Goal: Task Accomplishment & Management: Manage account settings

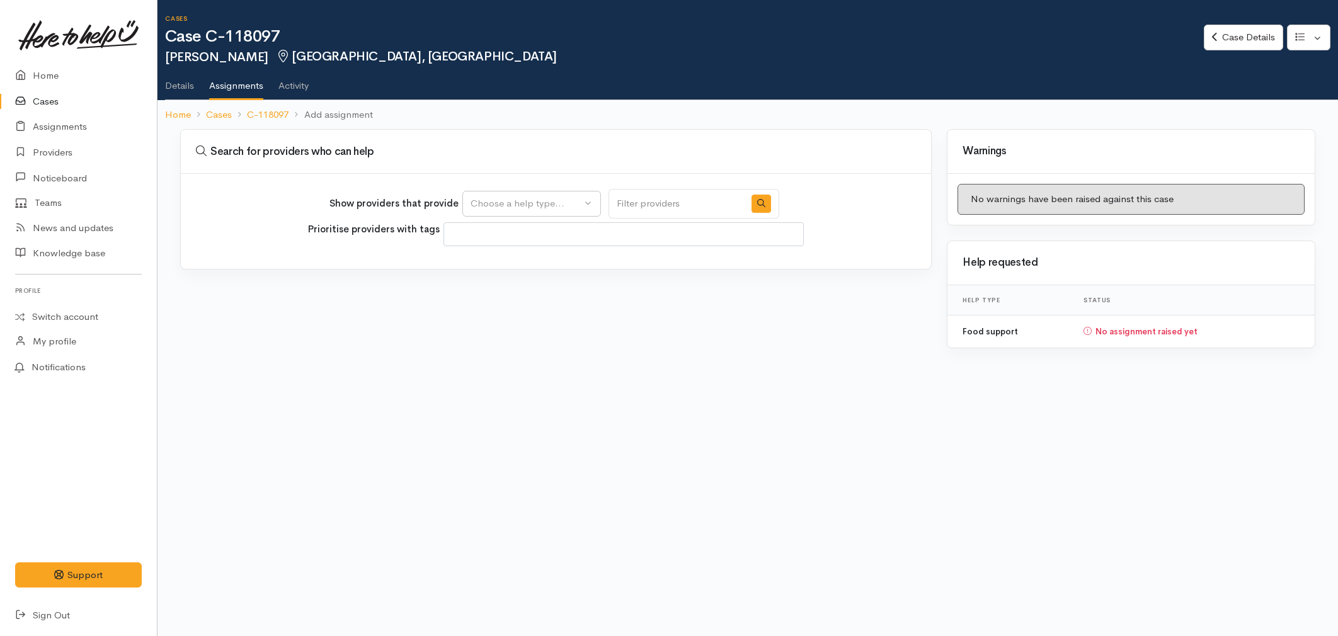
select select
click at [503, 200] on div "Choose a help type..." at bounding box center [525, 203] width 111 height 14
click at [498, 269] on span "Food support" at bounding box center [507, 263] width 59 height 14
select select "3"
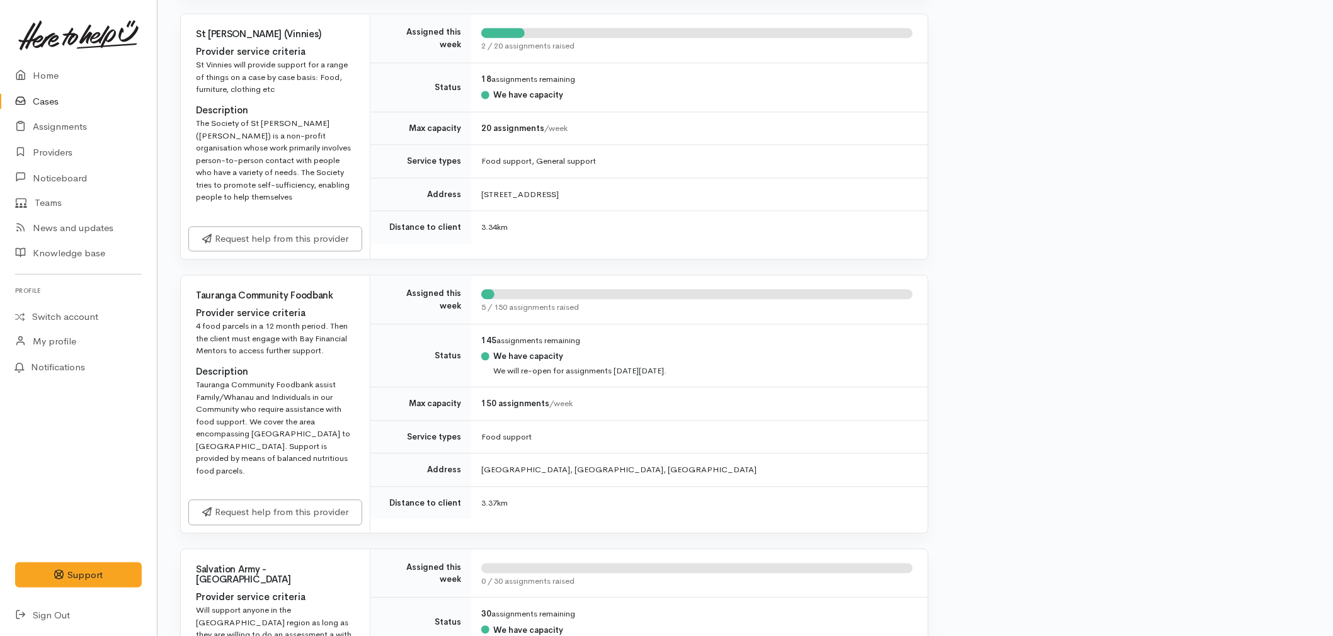
scroll to position [1189, 0]
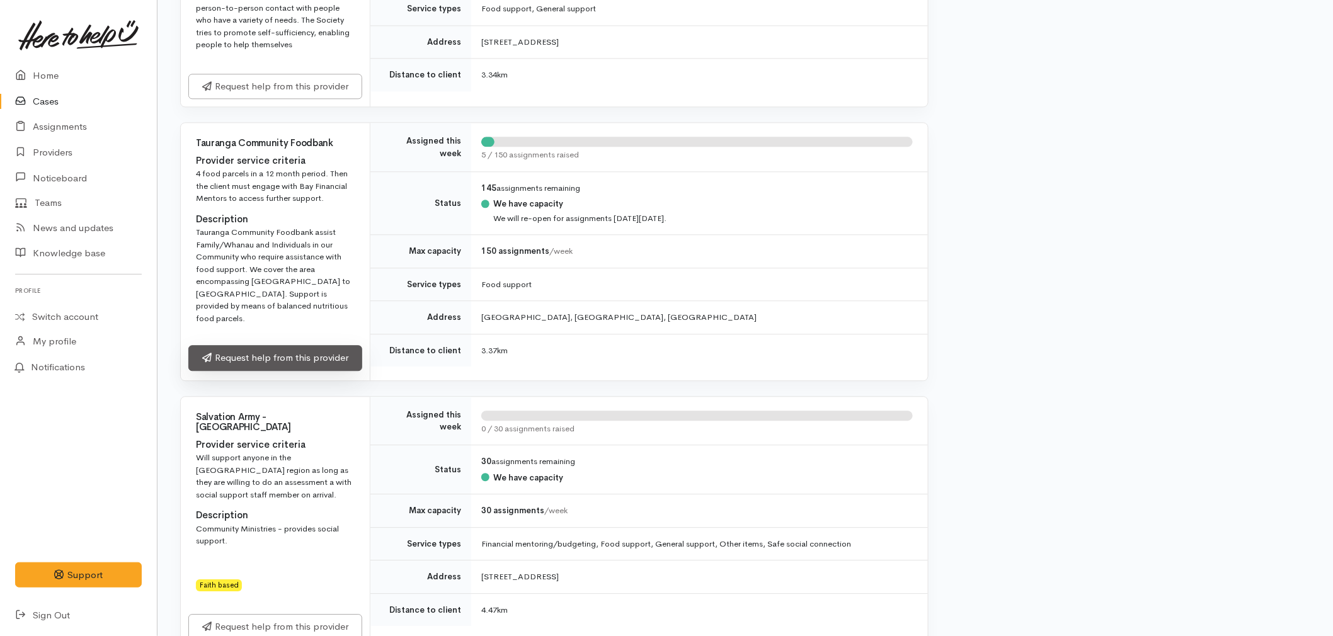
click at [285, 345] on link "Request help from this provider" at bounding box center [275, 358] width 174 height 26
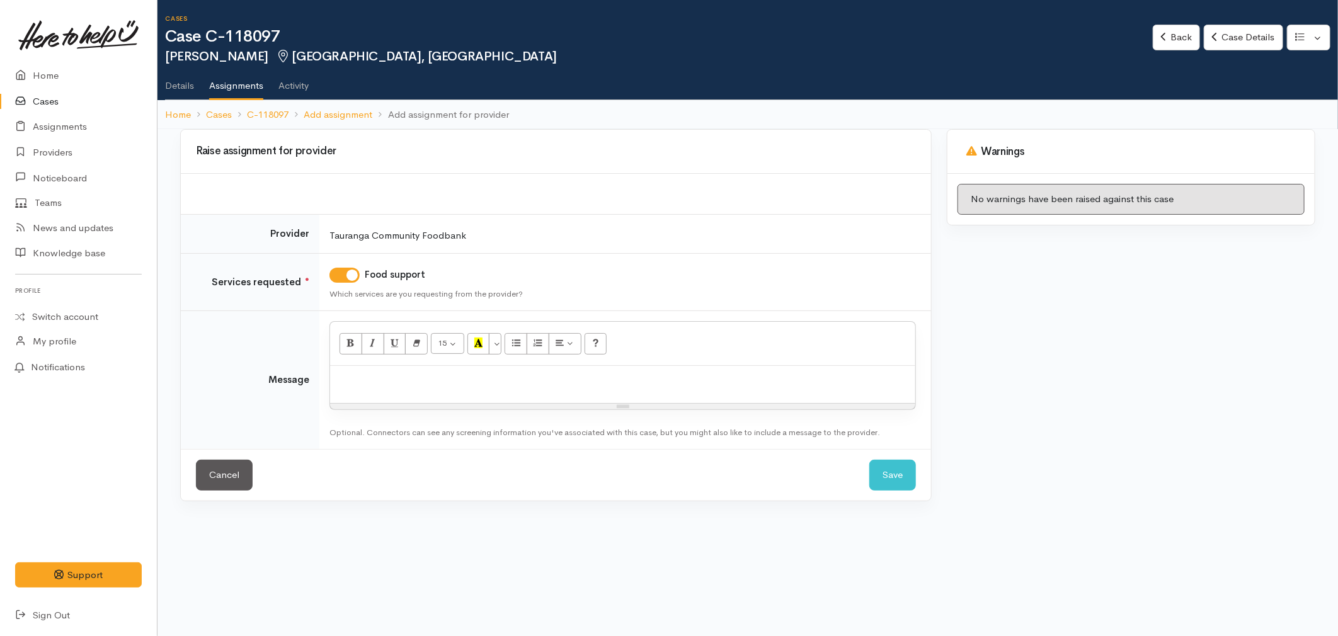
click at [349, 380] on p at bounding box center [622, 379] width 572 height 14
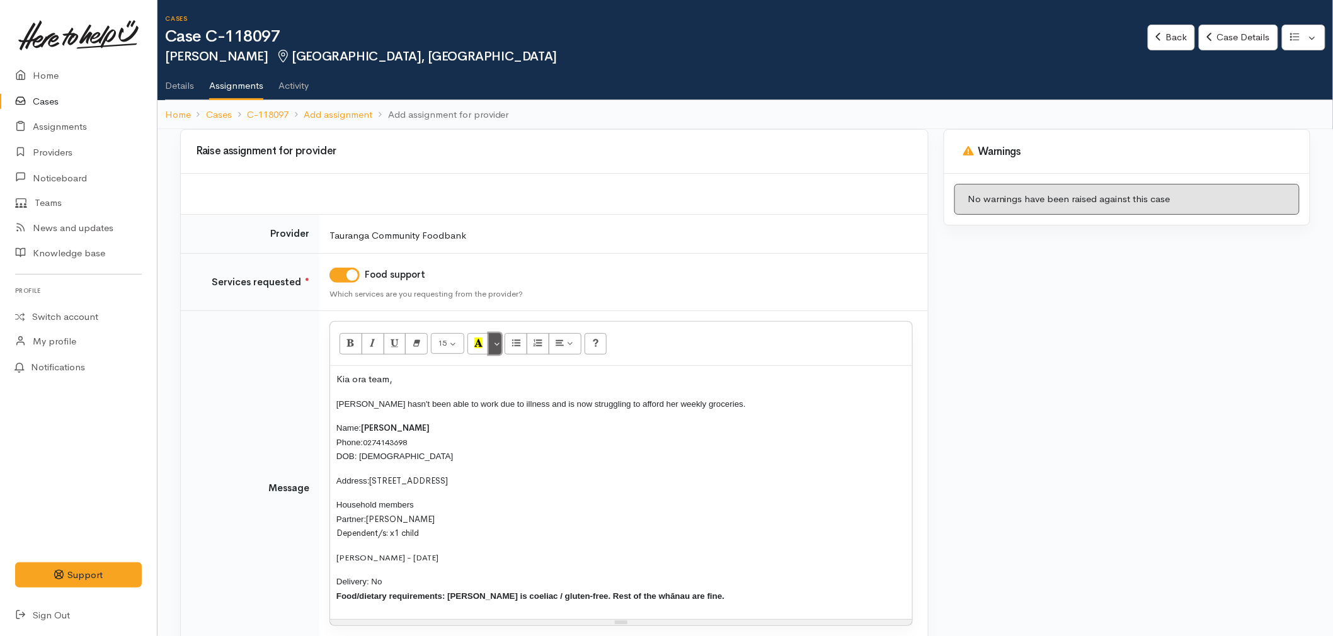
click at [499, 338] on button "More Color" at bounding box center [495, 343] width 13 height 21
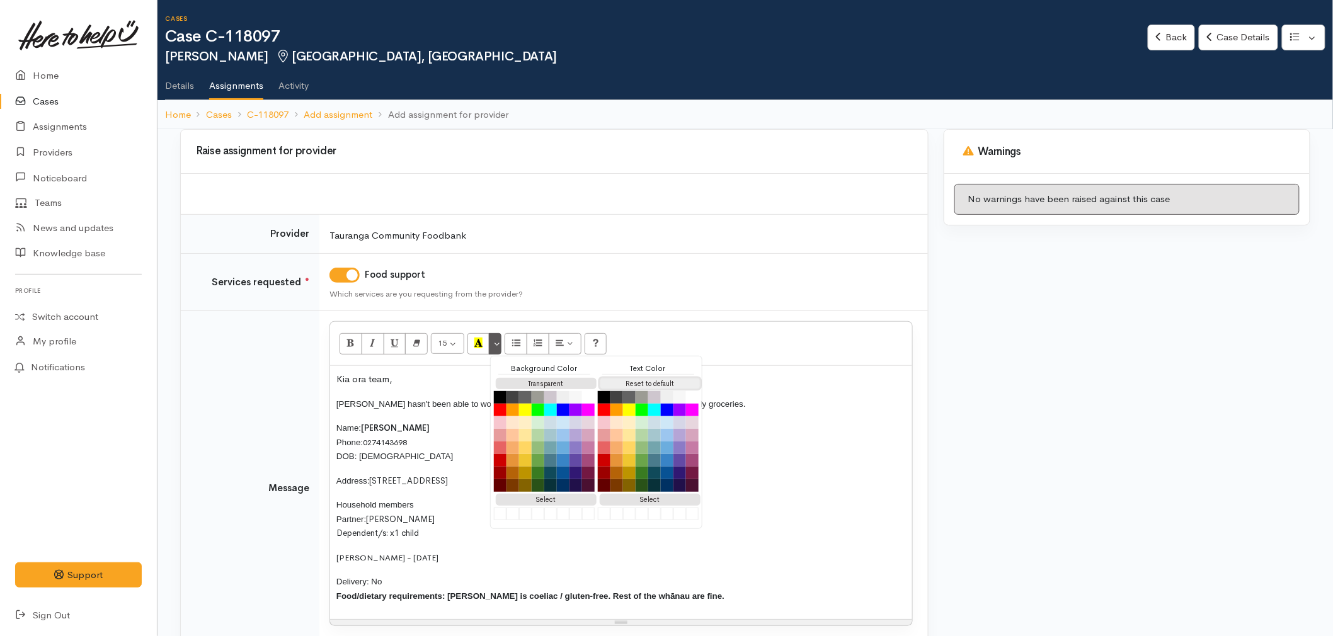
click at [650, 378] on button "Reset to default" at bounding box center [650, 384] width 101 height 12
click at [397, 583] on p "Delivery: No Food/dietary requirements: Isaac is coeliac / gluten-free. Rest of…" at bounding box center [620, 588] width 569 height 28
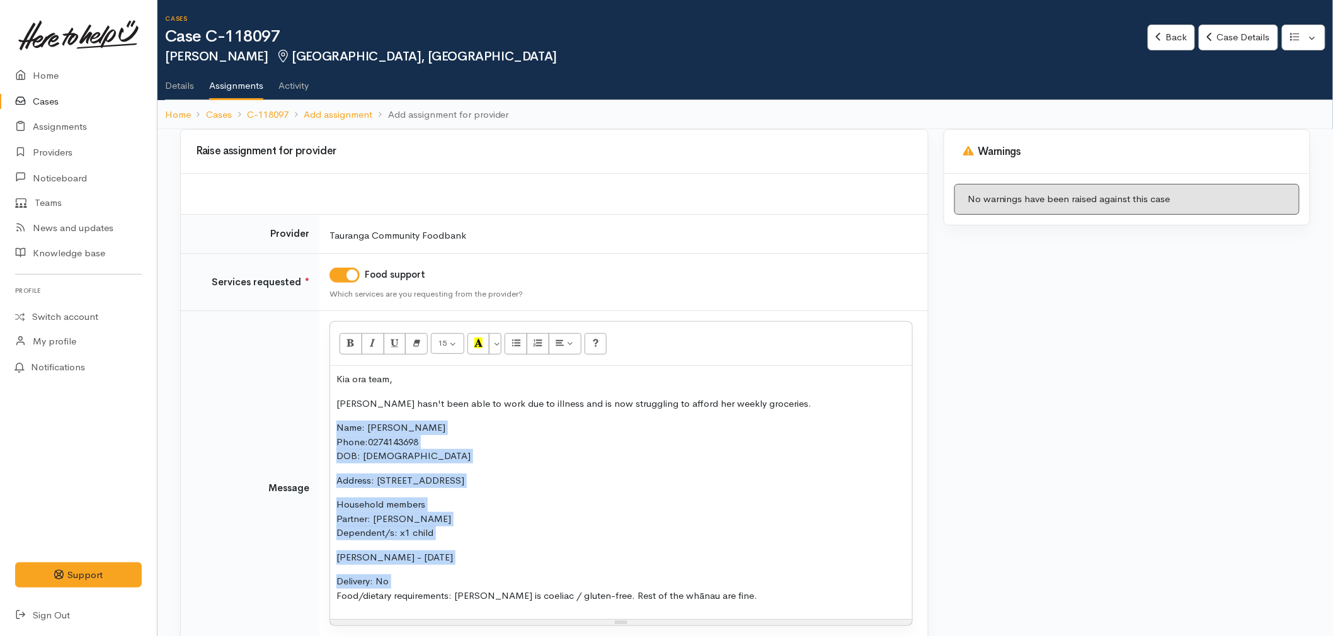
drag, startPoint x: 397, startPoint y: 583, endPoint x: 309, endPoint y: 433, distance: 173.7
click at [309, 433] on tr "Message <p>Kia ora team,</p><p>Kyla hasn't been able to work due to illness and…" at bounding box center [554, 488] width 747 height 355
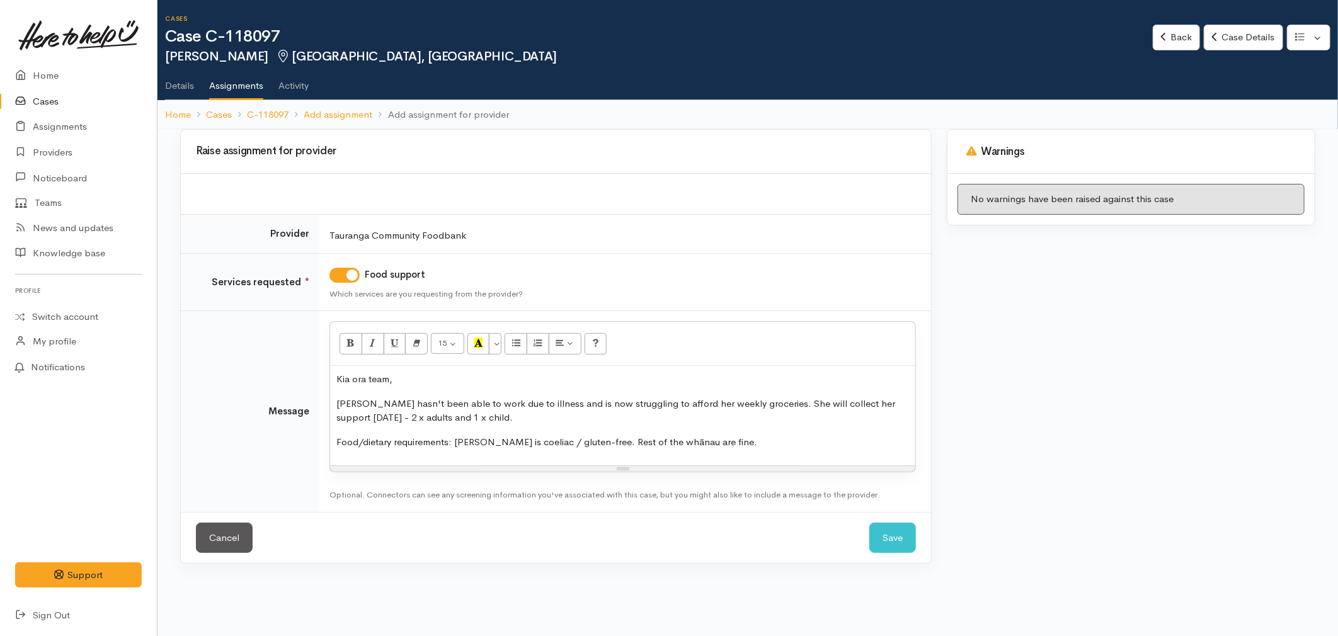
click at [398, 438] on p "Food/dietary requirements: Isaac is coeliac / gluten-free. Rest of the whānau a…" at bounding box center [622, 442] width 572 height 14
click at [757, 445] on p "Food/dietary requirements: Isaac is coeliac / gluten-free. Rest of the whānau a…" at bounding box center [622, 442] width 572 height 14
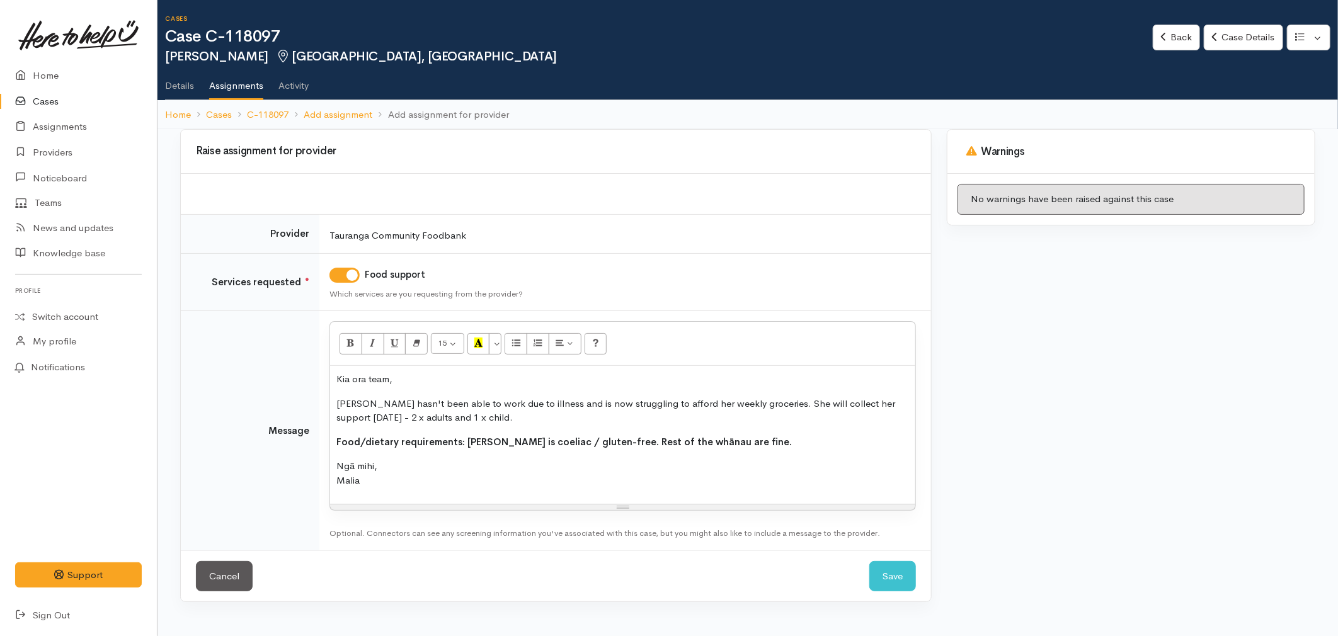
click at [655, 419] on p "Kyla hasn't been able to work due to illness and is now struggling to afford he…" at bounding box center [622, 411] width 572 height 28
click at [905, 574] on button "Save" at bounding box center [892, 576] width 47 height 31
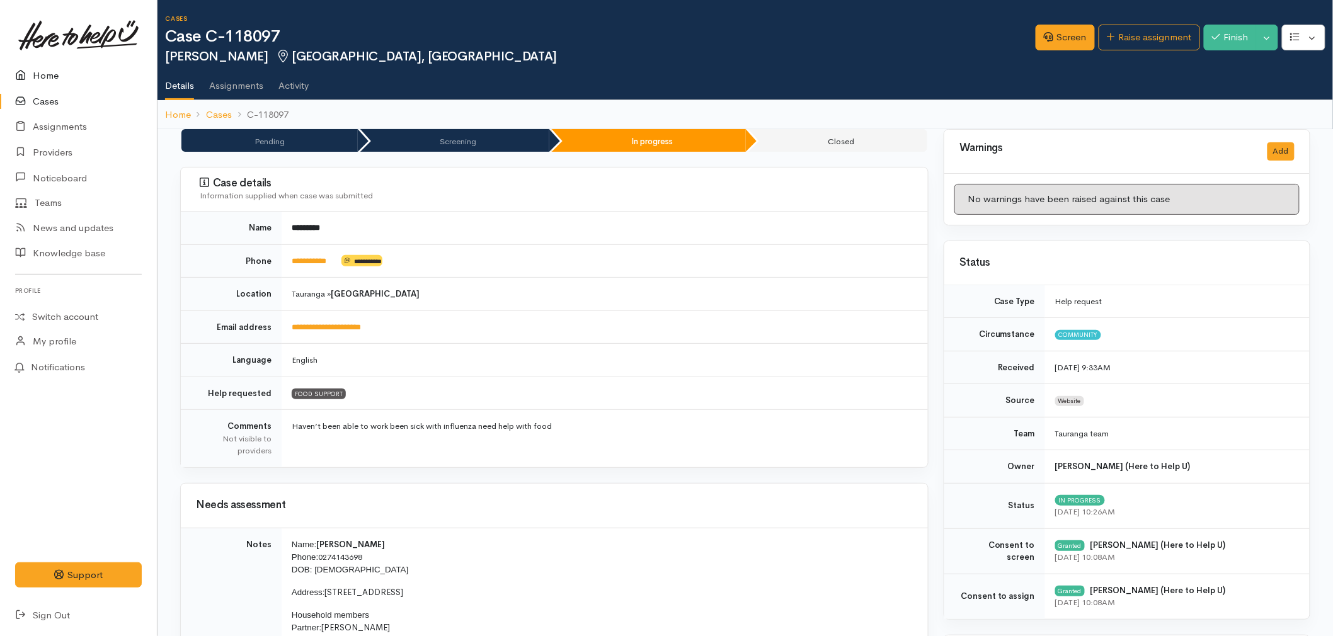
click at [38, 76] on link "Home" at bounding box center [78, 76] width 157 height 26
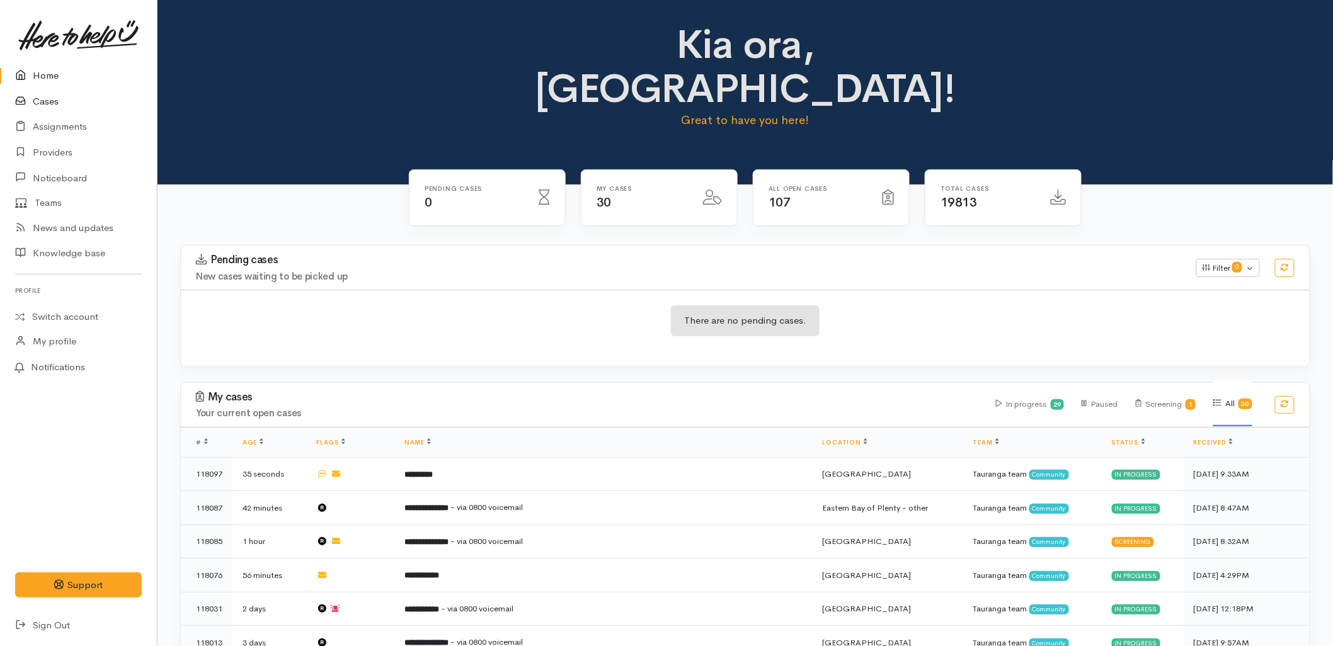
click at [50, 99] on link "Cases" at bounding box center [78, 102] width 157 height 26
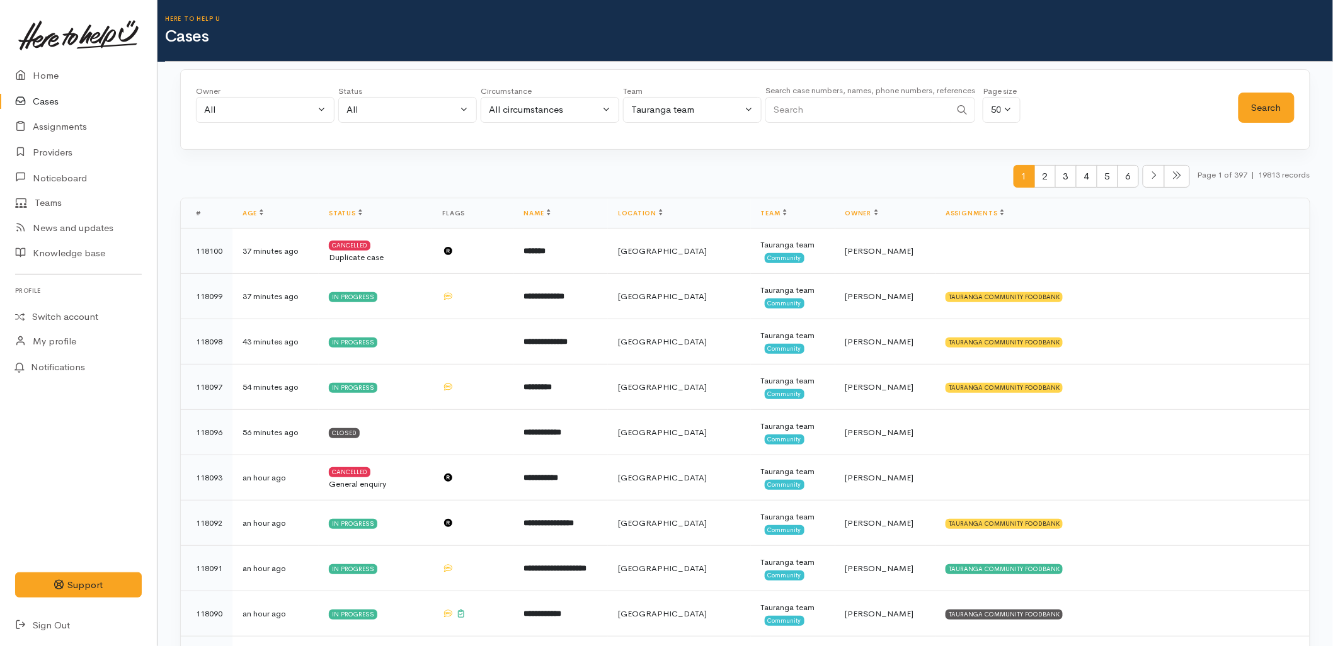
click at [867, 105] on input "Search" at bounding box center [857, 110] width 185 height 26
paste input "204427307"
click at [1243, 108] on button "Search" at bounding box center [1266, 108] width 56 height 31
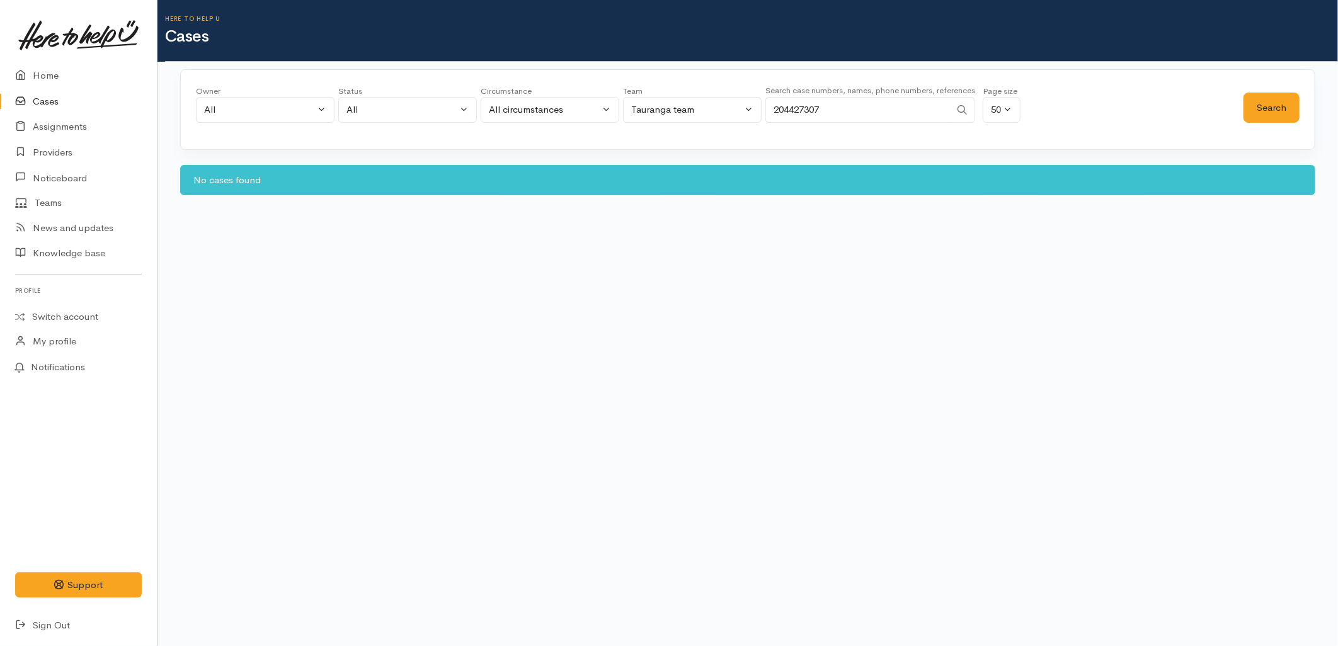
drag, startPoint x: 840, startPoint y: 109, endPoint x: 717, endPoint y: 99, distance: 123.8
click at [717, 99] on div "Owner All My cases 2Alice1 Faye Davies ('Here to help u') Aandrea Murray ('Here…" at bounding box center [719, 107] width 1047 height 45
paste input "21739636"
click at [1251, 111] on button "Search" at bounding box center [1271, 108] width 56 height 31
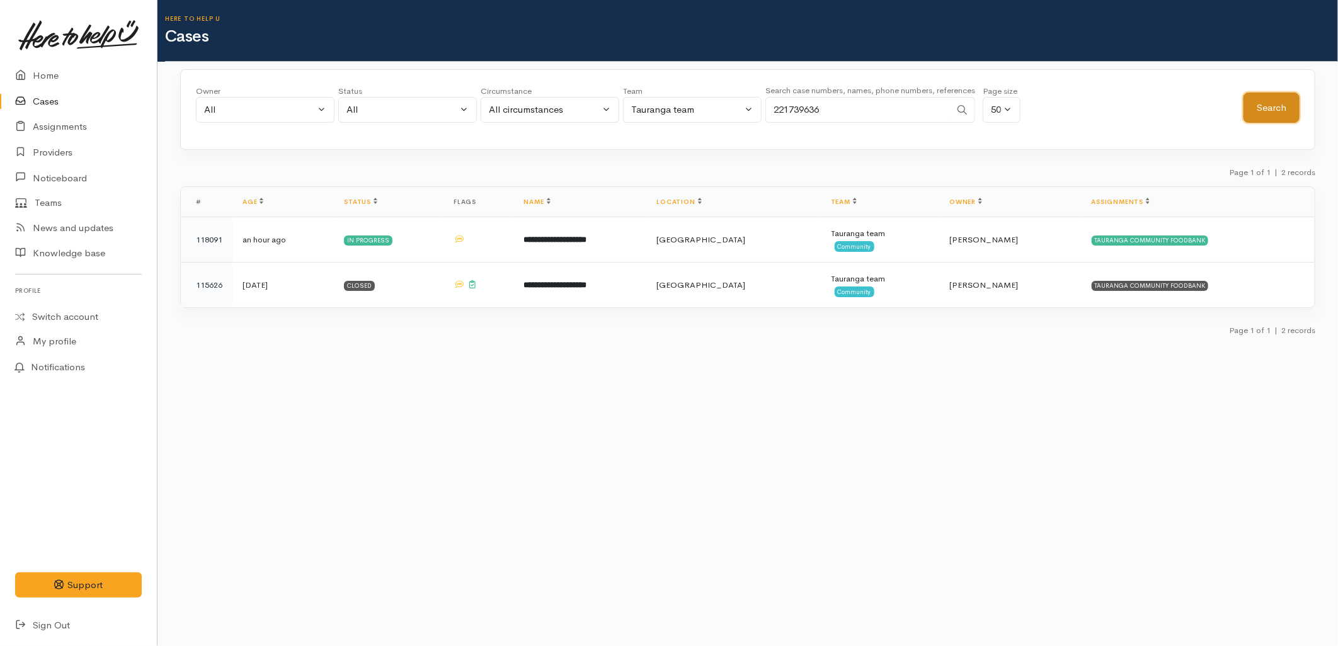
click at [1252, 112] on button "Search" at bounding box center [1271, 108] width 56 height 31
drag, startPoint x: 860, startPoint y: 103, endPoint x: 690, endPoint y: 103, distance: 170.0
click at [690, 103] on div "Owner All My cases 2Alice1 Faye Davies ('Here to help u') Aandrea Murray ('Here…" at bounding box center [719, 107] width 1047 height 45
paste input "1449015"
click at [1281, 105] on button "Search" at bounding box center [1271, 108] width 56 height 31
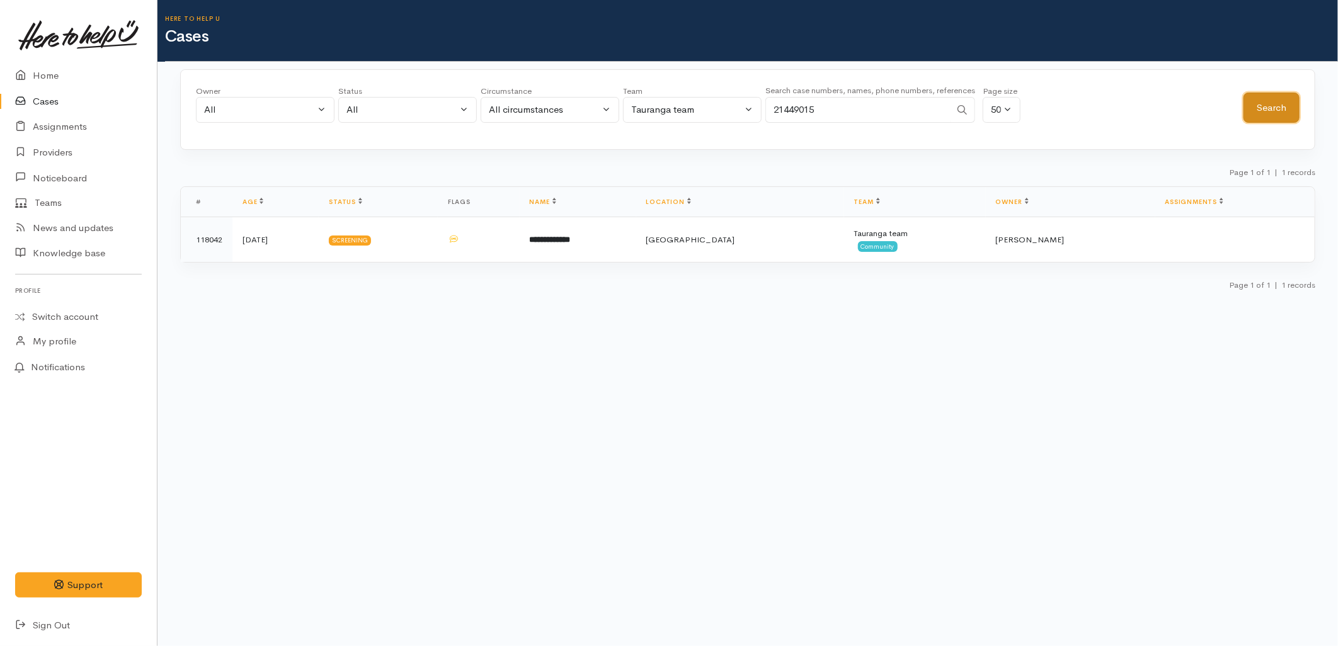
click at [1280, 105] on button "Search" at bounding box center [1271, 108] width 56 height 31
drag, startPoint x: 846, startPoint y: 102, endPoint x: 664, endPoint y: 104, distance: 182.6
click at [664, 104] on div "Owner All My cases 2Alice1 Faye Davies ('Here to help u') Aandrea Murray ('Here…" at bounding box center [719, 107] width 1047 height 45
paste input "73974981"
type input "273974981"
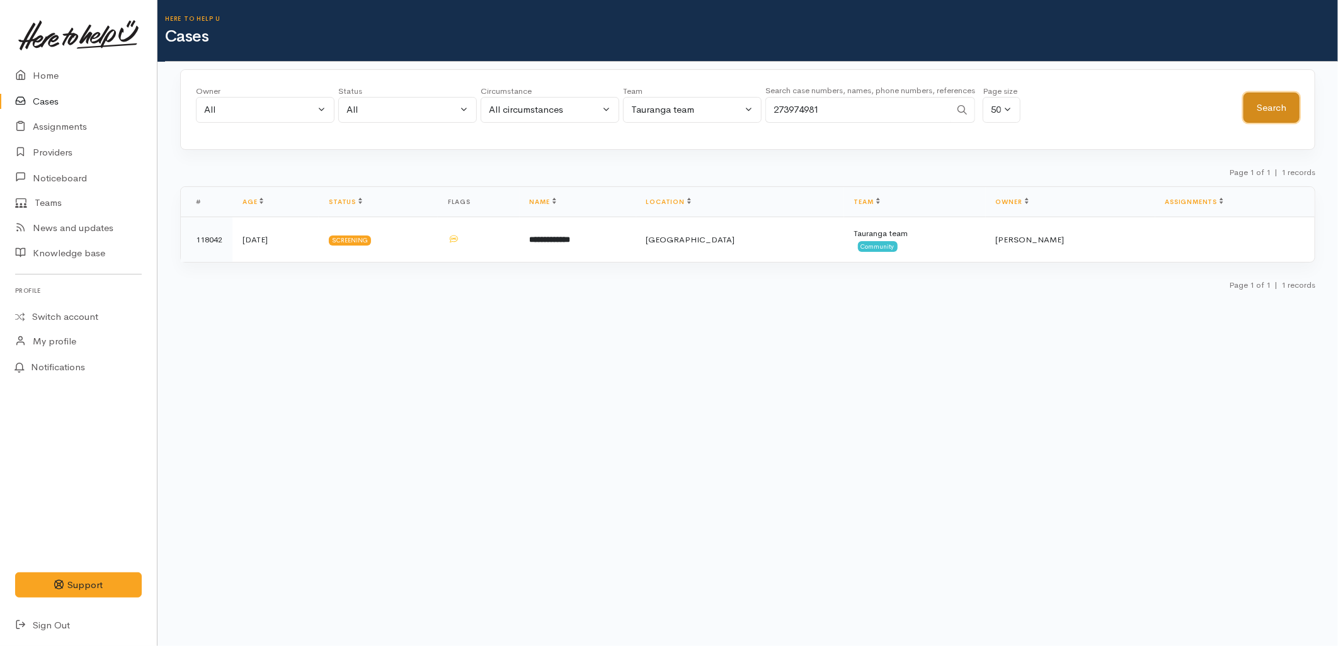
click at [1270, 97] on button "Search" at bounding box center [1271, 108] width 56 height 31
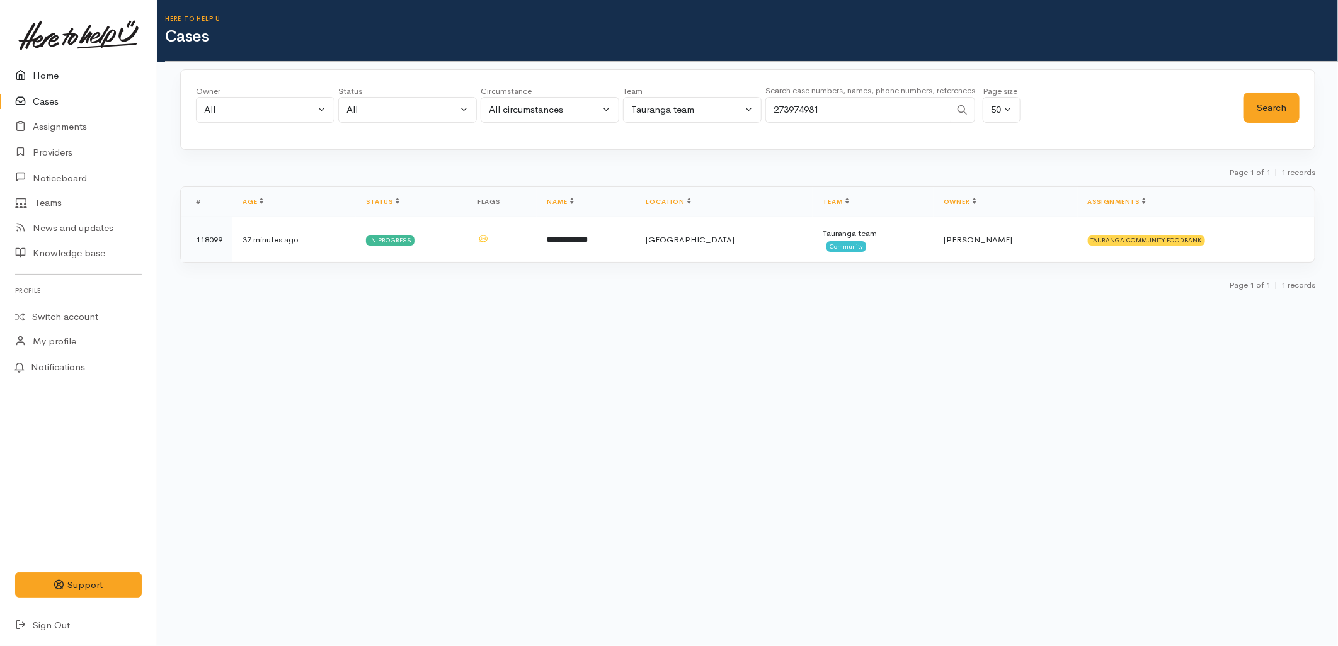
click at [33, 77] on link "Home" at bounding box center [78, 76] width 157 height 26
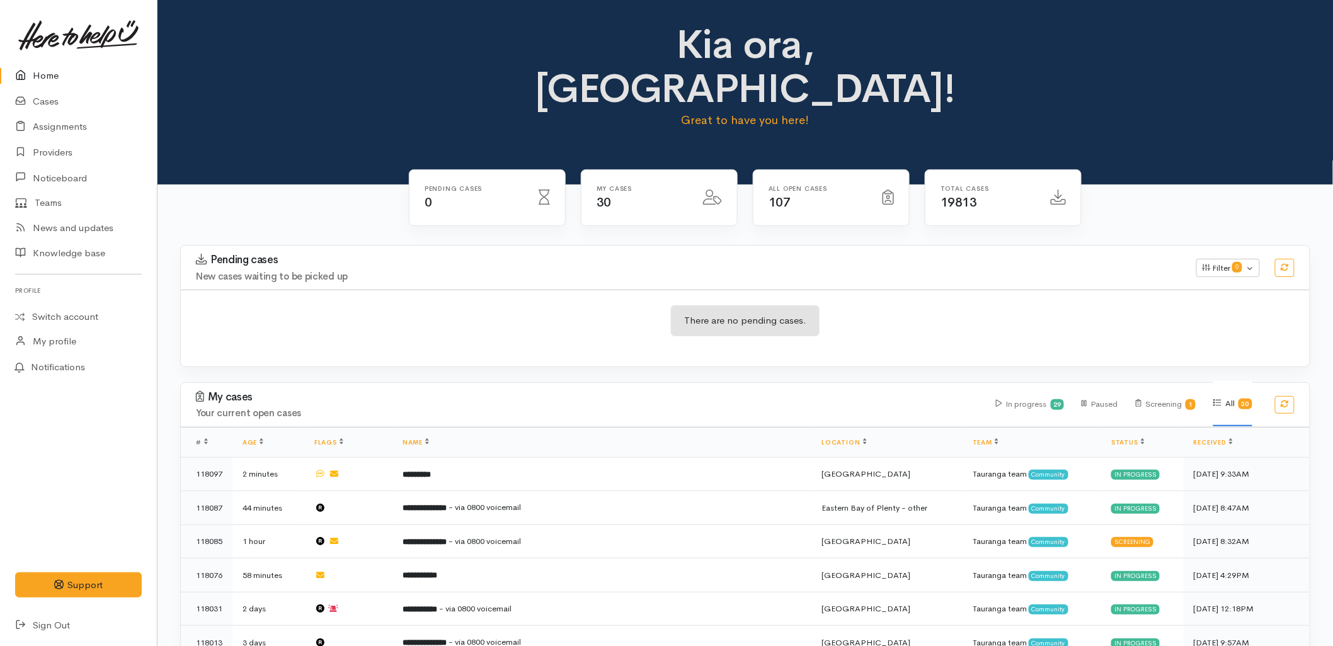
click at [942, 290] on div "There are no pending cases." at bounding box center [745, 328] width 1129 height 77
click at [943, 305] on div "There are no pending cases." at bounding box center [745, 328] width 1129 height 46
click at [490, 271] on h4 "New cases waiting to be picked up" at bounding box center [688, 276] width 985 height 11
click at [63, 103] on link "Cases" at bounding box center [78, 102] width 157 height 26
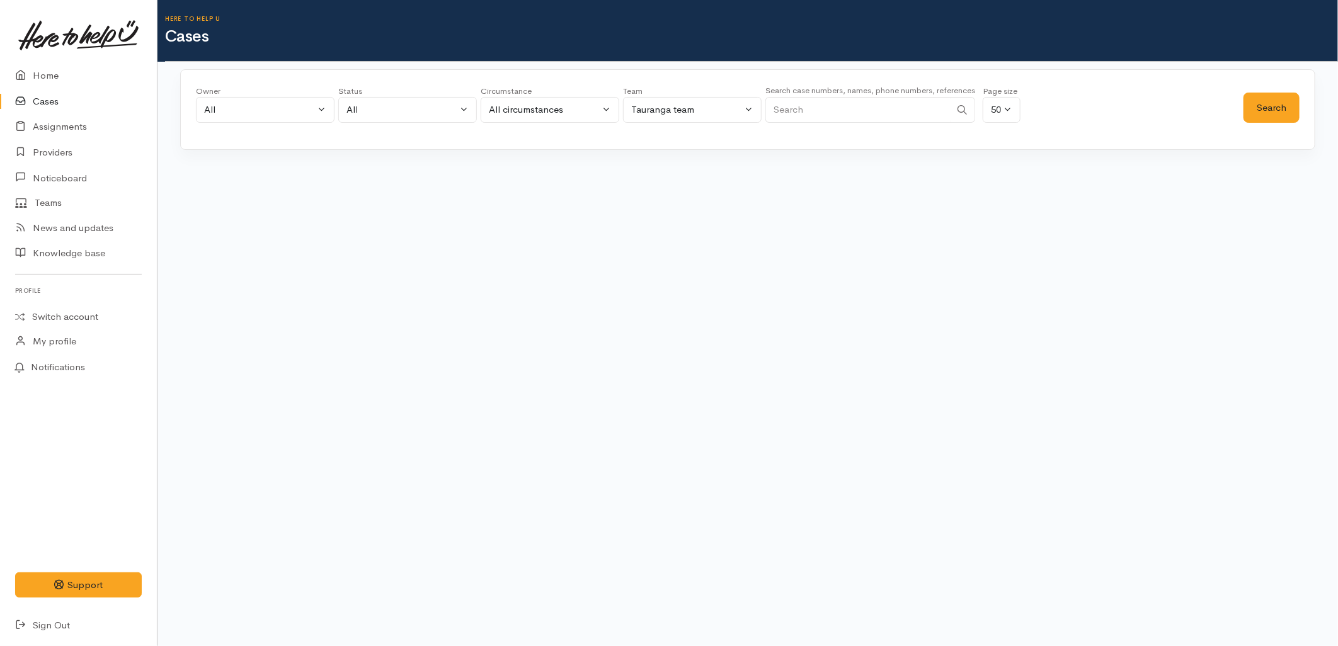
click at [892, 113] on input "Search" at bounding box center [857, 110] width 185 height 26
paste input "02102918699"
type input "02102918699"
click at [1270, 106] on button "Search" at bounding box center [1271, 108] width 56 height 31
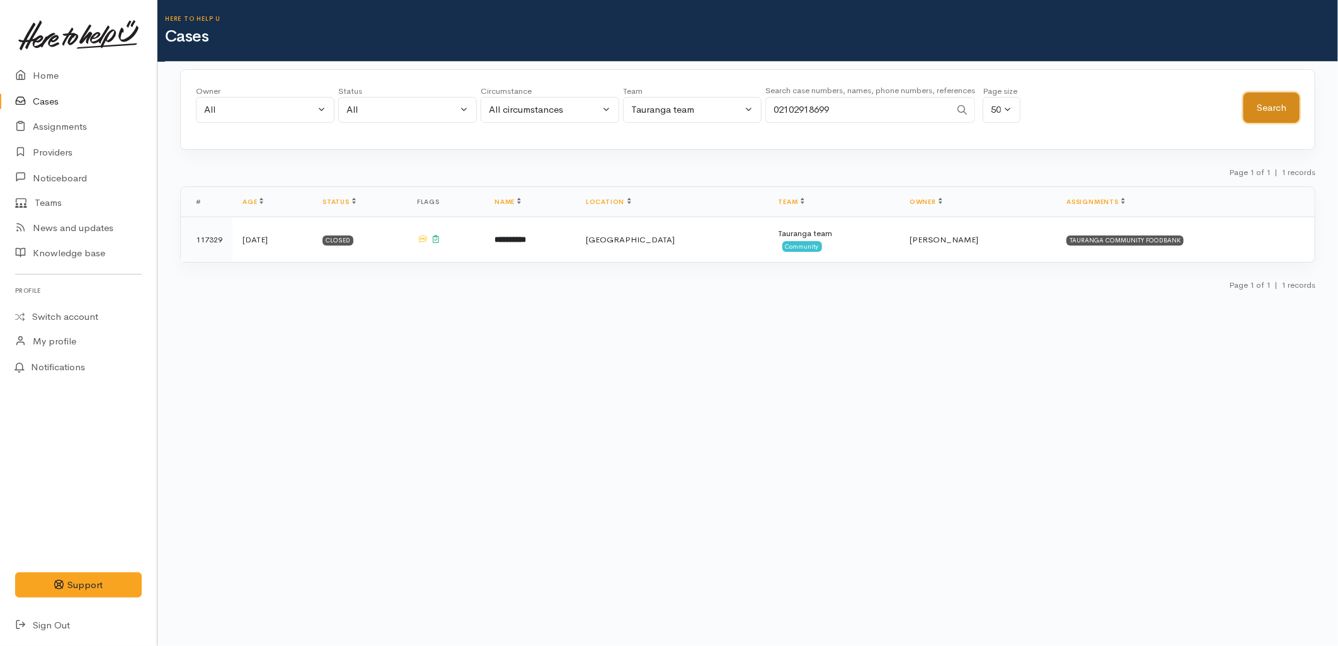
click at [1270, 106] on button "Search" at bounding box center [1271, 108] width 56 height 31
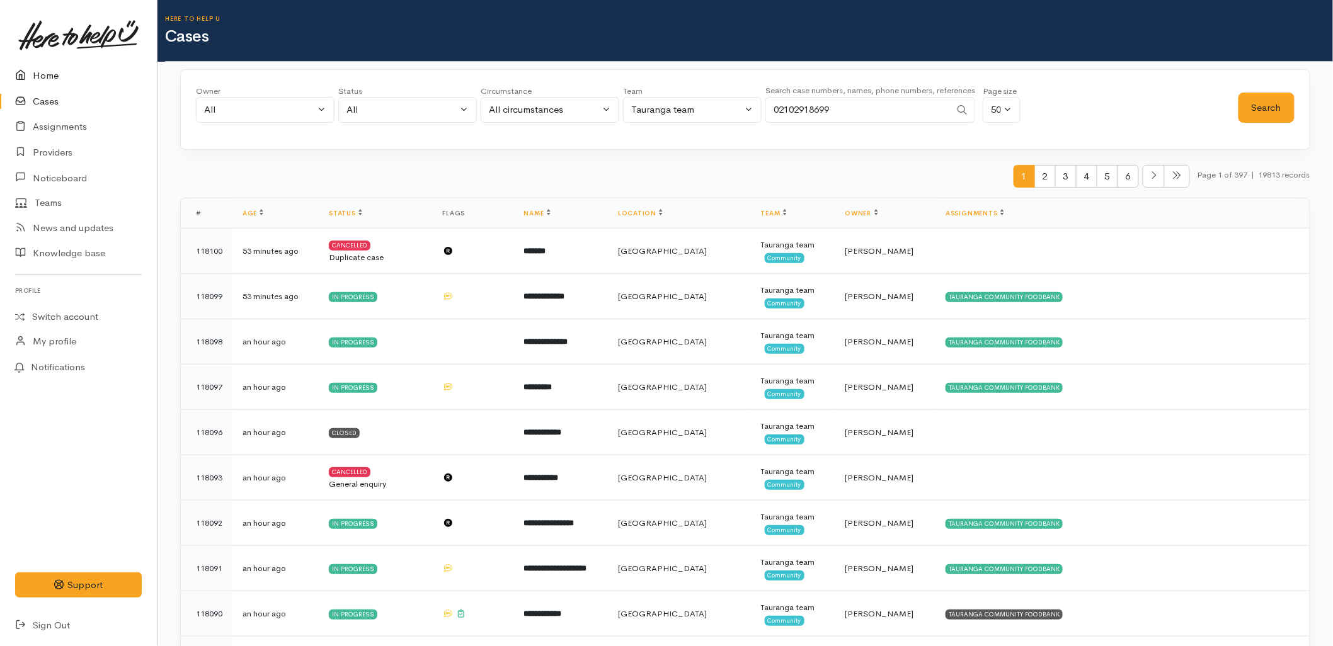
click at [26, 71] on icon at bounding box center [24, 76] width 18 height 16
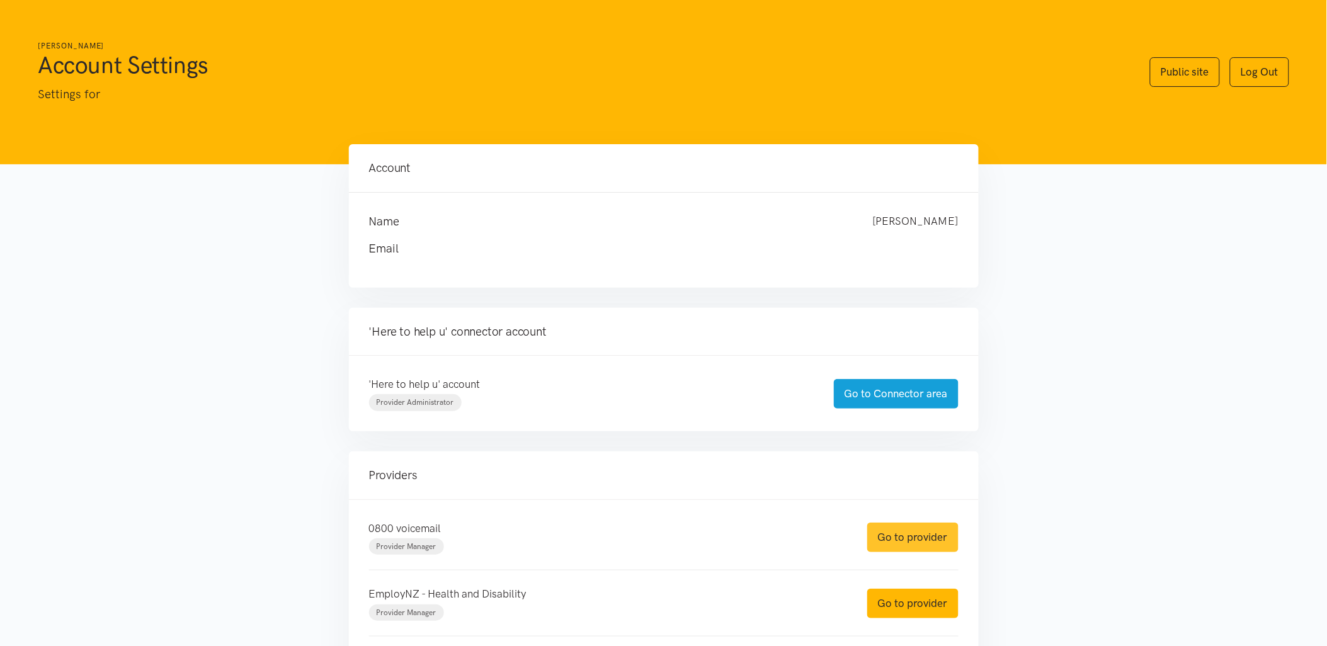
drag, startPoint x: 913, startPoint y: 538, endPoint x: 902, endPoint y: 533, distance: 11.8
click at [913, 538] on link "Go to provider" at bounding box center [912, 538] width 91 height 30
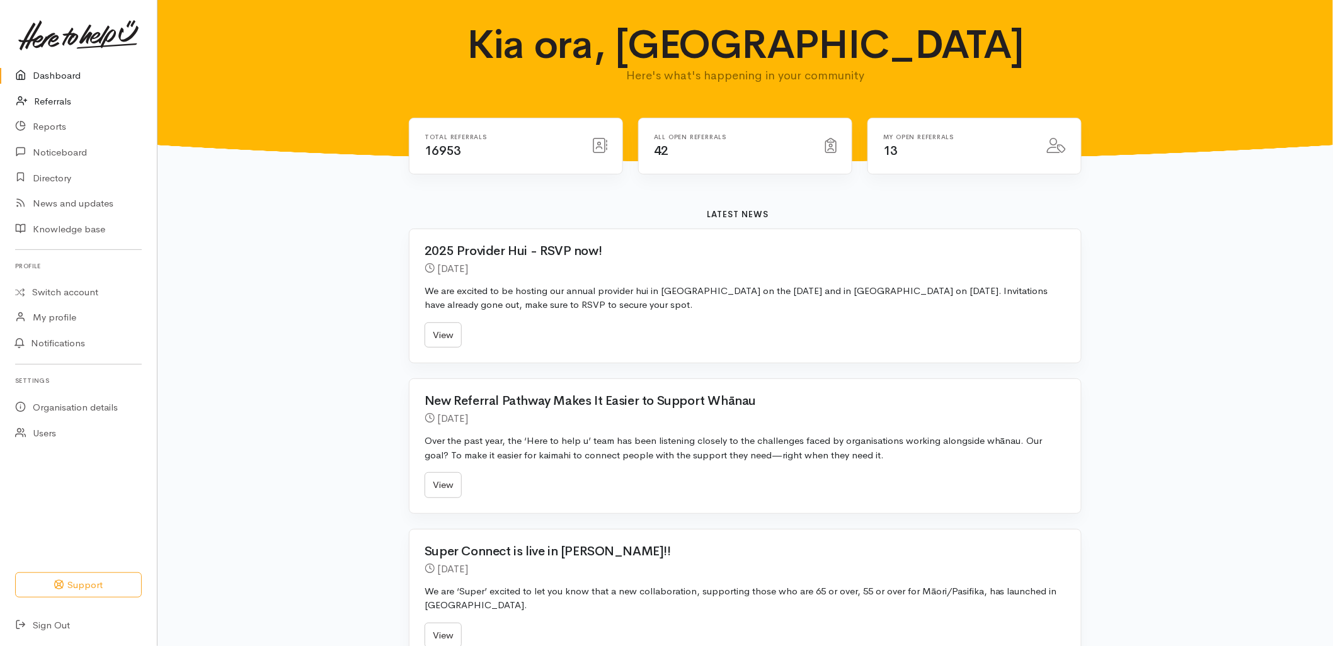
click at [68, 97] on link "Referrals" at bounding box center [78, 102] width 157 height 26
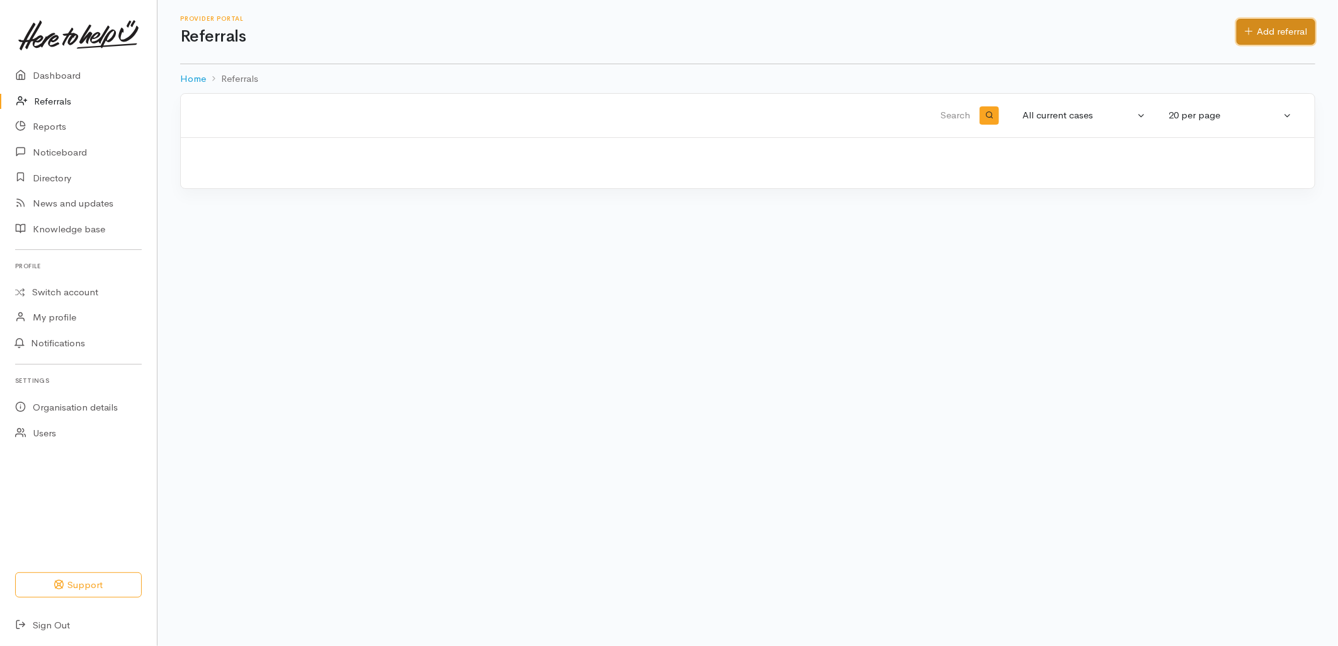
click at [1277, 37] on link "Add referral" at bounding box center [1275, 32] width 79 height 26
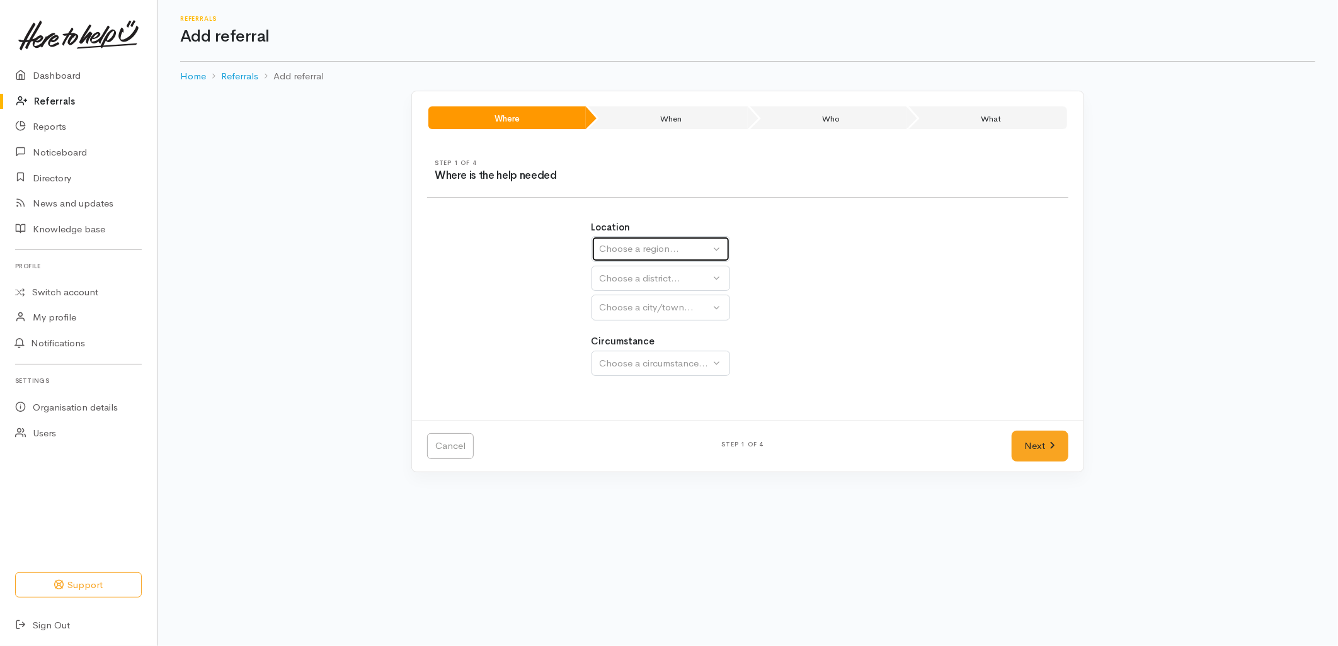
click at [620, 253] on div "Choose a region..." at bounding box center [655, 249] width 111 height 14
click at [625, 347] on span "Bay of Plenty" at bounding box center [635, 347] width 57 height 14
select select "4"
select select
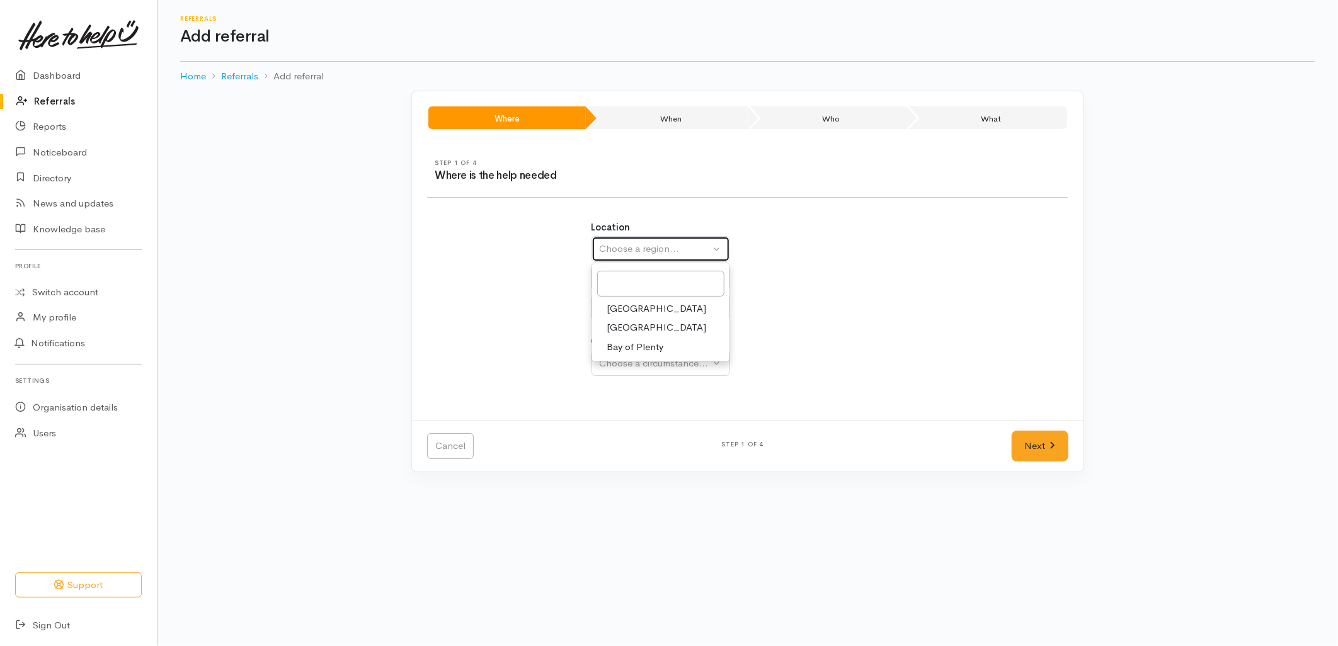
select select
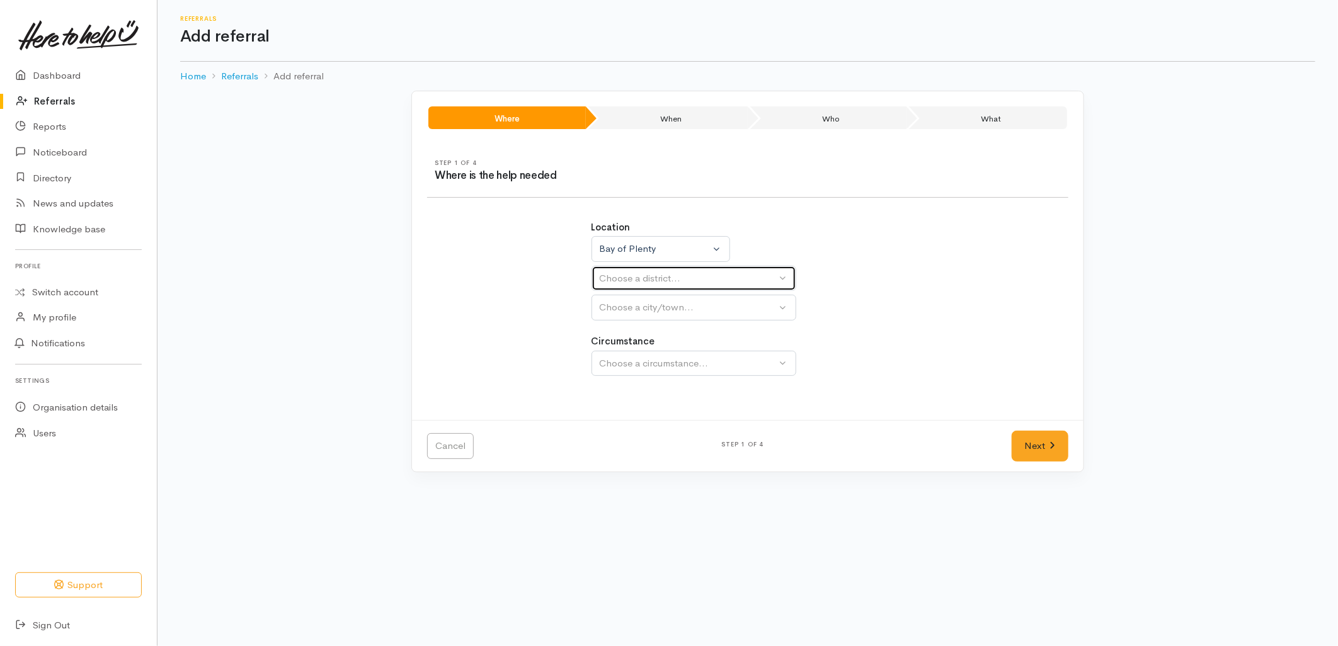
click at [623, 277] on div "Choose a district..." at bounding box center [688, 278] width 177 height 14
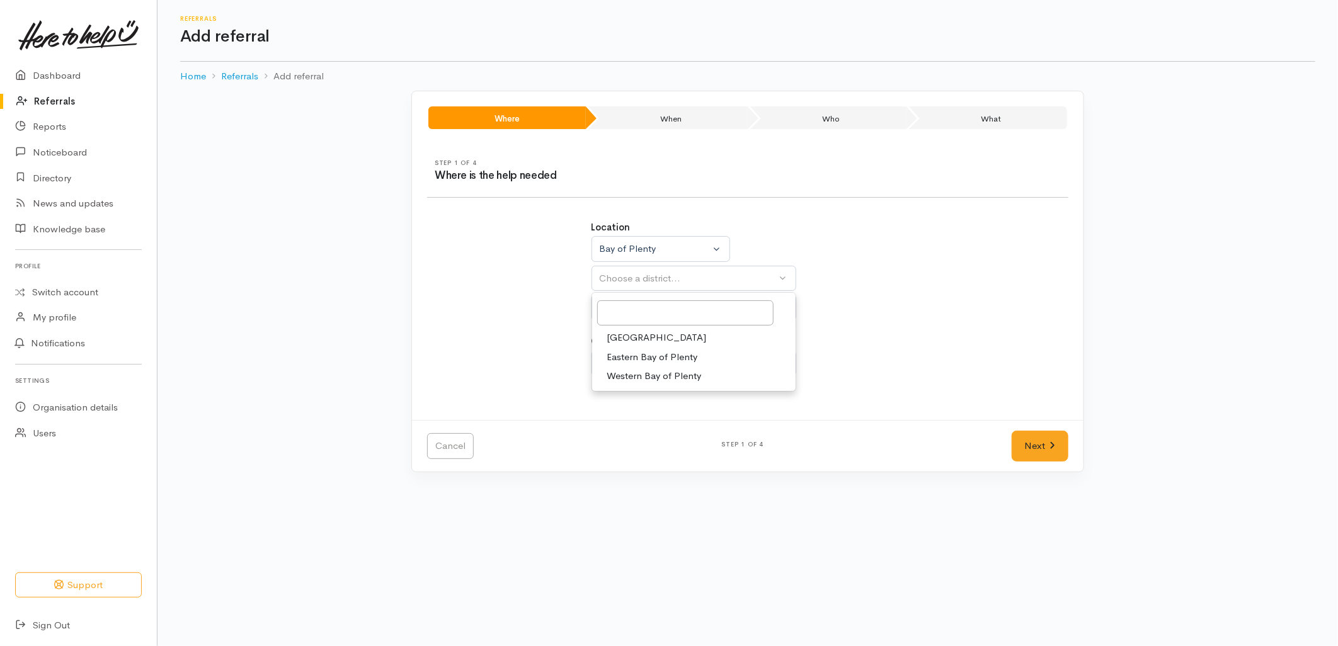
click at [629, 333] on span "[GEOGRAPHIC_DATA]" at bounding box center [657, 338] width 100 height 14
select select "6"
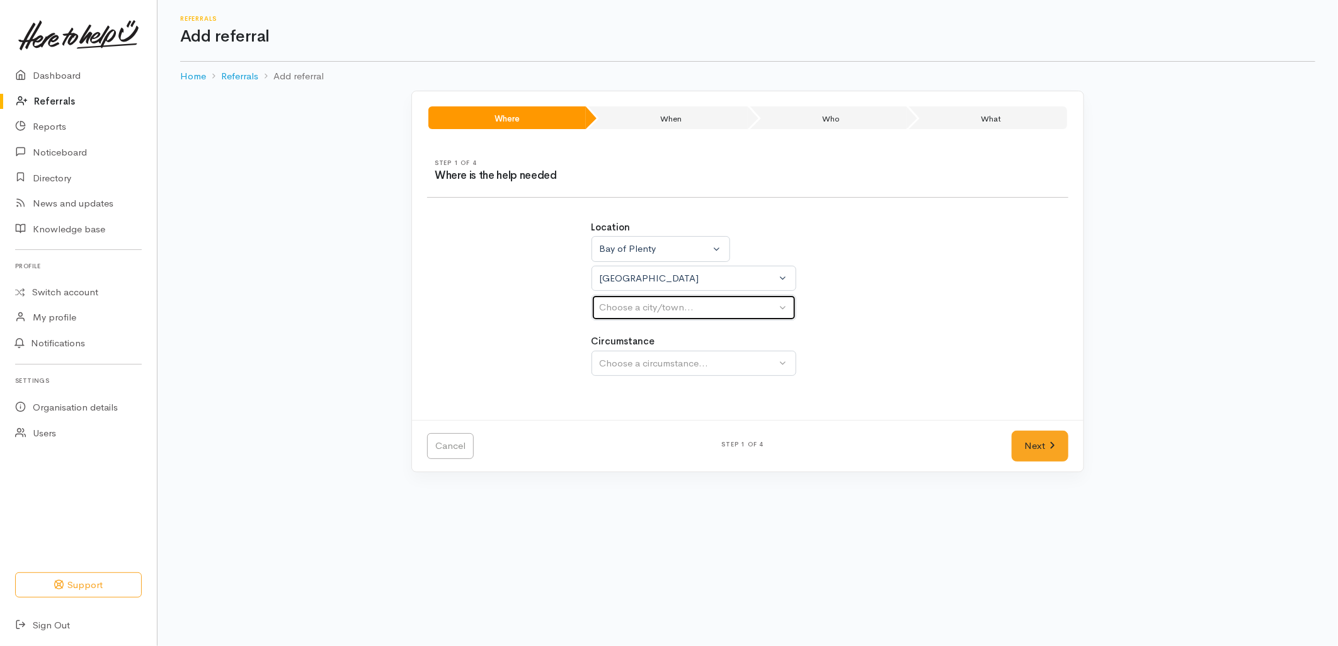
click at [632, 305] on div "Choose a city/town..." at bounding box center [688, 307] width 177 height 14
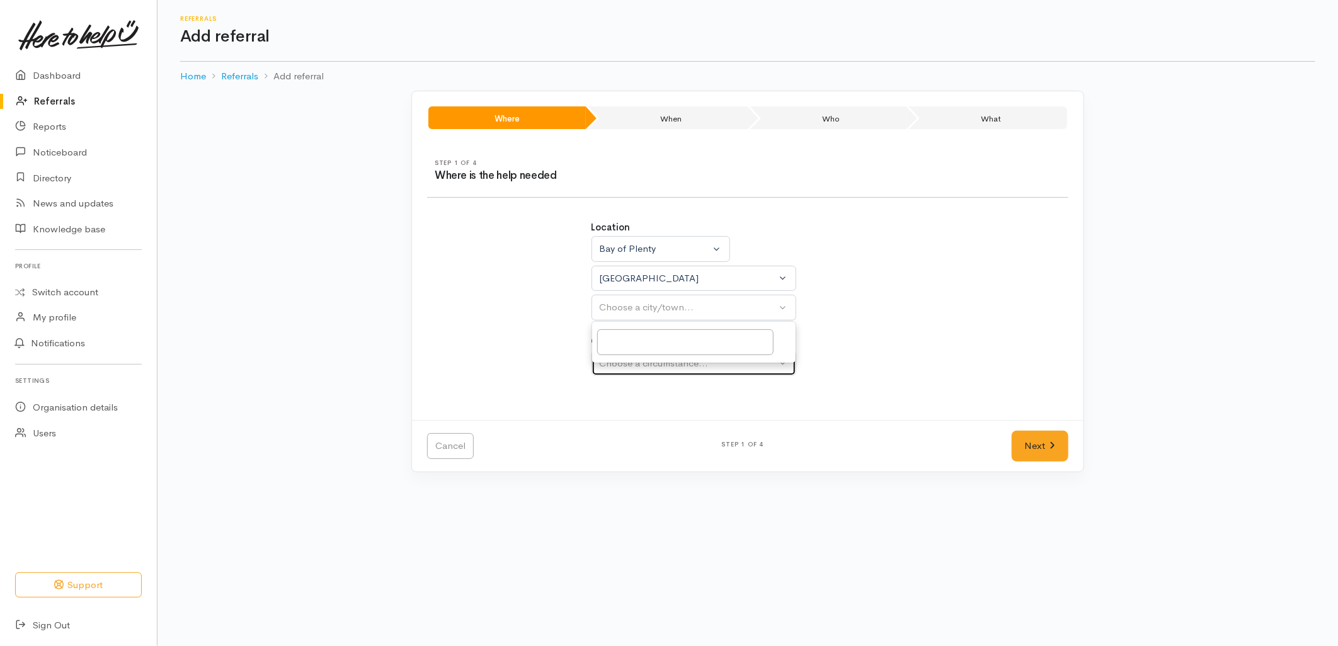
click at [639, 372] on button "Choose a circumstance..." at bounding box center [693, 364] width 205 height 26
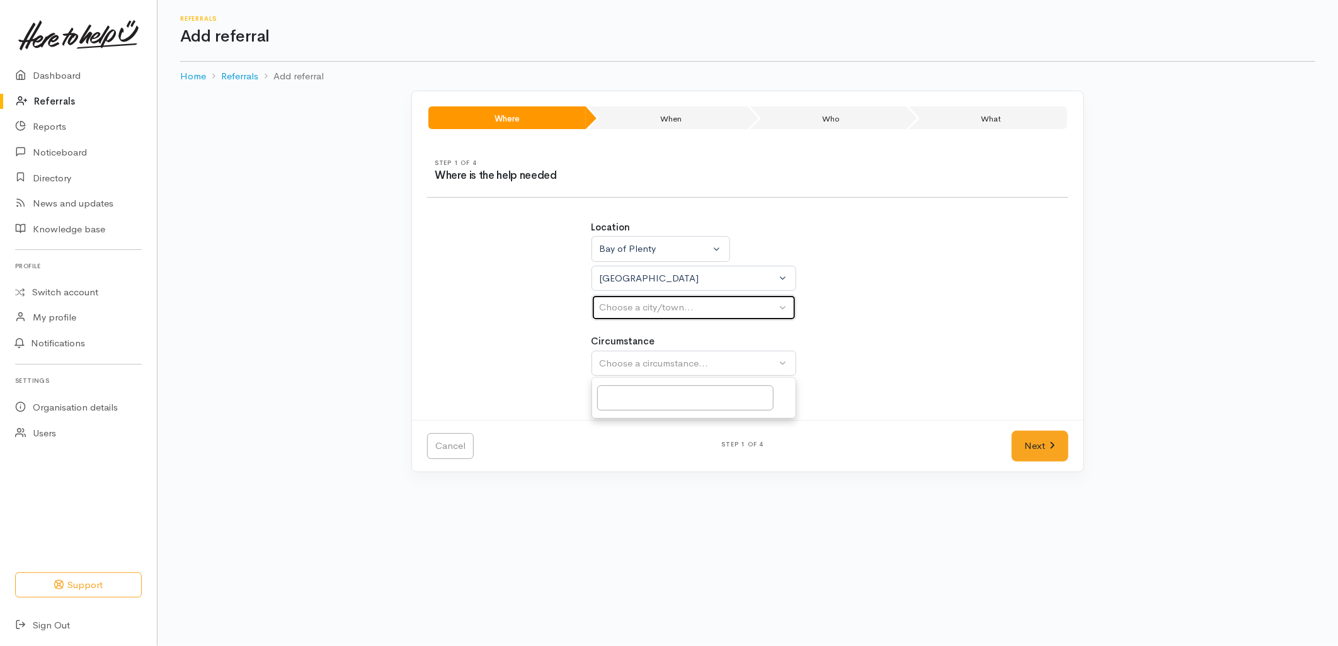
click at [626, 311] on div "Choose a city/town..." at bounding box center [688, 307] width 177 height 14
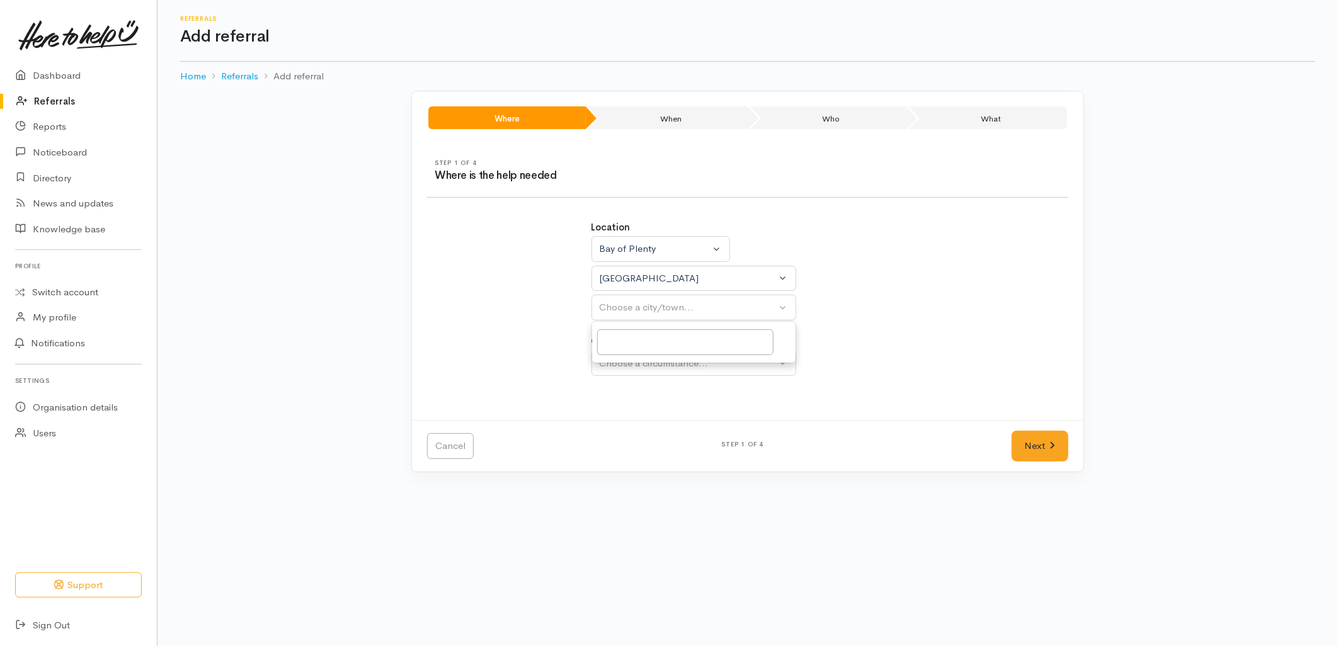
select select
click at [624, 321] on div "Location Auckland Waikato Bay of Plenty Bay of Plenty Auckland Waikato Bay of P…" at bounding box center [748, 305] width 328 height 200
click at [622, 306] on div "Choose a city/town..." at bounding box center [688, 307] width 177 height 14
click at [622, 364] on span "[GEOGRAPHIC_DATA]" at bounding box center [657, 367] width 100 height 14
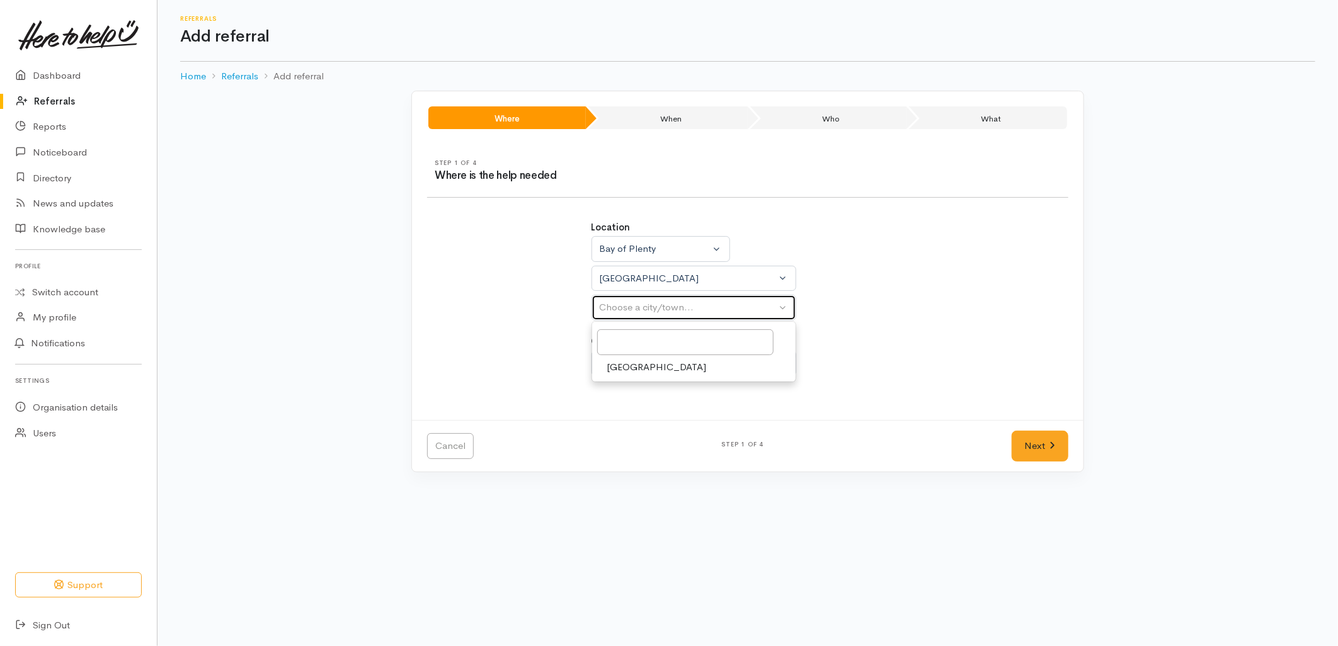
select select "4"
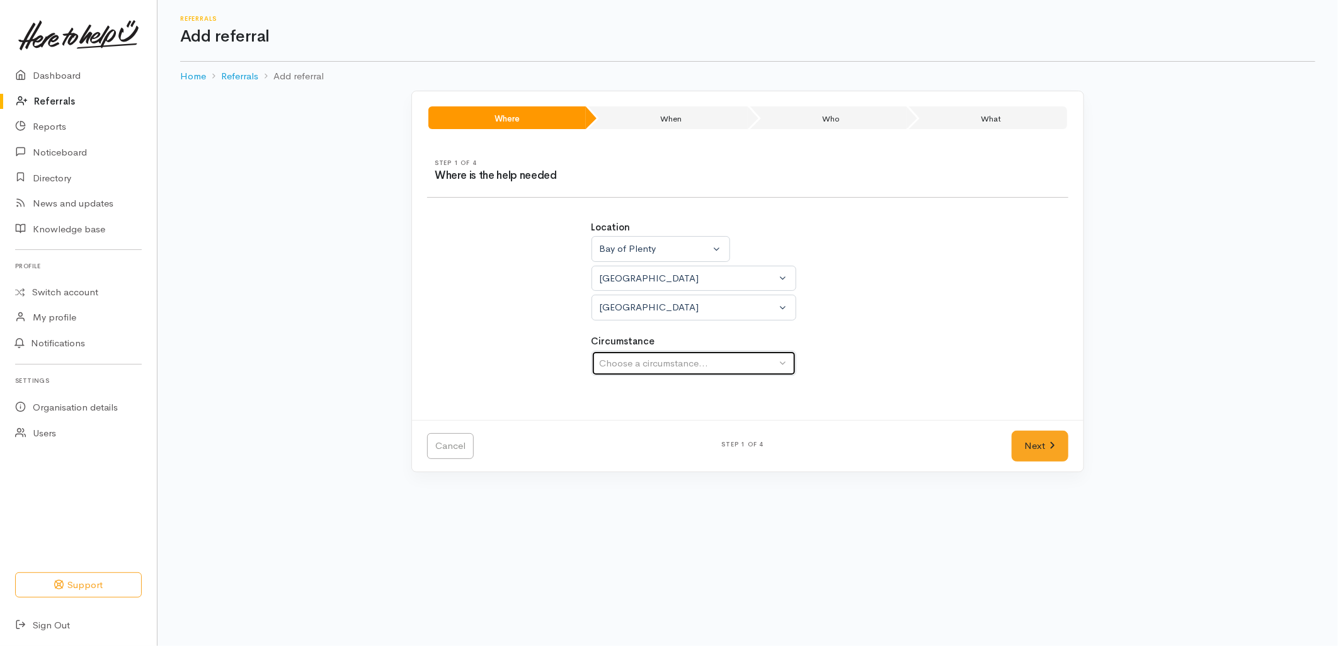
click at [622, 364] on div "Choose a circumstance..." at bounding box center [688, 363] width 177 height 14
click at [633, 419] on span "Community" at bounding box center [631, 423] width 48 height 14
select select "2"
click at [1048, 444] on link "Next" at bounding box center [1039, 446] width 57 height 31
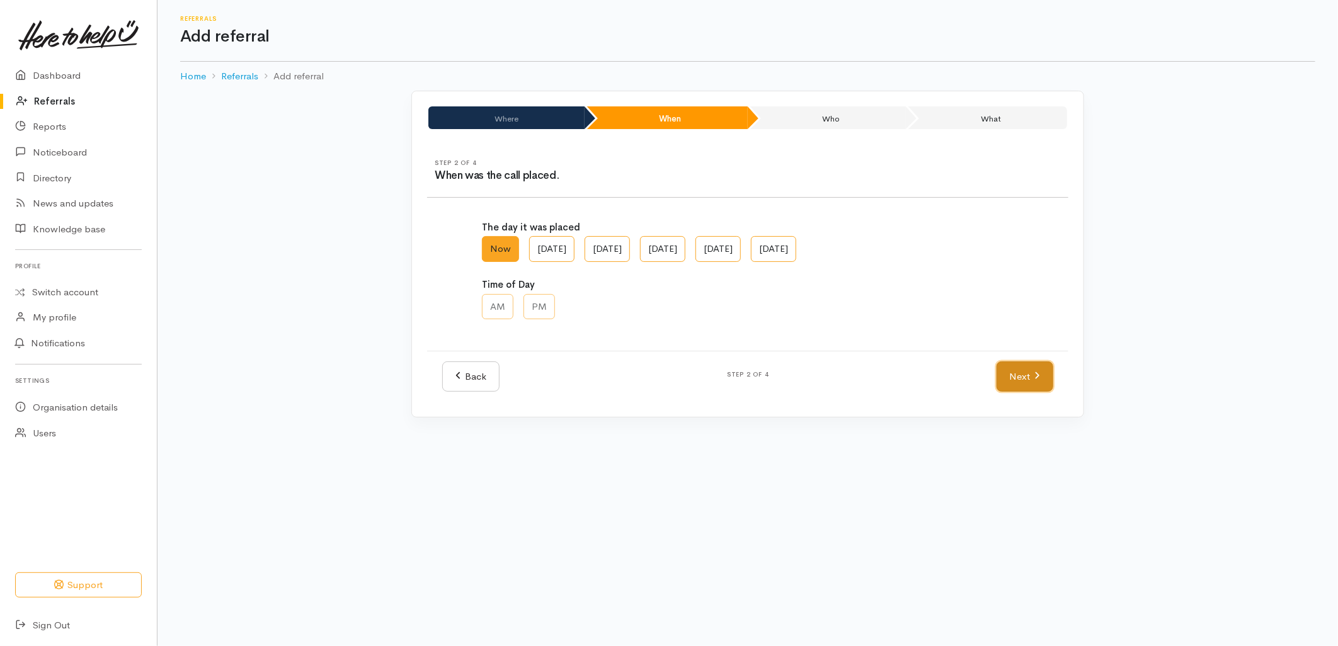
click at [1021, 374] on link "Next" at bounding box center [1024, 376] width 57 height 31
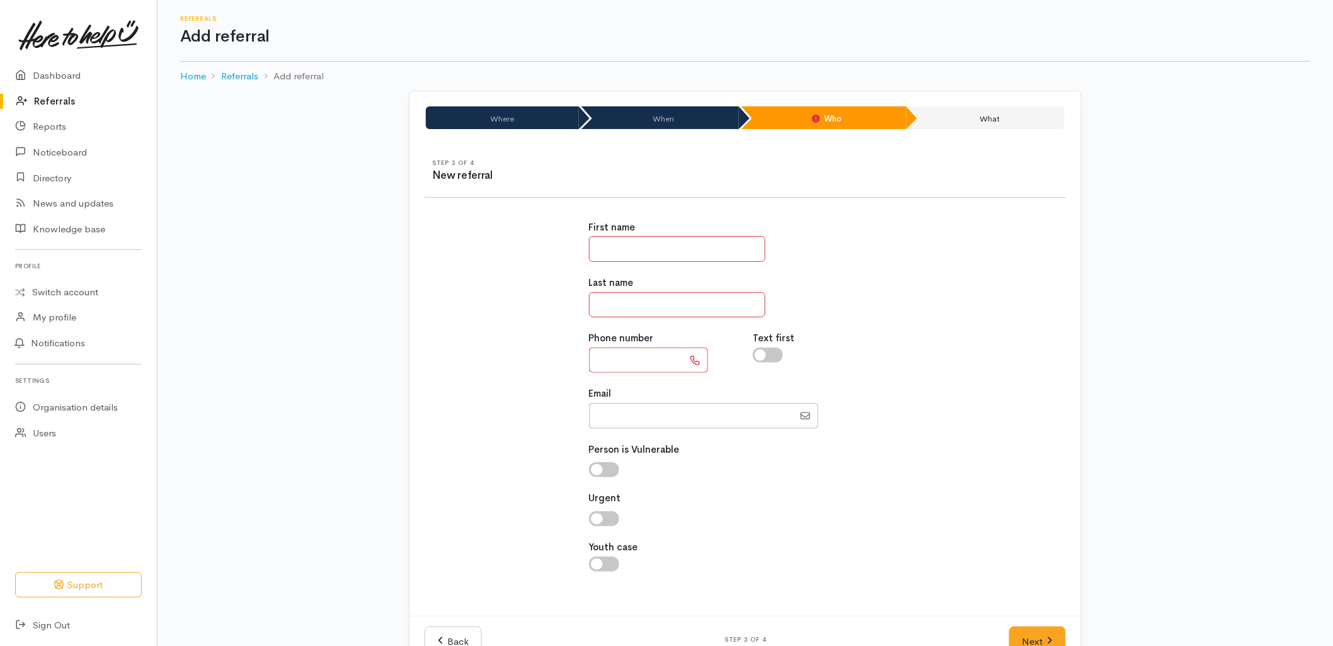
drag, startPoint x: 636, startPoint y: 255, endPoint x: 620, endPoint y: 253, distance: 16.5
click at [636, 255] on input "text" at bounding box center [677, 249] width 176 height 26
type input "******"
type input "***"
type input "**********"
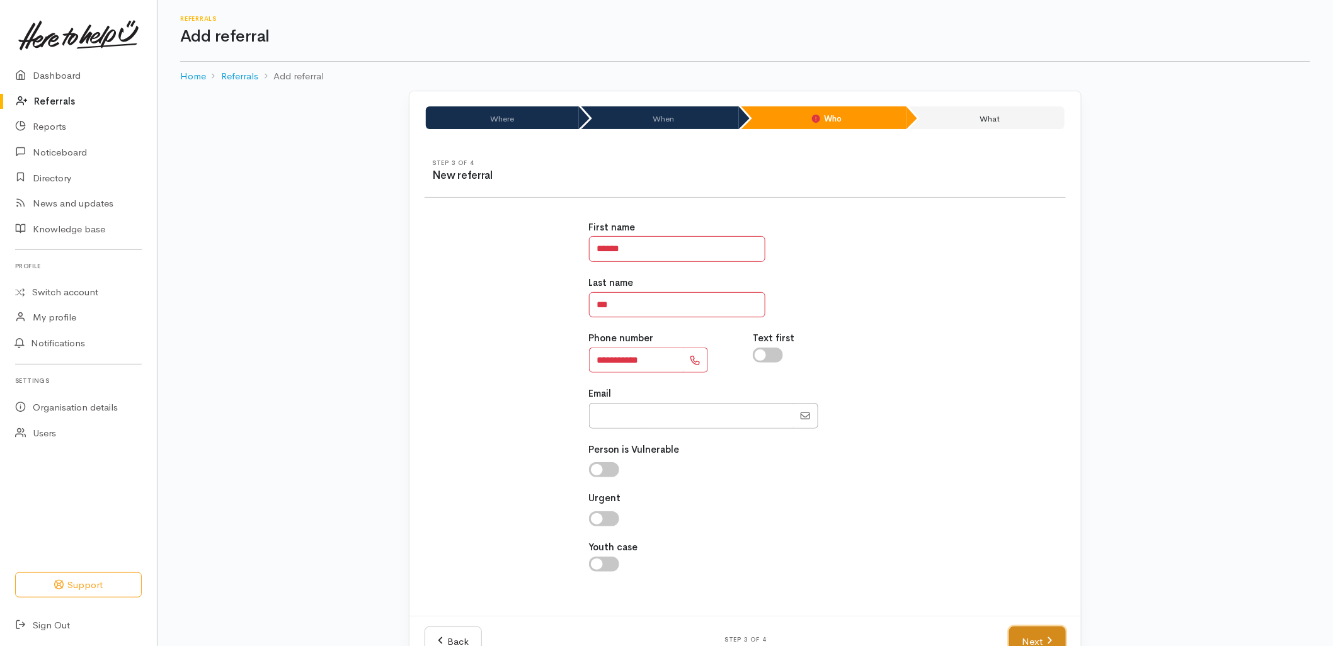
click at [1023, 636] on link "Next" at bounding box center [1037, 642] width 57 height 31
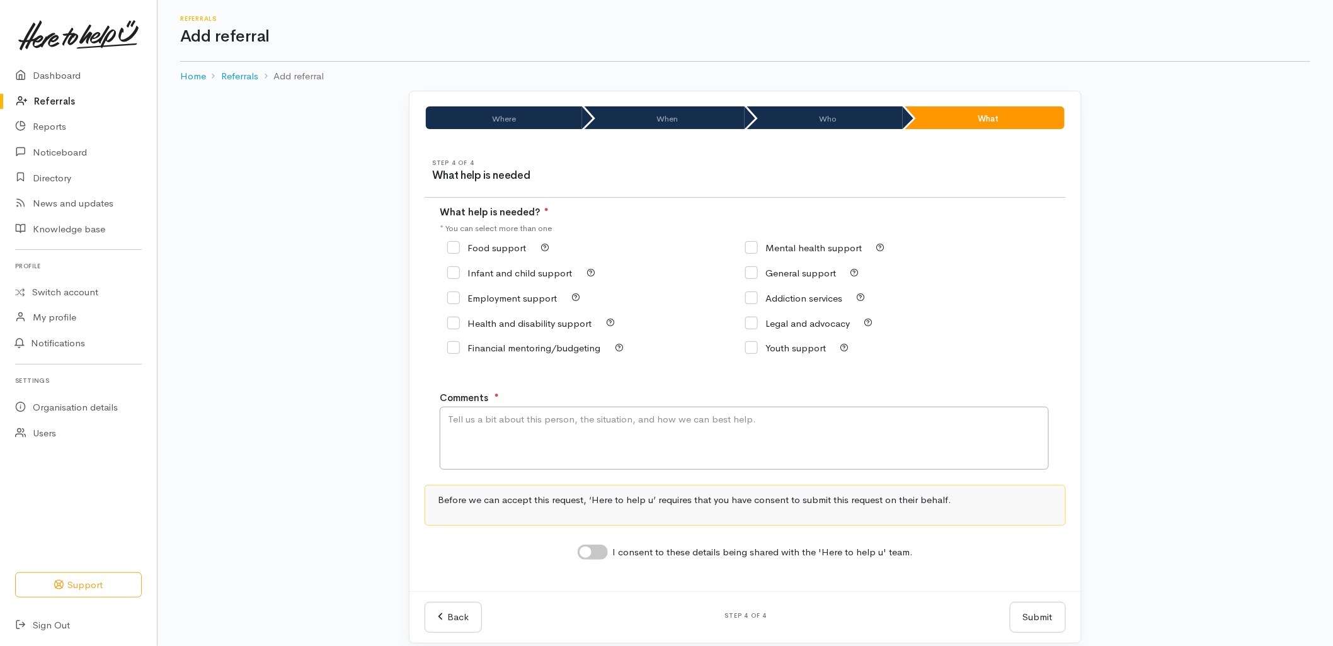
click at [505, 251] on input "Food support" at bounding box center [486, 247] width 79 height 9
checkbox input "true"
click at [521, 453] on textarea "Comments" at bounding box center [744, 438] width 609 height 63
type textarea "Requesting food support."
click at [595, 552] on input "I consent to these details being shared with the 'Here to help u' team." at bounding box center [593, 552] width 30 height 15
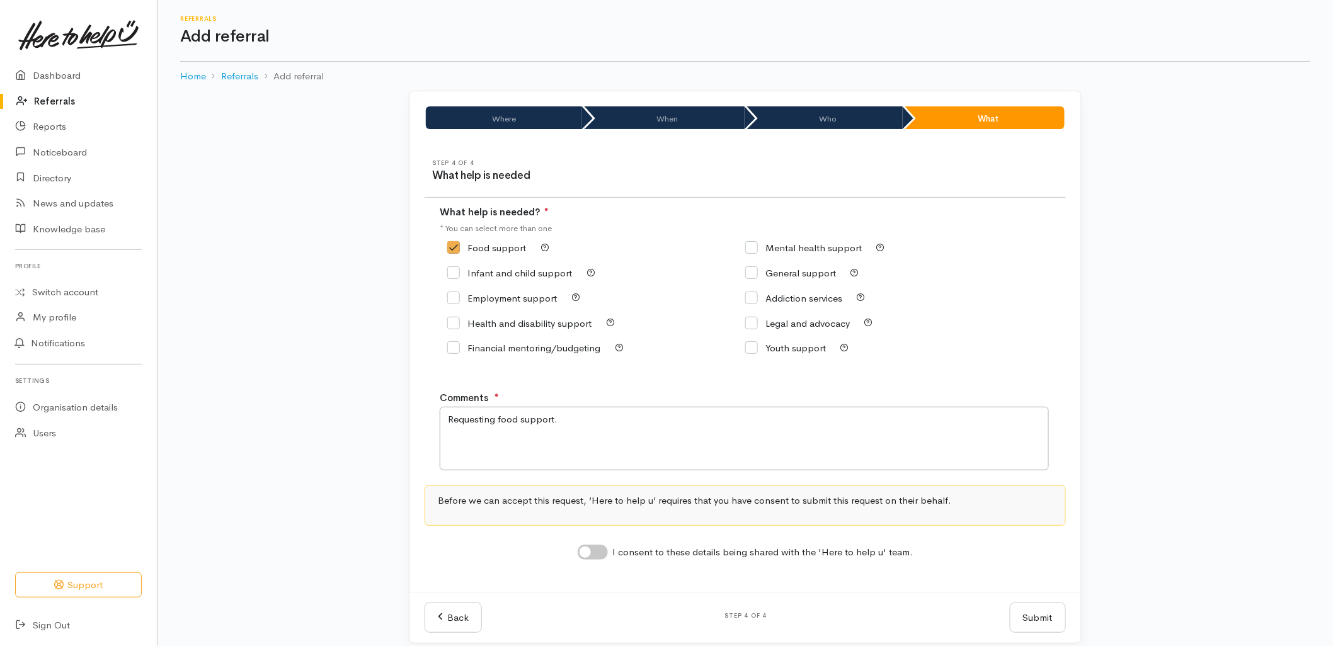
checkbox input "true"
click at [1056, 610] on button "Submit" at bounding box center [1038, 618] width 56 height 31
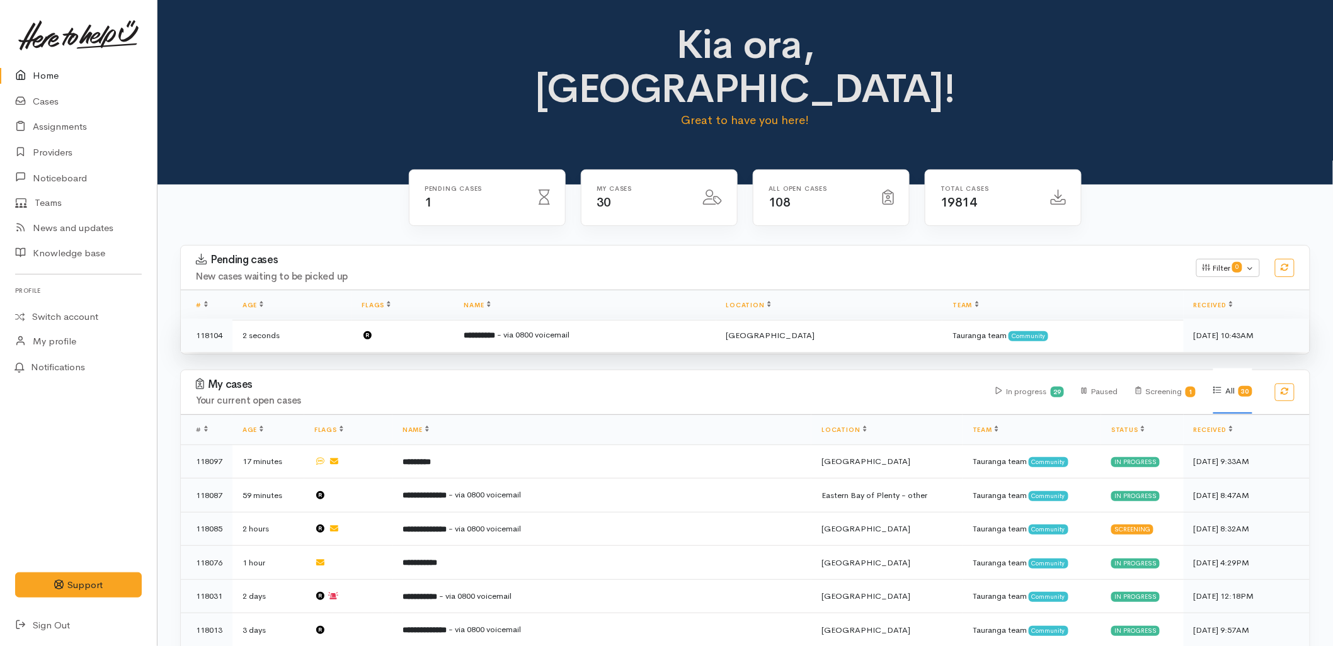
click at [543, 329] on span "- via 0800 voicemail" at bounding box center [534, 334] width 72 height 11
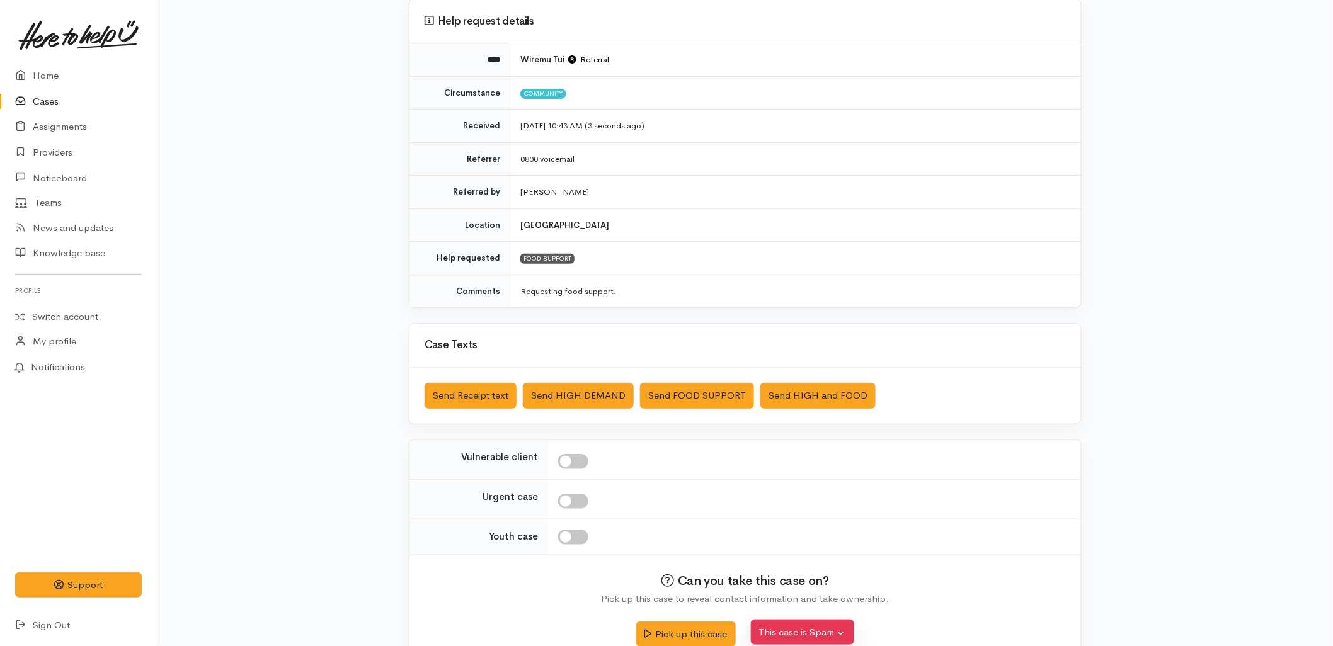
scroll to position [136, 0]
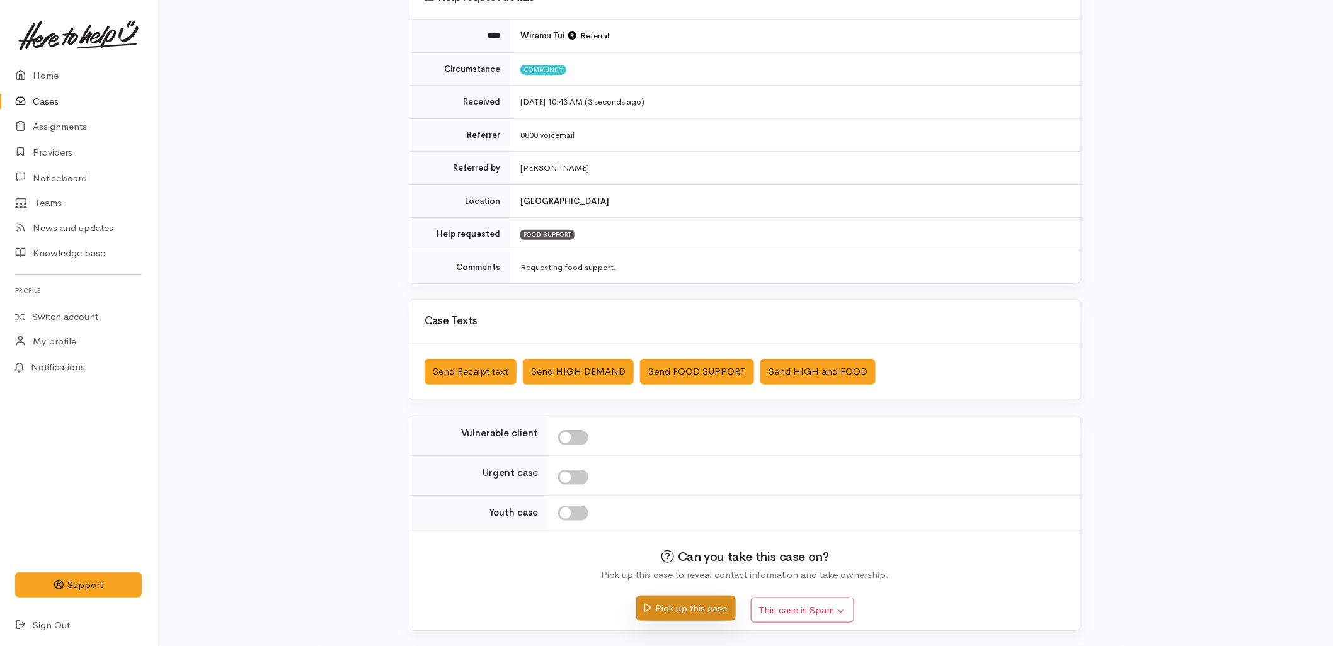
click at [678, 606] on button "Pick up this case" at bounding box center [685, 609] width 99 height 26
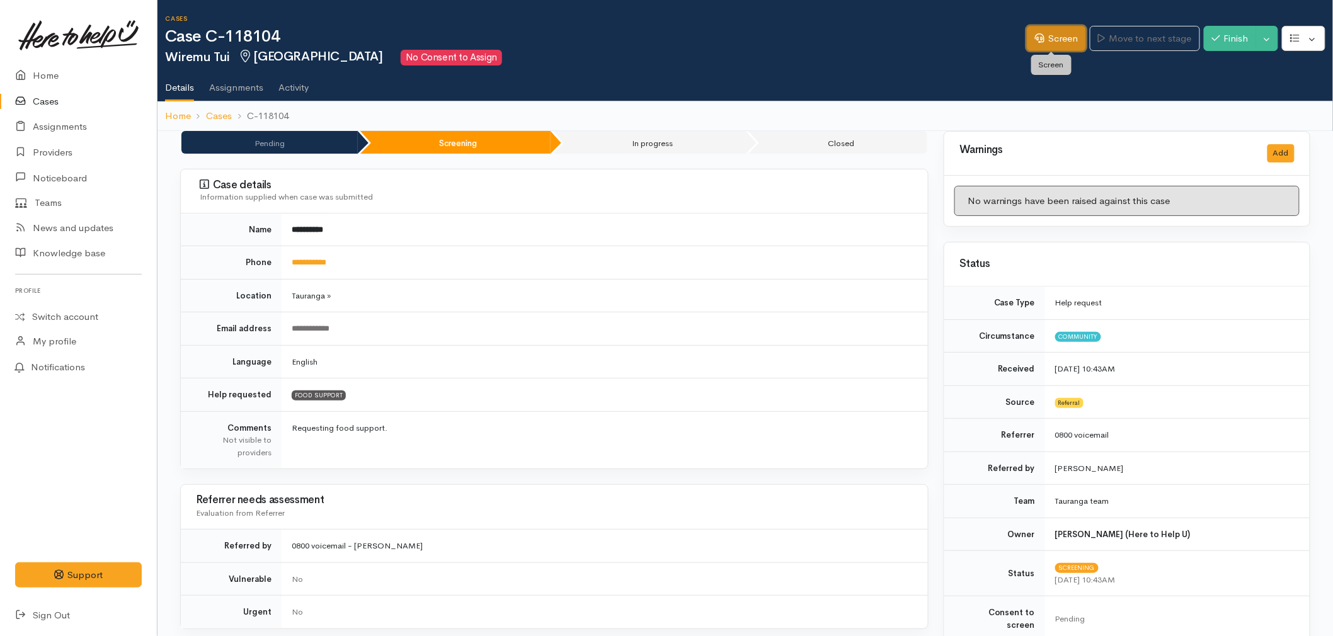
click at [1047, 35] on link "Screen" at bounding box center [1056, 39] width 59 height 26
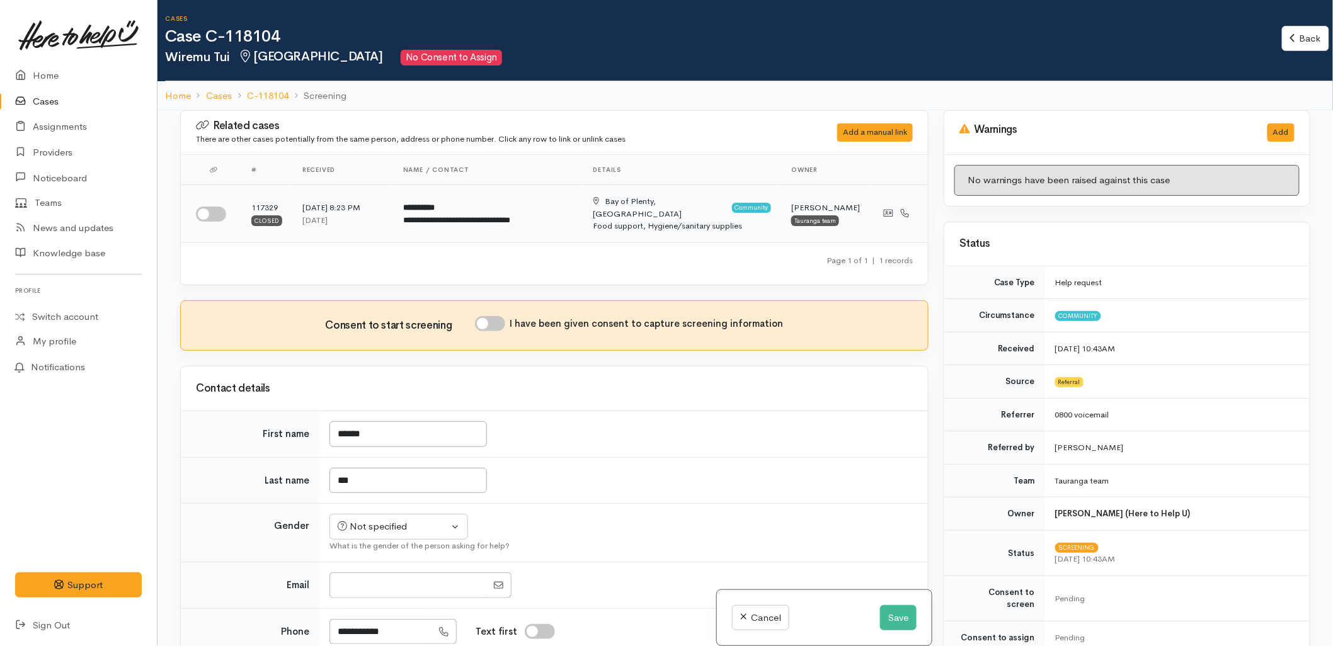
click at [208, 211] on input "checkbox" at bounding box center [211, 214] width 30 height 15
checkbox input "true"
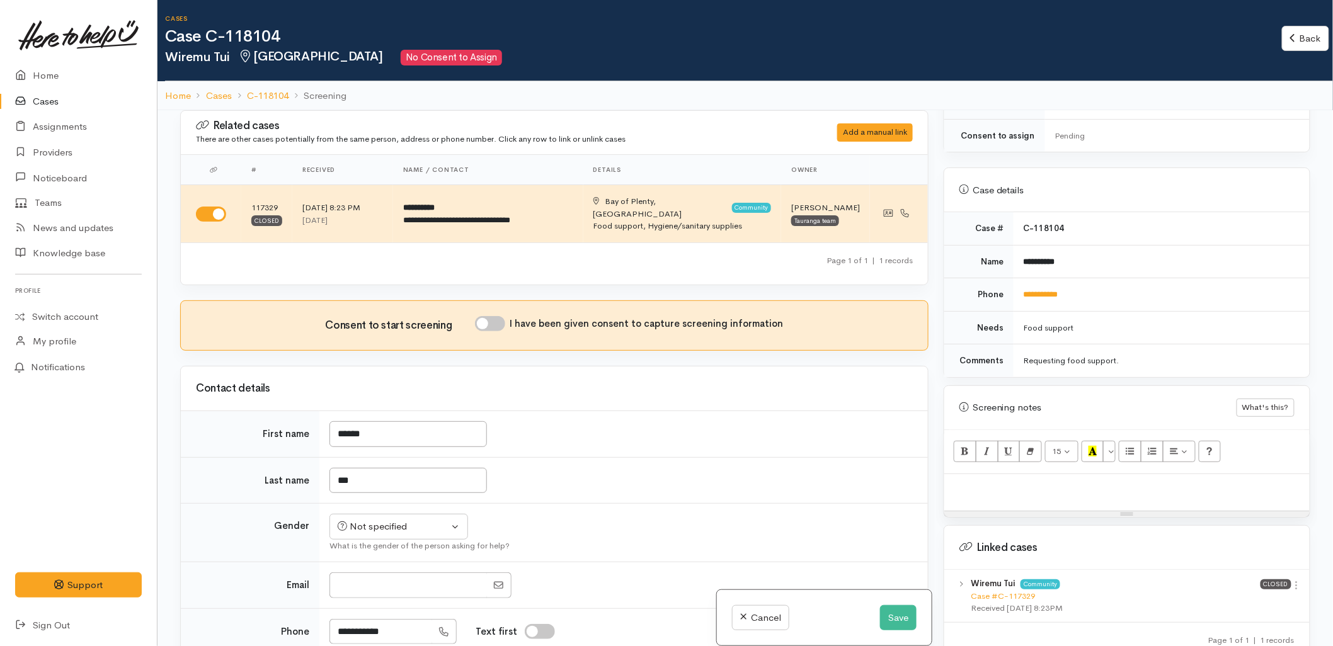
scroll to position [559, 0]
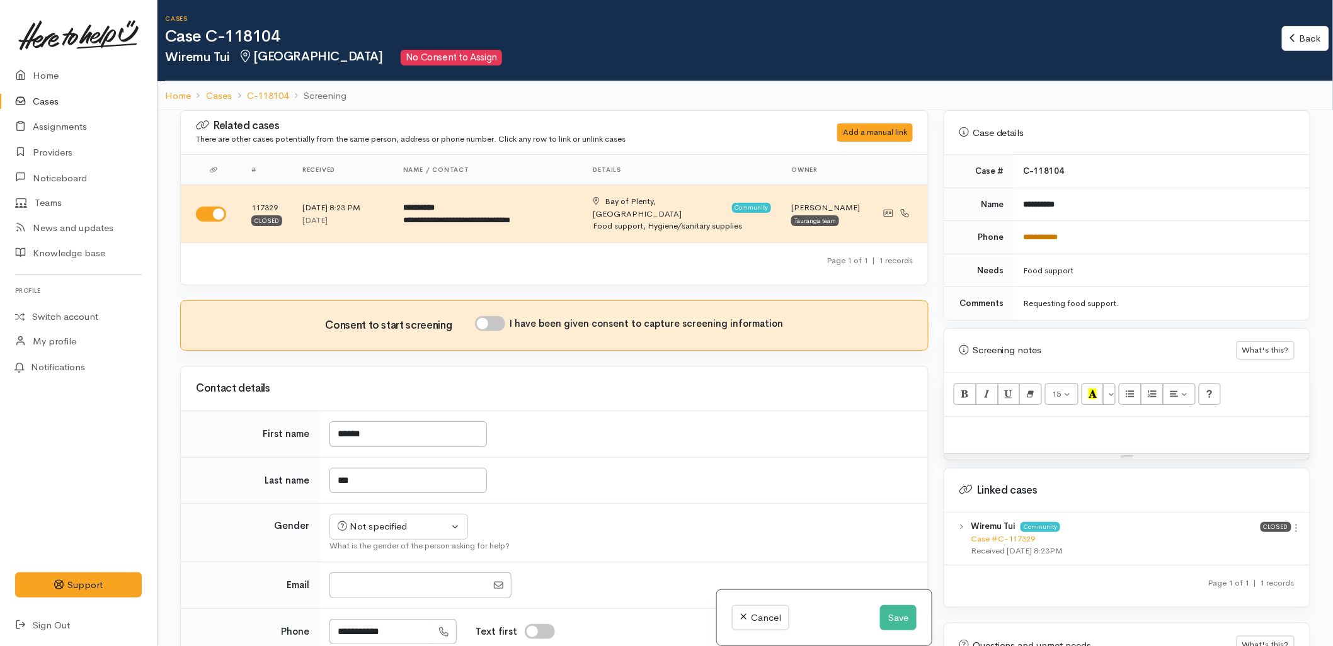
click at [1044, 233] on link "**********" at bounding box center [1040, 237] width 35 height 8
click at [1023, 533] on link "Case #C-117329" at bounding box center [1002, 538] width 64 height 11
click at [1101, 417] on div at bounding box center [1126, 435] width 365 height 37
paste div
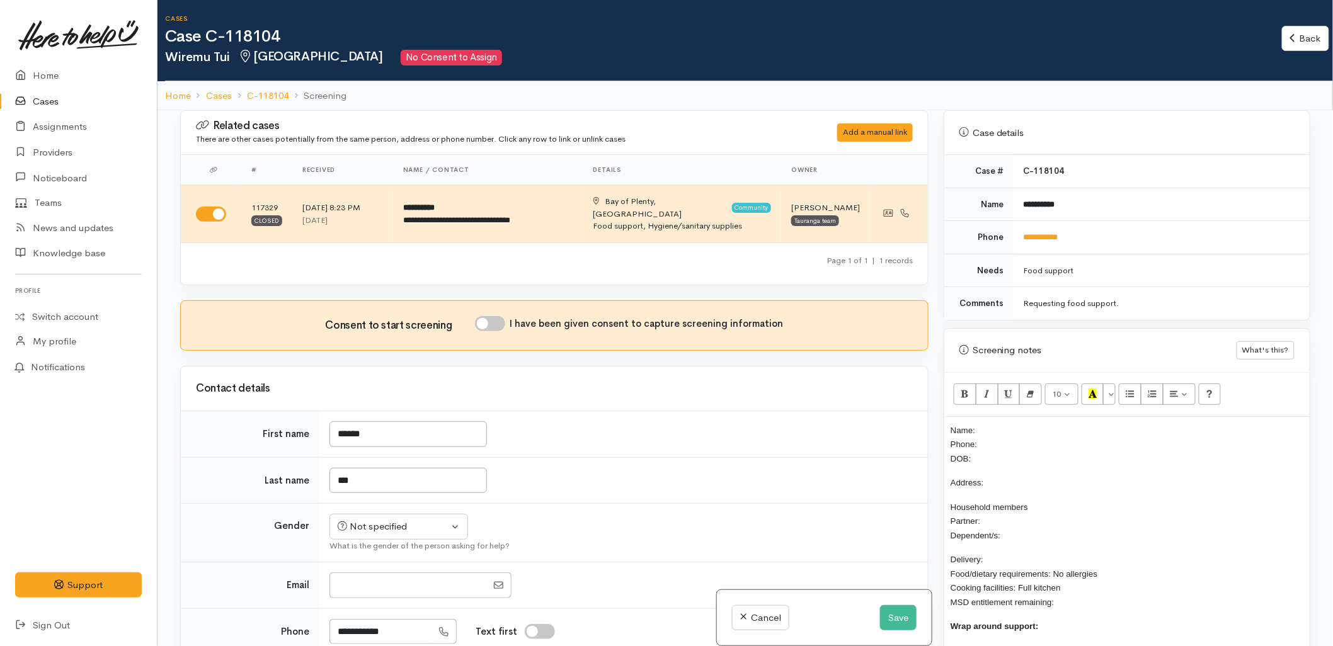
scroll to position [11, 0]
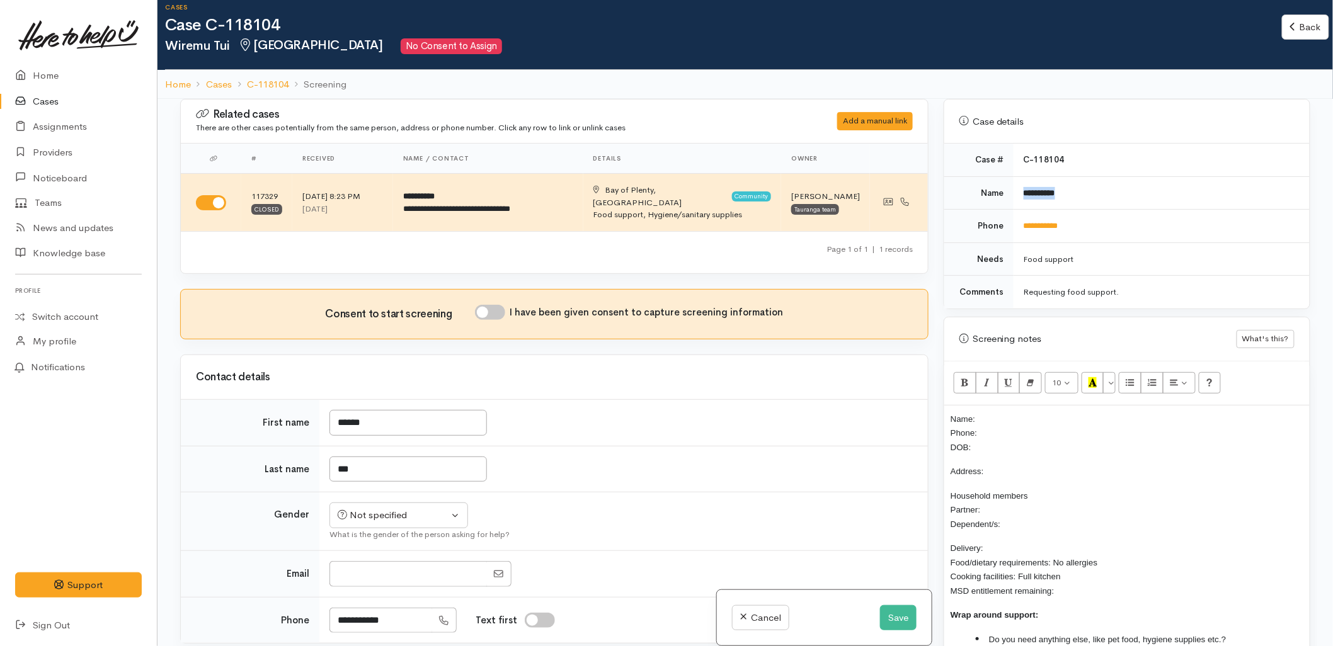
drag, startPoint x: 1082, startPoint y: 194, endPoint x: 1021, endPoint y: 190, distance: 61.2
click at [1020, 186] on td "**********" at bounding box center [1161, 192] width 296 height 33
copy b "**********"
click at [1035, 412] on p "Name: Phone: DOB:" at bounding box center [1126, 433] width 353 height 43
drag, startPoint x: 1084, startPoint y: 219, endPoint x: 1020, endPoint y: 222, distance: 63.7
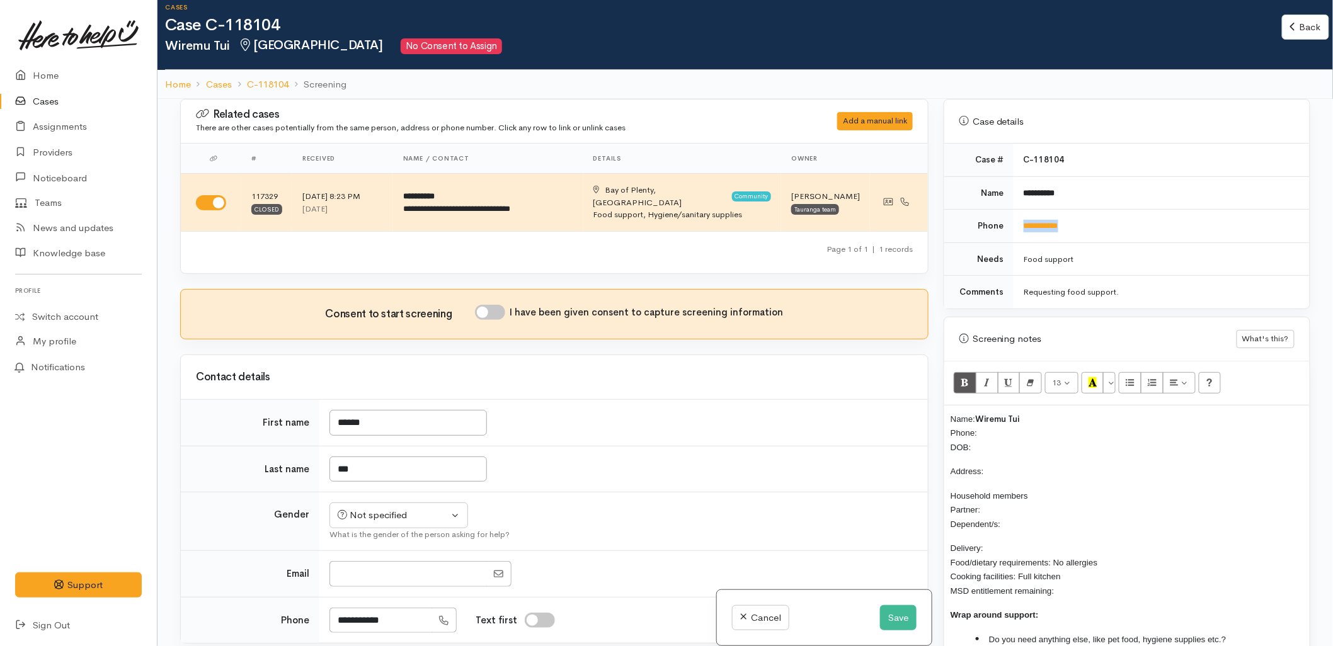
click at [1020, 222] on td "**********" at bounding box center [1161, 226] width 296 height 33
copy link "**********"
click at [1018, 418] on p "Name: Wiremu Tui Phone: DOB:" at bounding box center [1126, 433] width 353 height 43
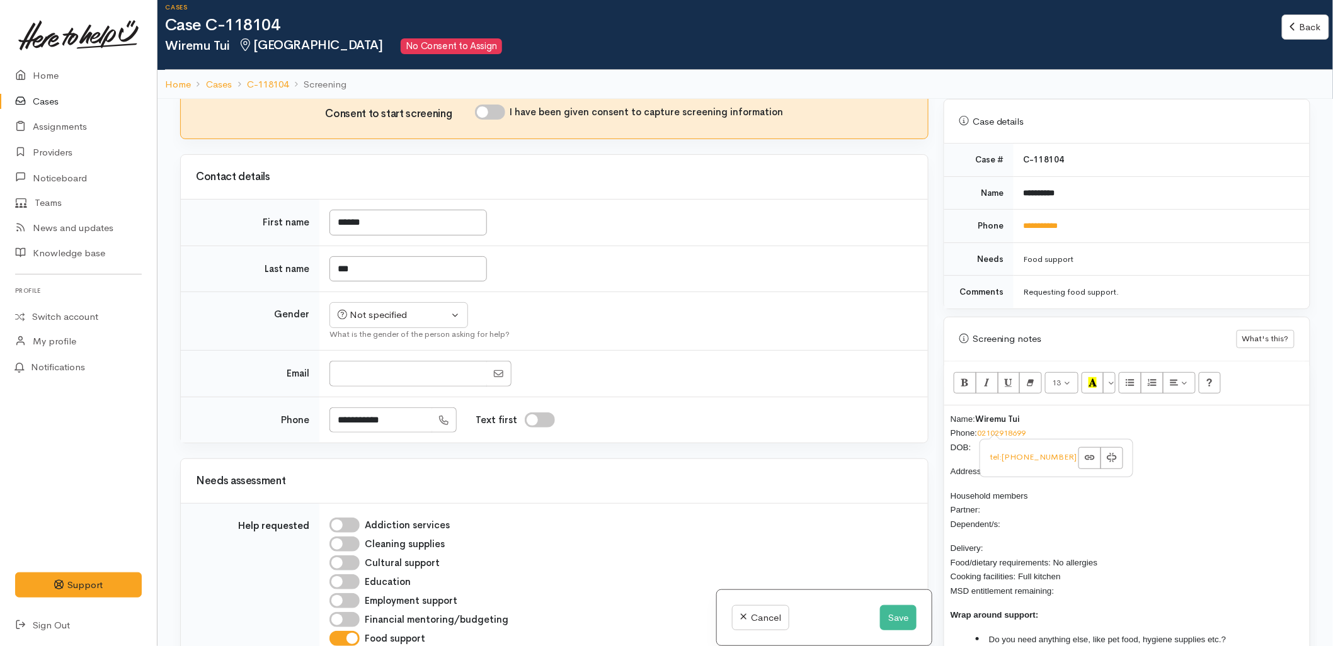
scroll to position [350, 0]
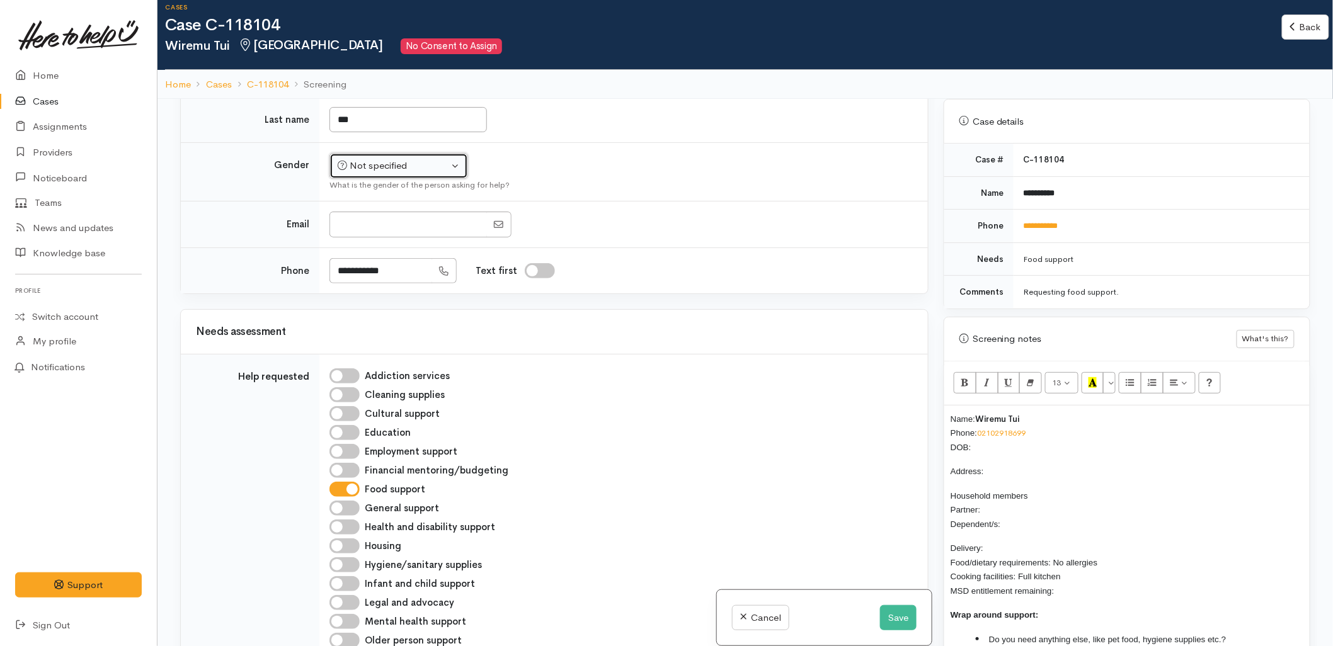
click at [344, 161] on icon "button" at bounding box center [342, 165] width 9 height 9
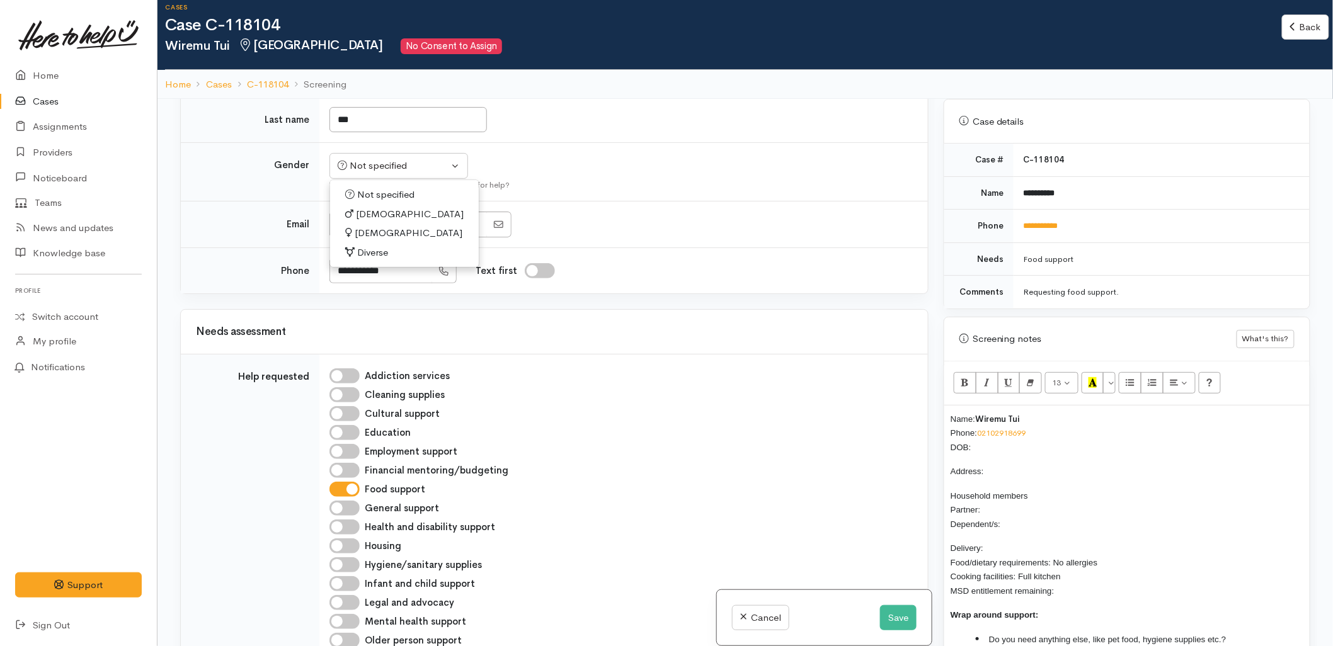
click at [356, 207] on span "[DEMOGRAPHIC_DATA]" at bounding box center [410, 214] width 108 height 14
select select "[DEMOGRAPHIC_DATA]"
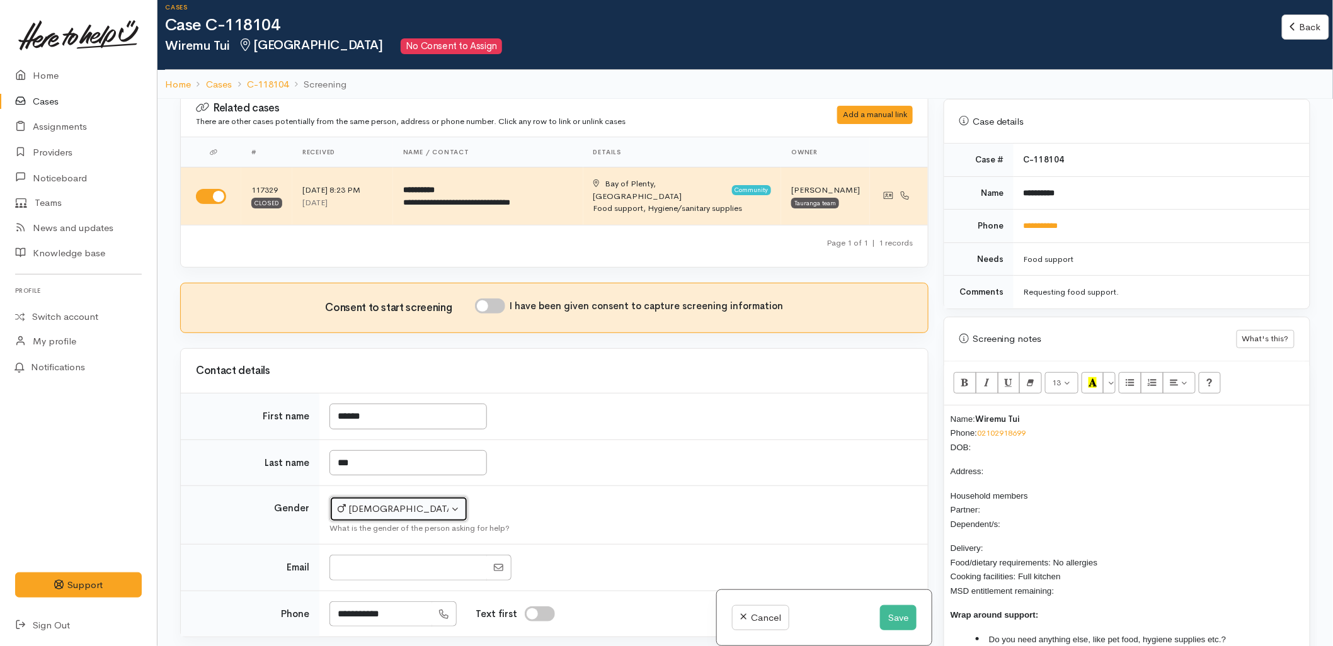
scroll to position [0, 0]
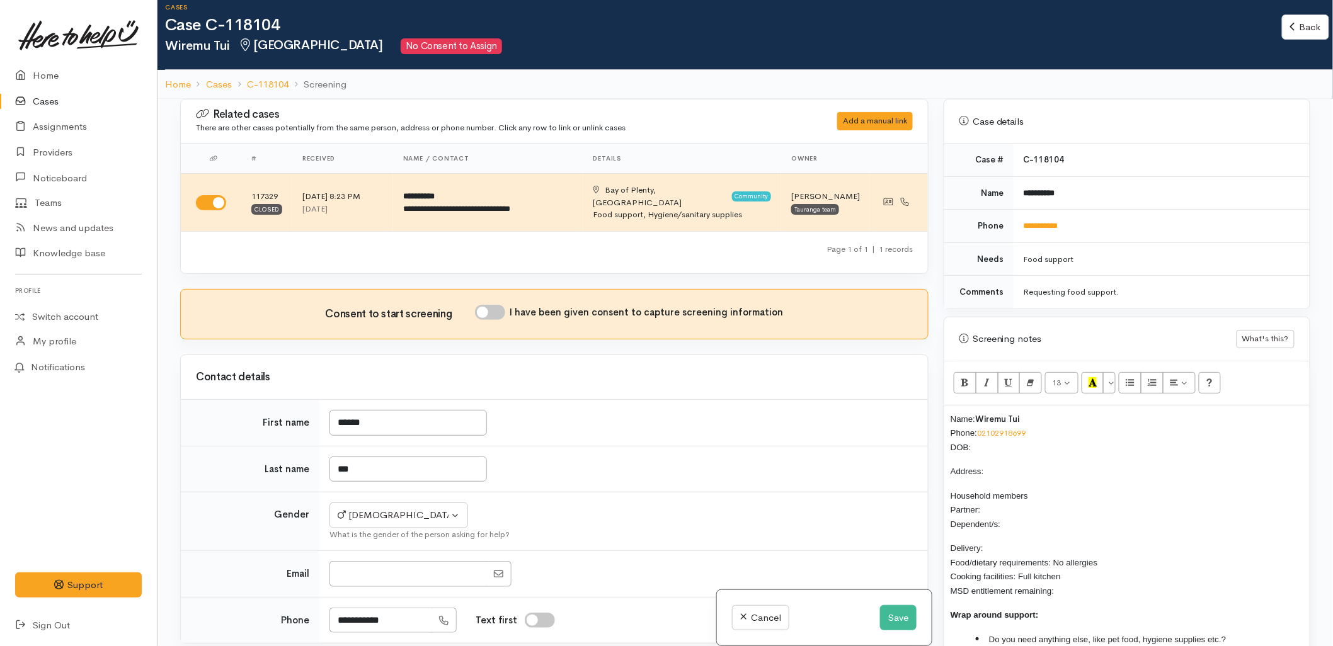
click at [490, 305] on input "I have been given consent to capture screening information" at bounding box center [490, 312] width 30 height 15
checkbox input "true"
click at [979, 430] on p "Name: Wiremu Tui Phone: 02102918699 DOB:" at bounding box center [1126, 433] width 353 height 43
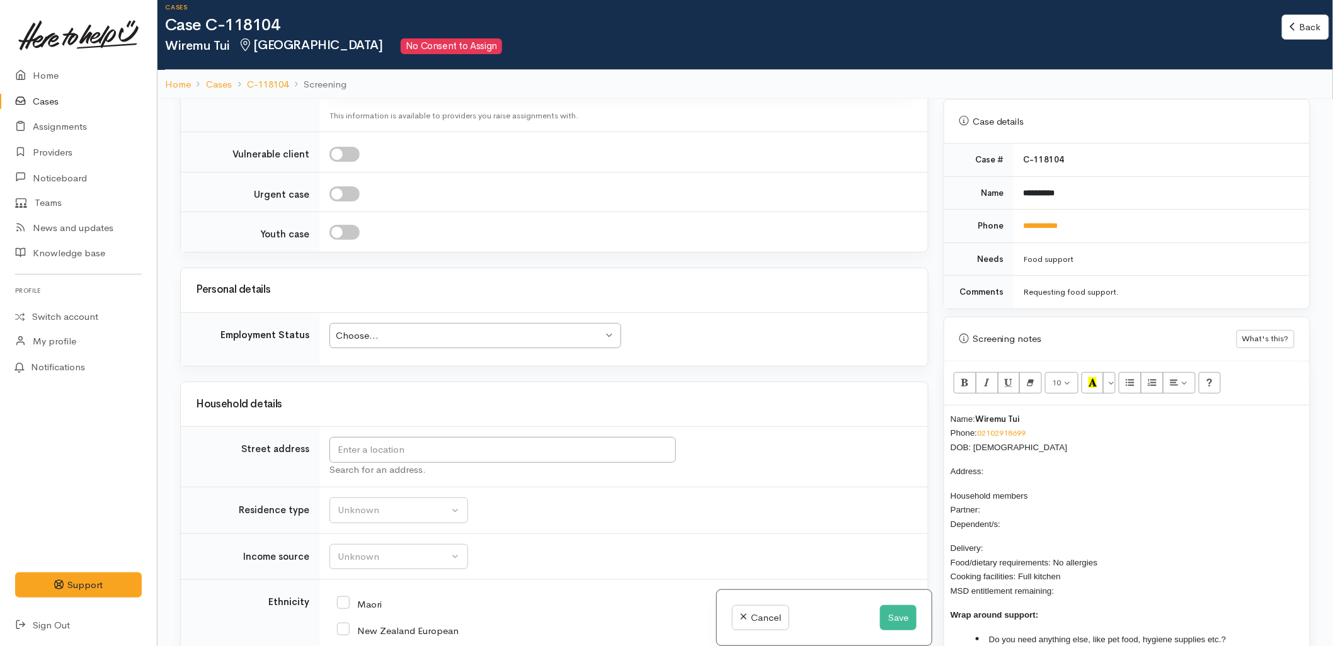
scroll to position [1189, 0]
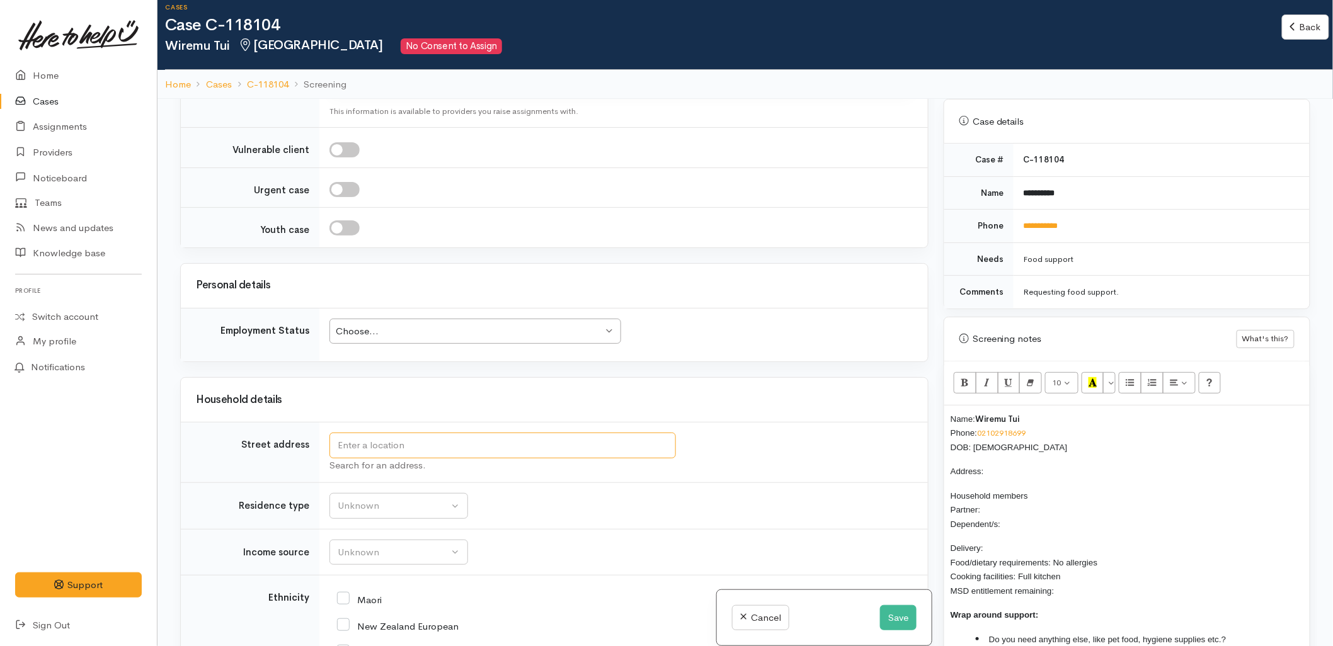
click at [387, 433] on input "text" at bounding box center [502, 446] width 346 height 26
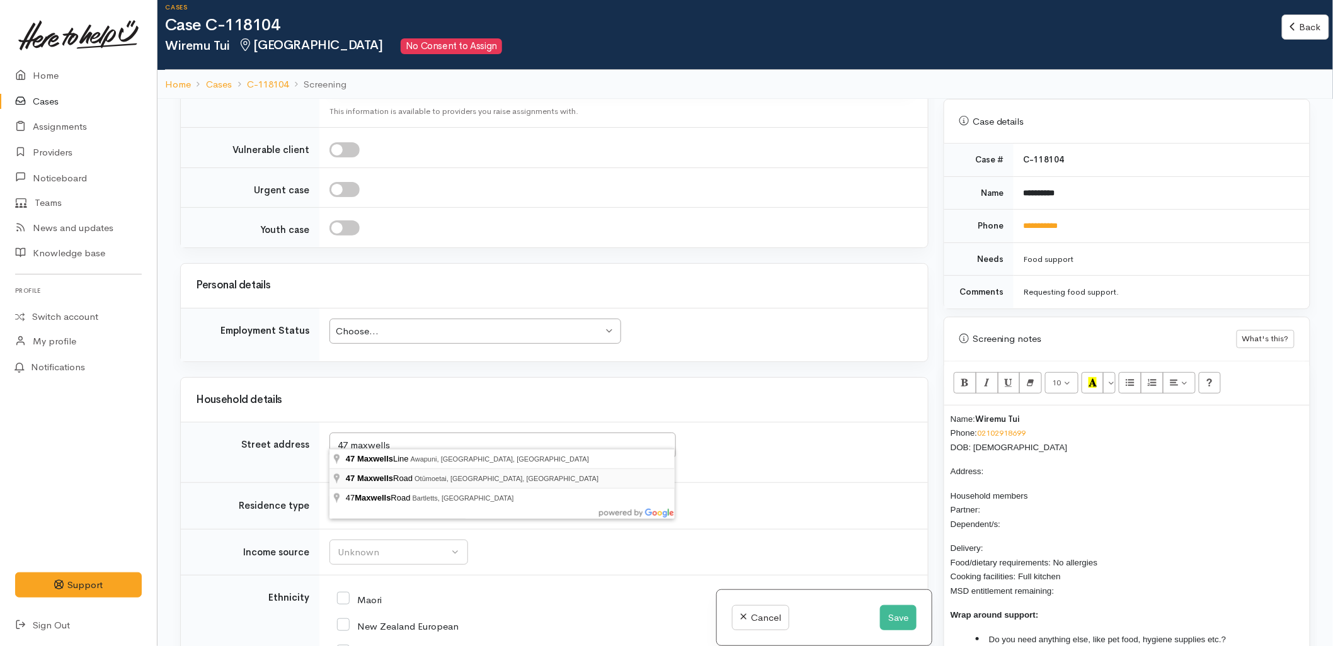
type input "47 Maxwells Road, Otūmoetai, Tauranga, New Zealand"
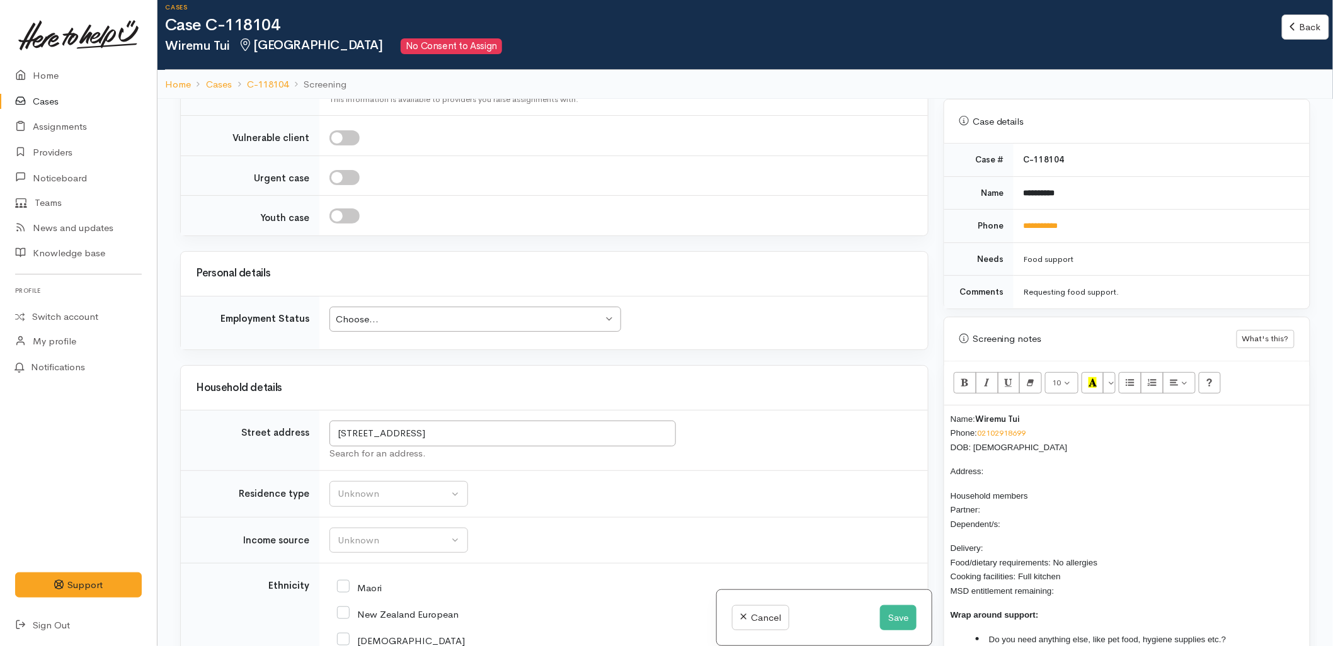
scroll to position [1609, 0]
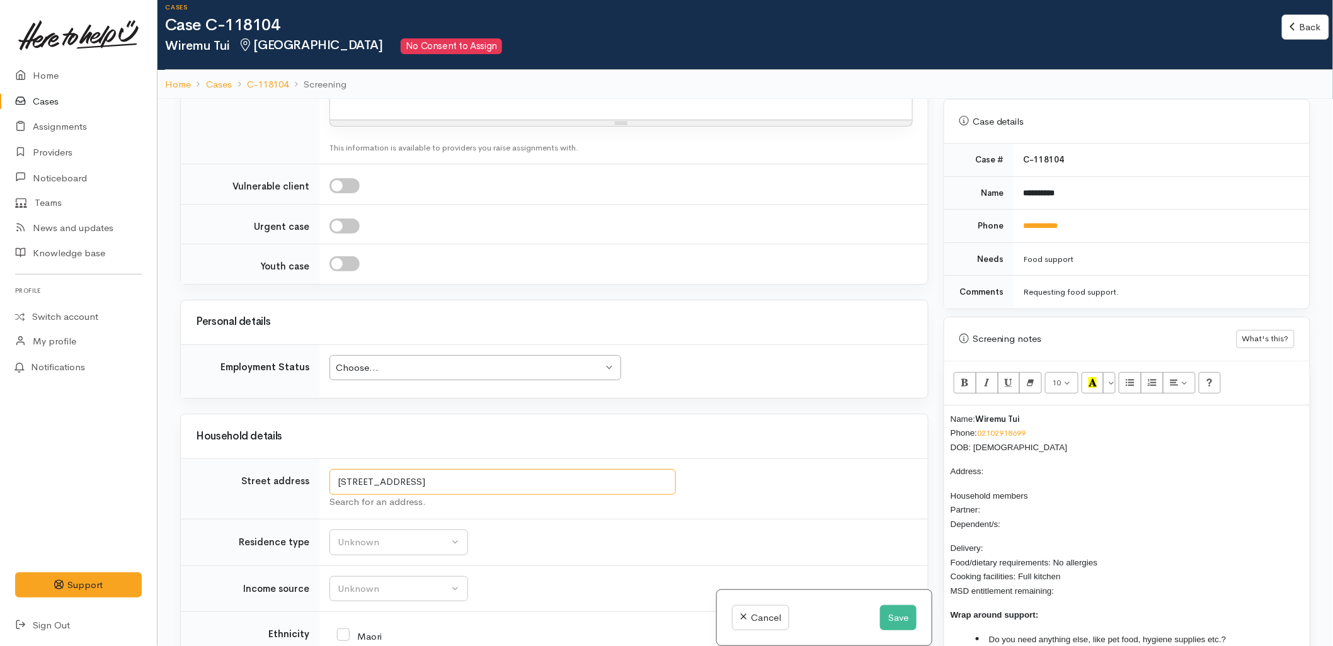
drag, startPoint x: 467, startPoint y: 431, endPoint x: 322, endPoint y: 431, distance: 144.2
click at [322, 459] on td "47 Maxwells Road, Otūmoetai, Tauranga, New Zealand Search for an address." at bounding box center [623, 489] width 608 height 60
click at [1003, 464] on p "Address:" at bounding box center [1126, 471] width 353 height 14
click at [1014, 500] on p "Household members Partner: Dependent/s:" at bounding box center [1126, 510] width 353 height 43
click at [997, 541] on p "Delivery: Food/dietary requirements: No allergies Cooking facilities: Full kitc…" at bounding box center [1126, 569] width 353 height 57
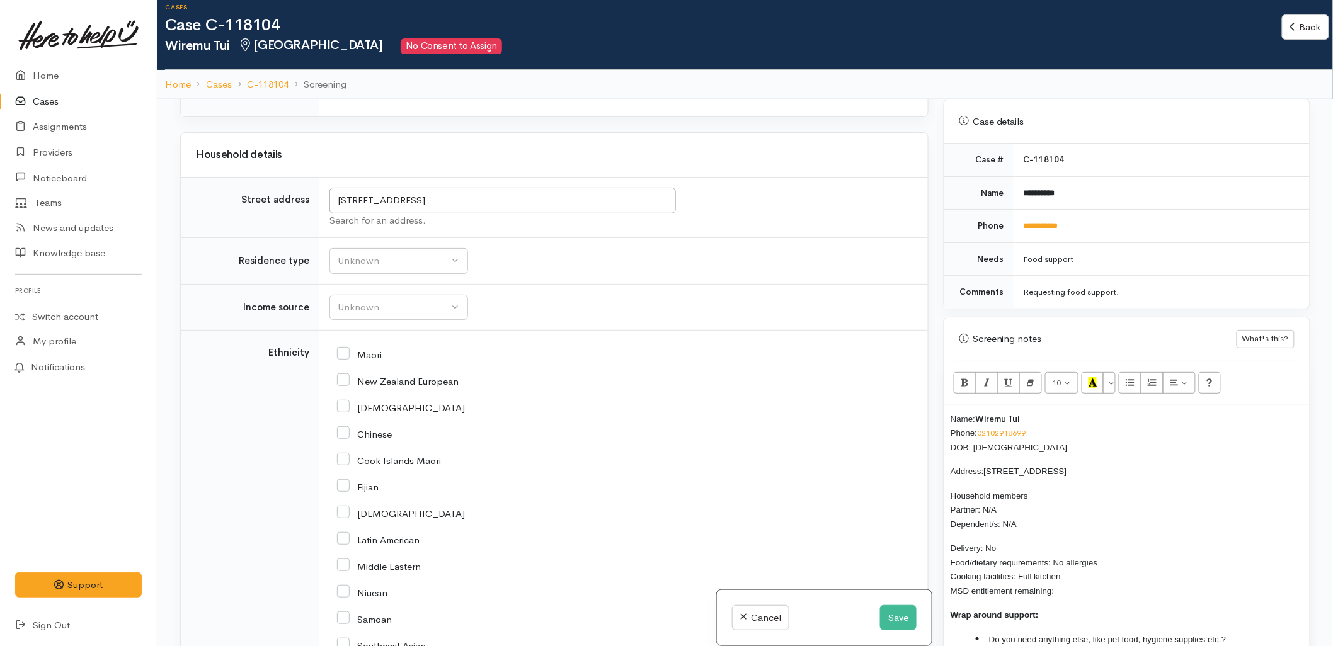
scroll to position [1889, 0]
click at [385, 255] on div "Unknown" at bounding box center [393, 262] width 111 height 14
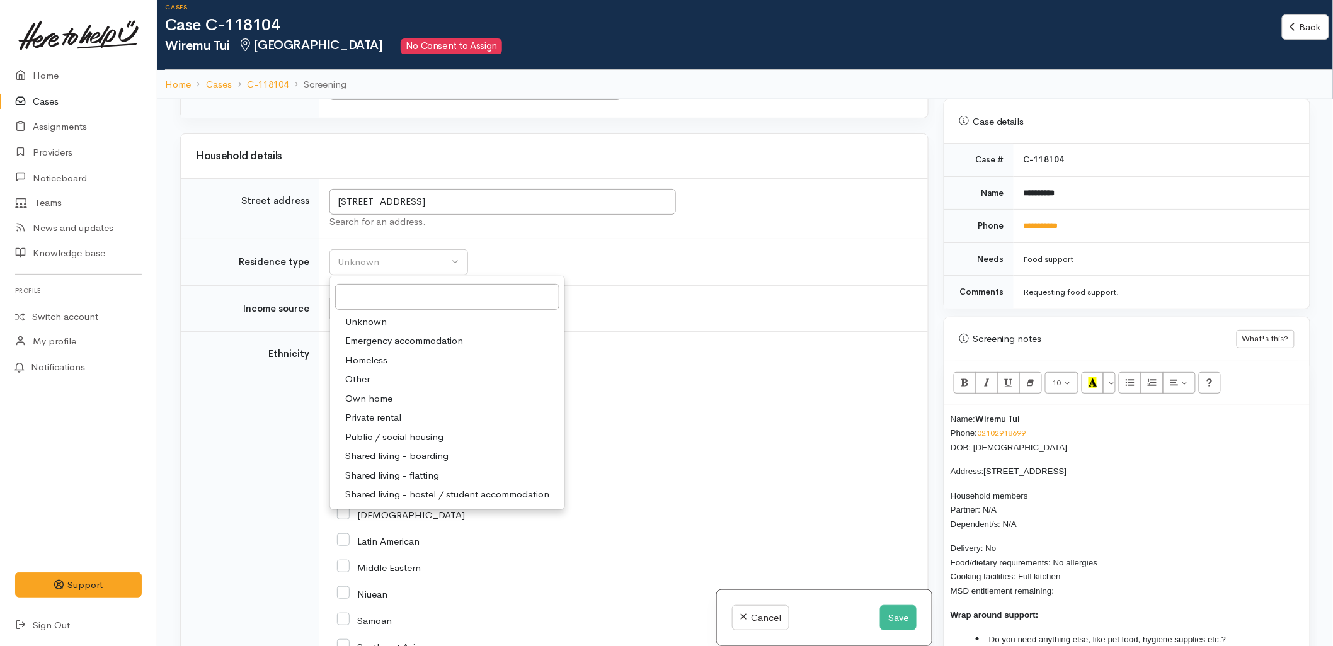
click at [419, 487] on span "Shared living - hostel / student accommodation" at bounding box center [447, 494] width 204 height 14
select select "6"
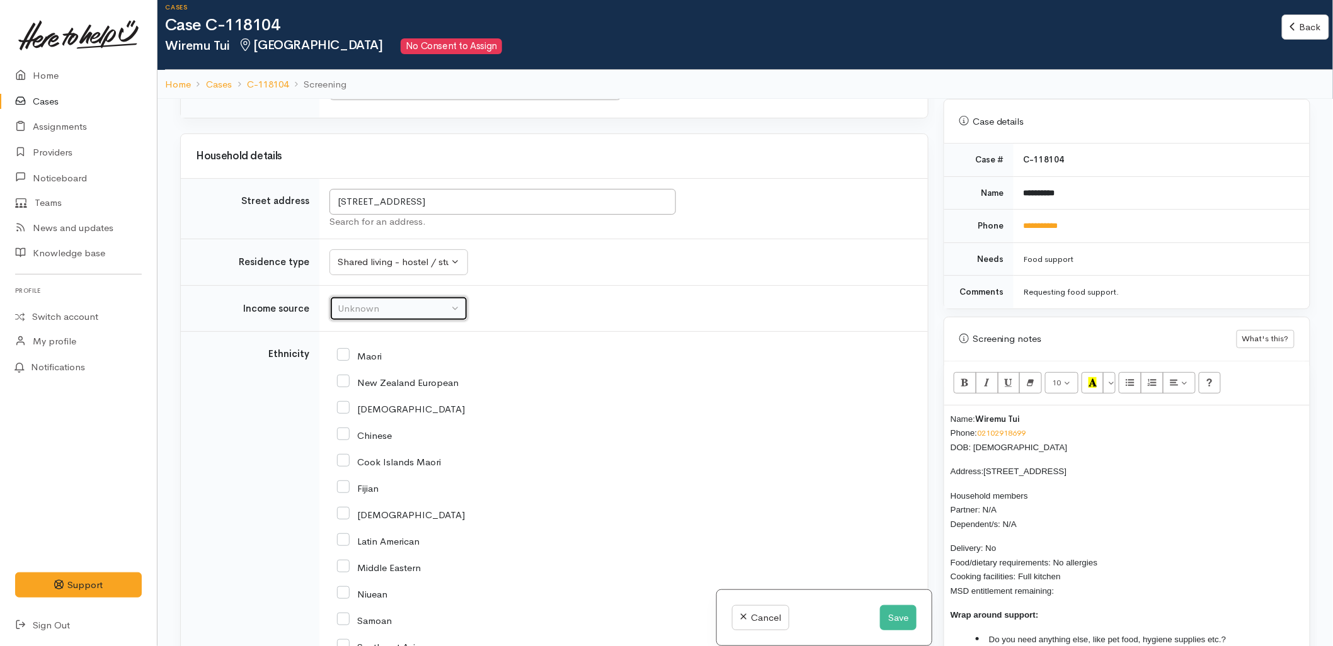
click at [385, 302] on div "Unknown" at bounding box center [393, 309] width 111 height 14
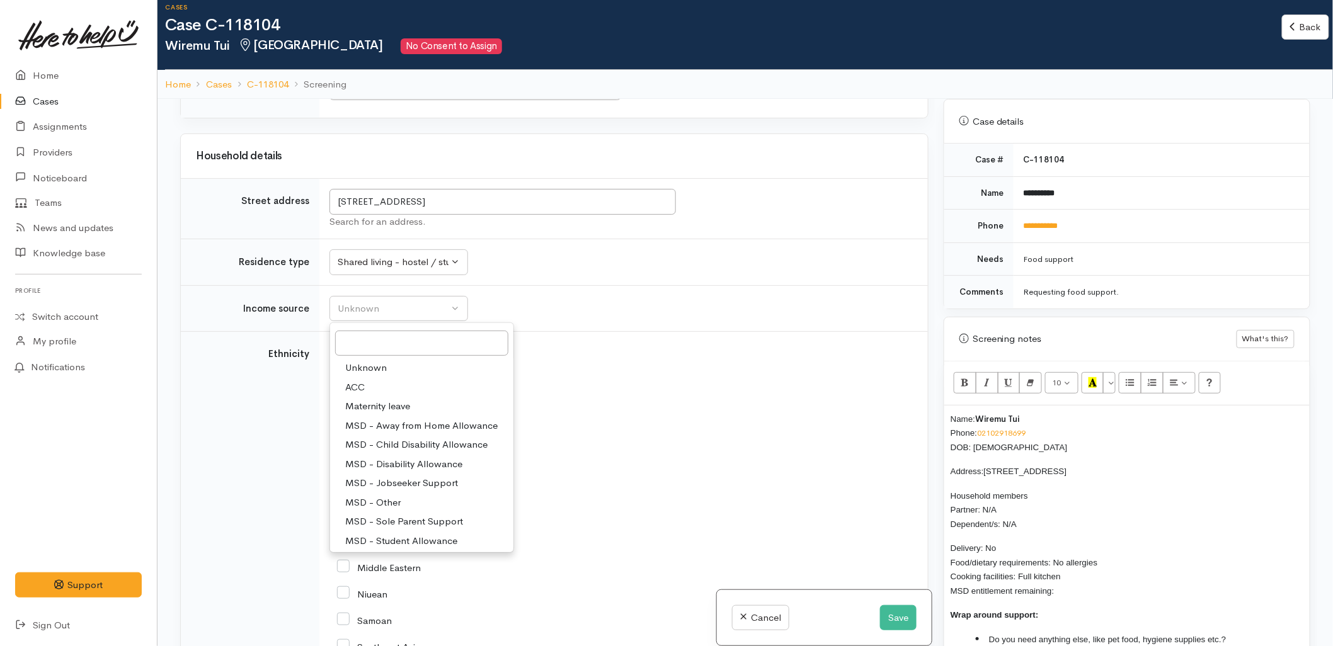
click at [707, 448] on div "Cook Islands Maori" at bounding box center [621, 461] width 568 height 26
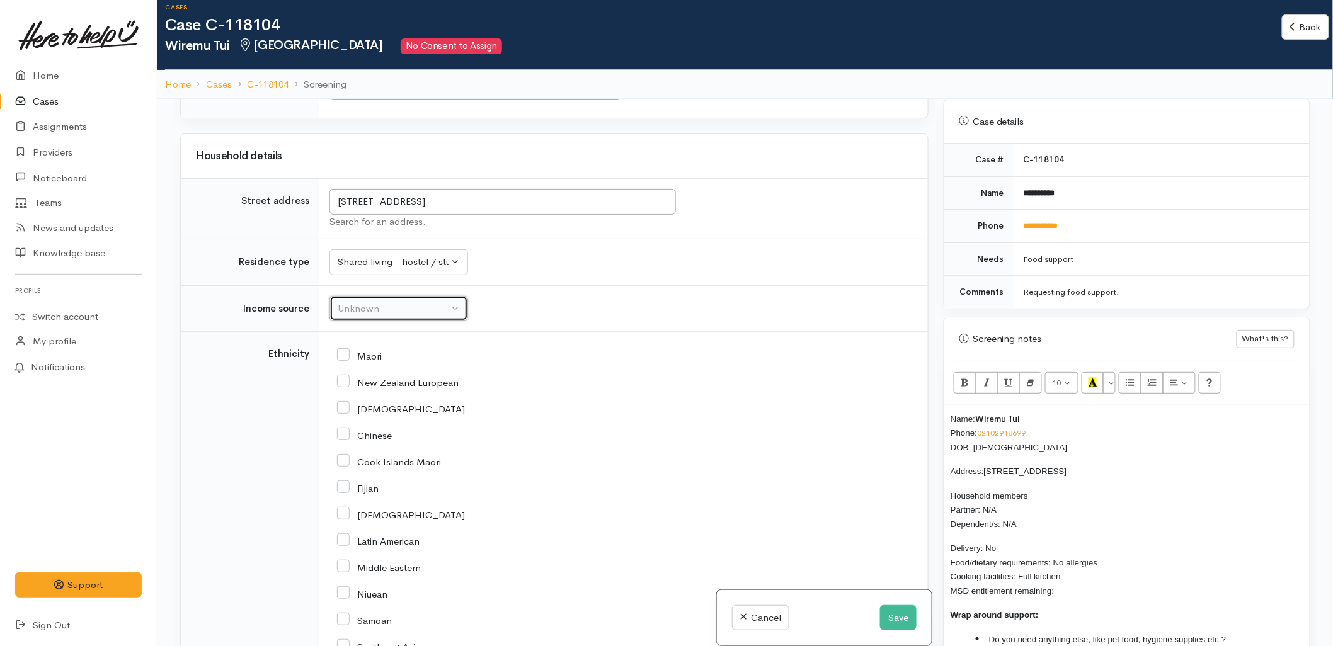
click at [347, 296] on button "Unknown" at bounding box center [398, 309] width 139 height 26
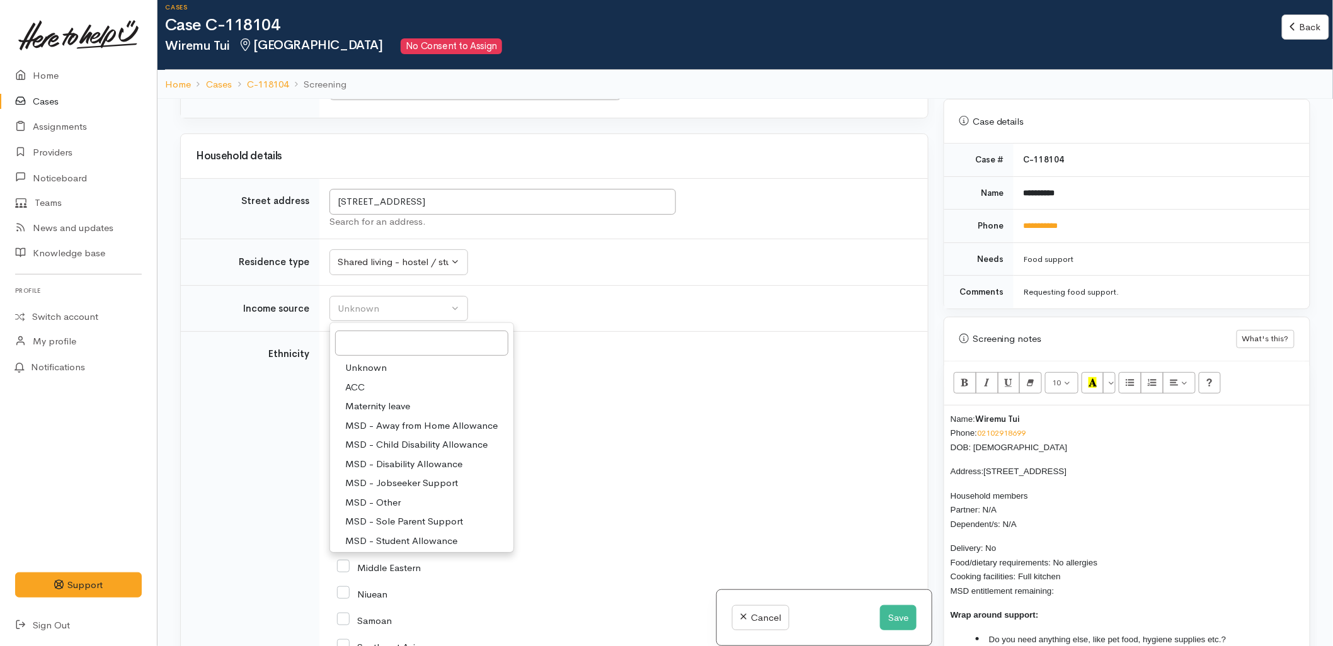
click at [430, 476] on span "MSD - Jobseeker Support" at bounding box center [401, 483] width 113 height 14
select select "4"
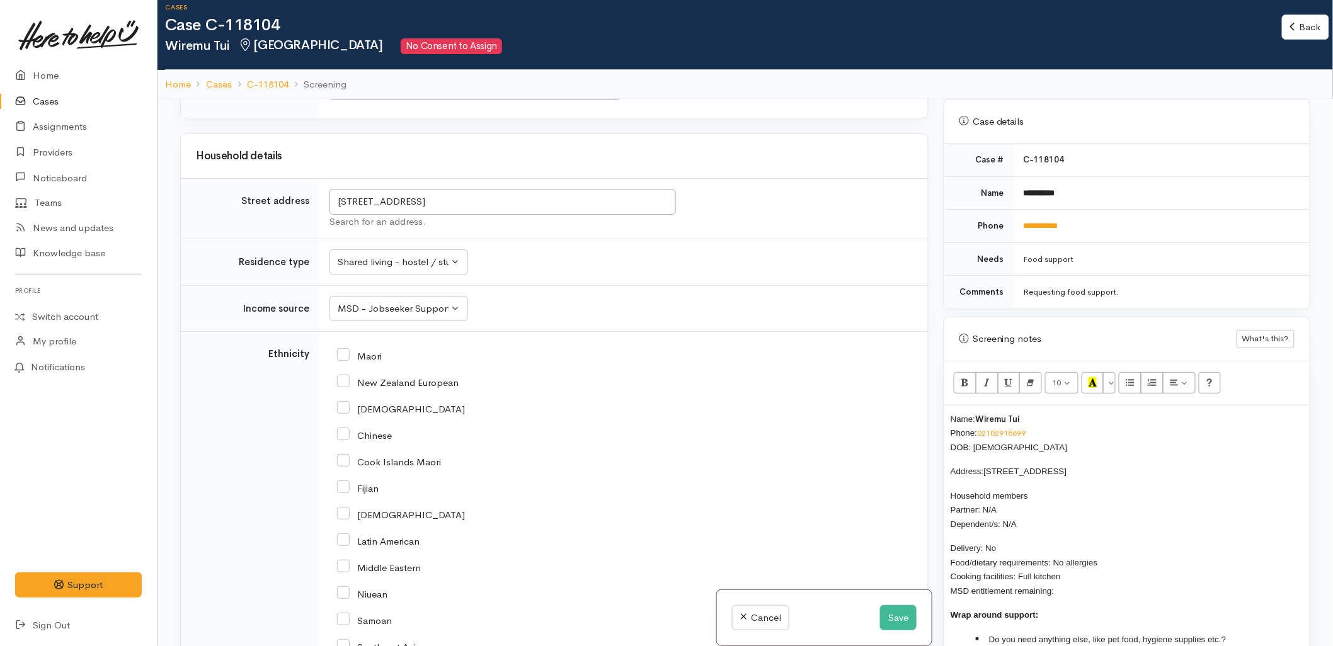
click at [372, 350] on input "Maori" at bounding box center [359, 355] width 45 height 11
checkbox input "true"
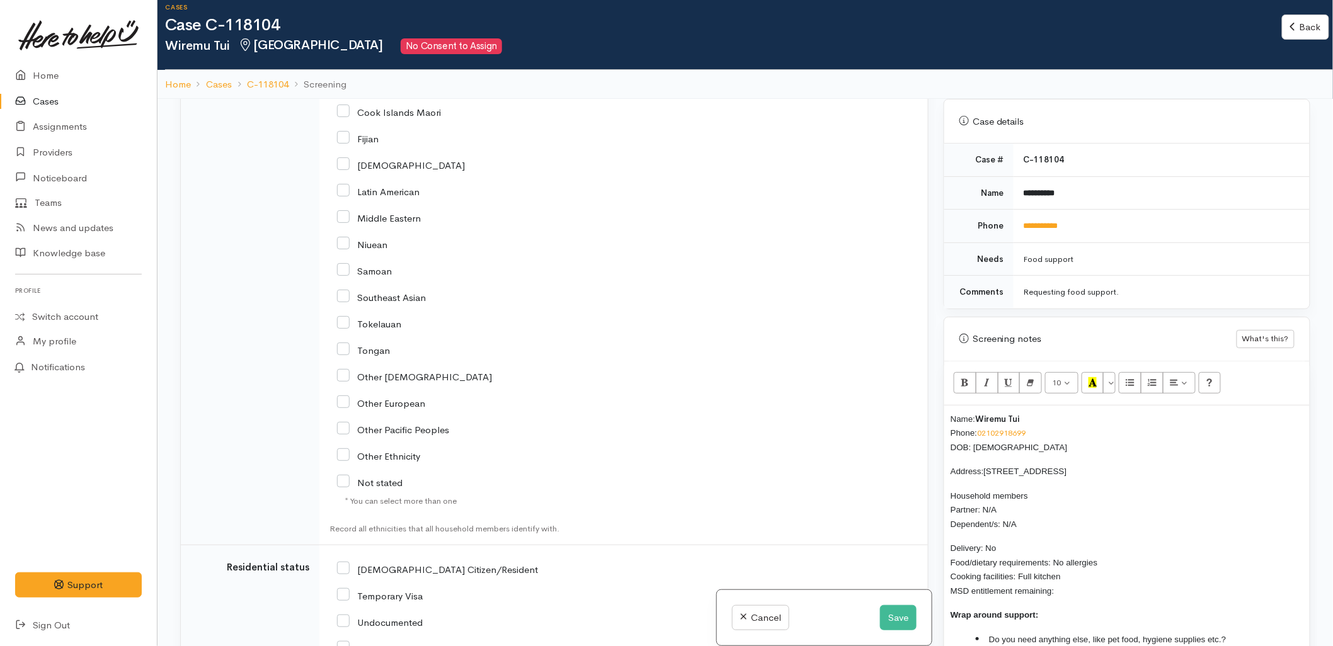
click at [402, 563] on input "[DEMOGRAPHIC_DATA] Citizen/Resident" at bounding box center [437, 568] width 201 height 11
checkbox input "true"
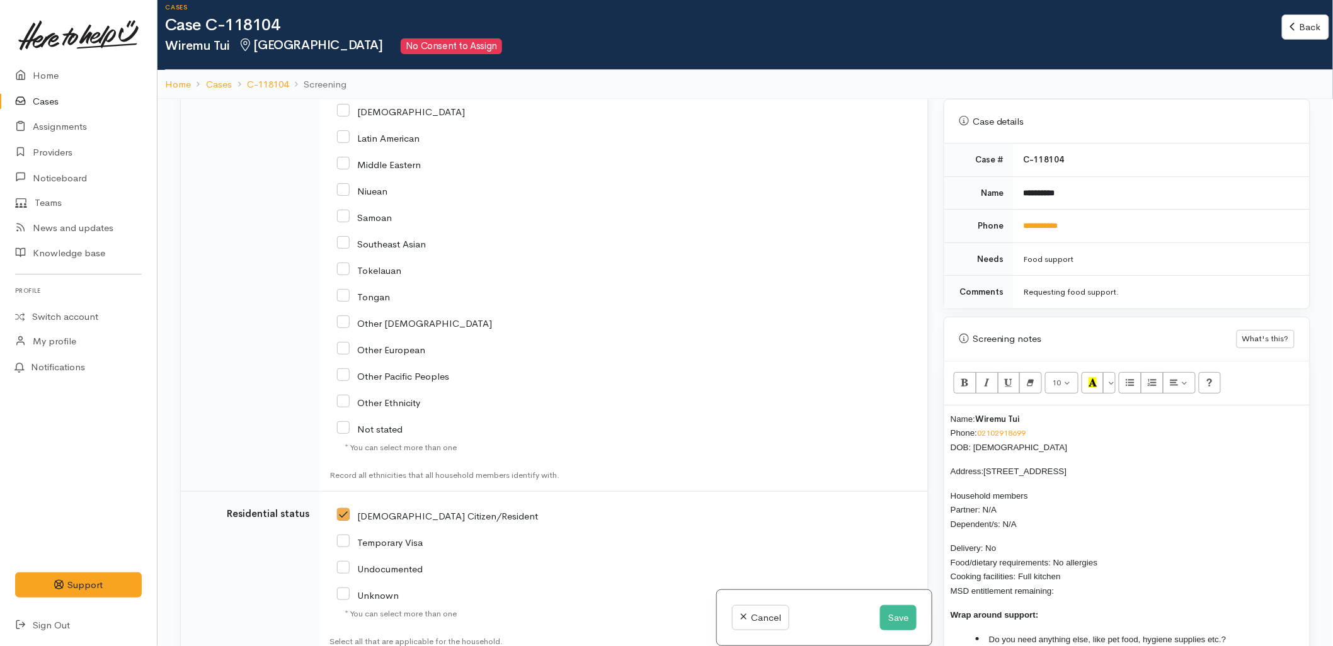
scroll to position [2379, 0]
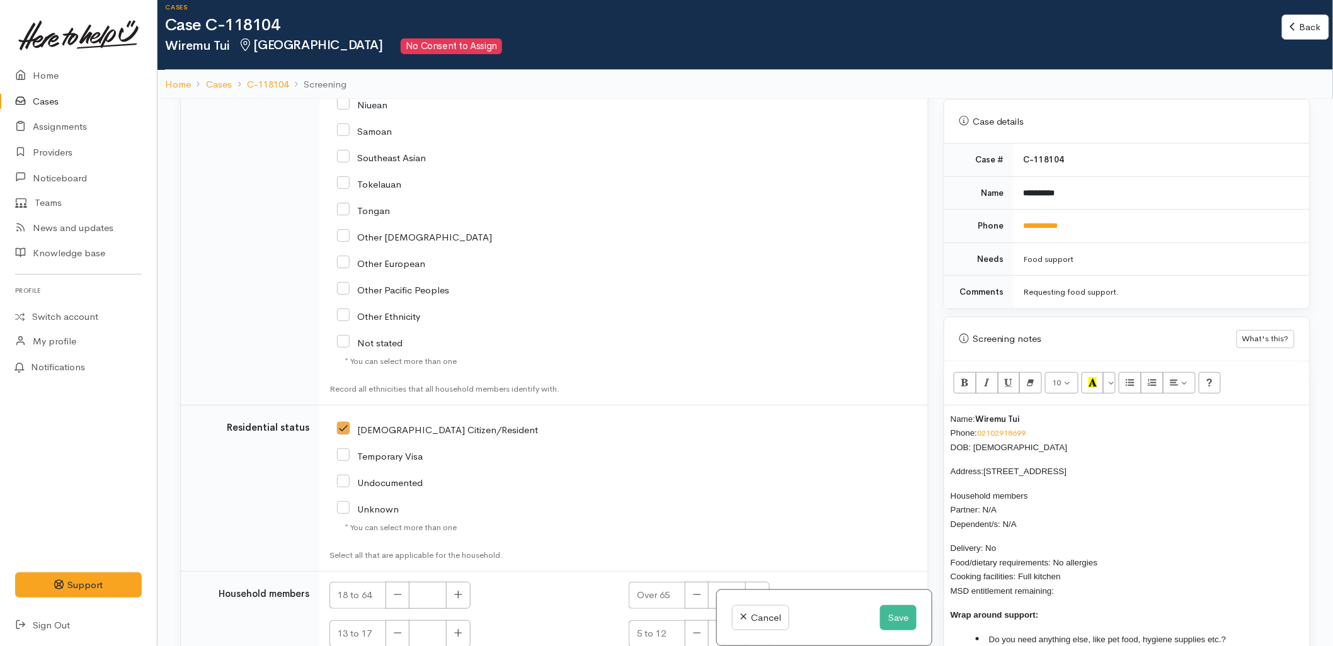
click at [454, 572] on td "18 to 64 Over 65 13 to 17 5 to 12 2 to 4 Under 2" at bounding box center [623, 639] width 608 height 135
click at [460, 590] on icon "button" at bounding box center [458, 594] width 8 height 9
type input "1"
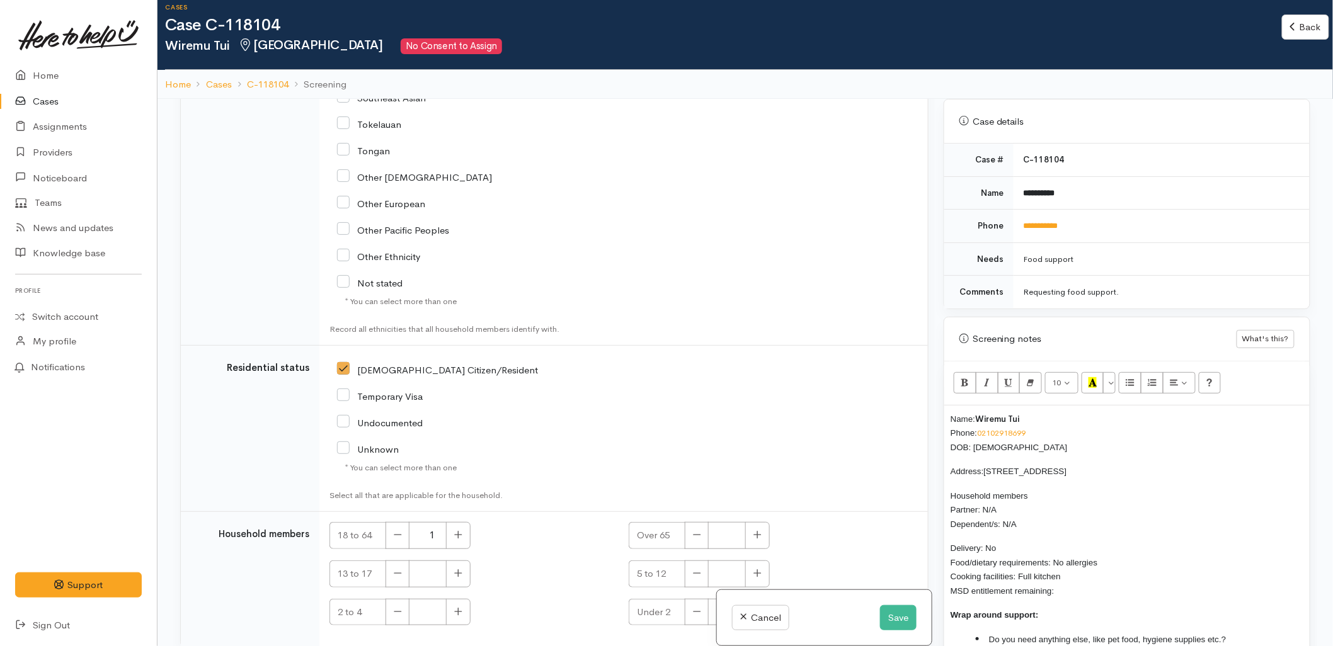
checkbox input "true"
click at [1061, 581] on p "Delivery: No Food/dietary requirements: No allergies Cooking facilities: Full k…" at bounding box center [1126, 569] width 353 height 57
click at [1252, 614] on div "Name: Wiremu Tui Phone: 02102918699 DOB: 11/11/1974 Address: 47 Maxwells Road, …" at bounding box center [1126, 541] width 365 height 271
click at [1219, 646] on li "Do you need support with anything else?" at bounding box center [1139, 653] width 327 height 14
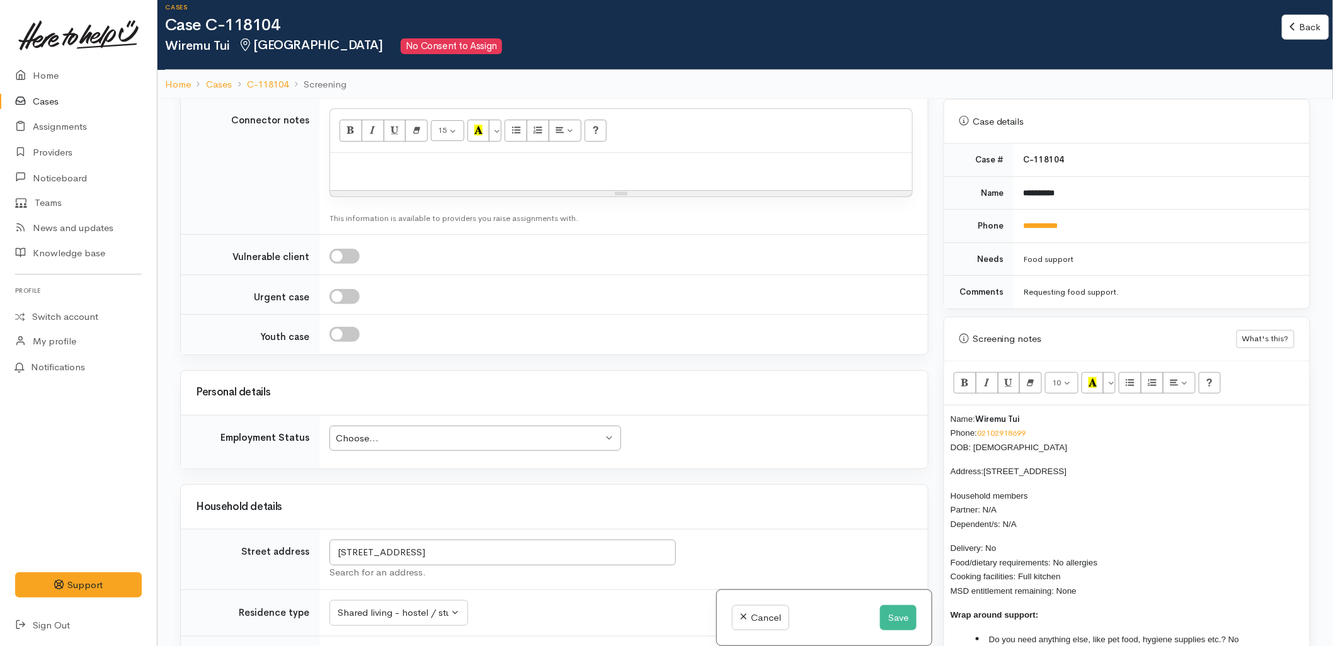
scroll to position [1459, 0]
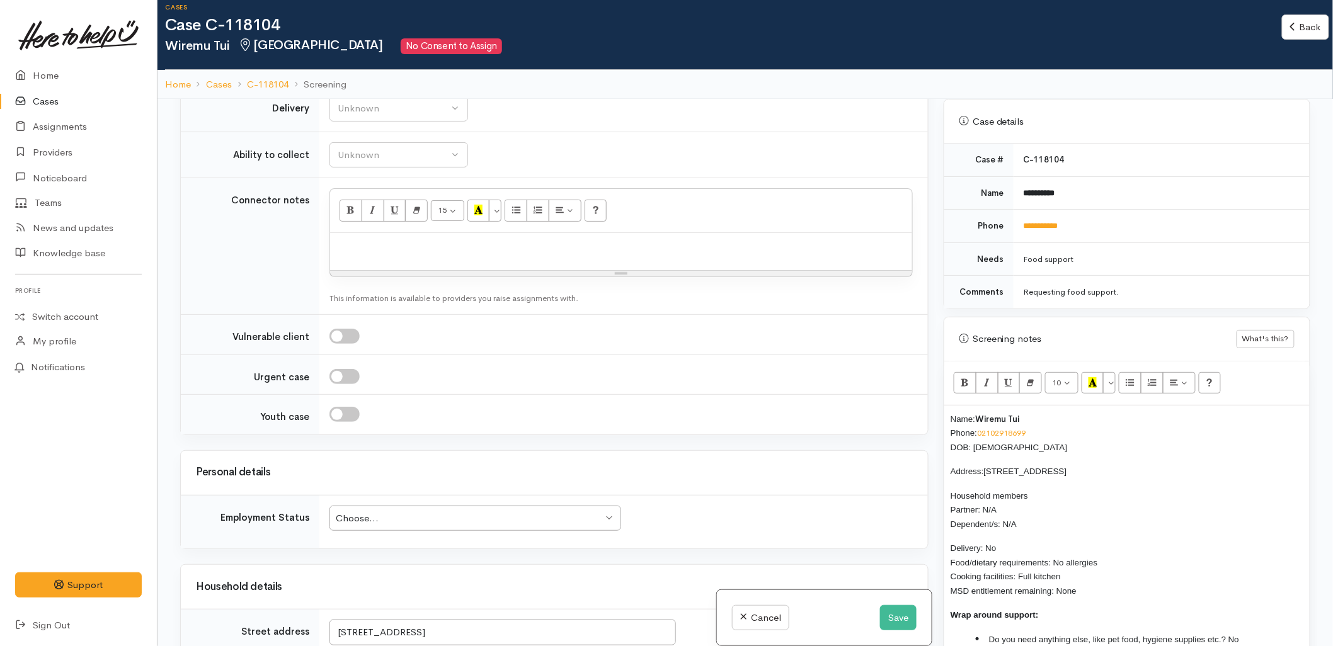
click at [421, 511] on div "Choose..." at bounding box center [469, 518] width 267 height 14
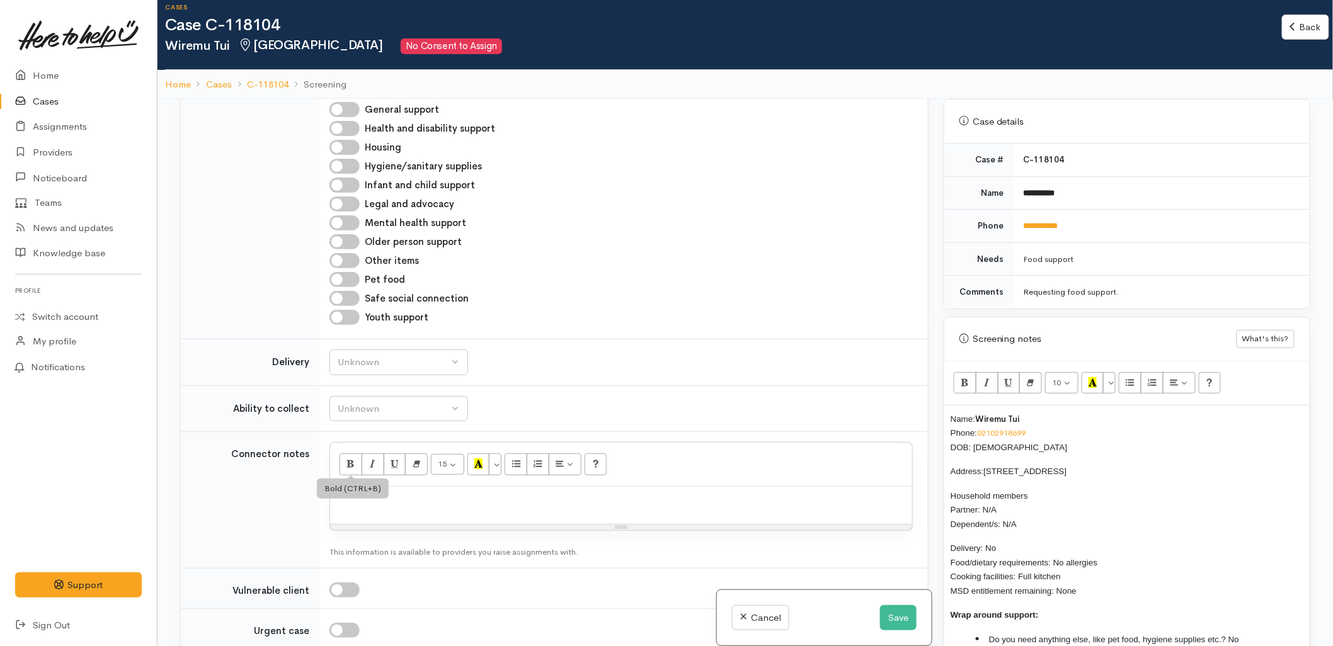
scroll to position [1179, 0]
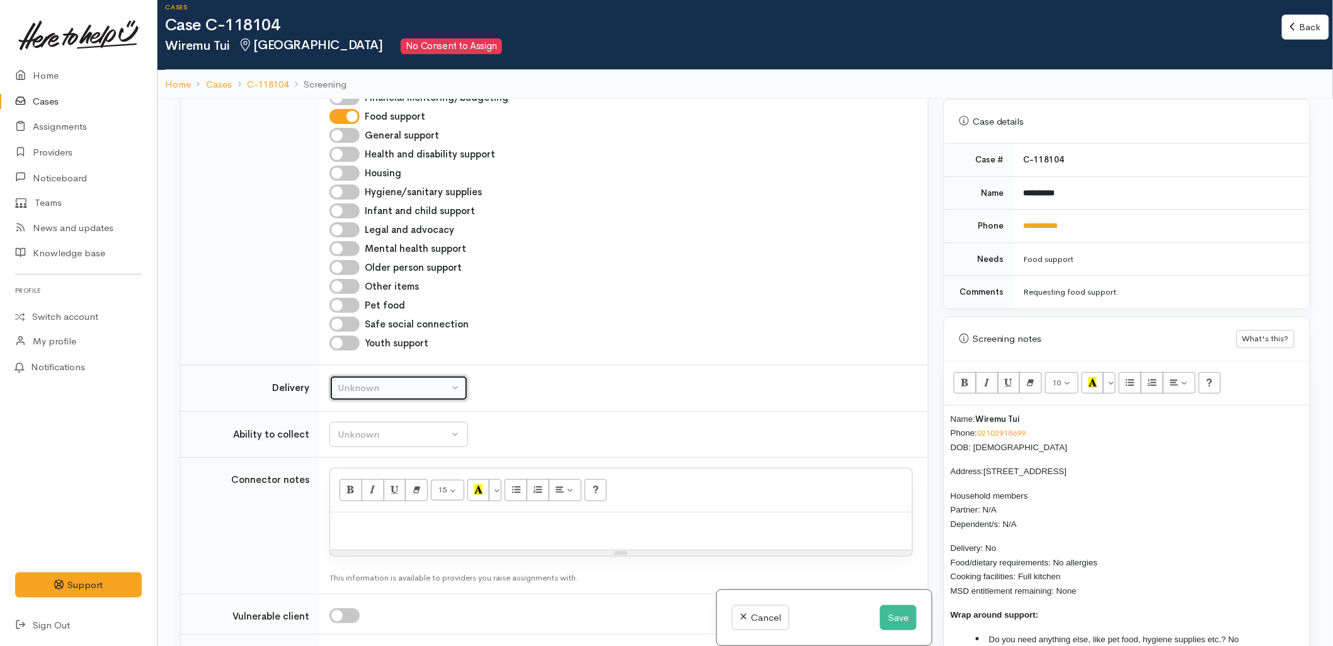
click at [392, 381] on div "Unknown" at bounding box center [393, 388] width 111 height 14
click at [367, 496] on link "No" at bounding box center [398, 506] width 137 height 20
select select "1"
click at [370, 428] on div "Unknown" at bounding box center [393, 435] width 111 height 14
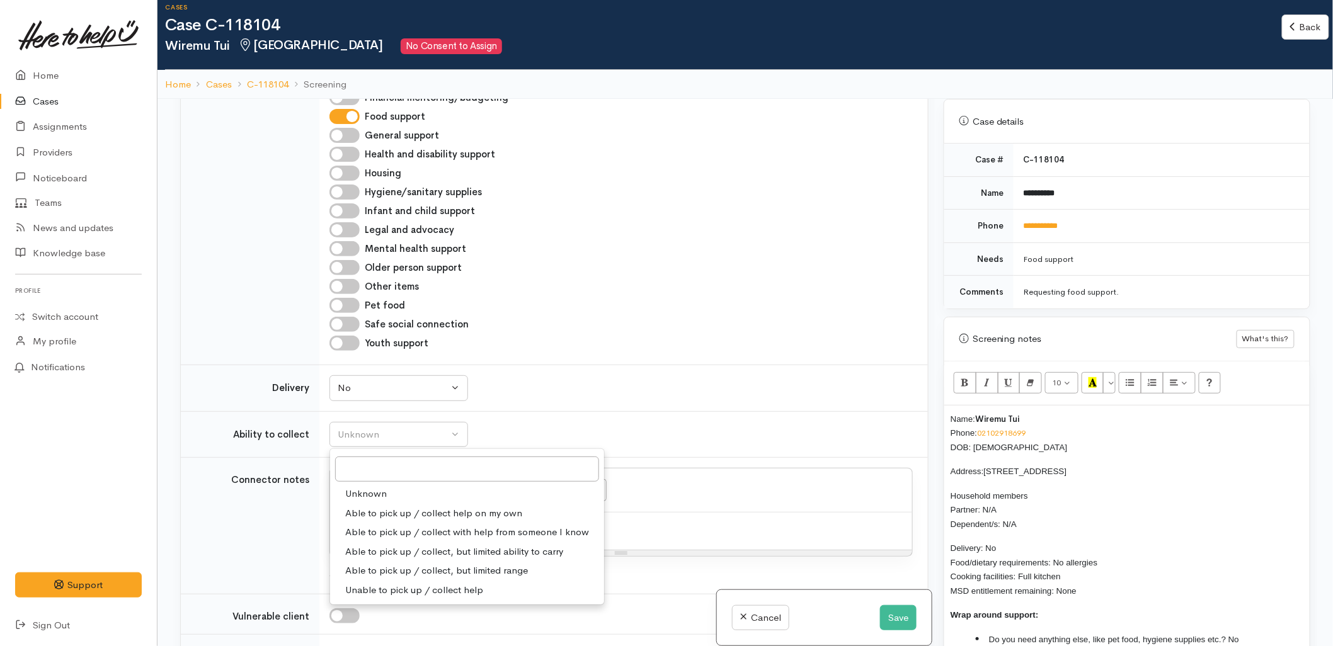
click at [394, 506] on span "Able to pick up / collect help on my own" at bounding box center [433, 513] width 177 height 14
select select "2"
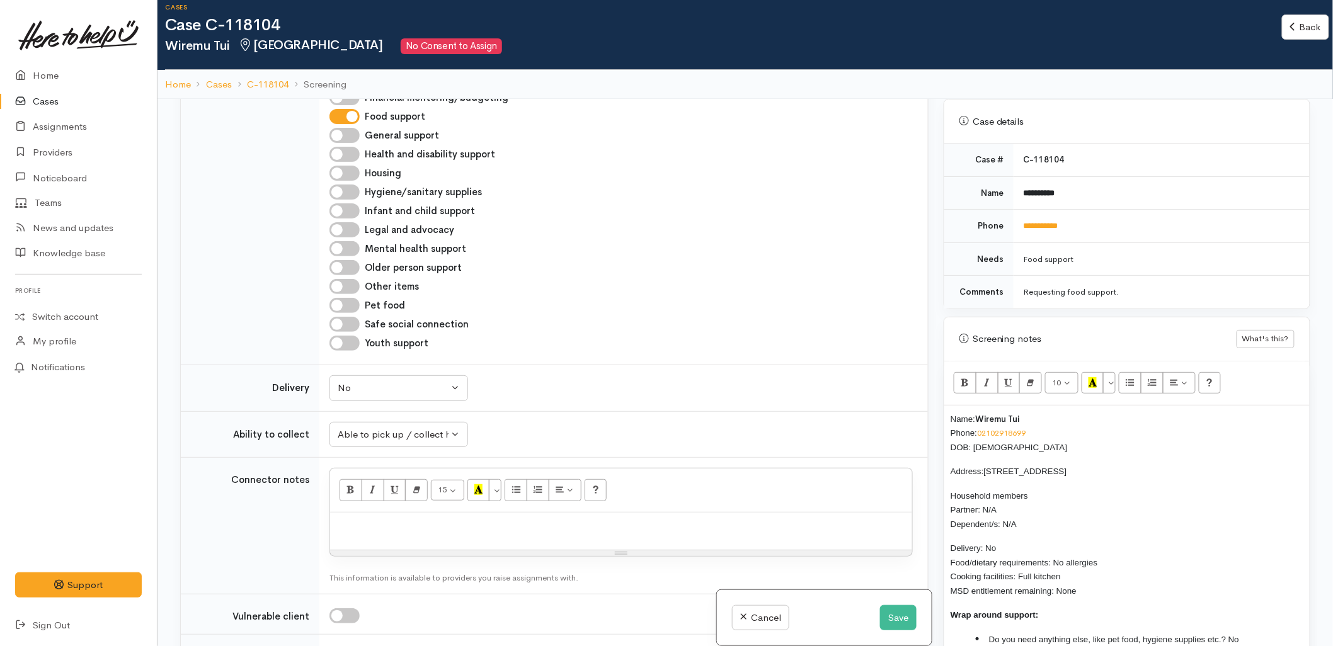
click at [587, 298] on div "Pet food" at bounding box center [620, 305] width 583 height 15
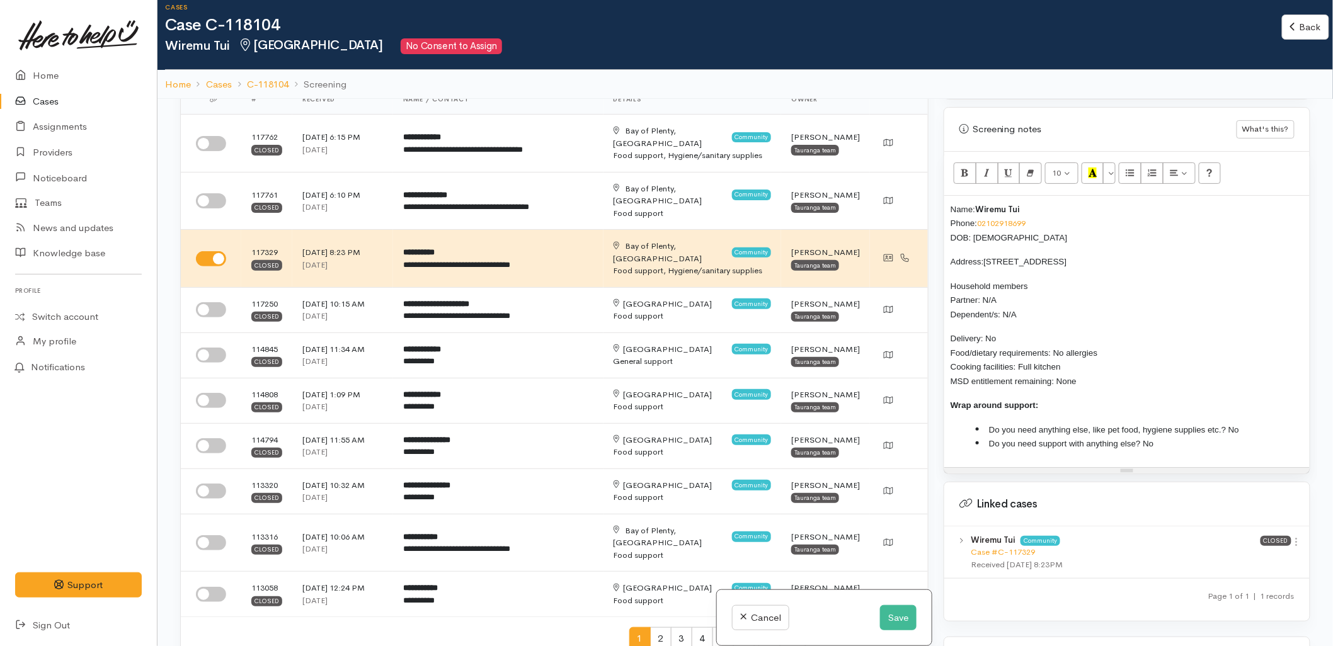
scroll to position [770, 0]
drag, startPoint x: 1094, startPoint y: 369, endPoint x: 938, endPoint y: 186, distance: 239.9
click at [938, 186] on div "Warnings Add No warnings have been raised against this case Add Warning Title ●…" at bounding box center [1127, 422] width 382 height 646
copy div "Name: Wiremu Tui Phone: 02102918699 DOB: 11/11/1974 Address: 47 Maxwells Road, …"
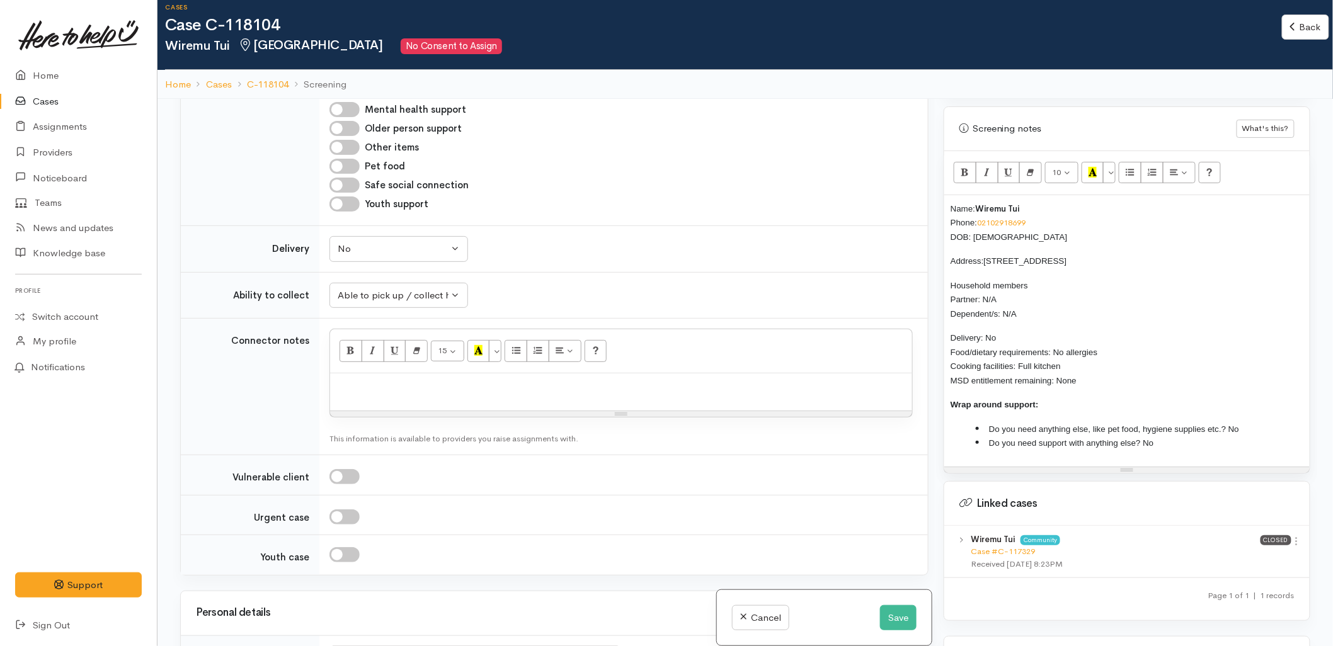
scroll to position [1319, 0]
click at [378, 373] on div at bounding box center [621, 391] width 582 height 37
paste div
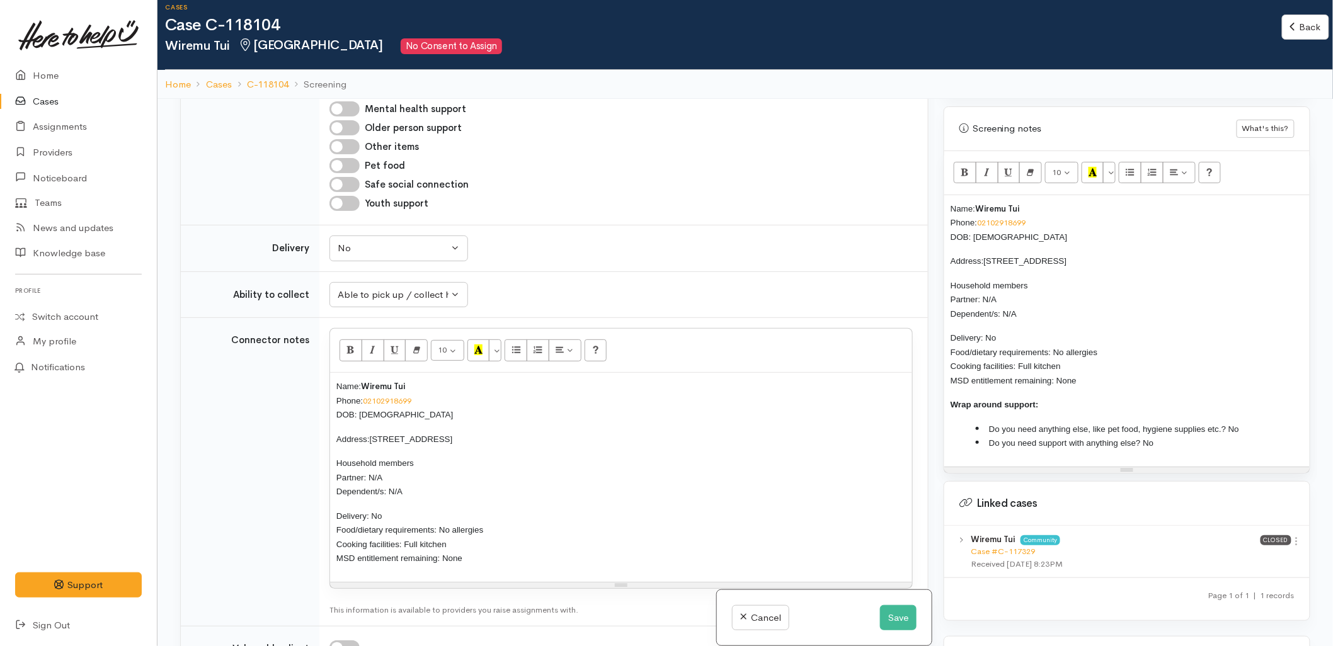
click at [954, 204] on span "Name:" at bounding box center [962, 208] width 25 height 9
click at [948, 195] on div "Name: Wiremu Tui Phone: 02102918699 DOB: 11/11/1974 Address: 47 Maxwells Road, …" at bounding box center [1126, 330] width 365 height 271
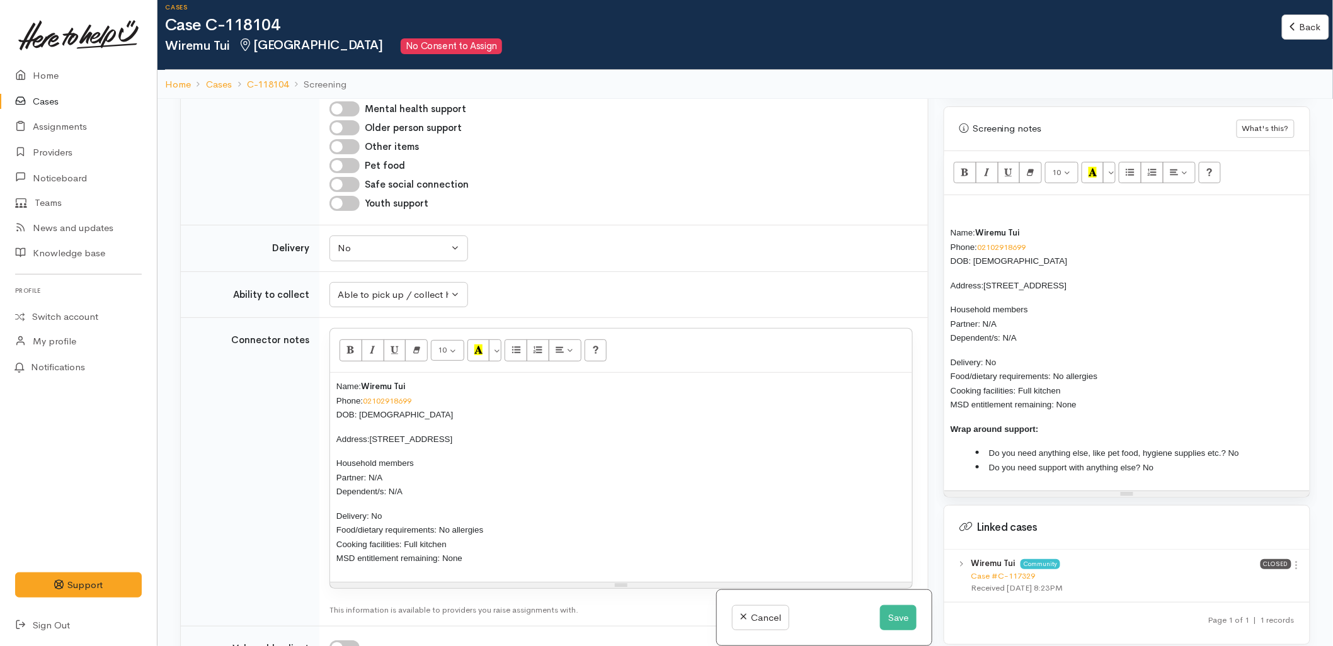
click at [972, 202] on p at bounding box center [1126, 209] width 353 height 14
click at [902, 620] on button "Save" at bounding box center [898, 618] width 37 height 26
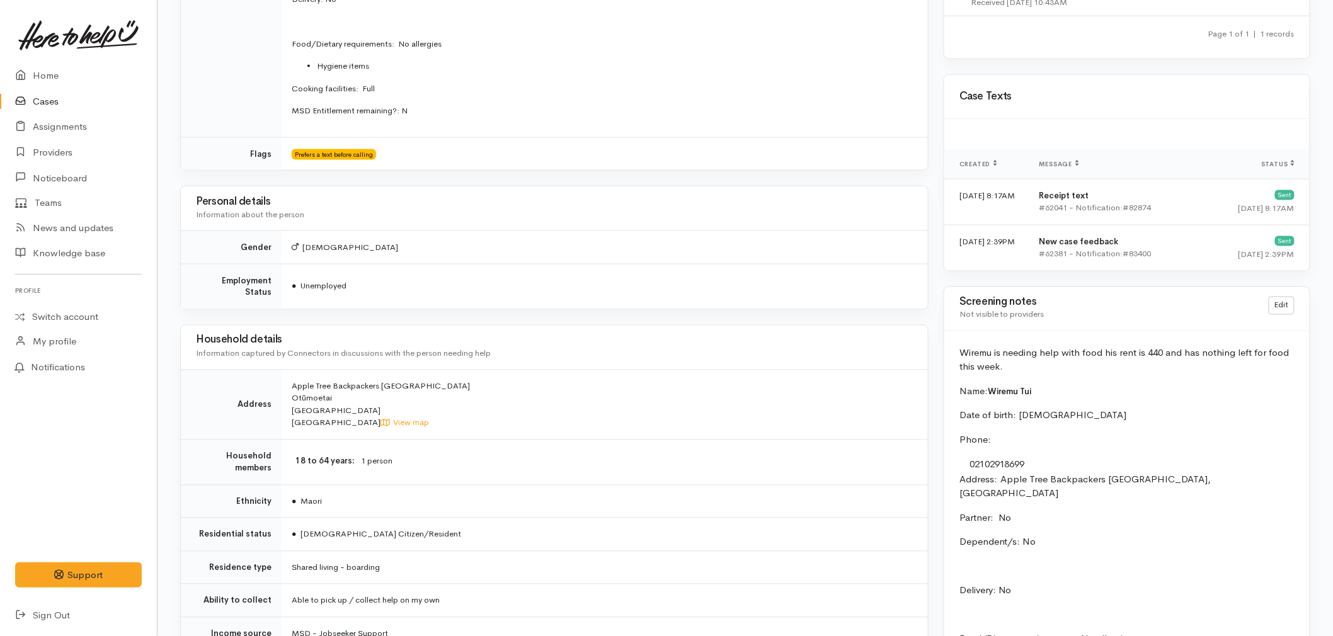
scroll to position [770, 0]
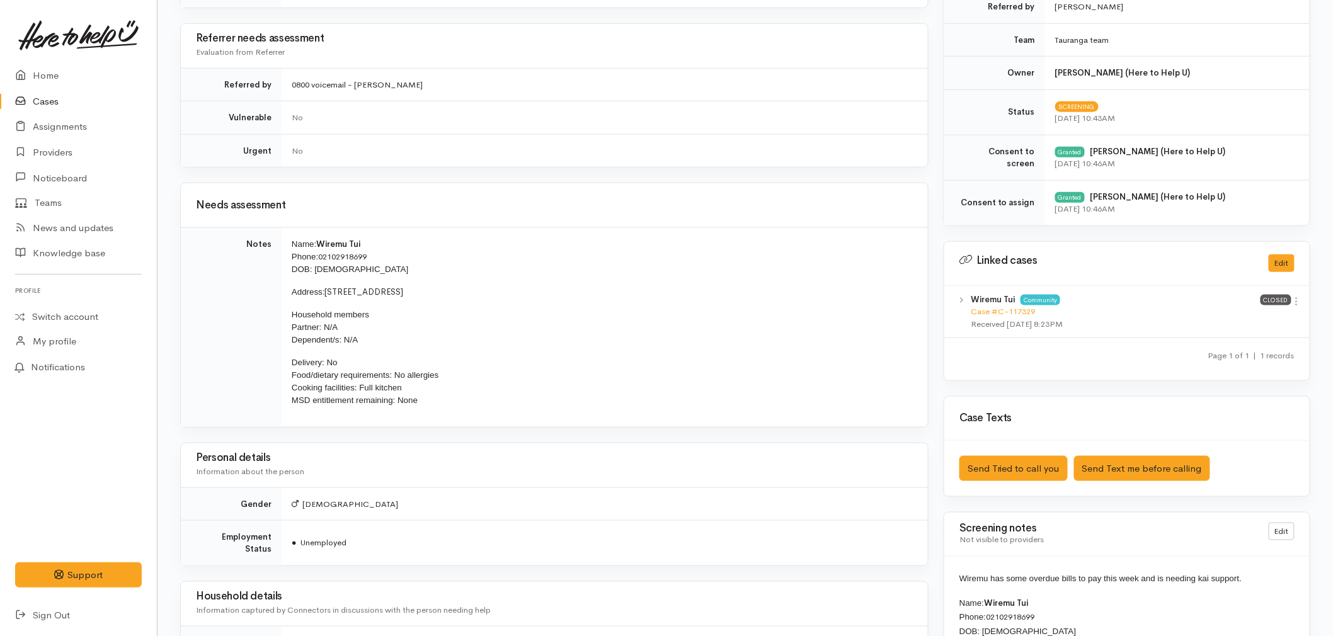
scroll to position [489, 0]
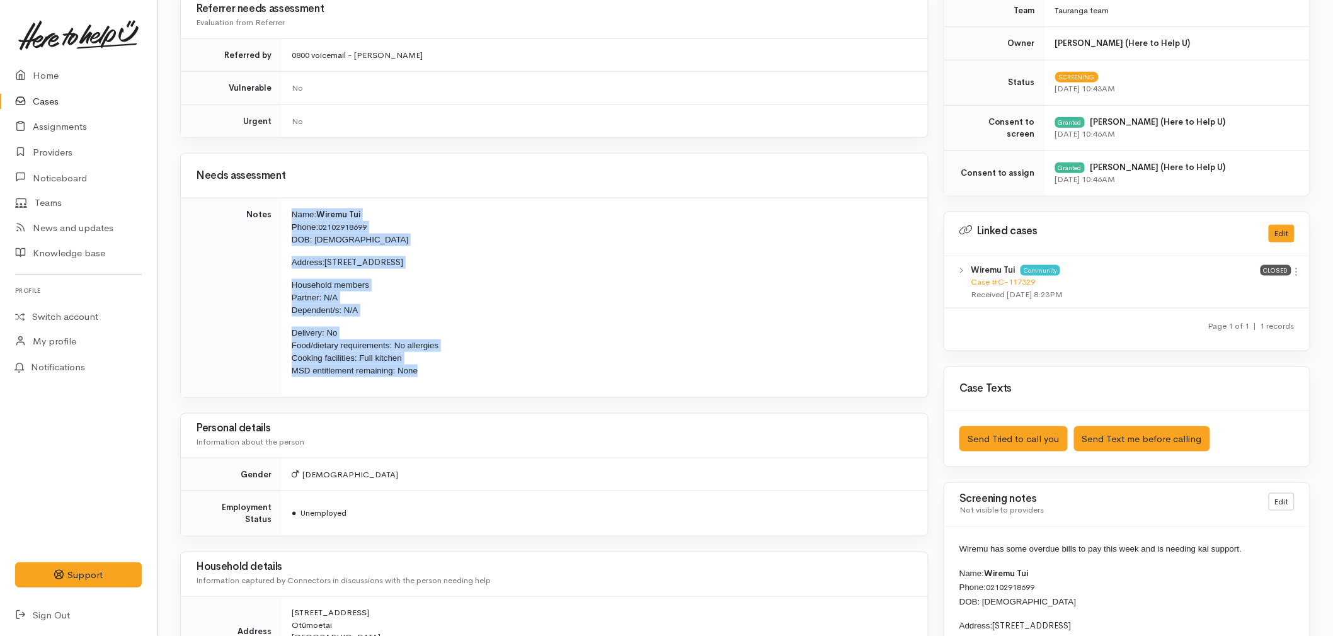
drag, startPoint x: 431, startPoint y: 375, endPoint x: 282, endPoint y: 217, distance: 218.3
click at [282, 217] on td "Name: Wiremu Tui Phone: [PHONE_NUMBER] DOB: [DEMOGRAPHIC_DATA] Address: [STREET…" at bounding box center [605, 297] width 646 height 199
copy td "Name: Wiremu Tui Phone: [PHONE_NUMBER] DOB: [DEMOGRAPHIC_DATA] Address: [STREET…"
click at [60, 77] on link "Home" at bounding box center [78, 76] width 157 height 26
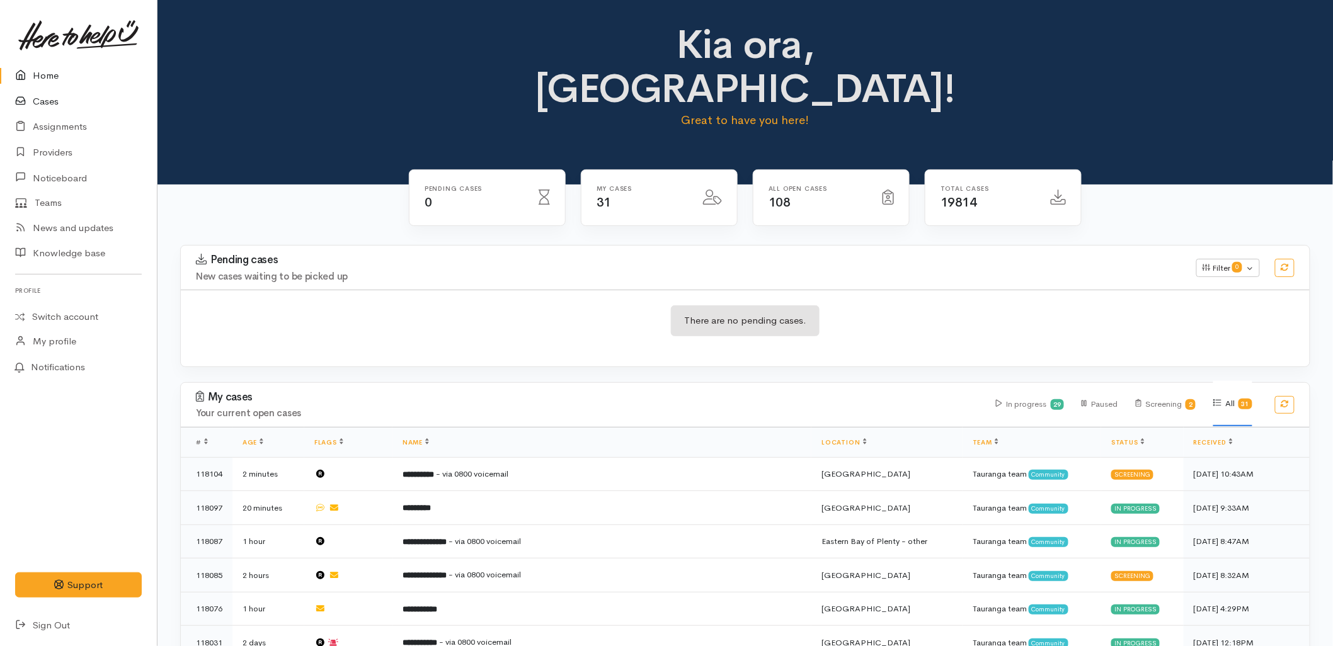
click at [60, 98] on link "Cases" at bounding box center [78, 102] width 157 height 26
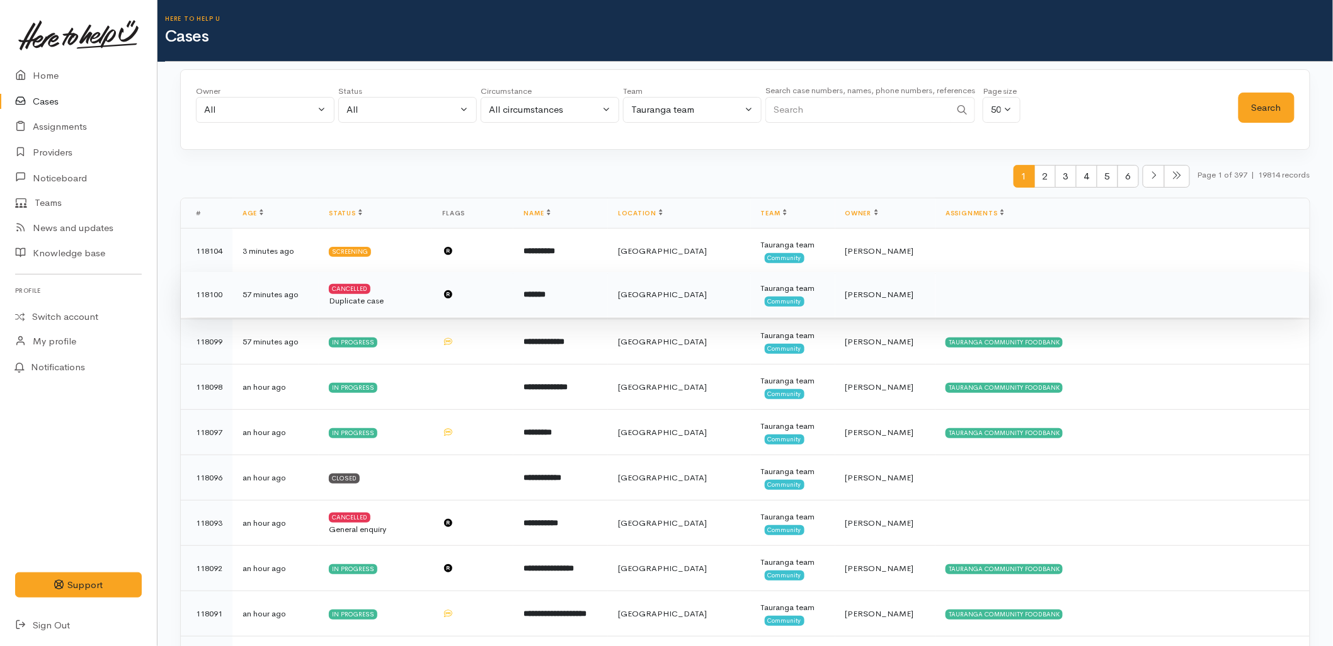
click at [608, 291] on td "*******" at bounding box center [560, 294] width 94 height 45
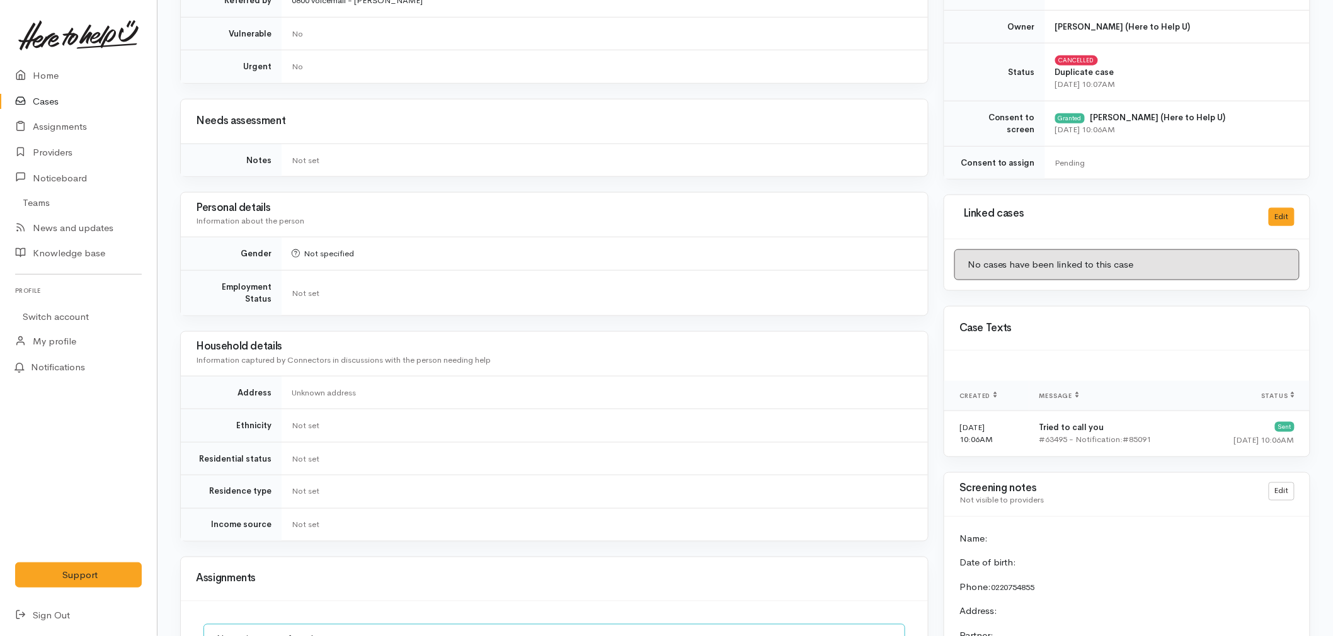
scroll to position [630, 0]
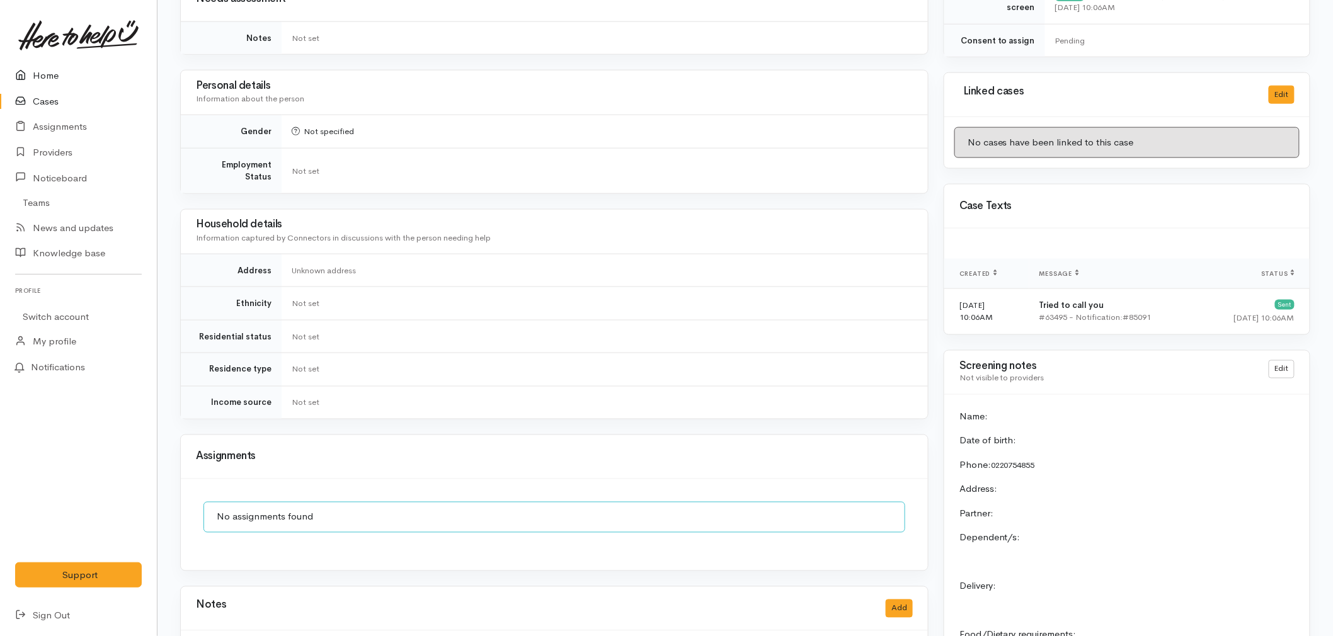
click at [38, 68] on link "Home" at bounding box center [78, 76] width 157 height 26
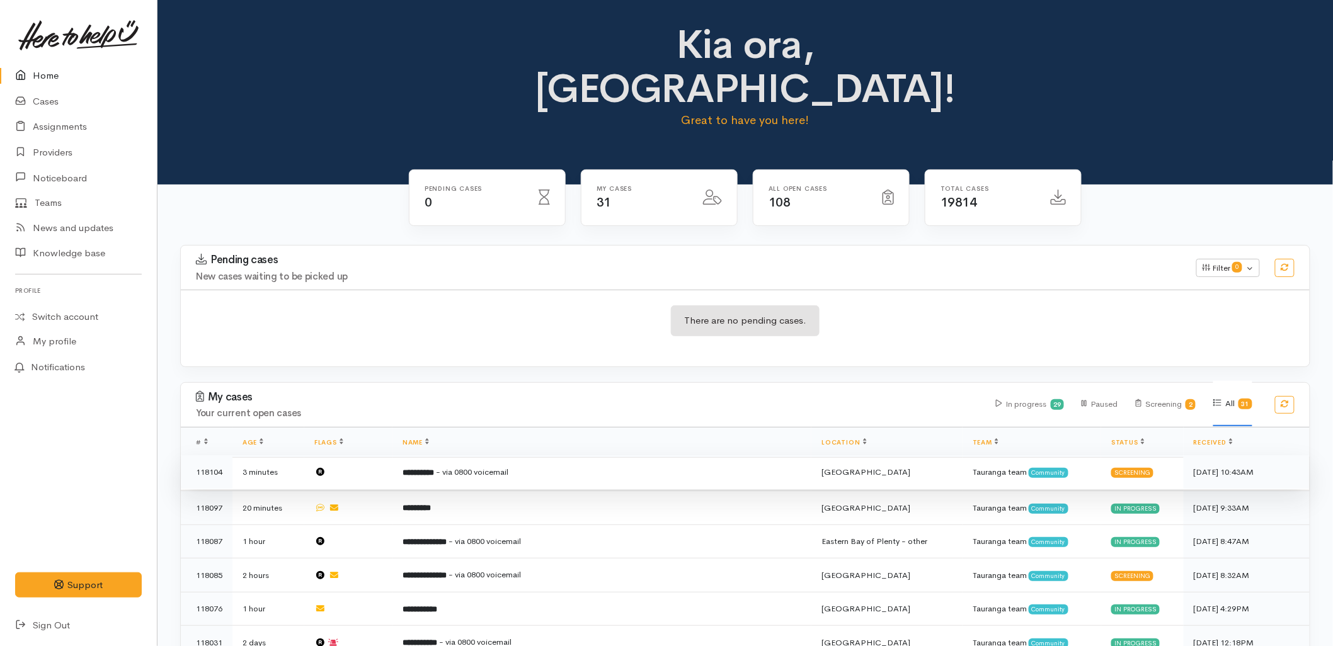
click at [513, 455] on td "**********" at bounding box center [601, 472] width 419 height 34
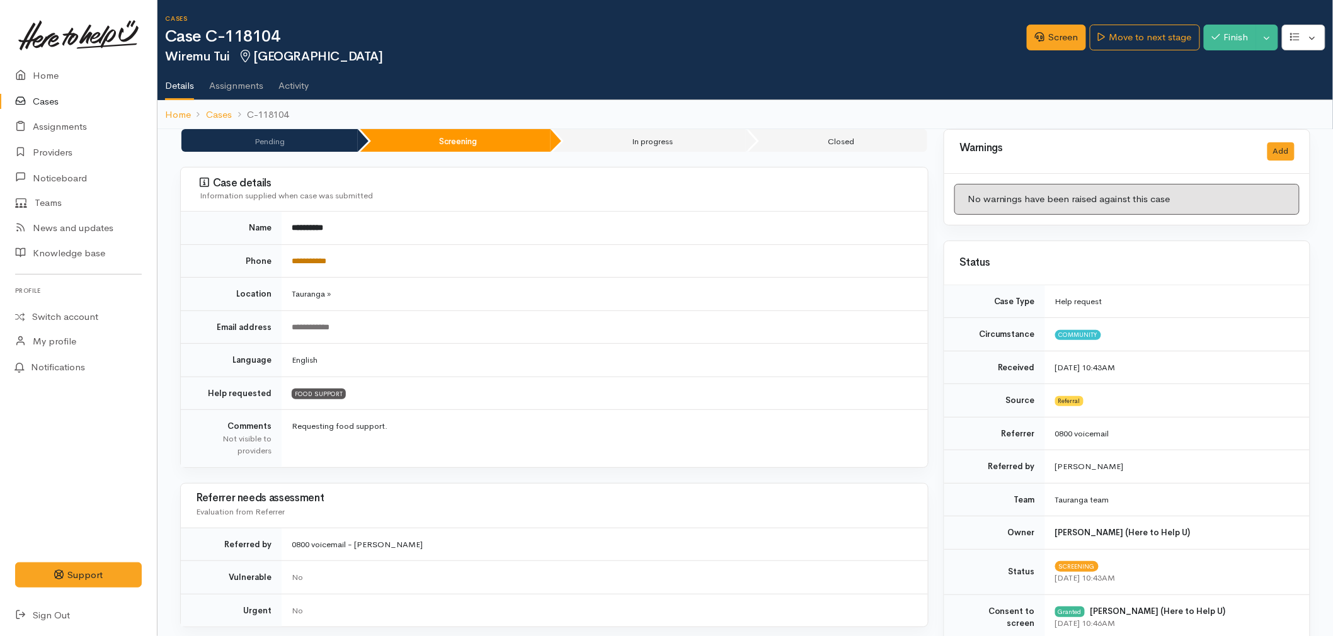
click at [310, 263] on link "**********" at bounding box center [309, 261] width 35 height 8
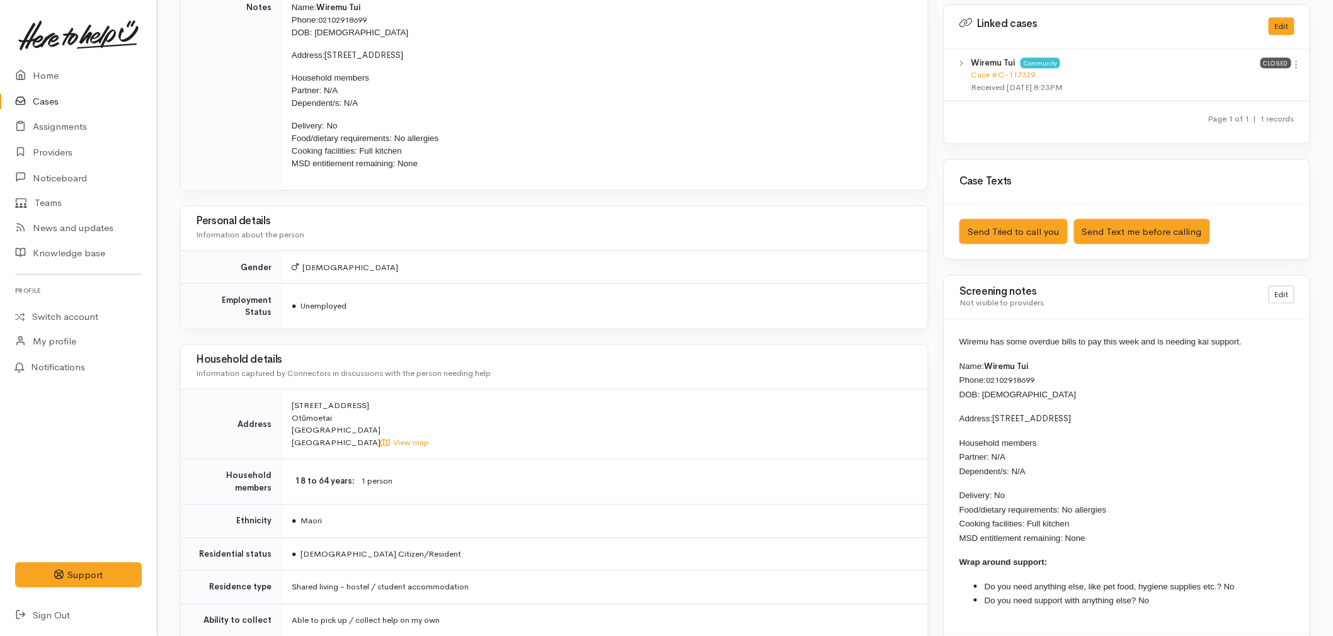
scroll to position [700, 0]
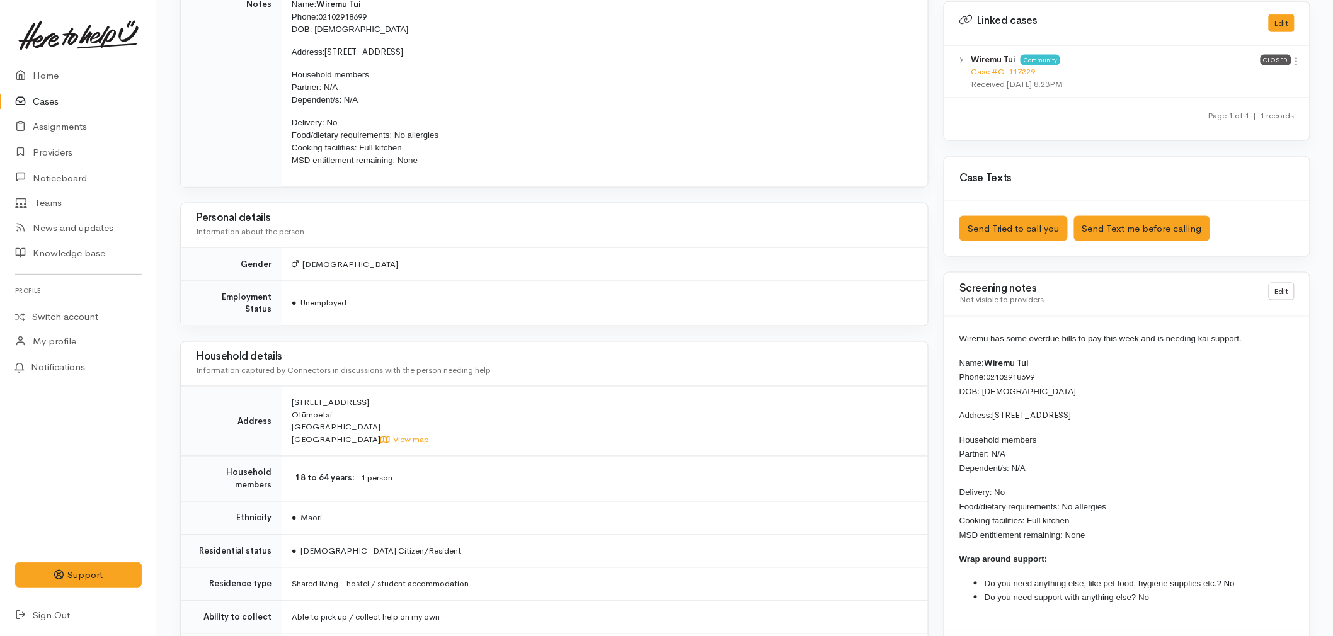
drag, startPoint x: 1251, startPoint y: 339, endPoint x: 959, endPoint y: 336, distance: 292.2
click at [959, 336] on div "Wiremu has some overdue bills to pay this week and is needing kai support. Name…" at bounding box center [1126, 474] width 365 height 314
copy span "Wiremu has some overdue bills to pay this week and is needing kai support."
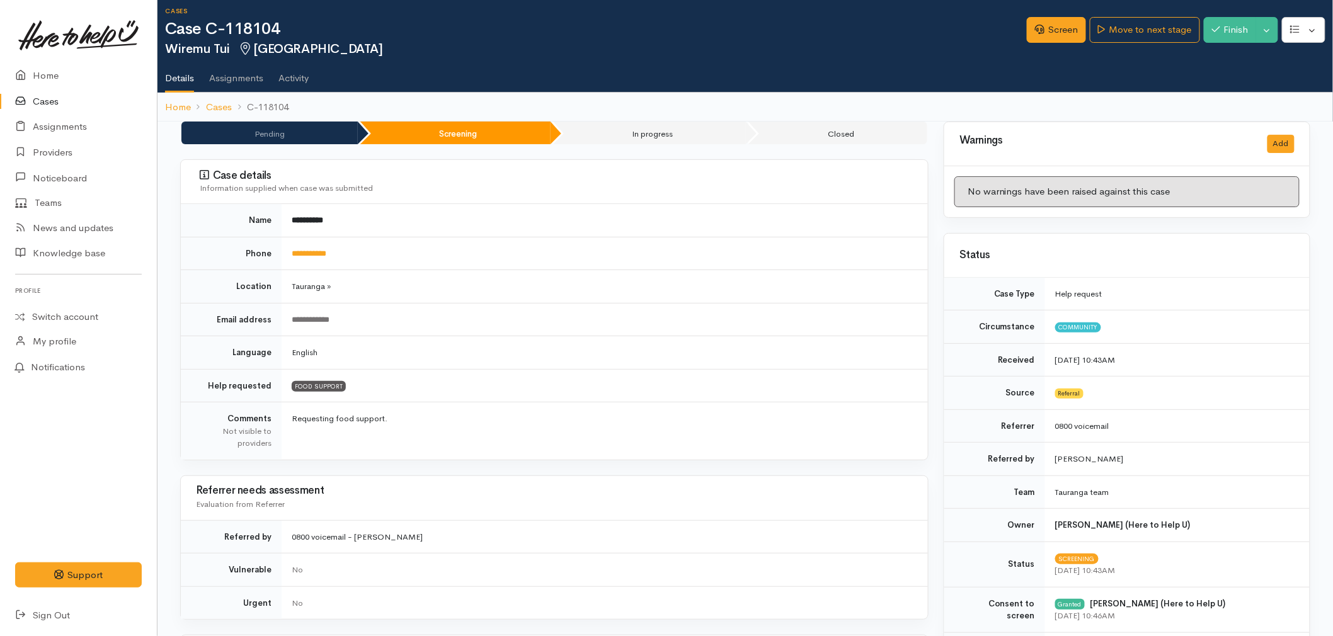
scroll to position [0, 0]
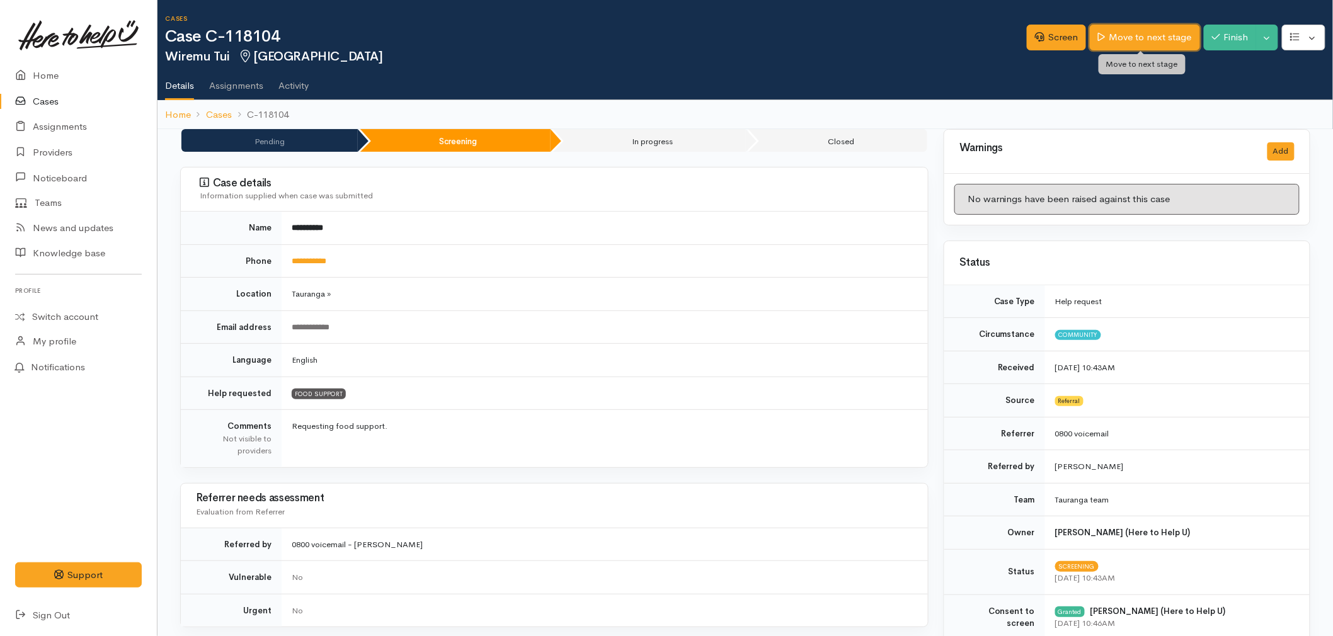
click at [1138, 33] on link "Move to next stage" at bounding box center [1145, 38] width 110 height 26
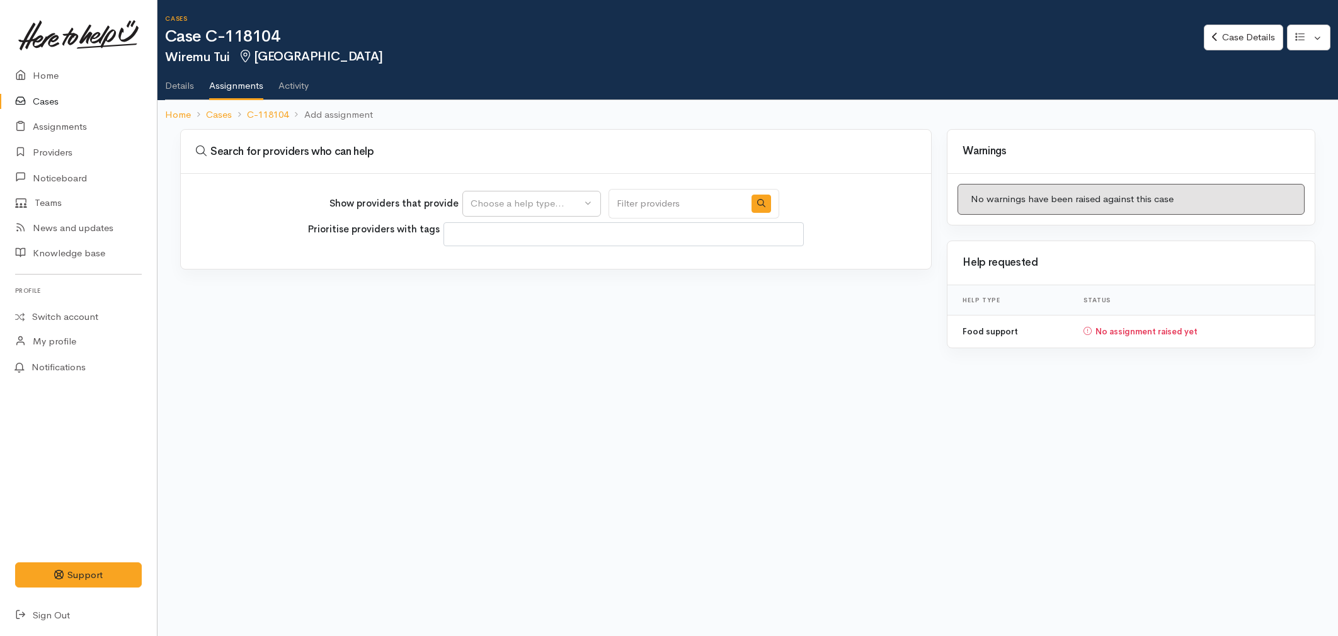
select select
click at [483, 204] on div "Choose a help type..." at bounding box center [525, 203] width 111 height 14
click at [490, 254] on link "Food support" at bounding box center [531, 264] width 137 height 20
select select "3"
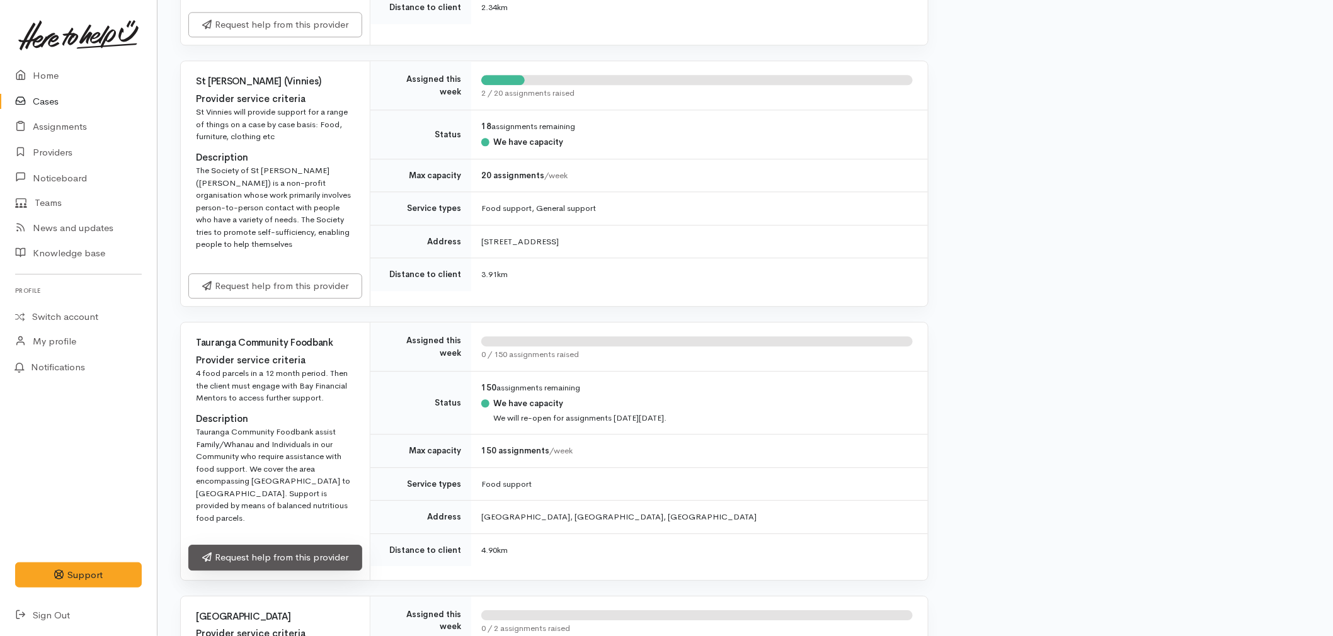
scroll to position [1329, 0]
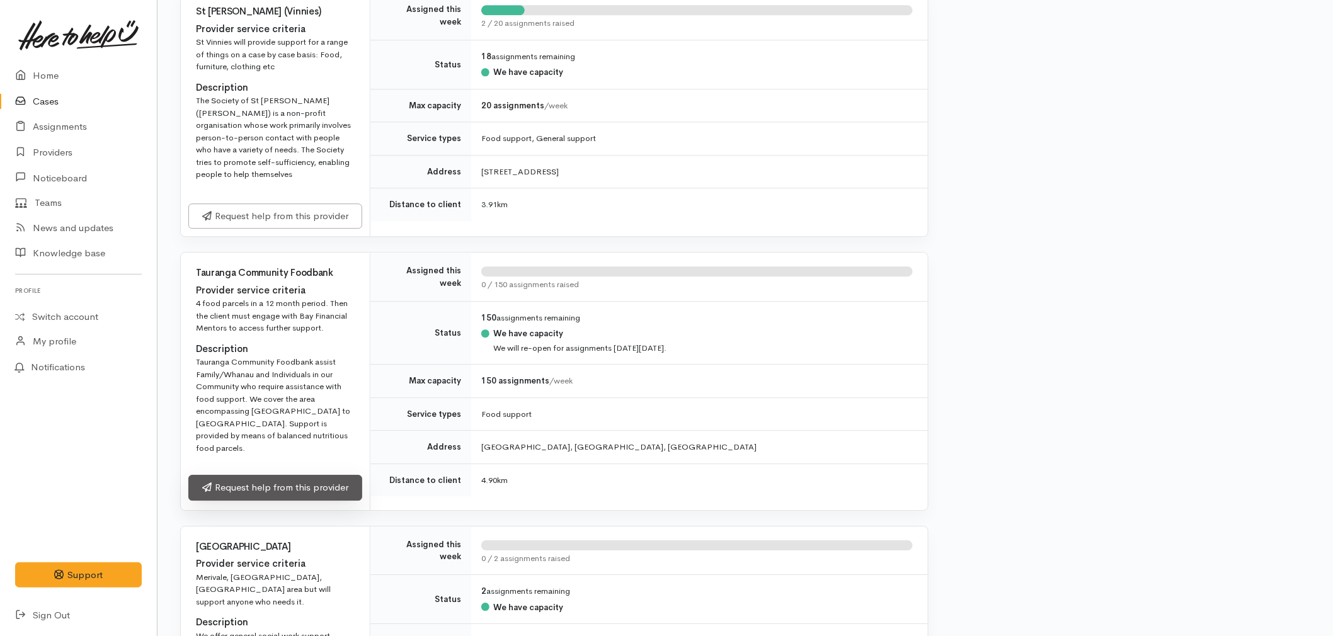
click at [244, 475] on link "Request help from this provider" at bounding box center [275, 488] width 174 height 26
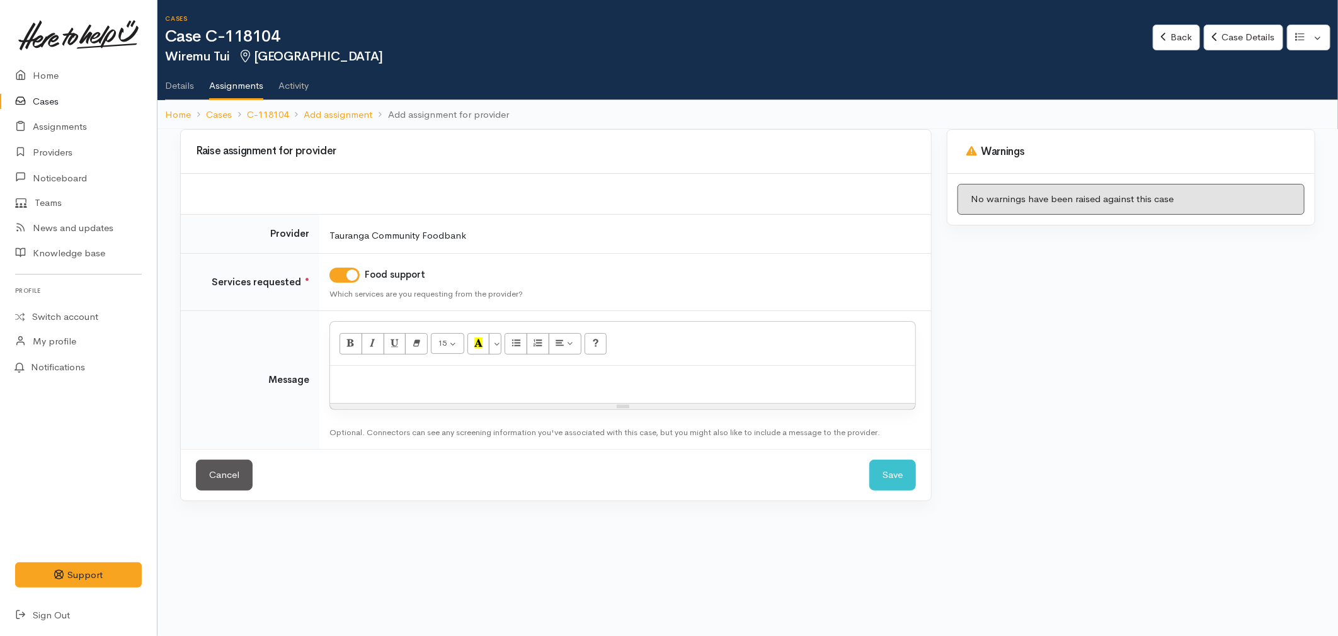
click at [361, 397] on div at bounding box center [622, 384] width 585 height 37
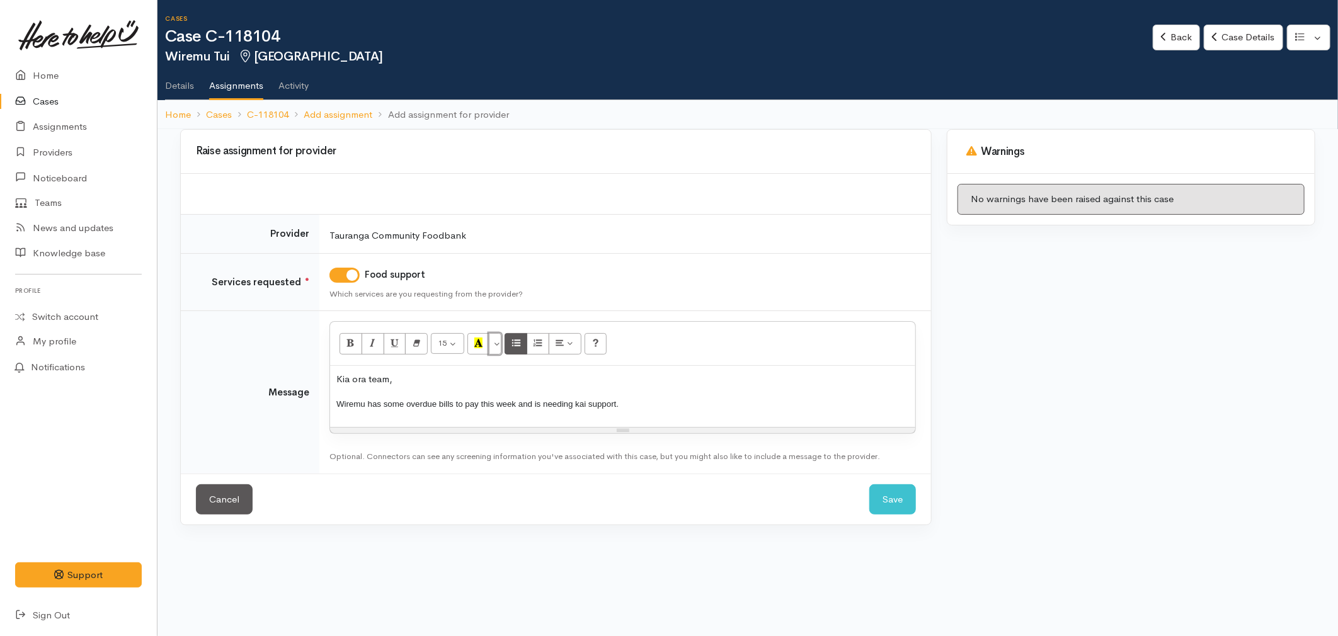
click at [501, 344] on button "More Color" at bounding box center [495, 343] width 13 height 21
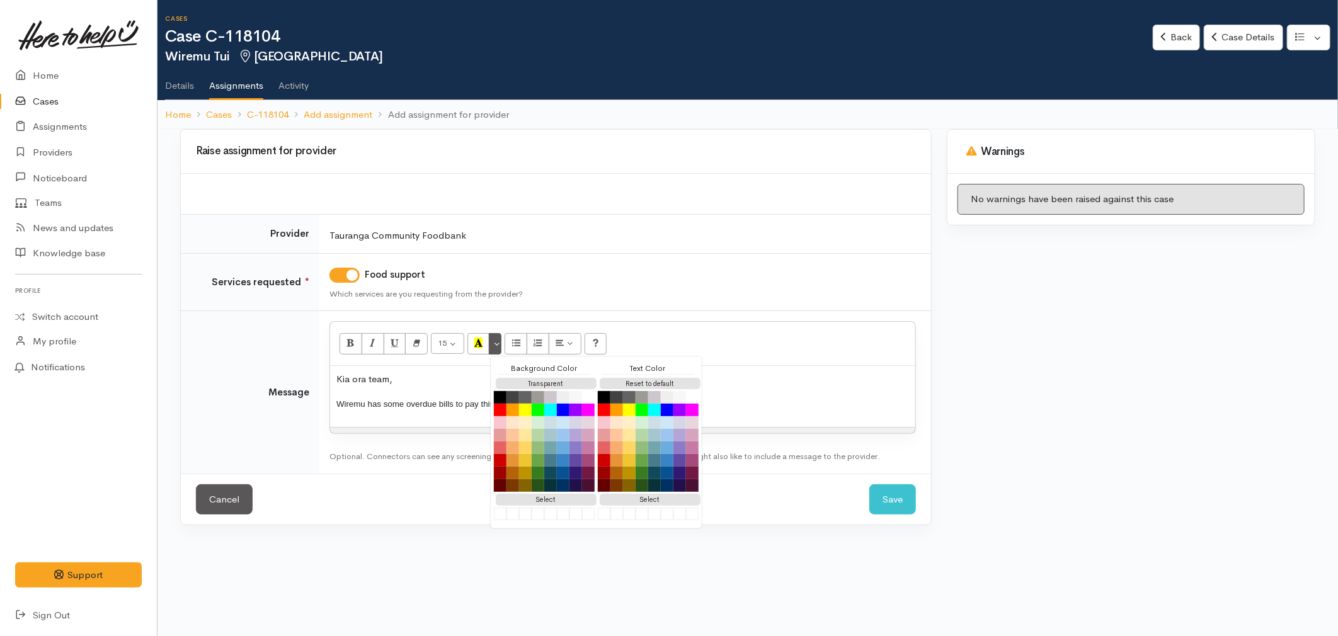
click at [622, 376] on div "Reset to default" at bounding box center [648, 384] width 101 height 16
click at [445, 397] on p "Wiremu has some overdue bills to pay this week and is needing kai support." at bounding box center [622, 404] width 572 height 14
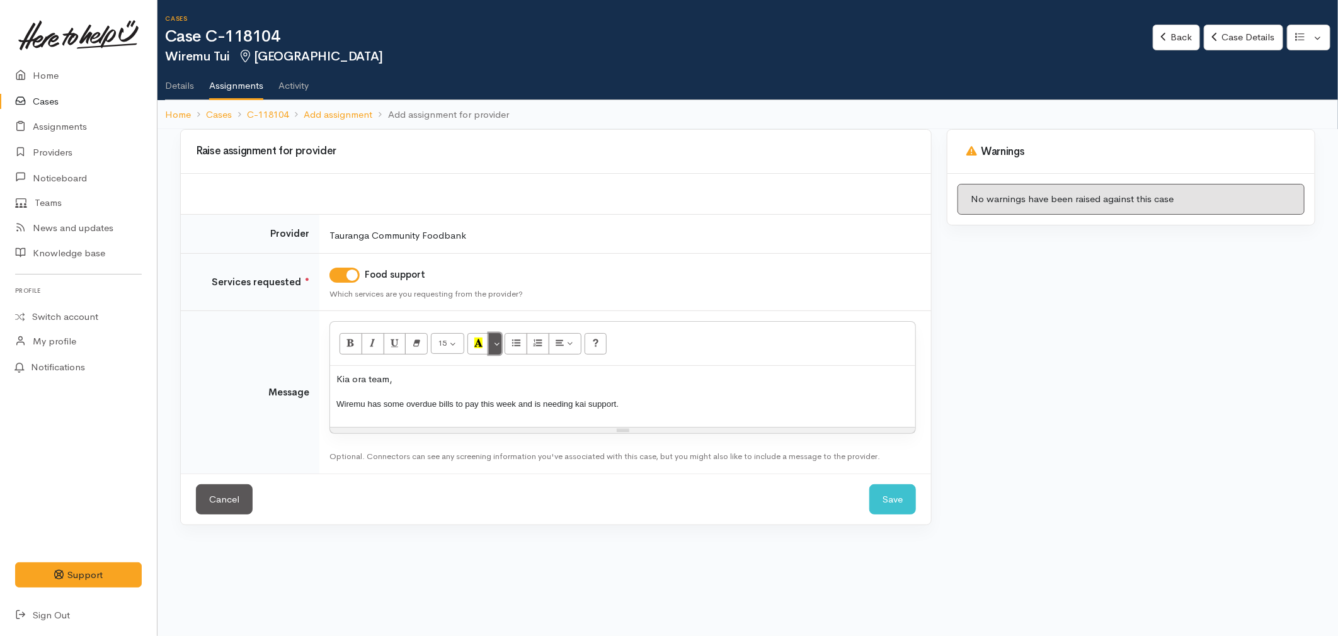
click at [499, 346] on button "More Color" at bounding box center [495, 343] width 13 height 21
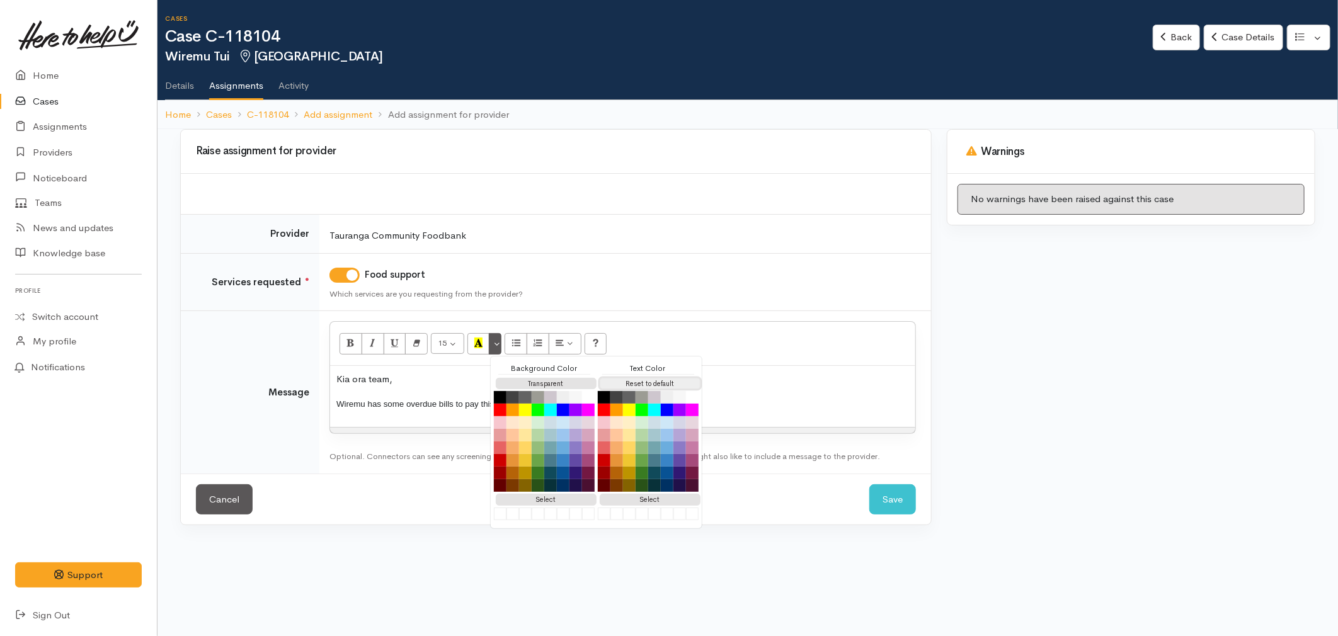
click at [629, 387] on button "Reset to default" at bounding box center [650, 384] width 101 height 12
click at [858, 418] on div "Kia ora team, Wiremu has some overdue bills to pay this week and is needing kai…" at bounding box center [622, 396] width 585 height 61
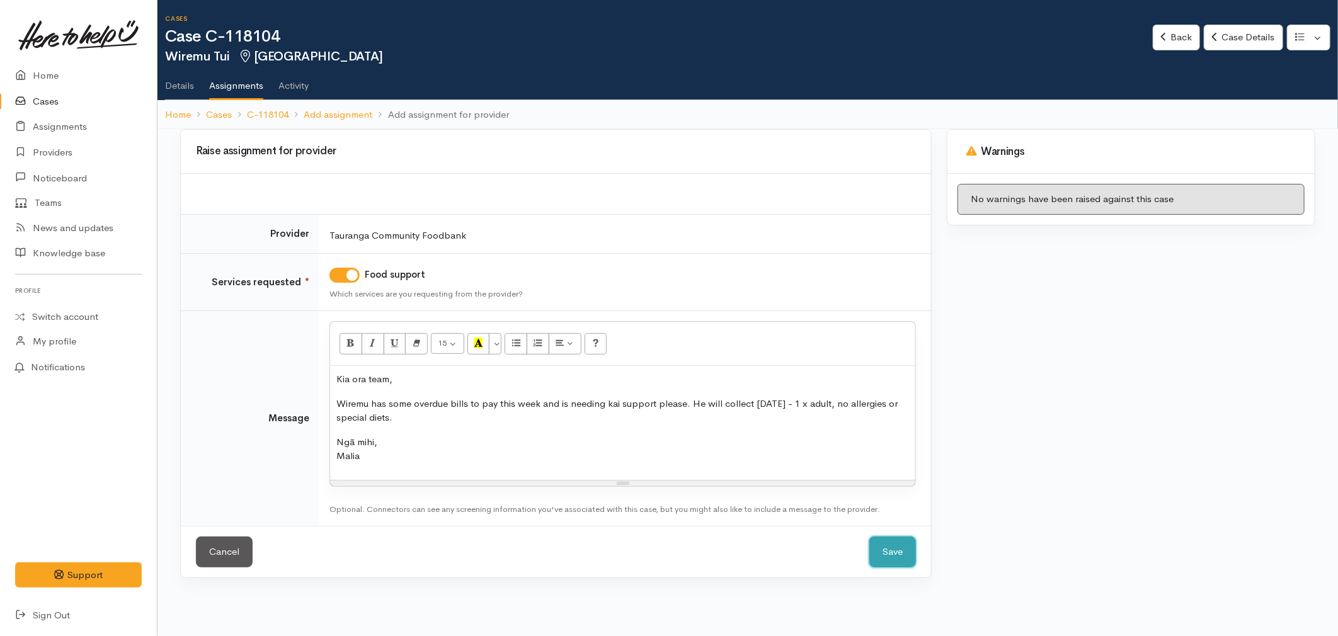
click at [891, 554] on button "Save" at bounding box center [892, 552] width 47 height 31
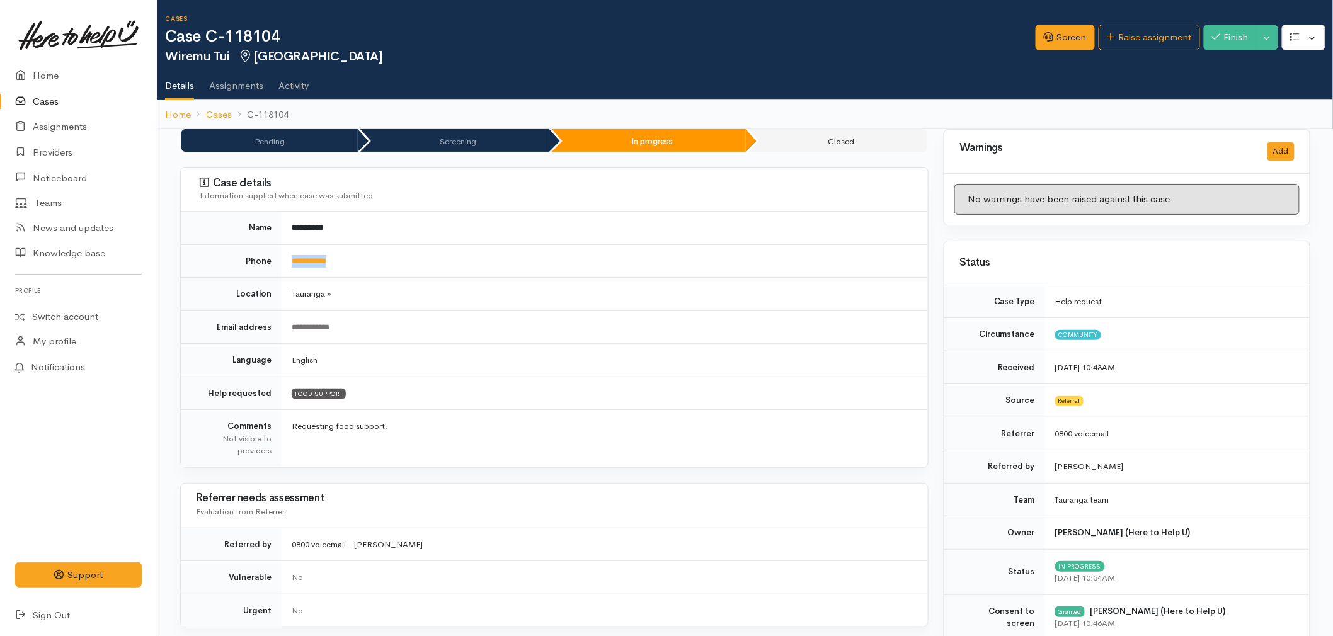
drag, startPoint x: 357, startPoint y: 266, endPoint x: 286, endPoint y: 265, distance: 71.2
click at [286, 265] on td "**********" at bounding box center [605, 260] width 646 height 33
copy link "**********"
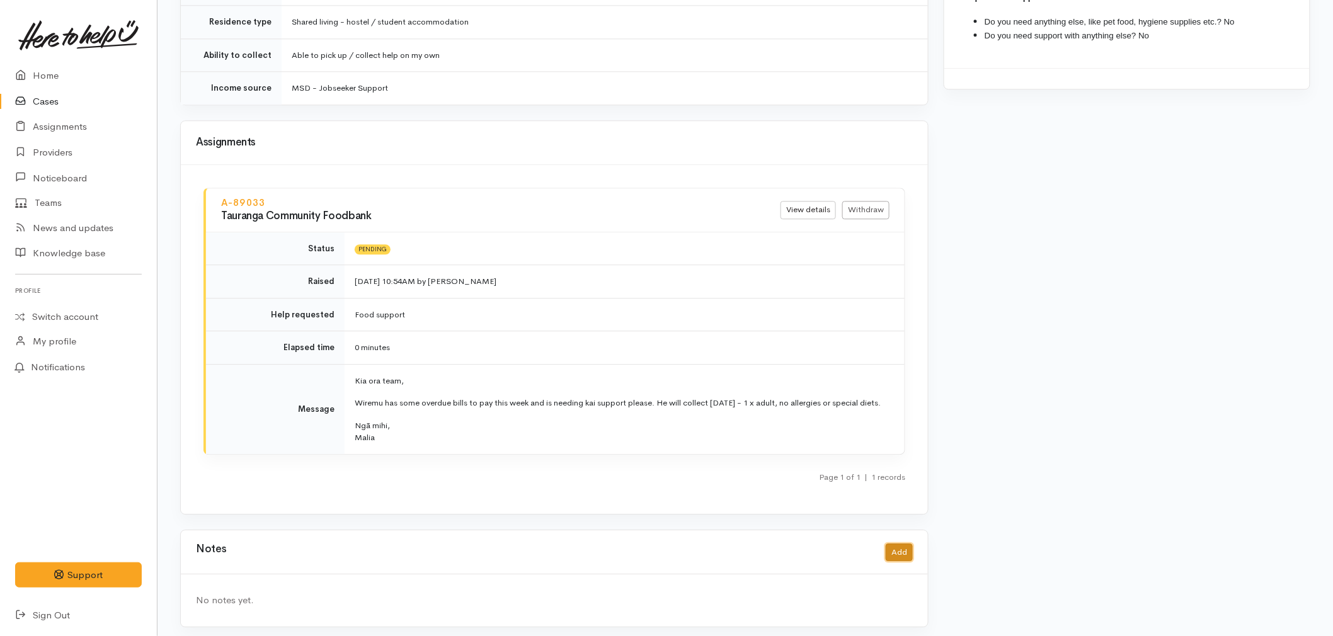
click at [908, 548] on button "Add" at bounding box center [898, 552] width 27 height 18
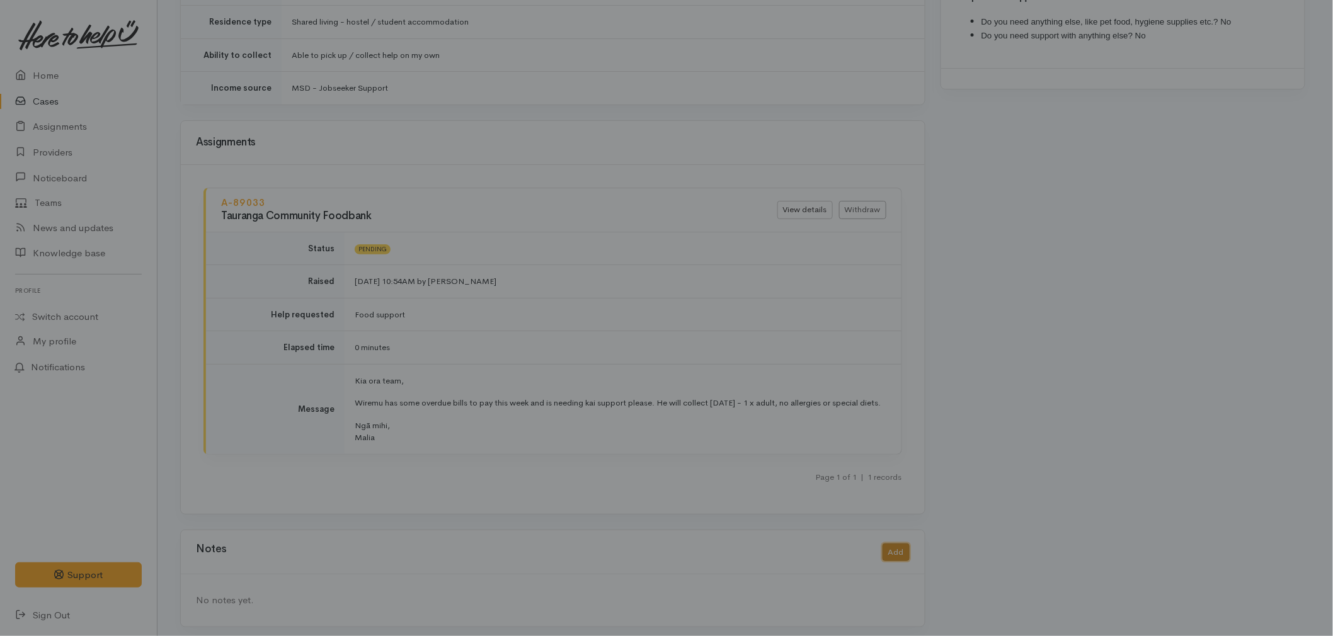
scroll to position [1251, 0]
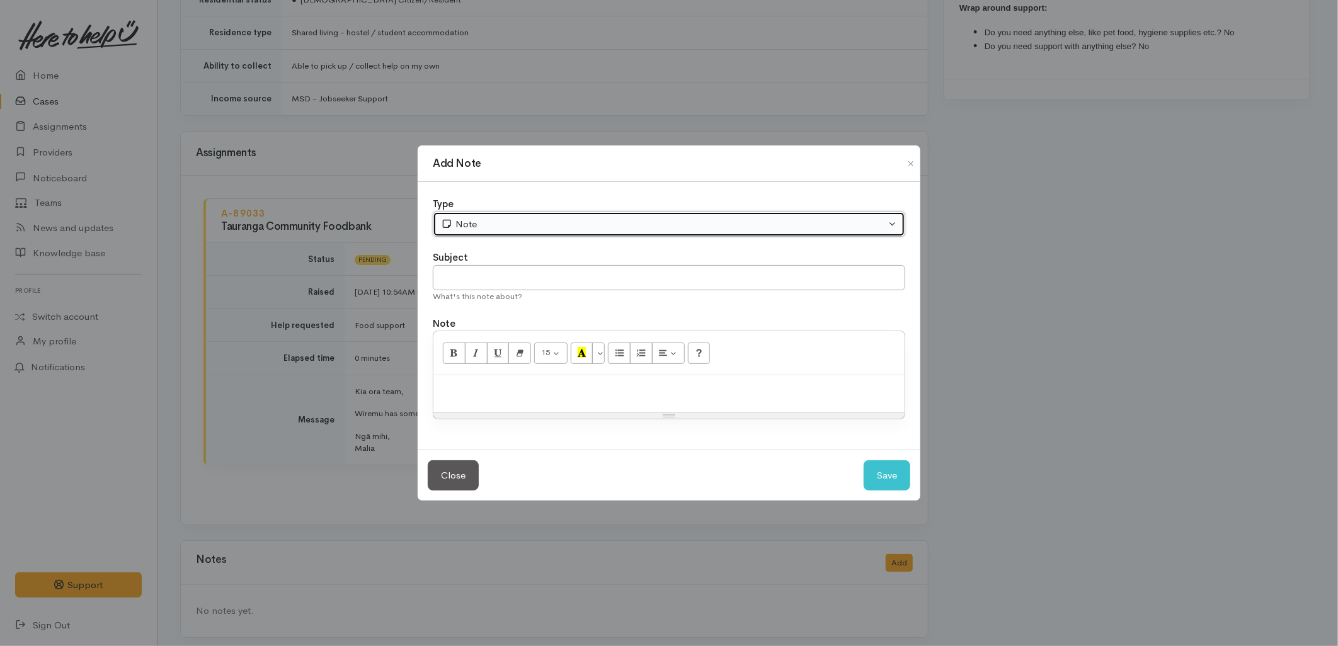
click at [501, 224] on div "Note" at bounding box center [663, 224] width 445 height 14
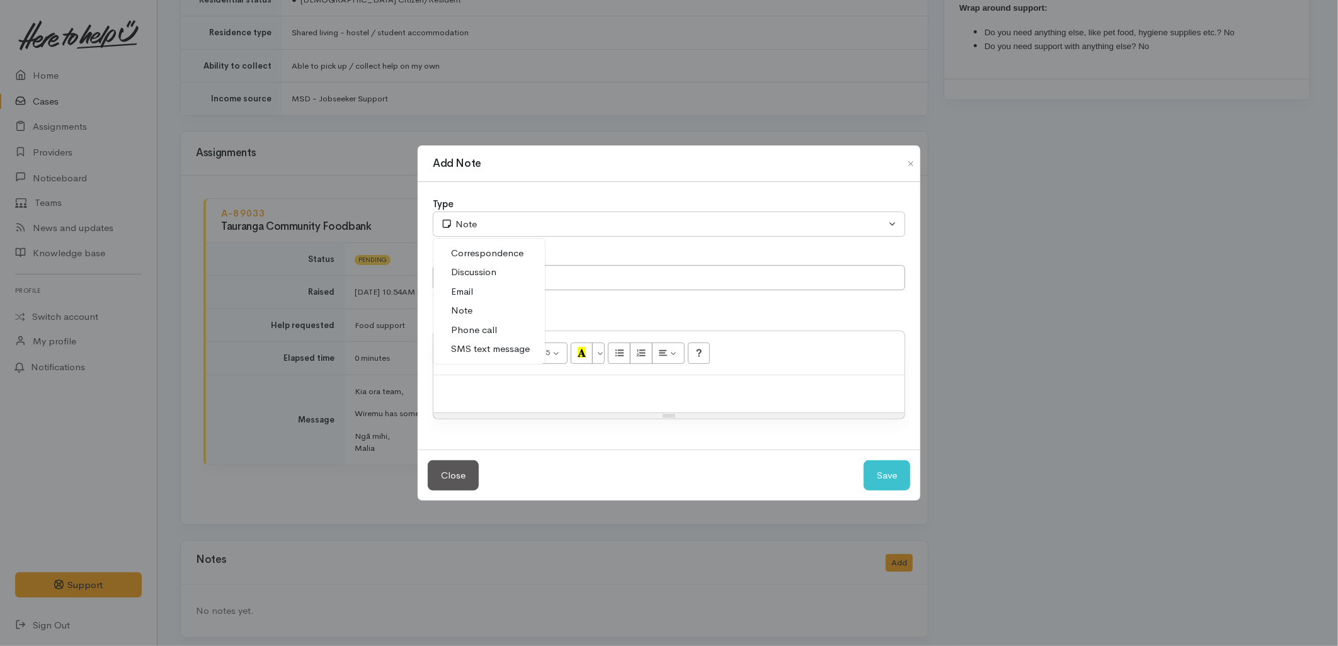
click at [484, 348] on span "SMS text message" at bounding box center [490, 349] width 79 height 14
select select "5"
click at [467, 292] on div "What's this note about?" at bounding box center [669, 296] width 472 height 13
click at [463, 279] on input "text" at bounding box center [669, 278] width 472 height 26
type input "E-Text"
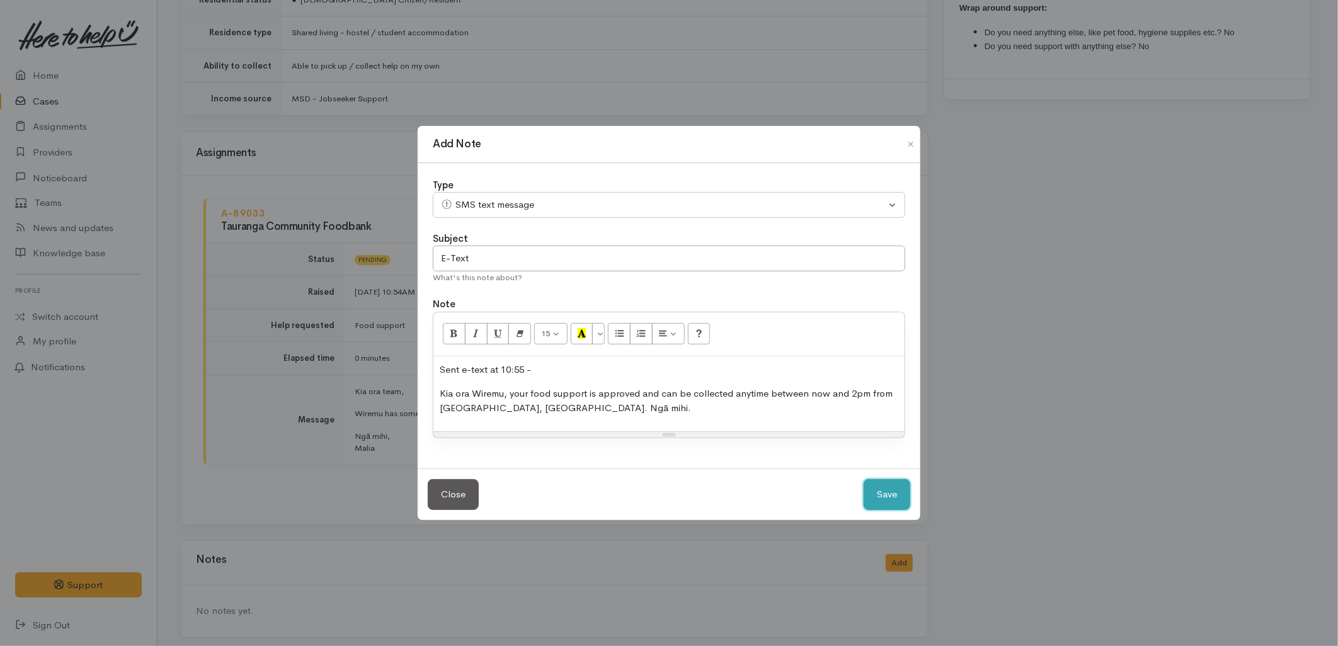
click at [877, 486] on button "Save" at bounding box center [886, 494] width 47 height 31
select select "1"
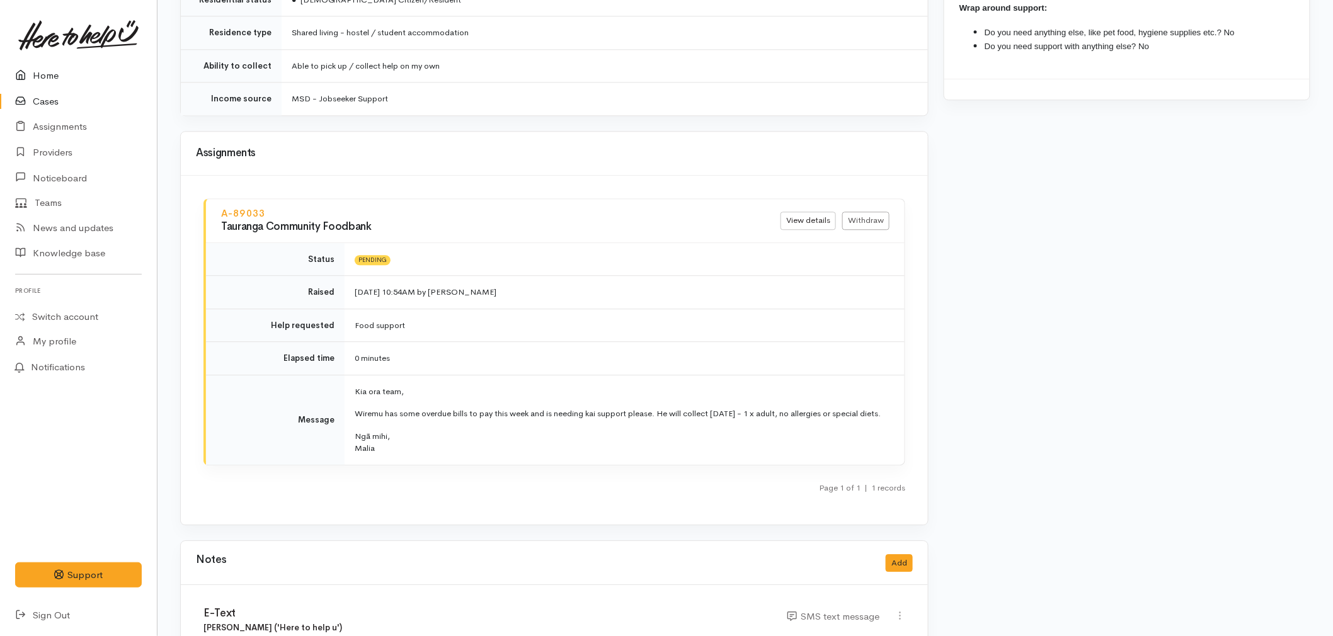
click at [33, 72] on link "Home" at bounding box center [78, 76] width 157 height 26
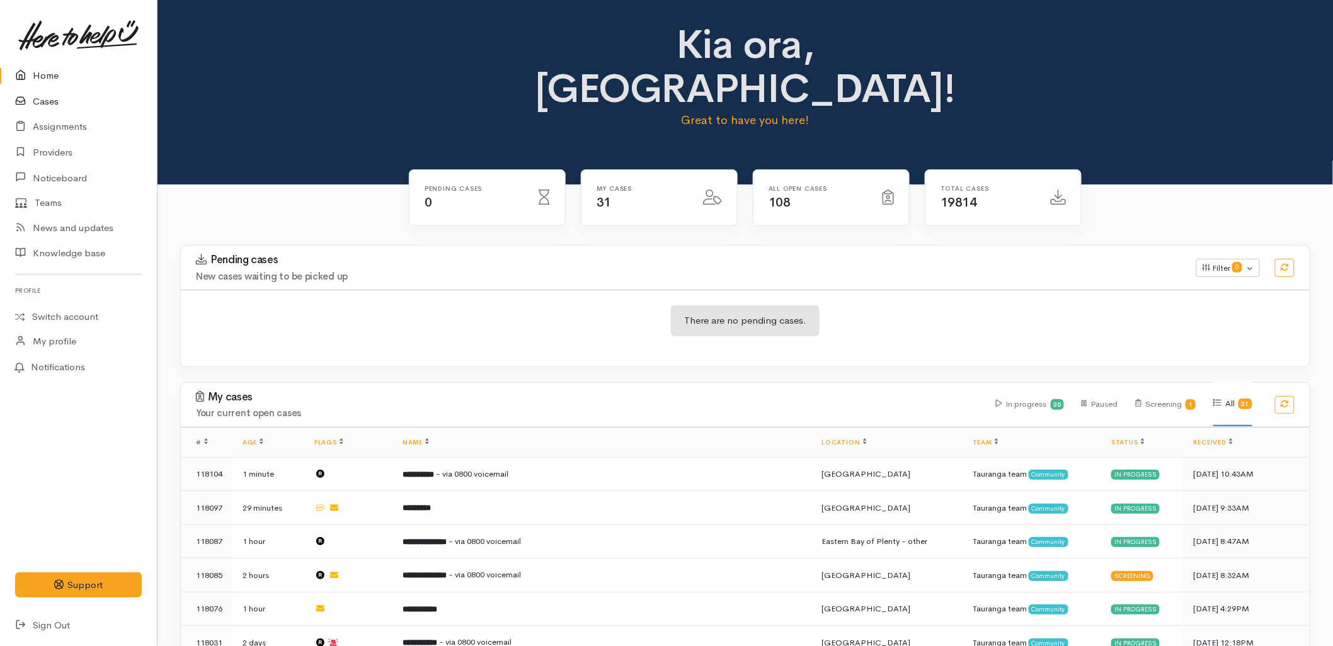
click at [39, 105] on link "Cases" at bounding box center [78, 102] width 157 height 26
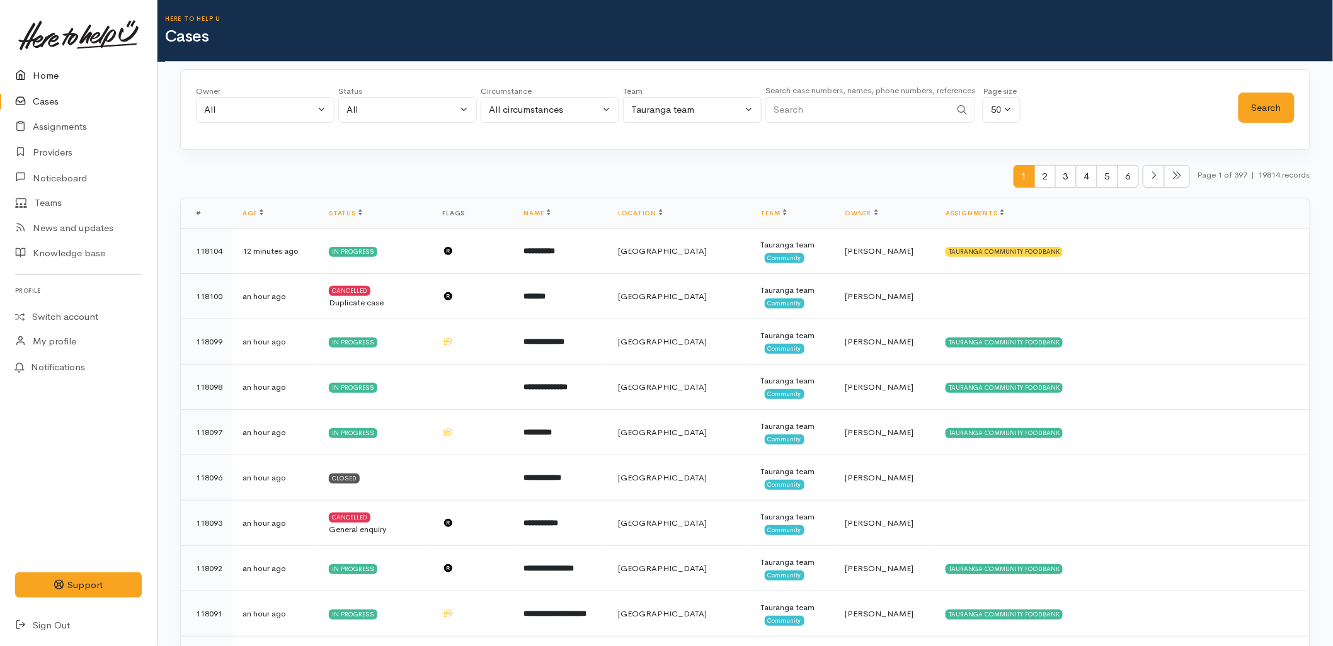
drag, startPoint x: 0, startPoint y: 0, endPoint x: 34, endPoint y: 72, distance: 79.4
click at [34, 72] on link "Home" at bounding box center [78, 76] width 157 height 26
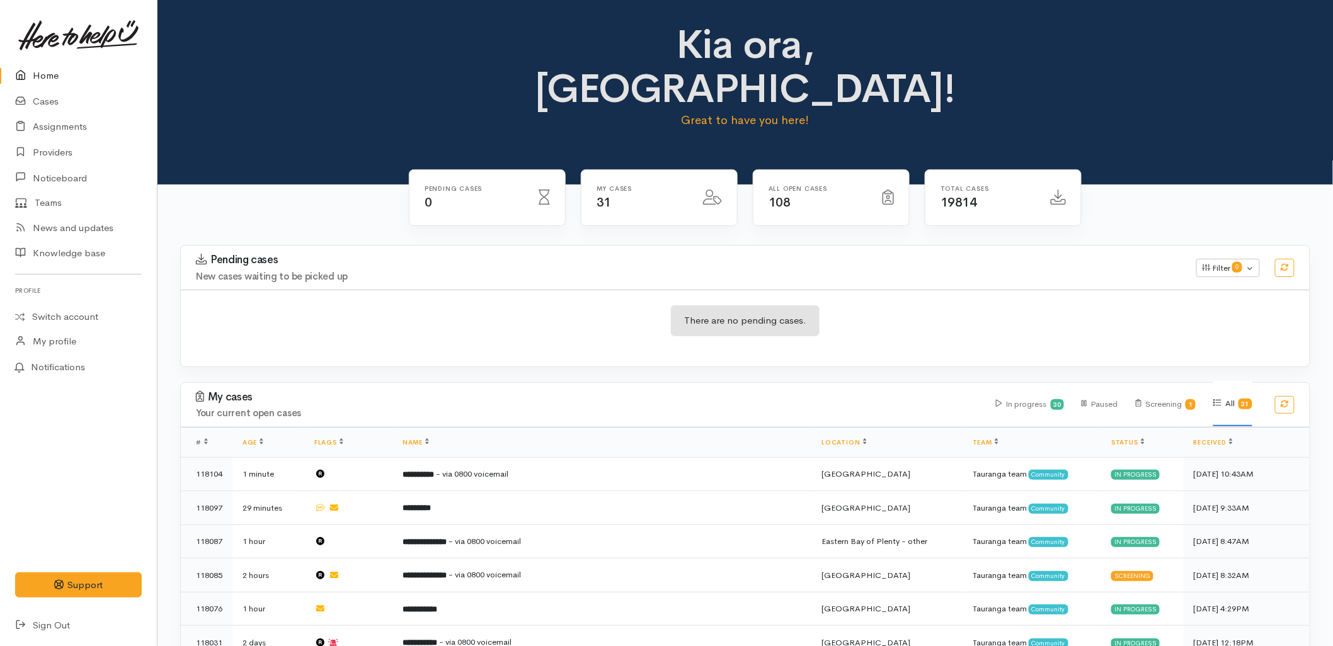
click at [571, 305] on div "There are no pending cases." at bounding box center [745, 328] width 1129 height 46
click at [453, 305] on div "There are no pending cases." at bounding box center [745, 328] width 1129 height 46
click at [790, 254] on h3 "Pending cases" at bounding box center [688, 260] width 985 height 13
click at [55, 102] on link "Cases" at bounding box center [78, 102] width 157 height 26
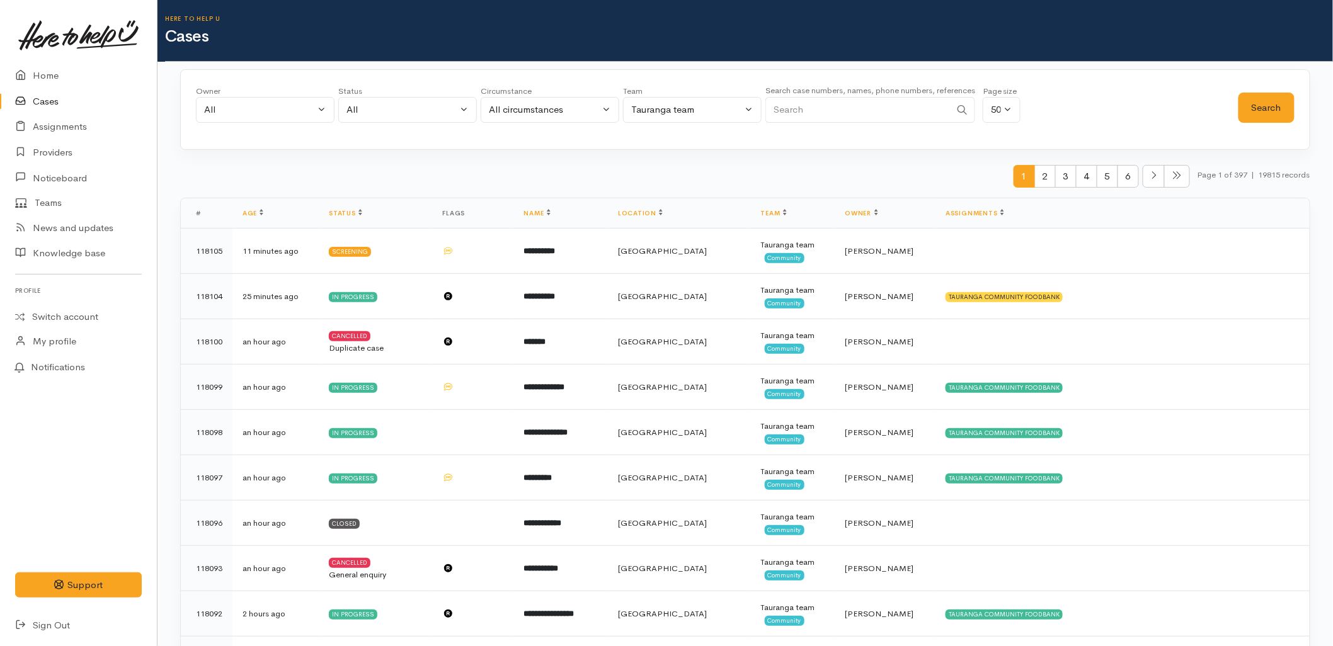
click at [38, 61] on link at bounding box center [78, 35] width 127 height 55
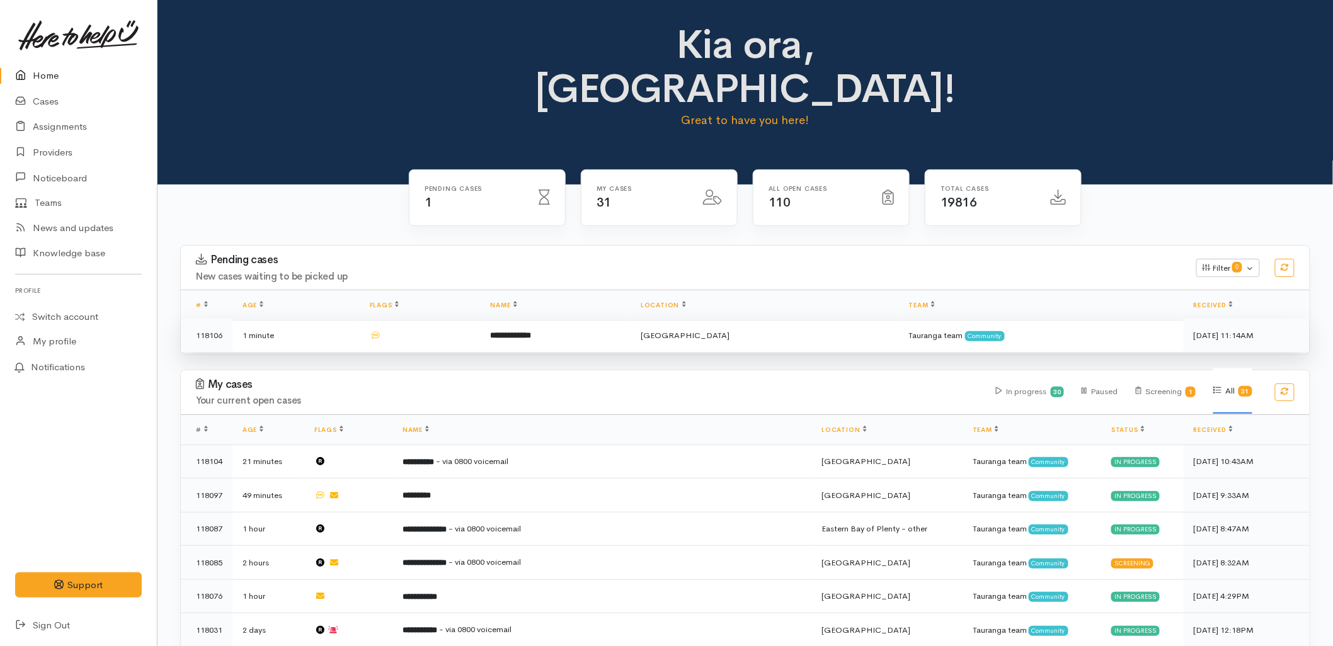
click at [506, 319] on td "**********" at bounding box center [556, 335] width 151 height 33
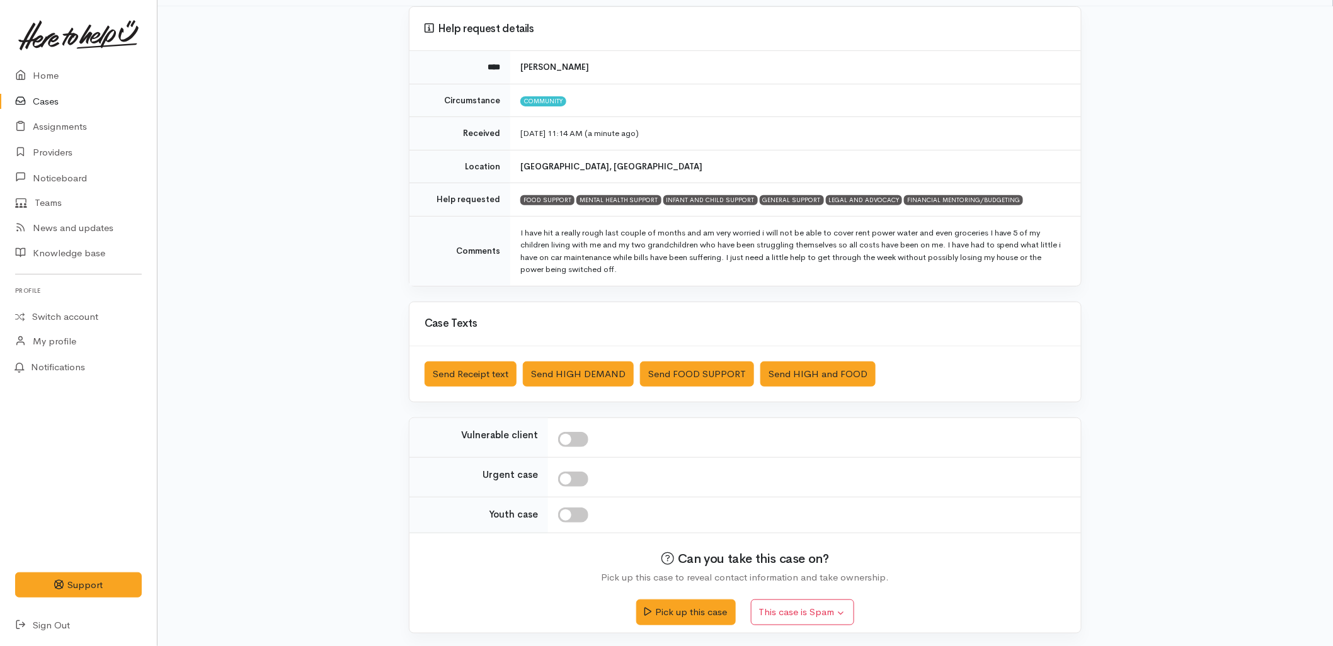
scroll to position [107, 0]
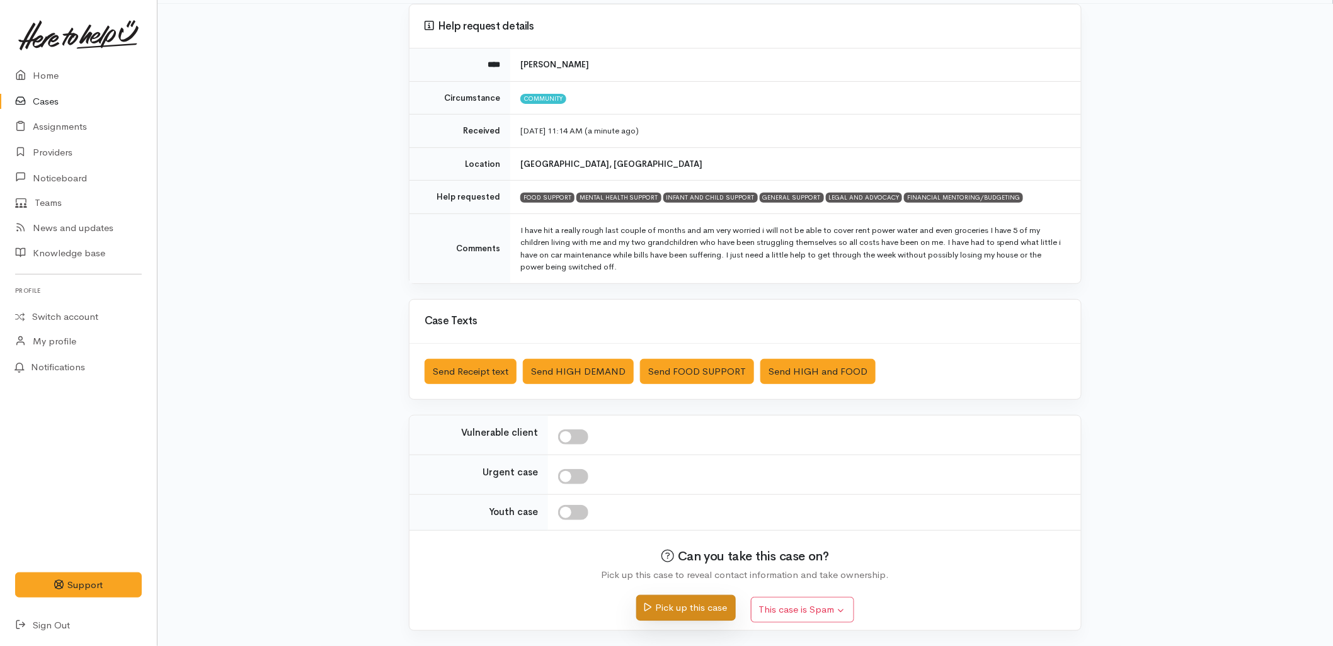
click at [671, 613] on button "Pick up this case" at bounding box center [685, 608] width 99 height 26
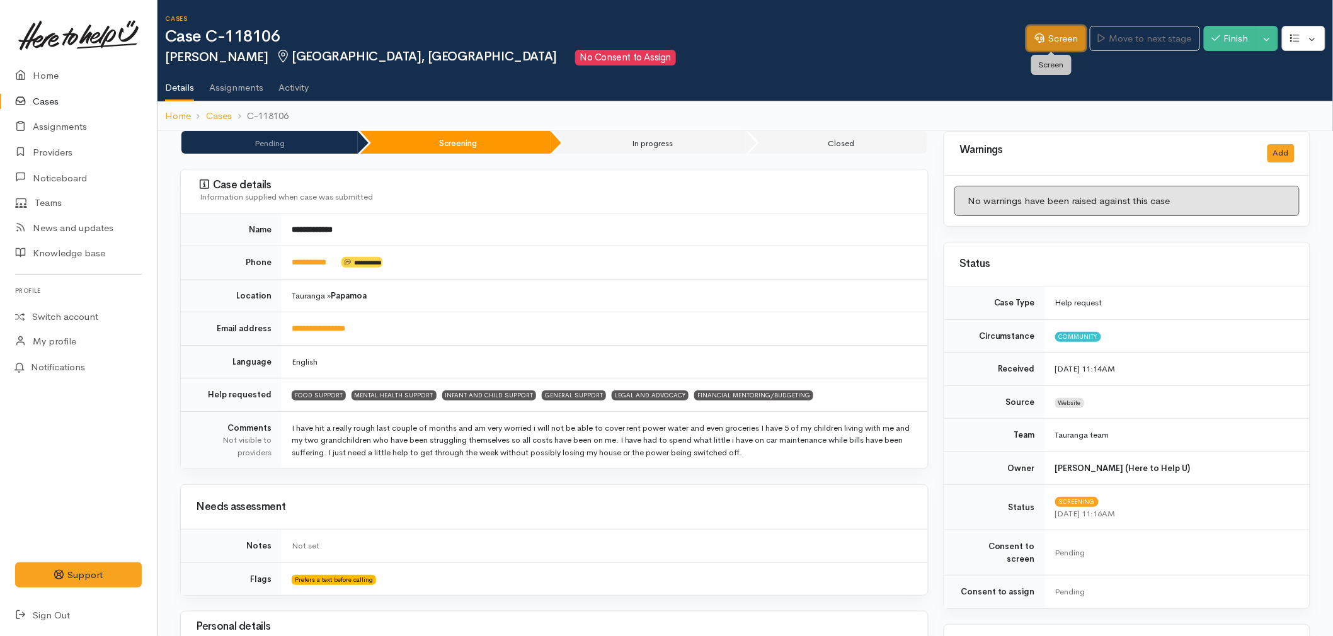
click at [1044, 34] on link "Screen" at bounding box center [1056, 39] width 59 height 26
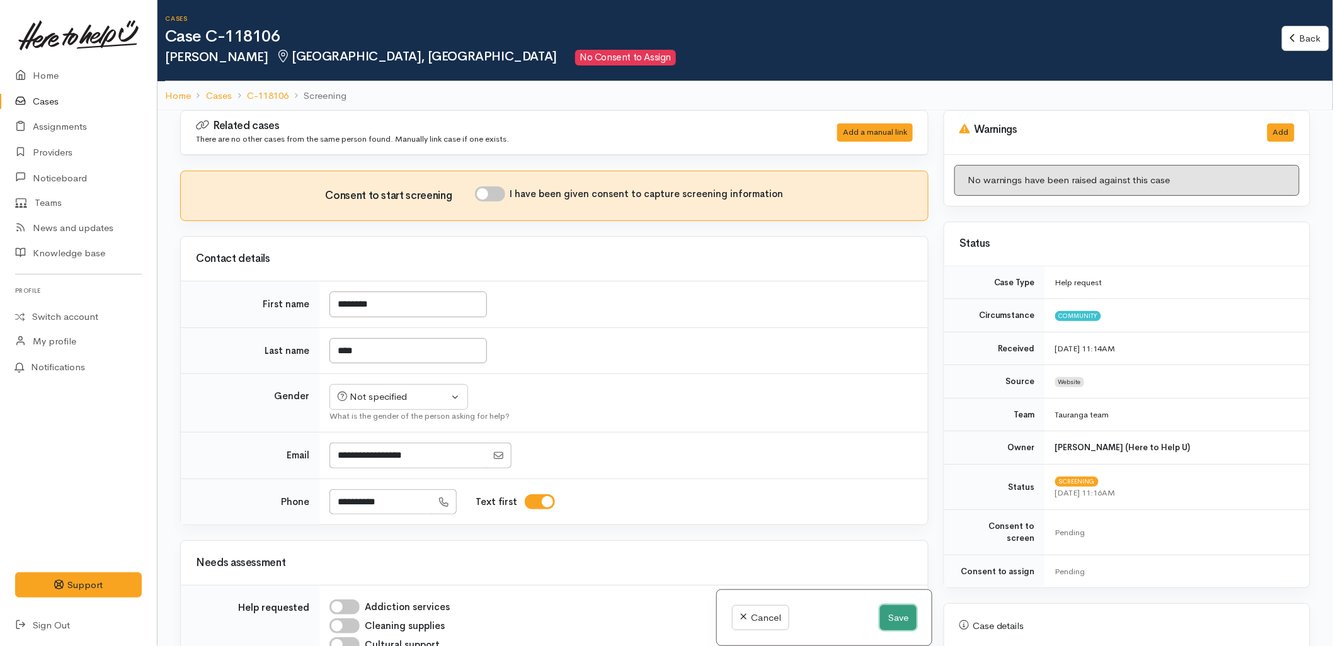
click at [892, 618] on button "Save" at bounding box center [898, 618] width 37 height 26
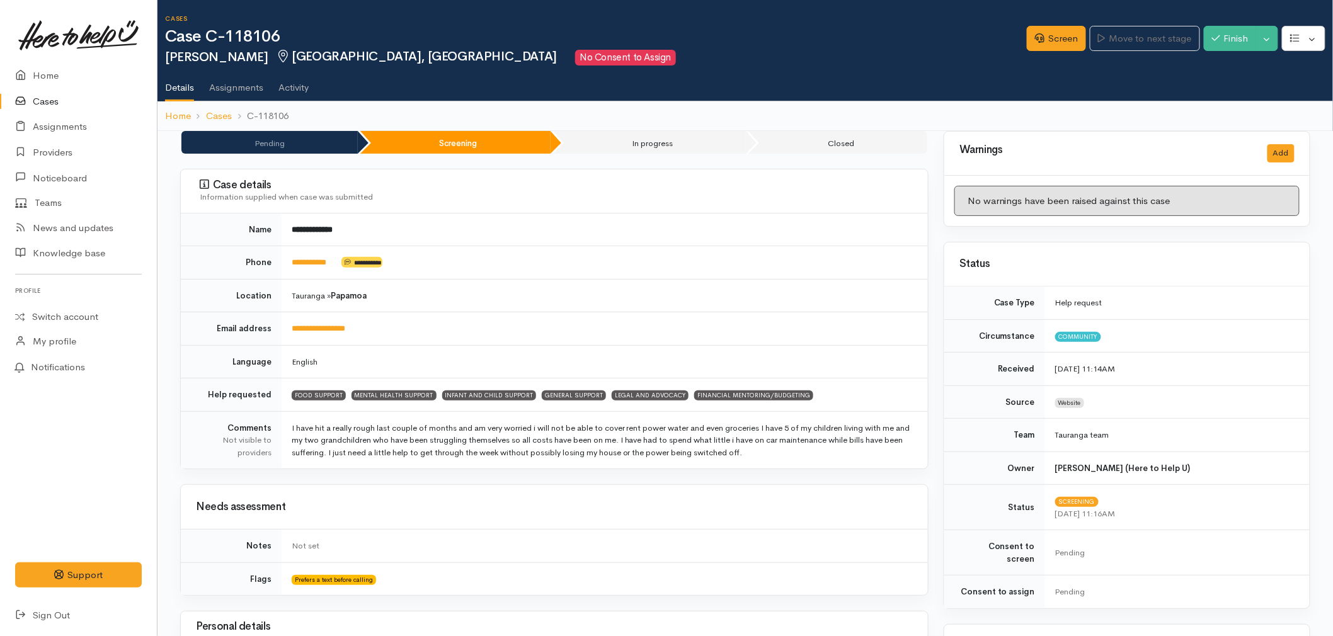
click at [741, 331] on td "**********" at bounding box center [605, 328] width 646 height 33
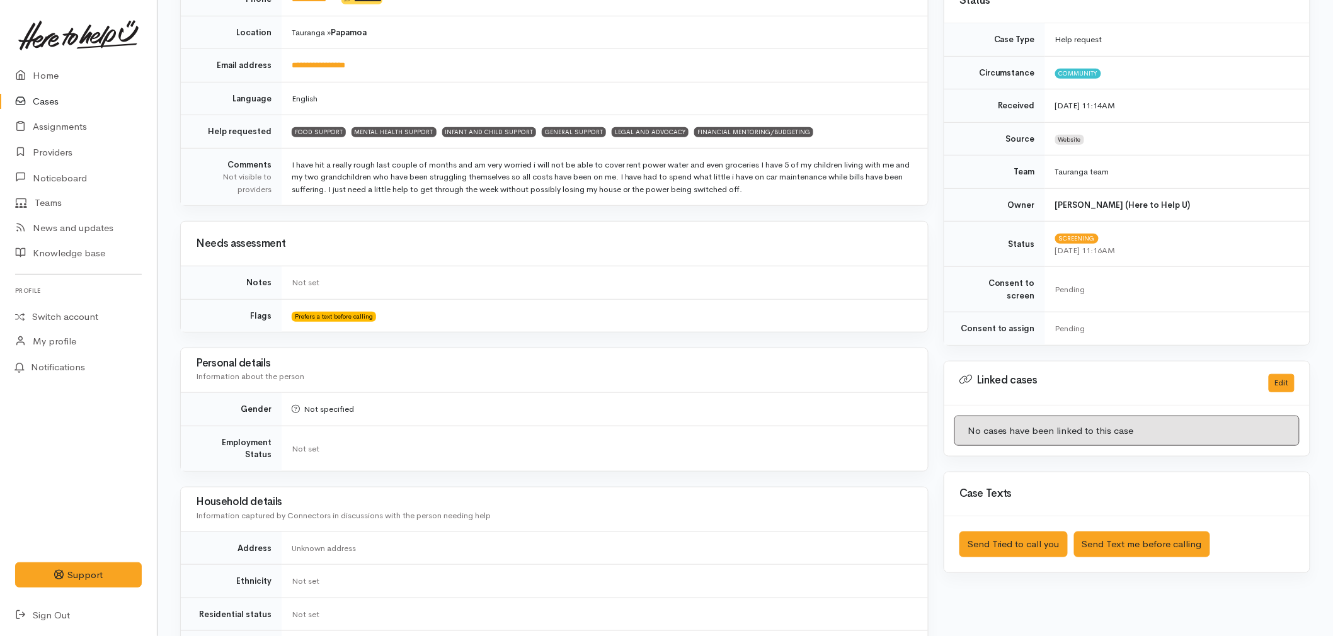
scroll to position [280, 0]
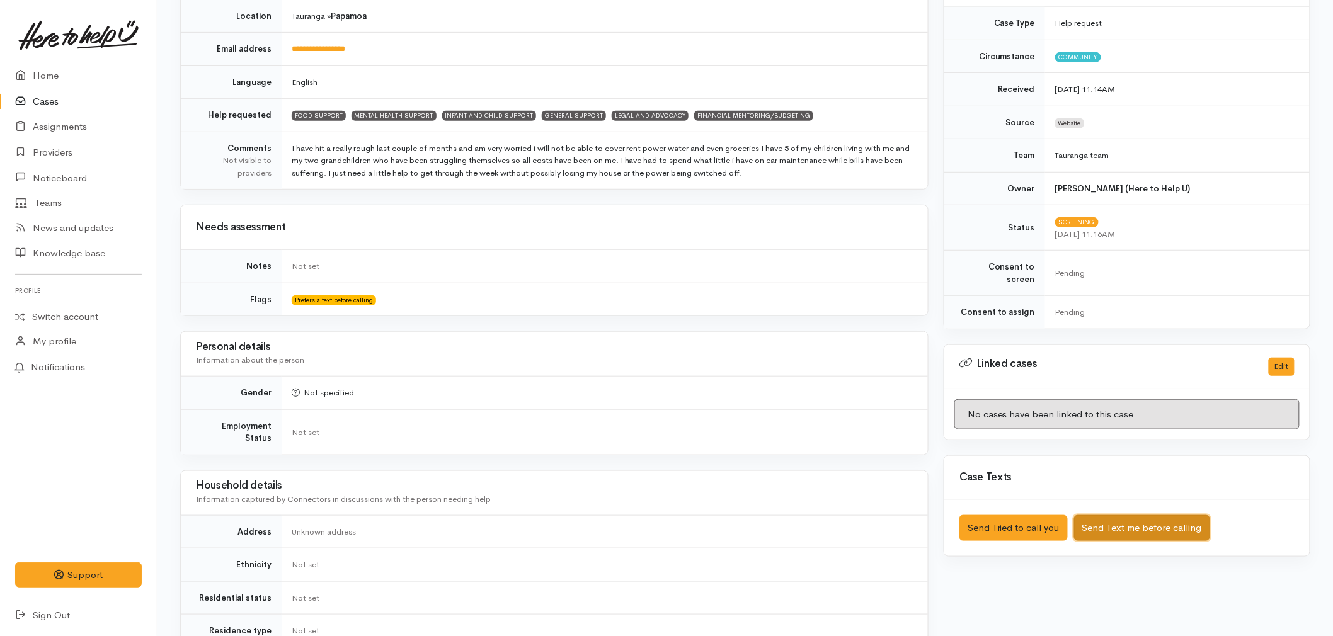
click at [1148, 521] on button "Send Text me before calling" at bounding box center [1142, 528] width 136 height 26
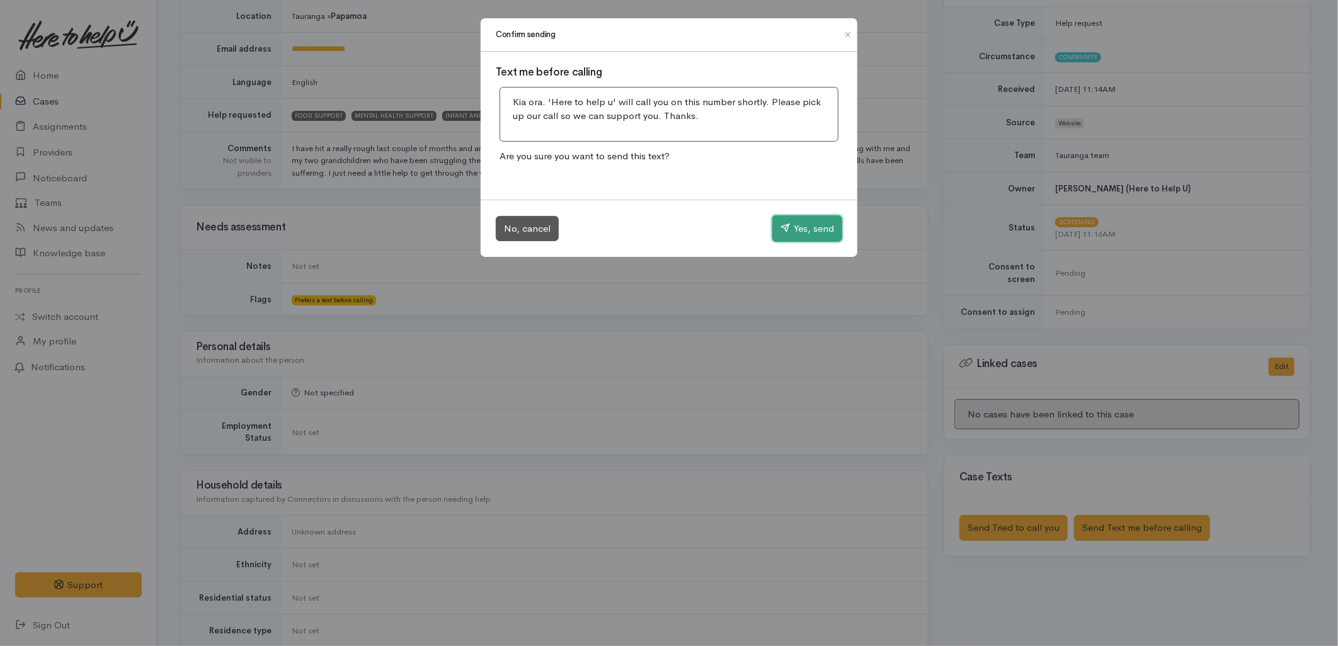
click at [799, 221] on button "Yes, send" at bounding box center [807, 228] width 70 height 26
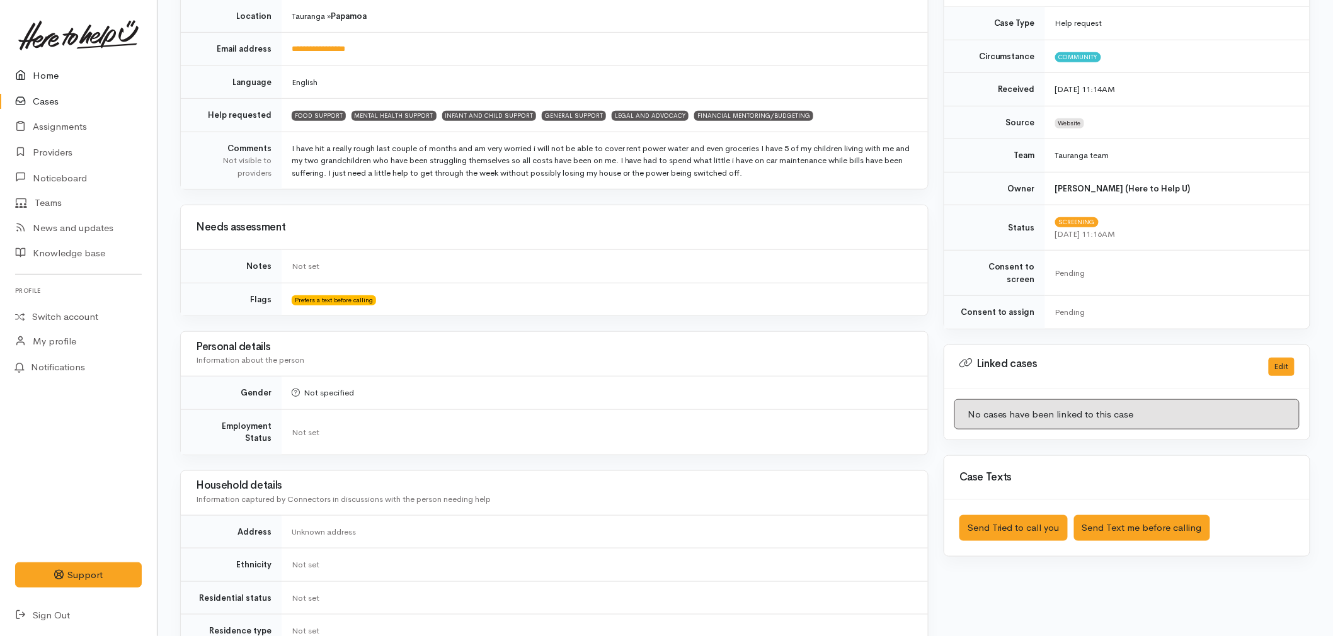
click at [60, 71] on link "Home" at bounding box center [78, 76] width 157 height 26
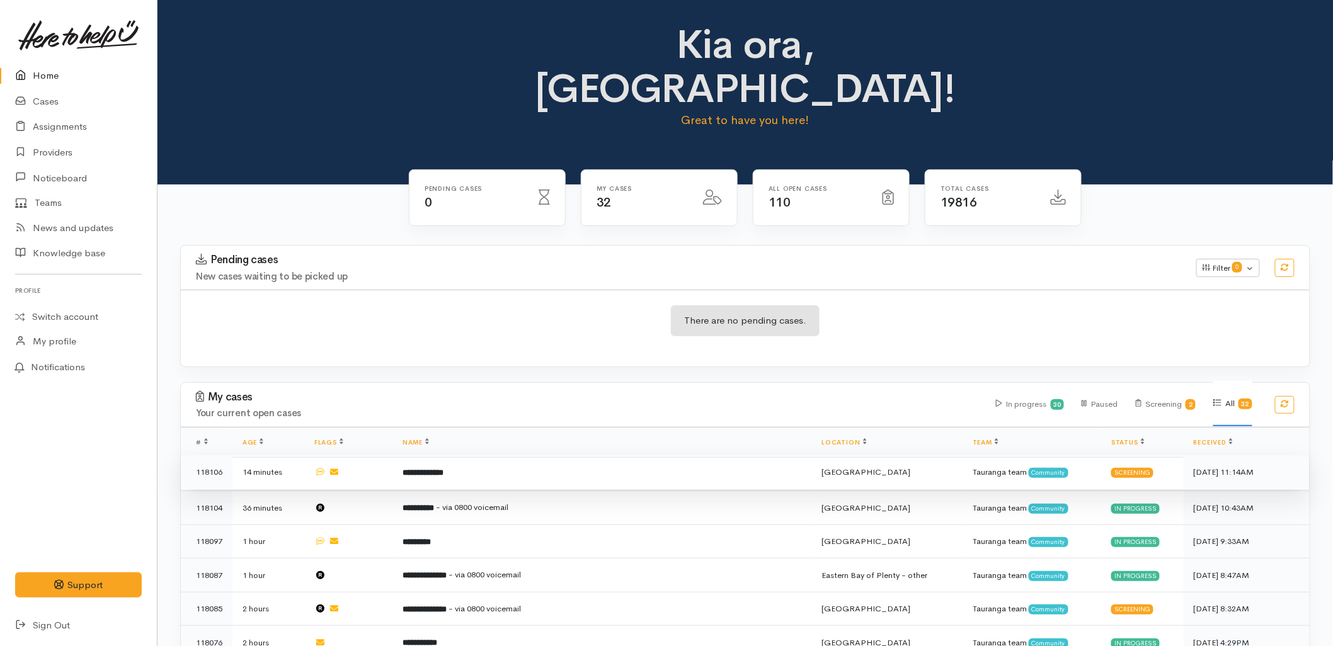
click at [467, 455] on td "**********" at bounding box center [601, 472] width 419 height 34
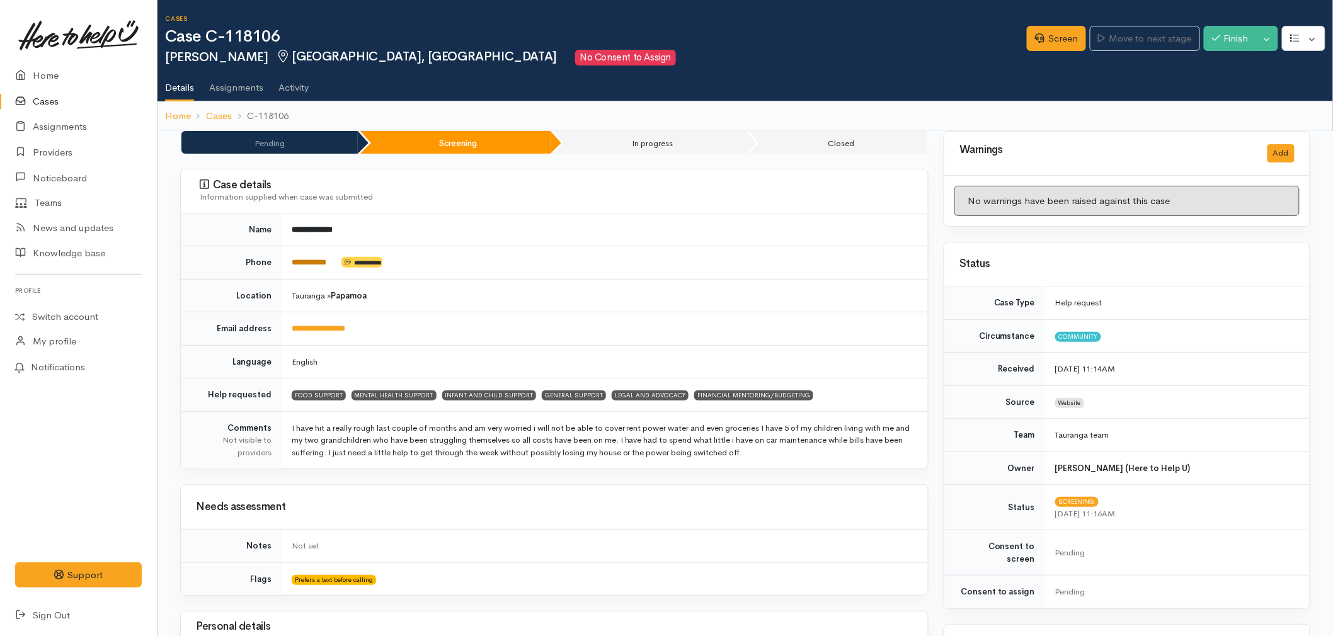
click at [318, 259] on link "**********" at bounding box center [309, 262] width 35 height 8
click at [1044, 39] on link "Screen" at bounding box center [1056, 39] width 59 height 26
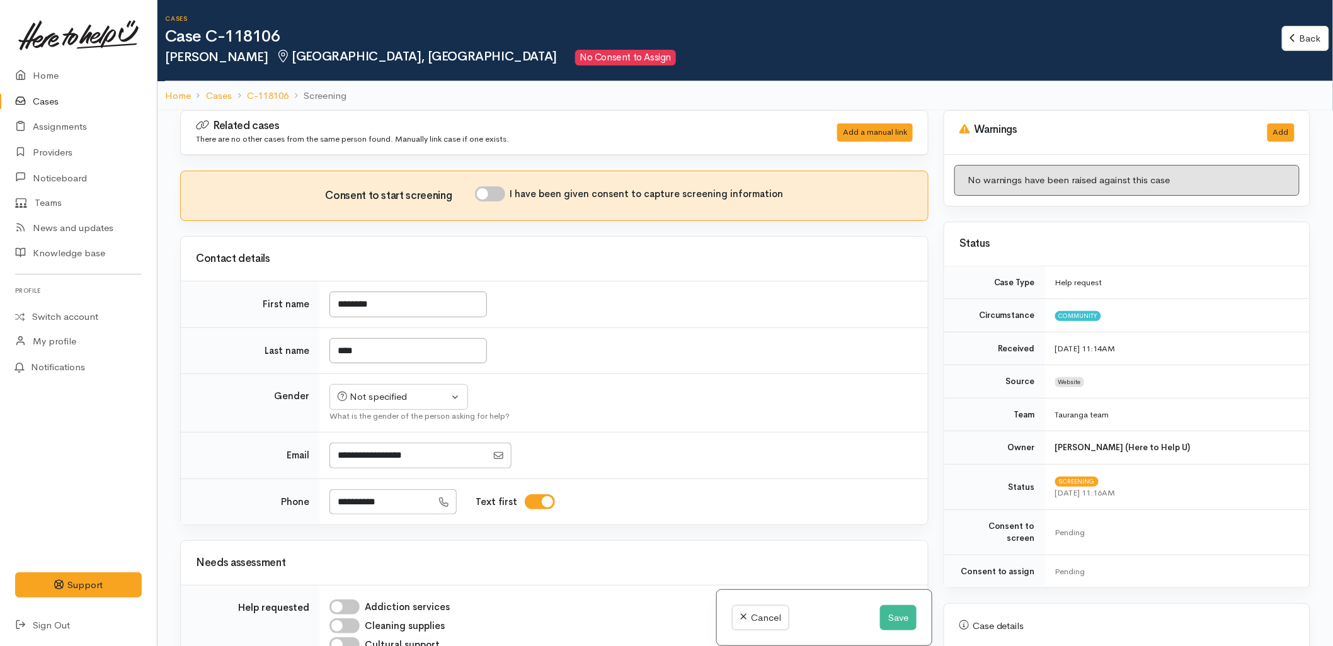
click at [684, 383] on td "Not specified [DEMOGRAPHIC_DATA] [DEMOGRAPHIC_DATA] Diverse Not specified What …" at bounding box center [623, 403] width 608 height 59
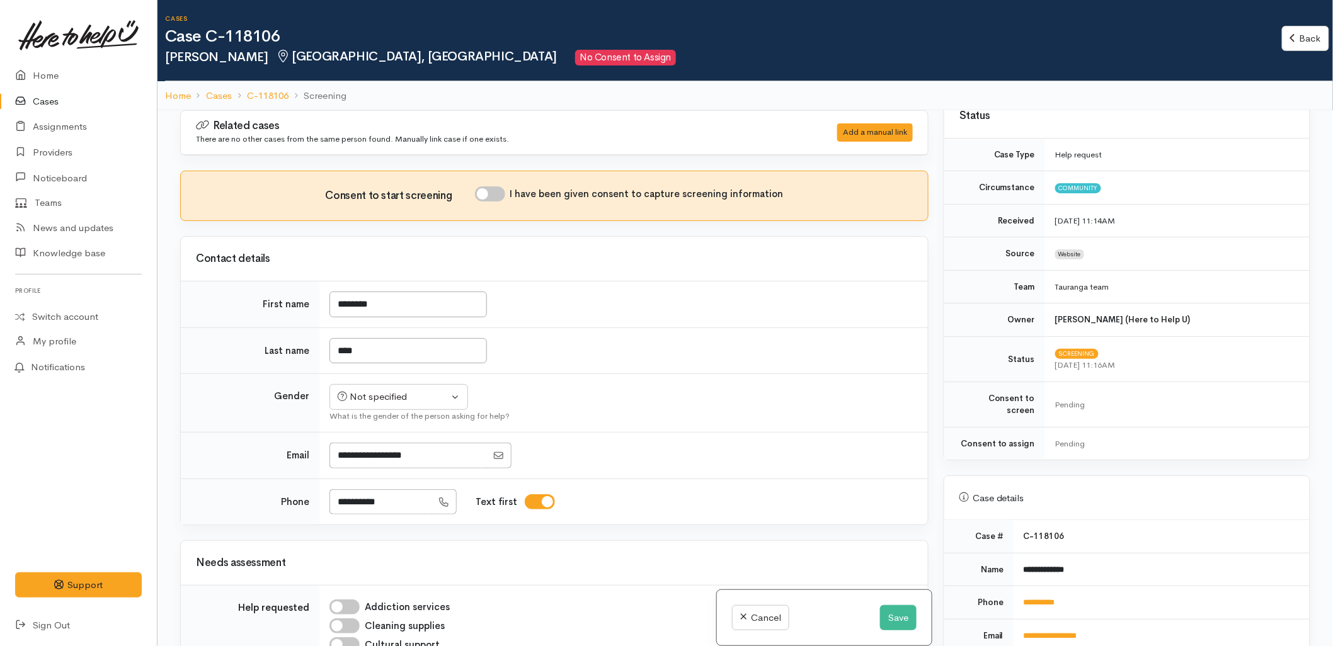
scroll to position [140, 0]
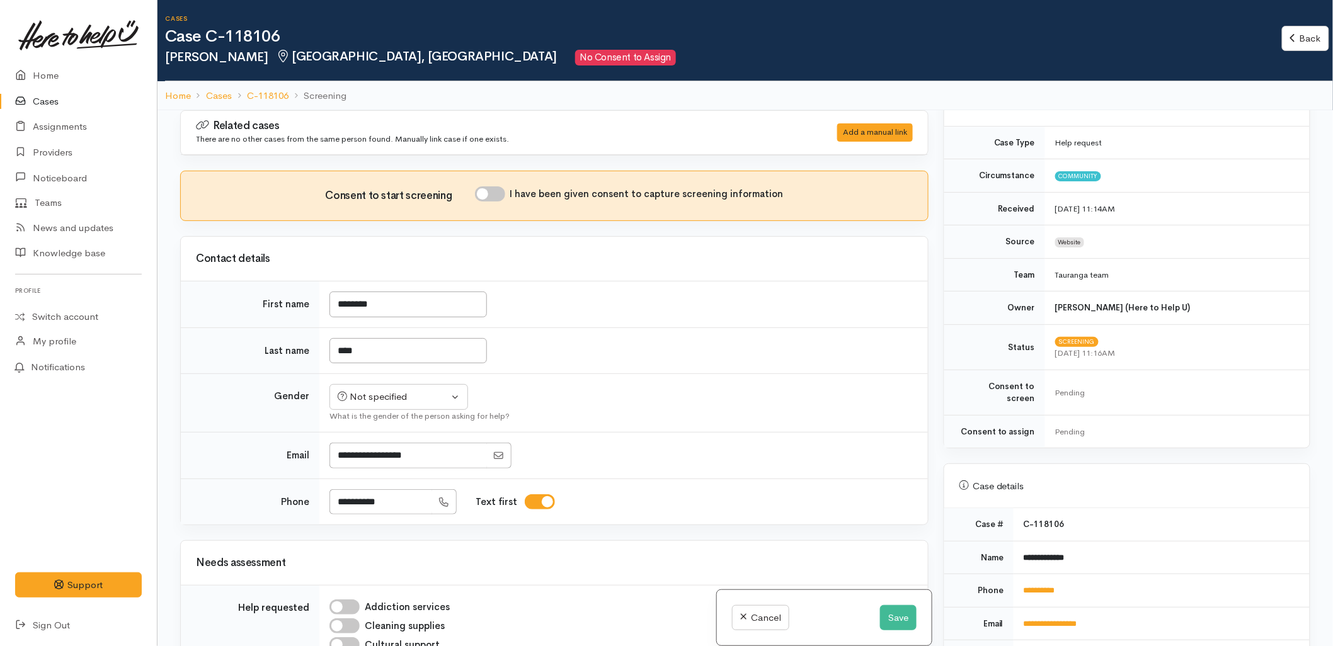
click at [499, 190] on input "I have been given consent to capture screening information" at bounding box center [490, 193] width 30 height 15
checkbox input "true"
click at [407, 394] on div "Not specified" at bounding box center [393, 397] width 111 height 14
click at [392, 466] on link "[DEMOGRAPHIC_DATA]" at bounding box center [404, 465] width 149 height 20
select select "[DEMOGRAPHIC_DATA]"
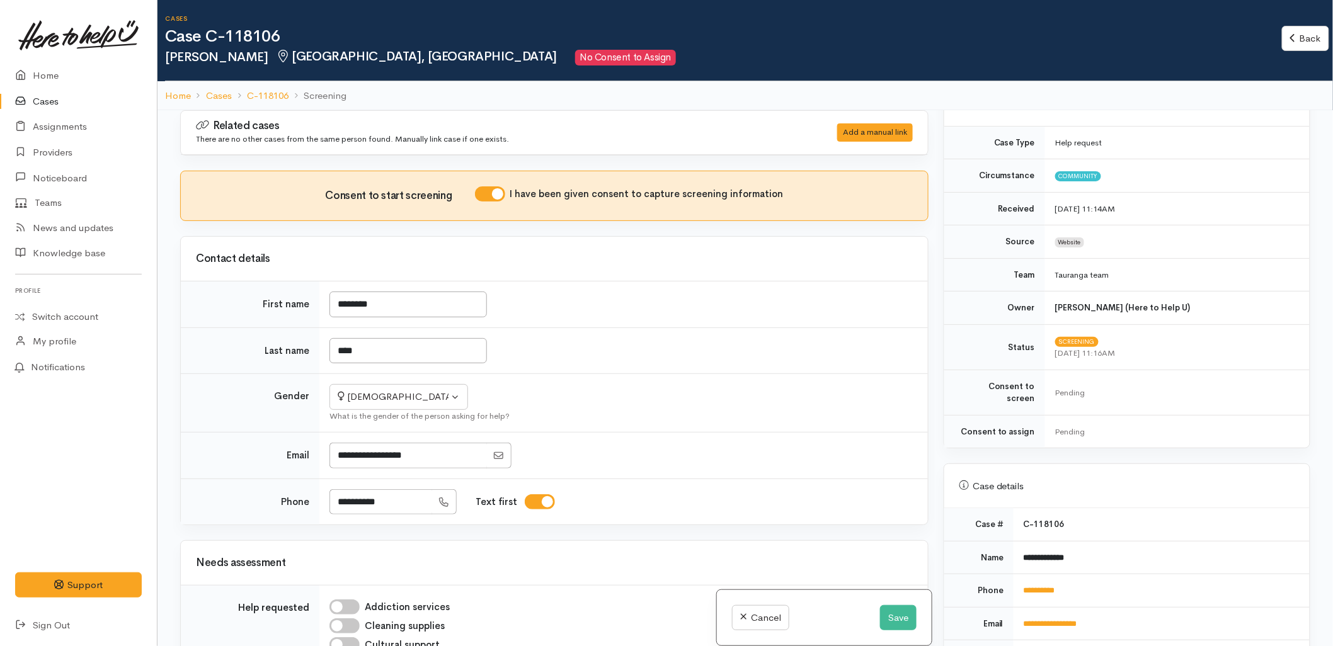
click at [685, 442] on td at bounding box center [623, 456] width 608 height 47
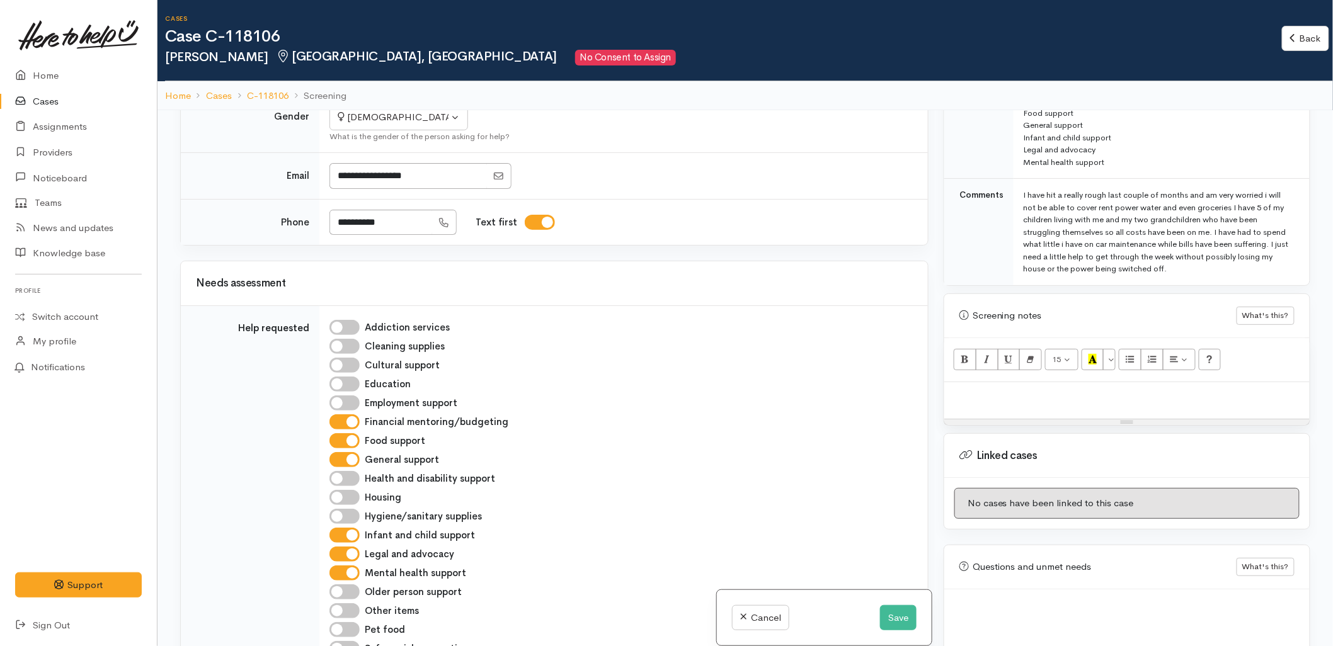
scroll to position [707, 0]
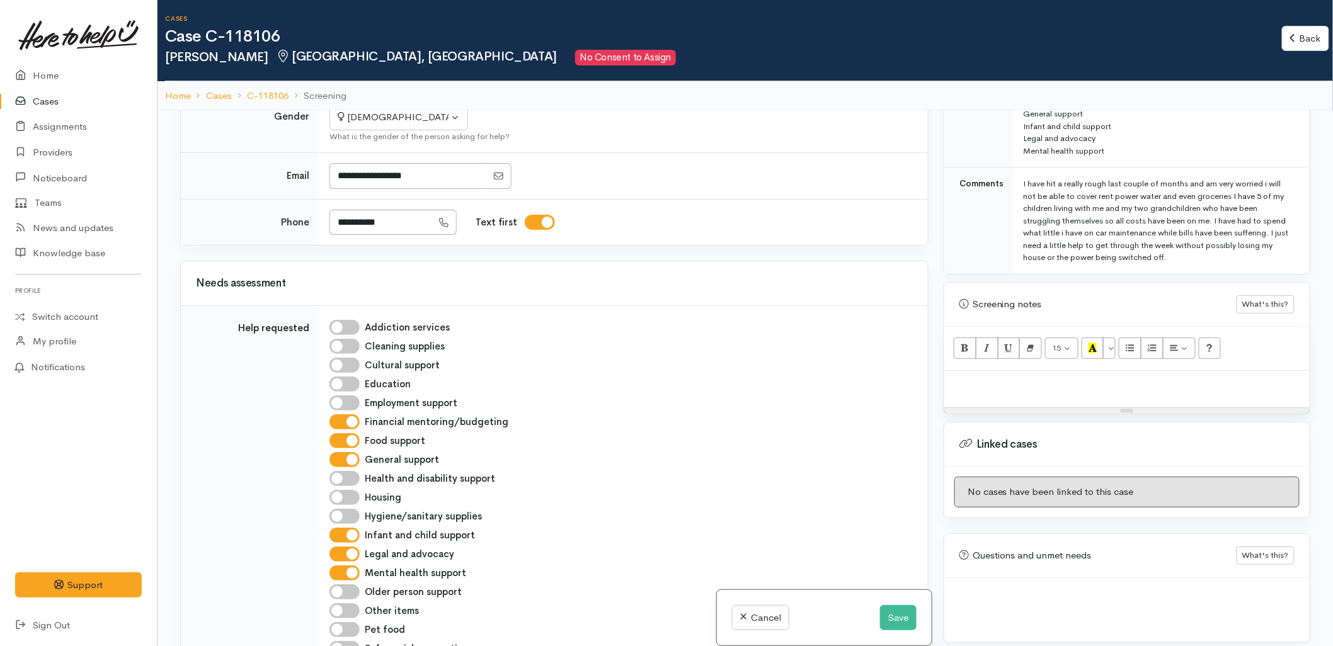
click at [981, 385] on div at bounding box center [1126, 389] width 365 height 37
paste div
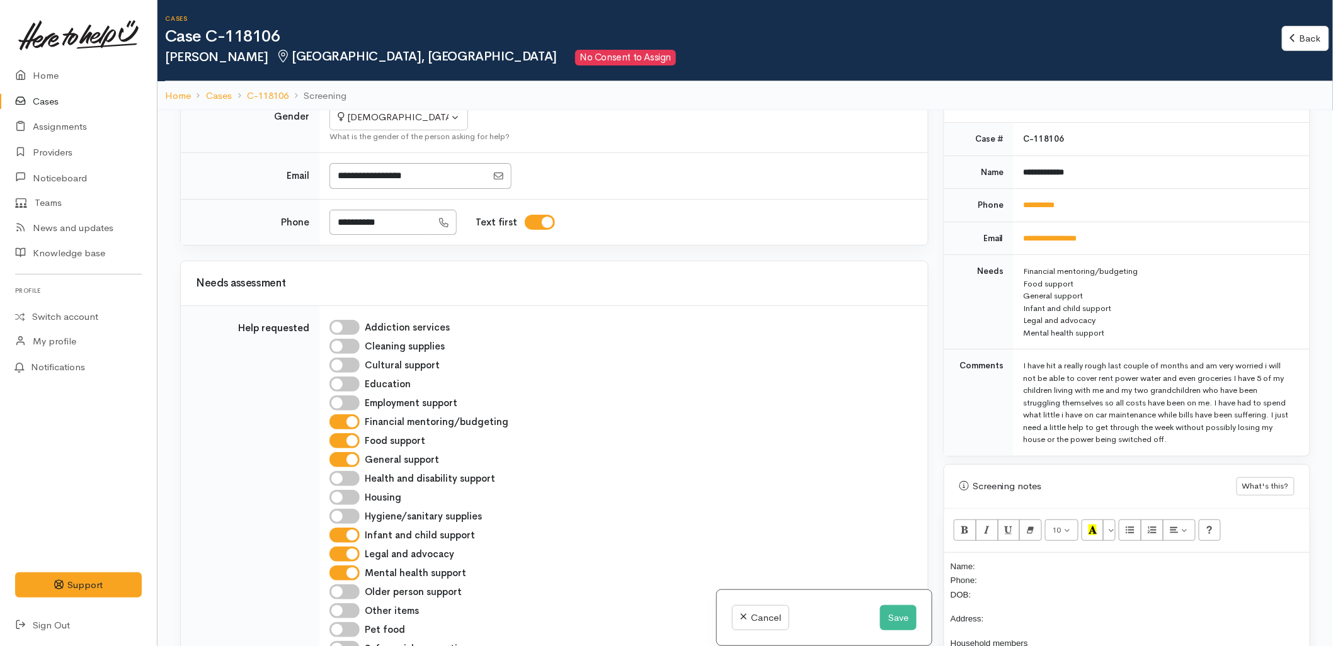
scroll to position [498, 0]
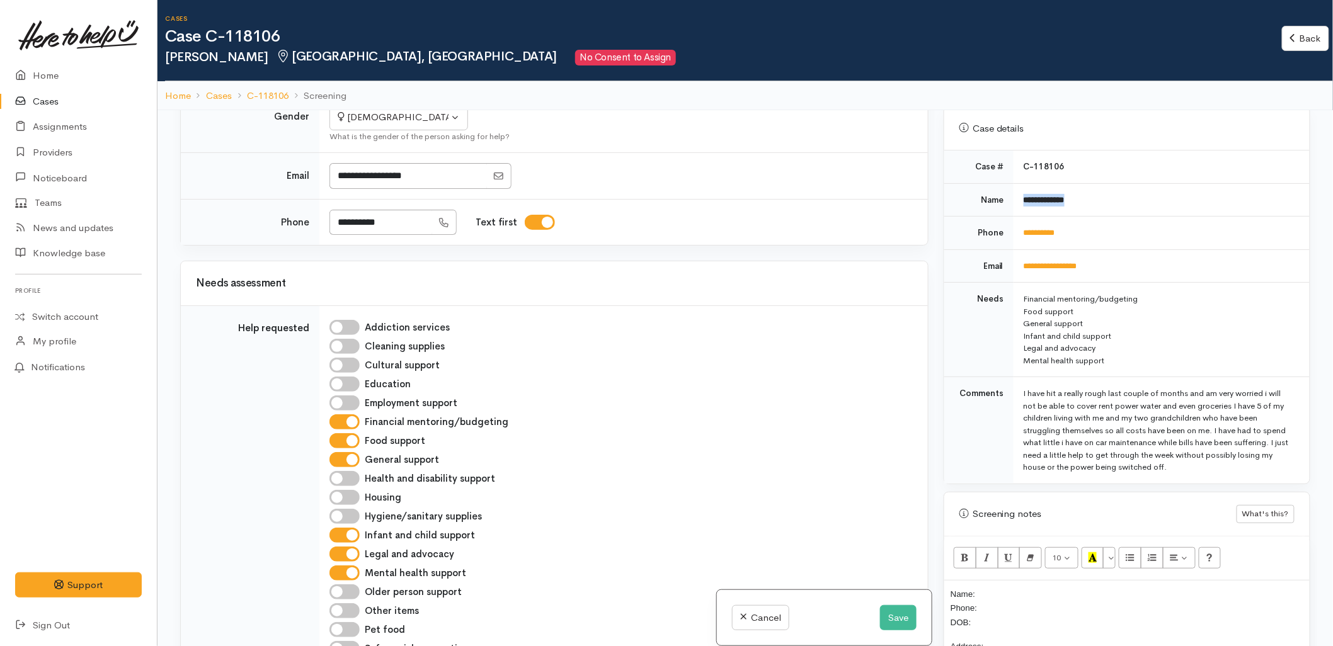
drag, startPoint x: 1086, startPoint y: 198, endPoint x: 1018, endPoint y: 202, distance: 67.5
click at [1018, 202] on td "**********" at bounding box center [1161, 199] width 296 height 33
copy b "**********"
click at [1033, 587] on p "Name: Phone: DOB:" at bounding box center [1126, 608] width 353 height 43
drag, startPoint x: 1075, startPoint y: 216, endPoint x: 1025, endPoint y: 224, distance: 50.9
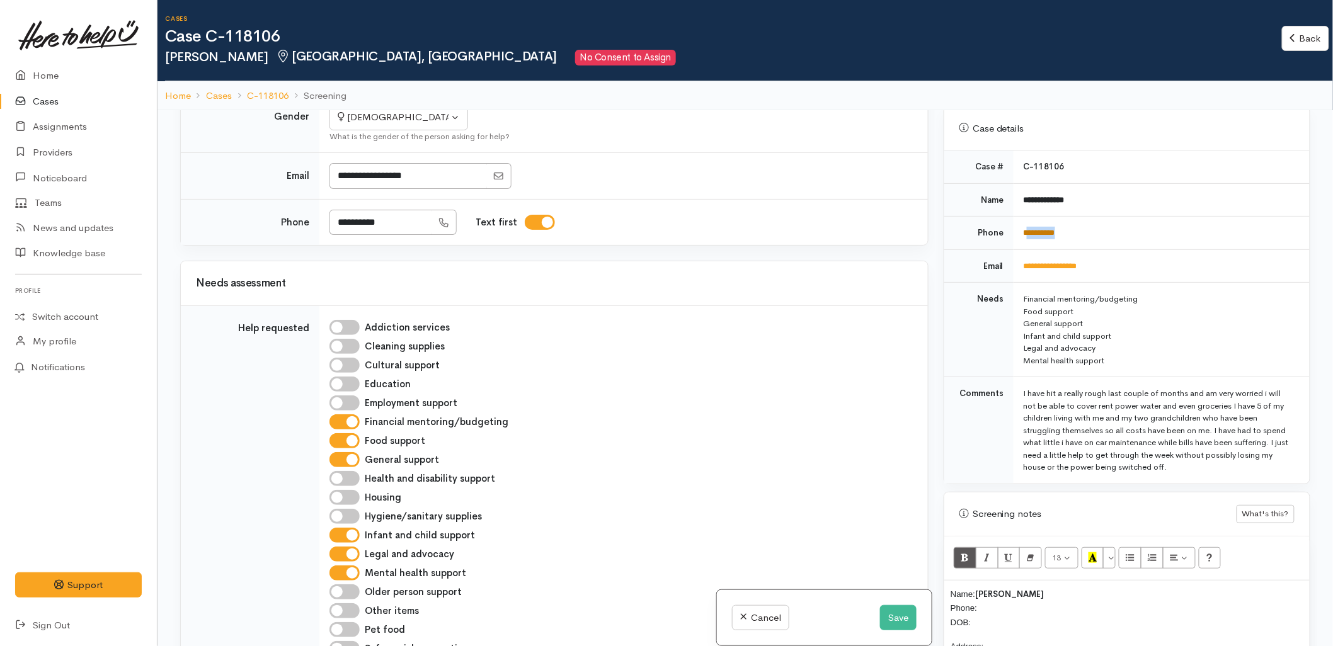
click at [1025, 224] on td "**********" at bounding box center [1161, 233] width 296 height 33
click at [1170, 270] on td "**********" at bounding box center [1161, 265] width 296 height 33
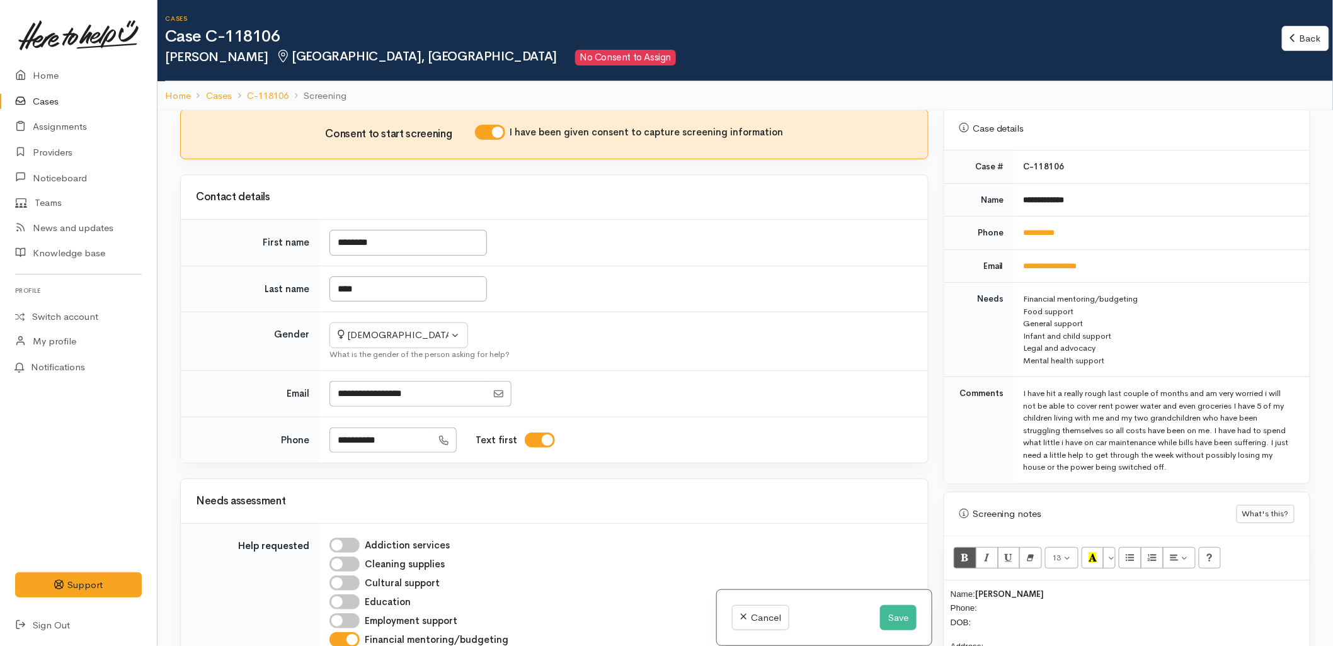
scroll to position [280, 0]
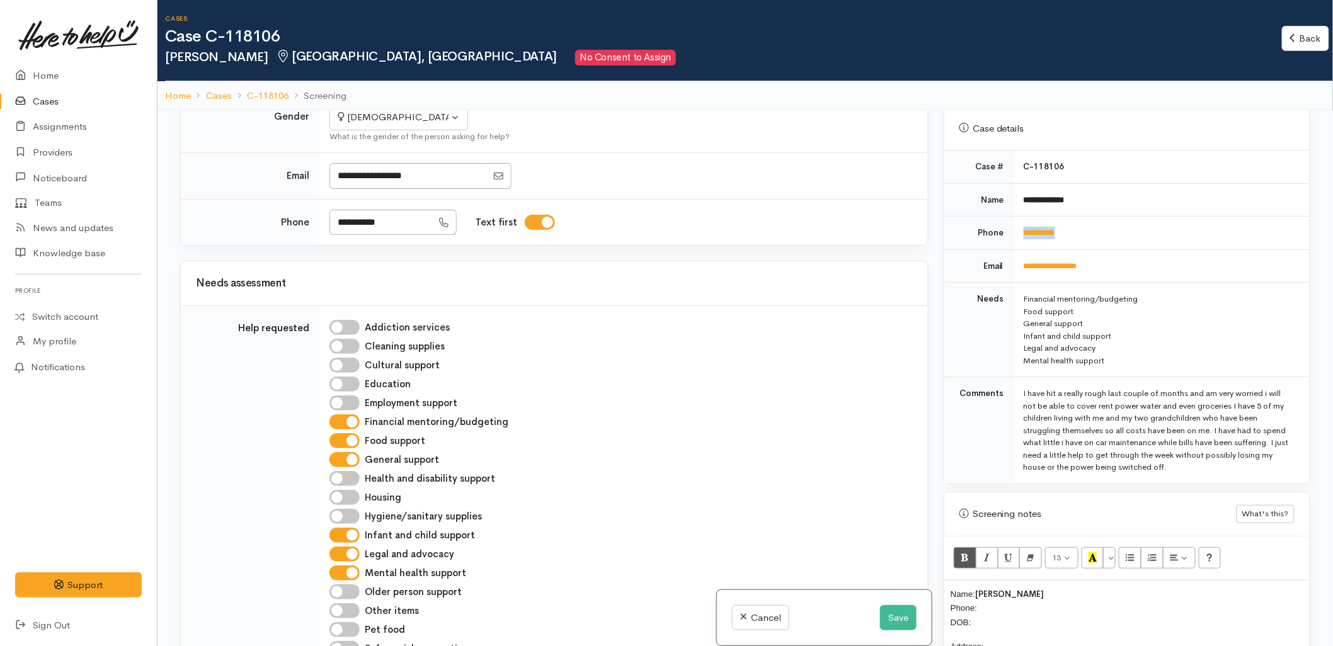
drag, startPoint x: 1081, startPoint y: 233, endPoint x: 1010, endPoint y: 233, distance: 71.2
click at [1010, 233] on tr "**********" at bounding box center [1126, 233] width 365 height 33
copy tr "**********"
click at [996, 596] on p "Name: Veronica Ryan Phone: DOB:" at bounding box center [1126, 608] width 353 height 43
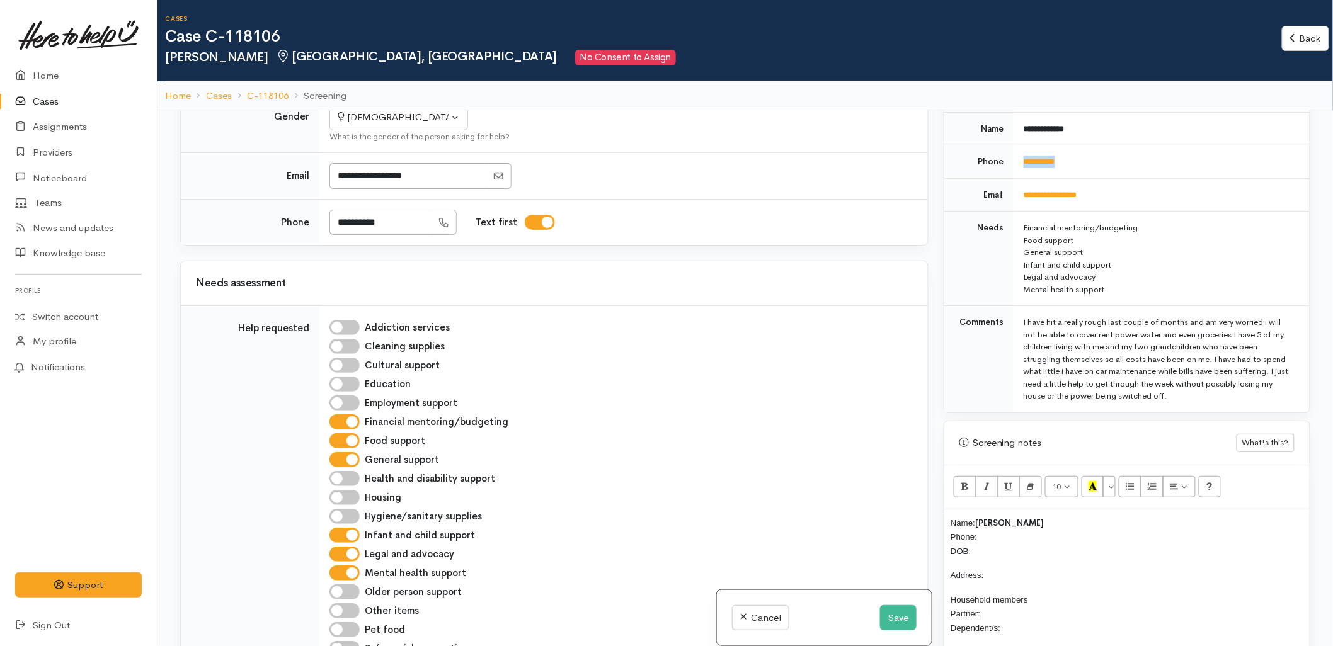
drag, startPoint x: 1073, startPoint y: 159, endPoint x: 1020, endPoint y: 164, distance: 52.6
click at [1020, 164] on td "**********" at bounding box center [1161, 161] width 296 height 33
copy link "**********"
click at [995, 532] on p "Name: Veronica Ryan Phone: DOB:" at bounding box center [1126, 537] width 353 height 43
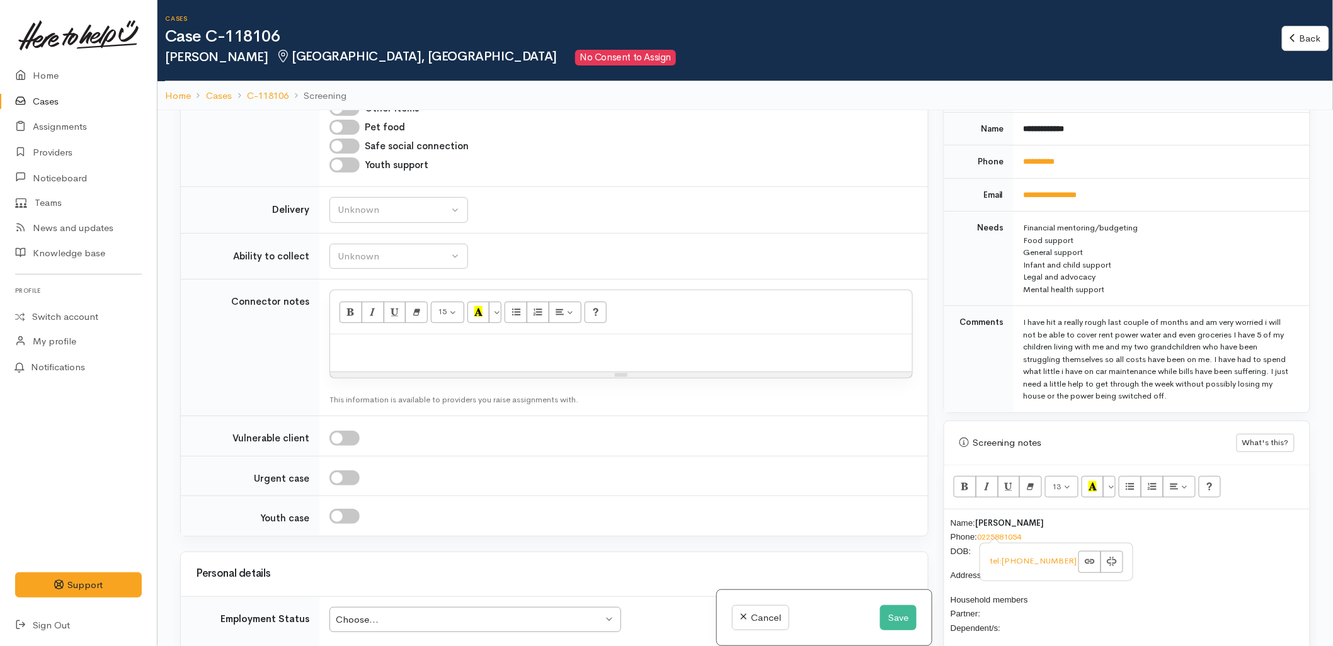
scroll to position [839, 0]
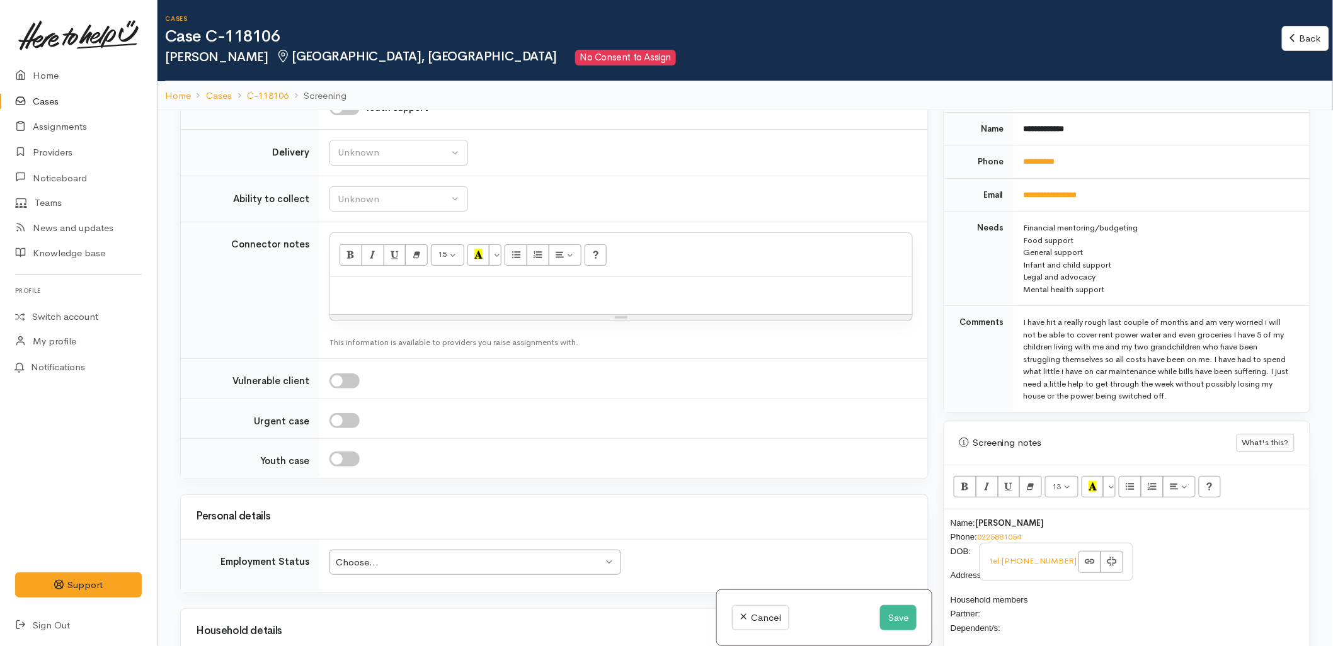
click at [495, 508] on div "Personal details" at bounding box center [554, 517] width 747 height 44
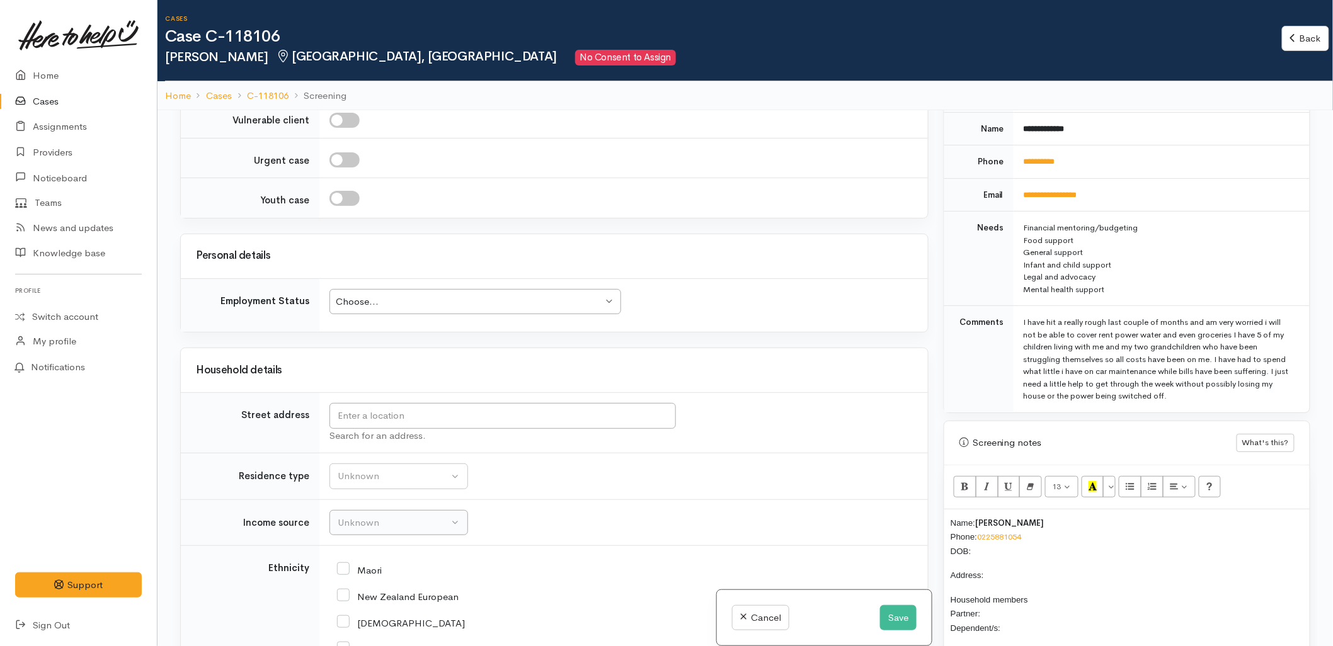
scroll to position [1119, 0]
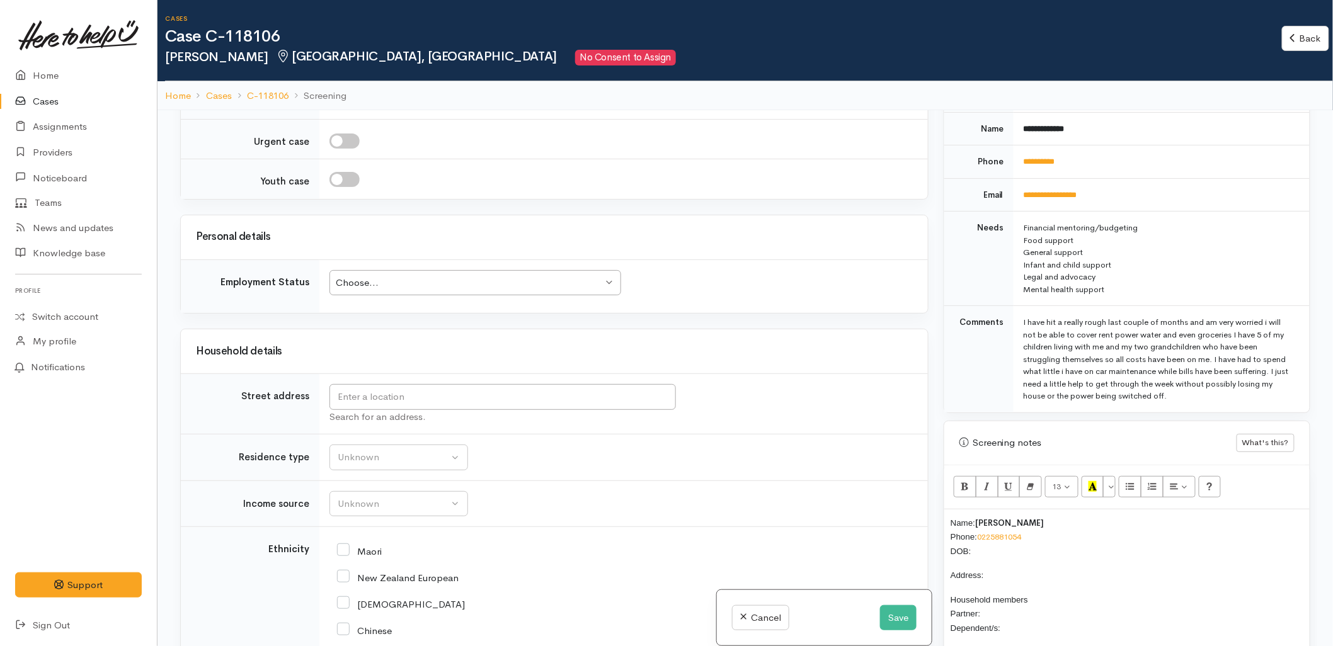
click at [817, 496] on td "Unknown ACC Maternity leave MSD - Away from Home Allowance MSD - Child Disabili…" at bounding box center [623, 504] width 608 height 47
click at [1006, 537] on p "Name: Veronica Ryan Phone: 0225881054 DOB:" at bounding box center [1126, 537] width 353 height 43
click at [499, 394] on input "text" at bounding box center [502, 397] width 346 height 26
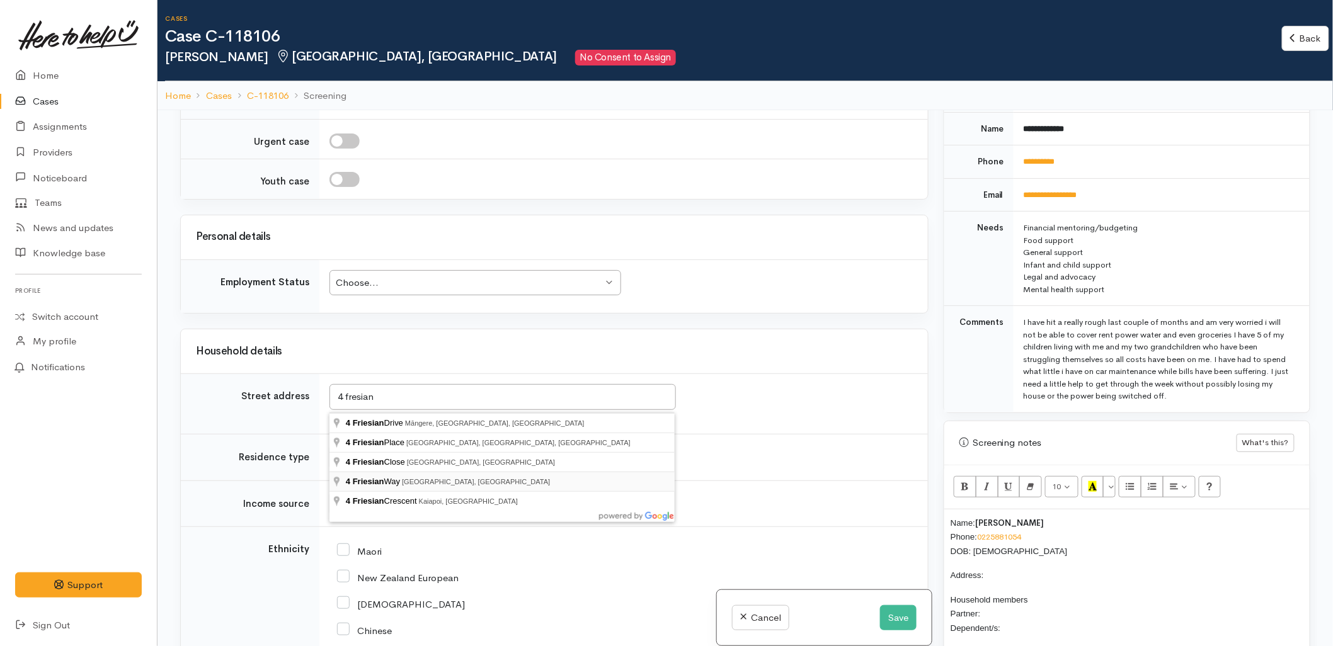
type input "4 Friesian Way, Papamoa, New Zealand"
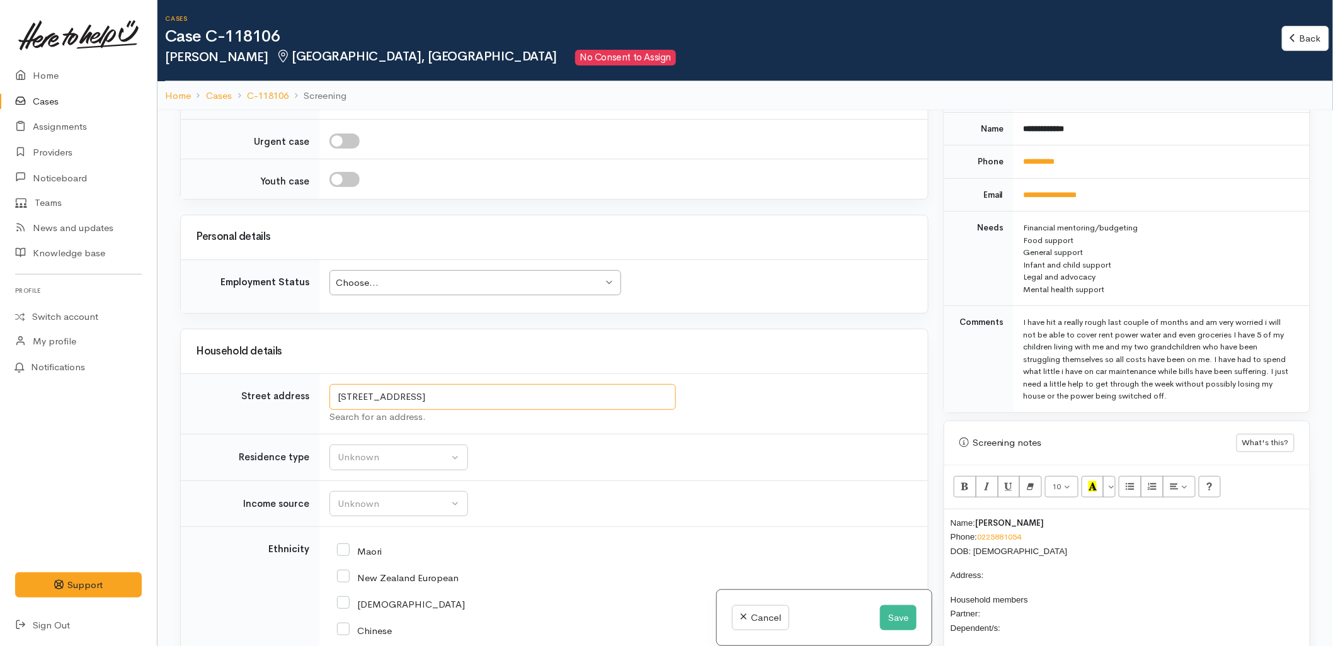
drag, startPoint x: 441, startPoint y: 399, endPoint x: 325, endPoint y: 395, distance: 115.9
click at [325, 395] on td "4 Friesian Way, Papamoa, New Zealand Search for an address." at bounding box center [623, 404] width 608 height 60
click at [1009, 568] on p "Address:" at bounding box center [1126, 575] width 353 height 14
click at [1009, 606] on p "Household members Partner: Dependent/s:" at bounding box center [1126, 614] width 353 height 43
click at [1011, 613] on p "Household members Partner: Dependent/s:" at bounding box center [1126, 614] width 353 height 43
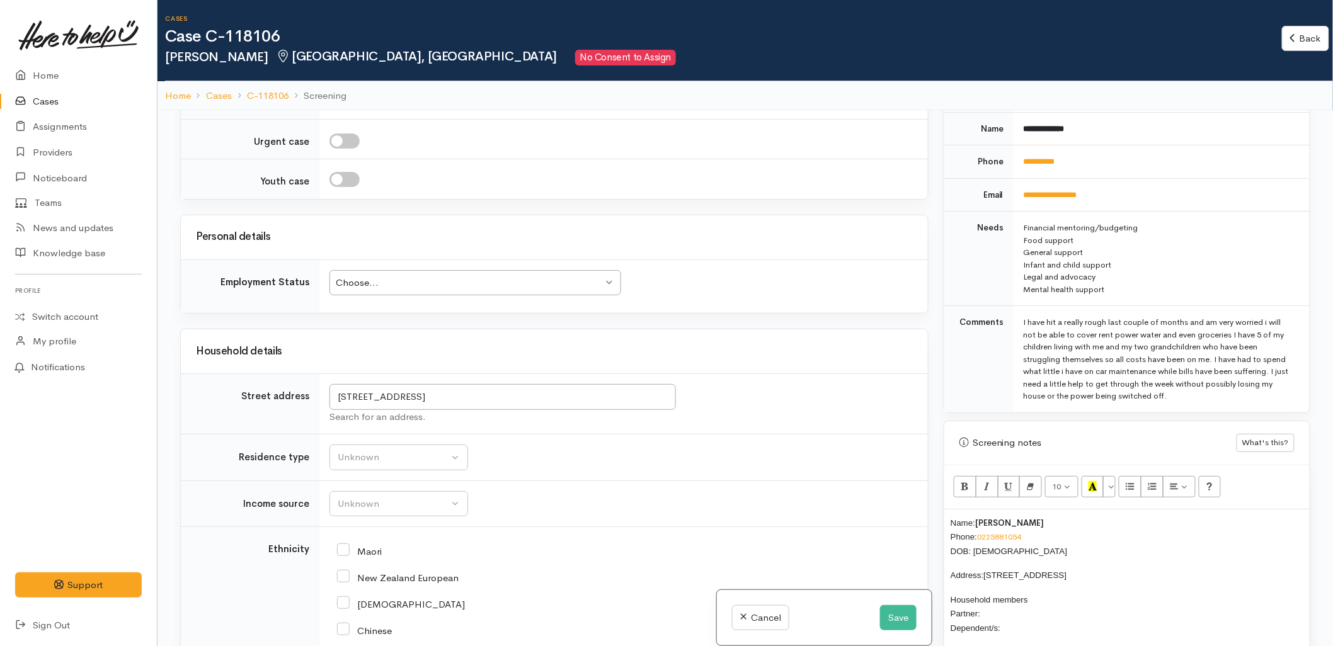
click at [998, 603] on p "Household members Partner: Dependent/s:" at bounding box center [1126, 614] width 353 height 43
click at [1021, 618] on p "Household members Partner: Dependent/s:" at bounding box center [1126, 614] width 353 height 43
click at [998, 605] on p "Household members Partner: Dependent/s:" at bounding box center [1126, 614] width 353 height 43
click at [1025, 616] on p "Household members Partner: Dependent/s:" at bounding box center [1126, 614] width 353 height 43
click at [1003, 602] on p "Household members Partner: Dependent/s:" at bounding box center [1126, 614] width 353 height 43
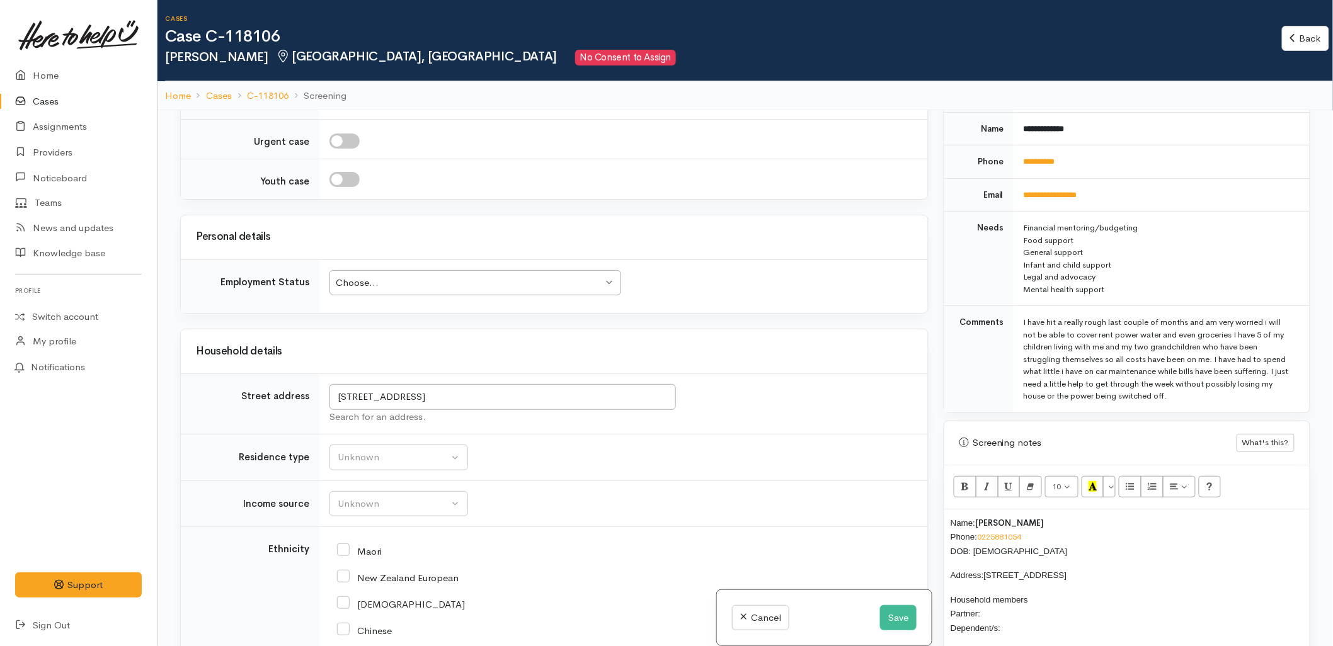
click at [1037, 616] on p "Household members Partner: Dependent/s:" at bounding box center [1126, 614] width 353 height 43
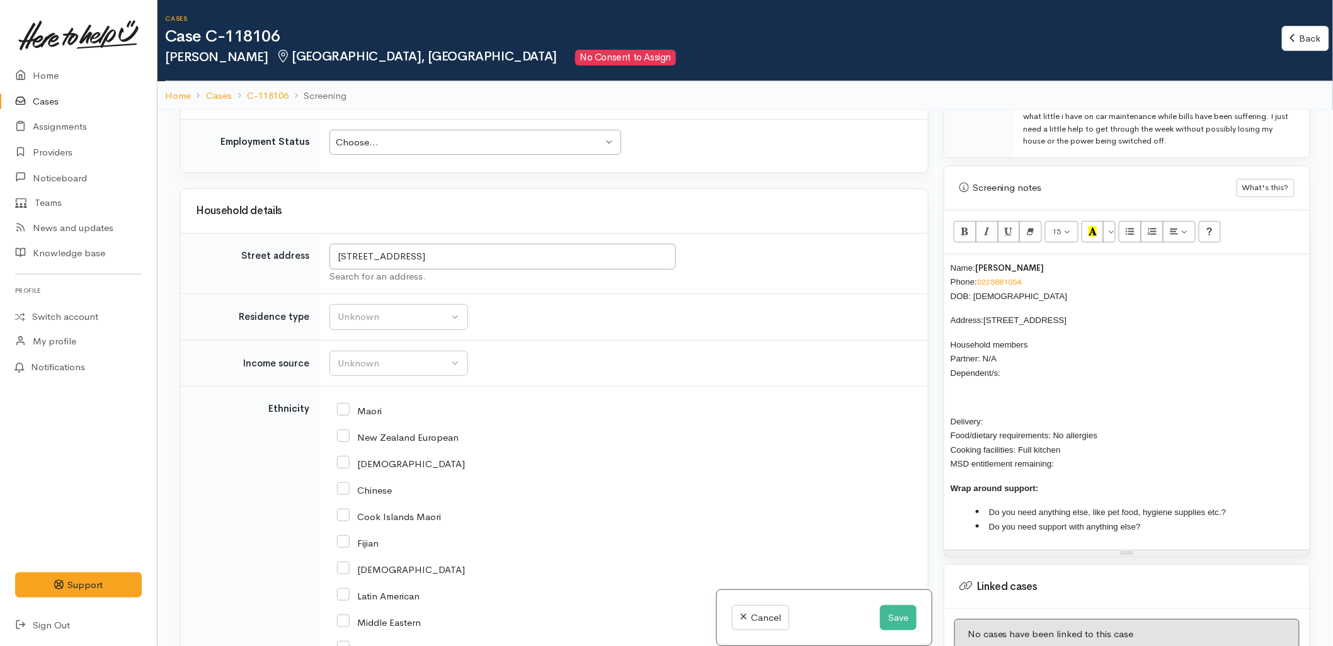
scroll to position [848, 0]
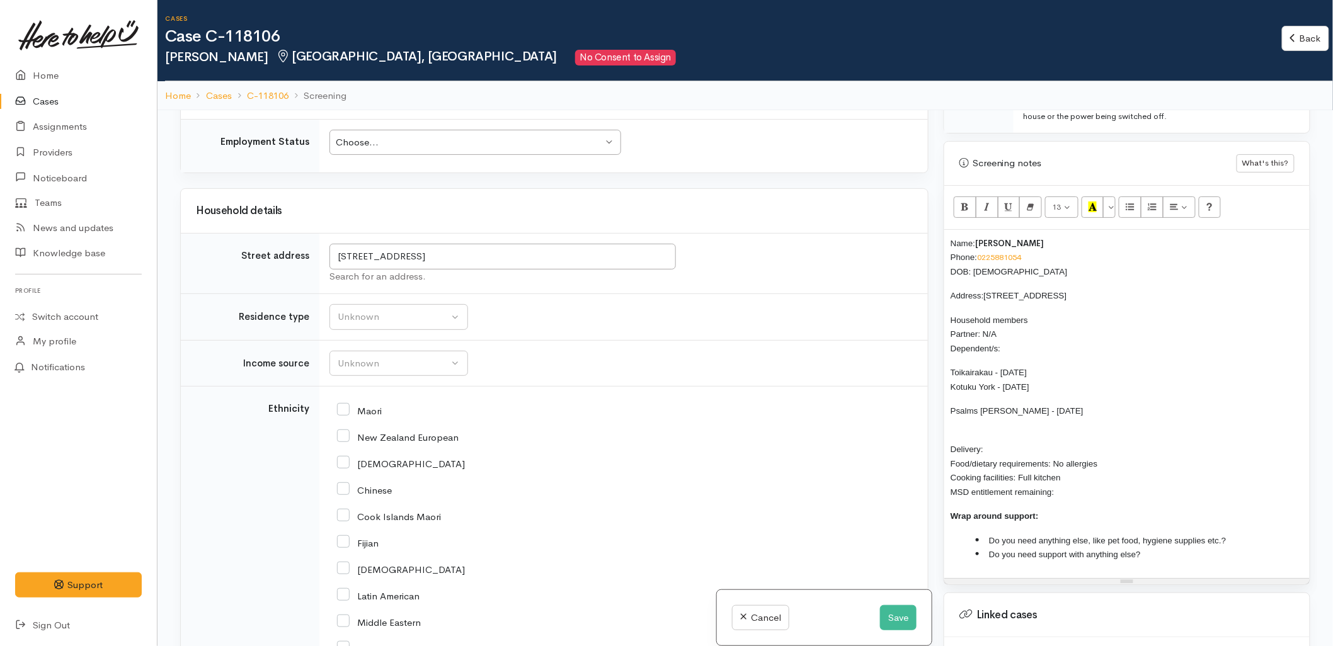
click at [855, 360] on td "Unknown ACC Maternity leave MSD - Away from Home Allowance MSD - Child Disabili…" at bounding box center [623, 363] width 608 height 47
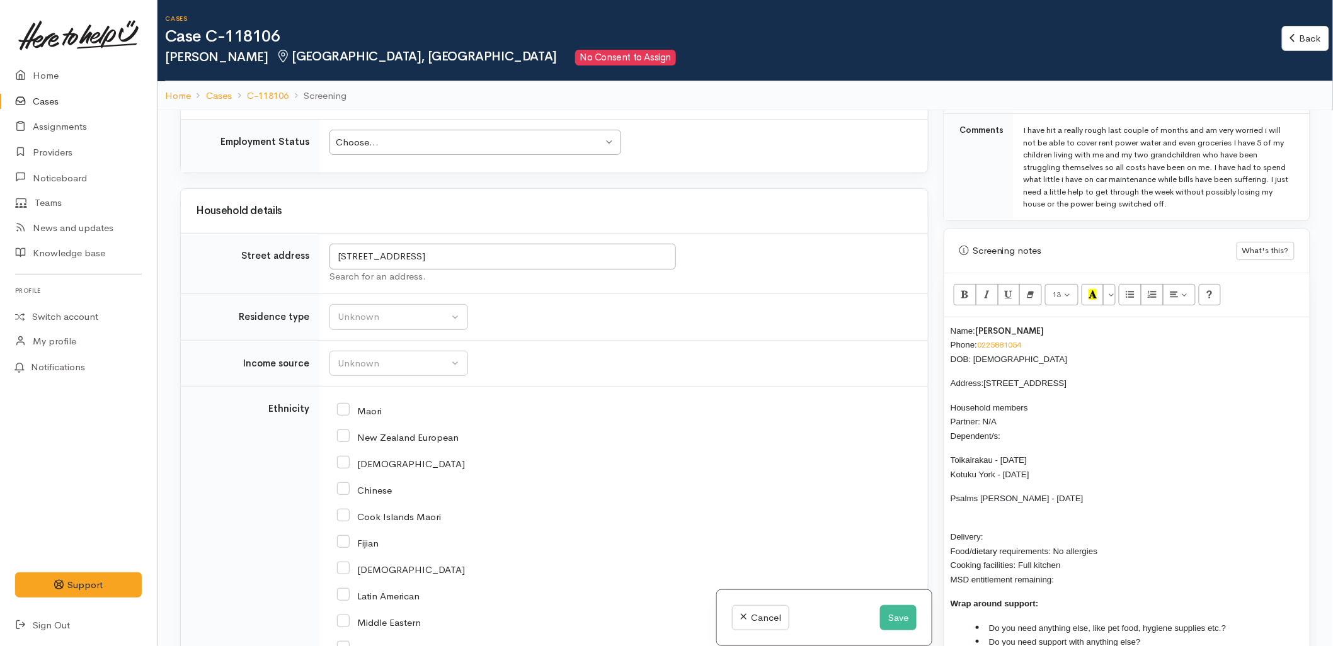
scroll to position [708, 0]
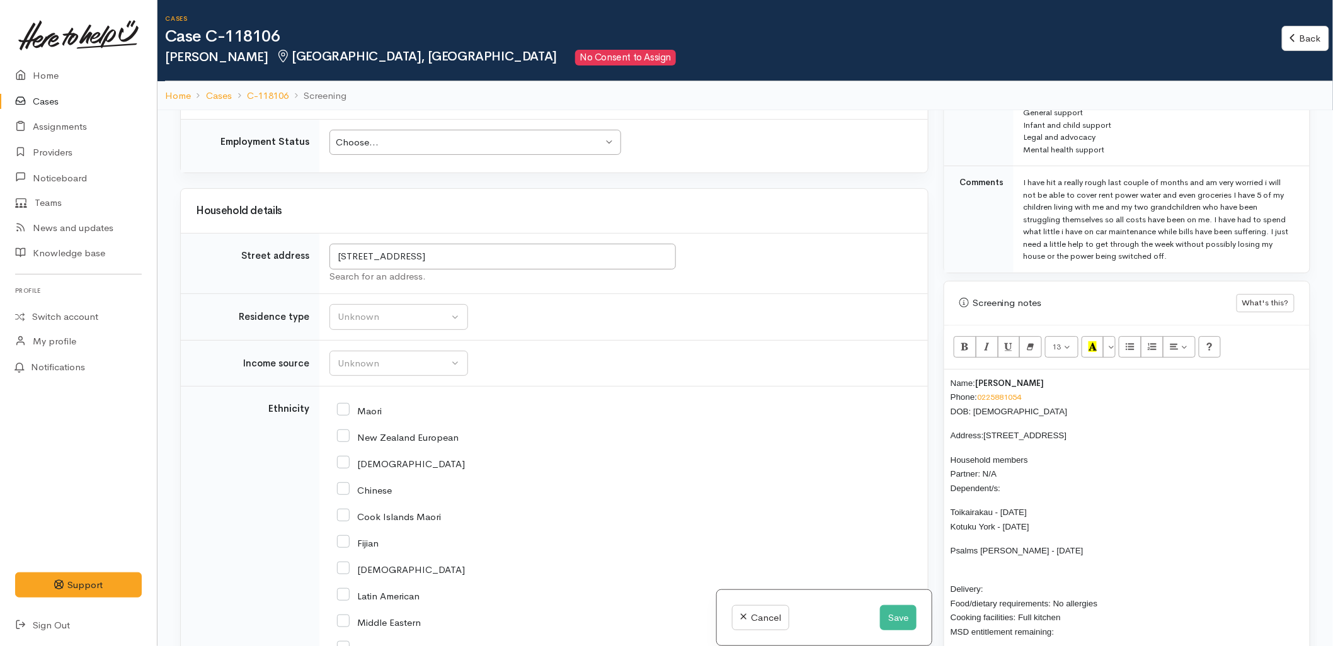
click at [986, 552] on p "Psalms Ryan - 27/07/2023" at bounding box center [1126, 557] width 353 height 28
click at [995, 562] on div "Name: Veronica Ryan Phone: 0225881054 DOB: 22/02/1982 Address: 4 Friesian Way, …" at bounding box center [1126, 544] width 365 height 348
click at [991, 552] on p "Psalms Ryan - 27/07/2023 03/09/" at bounding box center [1126, 557] width 353 height 28
click at [948, 555] on div "Name: Veronica Ryan Phone: 0225881054 DOB: 22/02/1982 Address: 4 Friesian Way, …" at bounding box center [1126, 544] width 365 height 348
click at [1095, 543] on p "Psalms Ryan - 27/07/2023 Khorys Ryan - 03/09/2025" at bounding box center [1126, 557] width 353 height 28
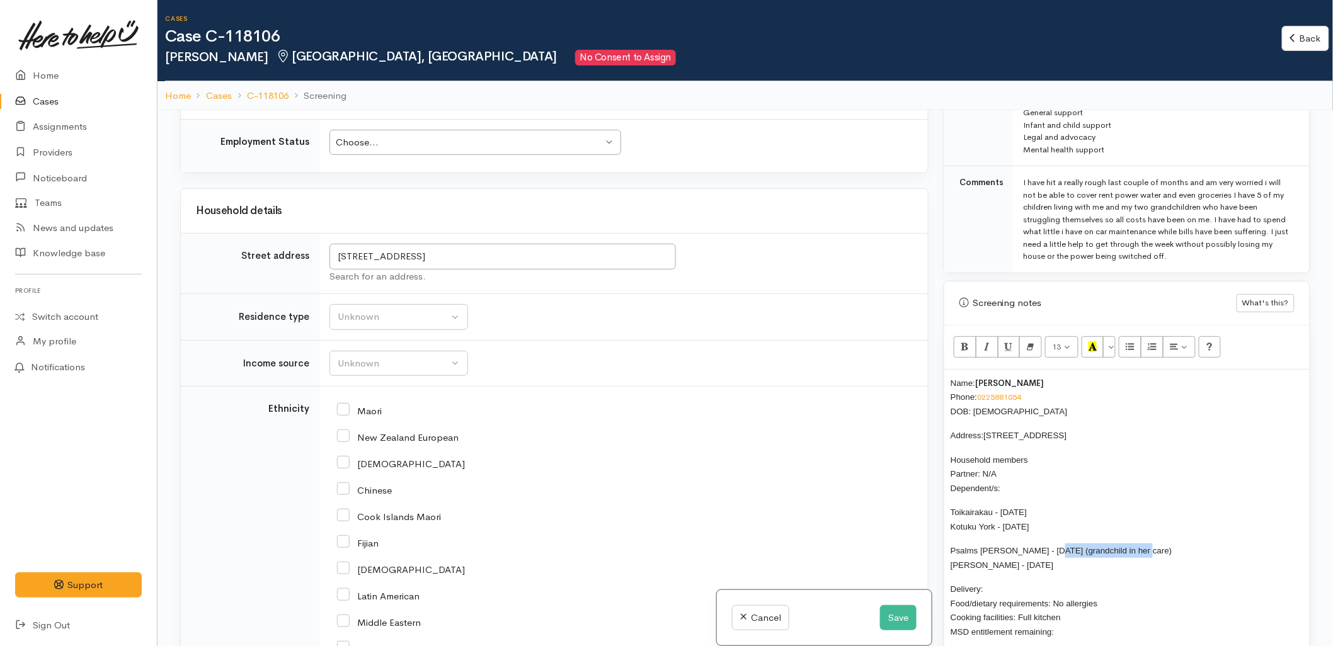
drag, startPoint x: 1147, startPoint y: 540, endPoint x: 1052, endPoint y: 534, distance: 94.6
click at [1052, 543] on p "Psalms Ryan - 27/07/2023 (grandchild in her care) Khorys Ryan - 03/09/2025" at bounding box center [1126, 557] width 353 height 28
copy span "(grandchild in her care)"
click at [1061, 559] on p "Psalms Ryan - 27/07/2023 (grandchild in her care) Khorys Ryan - 03/09/2025" at bounding box center [1126, 557] width 353 height 28
click at [1056, 477] on p "Household members Partner: N/A Dependent/s:" at bounding box center [1126, 474] width 353 height 43
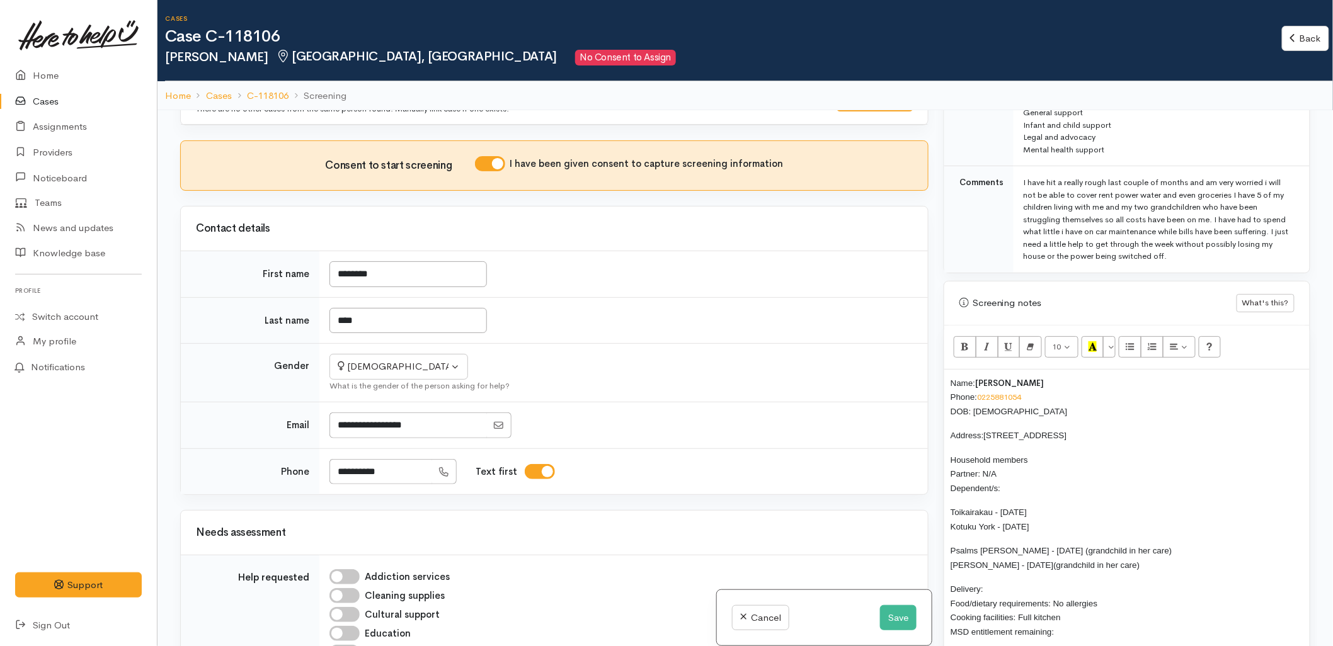
scroll to position [0, 0]
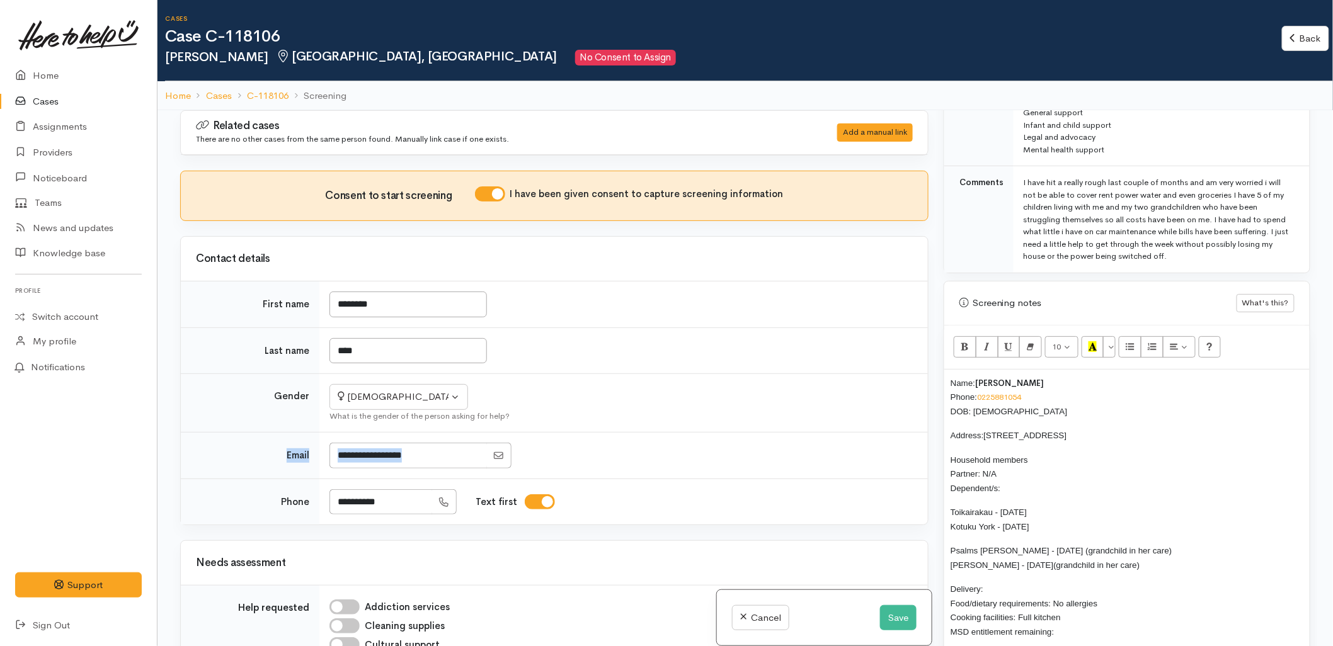
click at [826, 433] on tbody "First name ******** Last name **** Gender Not specified Male Female Diverse Fem…" at bounding box center [554, 404] width 747 height 244
click at [1084, 453] on p "Household members Partner: N/A Dependent/s:" at bounding box center [1126, 474] width 353 height 43
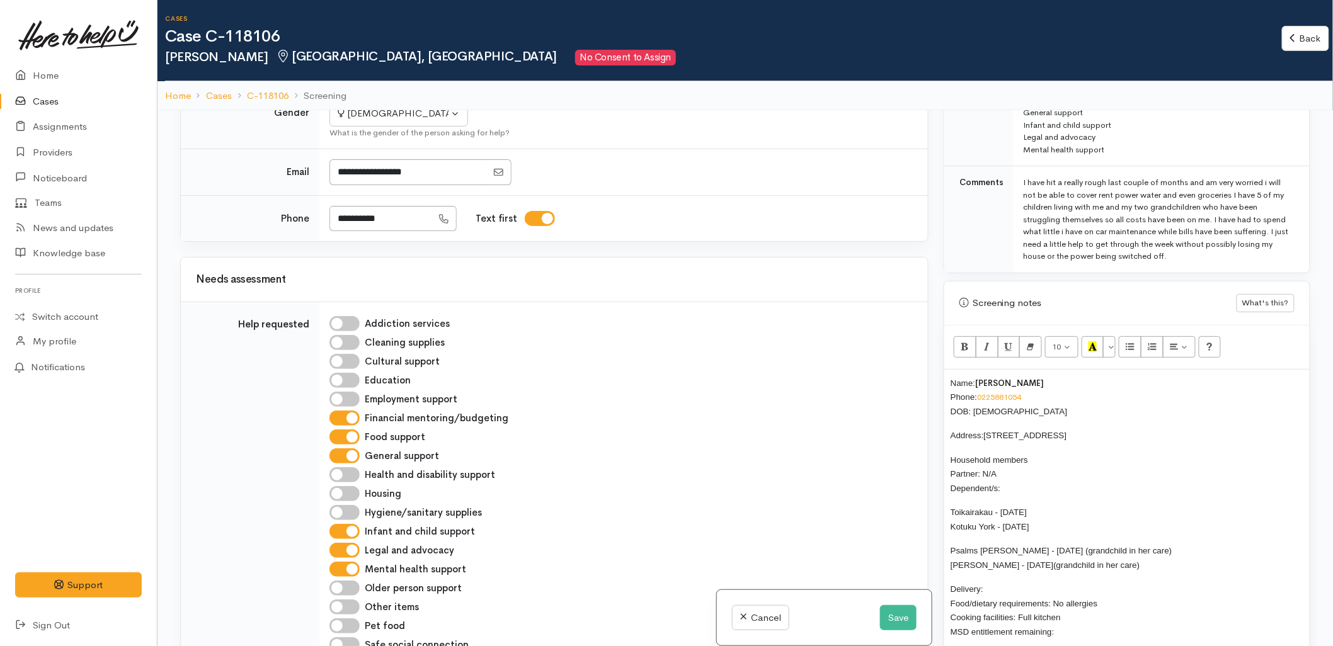
scroll to position [419, 0]
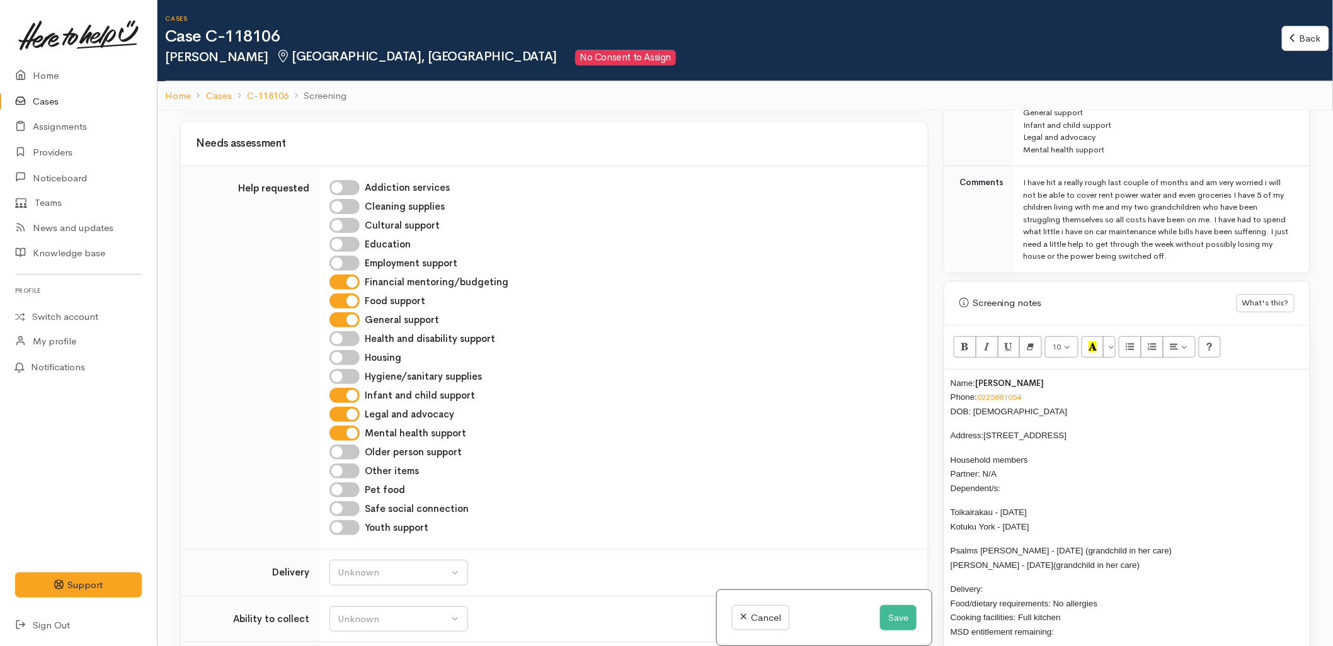
click at [290, 508] on td "Help requested" at bounding box center [250, 358] width 139 height 384
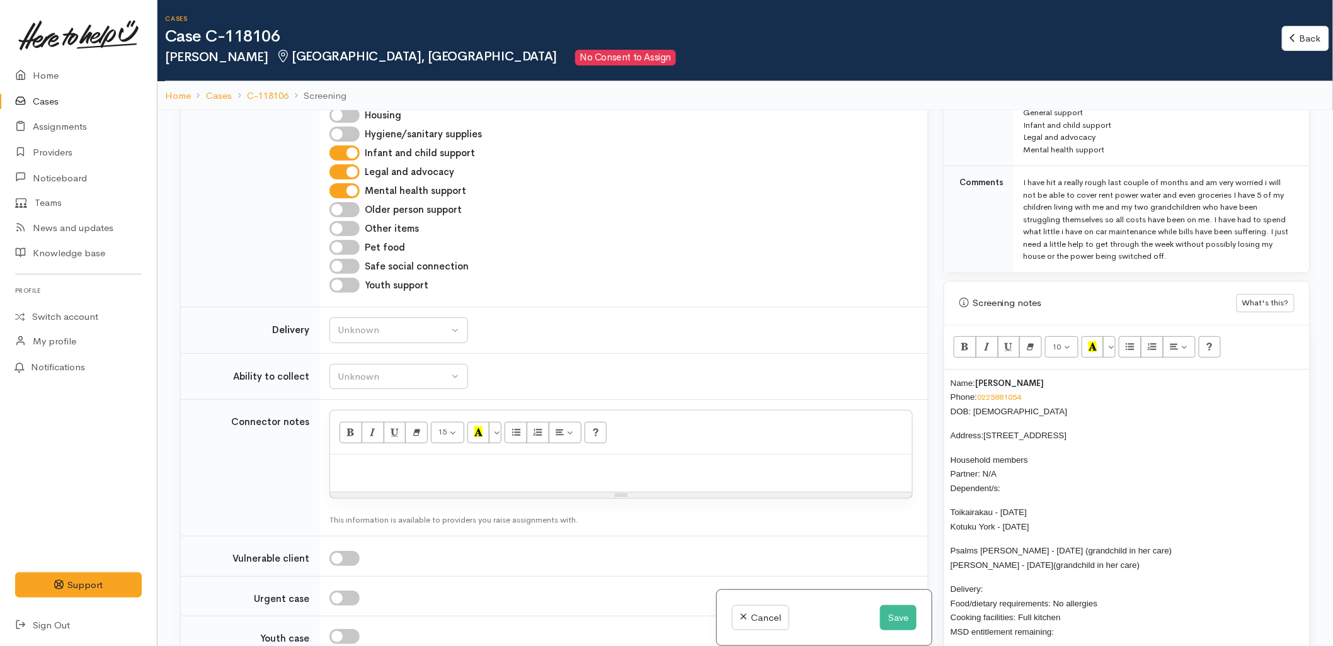
scroll to position [700, 0]
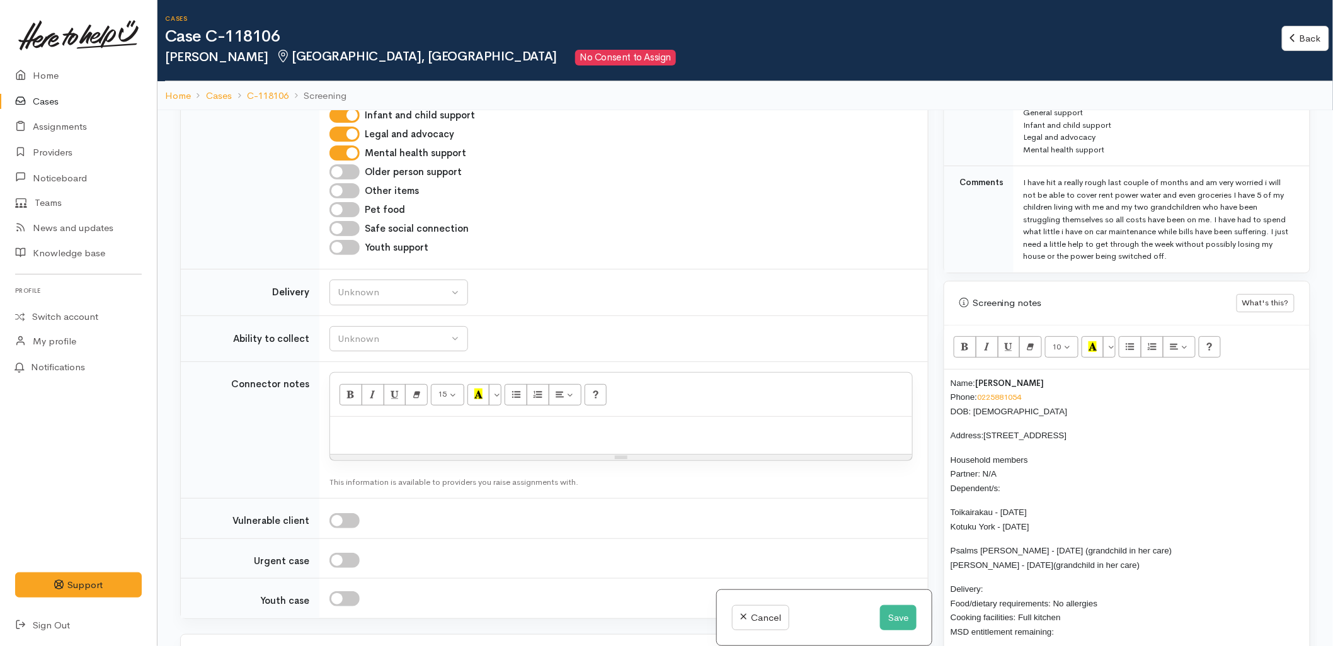
click at [1006, 477] on p "Household members Partner: N/A Dependent/s:" at bounding box center [1126, 474] width 353 height 43
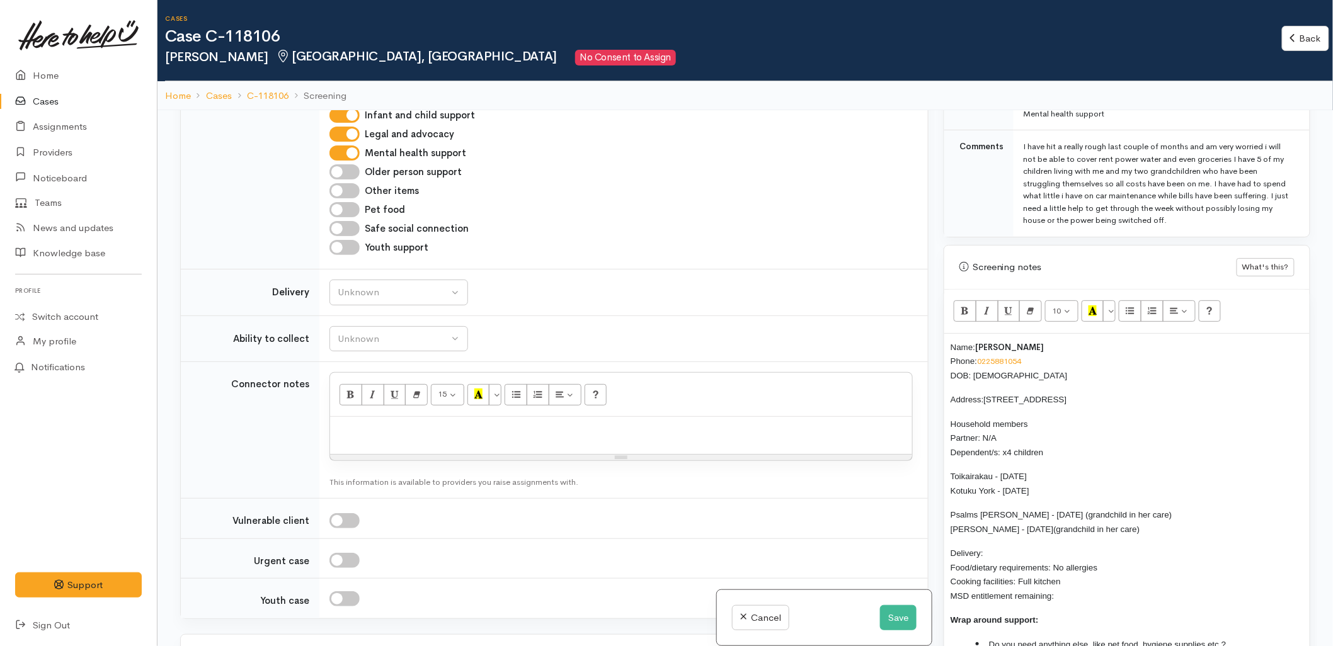
scroll to position [778, 0]
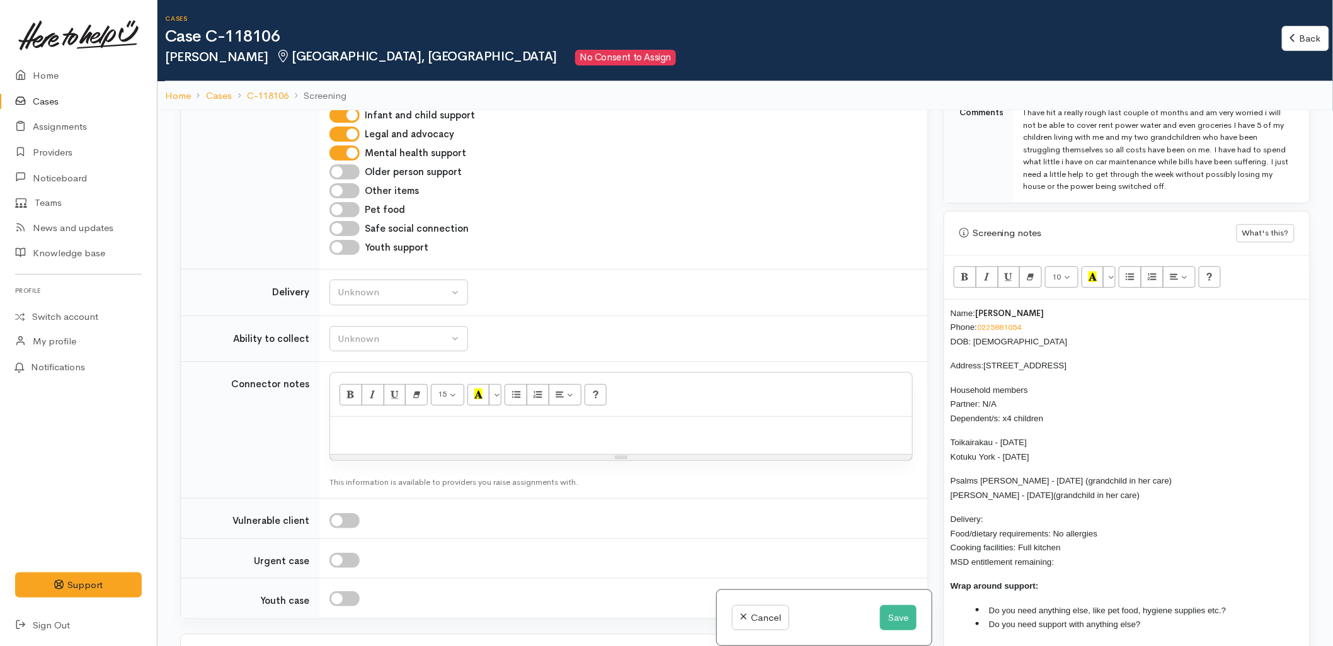
click at [1021, 512] on p "Delivery: Food/dietary requirements: No allergies Cooking facilities: Full kitc…" at bounding box center [1126, 540] width 353 height 57
click at [1097, 545] on p "Delivery: No Food/dietary requirements: No allergies Cooking facilities: Full k…" at bounding box center [1126, 540] width 353 height 57
click at [356, 297] on div "Unknown" at bounding box center [393, 292] width 111 height 14
click at [350, 414] on span "No" at bounding box center [351, 409] width 13 height 14
select select "1"
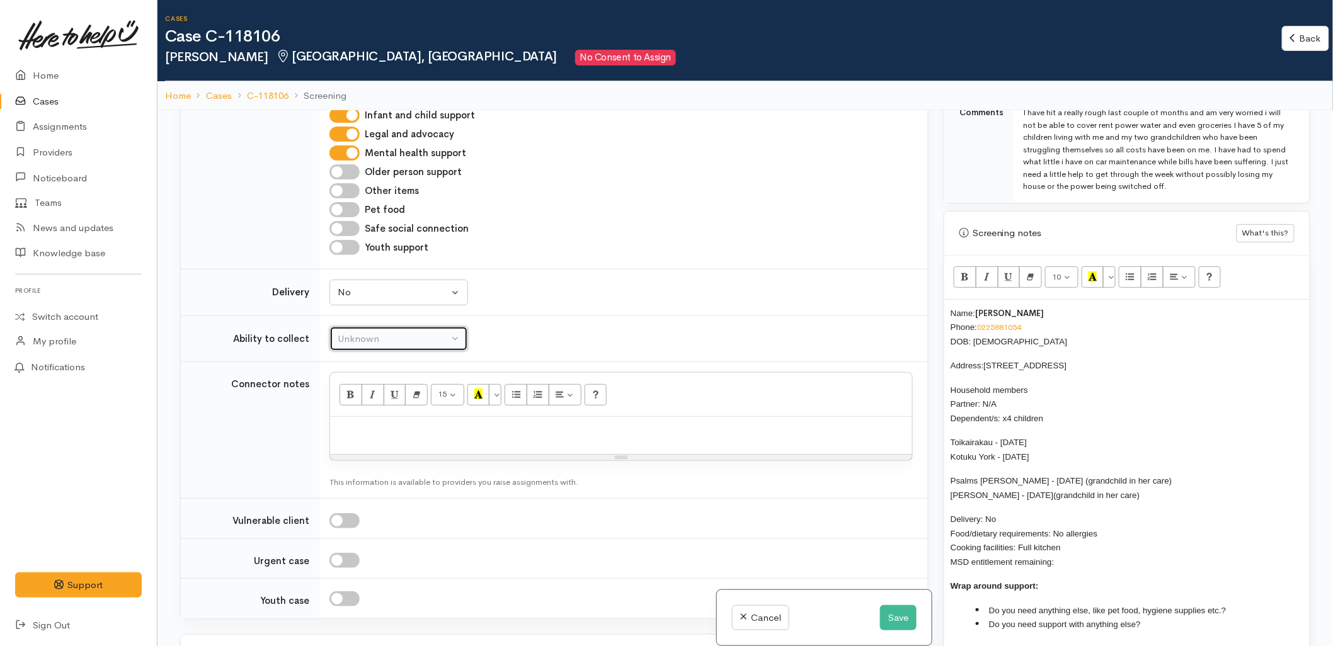
click at [360, 346] on div "Unknown" at bounding box center [393, 339] width 111 height 14
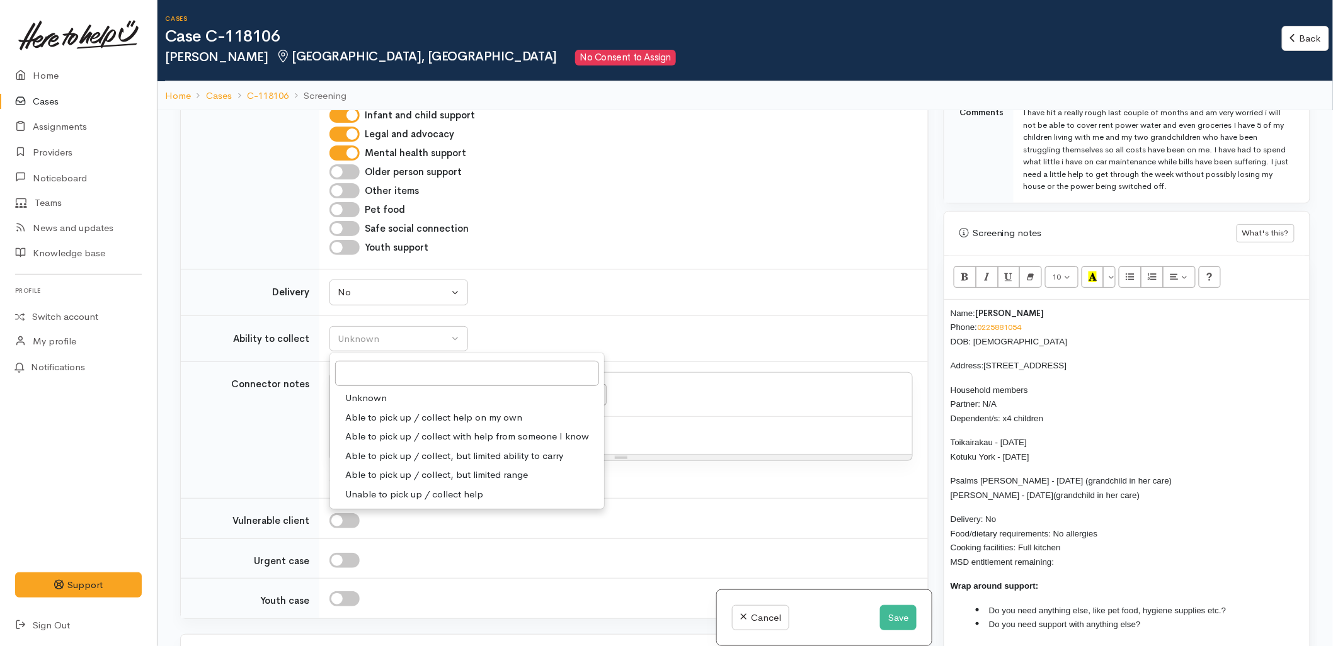
click at [365, 419] on span "Able to pick up / collect help on my own" at bounding box center [433, 418] width 177 height 14
select select "2"
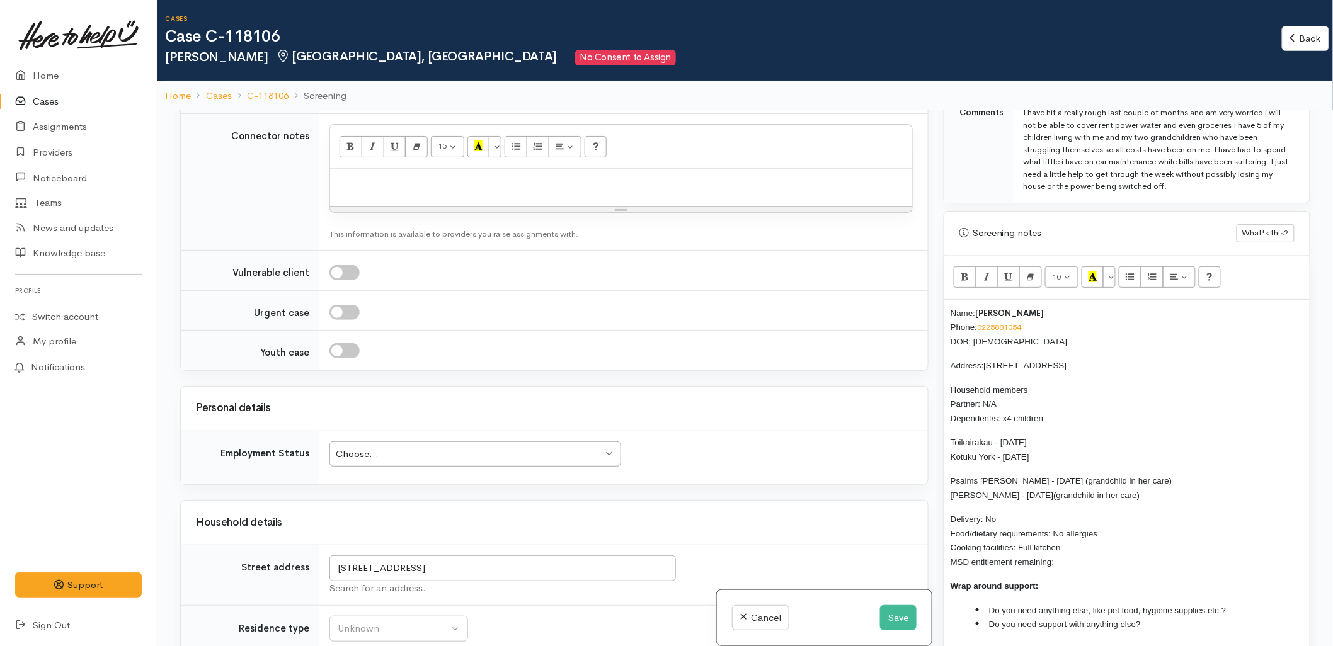
scroll to position [979, 0]
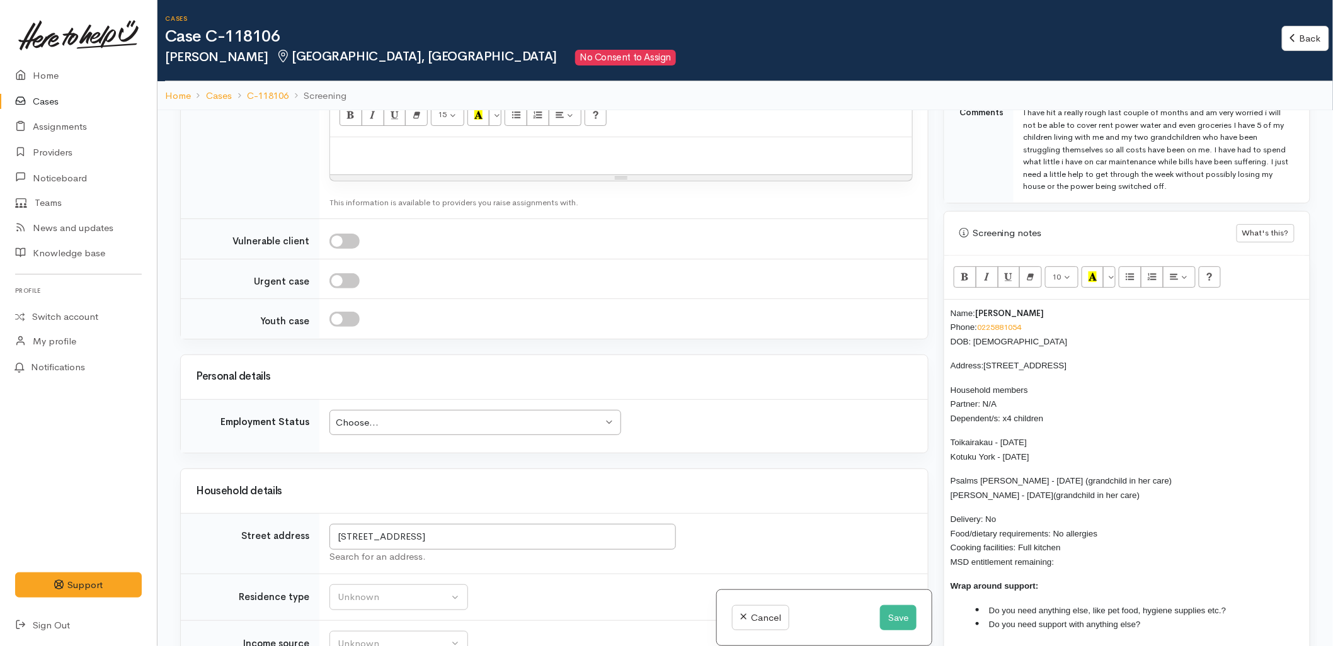
click at [1113, 545] on p "Delivery: No Food/dietary requirements: No allergies Cooking facilities: Full k…" at bounding box center [1126, 540] width 353 height 57
click at [1257, 586] on div "Name: Veronica Ryan Phone: 0225881054 DOB: 22/02/1982 Address: 4 Friesian Way, …" at bounding box center [1126, 474] width 365 height 348
click at [1232, 617] on li "Do you need support with anything else?" at bounding box center [1139, 624] width 327 height 14
drag, startPoint x: 1117, startPoint y: 519, endPoint x: 1054, endPoint y: 516, distance: 63.7
click at [1054, 516] on p "Delivery: No Food/dietary requirements: No allergies Cooking facilities: Full k…" at bounding box center [1126, 540] width 353 height 57
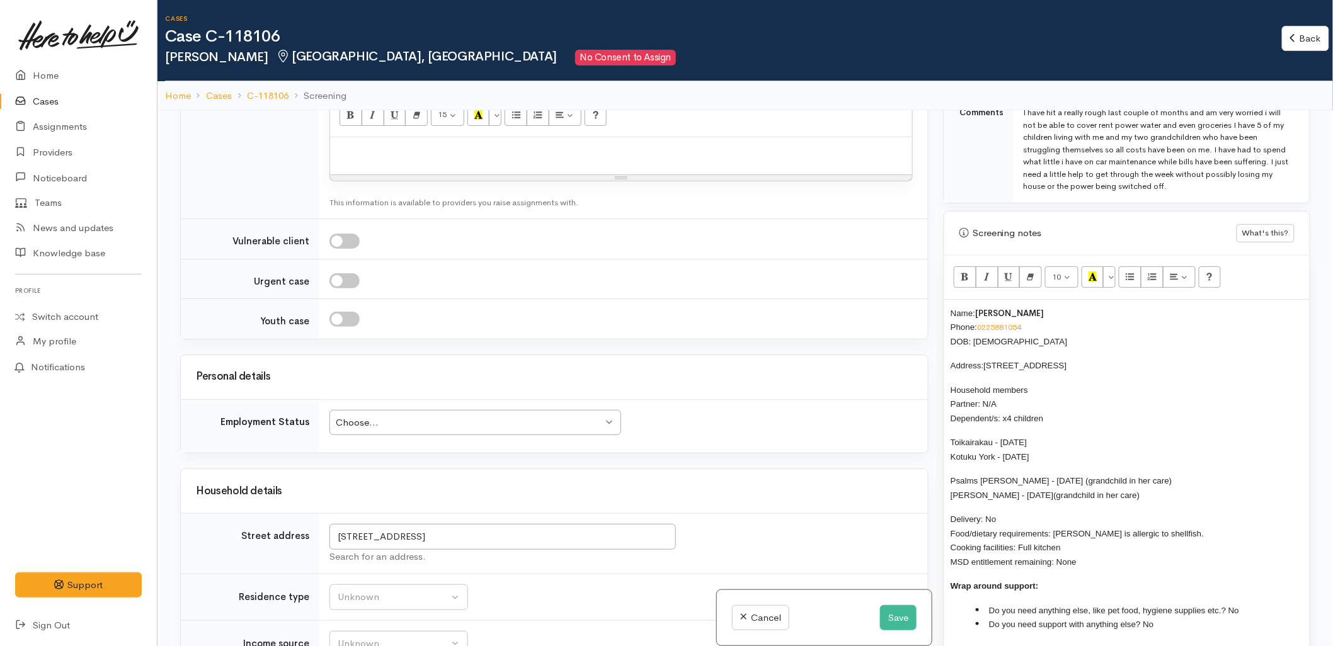
click at [1042, 523] on span "Delivery: No Food/dietary requirements: Veronica is allergic to shellfish. Cook…" at bounding box center [1076, 541] width 253 height 52
click at [414, 427] on div "Choose..." at bounding box center [469, 423] width 267 height 14
click at [839, 493] on h3 "Household details" at bounding box center [554, 492] width 717 height 12
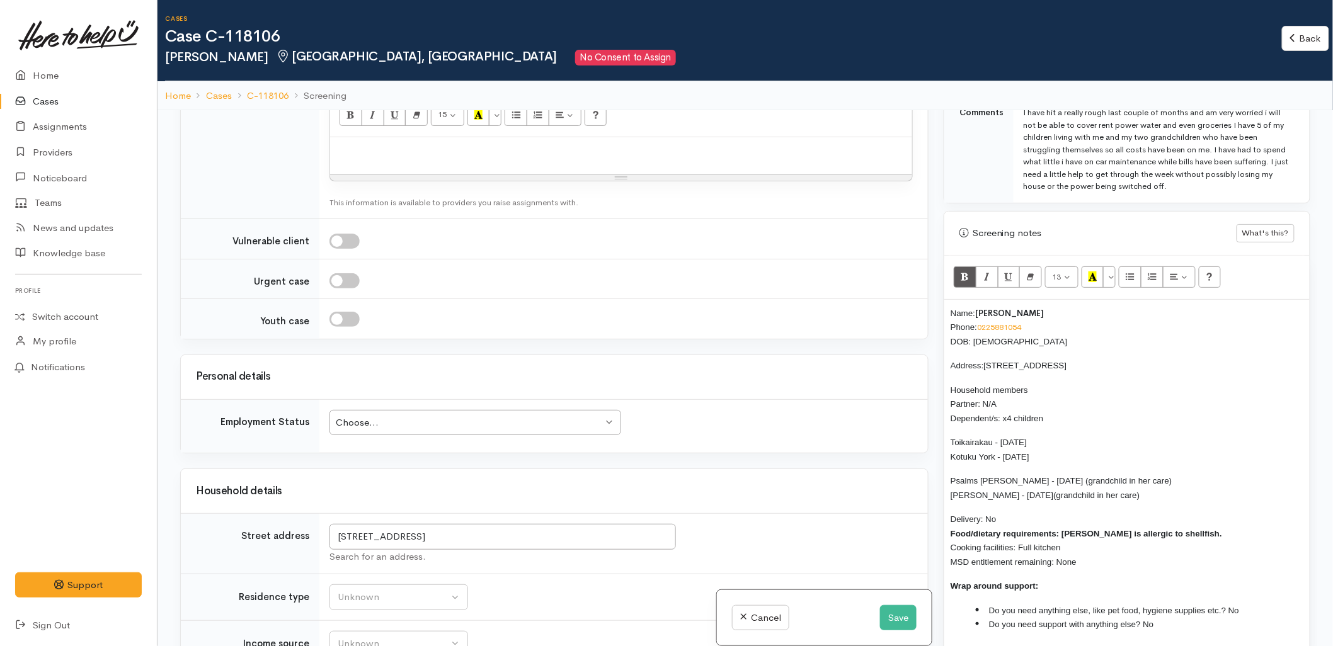
click at [417, 418] on div "Choose..." at bounding box center [469, 423] width 267 height 14
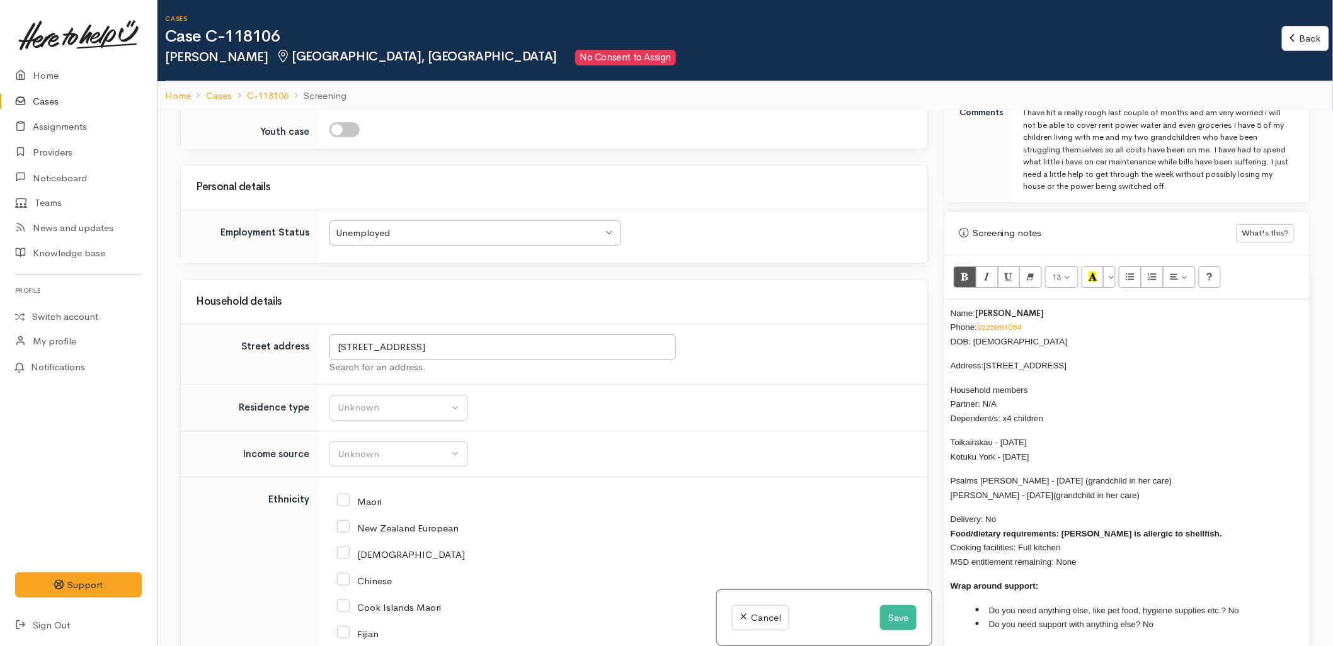
scroll to position [1189, 0]
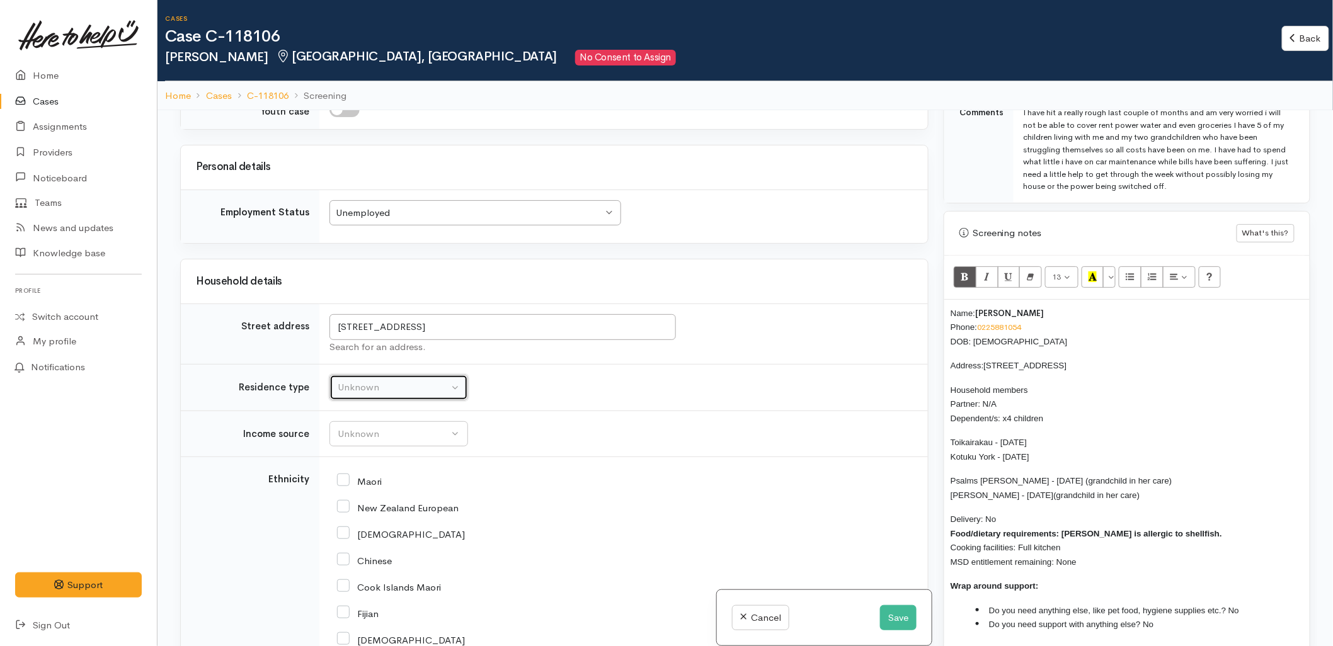
click at [386, 394] on div "Unknown" at bounding box center [393, 387] width 111 height 14
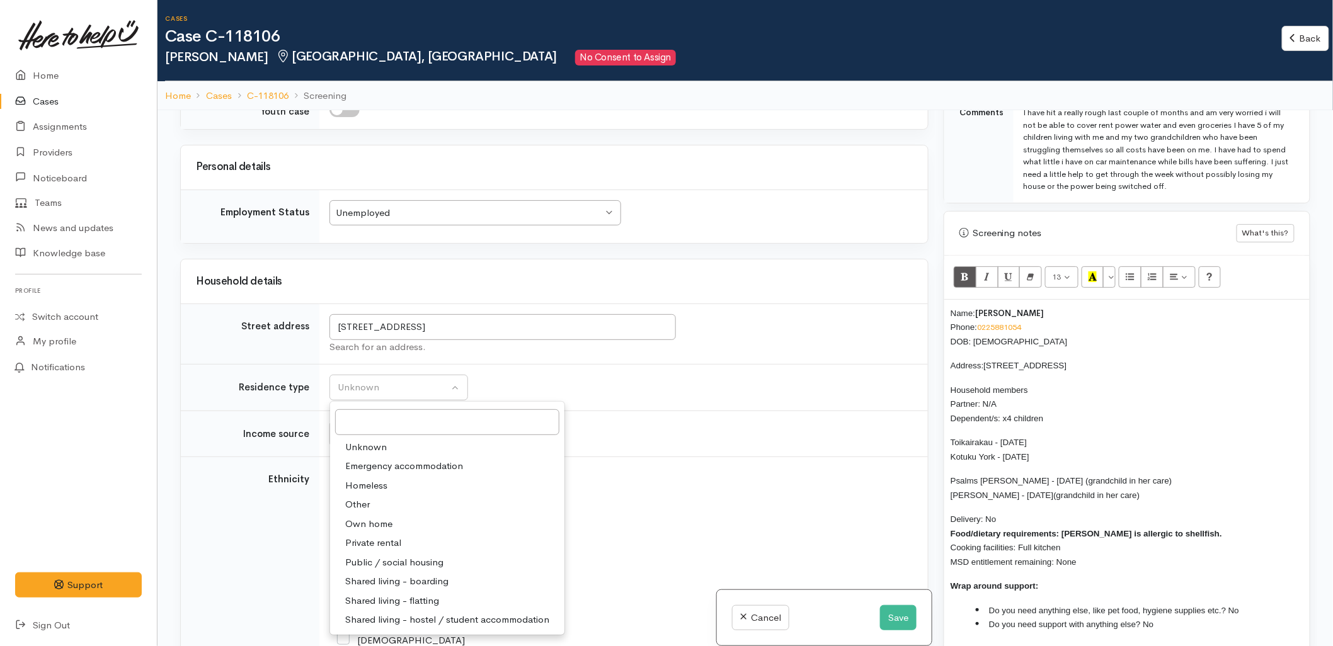
click at [389, 549] on span "Private rental" at bounding box center [373, 543] width 56 height 14
select select "2"
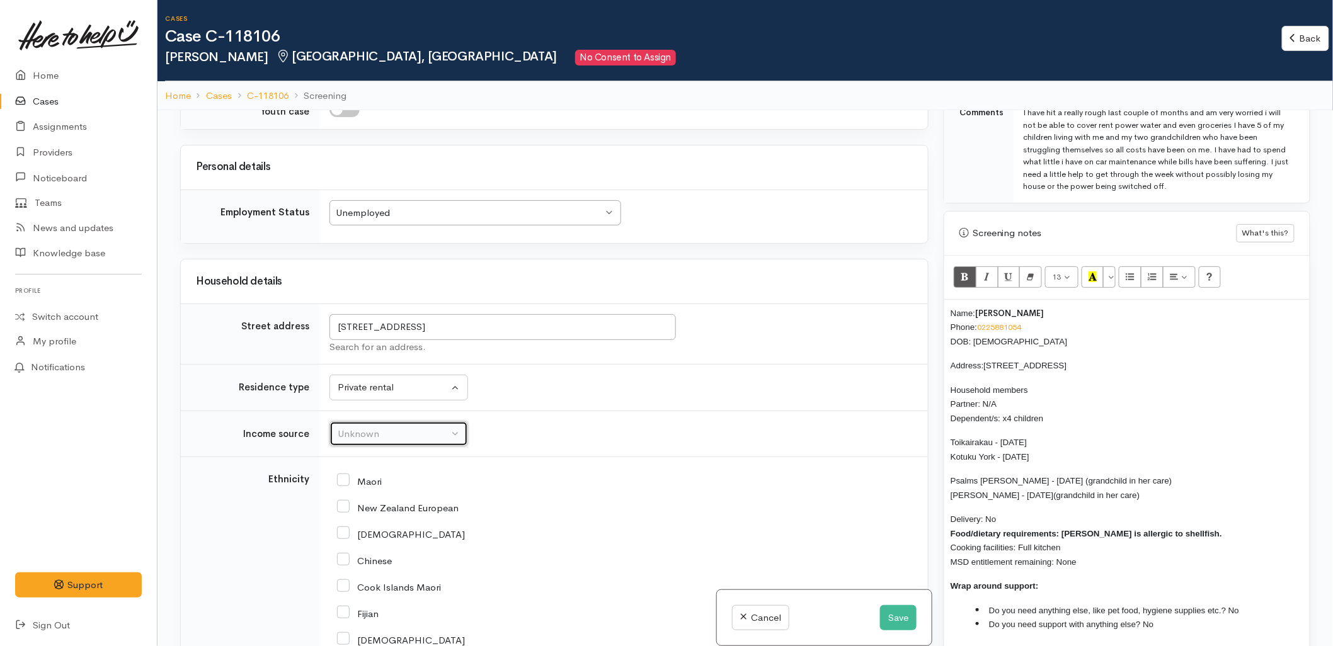
click at [380, 435] on div "Unknown" at bounding box center [393, 434] width 111 height 14
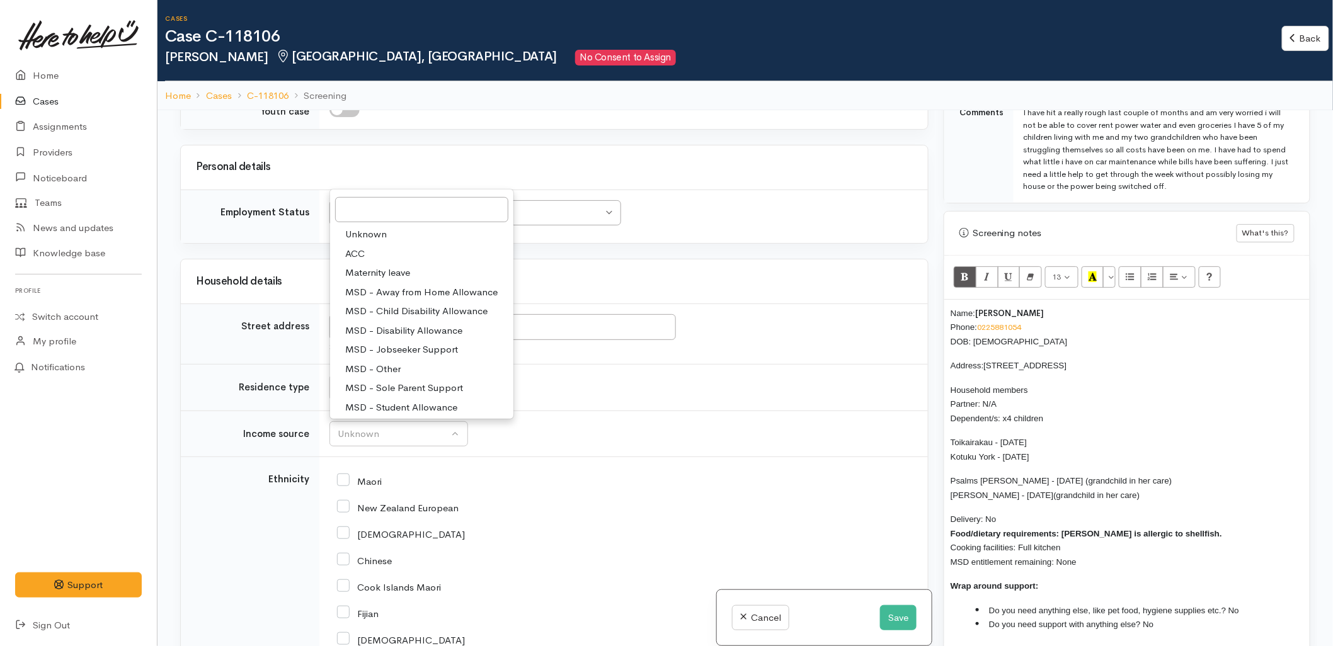
click at [389, 389] on span "MSD - Sole Parent Support" at bounding box center [404, 388] width 118 height 14
select select "7"
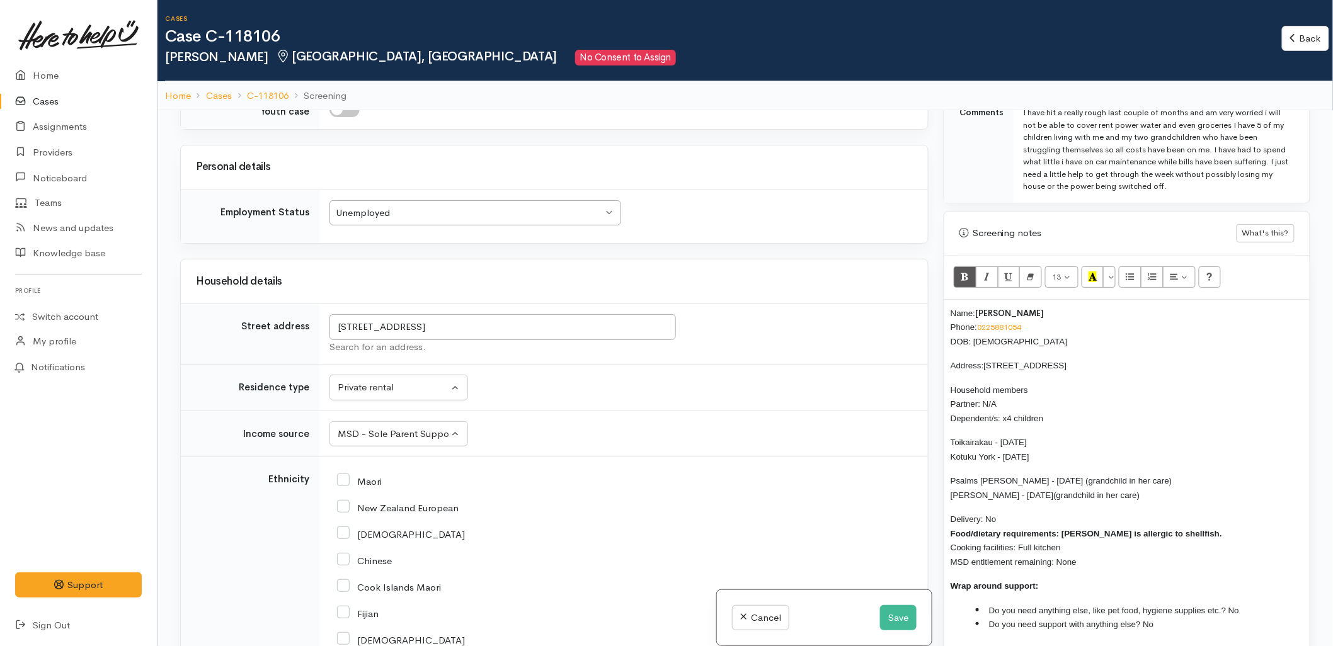
click at [361, 486] on input "Maori" at bounding box center [359, 480] width 45 height 11
checkbox input "true"
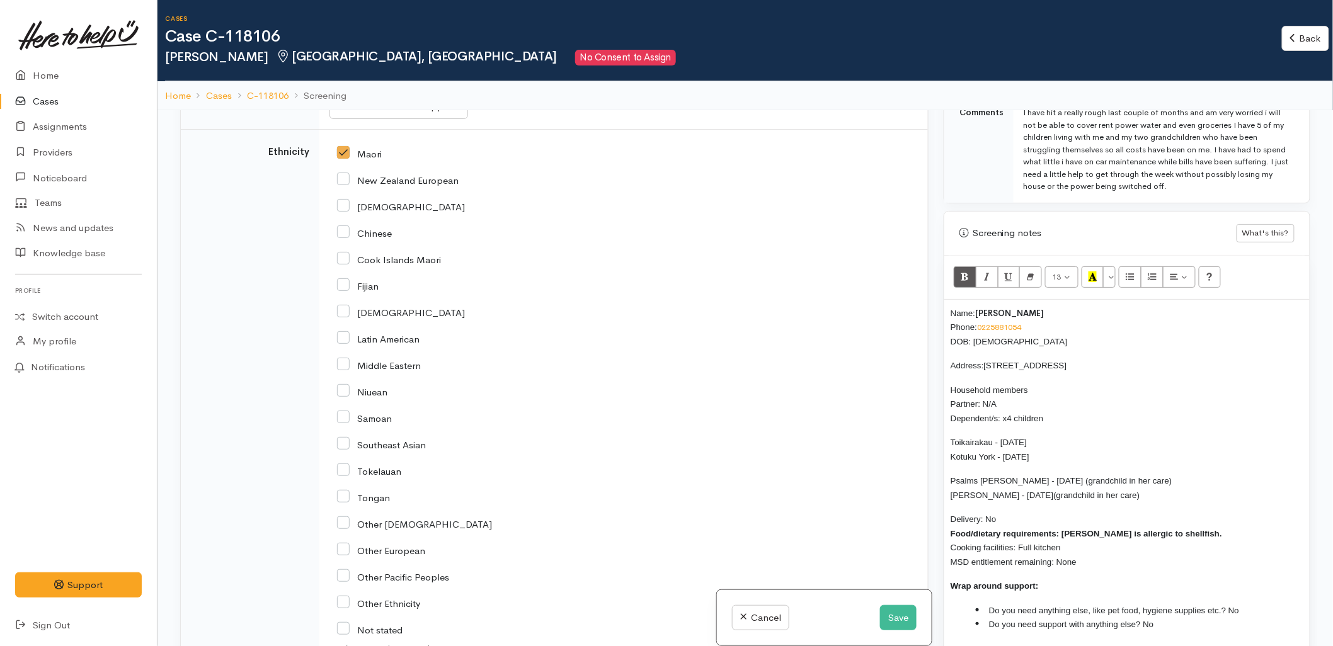
scroll to position [1609, 0]
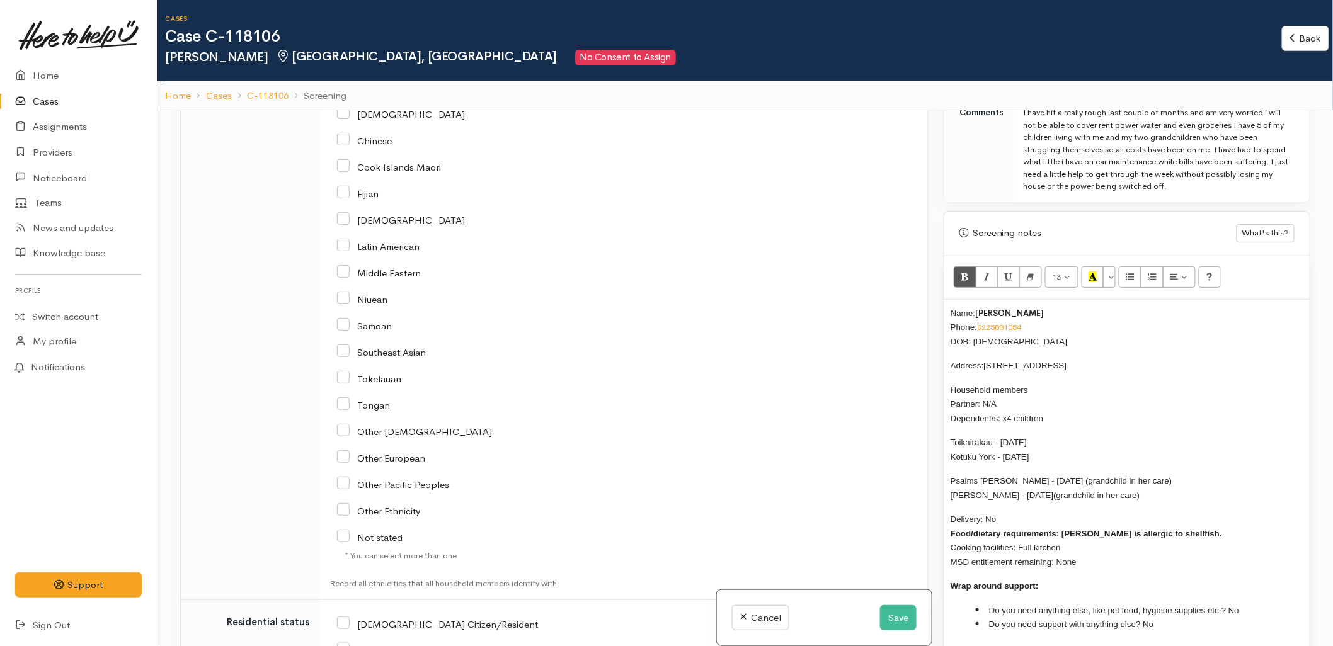
click at [398, 620] on input "[DEMOGRAPHIC_DATA] Citizen/Resident" at bounding box center [437, 623] width 201 height 11
checkbox input "true"
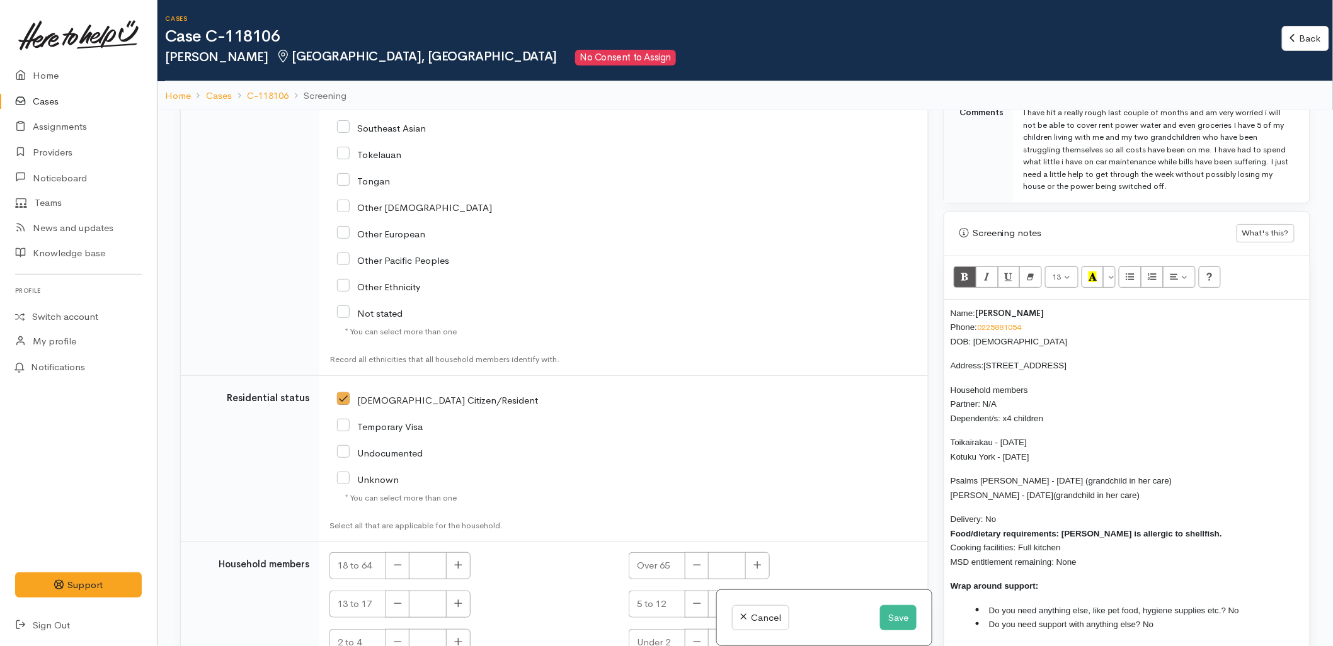
scroll to position [1889, 0]
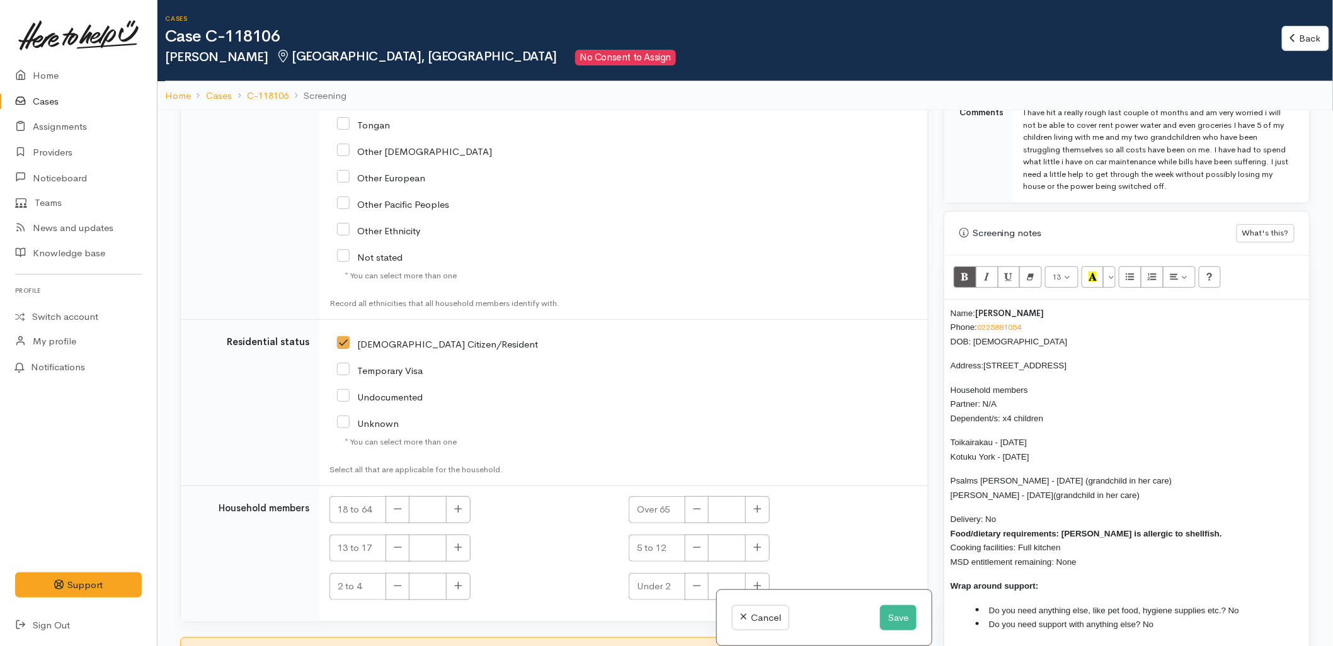
click at [470, 521] on div "18 to 64" at bounding box center [471, 509] width 284 height 27
click at [446, 516] on button "button" at bounding box center [458, 509] width 25 height 27
type input "1"
click at [525, 529] on div "18 to 64 1" at bounding box center [471, 513] width 299 height 35
click at [457, 551] on icon "button" at bounding box center [458, 547] width 8 height 9
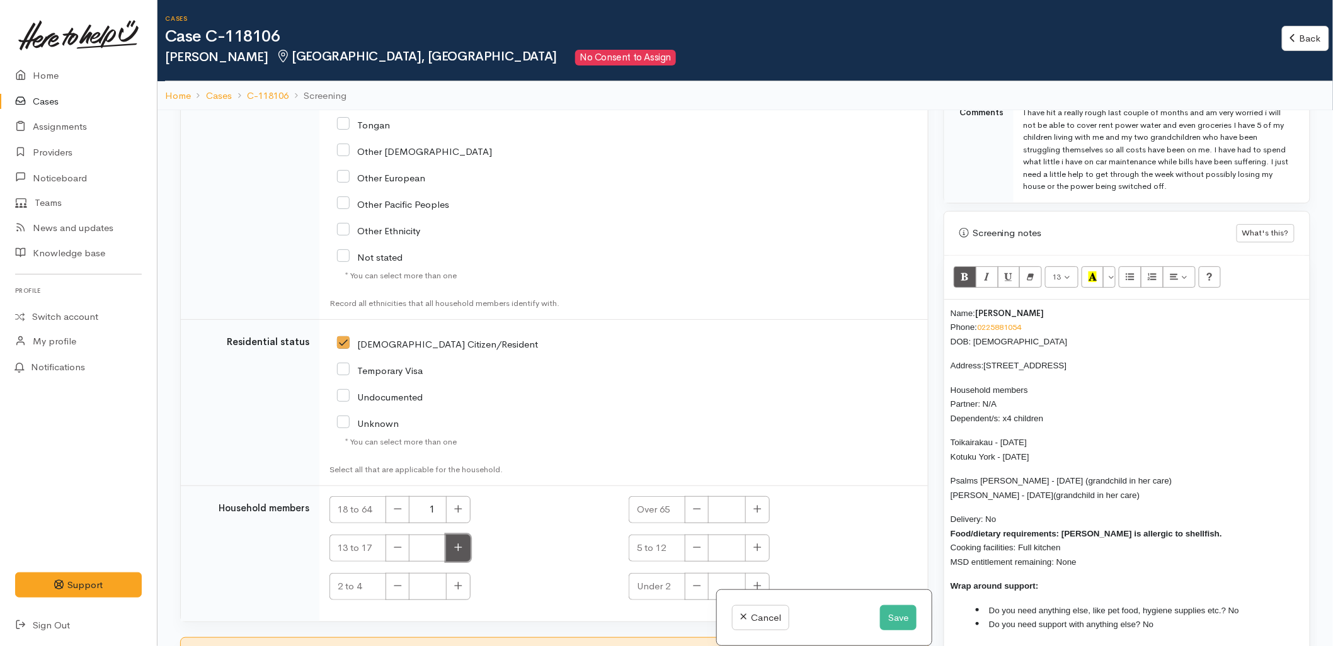
type input "1"
click at [454, 588] on icon "button" at bounding box center [458, 585] width 8 height 9
type input "1"
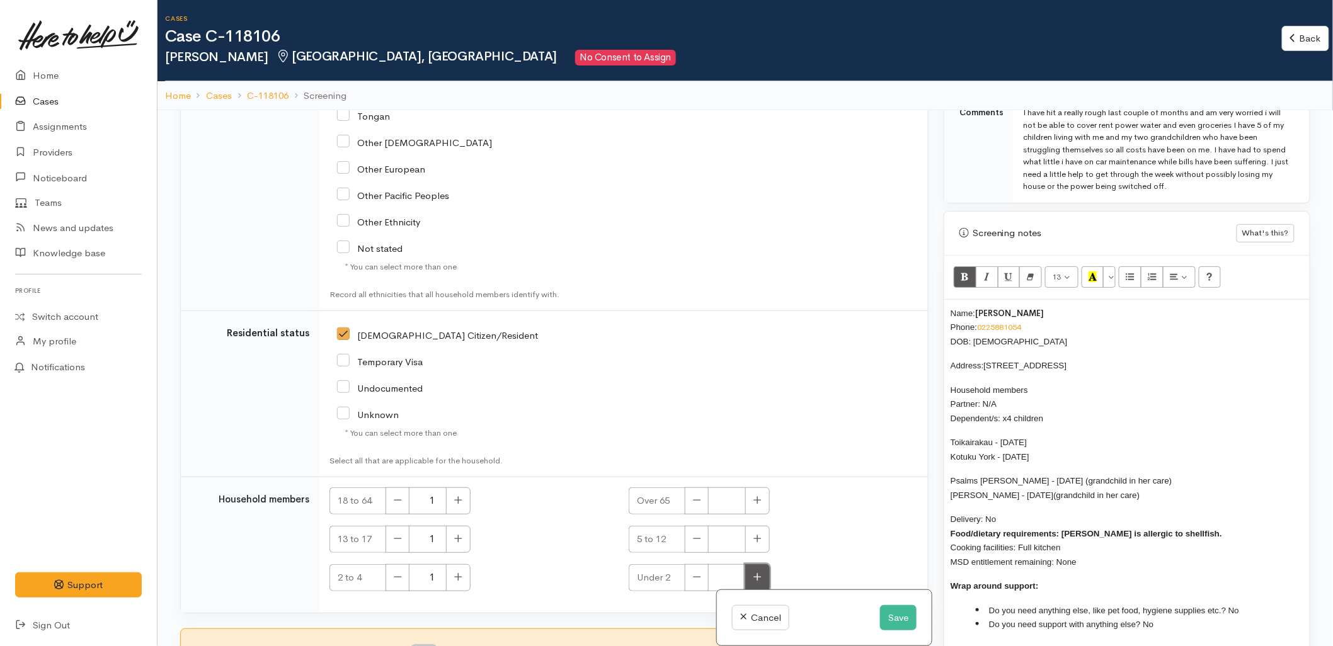
click at [753, 579] on icon "button" at bounding box center [757, 576] width 8 height 9
type input "1"
click at [458, 578] on icon "button" at bounding box center [459, 577] width 8 height 8
type input "2"
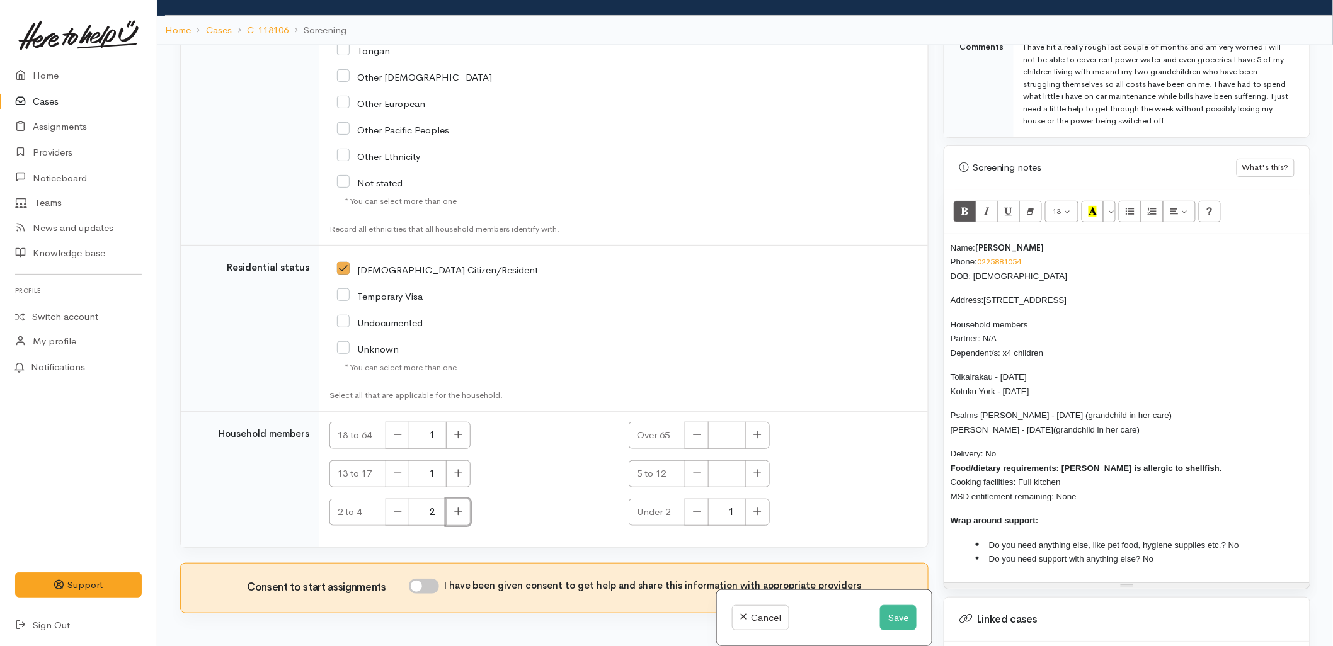
scroll to position [110, 0]
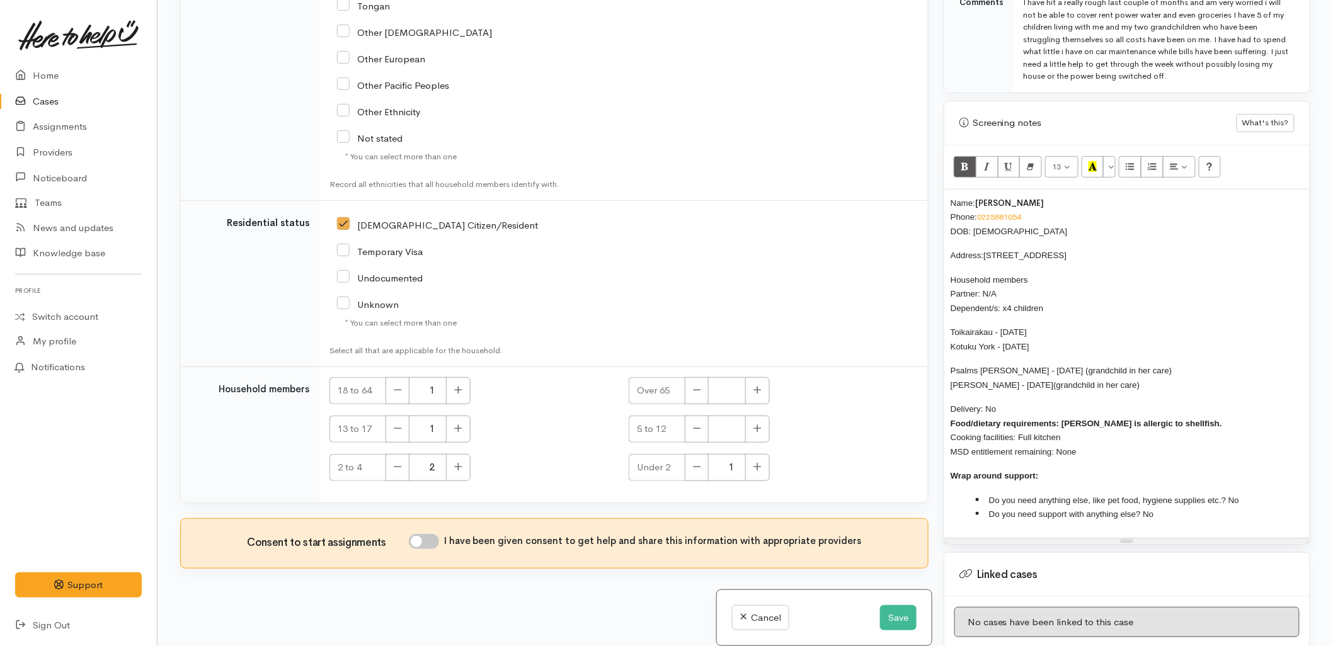
click at [431, 549] on div "I have been given consent to get help and share this information with appropria…" at bounding box center [635, 543] width 453 height 19
click at [432, 542] on input "I have been given consent to get help and share this information with appropria…" at bounding box center [424, 541] width 30 height 15
checkbox input "true"
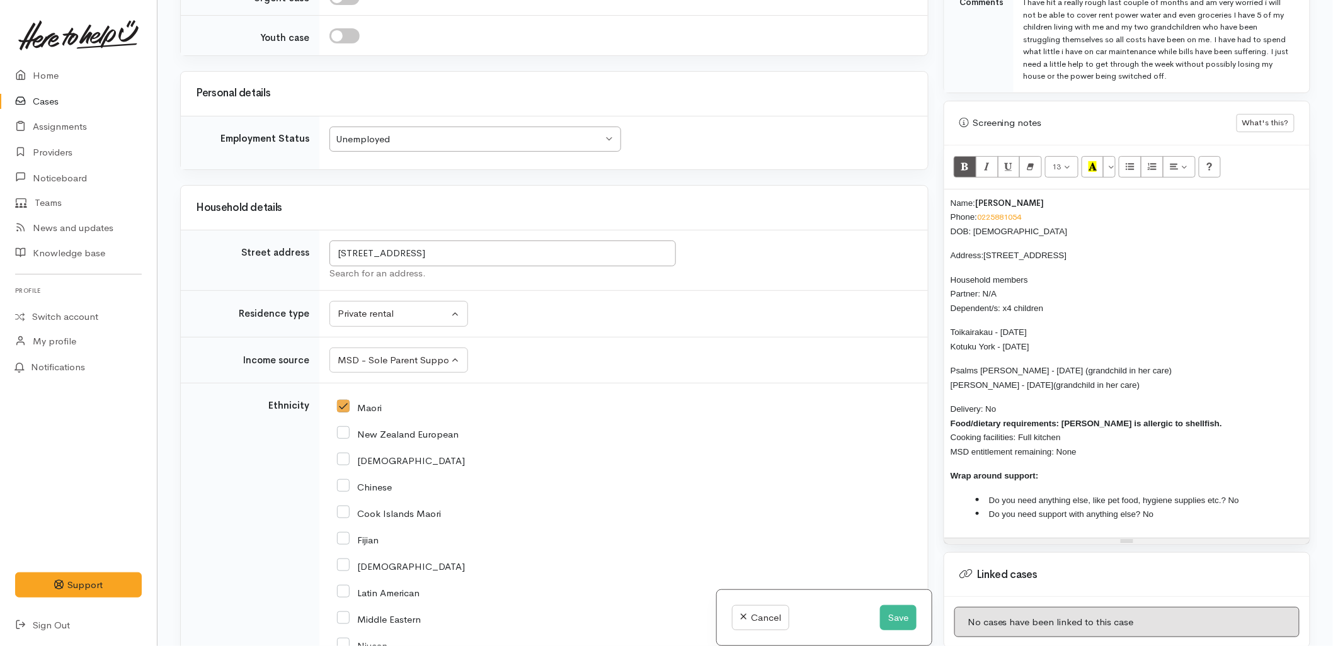
scroll to position [1061, 0]
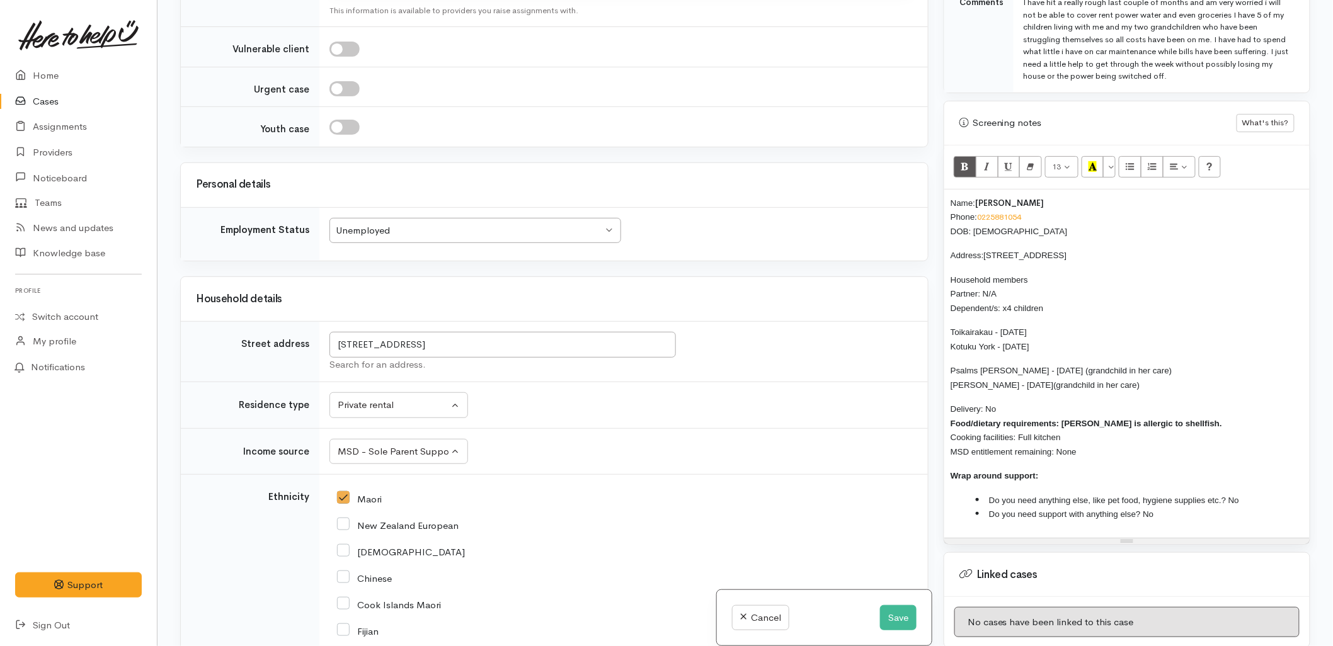
click at [363, 242] on div "Unemployed Unemployed" at bounding box center [475, 231] width 292 height 26
click at [753, 374] on td "4 Friesian Way, Papamoa, New Zealand Search for an address." at bounding box center [623, 352] width 608 height 60
click at [505, 242] on div "Unemployed Unemployed" at bounding box center [475, 231] width 292 height 26
click at [787, 419] on td "Unknown Emergency accommodation Homeless Other Own home Private rental Public /…" at bounding box center [623, 405] width 608 height 47
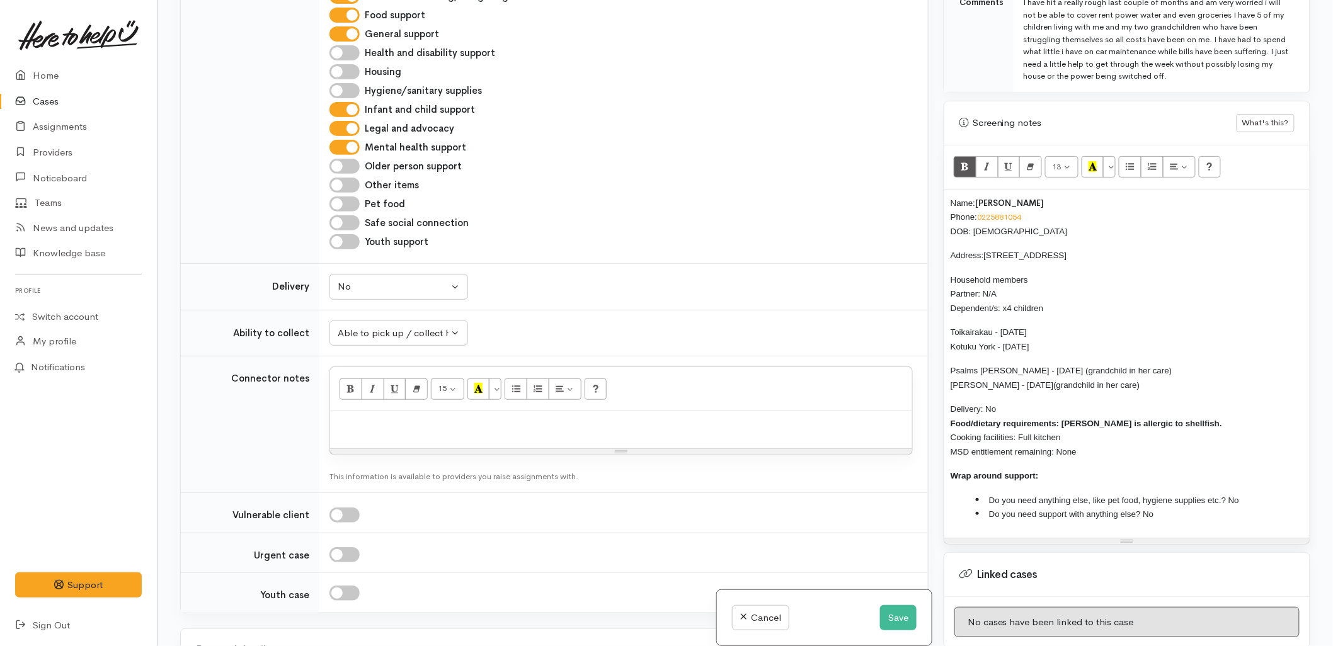
scroll to position [501, 0]
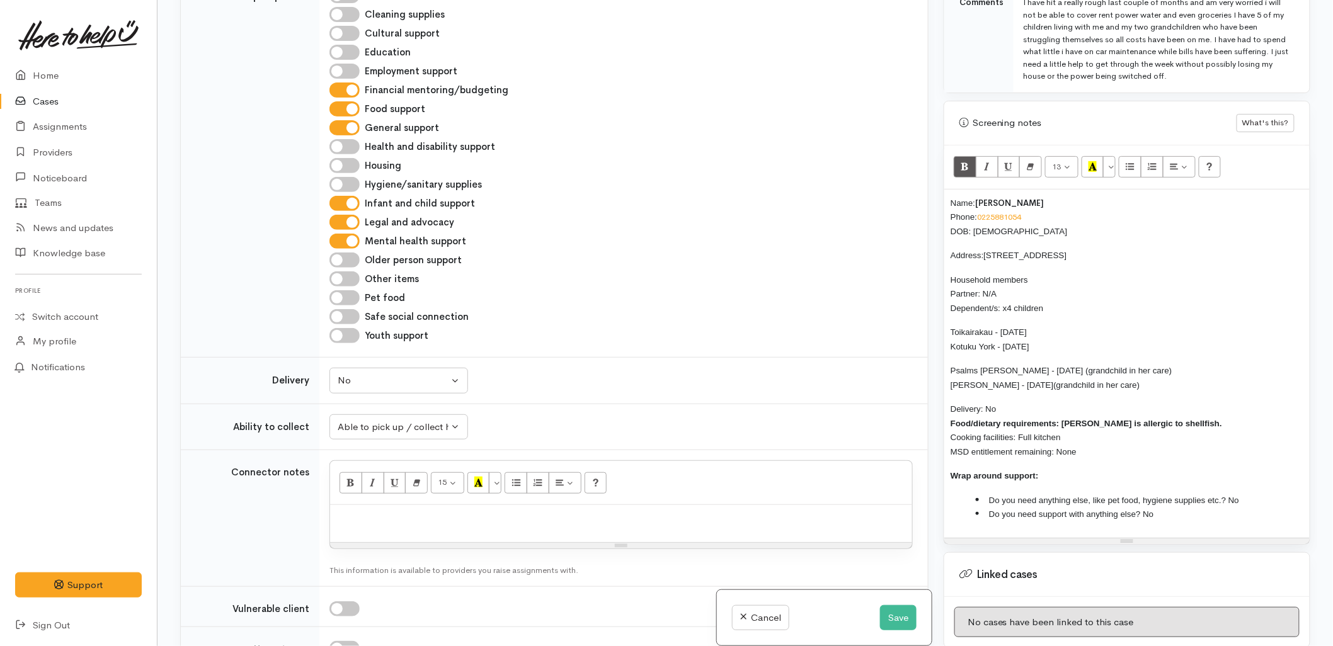
click at [669, 268] on div "Older person support" at bounding box center [620, 260] width 583 height 15
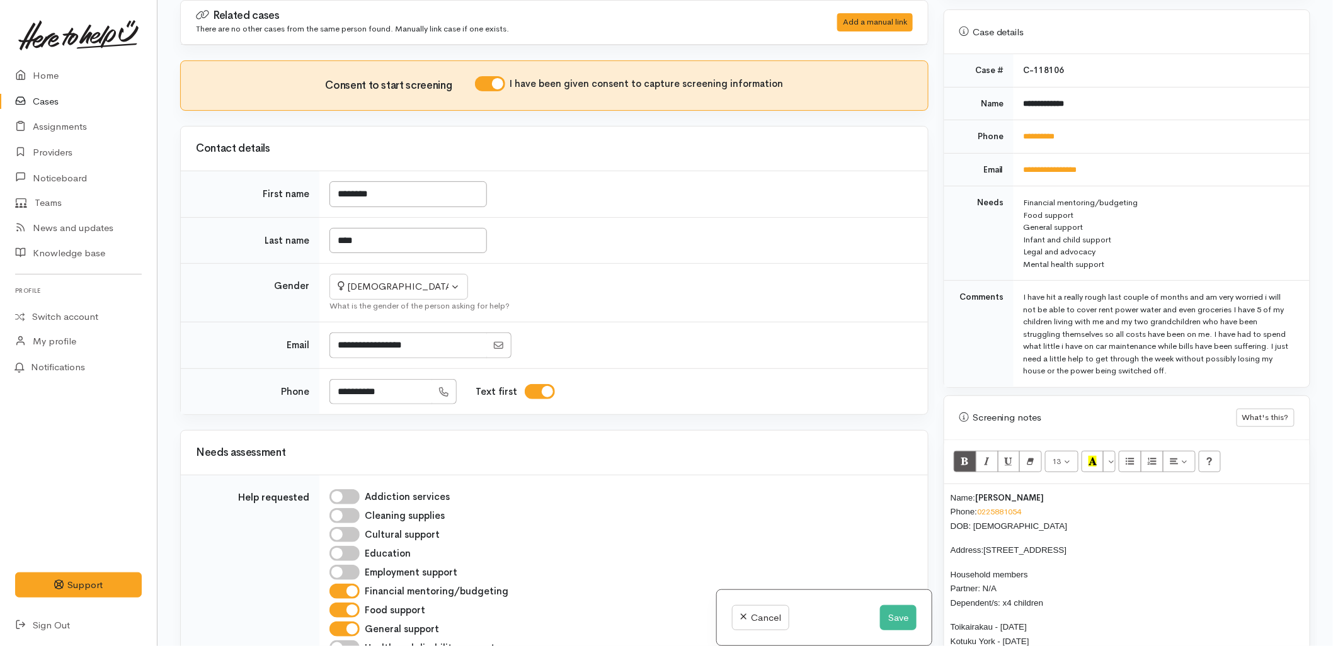
scroll to position [429, 0]
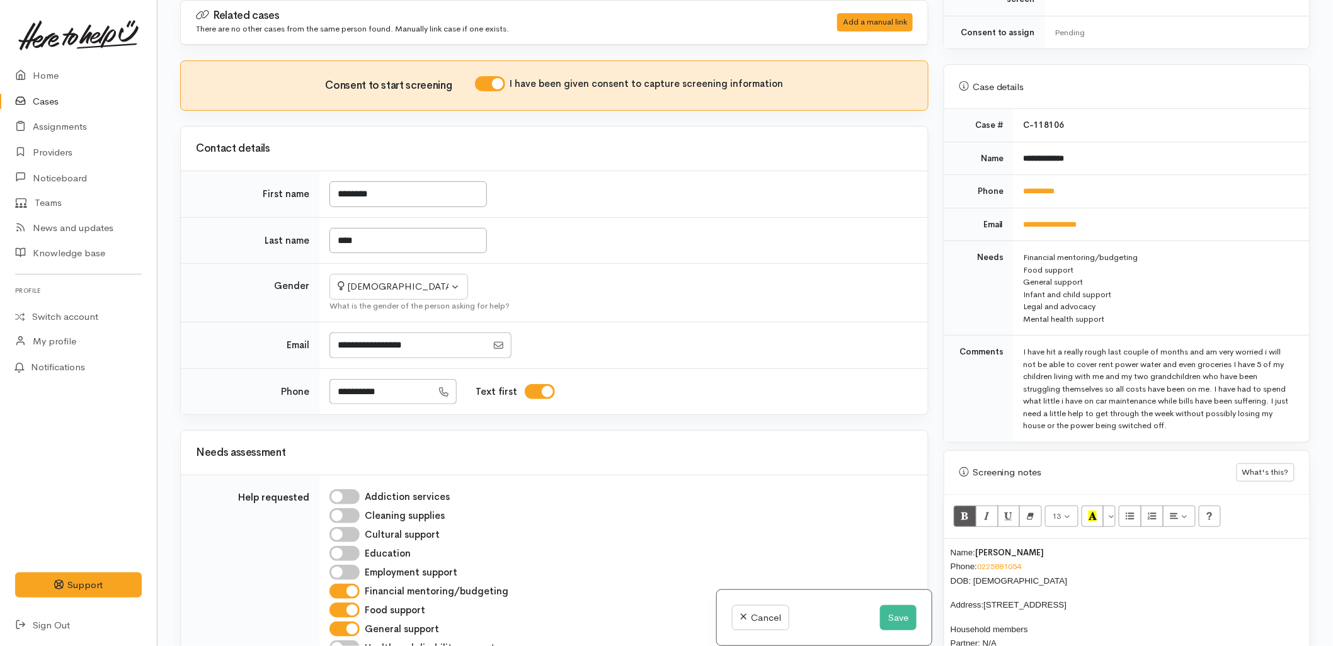
click at [830, 389] on div "**********" at bounding box center [620, 392] width 583 height 26
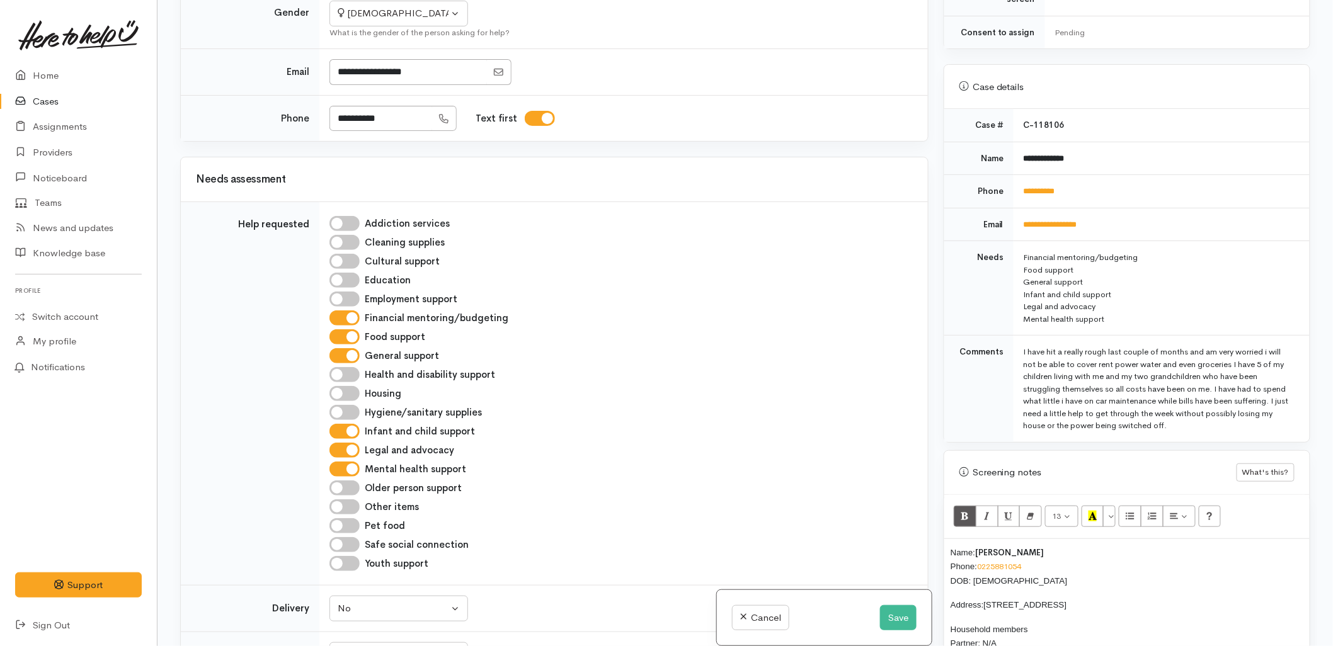
scroll to position [280, 0]
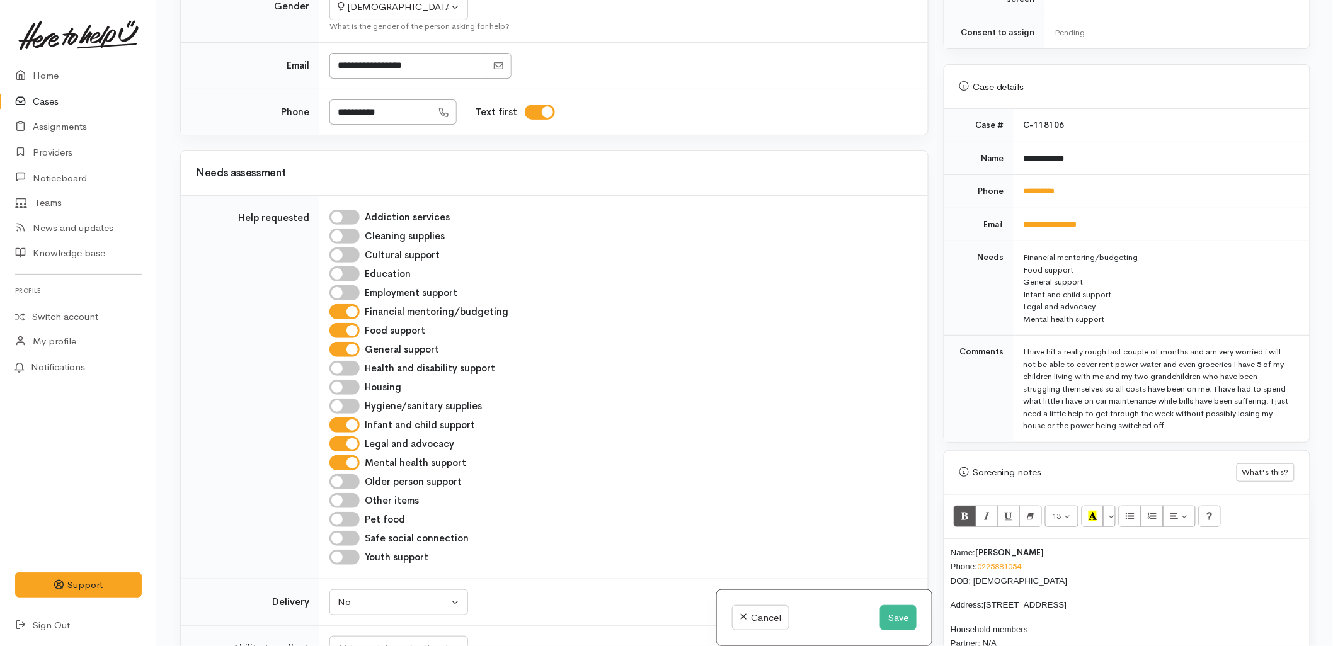
click at [266, 403] on td "Help requested" at bounding box center [250, 388] width 139 height 384
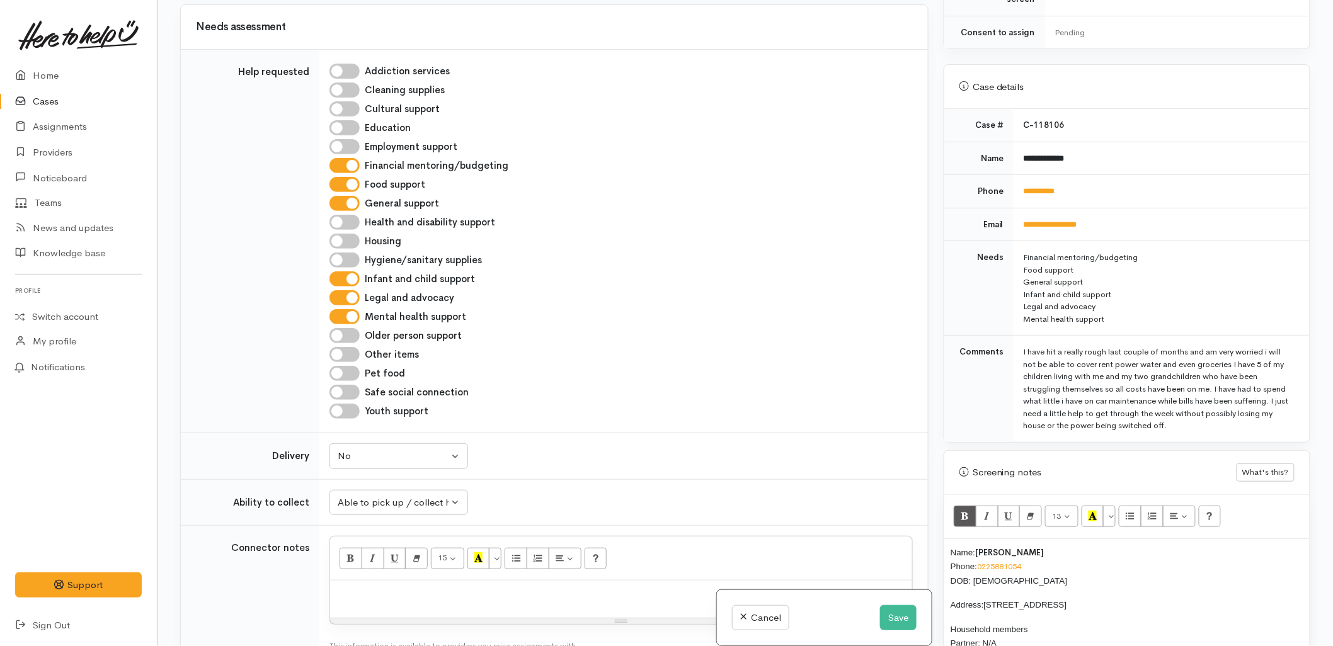
scroll to position [489, 0]
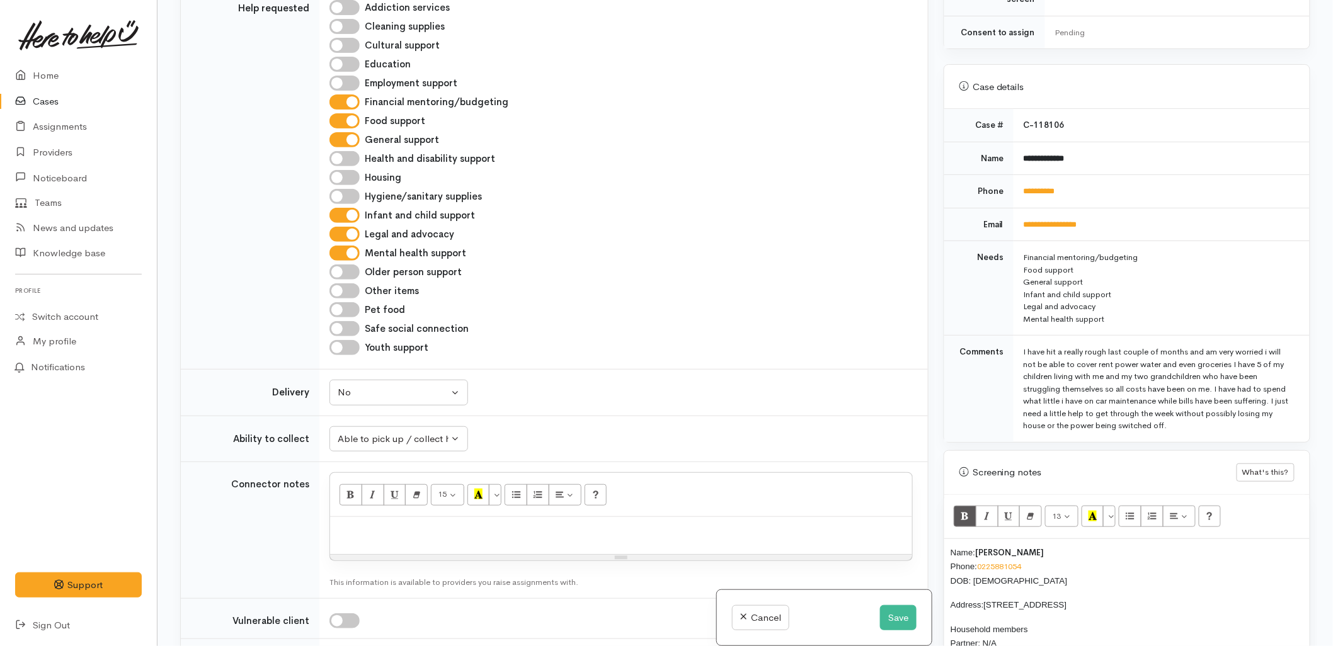
click at [649, 259] on div "Mental health support" at bounding box center [620, 253] width 583 height 15
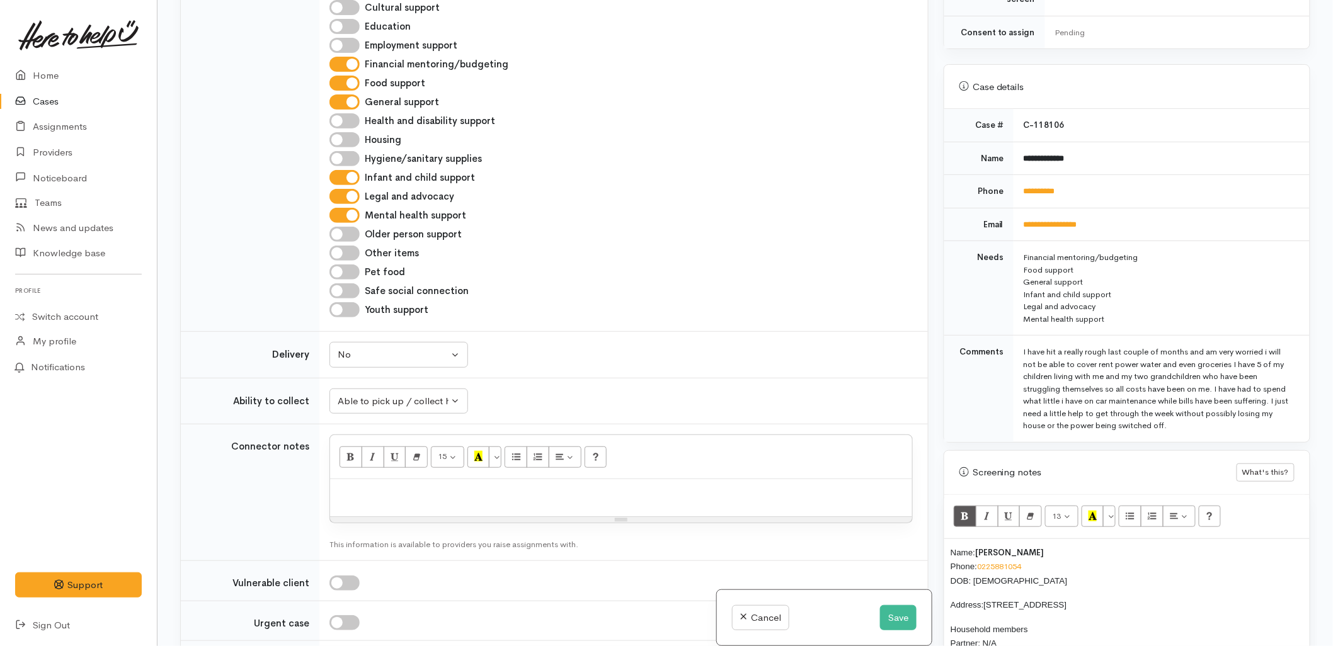
scroll to position [559, 0]
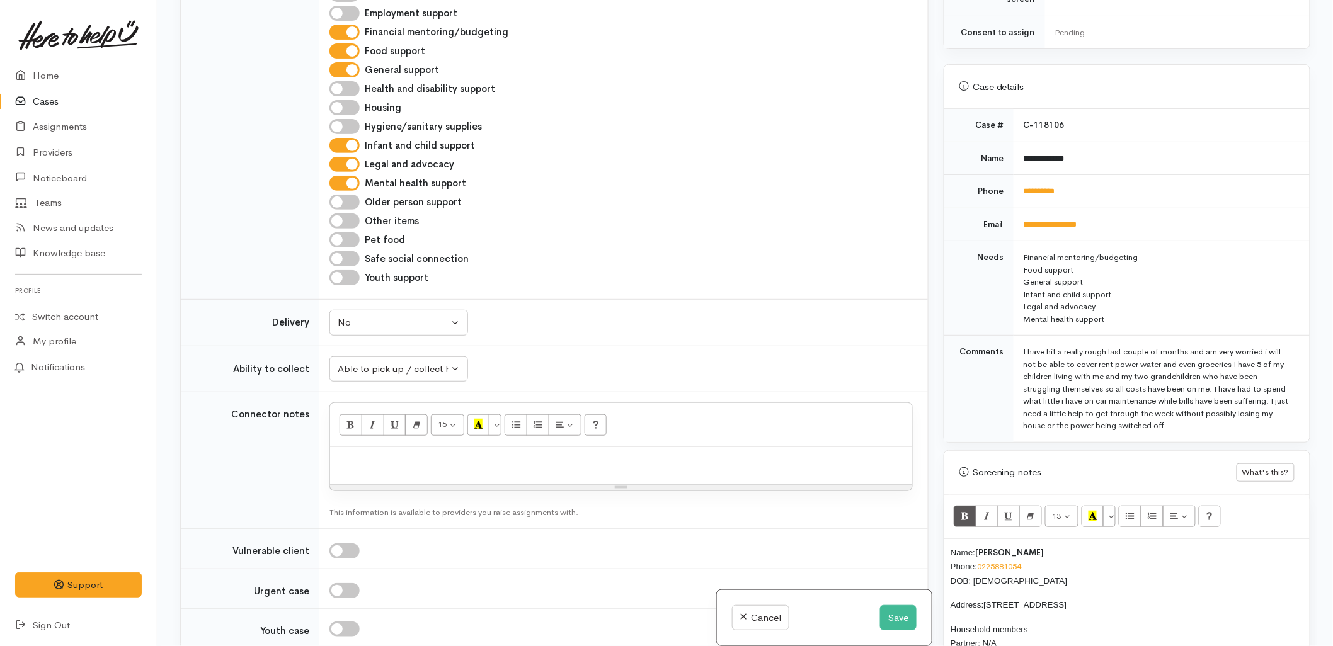
click at [340, 168] on input "Legal and advocacy" at bounding box center [344, 164] width 30 height 15
checkbox input "false"
click at [341, 183] on input "Mental health support" at bounding box center [344, 183] width 30 height 15
checkbox input "false"
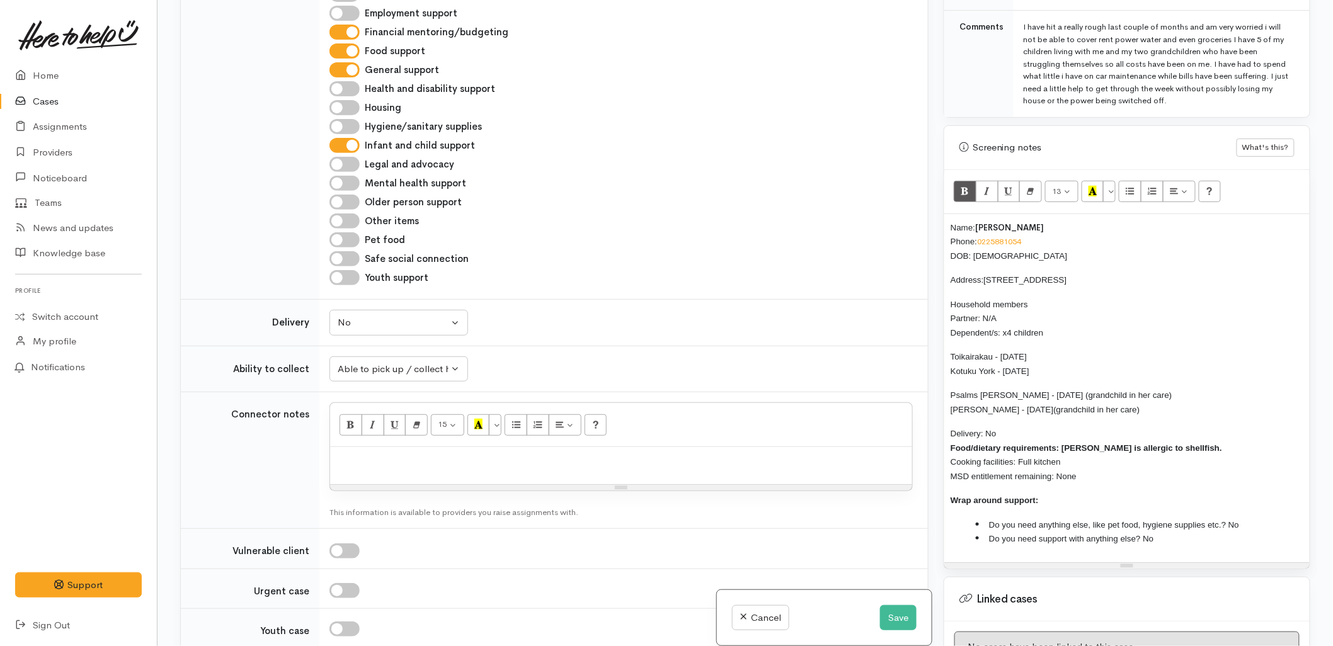
scroll to position [778, 0]
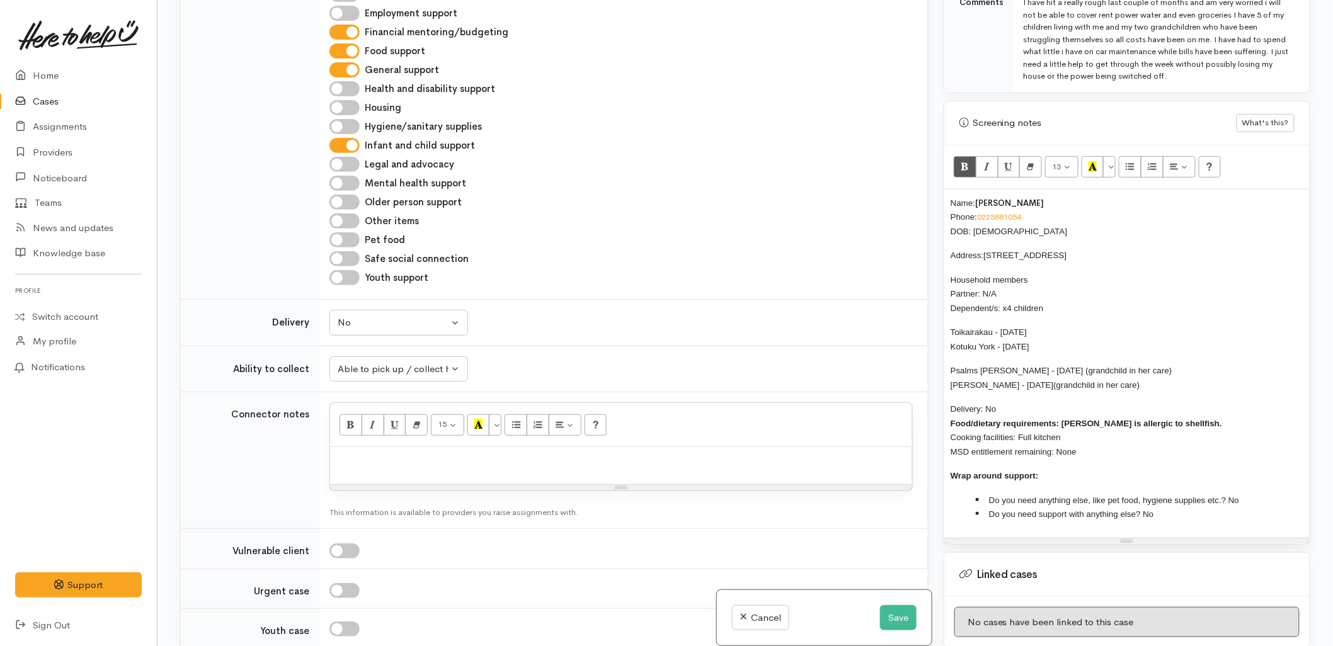
click at [1094, 445] on p "Delivery: No Food/dietary requirements: Veronica is allergic to shellfish. Cook…" at bounding box center [1126, 430] width 353 height 57
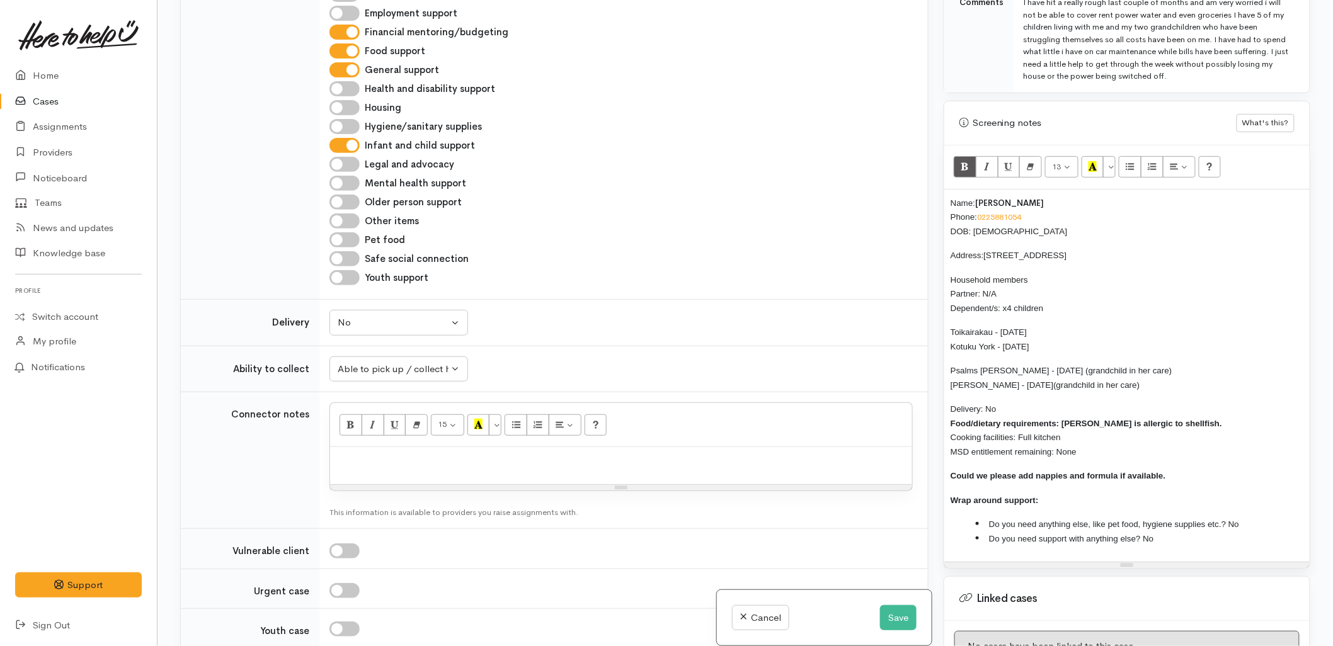
click at [947, 191] on div "Name: Veronica Ryan Phone: 0225881054 DOB: 22/02/1982 Address: 4 Friesian Way, …" at bounding box center [1126, 376] width 365 height 373
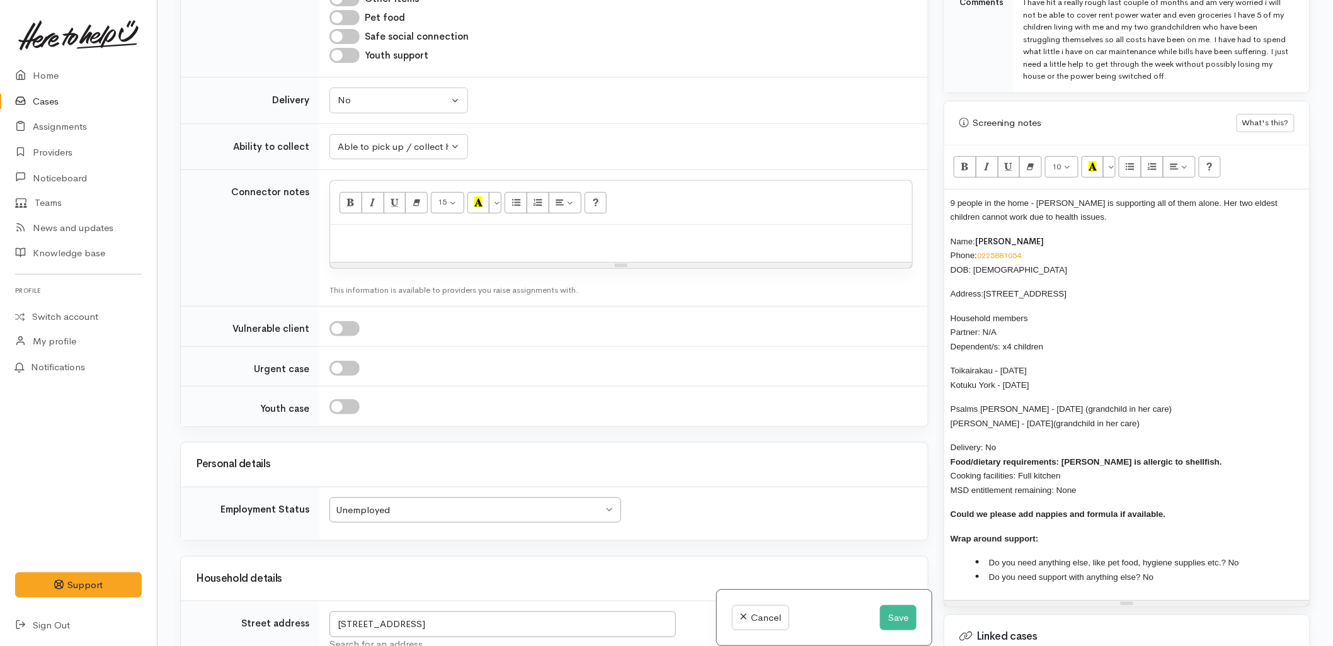
scroll to position [712, 0]
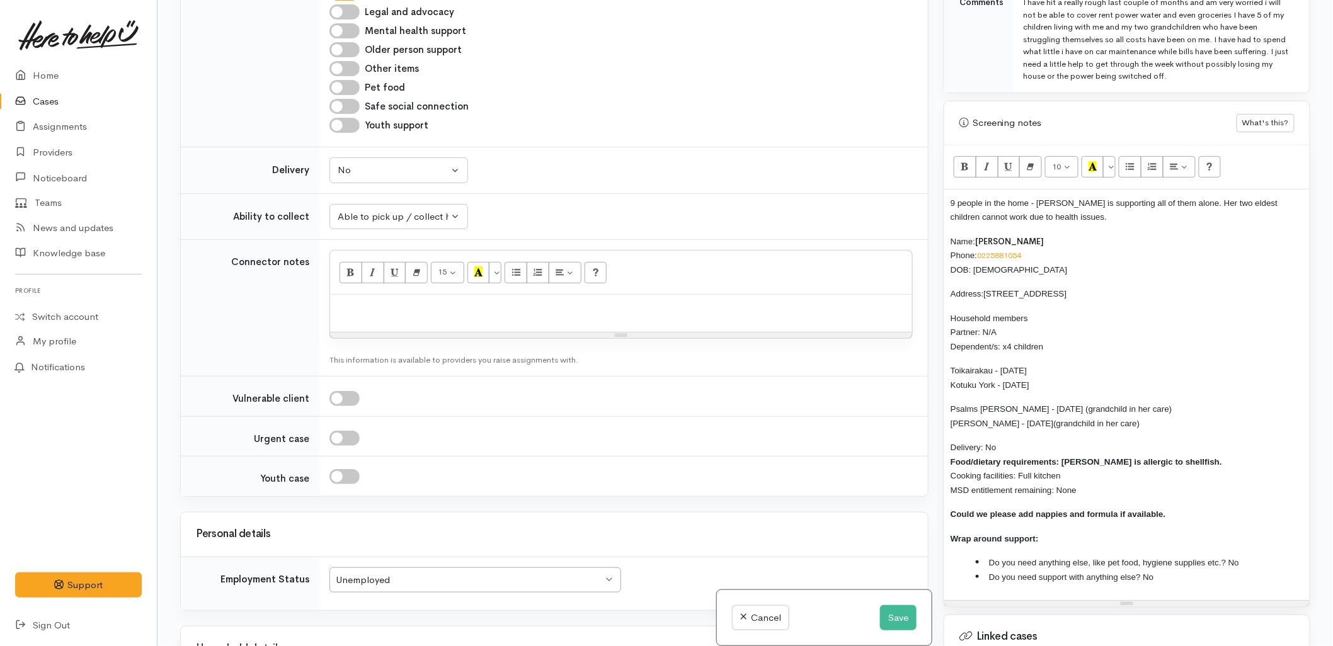
click at [652, 196] on td "Unknown Able to pick up / collect help on my own Able to pick up / collect with…" at bounding box center [623, 216] width 608 height 47
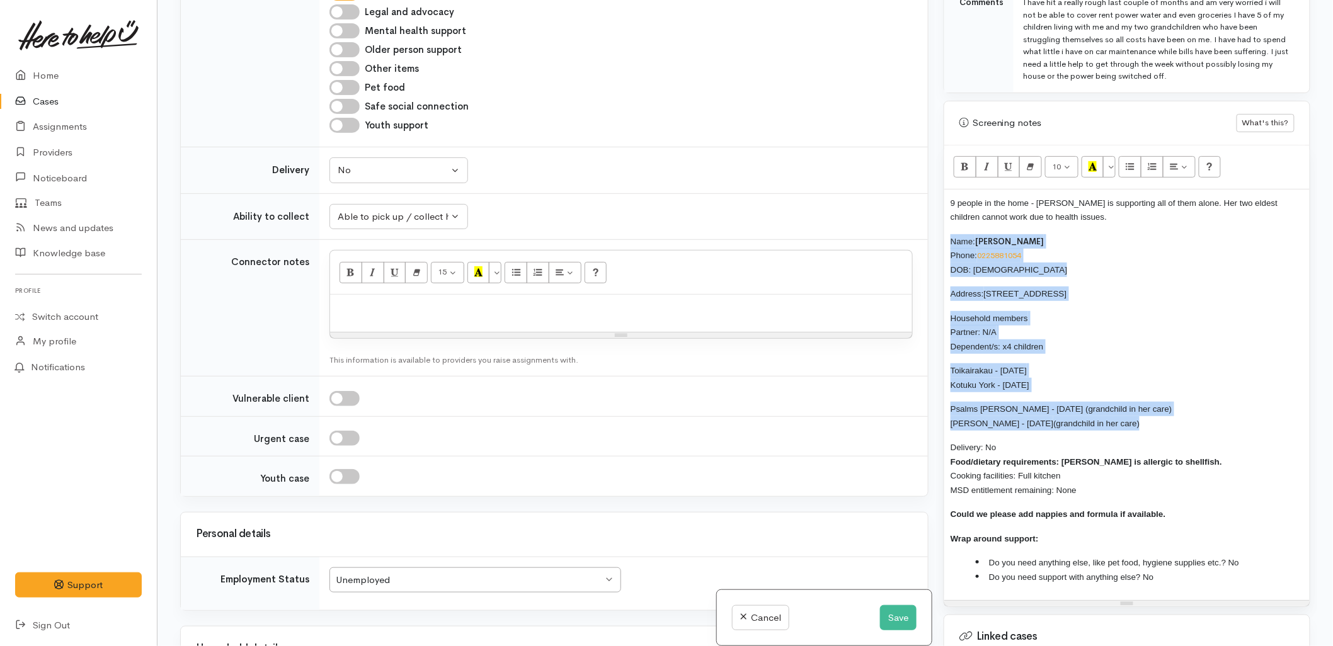
drag, startPoint x: 1154, startPoint y: 411, endPoint x: 941, endPoint y: 233, distance: 277.2
click at [941, 233] on div "Warnings Add No warnings have been raised against this case Add Warning Title ●…" at bounding box center [1127, 323] width 382 height 646
copy div "Name: Veronica Ryan Phone: 0225881054 DOB: 22/02/1982 Address: 4 Friesian Way, …"
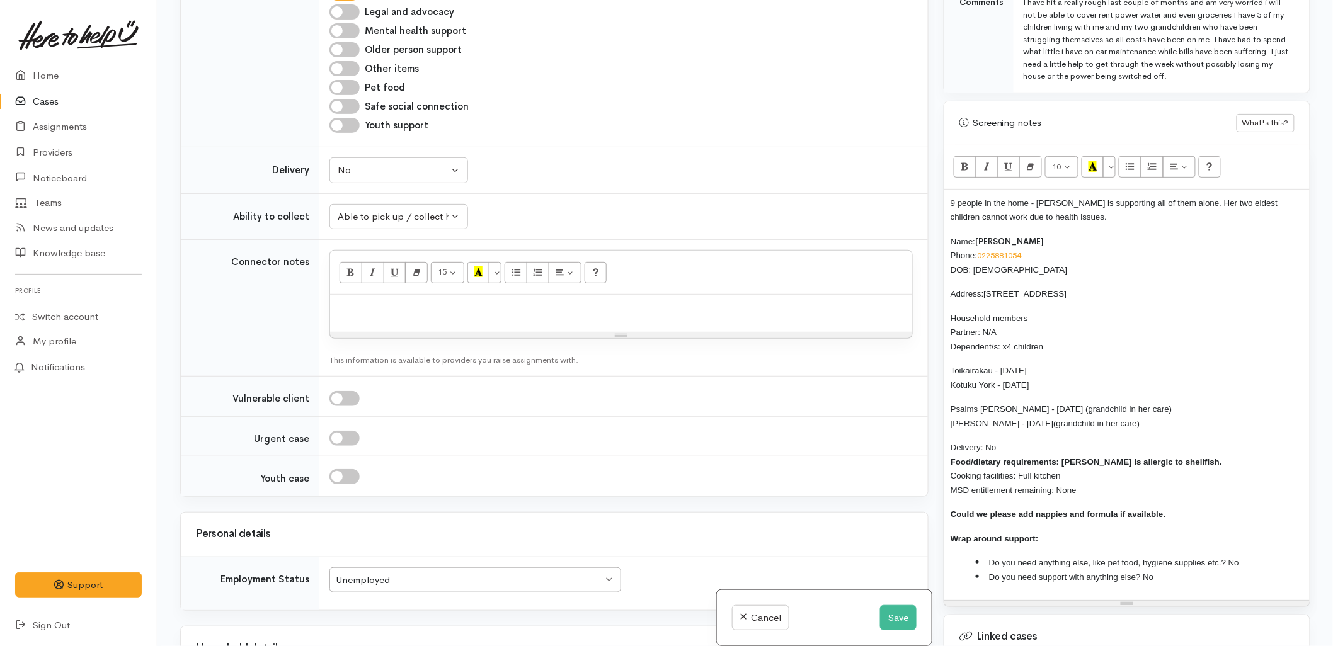
click at [407, 311] on p at bounding box center [620, 308] width 569 height 14
paste div
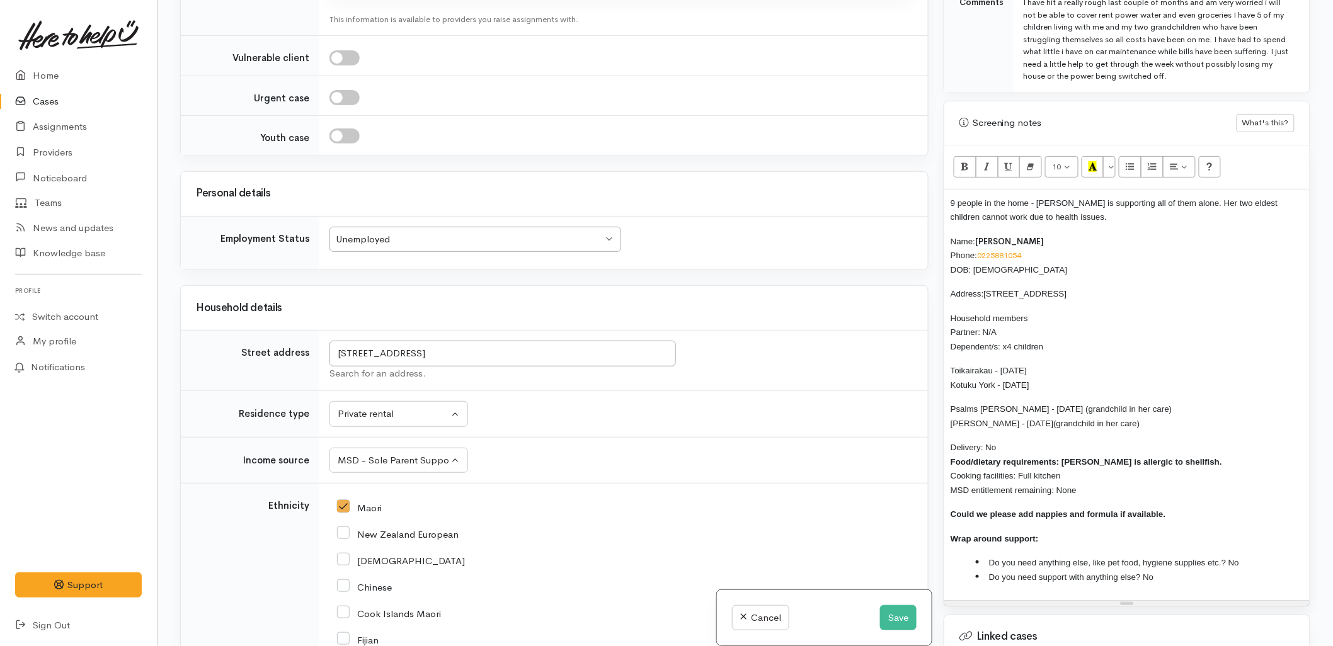
scroll to position [1201, 0]
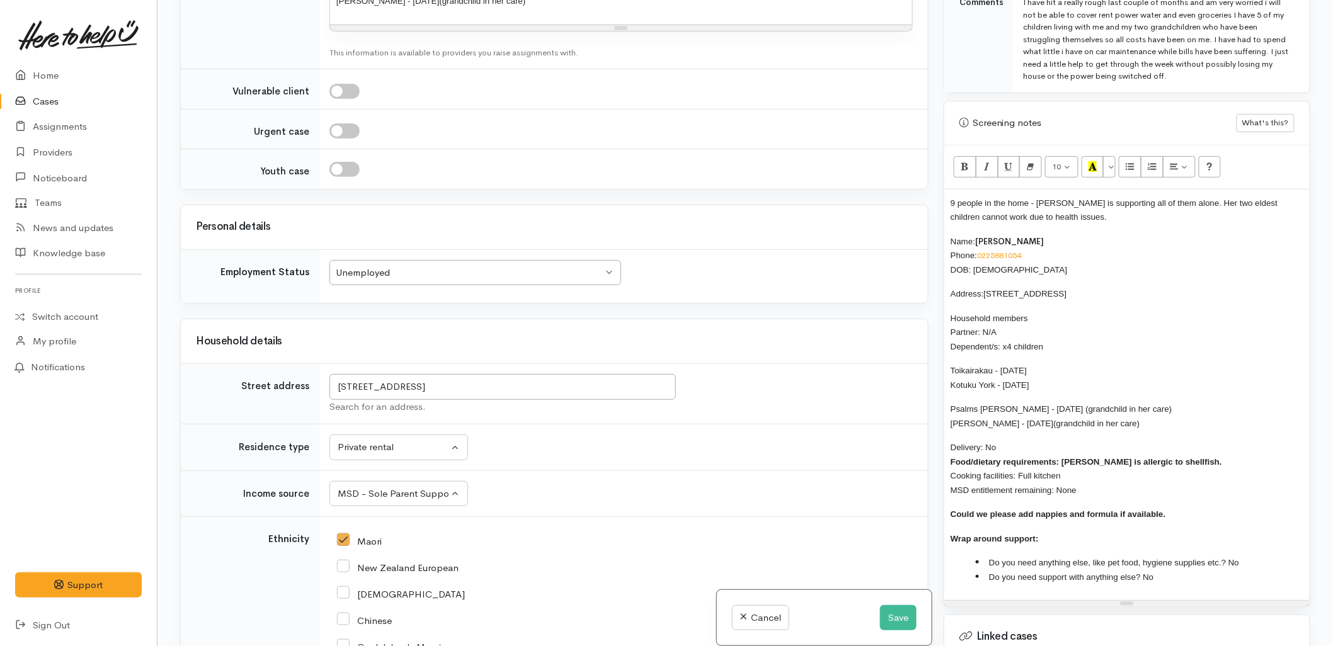
drag, startPoint x: 1192, startPoint y: 499, endPoint x: 942, endPoint y: 229, distance: 368.1
click at [942, 229] on div "Warnings Add No warnings have been raised against this case Add Warning Title ●…" at bounding box center [1127, 323] width 382 height 646
copy div "Name: Veronica Ryan Phone: 0225881054 DOB: 22/02/1982 Address: 4 Friesian Way, …"
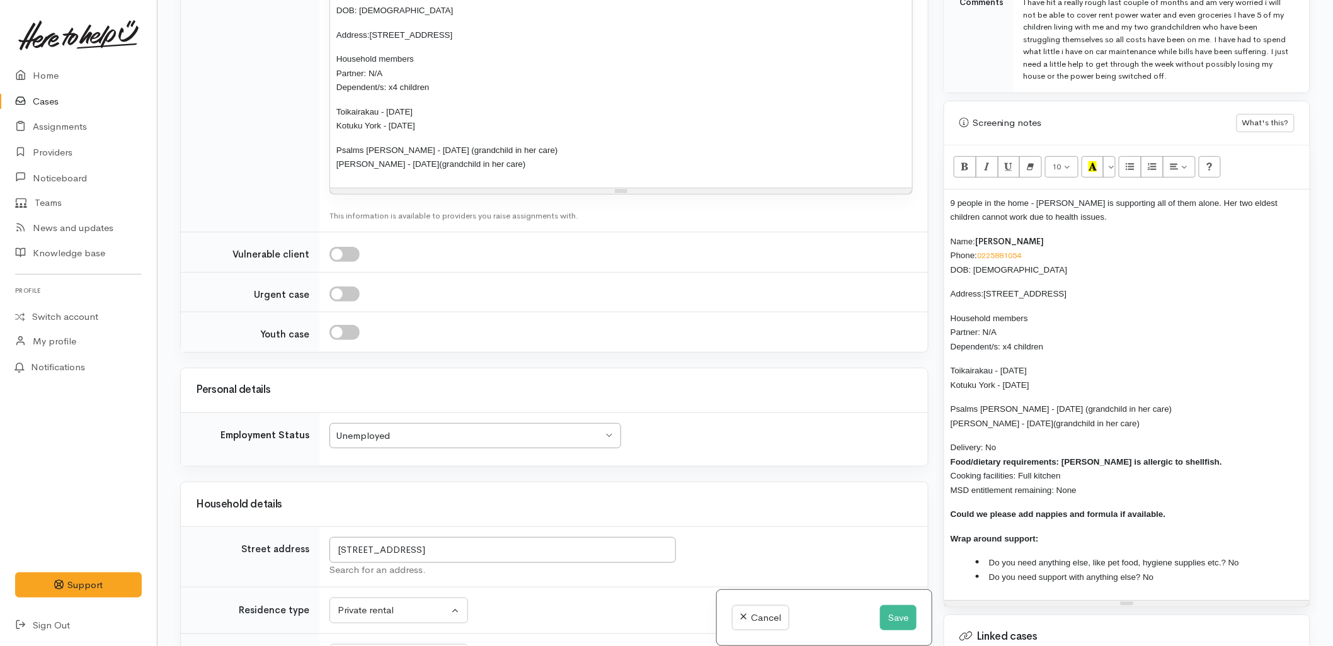
scroll to position [991, 0]
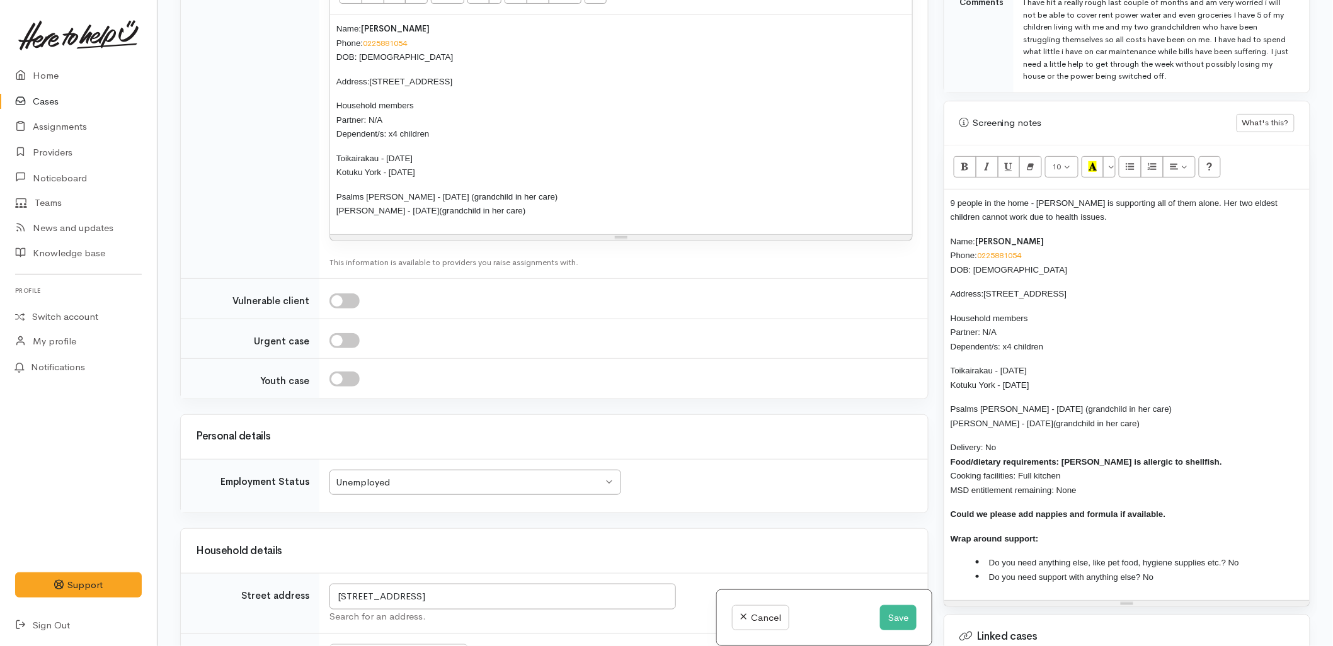
click at [484, 153] on p "Toikairakau - 31/10/2023 Kotuku York - 20/02/2010" at bounding box center [620, 165] width 569 height 28
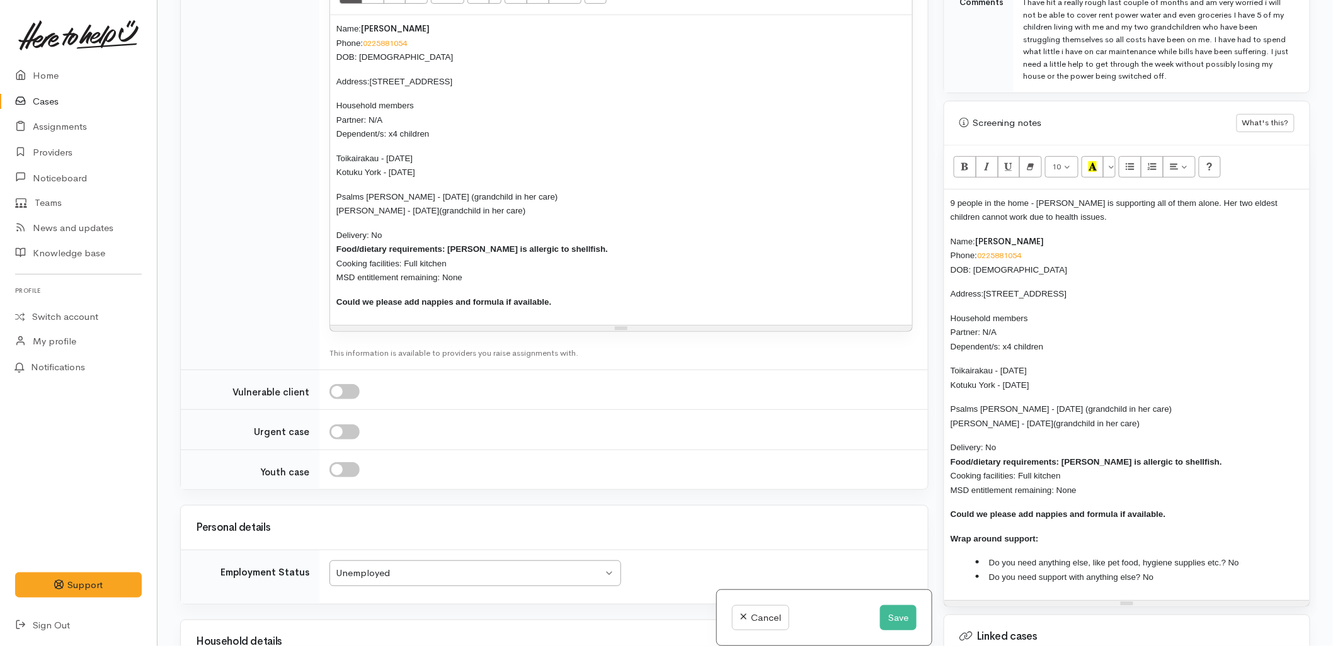
click at [625, 390] on div at bounding box center [620, 391] width 583 height 15
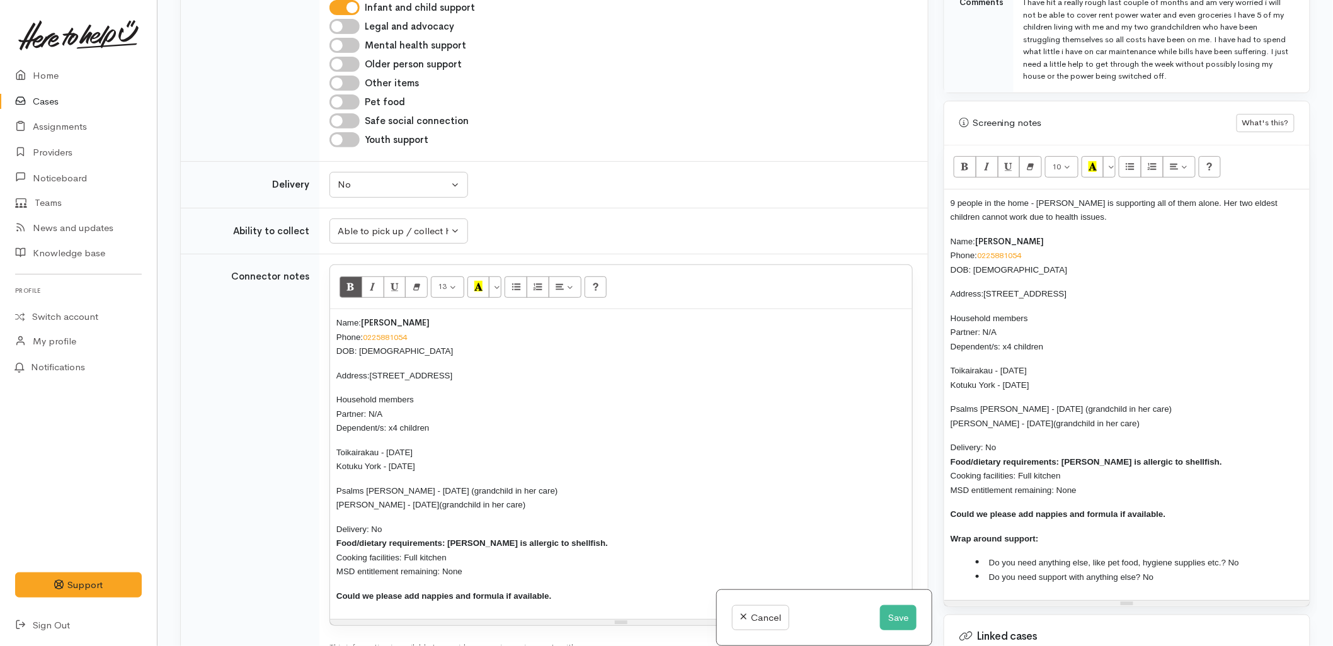
scroll to position [909, 0]
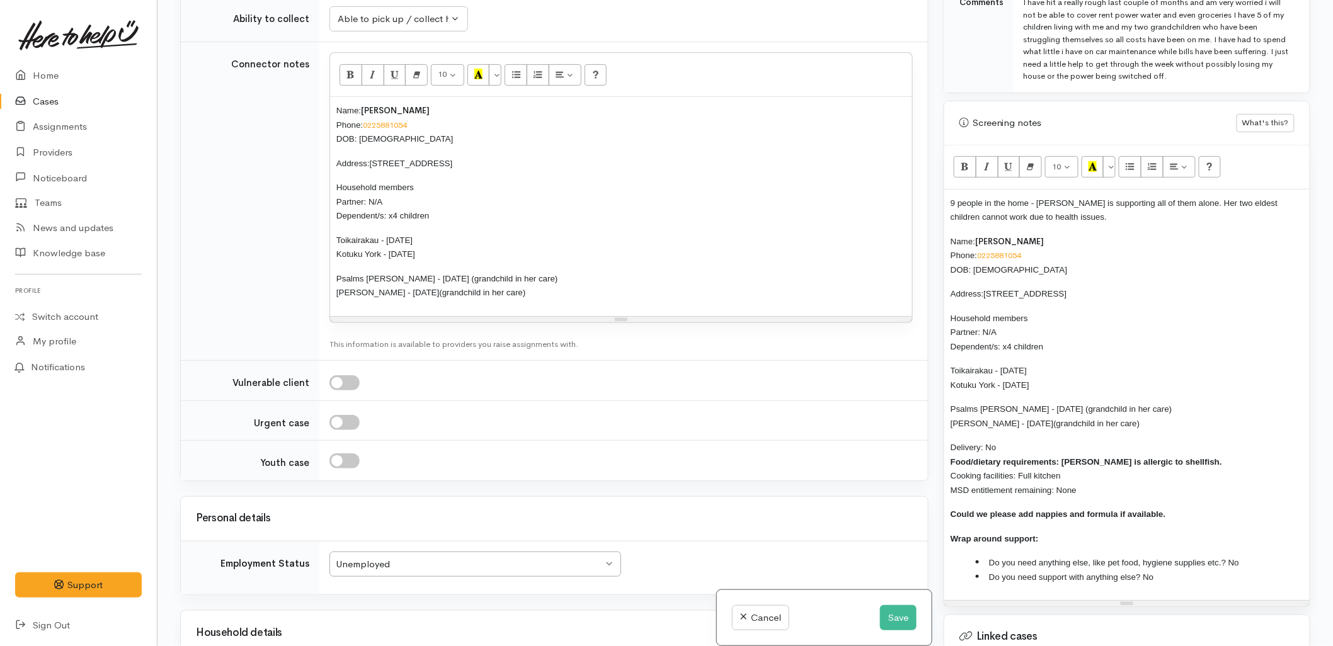
click at [671, 231] on div "Name: Veronica Ryan Phone: 0225881054 DOB: 22/02/1982 Address: 4 Friesian Way, …" at bounding box center [621, 206] width 582 height 219
click at [582, 467] on div at bounding box center [620, 460] width 583 height 15
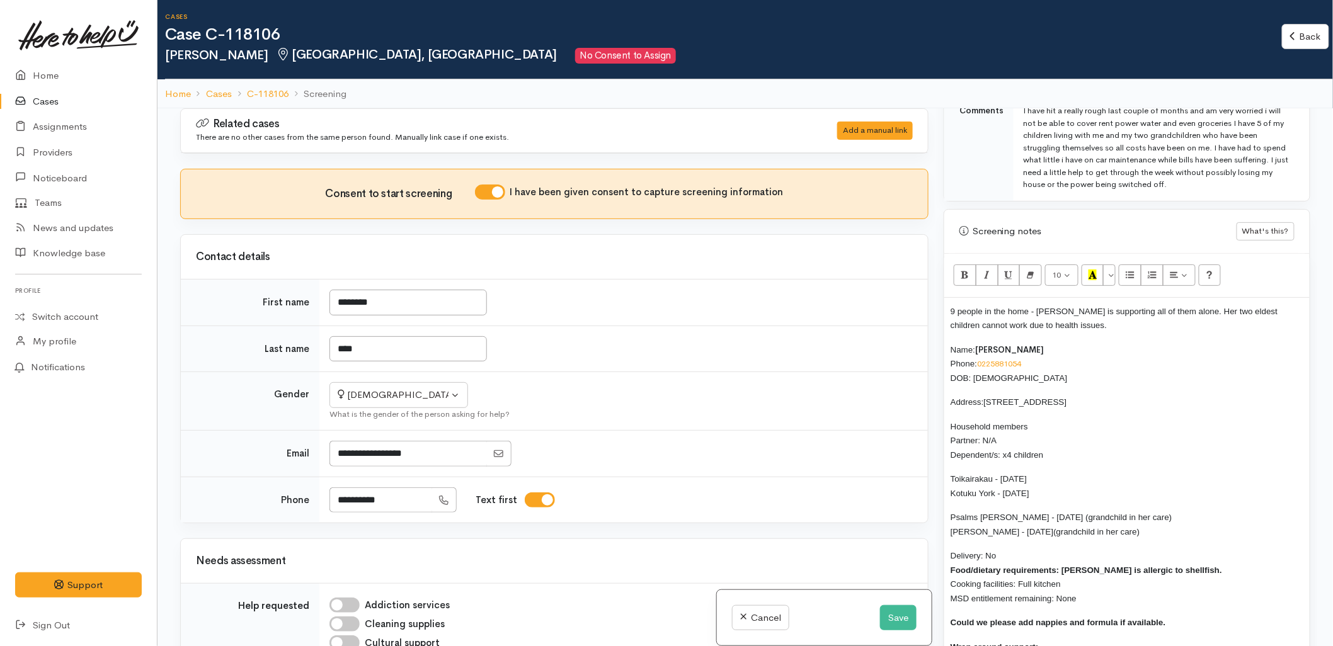
scroll to position [0, 0]
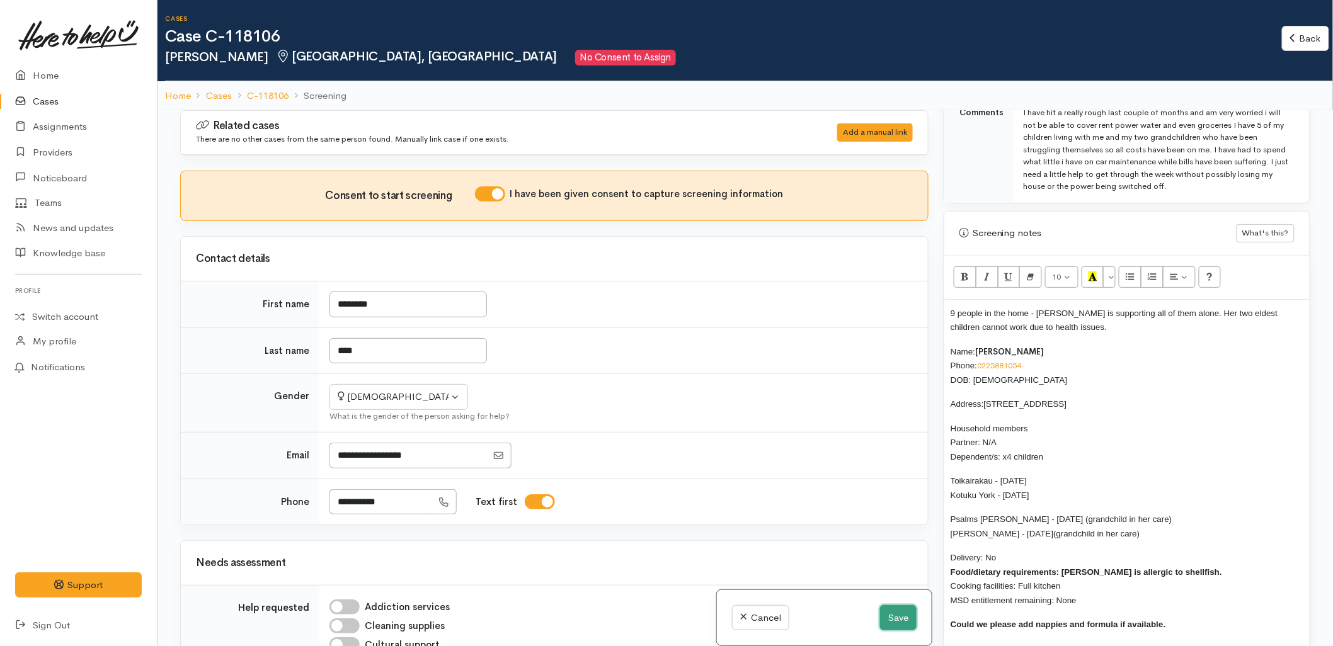
click at [897, 620] on button "Save" at bounding box center [898, 618] width 37 height 26
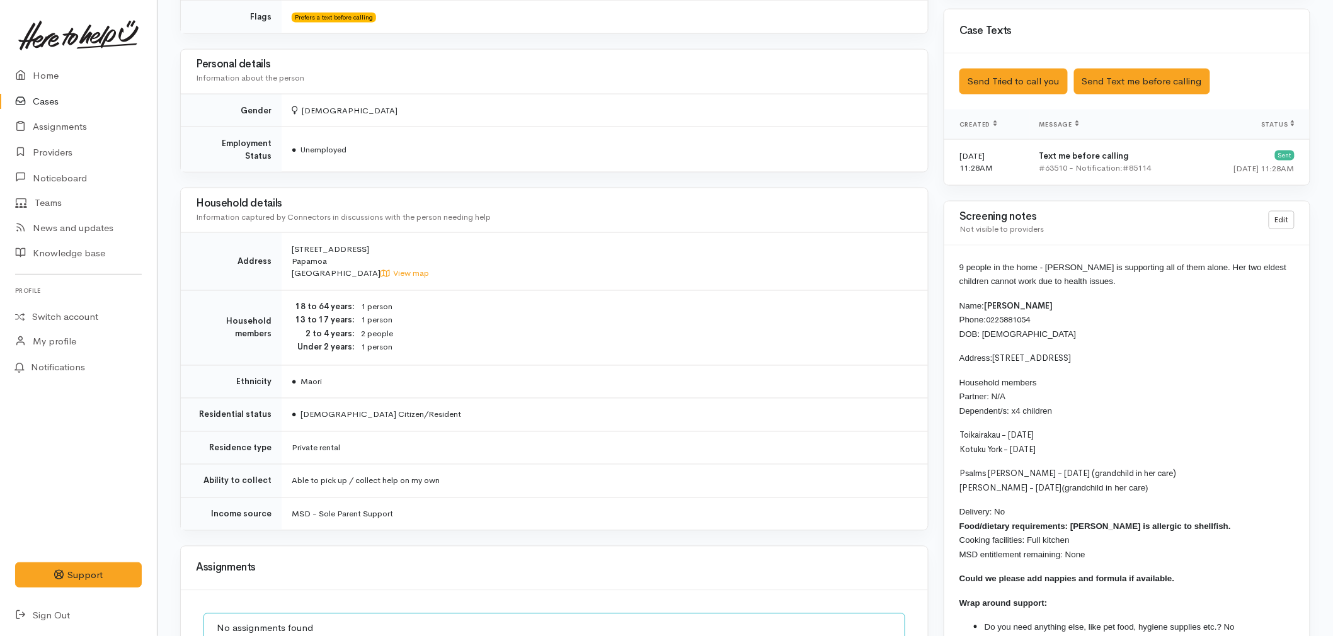
scroll to position [839, 0]
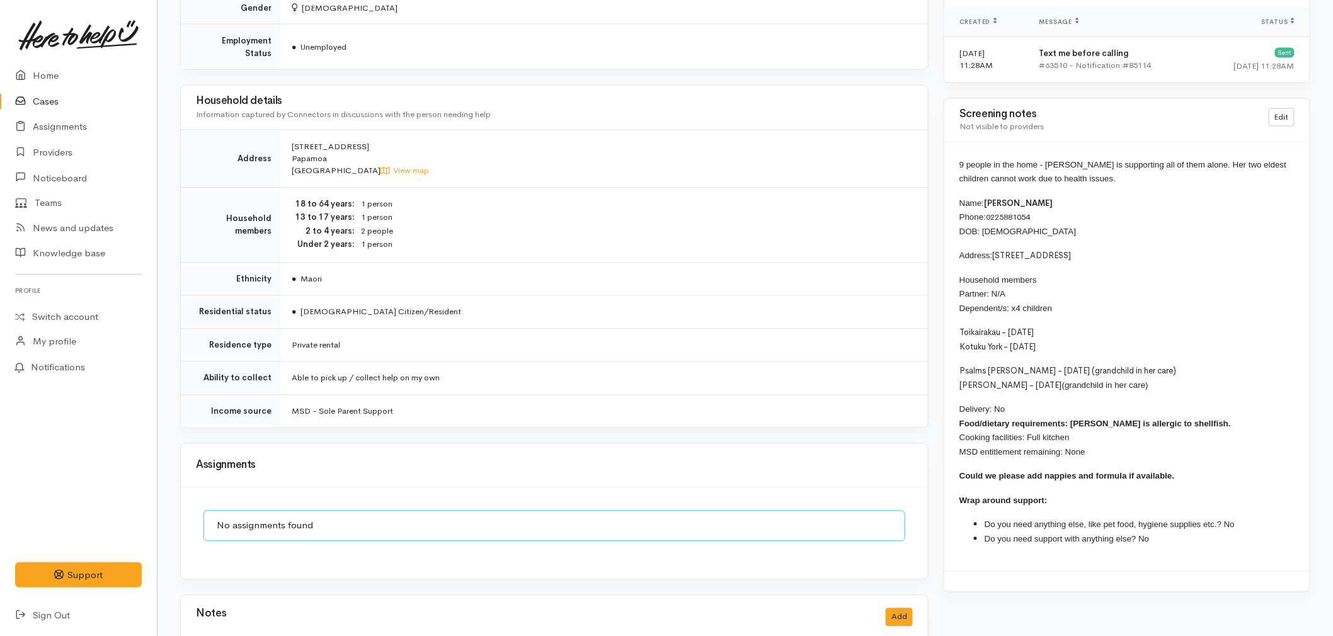
drag, startPoint x: 1188, startPoint y: 476, endPoint x: 956, endPoint y: 205, distance: 356.4
click at [956, 205] on div "9 people in the home - [PERSON_NAME] is supporting all of them alone. Her two e…" at bounding box center [1126, 357] width 365 height 429
copy div "Name: [PERSON_NAME] Phone: [PHONE_NUMBER] DOB: [DEMOGRAPHIC_DATA] Address: [STR…"
click at [23, 74] on icon at bounding box center [24, 76] width 18 height 16
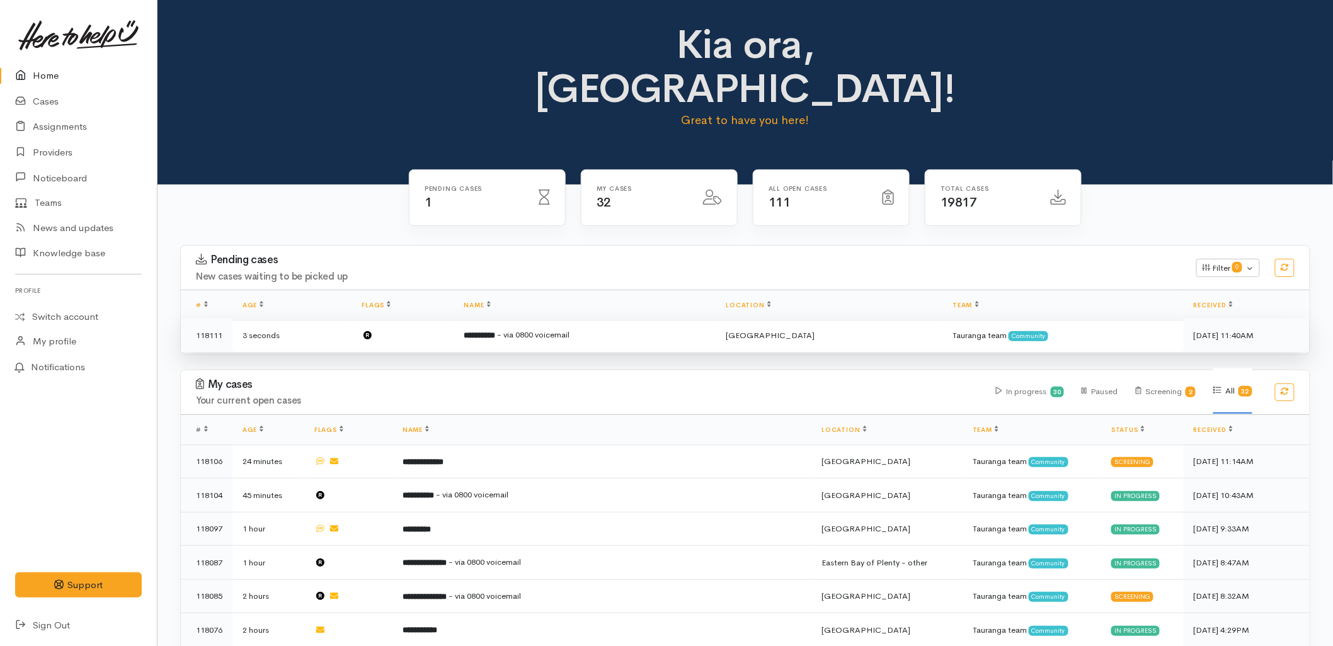
click at [510, 319] on td "**********" at bounding box center [585, 335] width 262 height 33
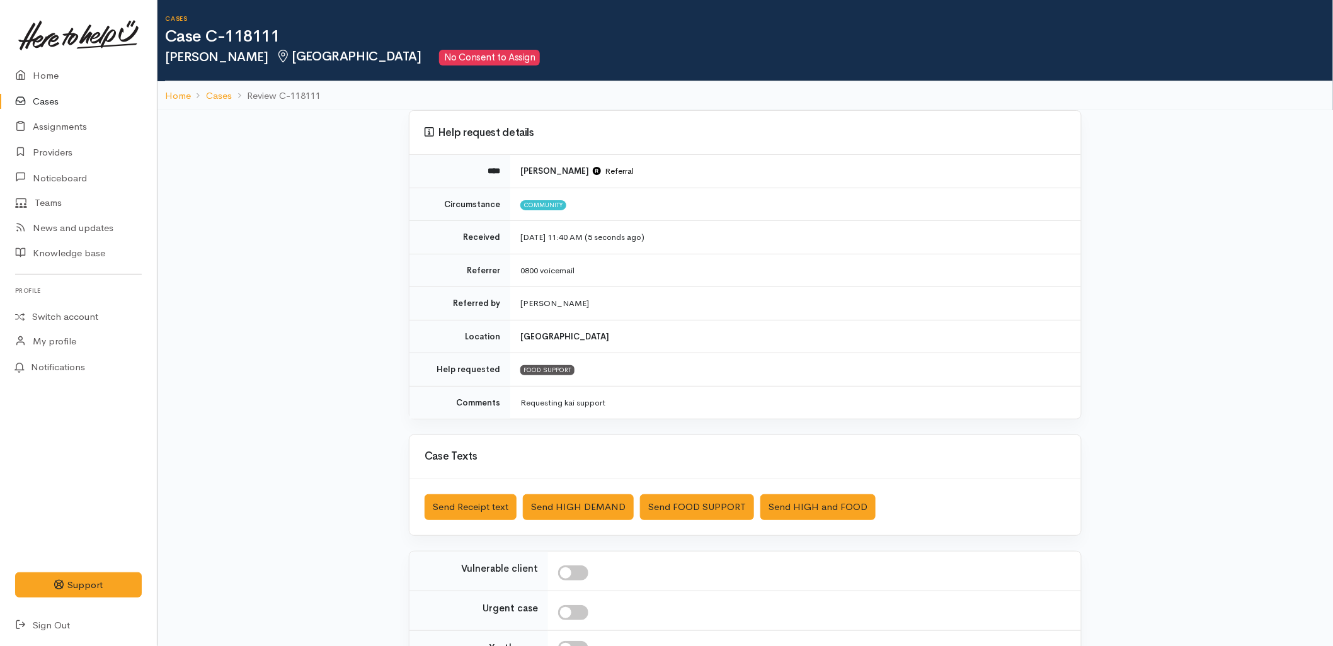
click at [58, 101] on link "Cases" at bounding box center [78, 102] width 157 height 26
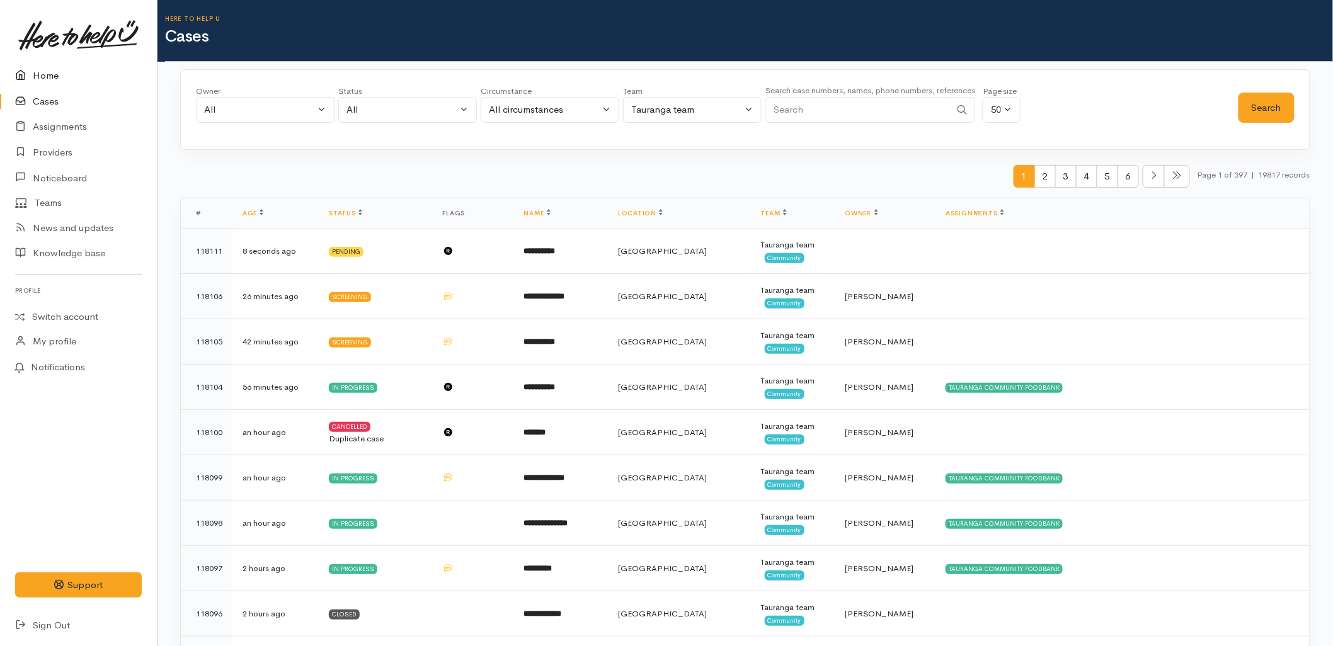
click at [57, 77] on link "Home" at bounding box center [78, 76] width 157 height 26
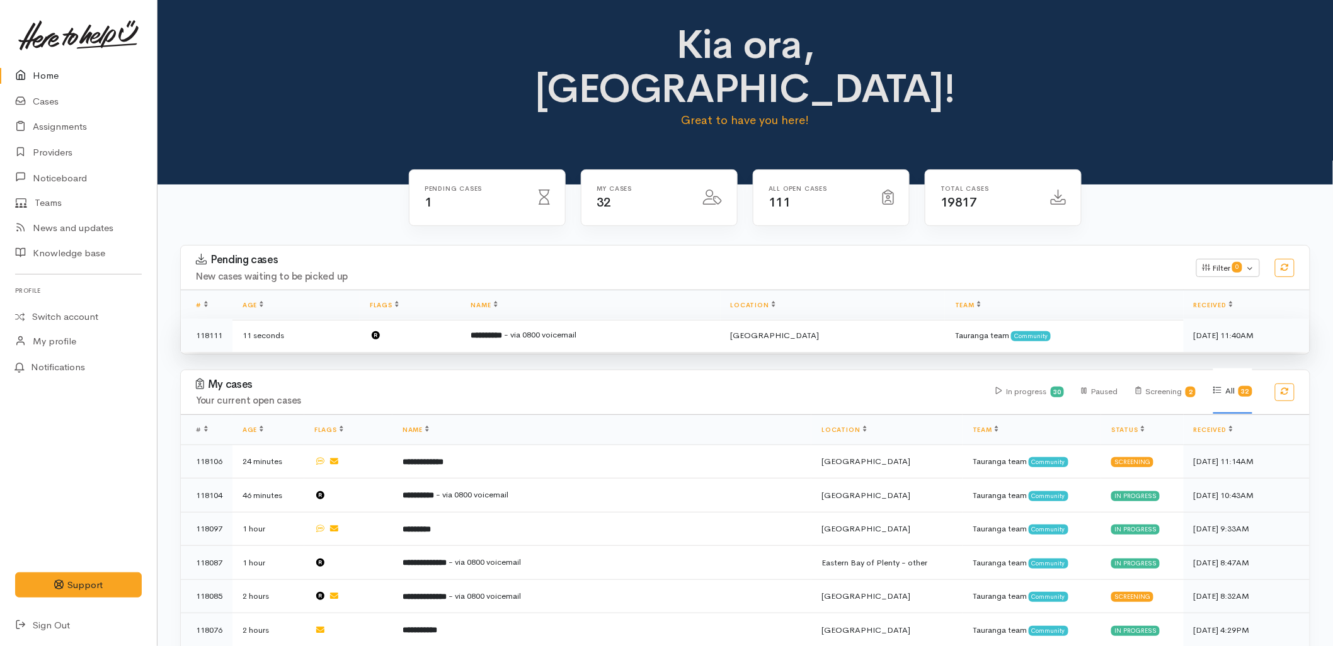
click at [536, 319] on td "**********" at bounding box center [590, 335] width 259 height 33
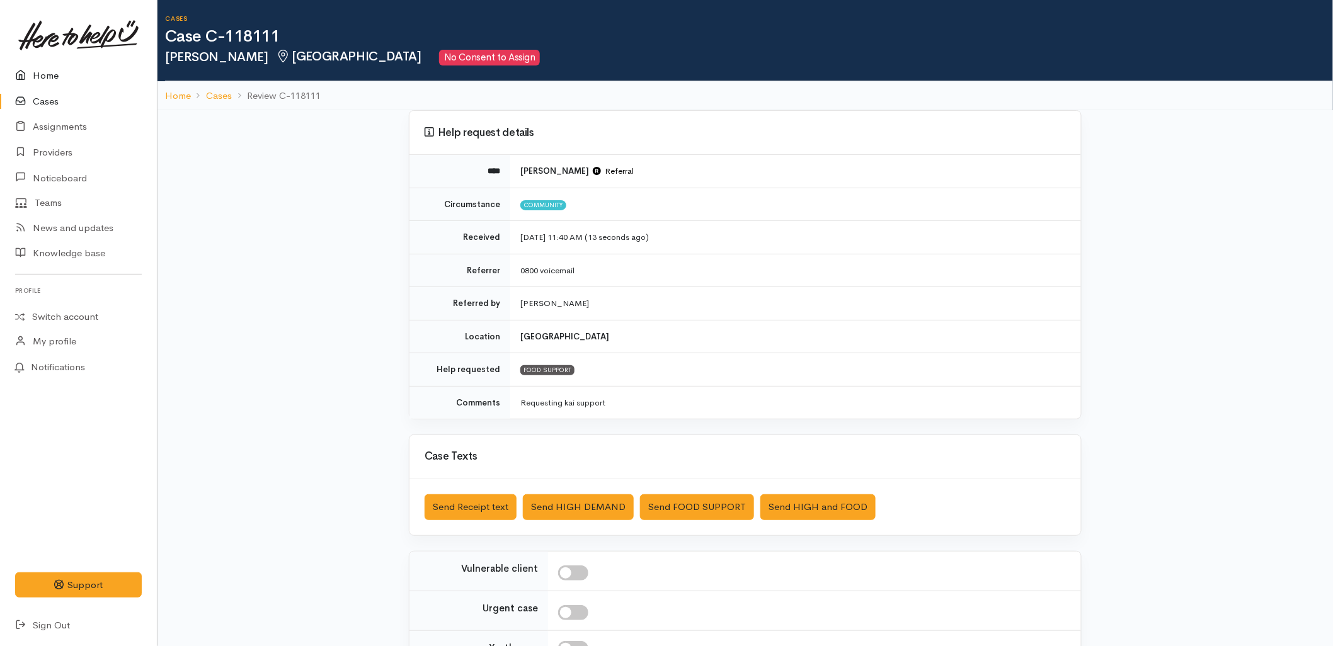
click at [57, 67] on link "Home" at bounding box center [78, 76] width 157 height 26
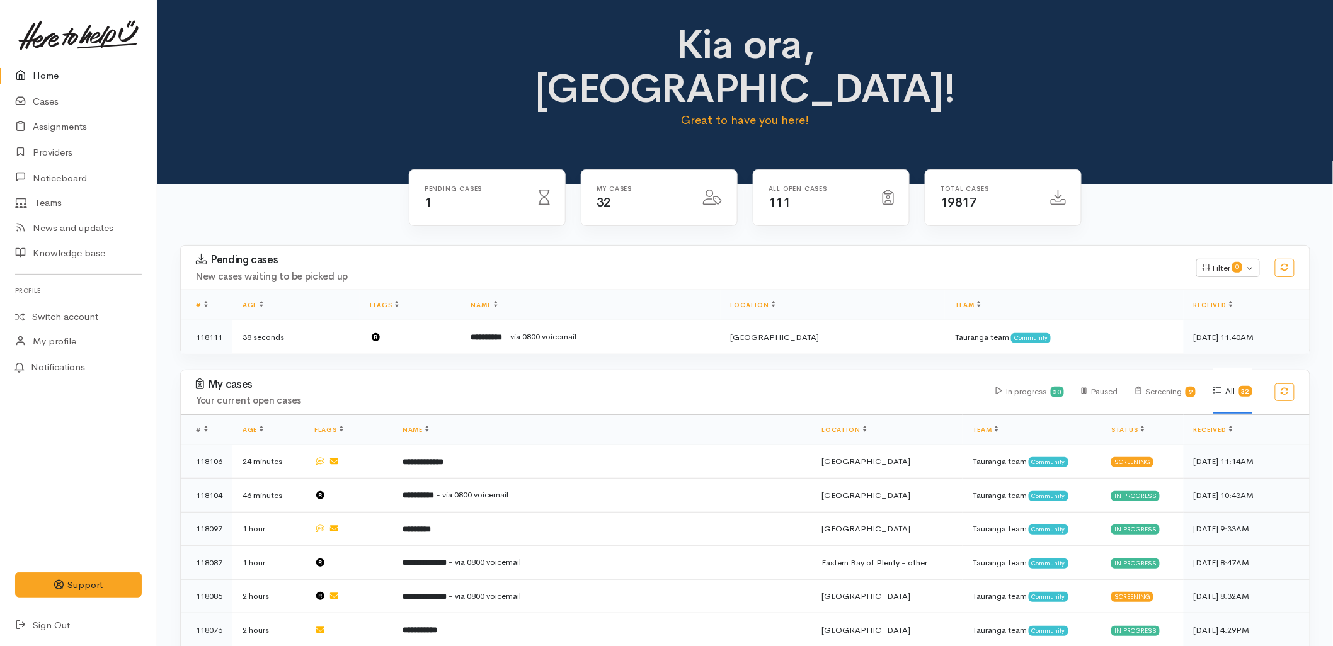
click at [779, 189] on div "All Open cases 111" at bounding box center [831, 205] width 172 height 72
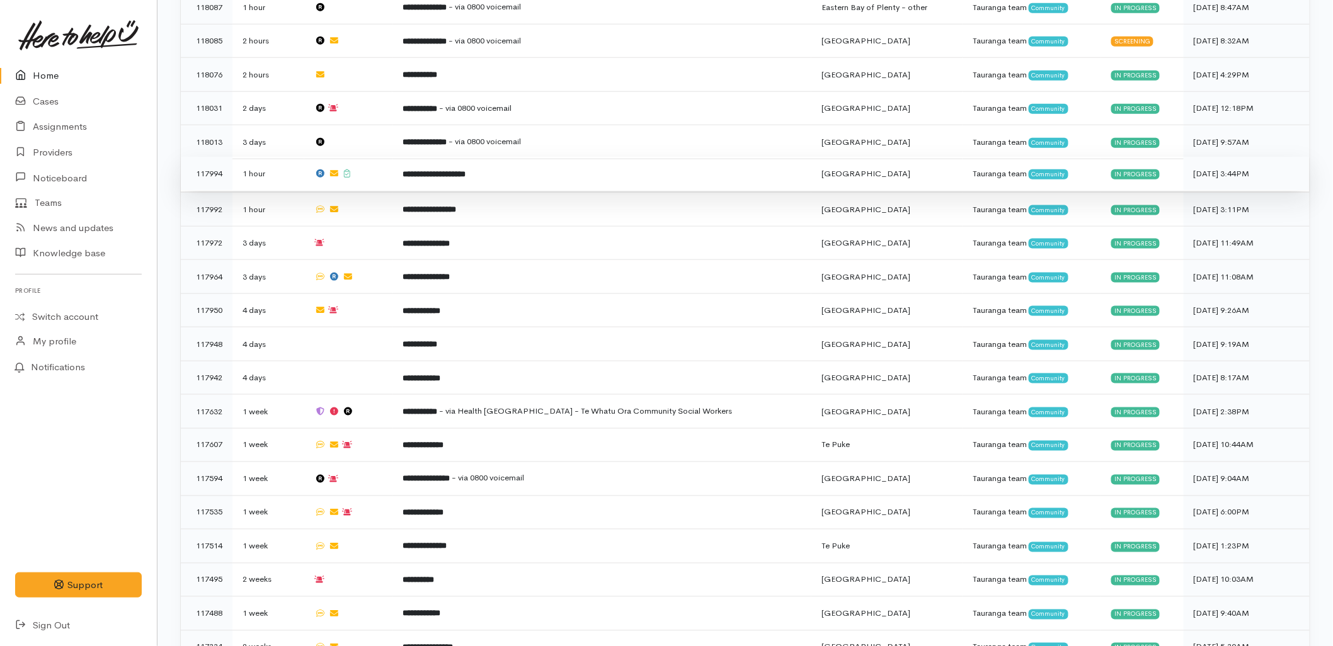
scroll to position [559, 0]
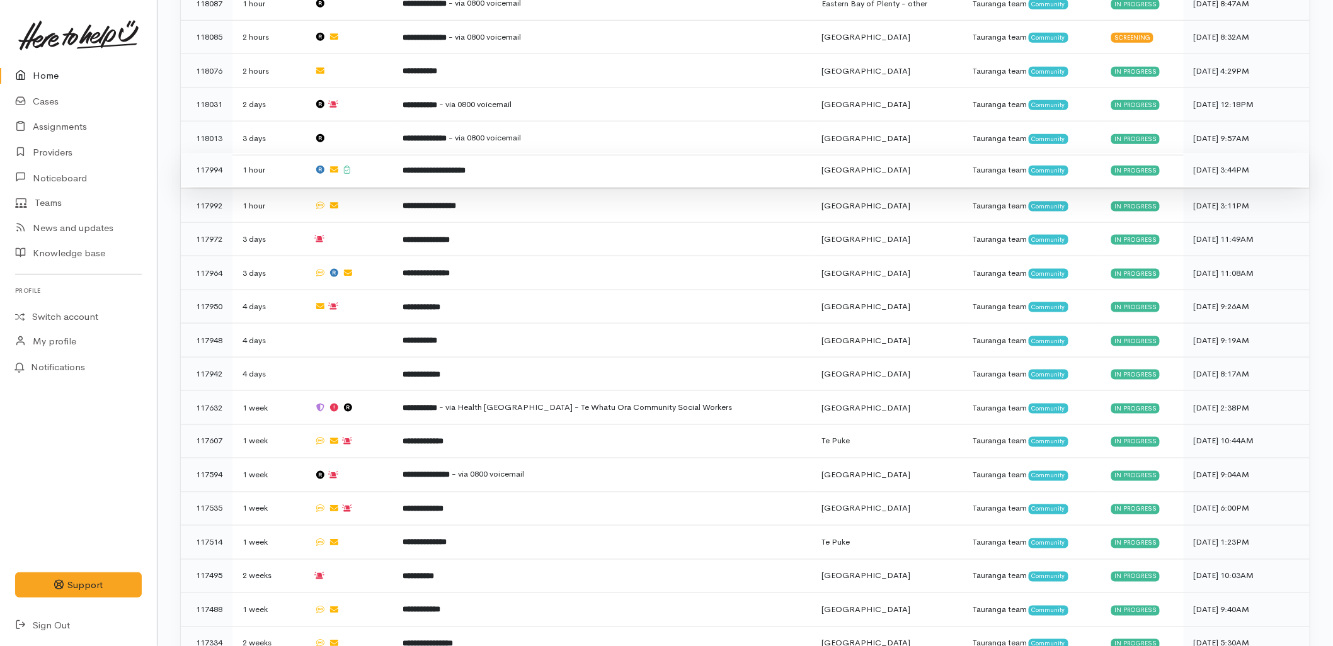
click at [416, 153] on td "**********" at bounding box center [601, 170] width 419 height 34
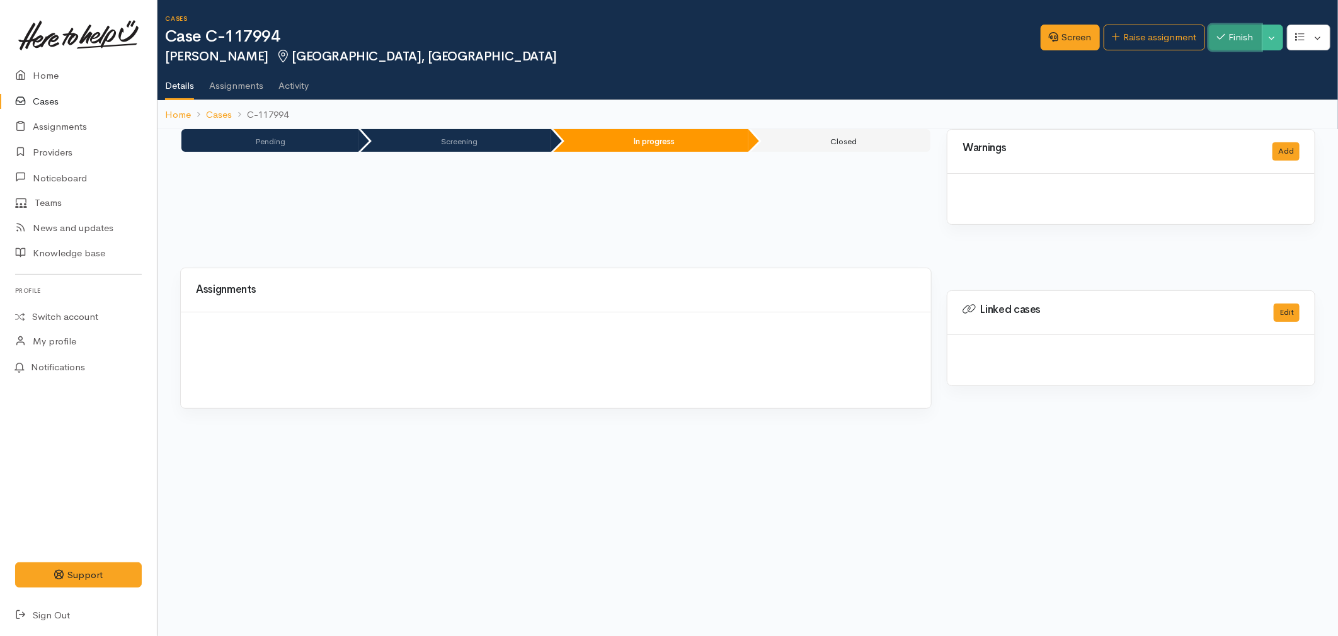
click at [1246, 42] on button "Finish" at bounding box center [1235, 38] width 53 height 26
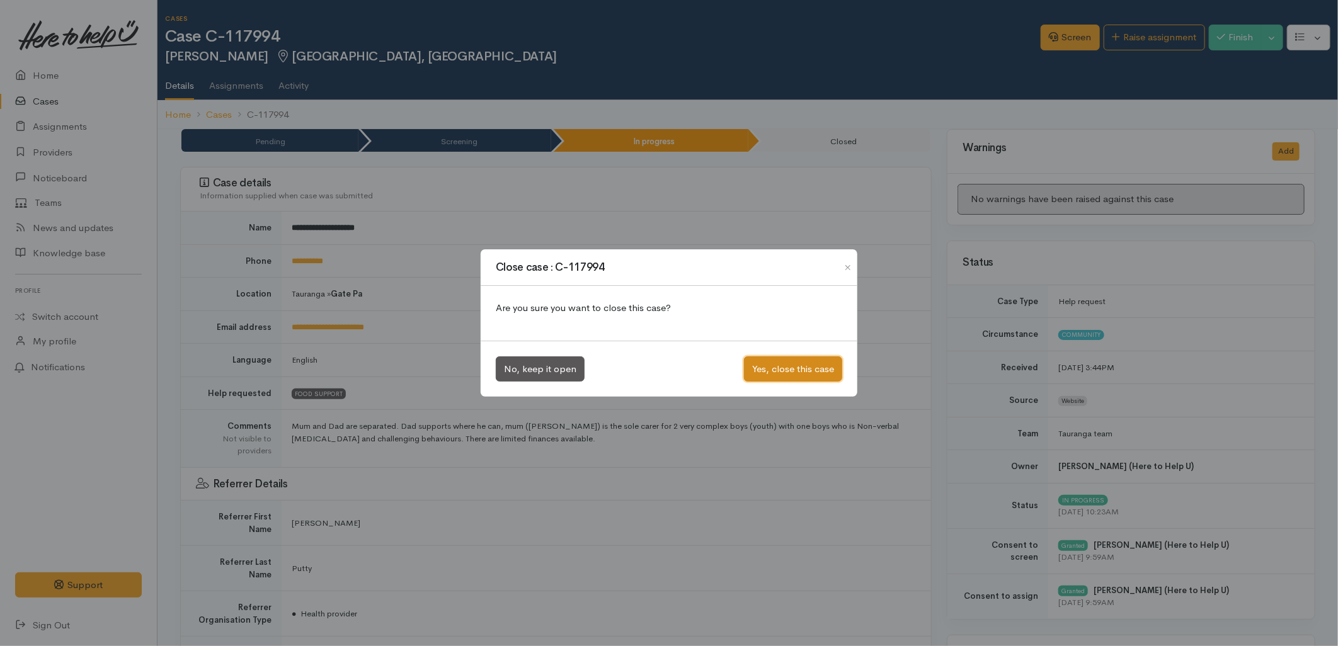
click at [808, 361] on button "Yes, close this case" at bounding box center [793, 369] width 98 height 26
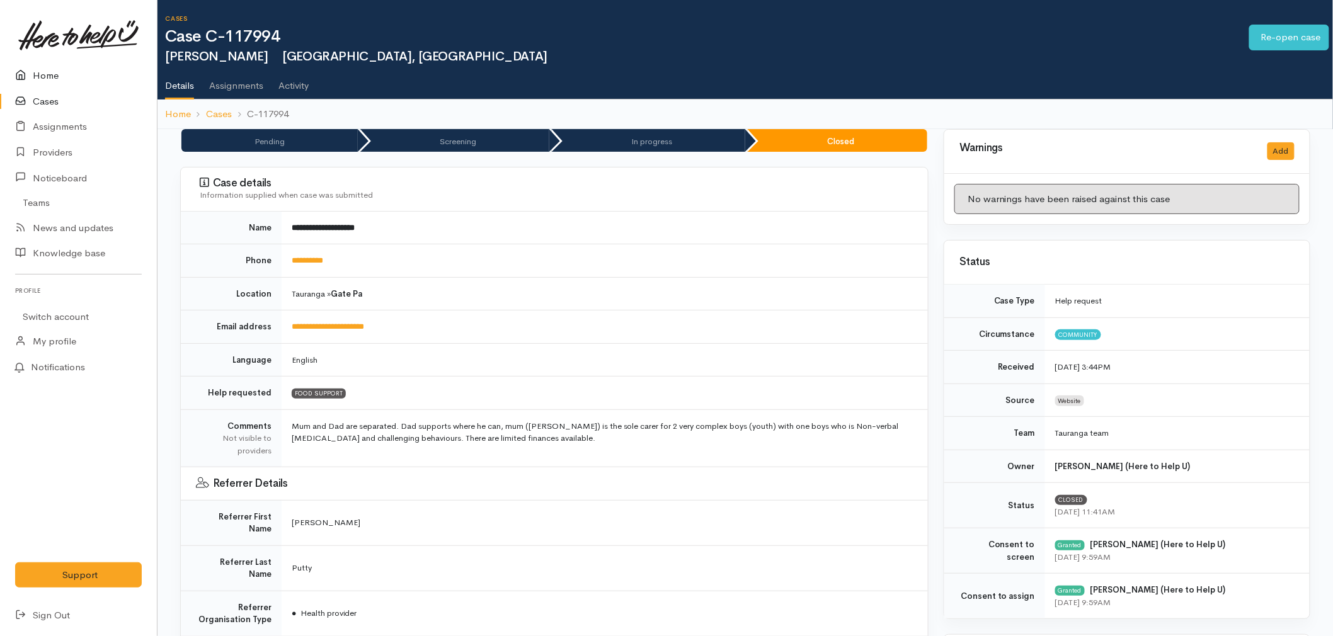
drag, startPoint x: 0, startPoint y: 0, endPoint x: 77, endPoint y: 77, distance: 109.5
click at [77, 77] on link "Home" at bounding box center [78, 76] width 157 height 26
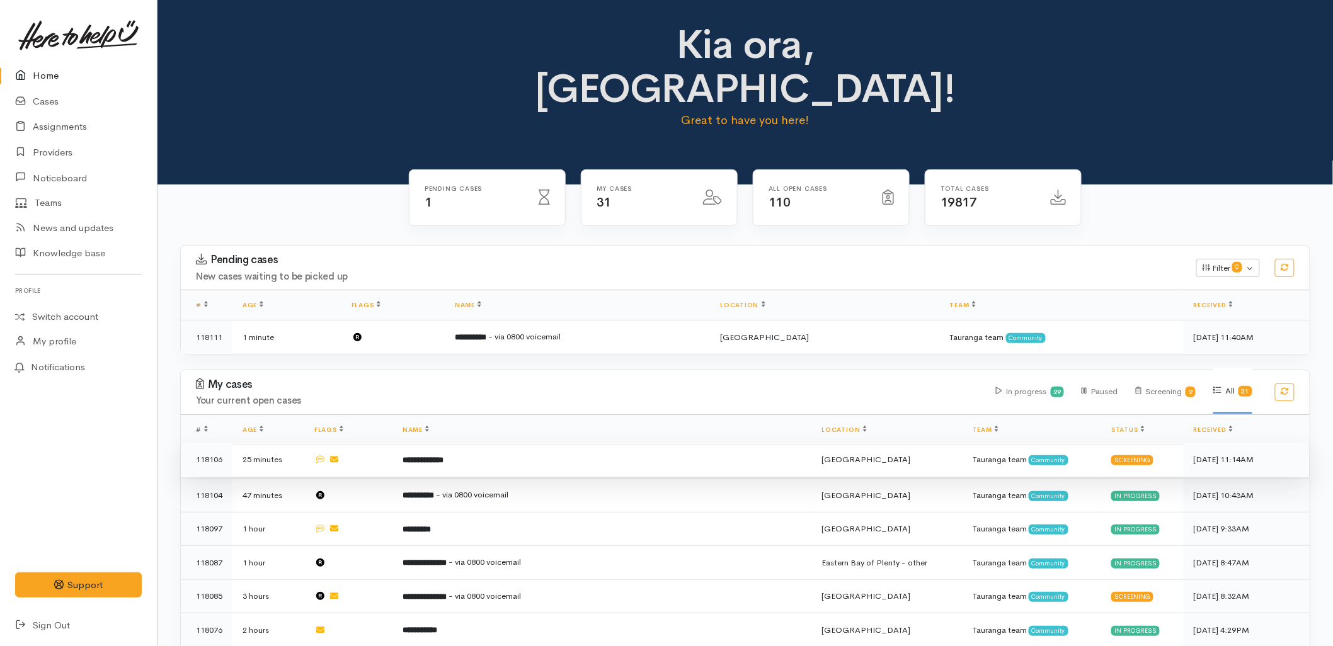
click at [538, 443] on td "**********" at bounding box center [601, 460] width 419 height 34
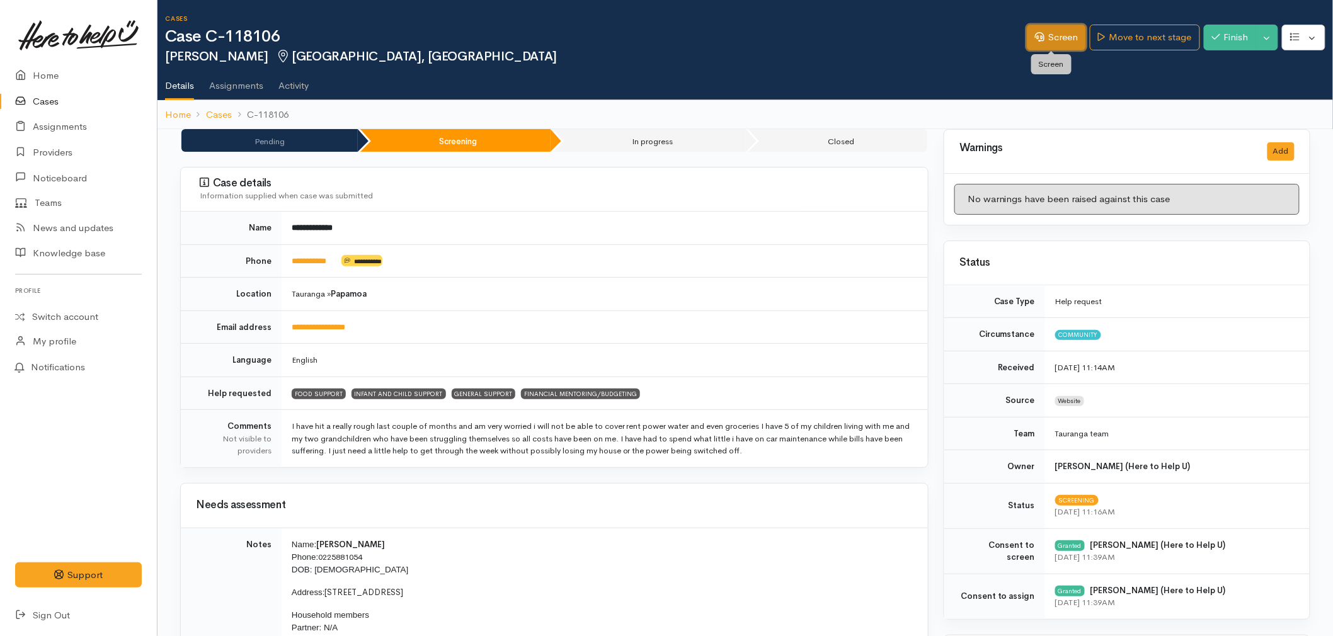
click at [1039, 41] on link "Screen" at bounding box center [1056, 38] width 59 height 26
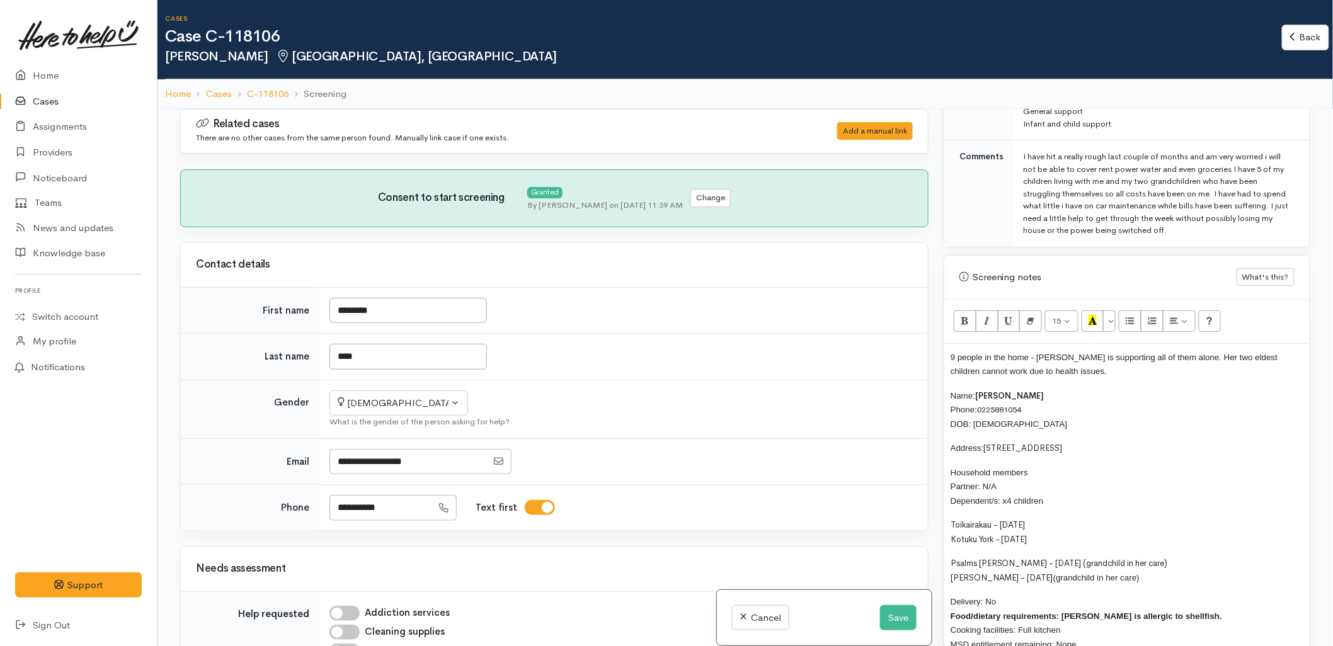
scroll to position [770, 0]
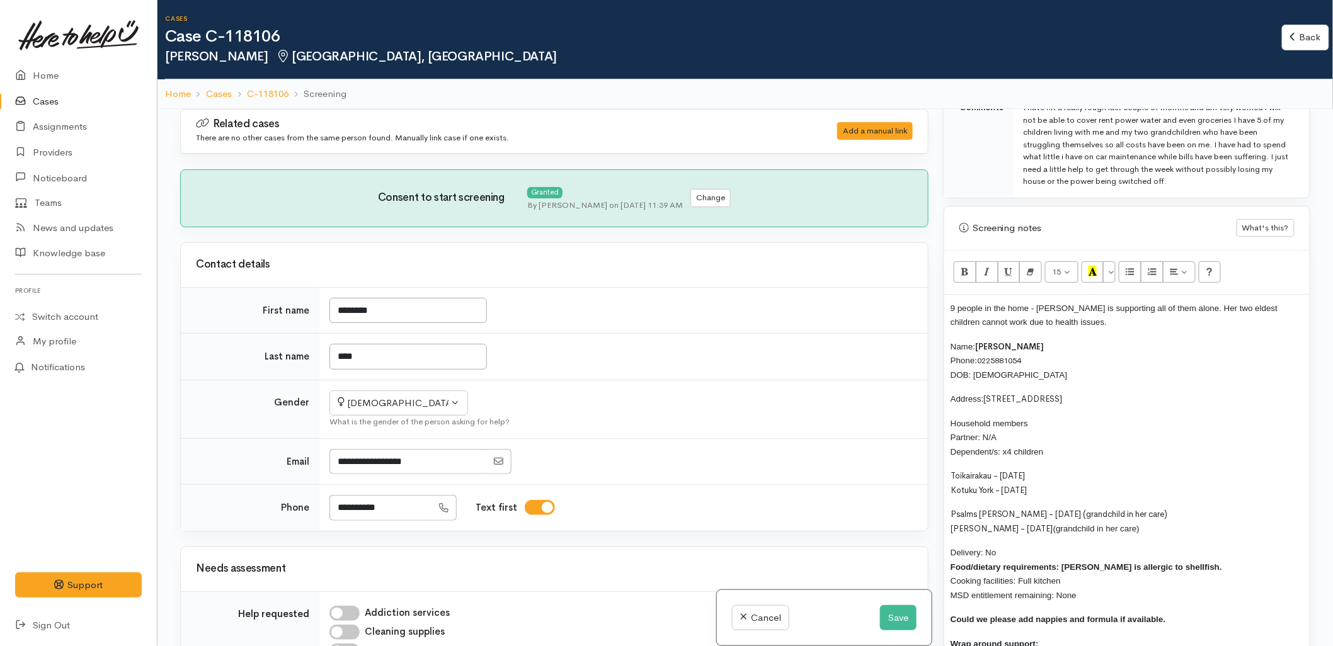
click at [947, 306] on div "9 people in the home - Veronica is supporting all of them alone. Her two eldest…" at bounding box center [1126, 500] width 365 height 411
click at [1066, 312] on span "Veronica has 9 people in the home - Veronica is supporting all of them alone. H…" at bounding box center [1116, 316] width 333 height 24
drag, startPoint x: 1237, startPoint y: 310, endPoint x: 1081, endPoint y: 305, distance: 155.6
click at [1081, 305] on span "Veronica has 9 people in her whare - Veronica is supporting all of them alone. …" at bounding box center [1118, 316] width 336 height 24
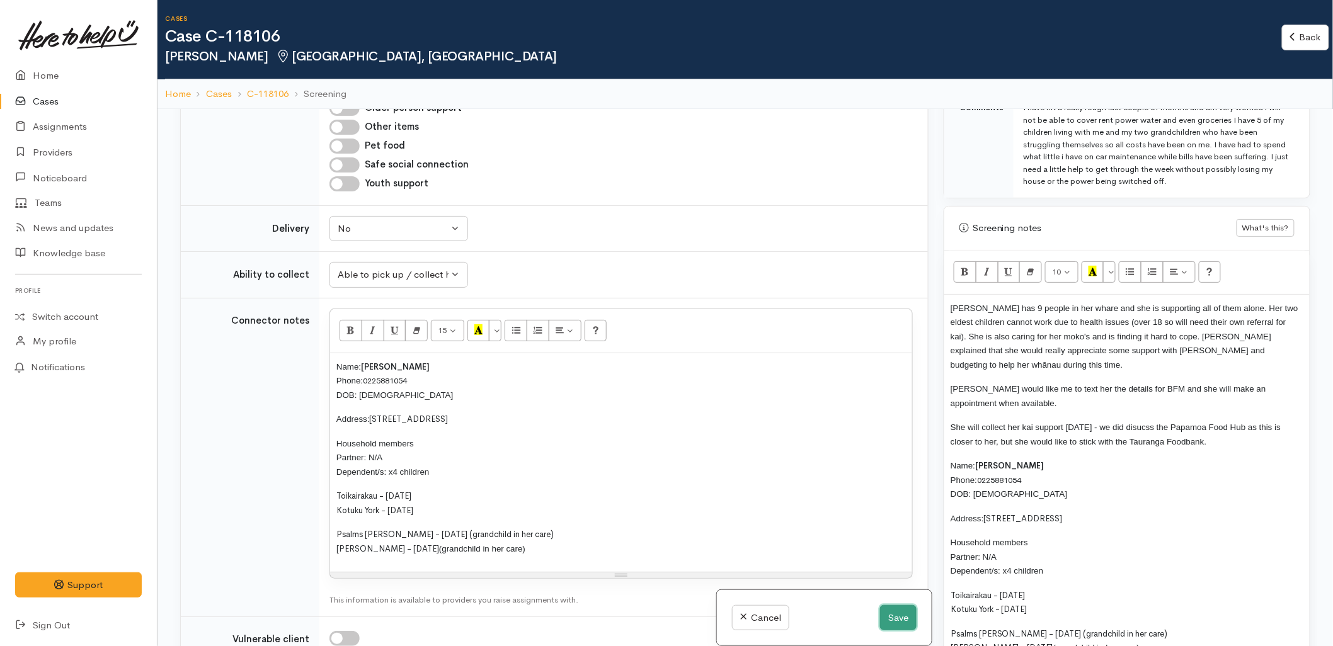
click at [902, 623] on button "Save" at bounding box center [898, 618] width 37 height 26
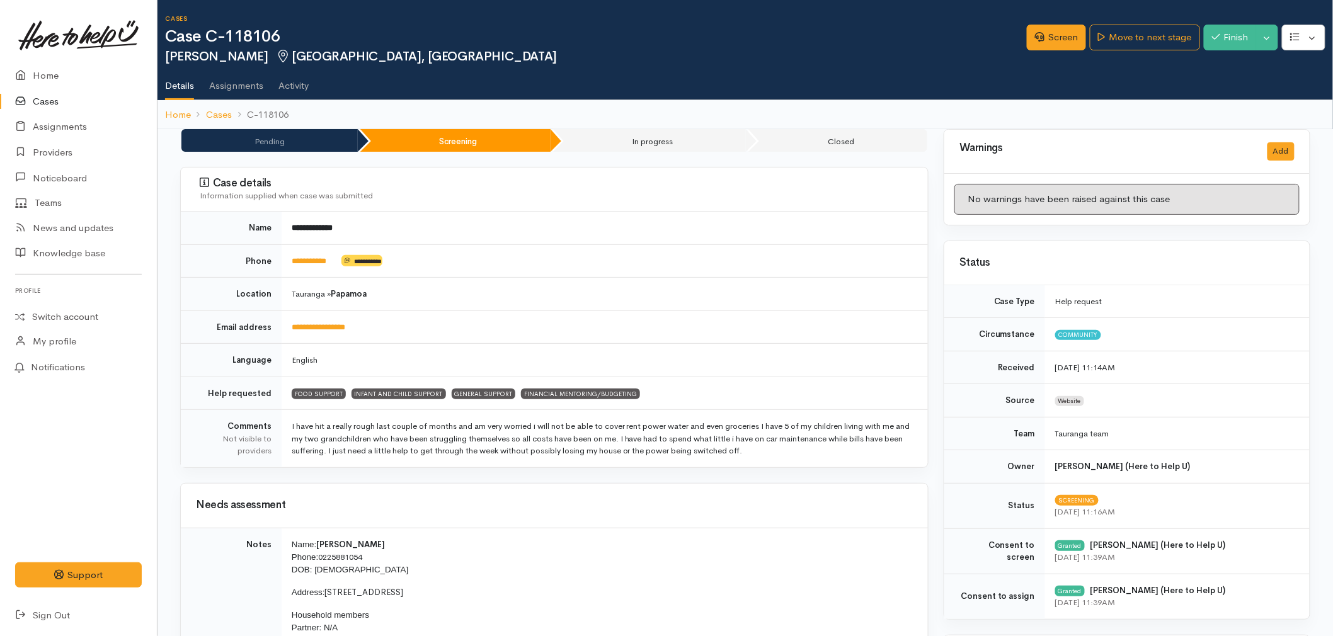
click at [646, 363] on td "English" at bounding box center [605, 360] width 646 height 33
click at [4, 66] on link "Home" at bounding box center [78, 76] width 157 height 26
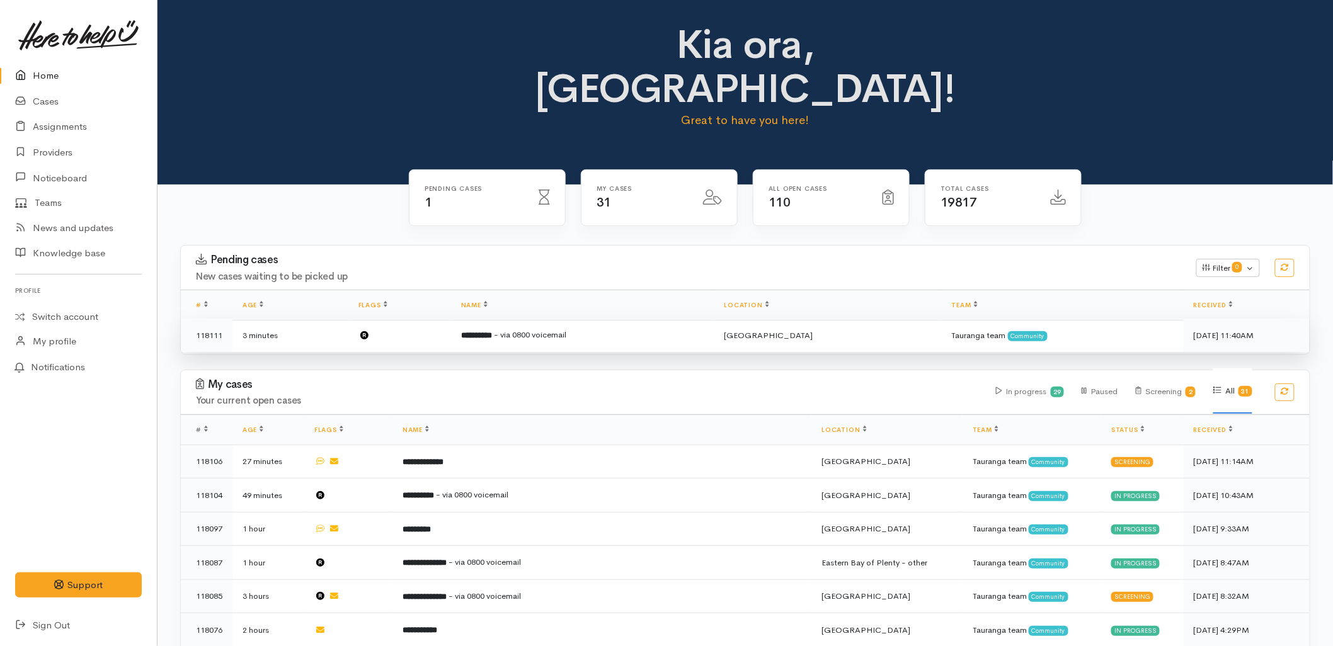
click at [524, 319] on td "**********" at bounding box center [582, 335] width 263 height 33
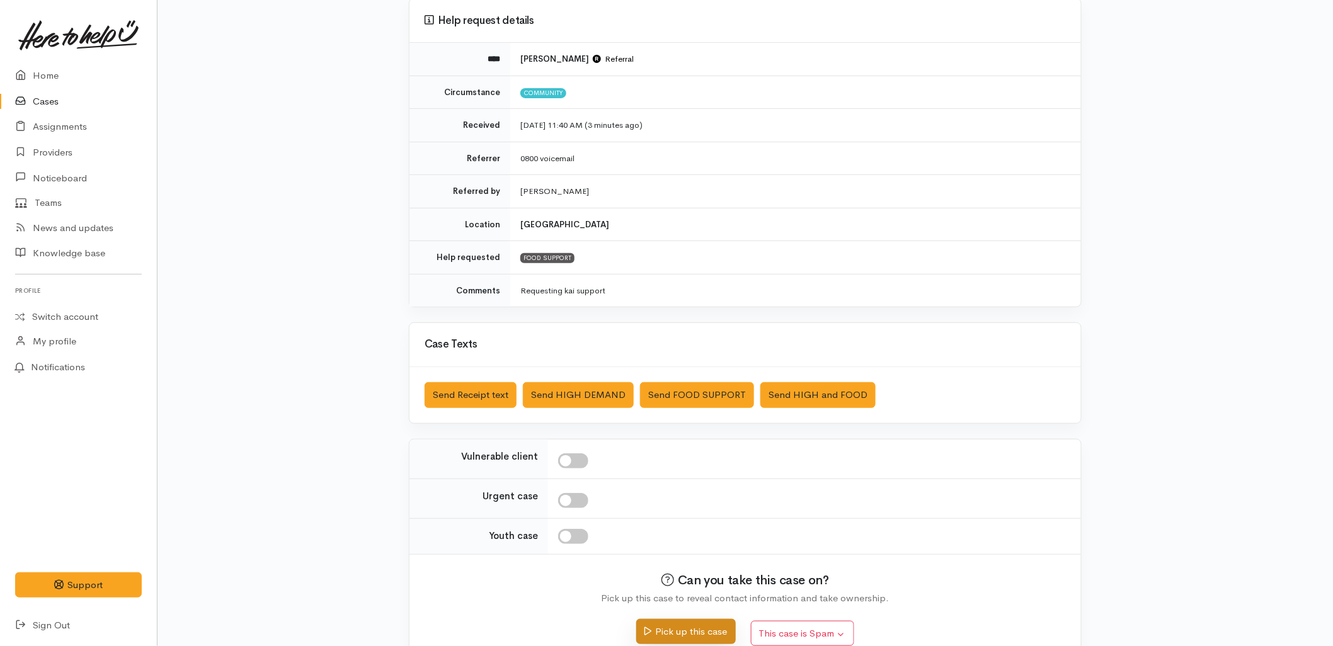
scroll to position [136, 0]
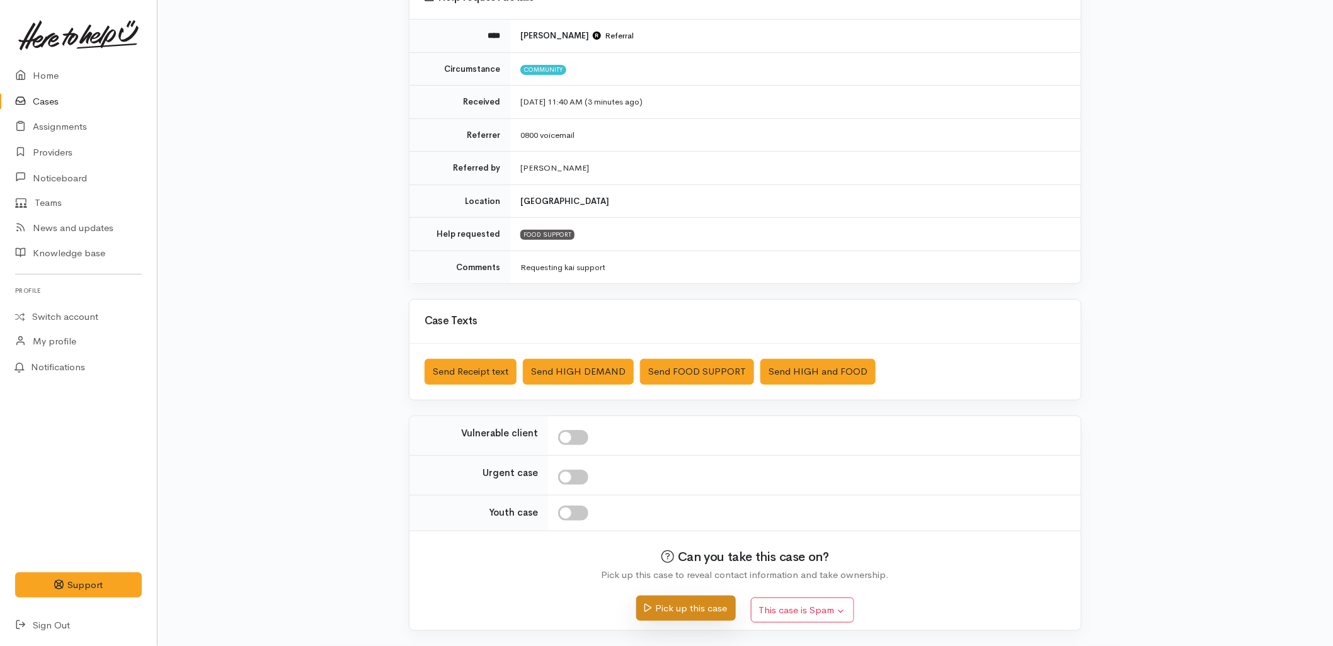
click at [679, 610] on button "Pick up this case" at bounding box center [685, 609] width 99 height 26
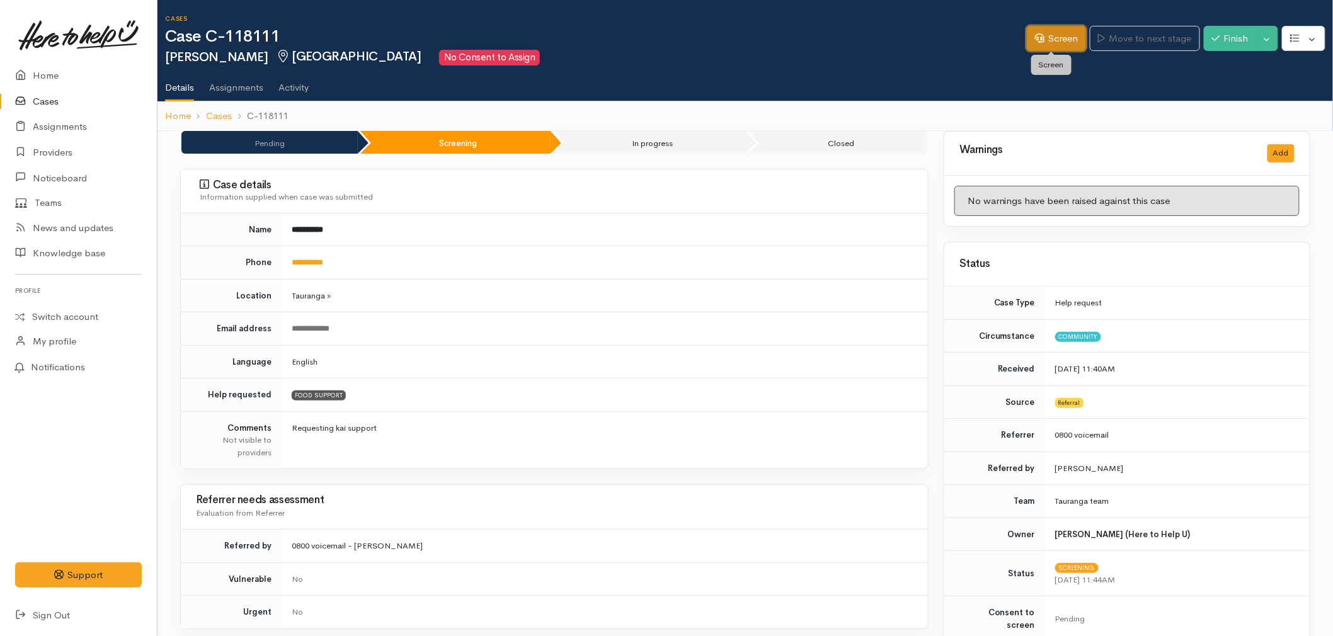
click at [1054, 41] on link "Screen" at bounding box center [1056, 39] width 59 height 26
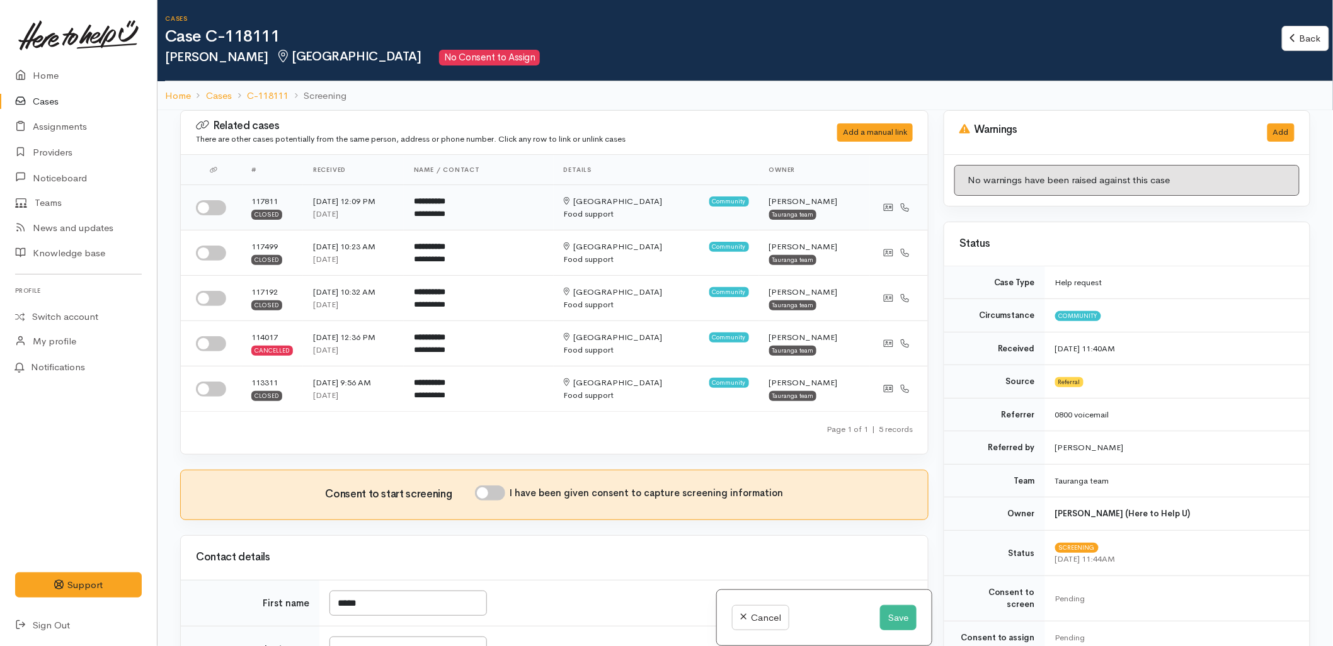
click at [214, 209] on input "checkbox" at bounding box center [211, 207] width 30 height 15
checkbox input "true"
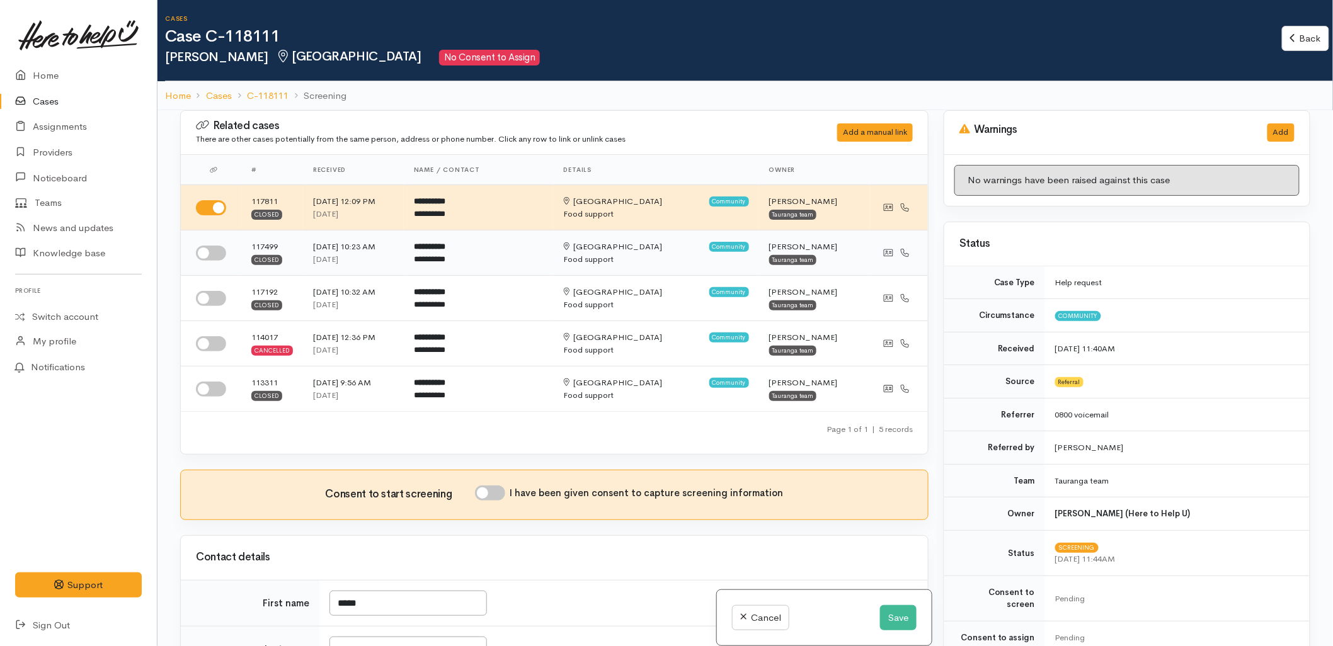
click at [205, 255] on input "checkbox" at bounding box center [211, 253] width 30 height 15
checkbox input "true"
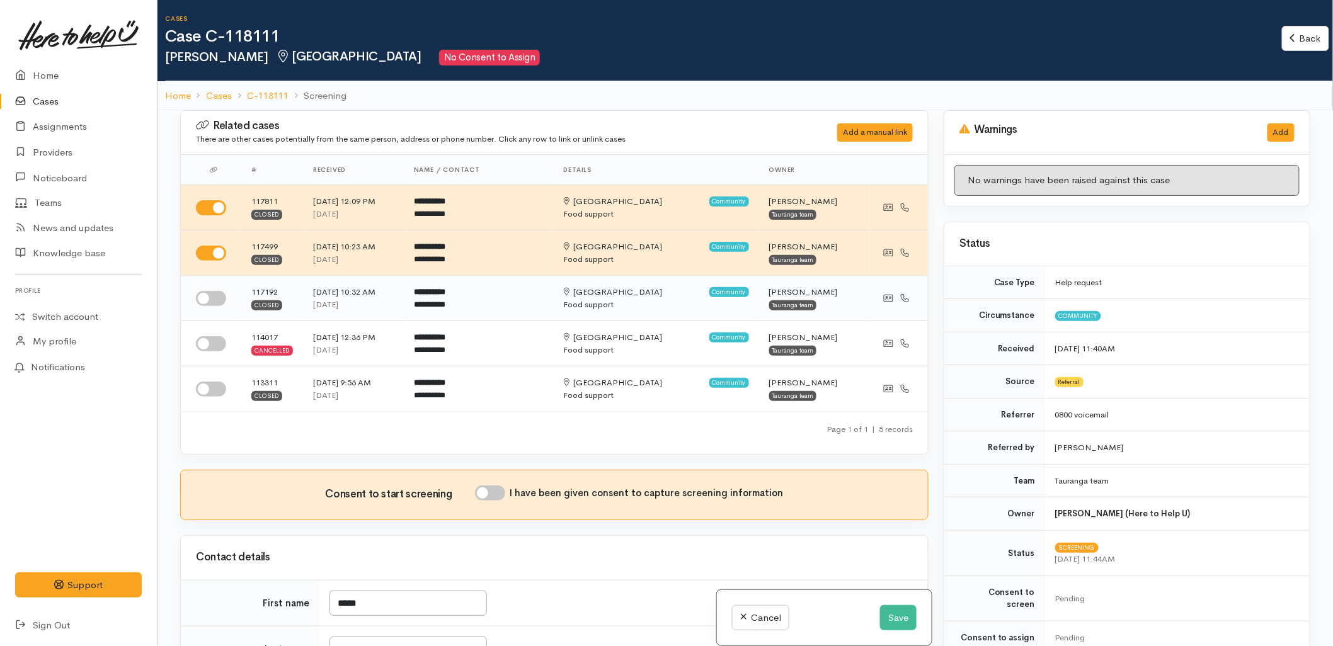
click at [200, 299] on input "checkbox" at bounding box center [211, 298] width 30 height 15
checkbox input "true"
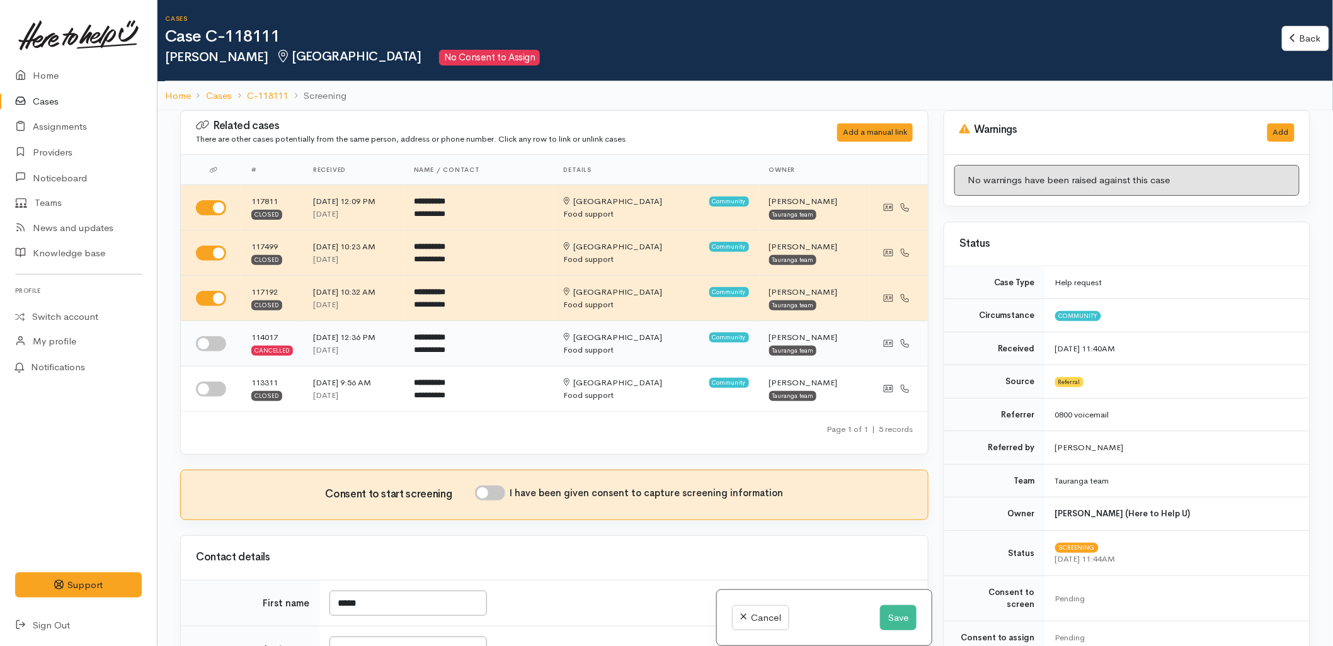
click at [209, 350] on input "checkbox" at bounding box center [211, 343] width 30 height 15
checkbox input "true"
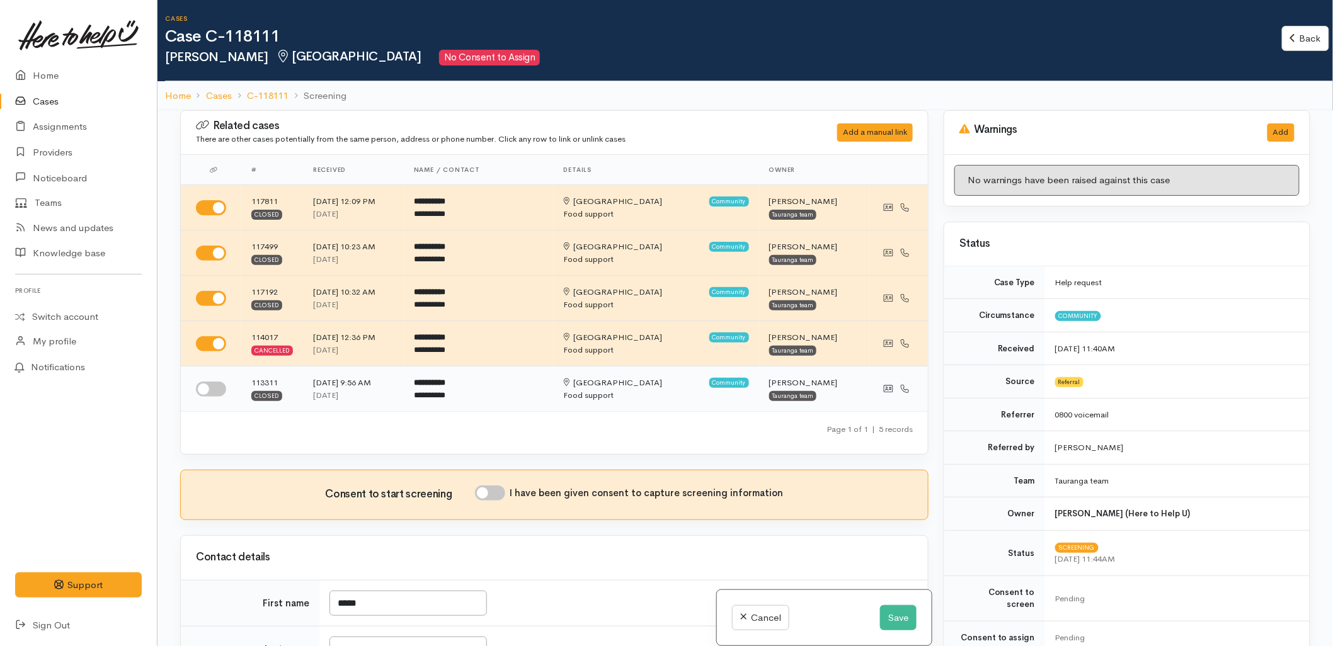
click at [212, 393] on input "checkbox" at bounding box center [211, 389] width 30 height 15
checkbox input "true"
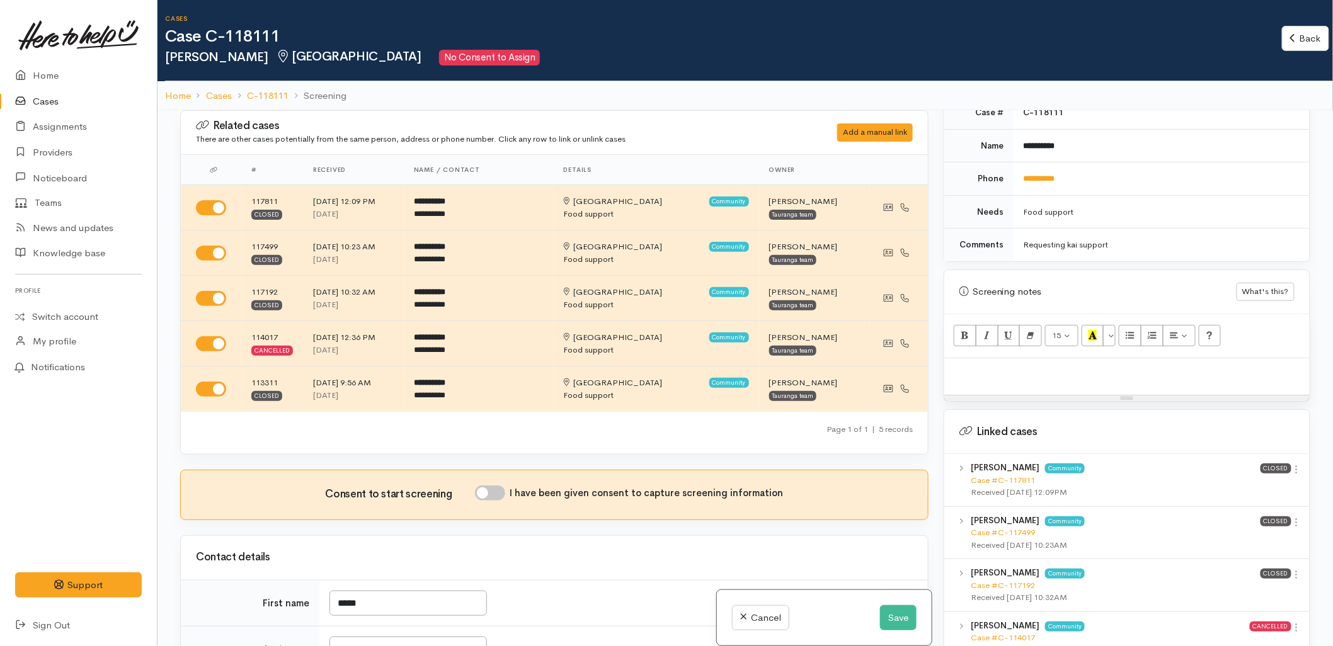
scroll to position [630, 0]
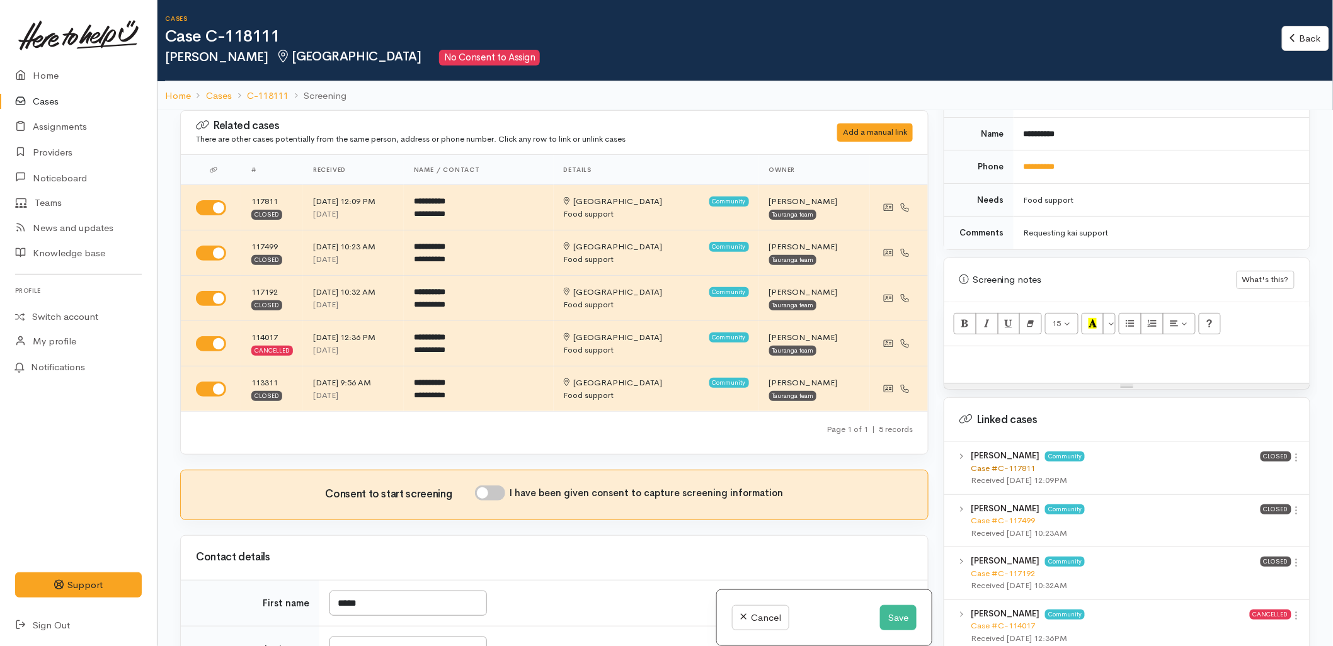
click at [996, 463] on link "Case #C-117811" at bounding box center [1002, 468] width 64 height 11
drag, startPoint x: 1081, startPoint y: 154, endPoint x: 1016, endPoint y: 162, distance: 65.3
click at [1016, 162] on td "**********" at bounding box center [1161, 167] width 296 height 33
copy link "**********"
click at [885, 615] on button "Save" at bounding box center [898, 618] width 37 height 26
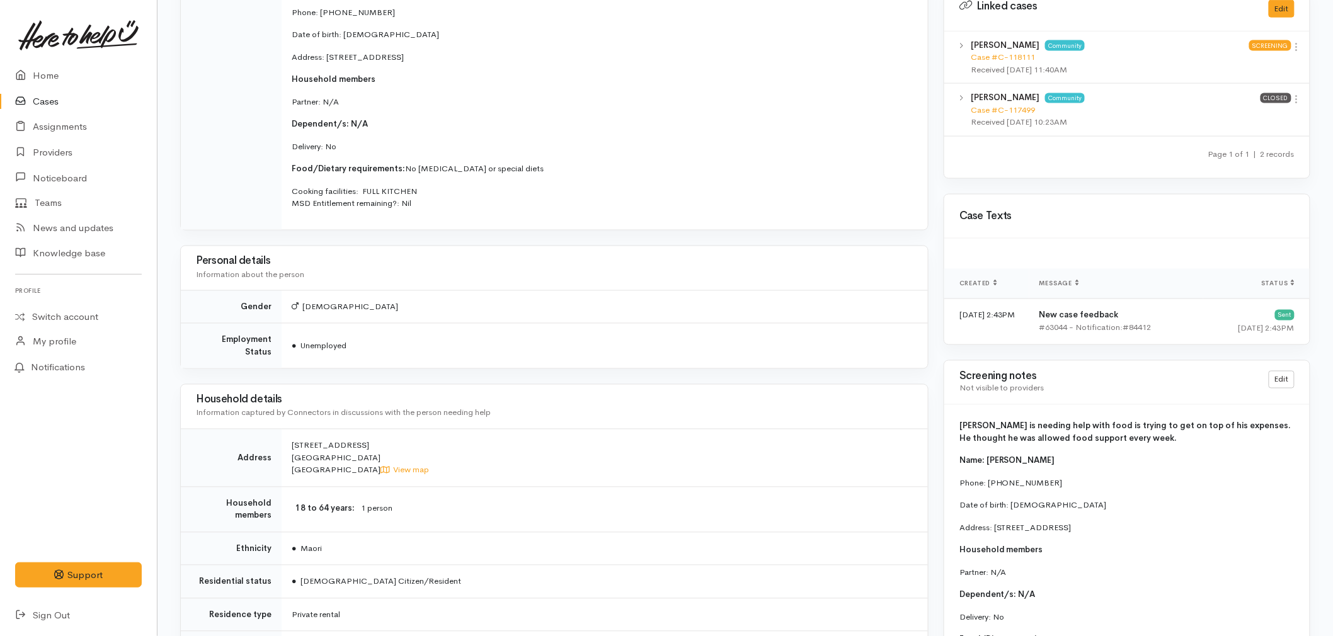
scroll to position [700, 0]
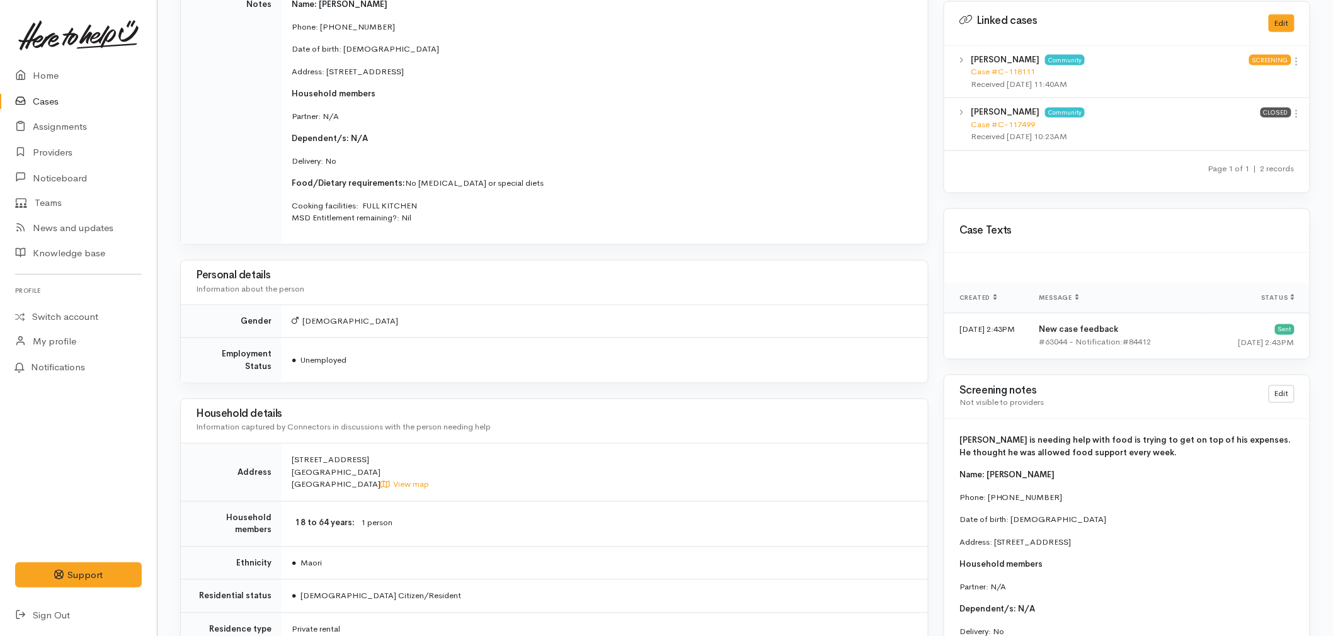
click at [33, 104] on link "Cases" at bounding box center [78, 102] width 157 height 26
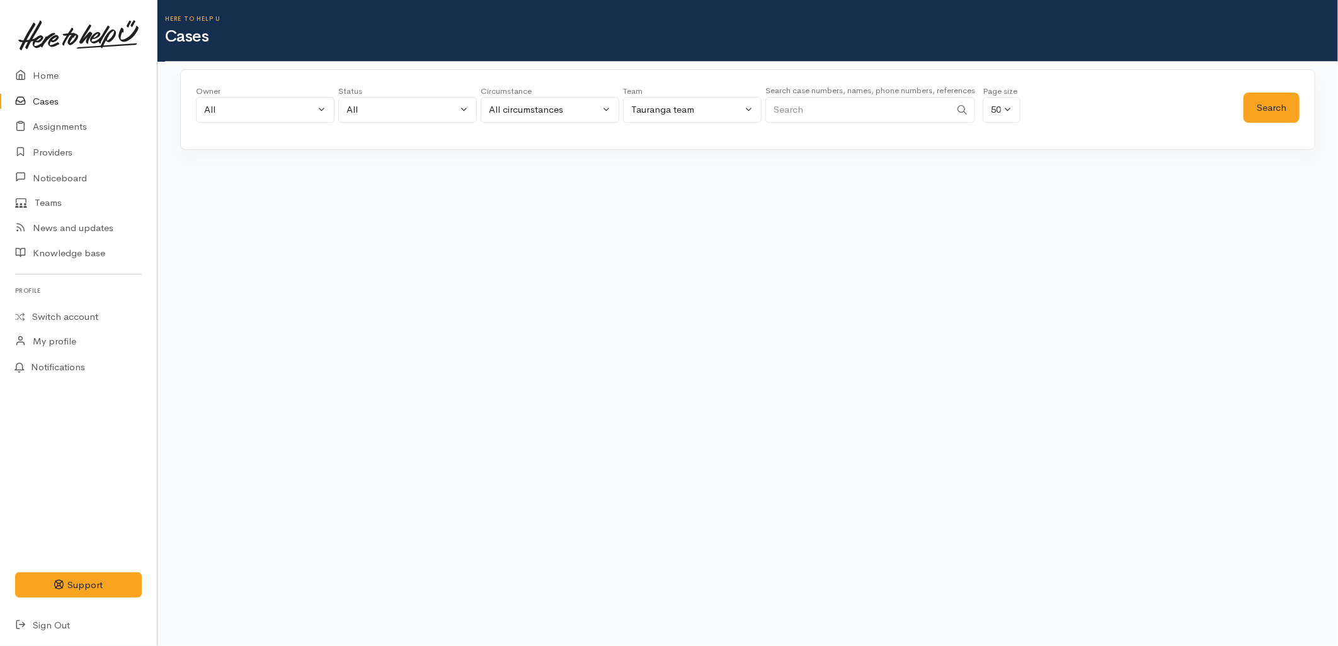
click at [928, 114] on input "Search" at bounding box center [857, 110] width 185 height 26
paste input "0204404673"
type input "0204404673"
click at [1270, 109] on button "Search" at bounding box center [1271, 108] width 56 height 31
click at [1272, 109] on button "Search" at bounding box center [1271, 108] width 56 height 31
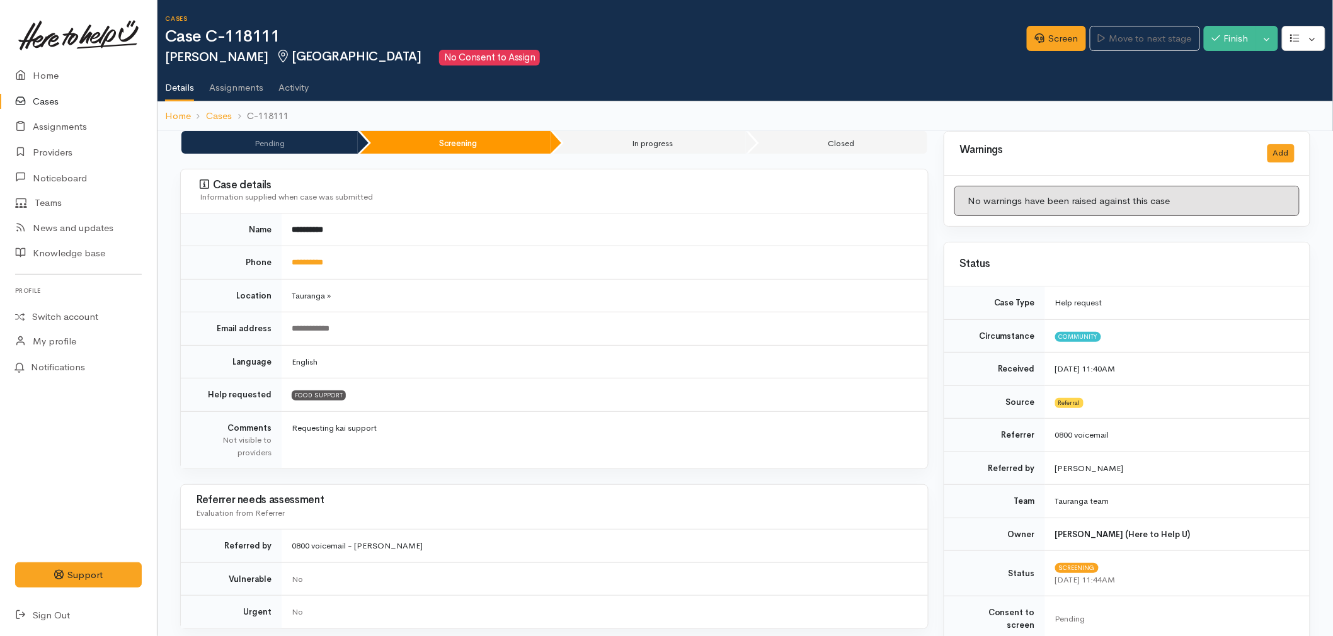
click at [467, 364] on td "English" at bounding box center [605, 361] width 646 height 33
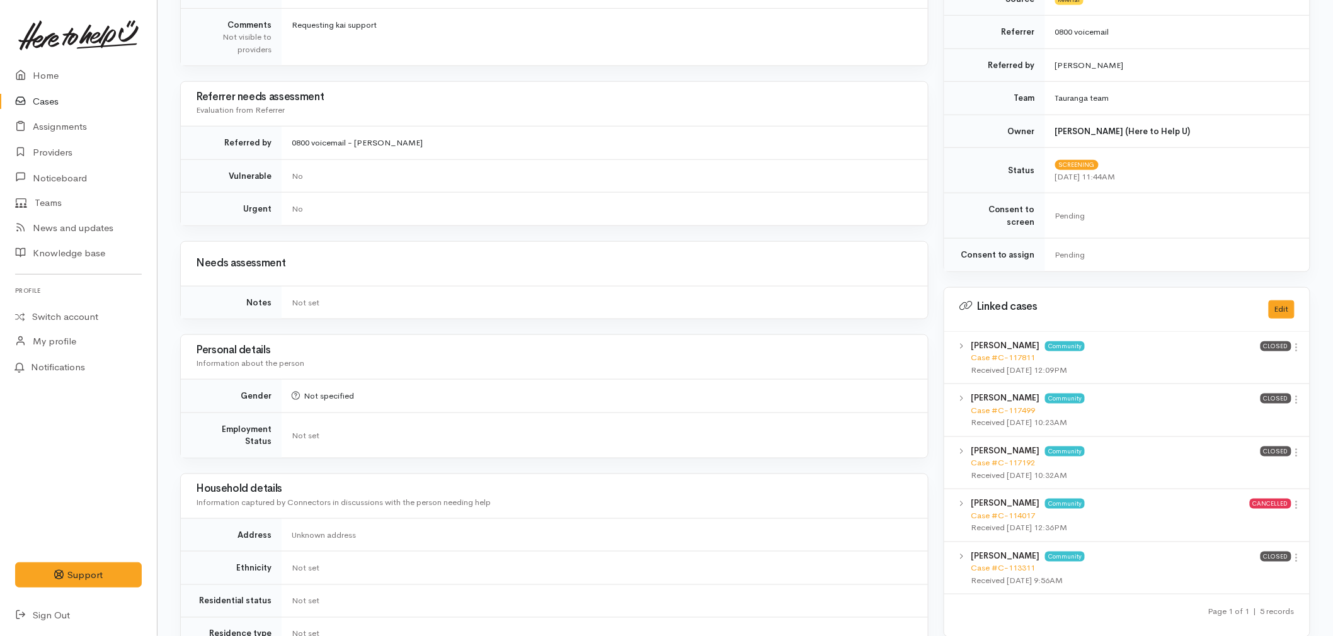
scroll to position [419, 0]
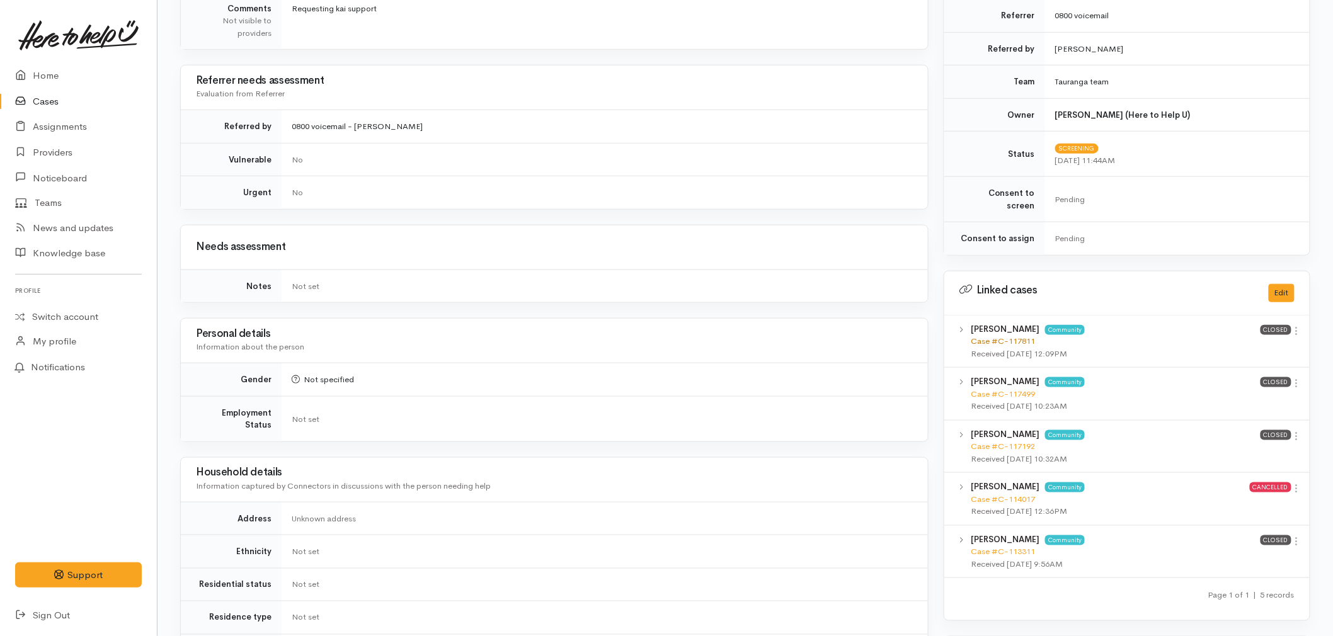
click at [1000, 336] on link "Case #C-117811" at bounding box center [1002, 341] width 64 height 11
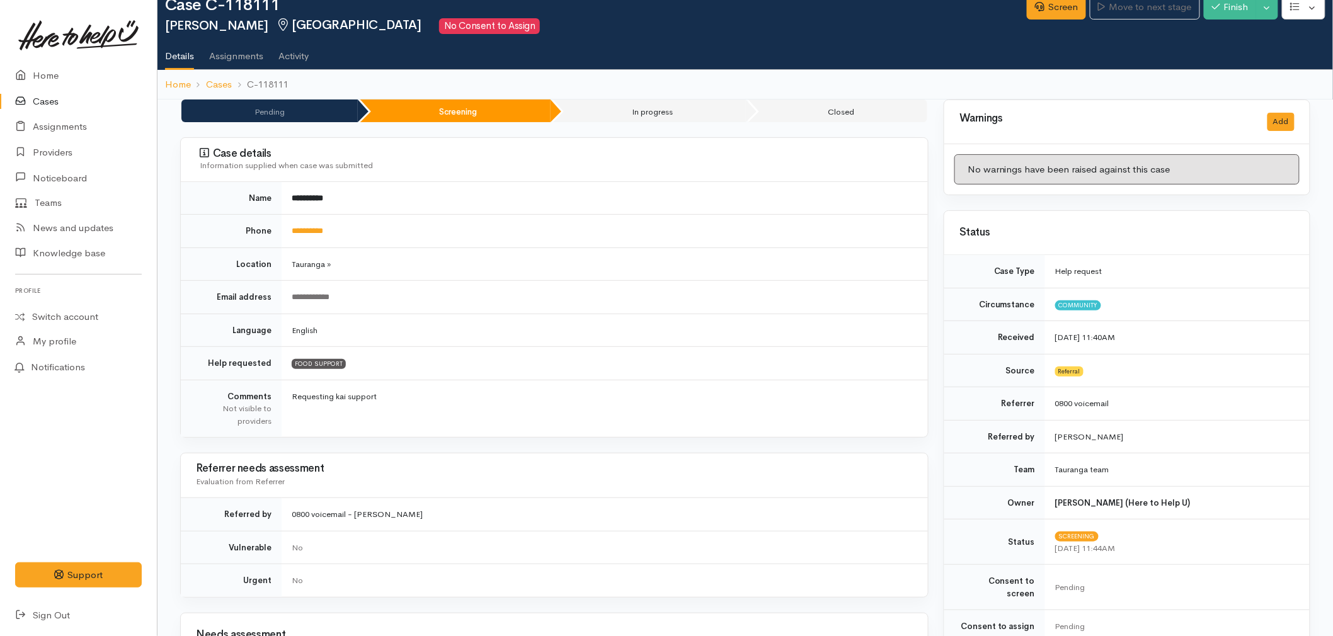
scroll to position [0, 0]
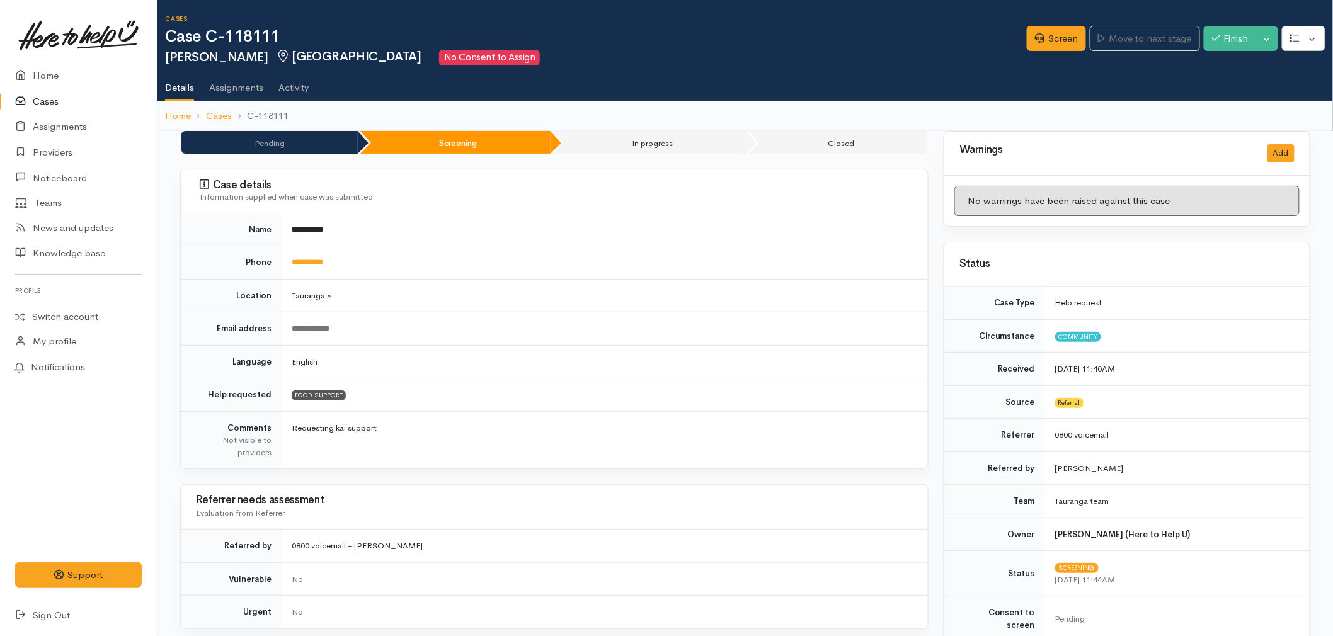
click at [52, 101] on link "Cases" at bounding box center [78, 102] width 157 height 26
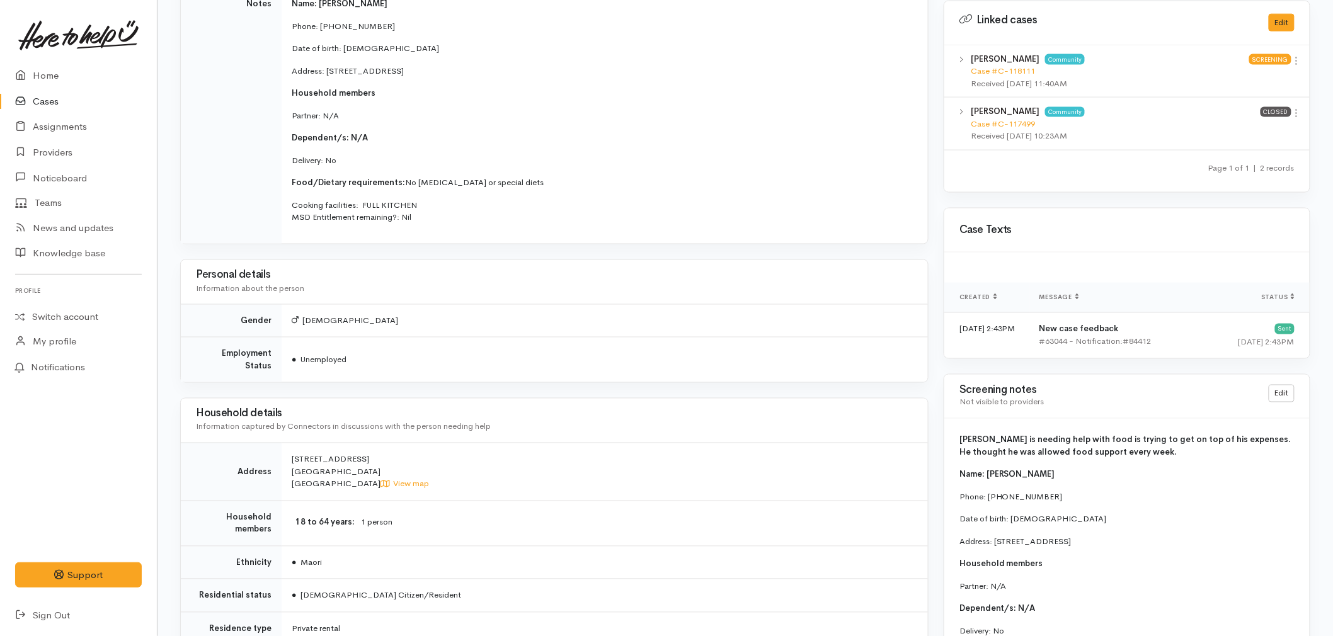
scroll to position [700, 0]
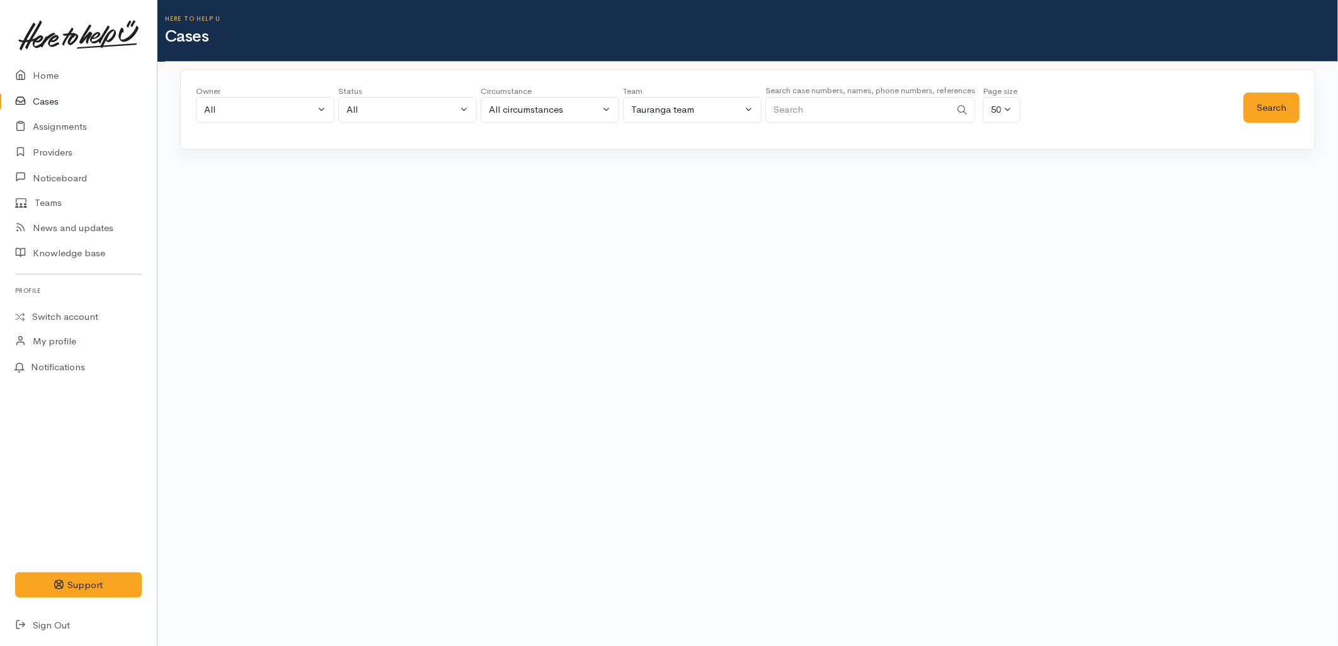
click at [836, 104] on input "Search" at bounding box center [857, 110] width 185 height 26
paste input "272662678"
type input "272662678"
click at [1283, 113] on button "Search" at bounding box center [1271, 108] width 56 height 31
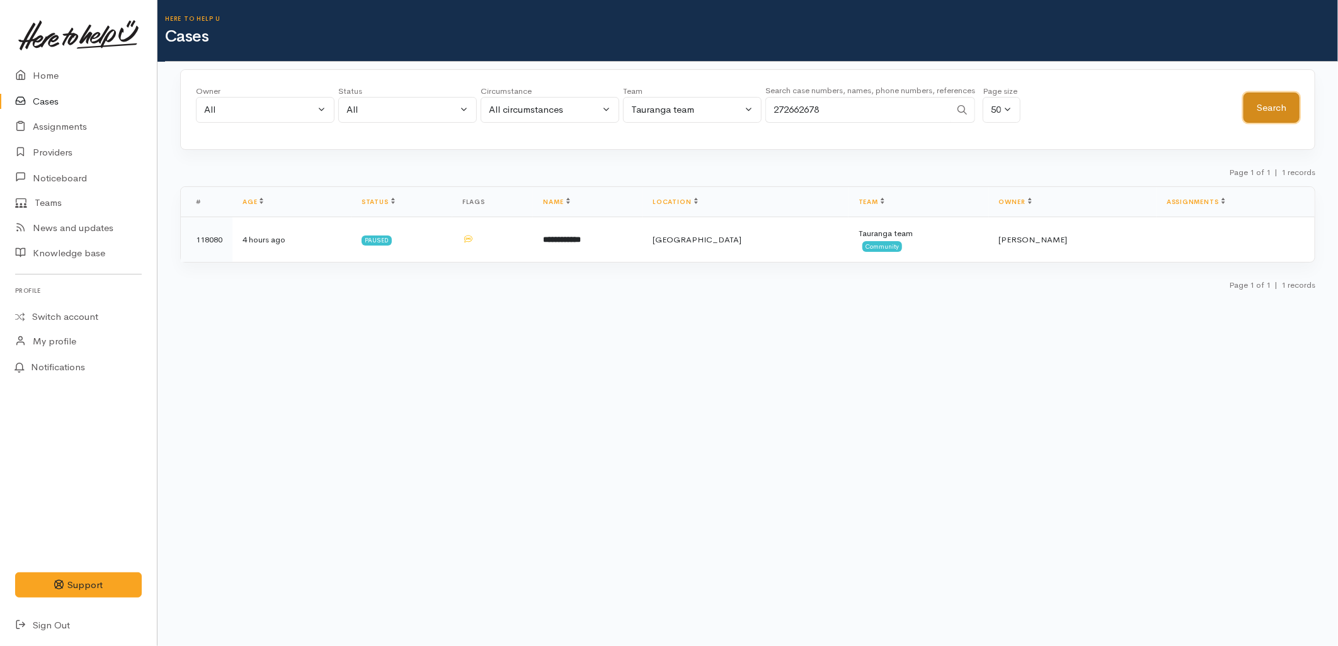
click at [1280, 114] on button "Search" at bounding box center [1271, 108] width 56 height 31
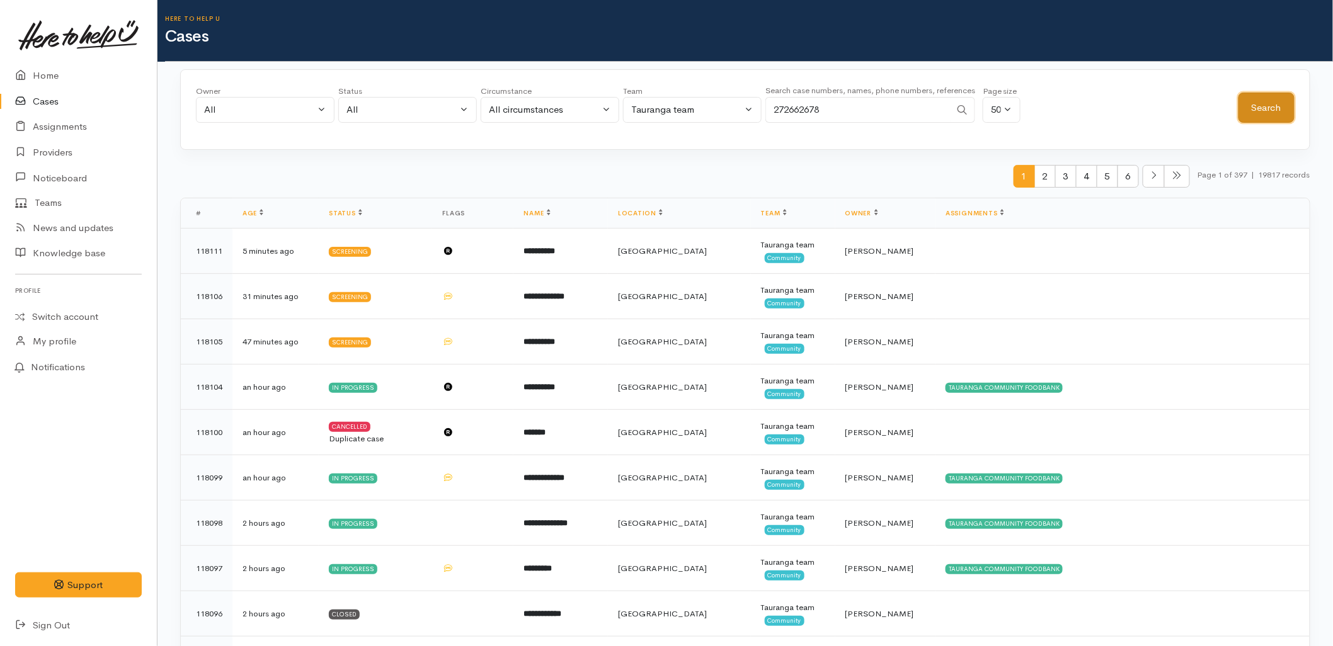
click at [1280, 114] on button "Search" at bounding box center [1266, 108] width 56 height 31
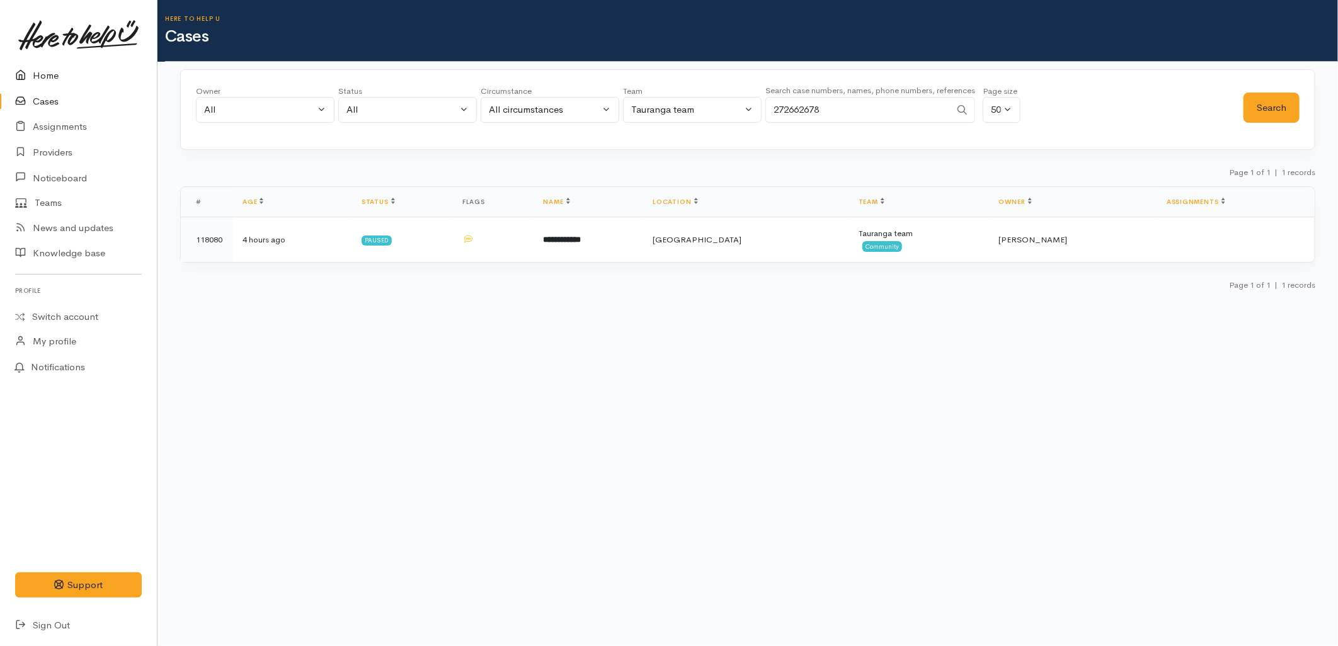
click at [55, 80] on link "Home" at bounding box center [78, 76] width 157 height 26
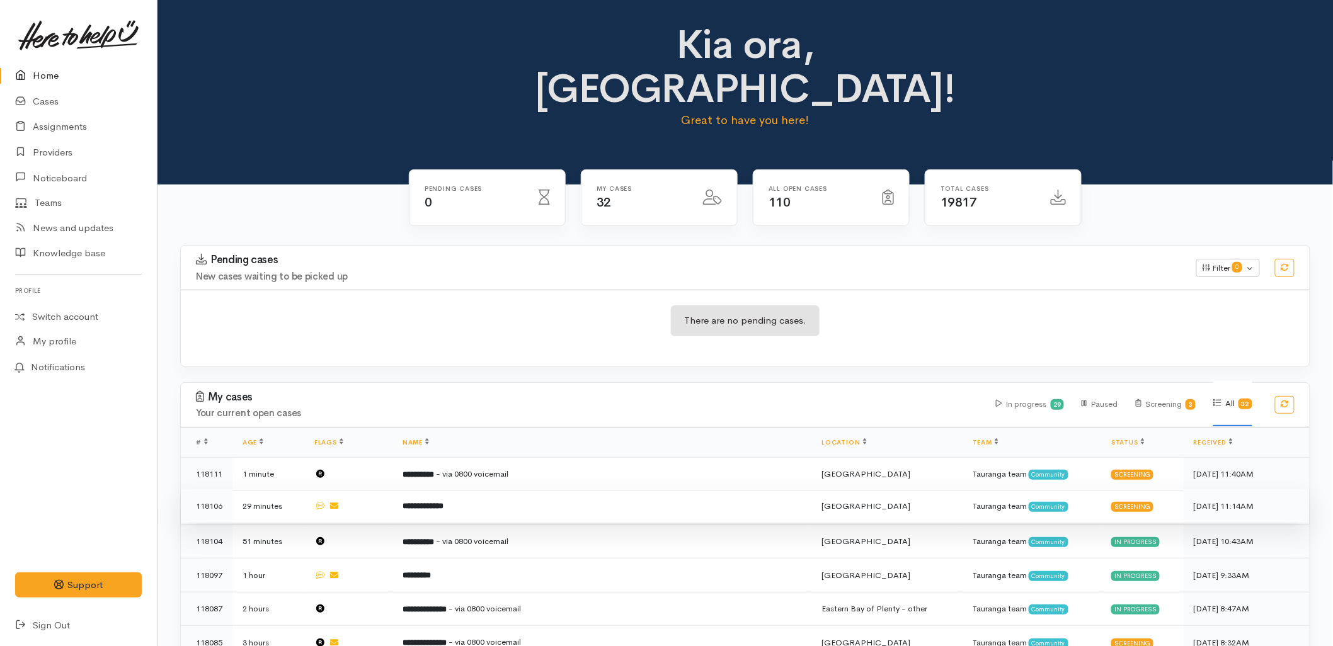
click at [443, 502] on b "**********" at bounding box center [422, 506] width 41 height 8
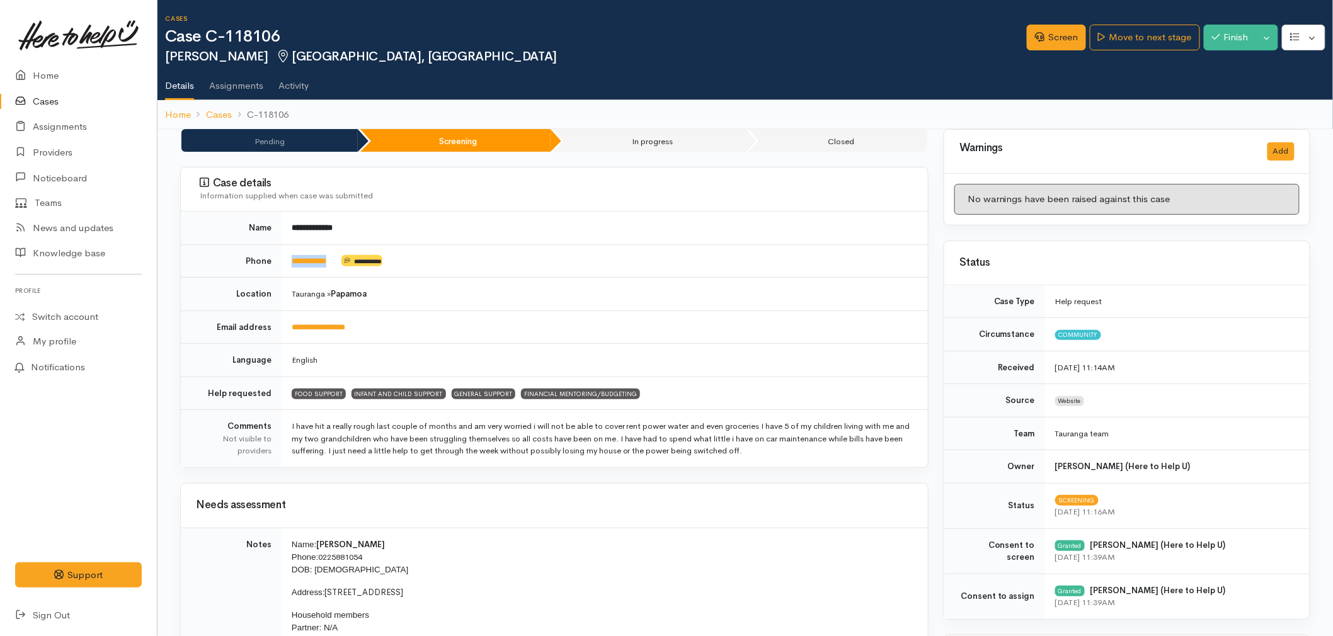
drag, startPoint x: 344, startPoint y: 270, endPoint x: 287, endPoint y: 268, distance: 56.7
click at [287, 268] on td "**********" at bounding box center [605, 260] width 646 height 33
copy td "**********"
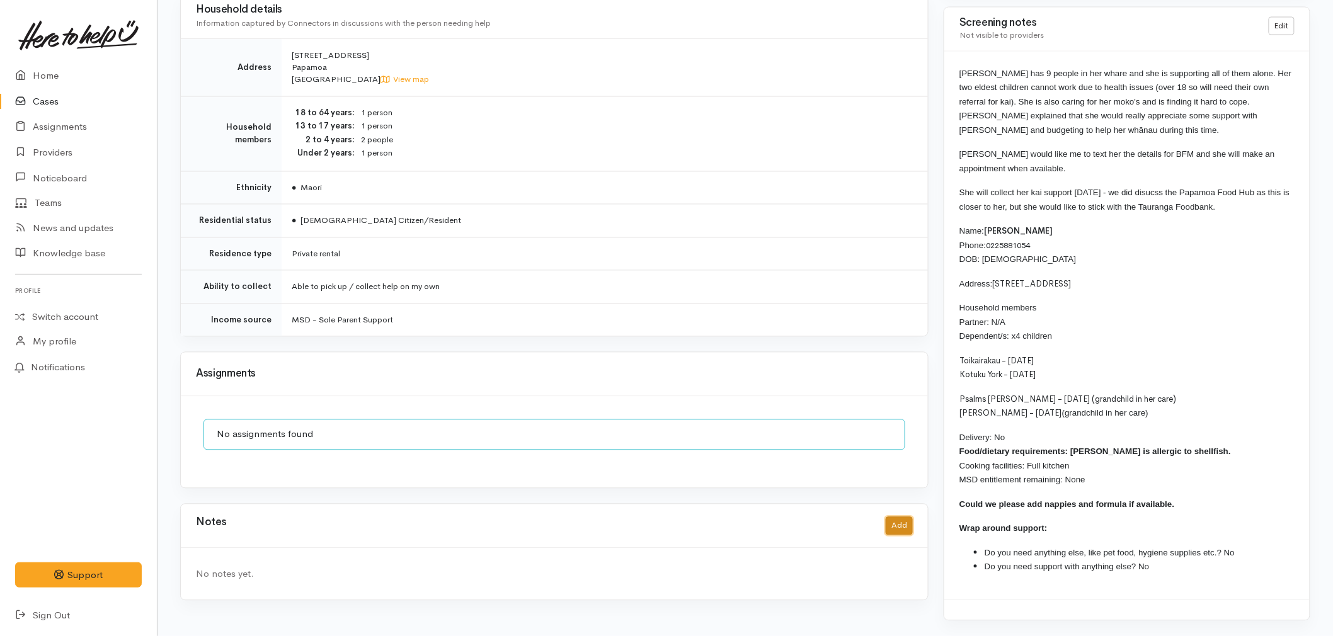
click at [889, 520] on button "Add" at bounding box center [898, 526] width 27 height 18
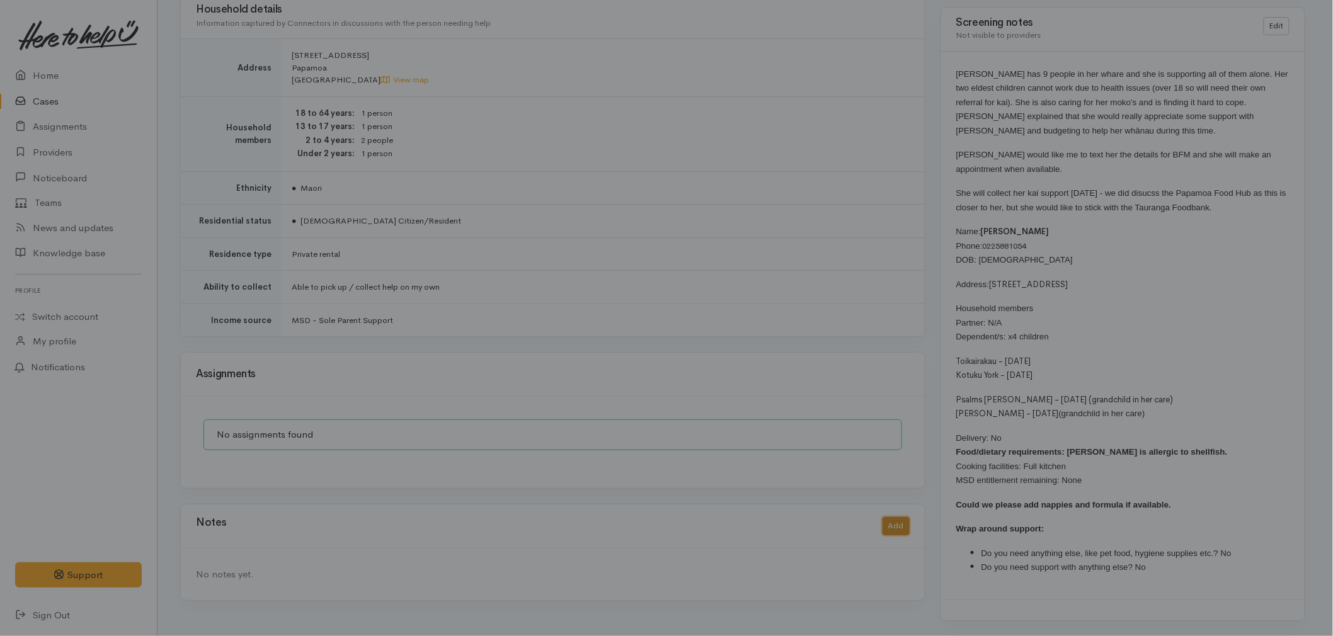
scroll to position [921, 0]
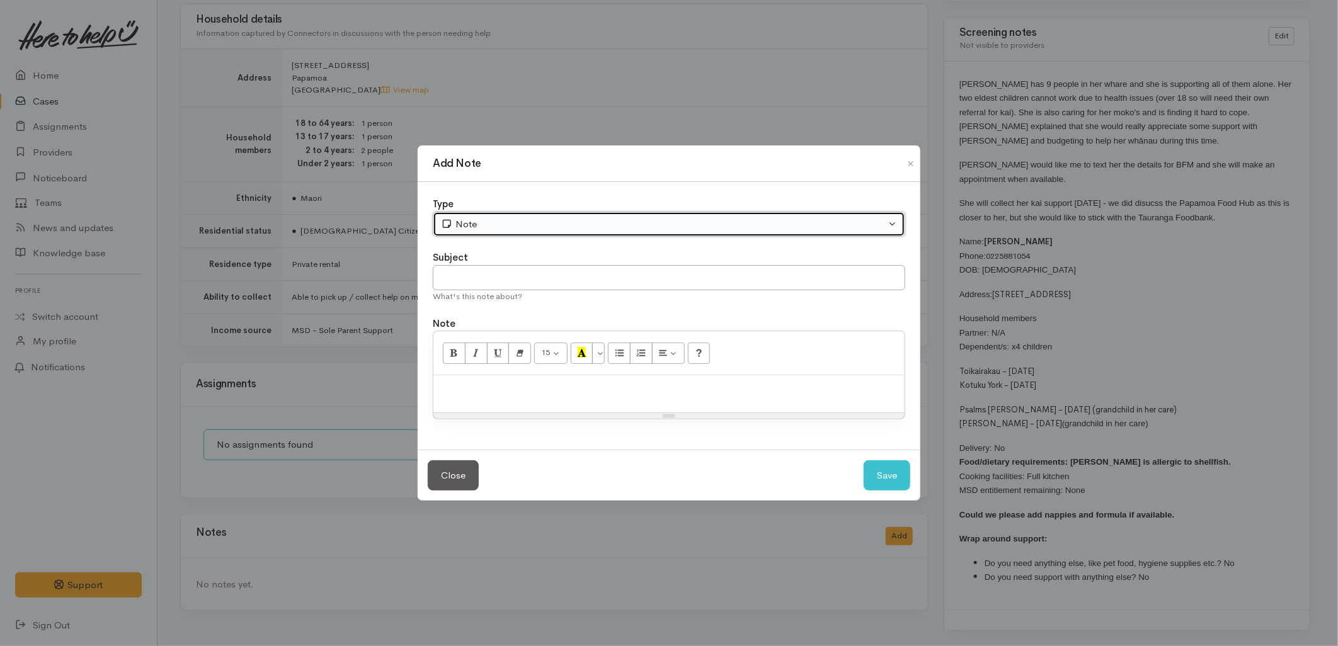
click at [468, 225] on div "Note" at bounding box center [663, 224] width 445 height 14
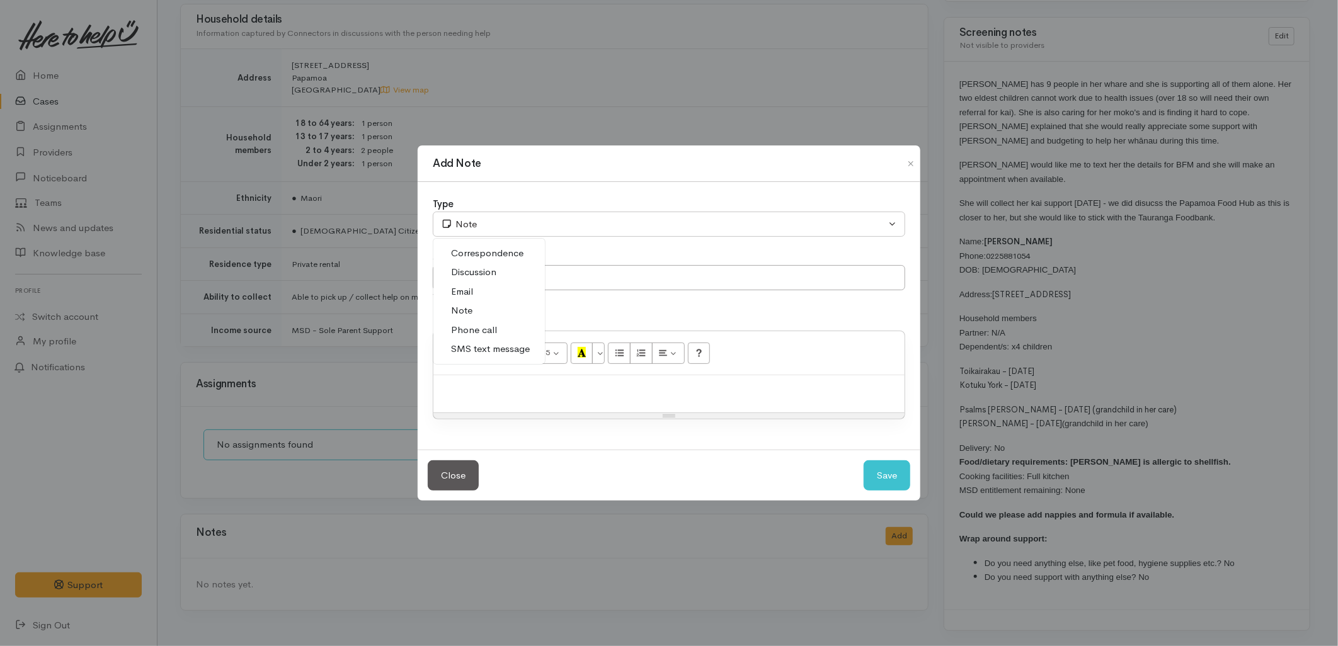
click at [471, 344] on span "SMS text message" at bounding box center [490, 349] width 79 height 14
select select "5"
click at [475, 282] on input "text" at bounding box center [669, 278] width 472 height 26
type input "E-Text"
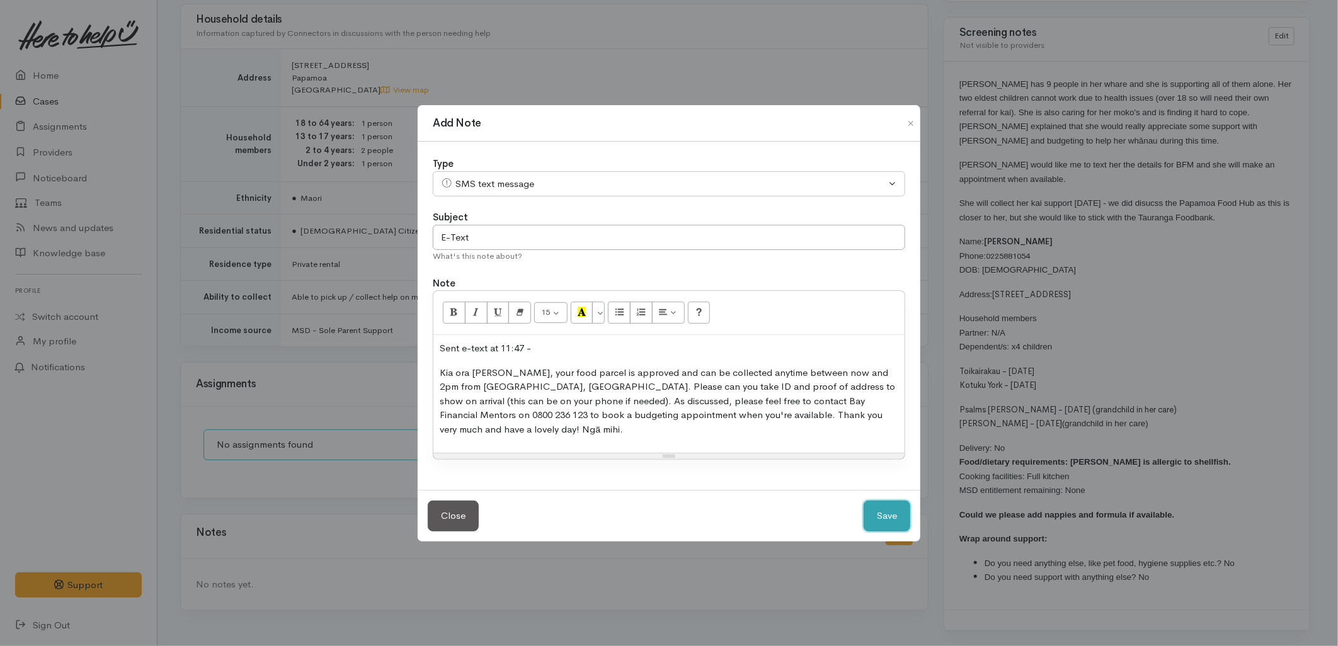
click at [874, 513] on button "Save" at bounding box center [886, 516] width 47 height 31
select select "1"
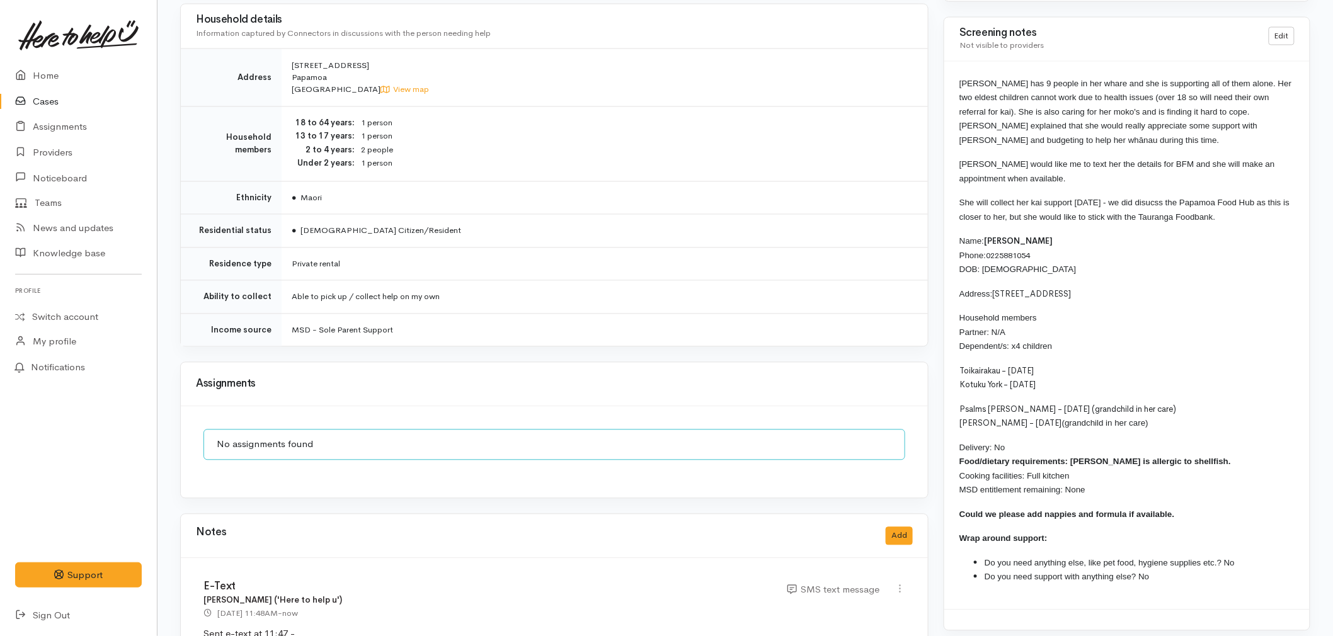
drag, startPoint x: 1181, startPoint y: 513, endPoint x: 952, endPoint y: 69, distance: 500.0
click at [952, 69] on div "Veronica has 9 people in her whare and she is supporting all of them alone. Her…" at bounding box center [1126, 336] width 365 height 548
copy div "Veronica has 9 people in her whare and she is supporting all of them alone. Her…"
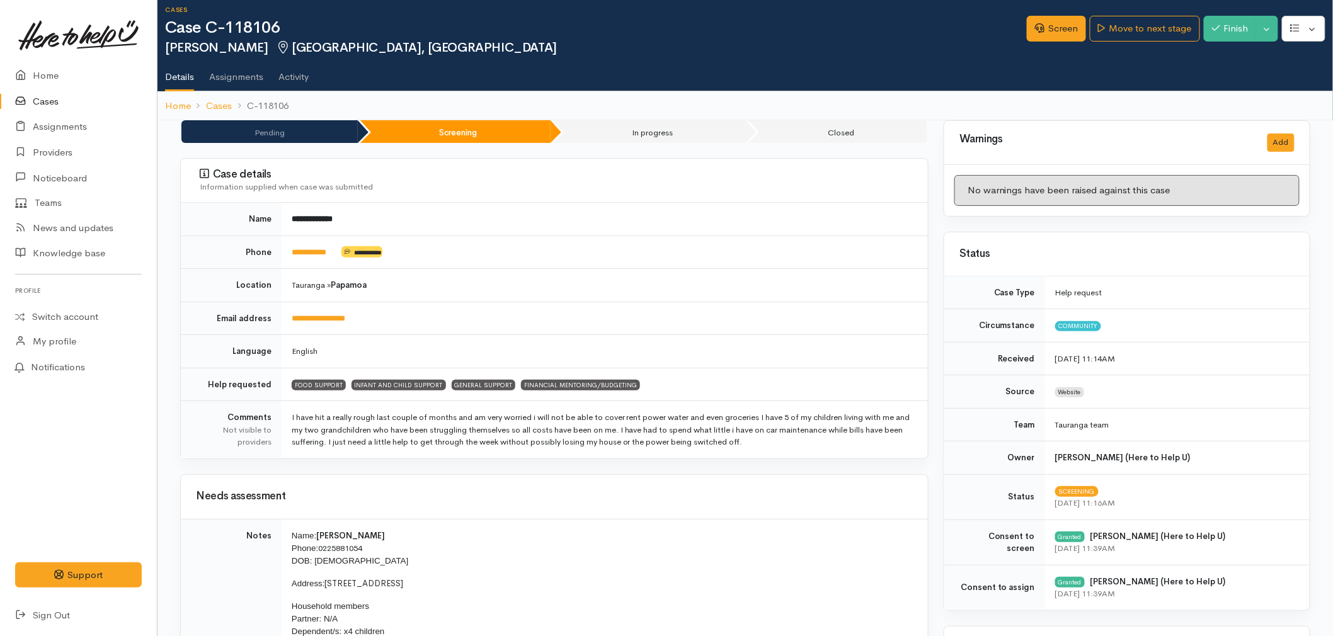
scroll to position [0, 0]
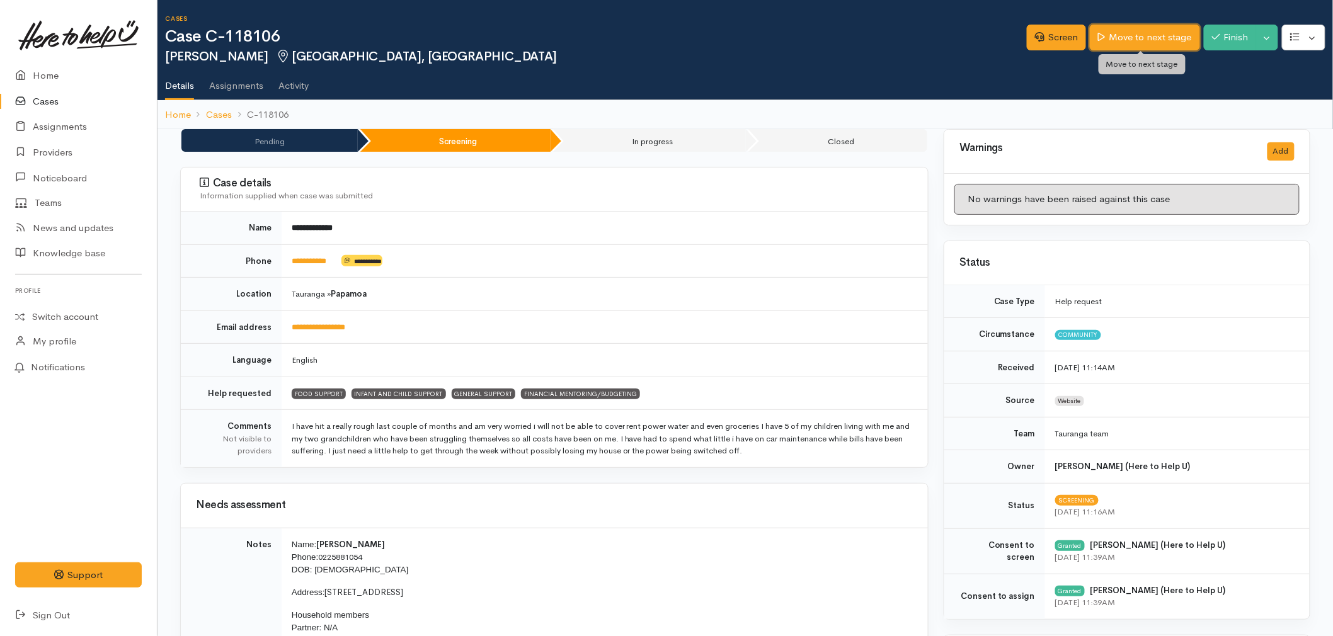
click at [1123, 39] on link "Move to next stage" at bounding box center [1145, 38] width 110 height 26
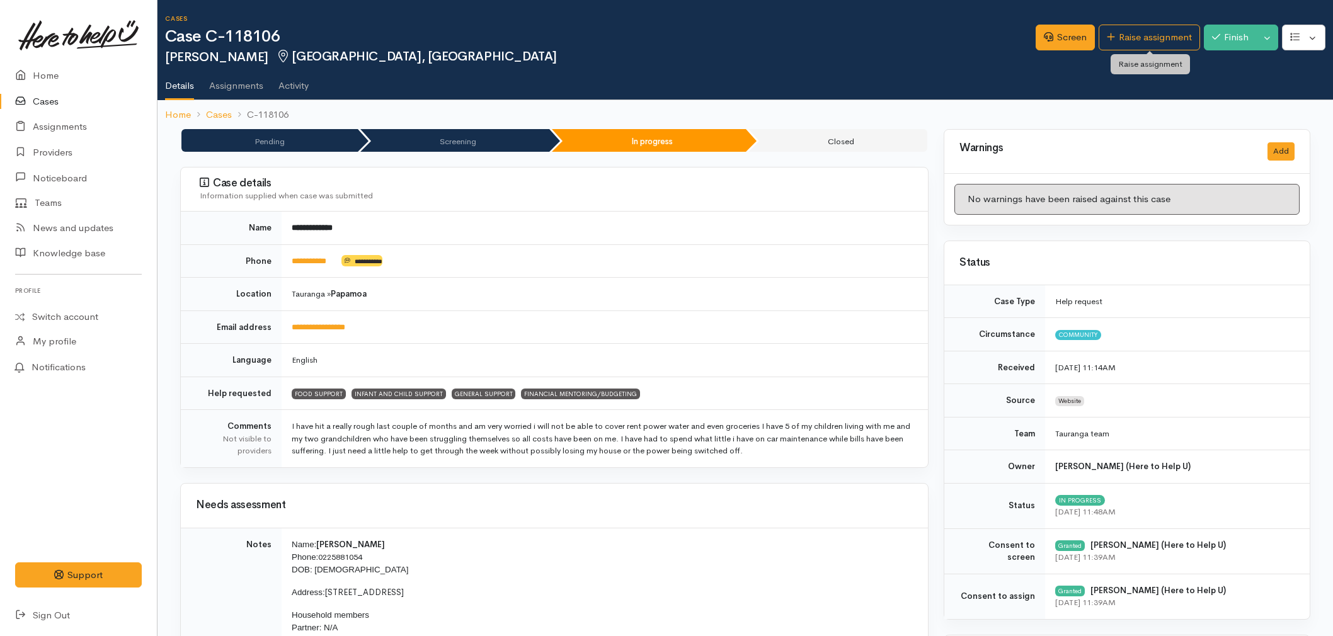
click at [1123, 39] on link "Raise assignment" at bounding box center [1148, 38] width 101 height 26
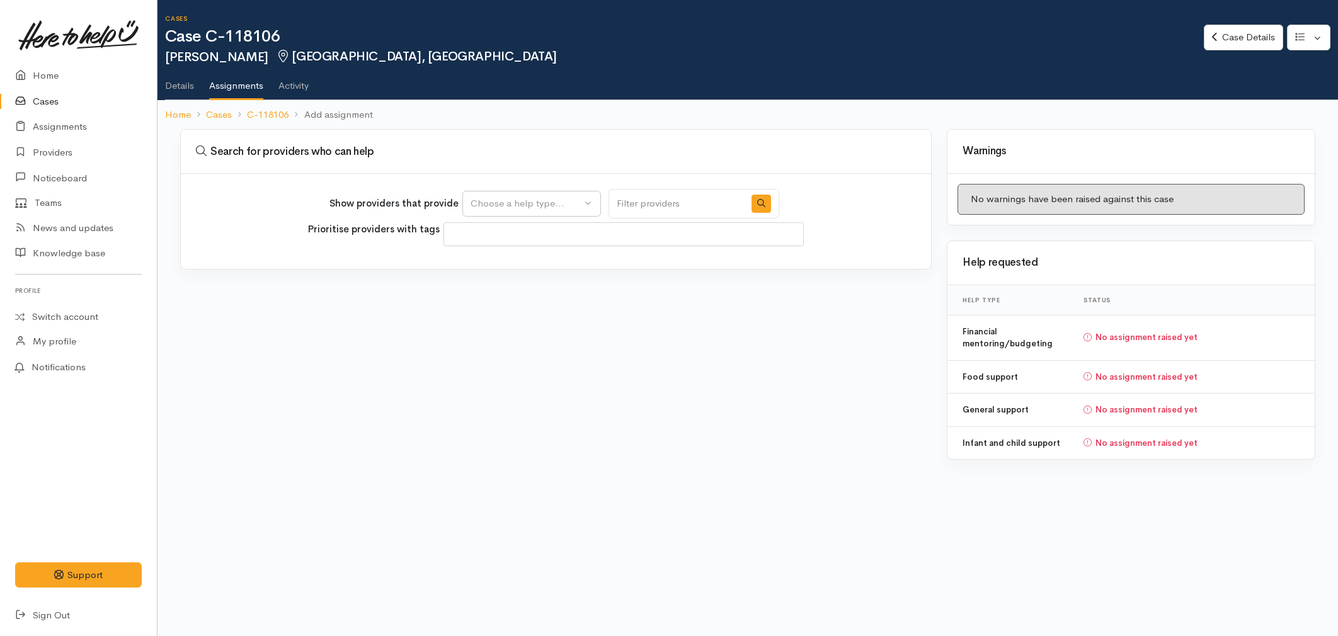
select select
click at [495, 200] on div "Choose a help type..." at bounding box center [525, 203] width 111 height 14
click at [493, 266] on span "Food support" at bounding box center [507, 263] width 59 height 14
select select "3"
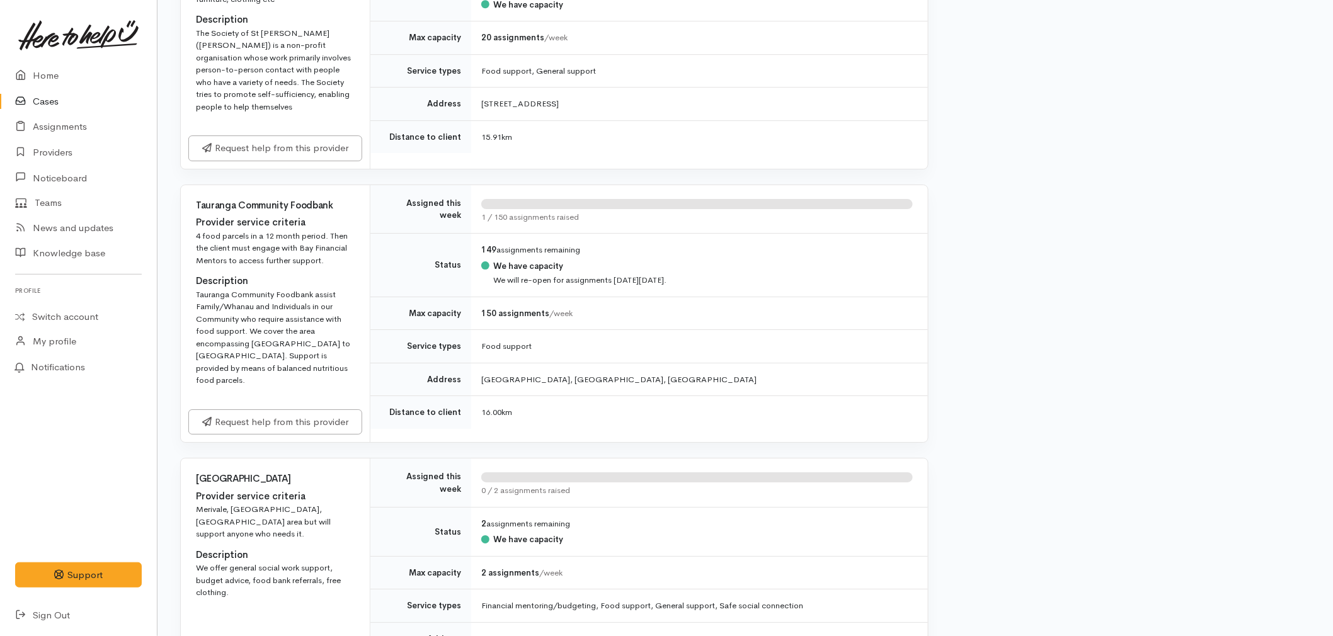
scroll to position [1679, 0]
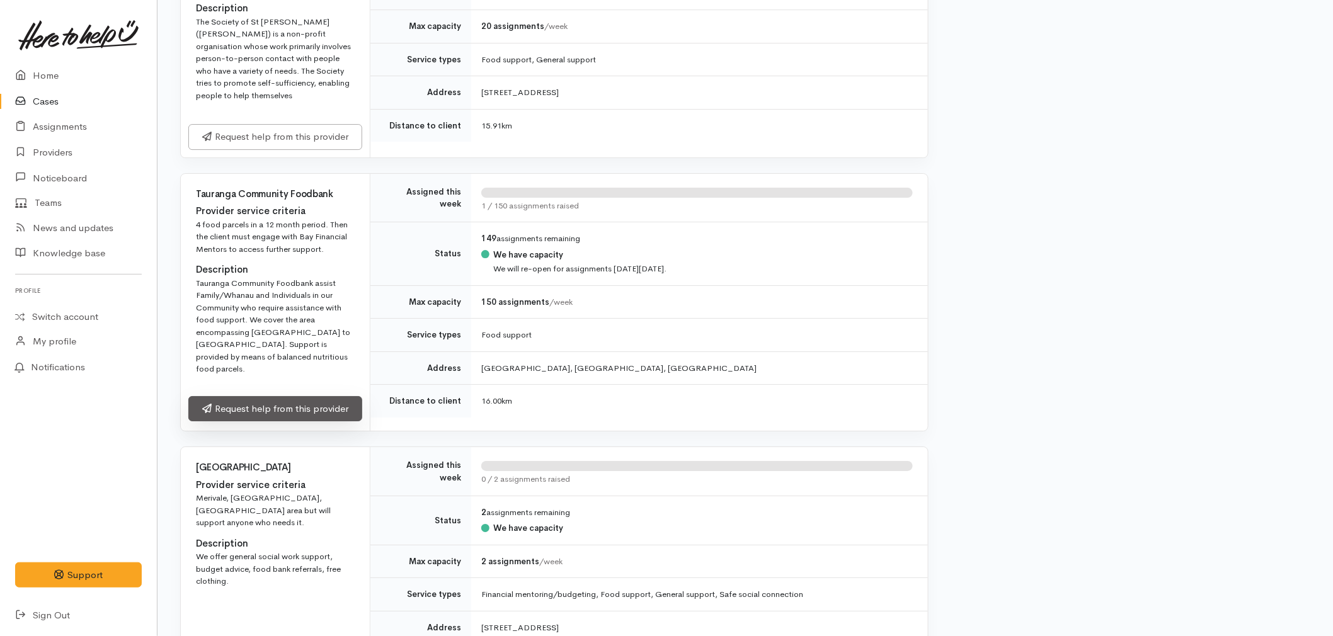
click at [275, 418] on link "Request help from this provider" at bounding box center [275, 409] width 174 height 26
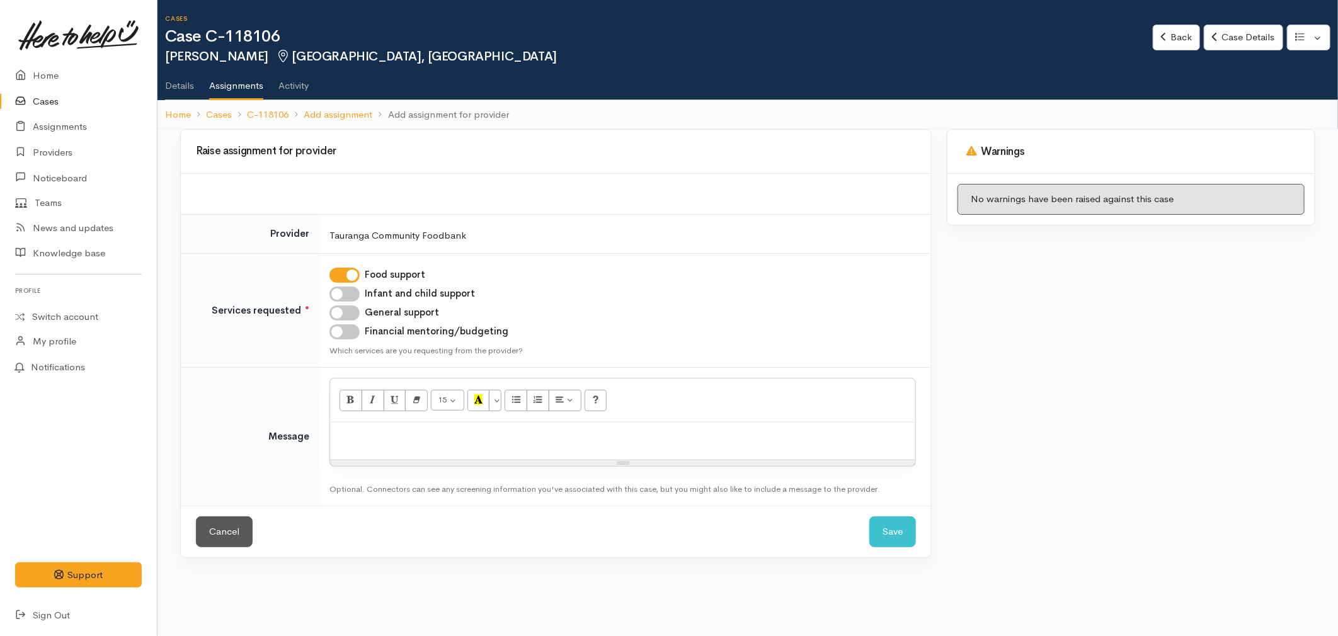
click at [343, 297] on input "Infant and child support" at bounding box center [344, 294] width 30 height 15
checkbox input "true"
click at [363, 445] on div at bounding box center [622, 441] width 585 height 37
paste div
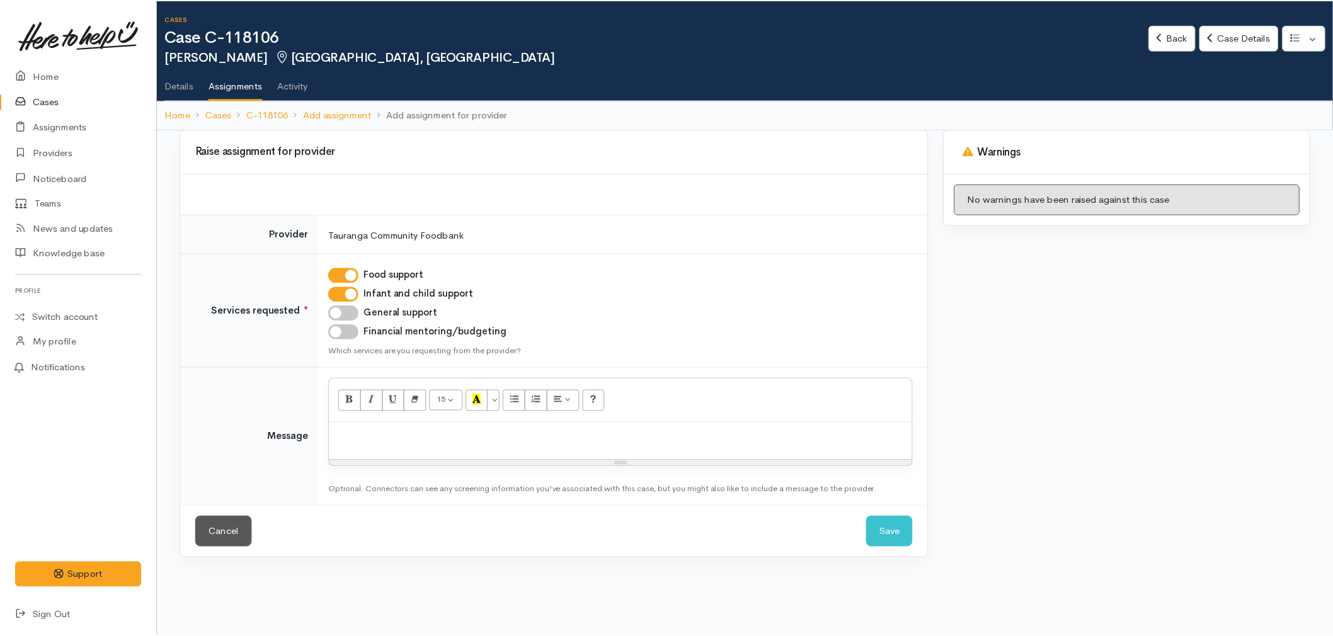
scroll to position [193, 0]
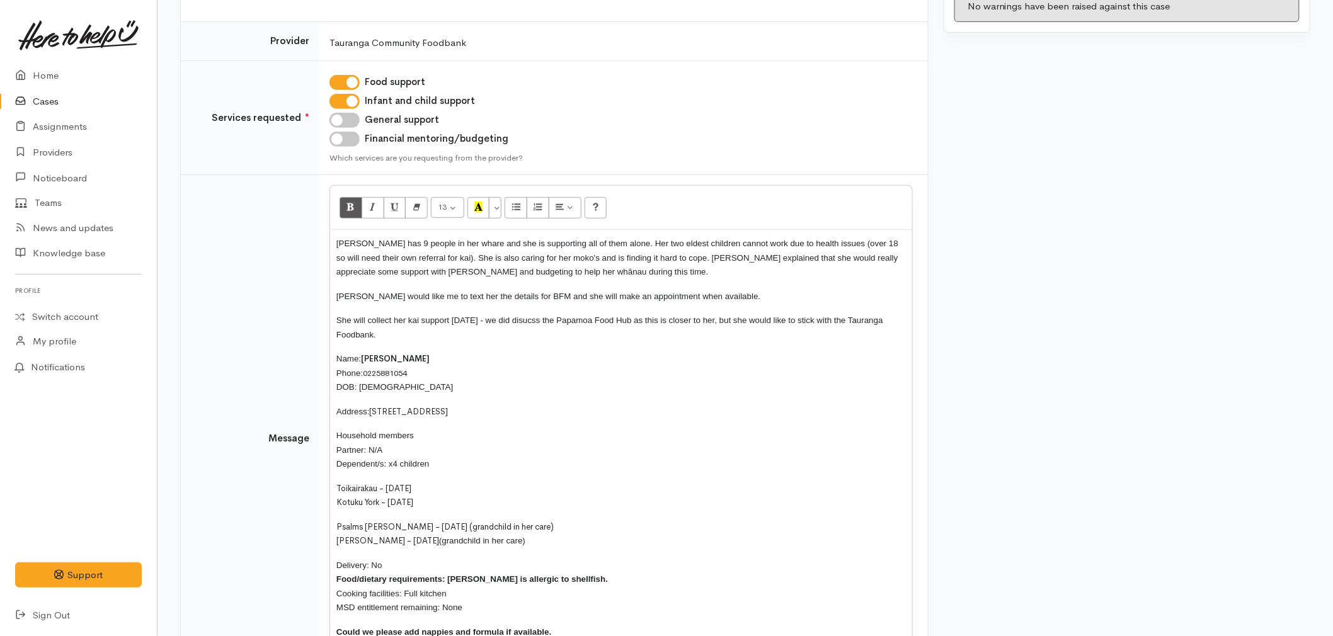
click at [336, 242] on div "Veronica has 9 people in her whare and she is supporting all of them alone. Her…" at bounding box center [621, 442] width 582 height 425
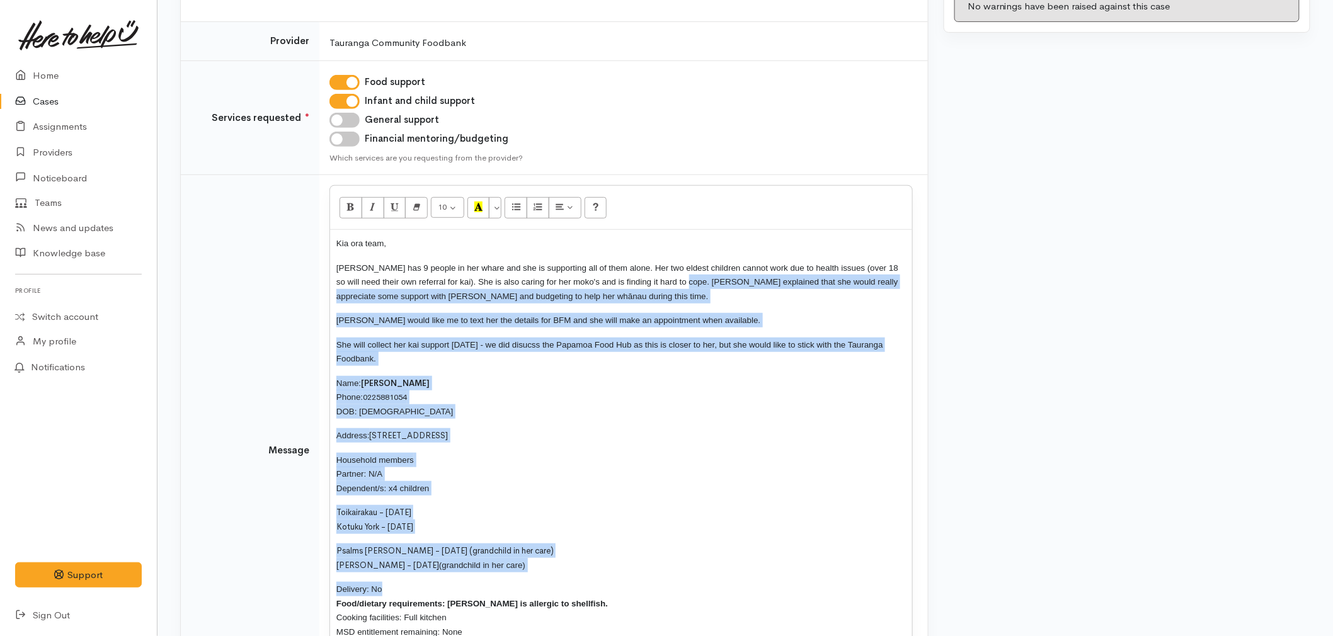
drag, startPoint x: 389, startPoint y: 587, endPoint x: 683, endPoint y: 278, distance: 426.7
click at [683, 278] on div "Kia ora team, Veronica has 9 people in her whare and she is supporting all of t…" at bounding box center [621, 455] width 582 height 450
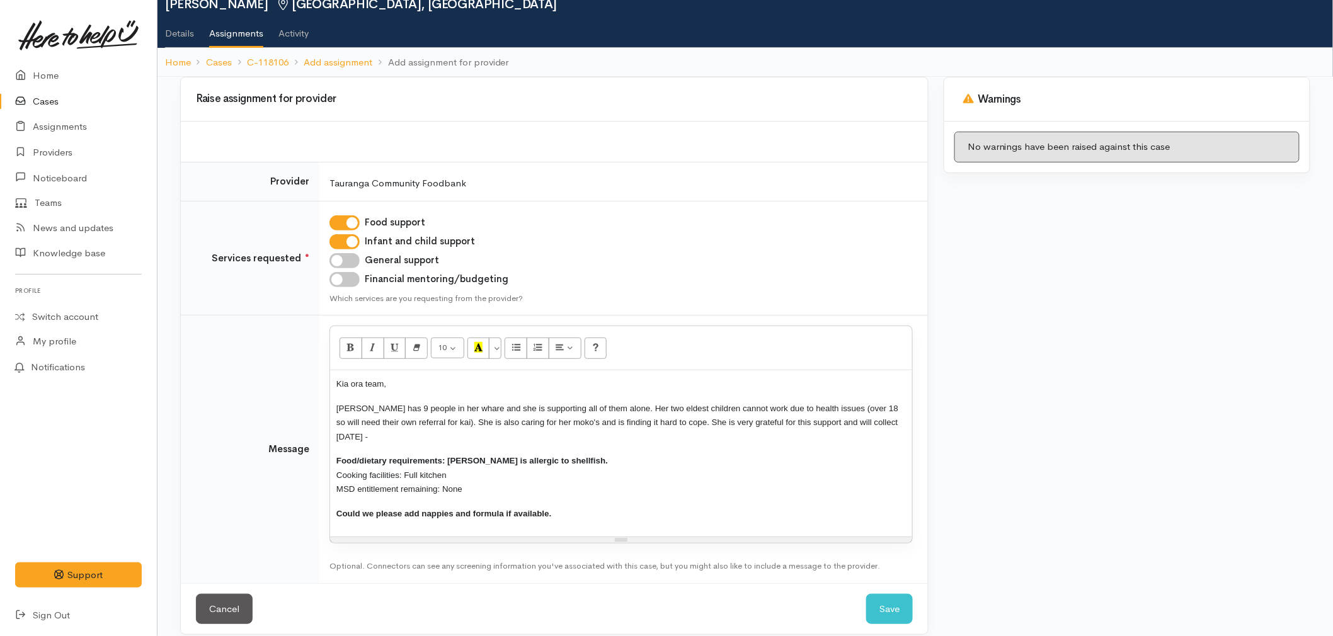
scroll to position [66, 0]
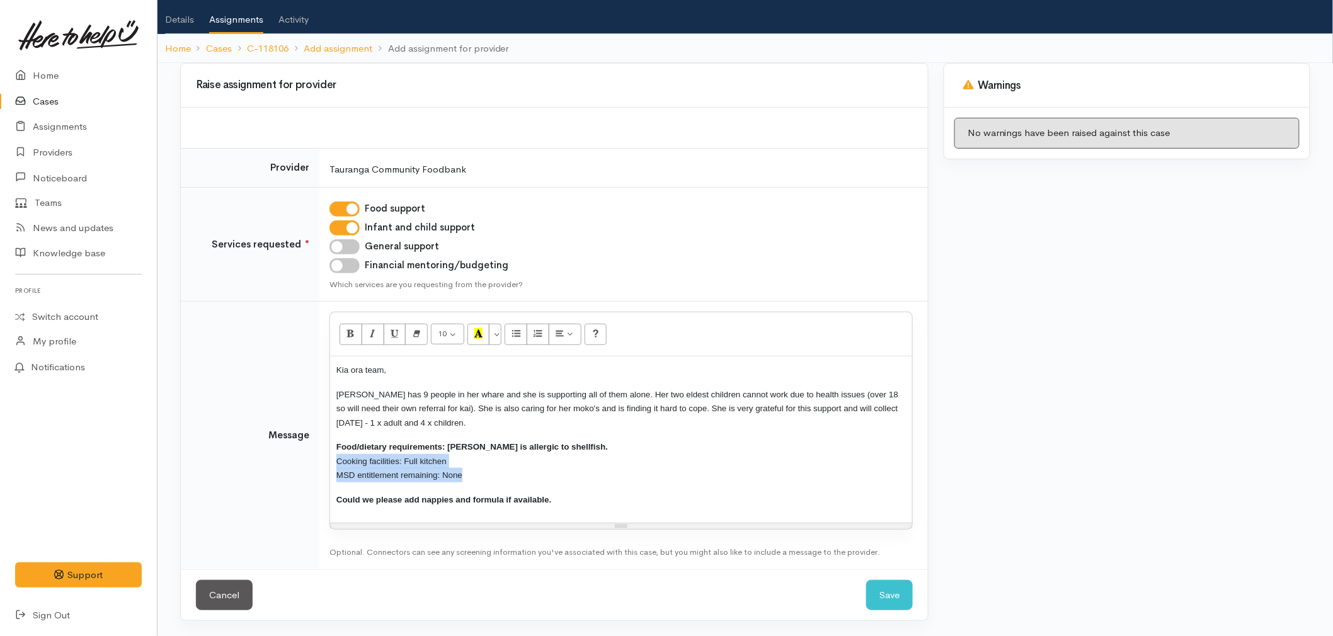
drag, startPoint x: 492, startPoint y: 474, endPoint x: 334, endPoint y: 454, distance: 159.3
click at [333, 454] on div "Kia ora team, Veronica has 9 people in her whare and she is supporting all of t…" at bounding box center [621, 439] width 582 height 166
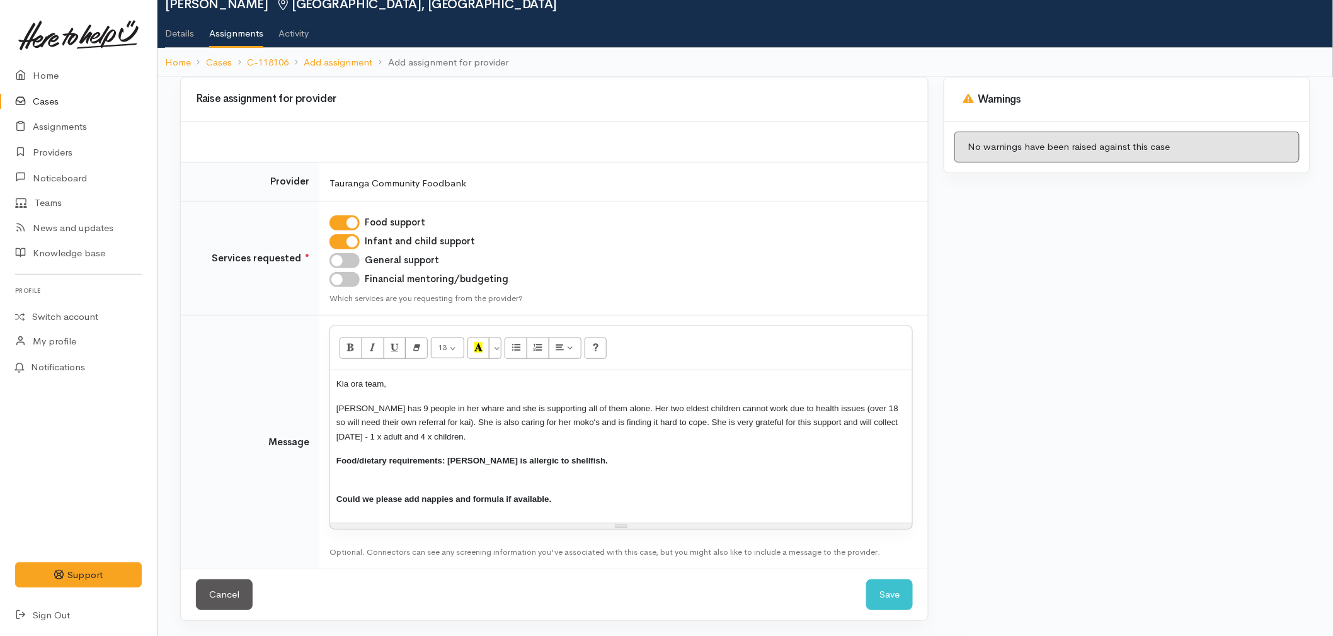
scroll to position [38, 0]
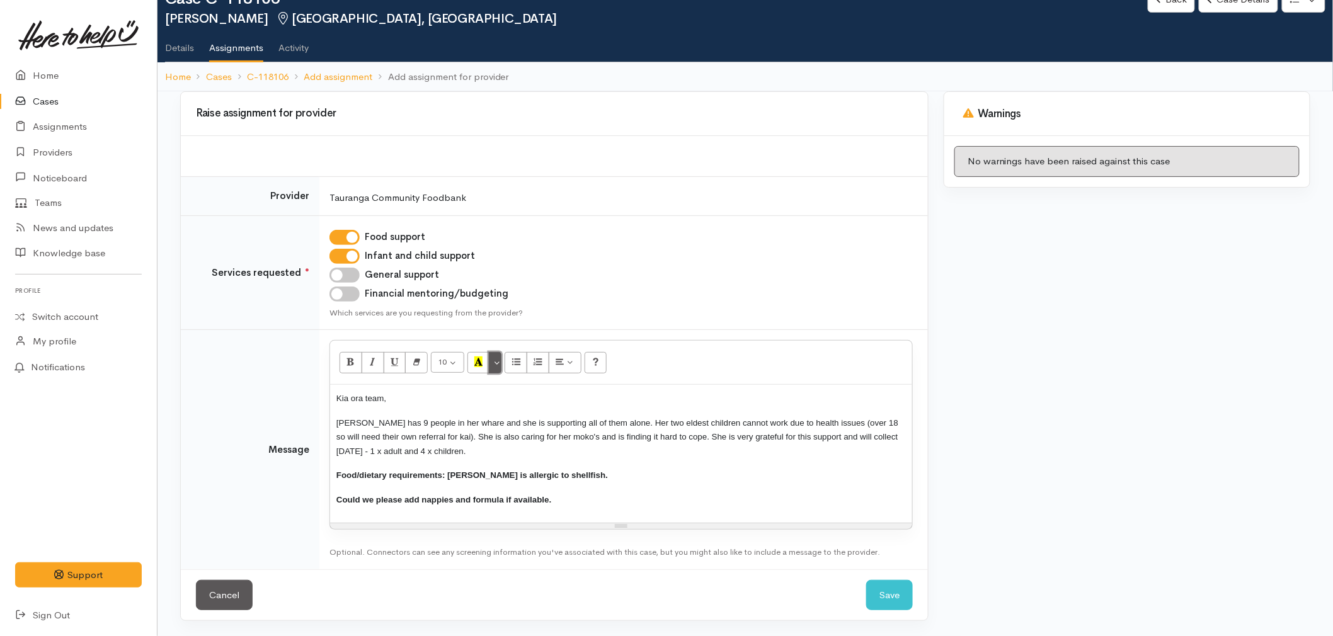
click at [496, 364] on button "More Color" at bounding box center [495, 362] width 13 height 21
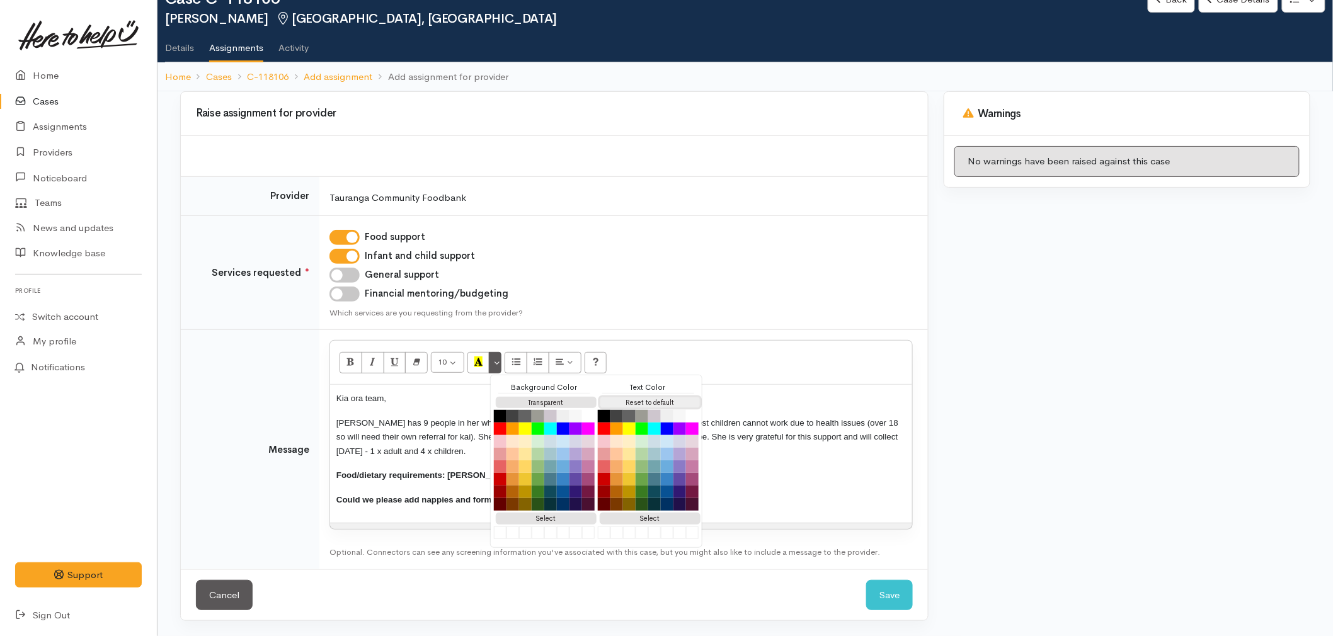
click at [643, 404] on button "Reset to default" at bounding box center [650, 403] width 101 height 12
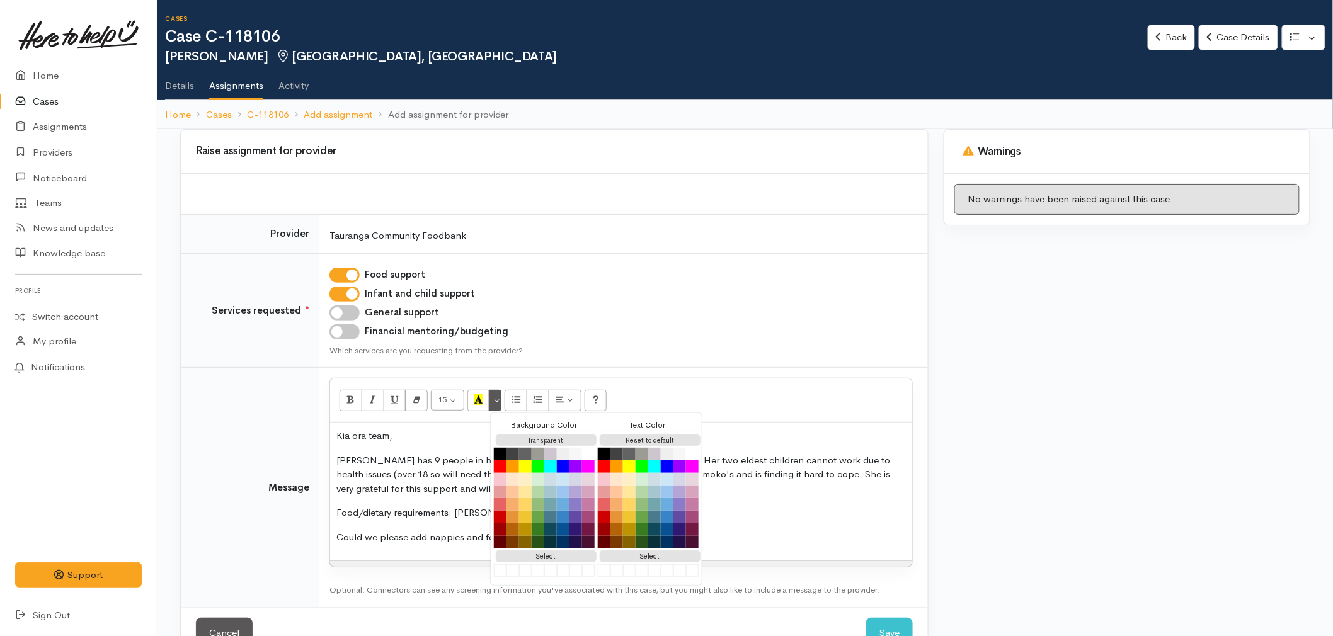
click at [315, 515] on td "Message" at bounding box center [250, 487] width 139 height 239
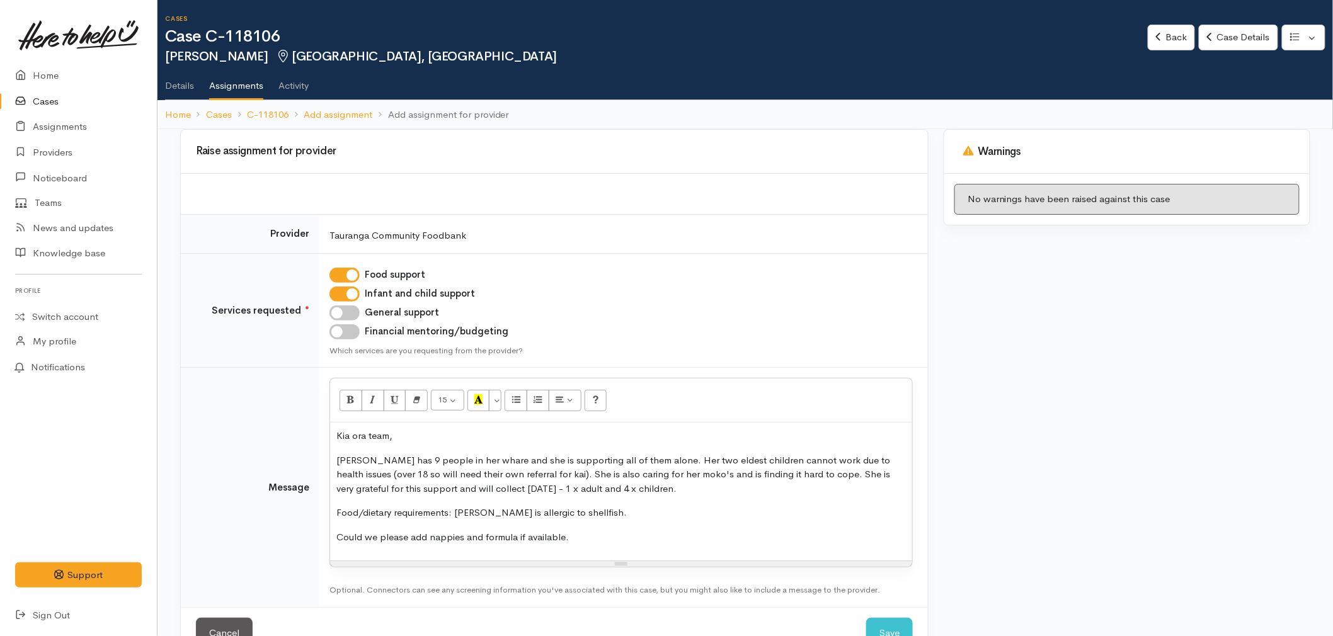
drag, startPoint x: 612, startPoint y: 540, endPoint x: 293, endPoint y: 492, distance: 322.2
click at [293, 492] on tr "Message <p>Kia ora team,</p><p>Veronica has 9 people in her whare and she is su…" at bounding box center [554, 487] width 747 height 239
click at [486, 568] on td "<p>Kia ora team,</p><p>Veronica has 9 people in her whare and she is supporting…" at bounding box center [623, 487] width 608 height 239
drag, startPoint x: 420, startPoint y: 521, endPoint x: 317, endPoint y: 500, distance: 104.7
click at [317, 500] on tr "Message <p>Kia ora team,</p><p>Veronica has 9 people in her whare and she is su…" at bounding box center [554, 487] width 747 height 239
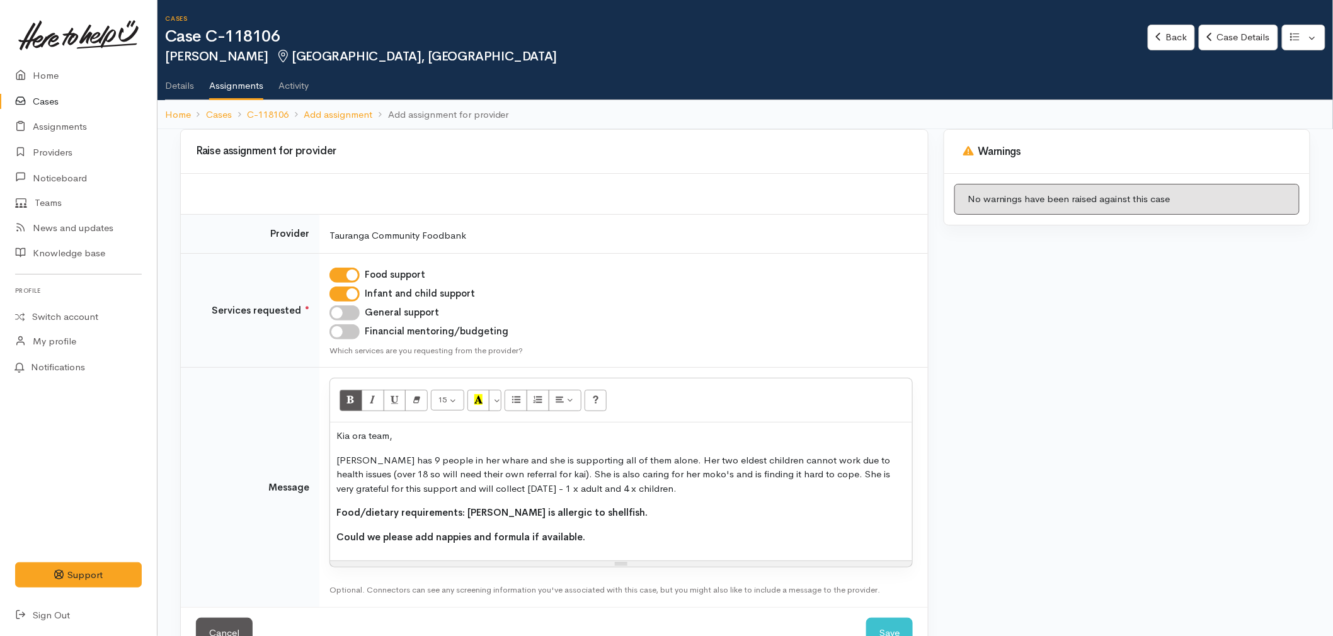
click at [594, 543] on p "Could we please add nappies and formula if available." at bounding box center [620, 537] width 569 height 14
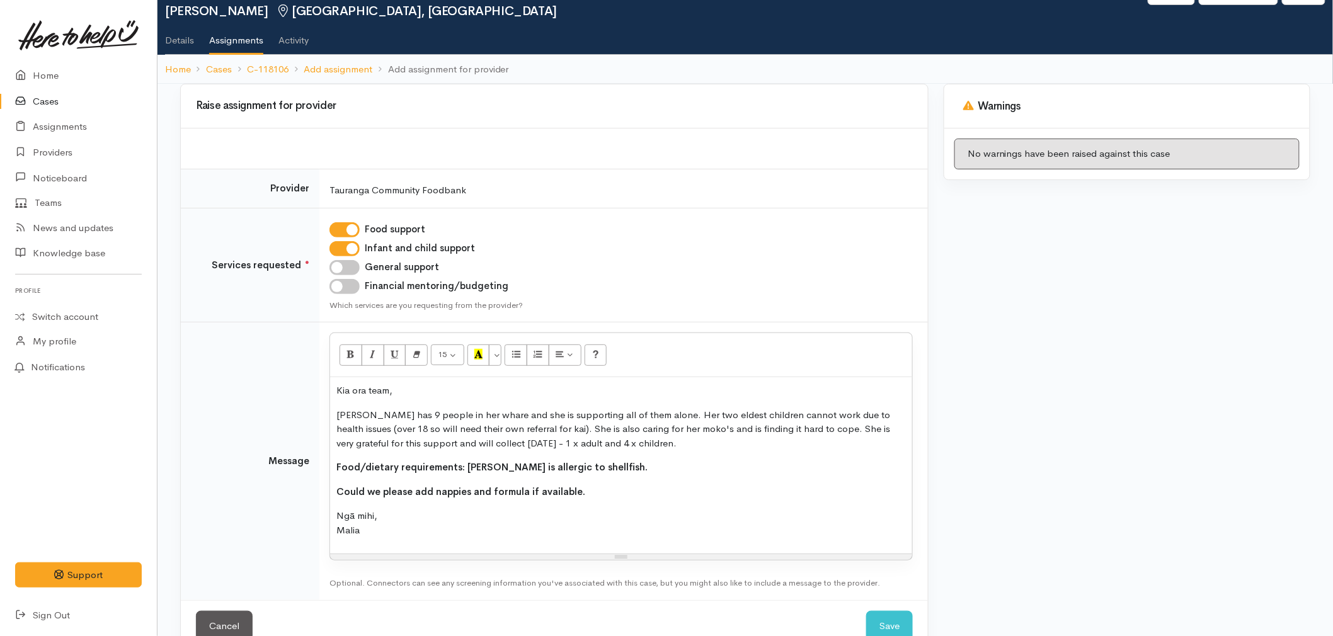
scroll to position [70, 0]
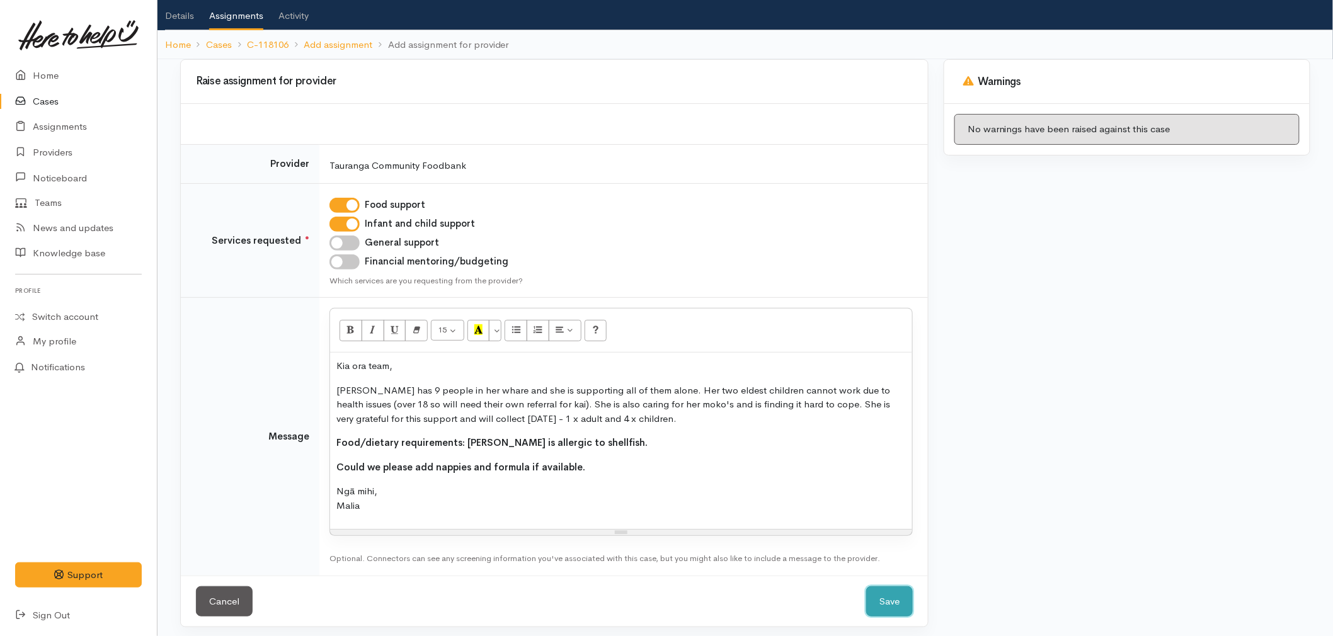
click at [891, 598] on button "Save" at bounding box center [889, 601] width 47 height 31
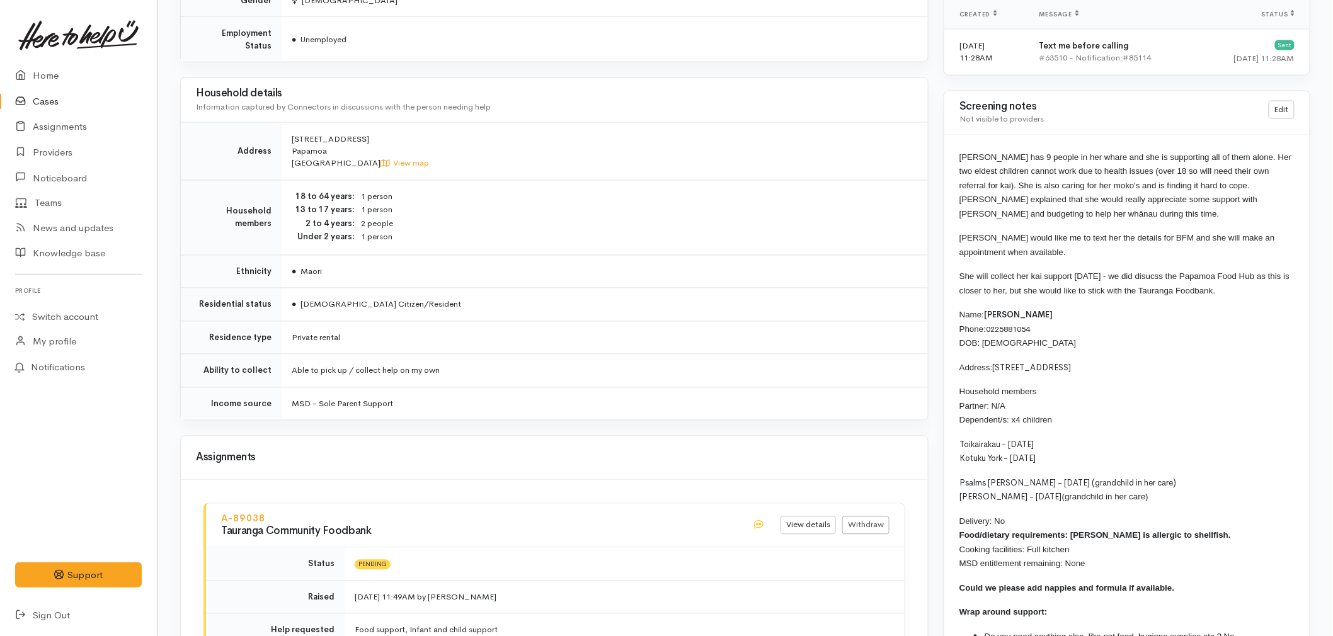
scroll to position [839, 0]
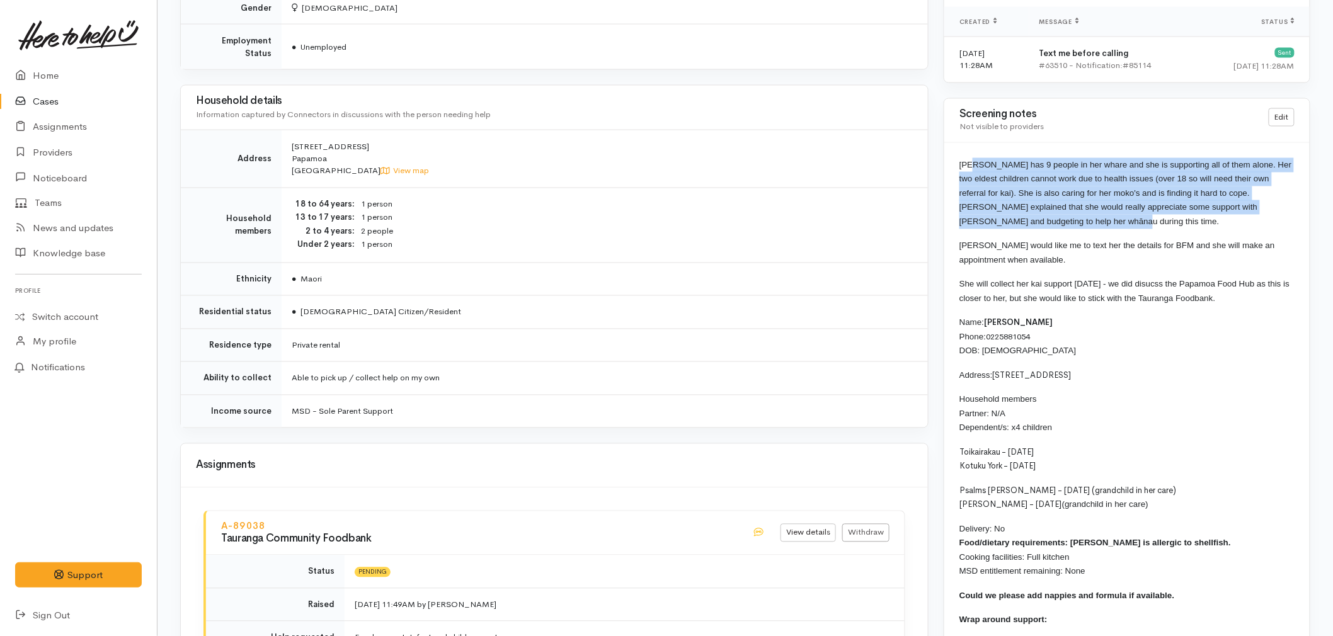
drag, startPoint x: 1039, startPoint y: 225, endPoint x: 971, endPoint y: 168, distance: 88.9
click at [971, 168] on p "[PERSON_NAME] has 9 people in her whare and she is supporting all of them alone…" at bounding box center [1126, 193] width 335 height 71
drag, startPoint x: 971, startPoint y: 168, endPoint x: 1021, endPoint y: 204, distance: 61.7
click at [1020, 204] on span "Veronica has 9 people in her whare and she is supporting all of them alone. Her…" at bounding box center [1125, 194] width 332 height 66
drag, startPoint x: 1029, startPoint y: 215, endPoint x: 964, endPoint y: 156, distance: 87.4
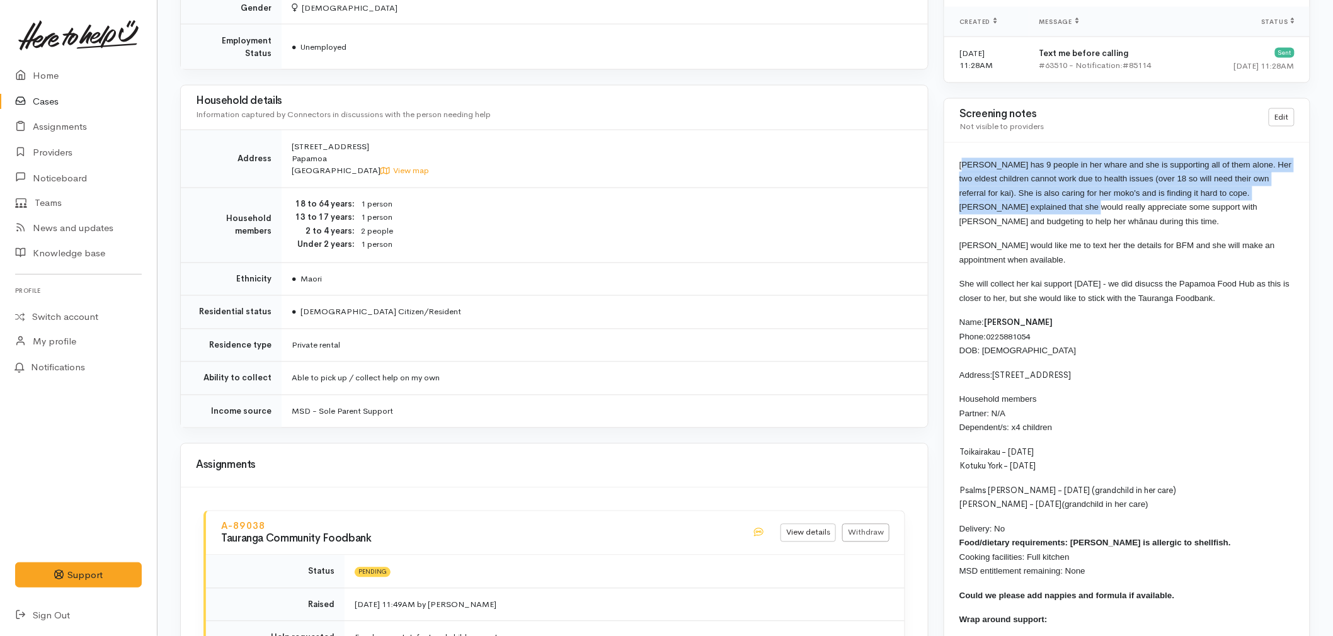
click at [964, 156] on div "Veronica has 9 people in her whare and she is supporting all of them alone. Her…" at bounding box center [1126, 417] width 365 height 548
drag, startPoint x: 964, startPoint y: 156, endPoint x: 943, endPoint y: 153, distance: 21.0
click at [944, 153] on div "Veronica has 9 people in her whare and she is supporting all of them alone. Her…" at bounding box center [1126, 417] width 365 height 548
copy span "Veronica has 9 people in her whare and she is supporting all of them alone. Her…"
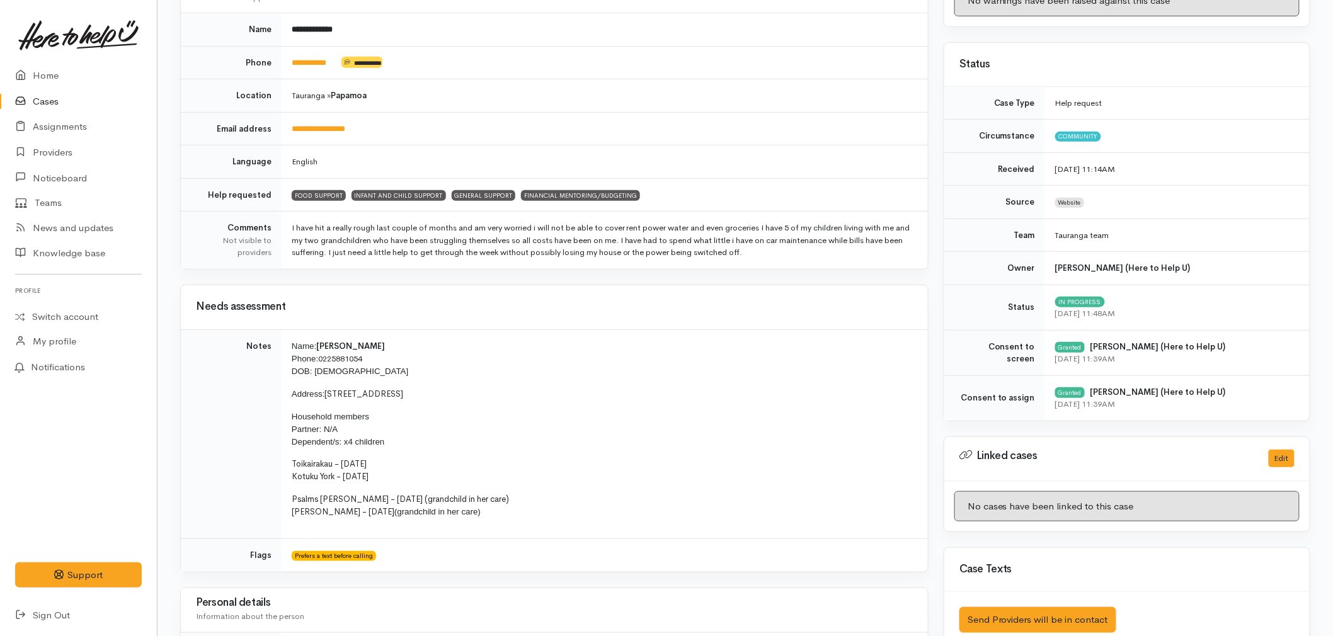
scroll to position [0, 0]
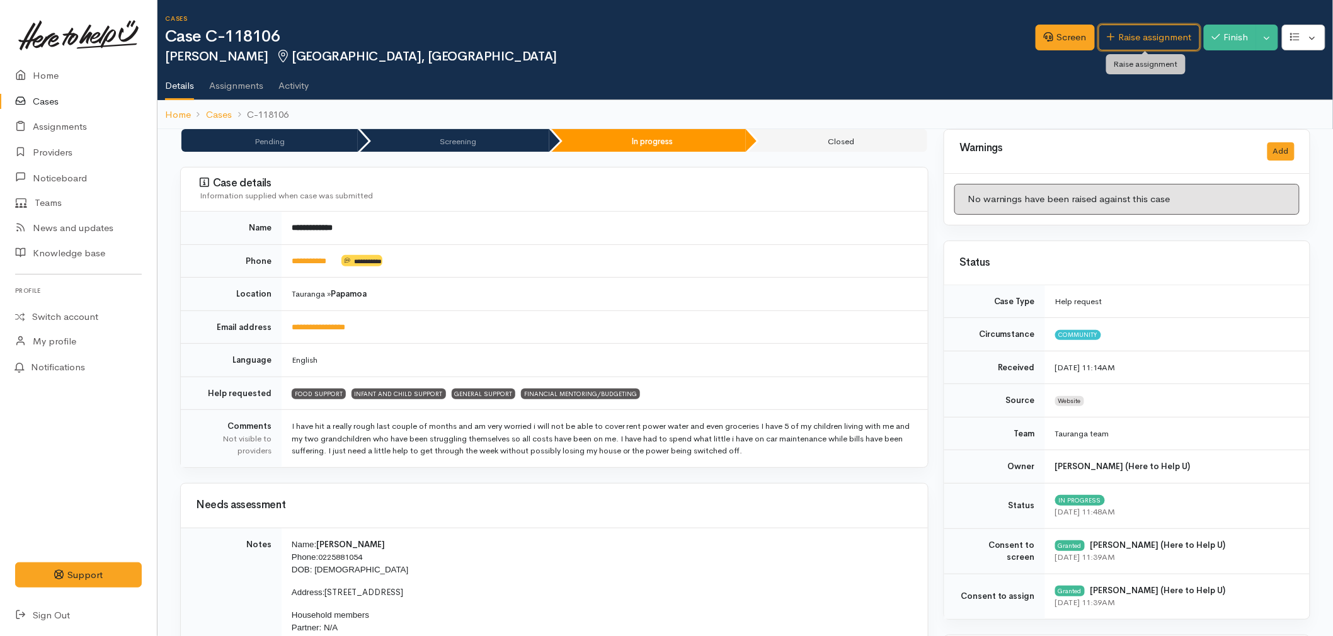
drag, startPoint x: 1130, startPoint y: 43, endPoint x: 1104, endPoint y: 59, distance: 30.8
click at [1131, 43] on link "Raise assignment" at bounding box center [1148, 38] width 101 height 26
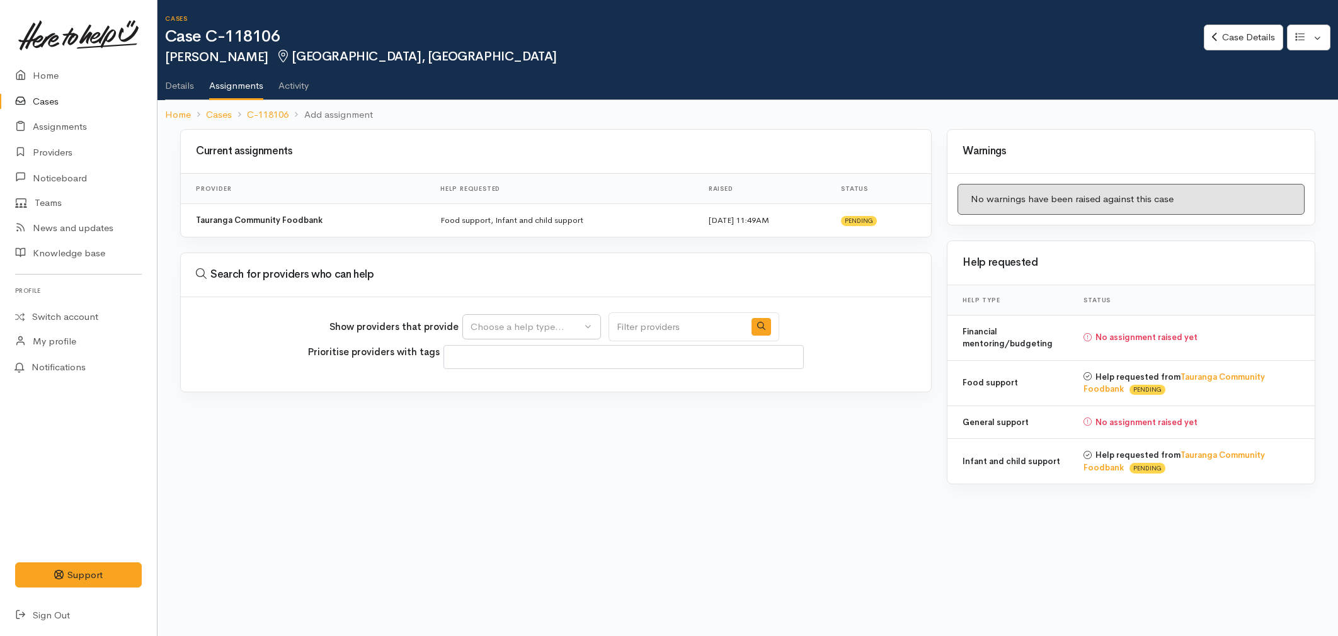
select select
click at [515, 326] on div "Choose a help type..." at bounding box center [525, 327] width 111 height 14
click at [498, 440] on span "Financial mentoring/budgeting" at bounding box center [544, 444] width 133 height 14
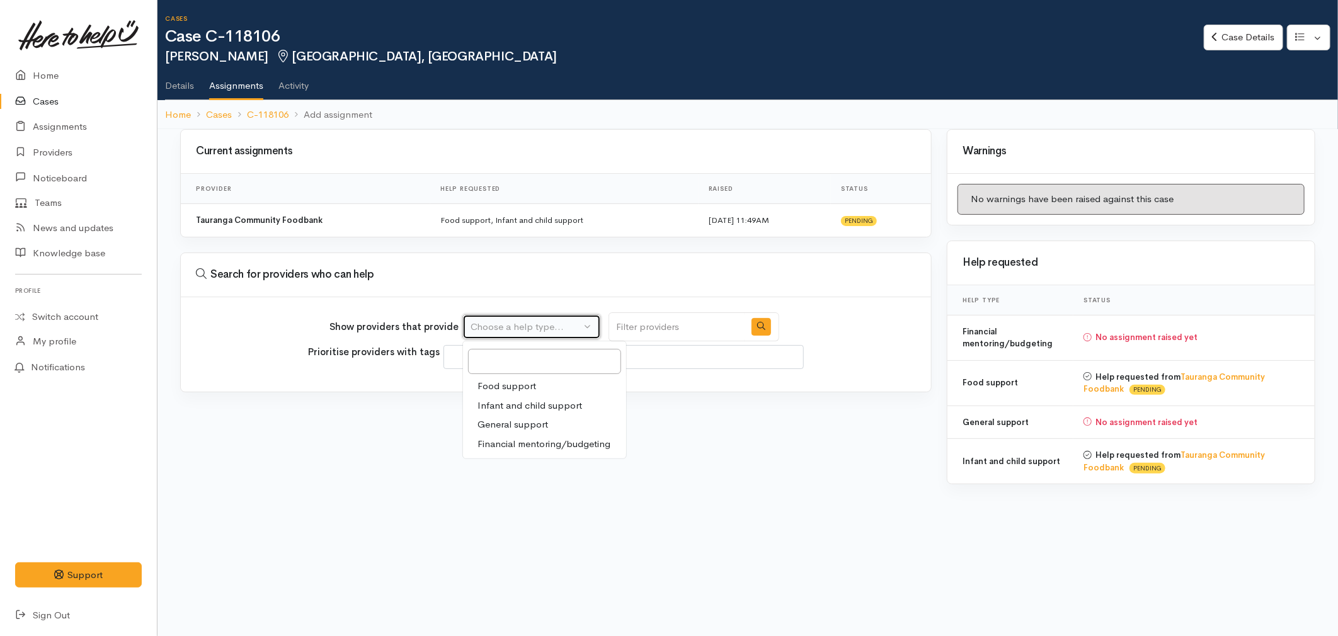
select select "9"
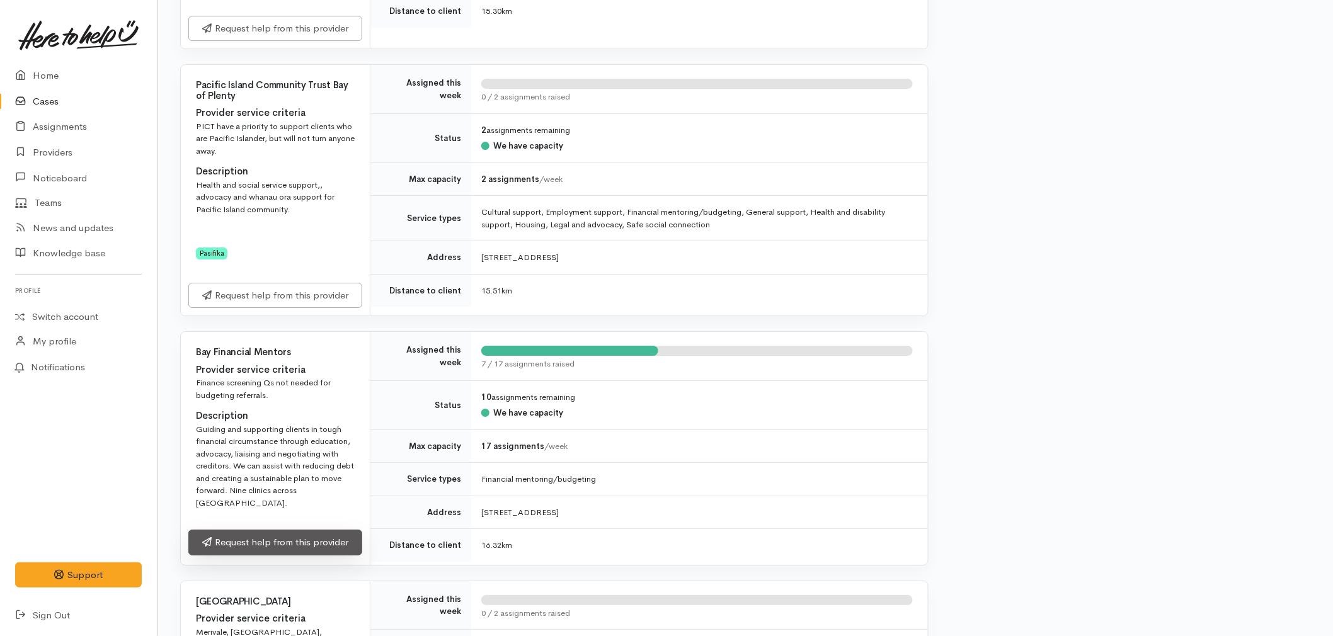
scroll to position [1679, 0]
click at [273, 530] on link "Request help from this provider" at bounding box center [275, 542] width 174 height 26
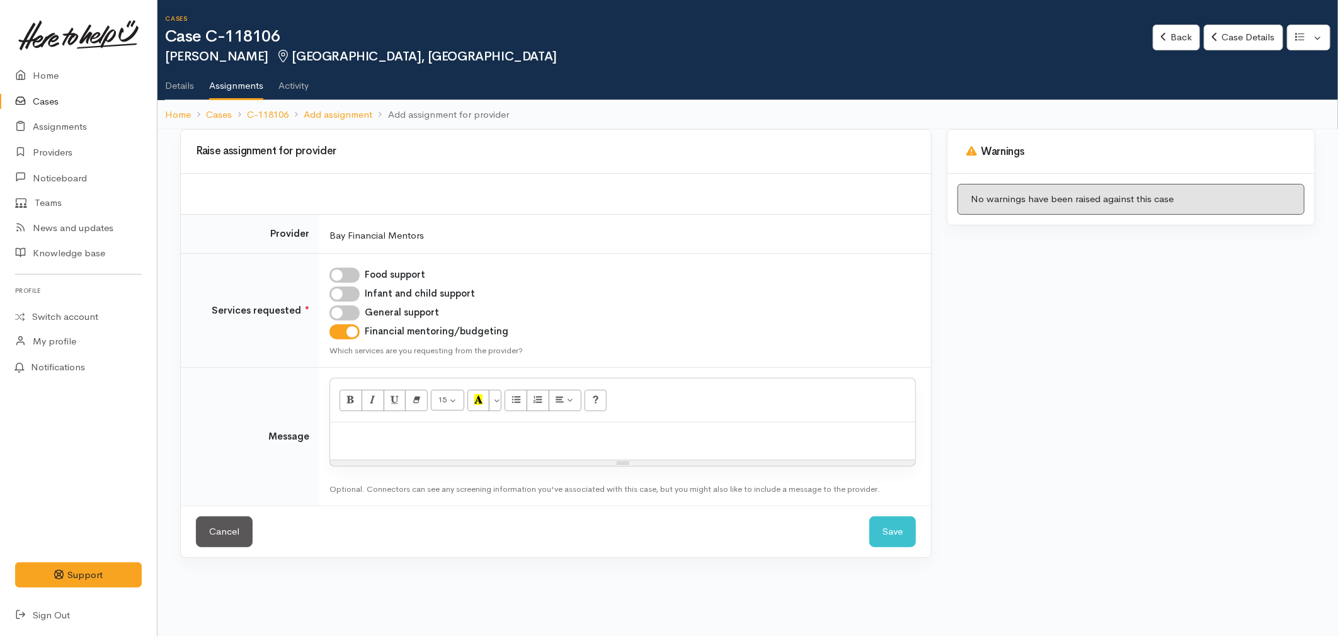
click at [338, 311] on input "General support" at bounding box center [344, 312] width 30 height 15
checkbox input "true"
click at [368, 441] on p at bounding box center [622, 436] width 572 height 14
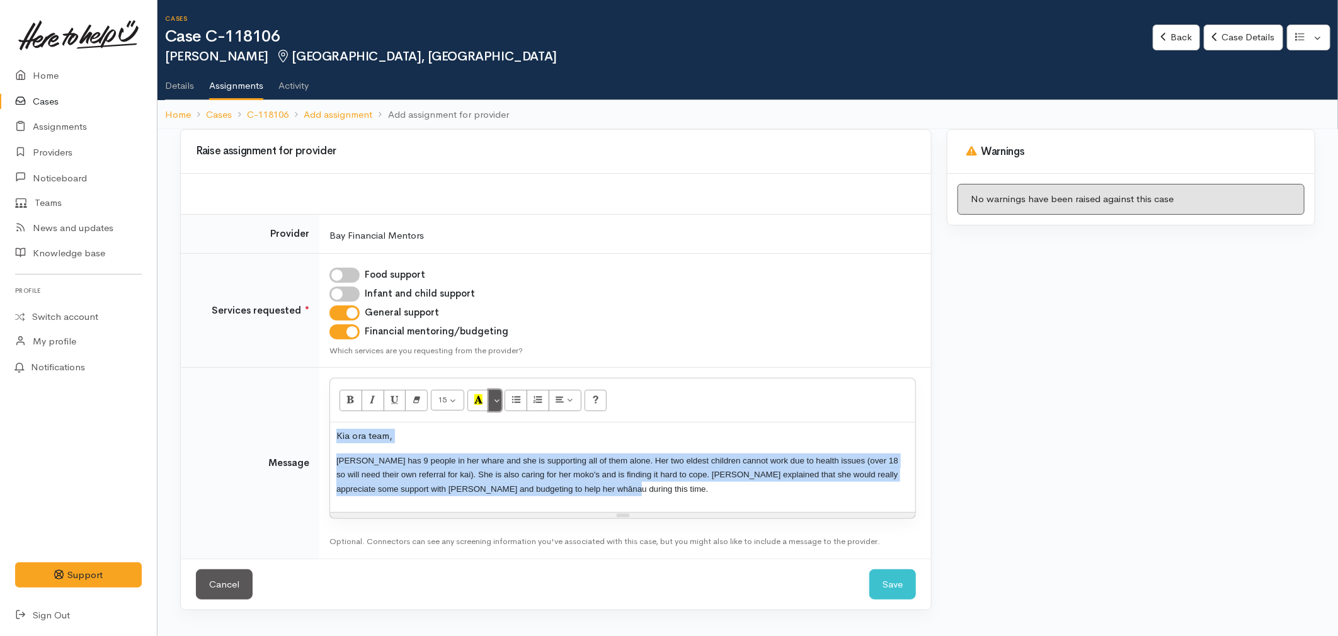
click at [498, 399] on button "More Color" at bounding box center [495, 400] width 13 height 21
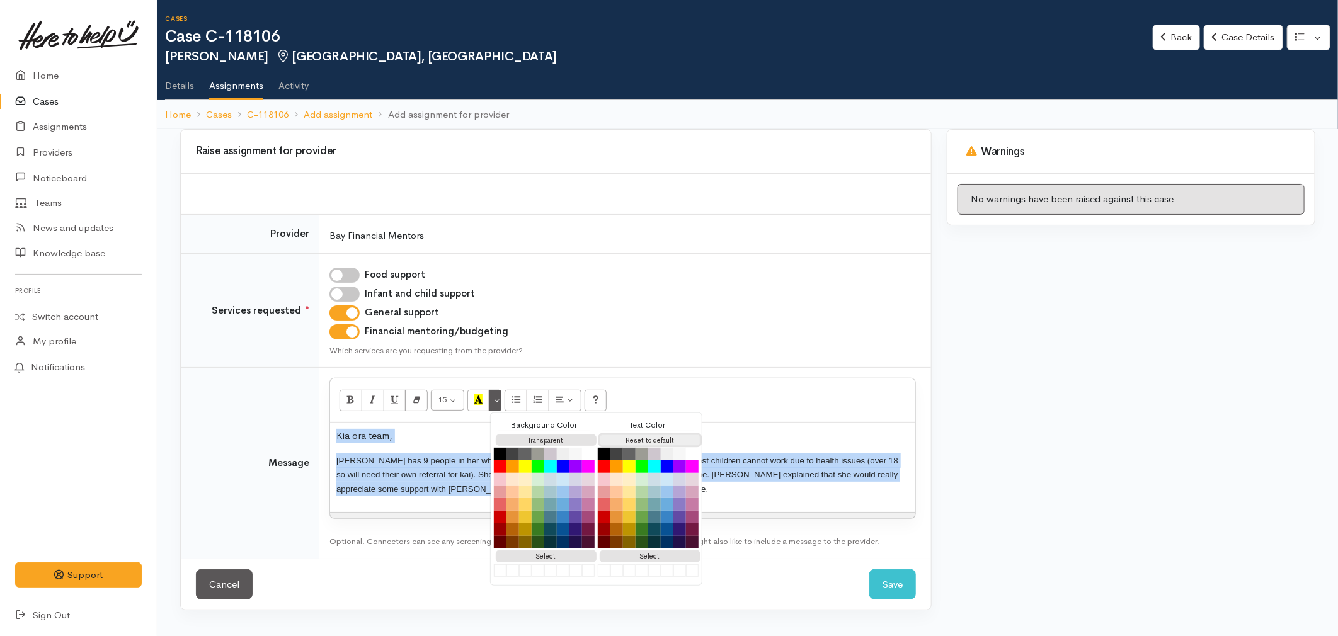
click at [651, 435] on button "Reset to default" at bounding box center [650, 441] width 101 height 12
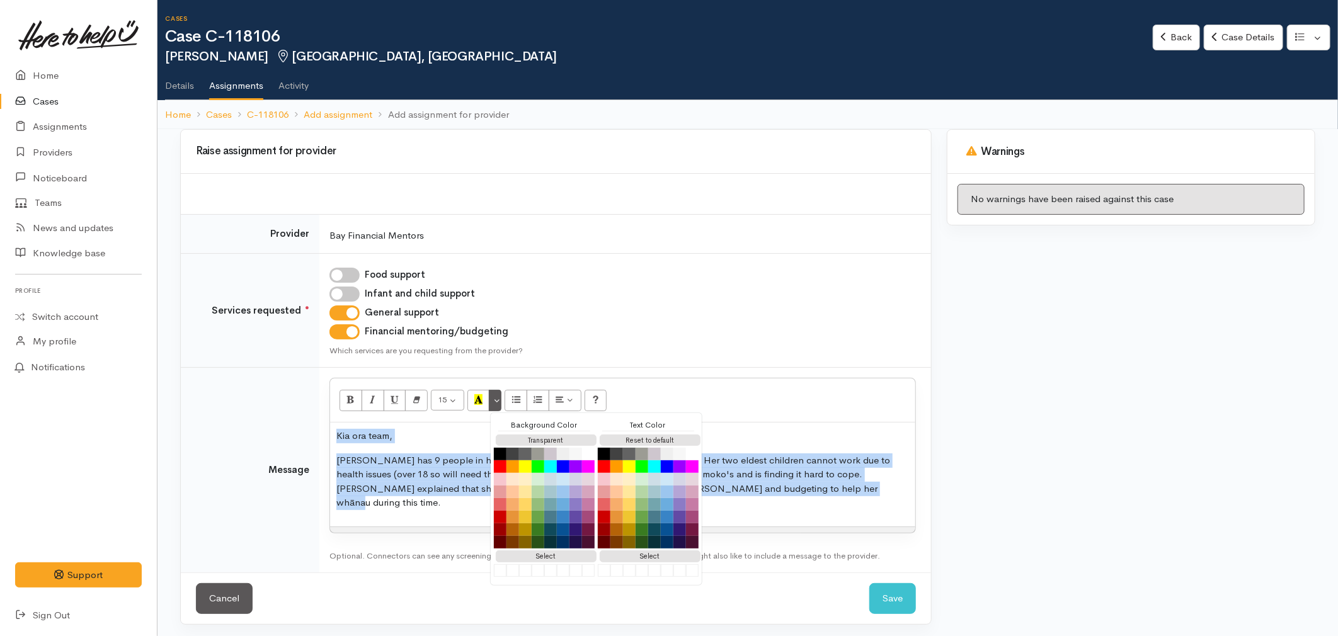
click at [391, 483] on p "[PERSON_NAME] has 9 people in her whare and she is supporting all of them alone…" at bounding box center [622, 481] width 572 height 57
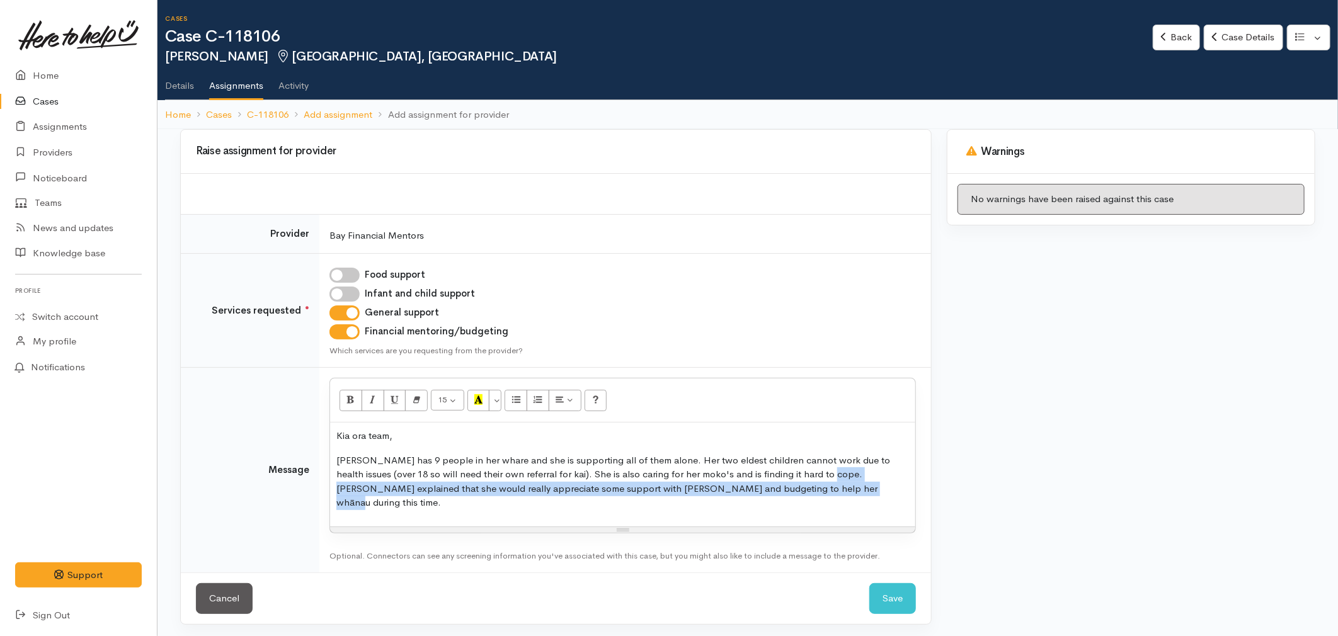
drag, startPoint x: 788, startPoint y: 489, endPoint x: 801, endPoint y: 474, distance: 20.1
click at [801, 474] on p "[PERSON_NAME] has 9 people in her whare and she is supporting all of them alone…" at bounding box center [622, 481] width 572 height 57
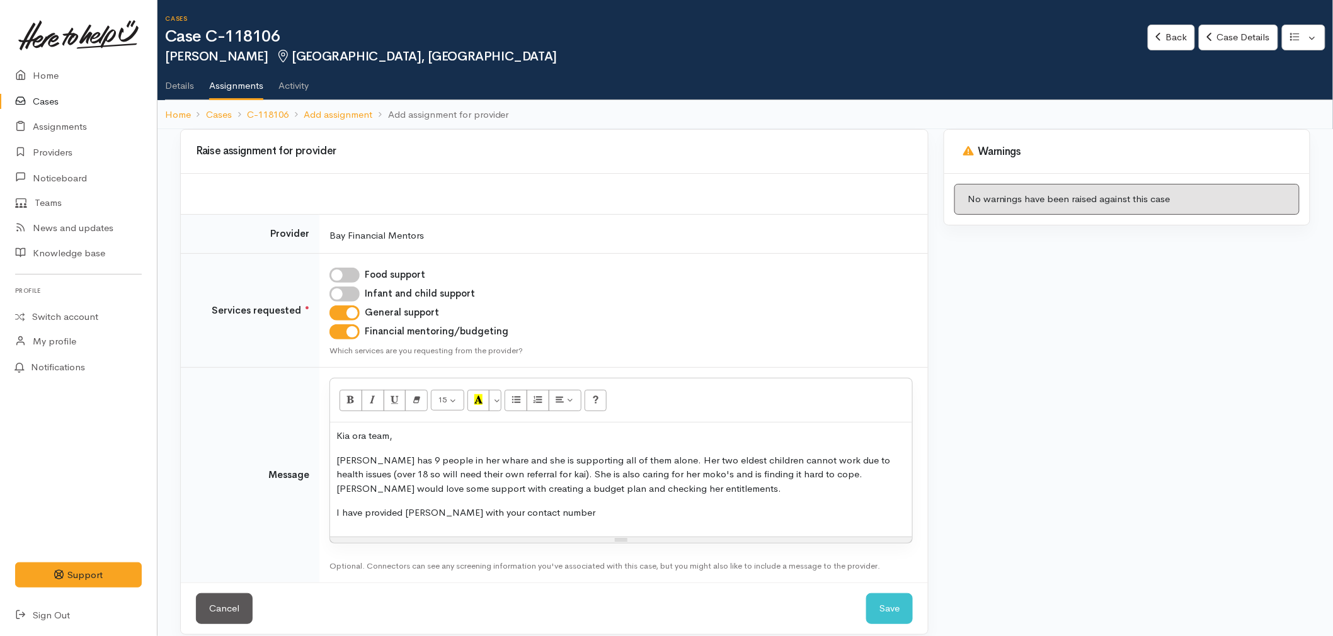
click at [484, 512] on p "I have provided Veronica with your contact number" at bounding box center [620, 513] width 569 height 14
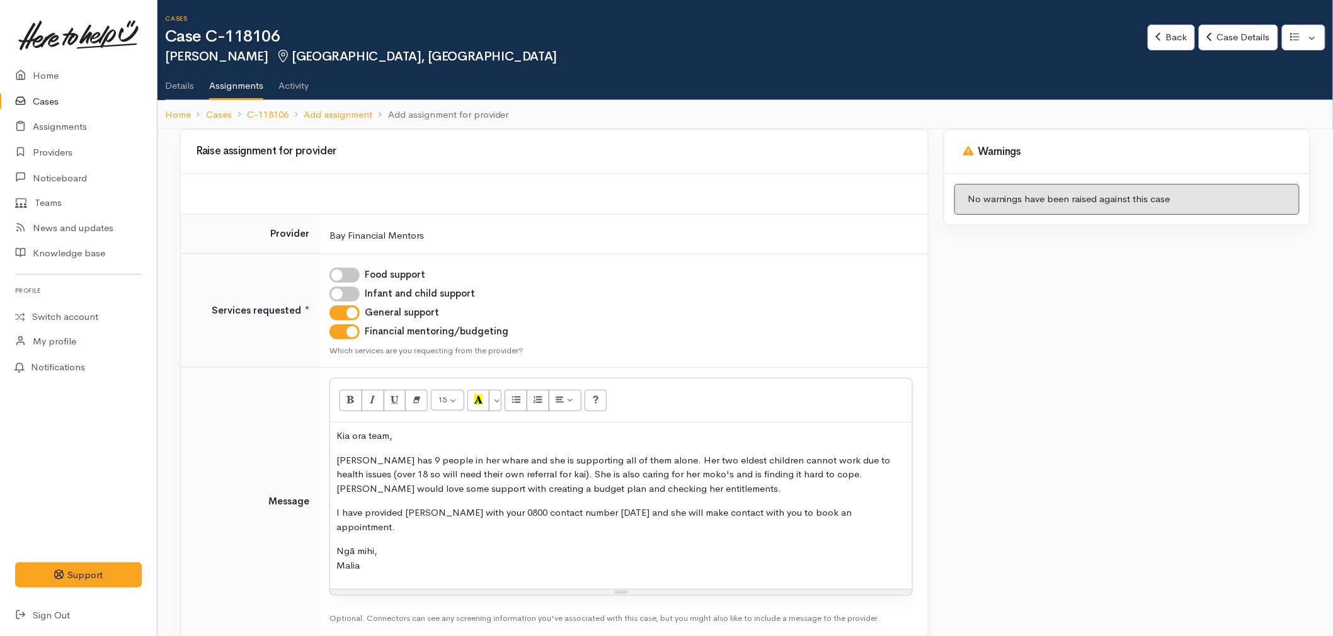
click at [475, 499] on div "Kia ora team, Veronica has 9 people in her whare and she is supporting all of t…" at bounding box center [621, 506] width 582 height 166
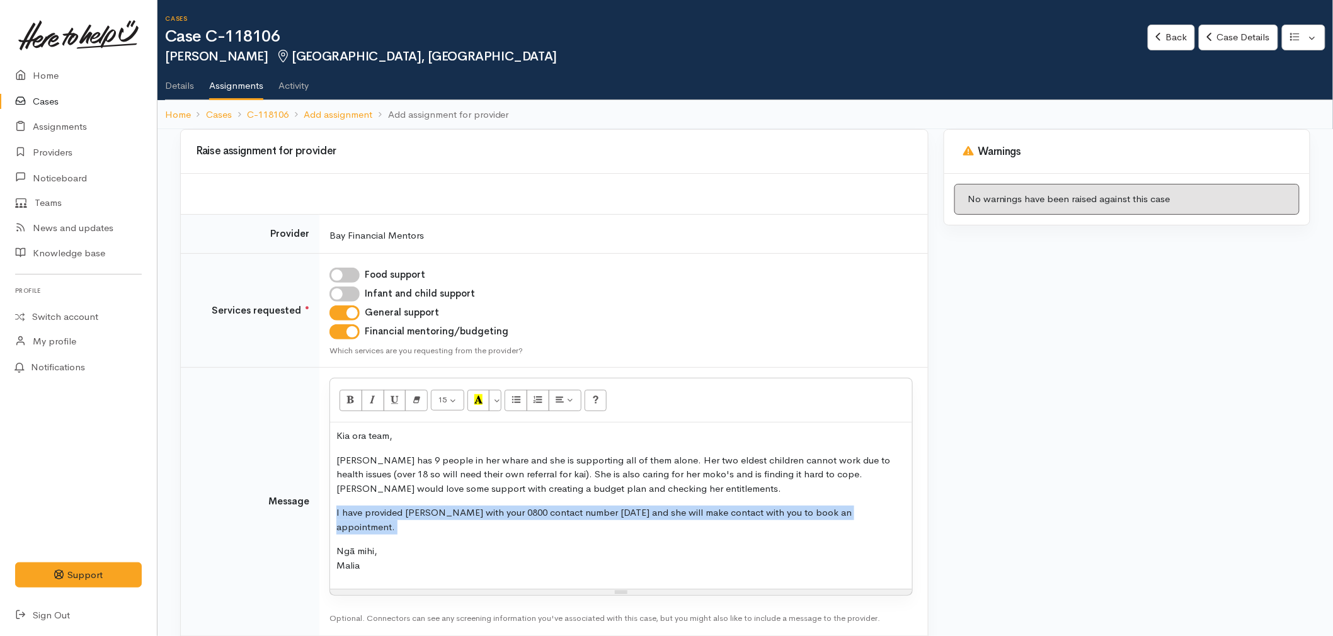
click at [475, 499] on div "Kia ora team, Veronica has 9 people in her whare and she is supporting all of t…" at bounding box center [621, 506] width 582 height 166
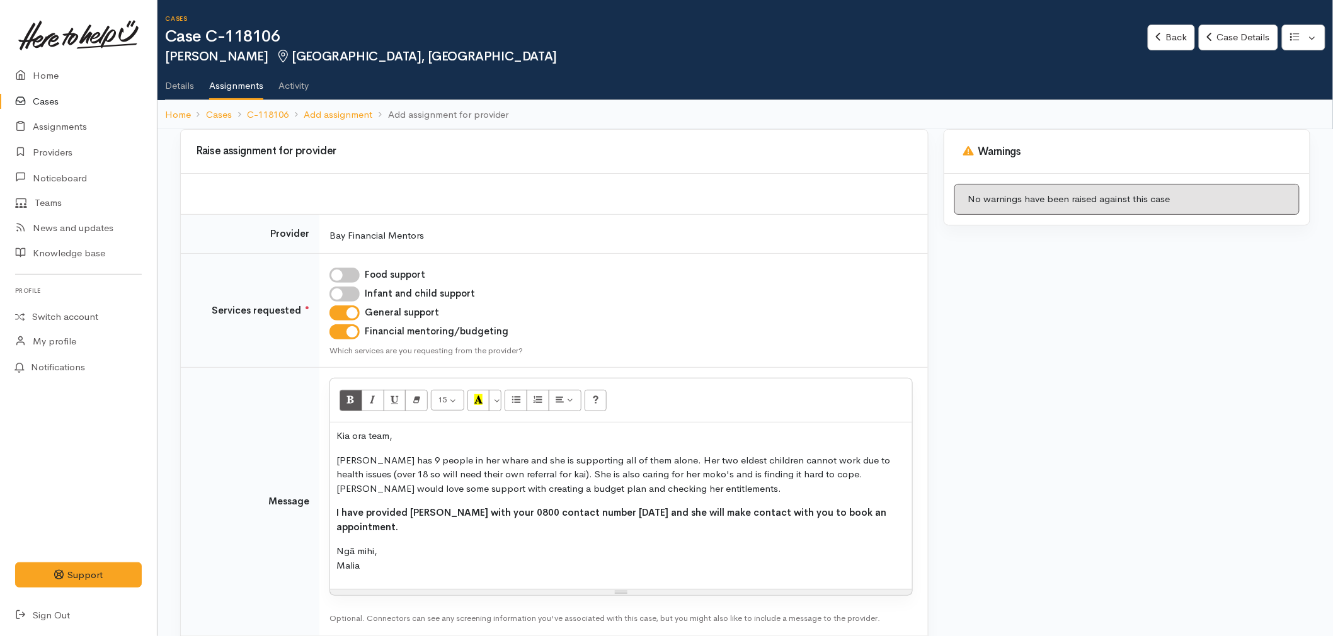
click at [559, 466] on p "Veronica has 9 people in her whare and she is supporting all of them alone. Her…" at bounding box center [620, 474] width 569 height 43
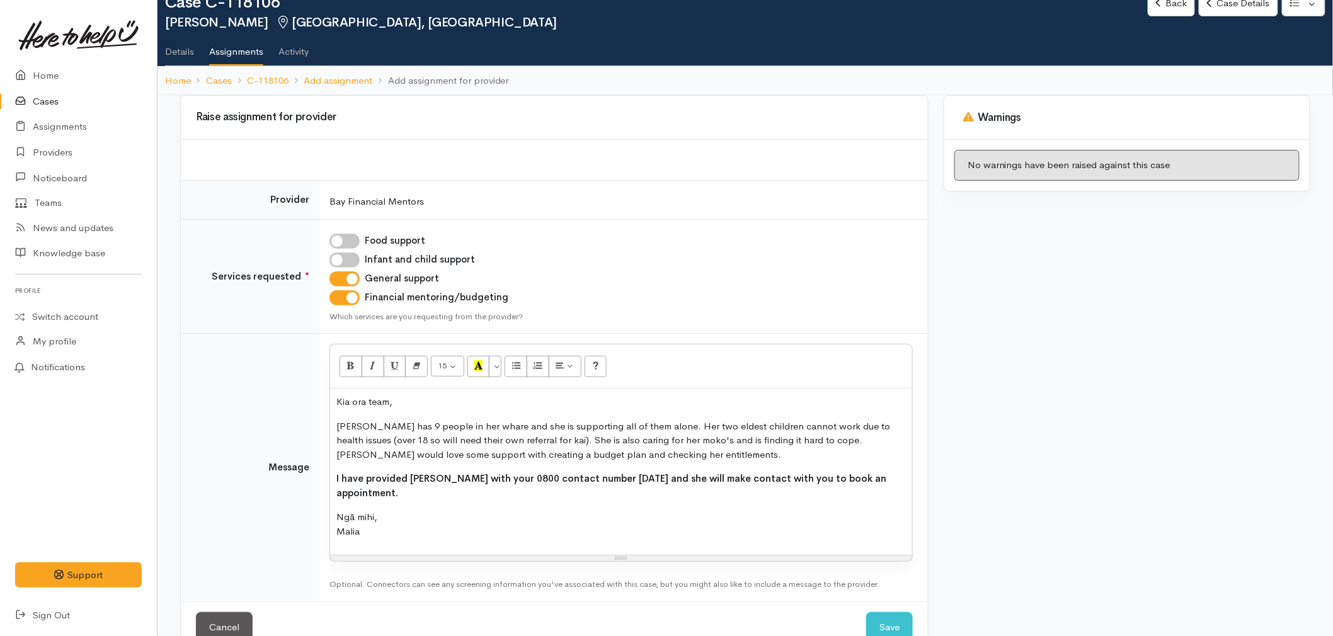
scroll to position [52, 0]
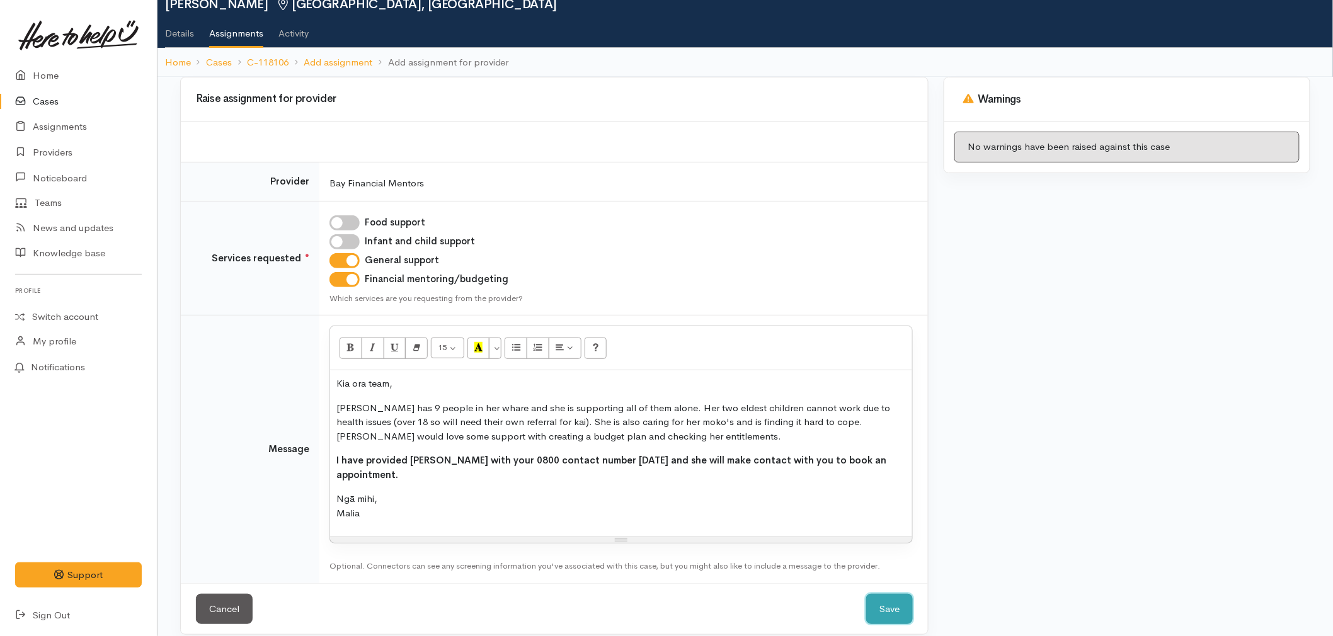
click at [887, 594] on button "Save" at bounding box center [889, 609] width 47 height 31
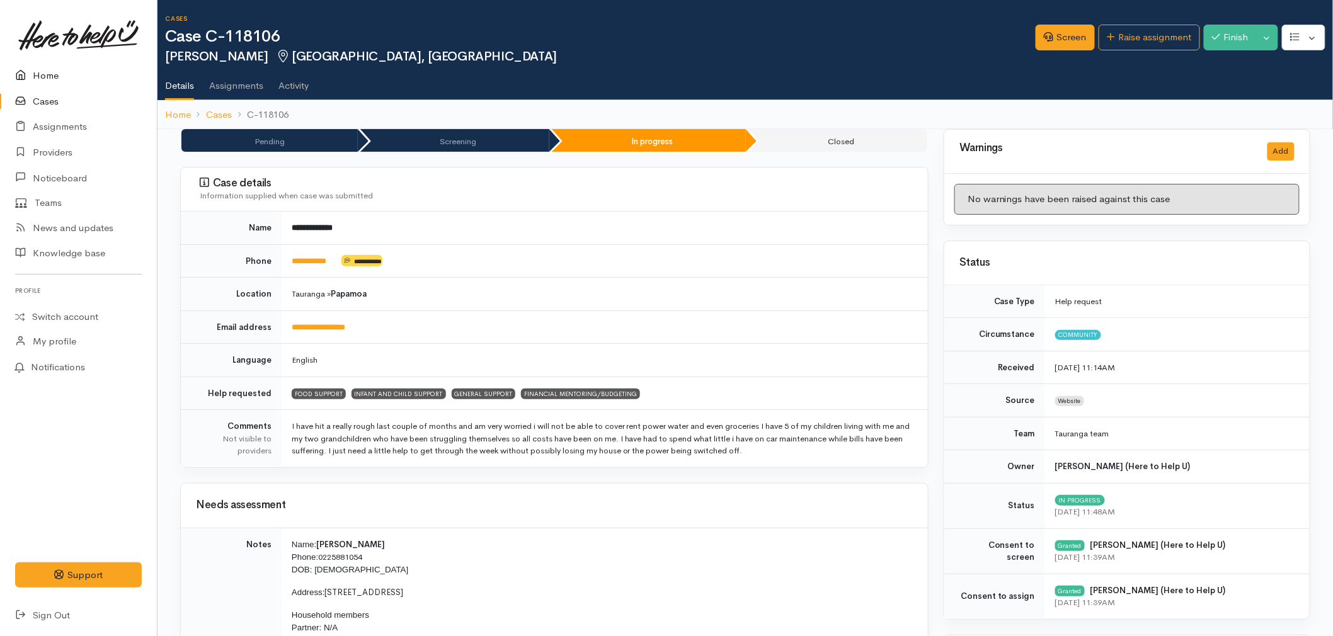
click at [25, 72] on icon at bounding box center [24, 76] width 18 height 16
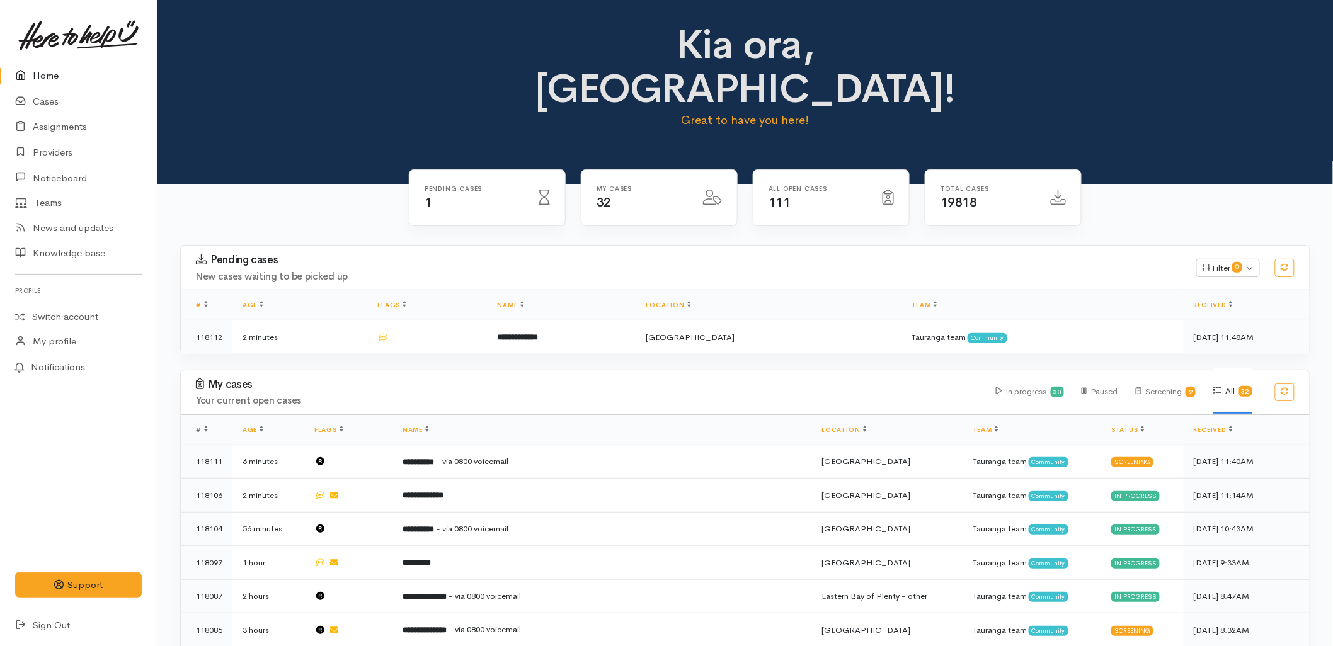
click at [548, 378] on h3 "My cases" at bounding box center [588, 384] width 785 height 13
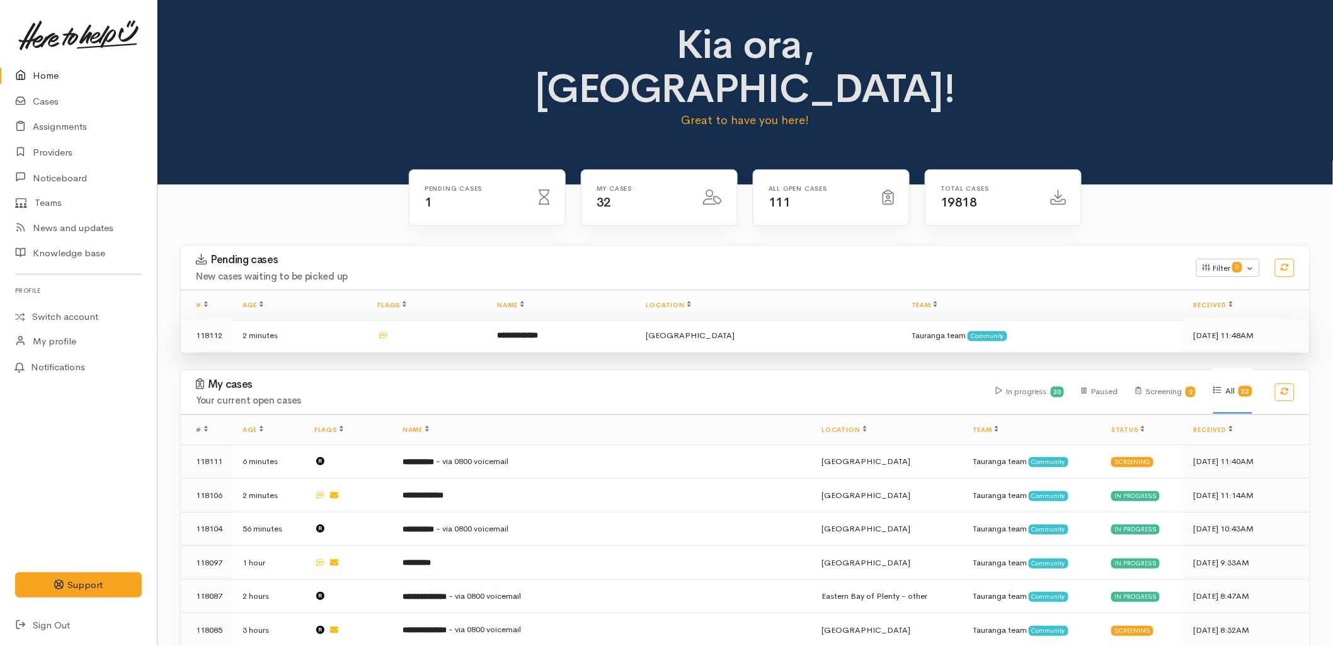
click at [538, 331] on b "**********" at bounding box center [517, 335] width 41 height 8
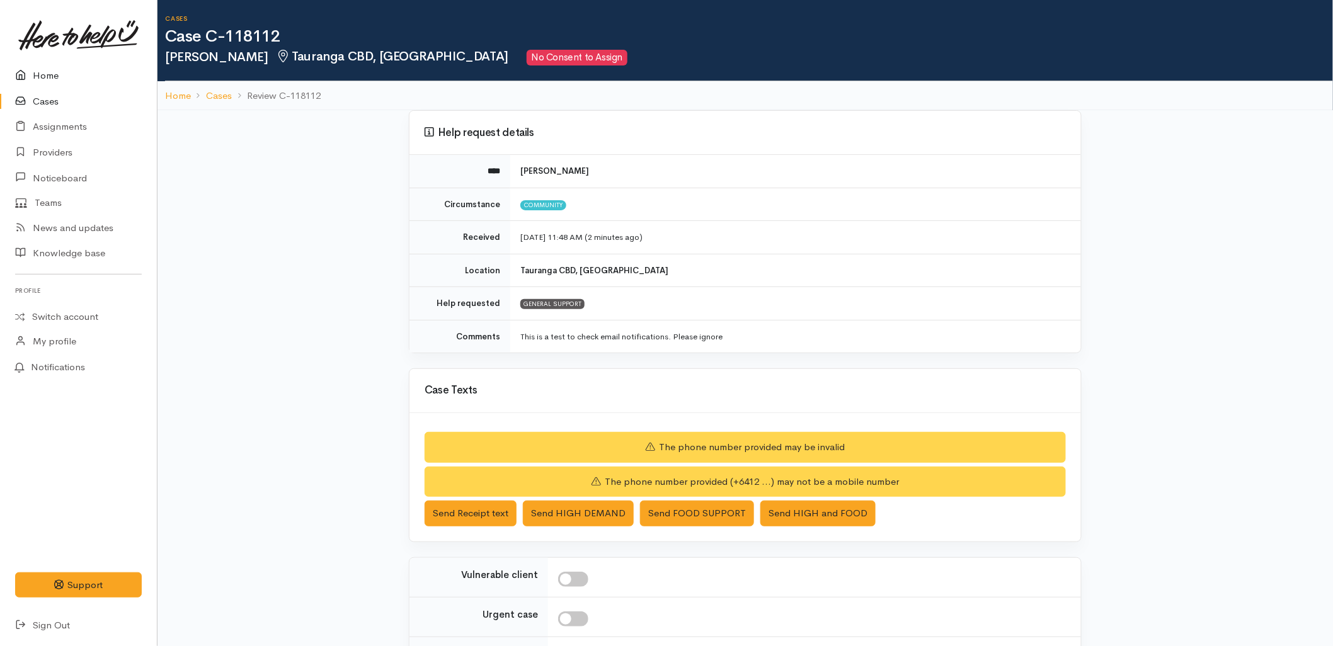
click at [36, 73] on link "Home" at bounding box center [78, 76] width 157 height 26
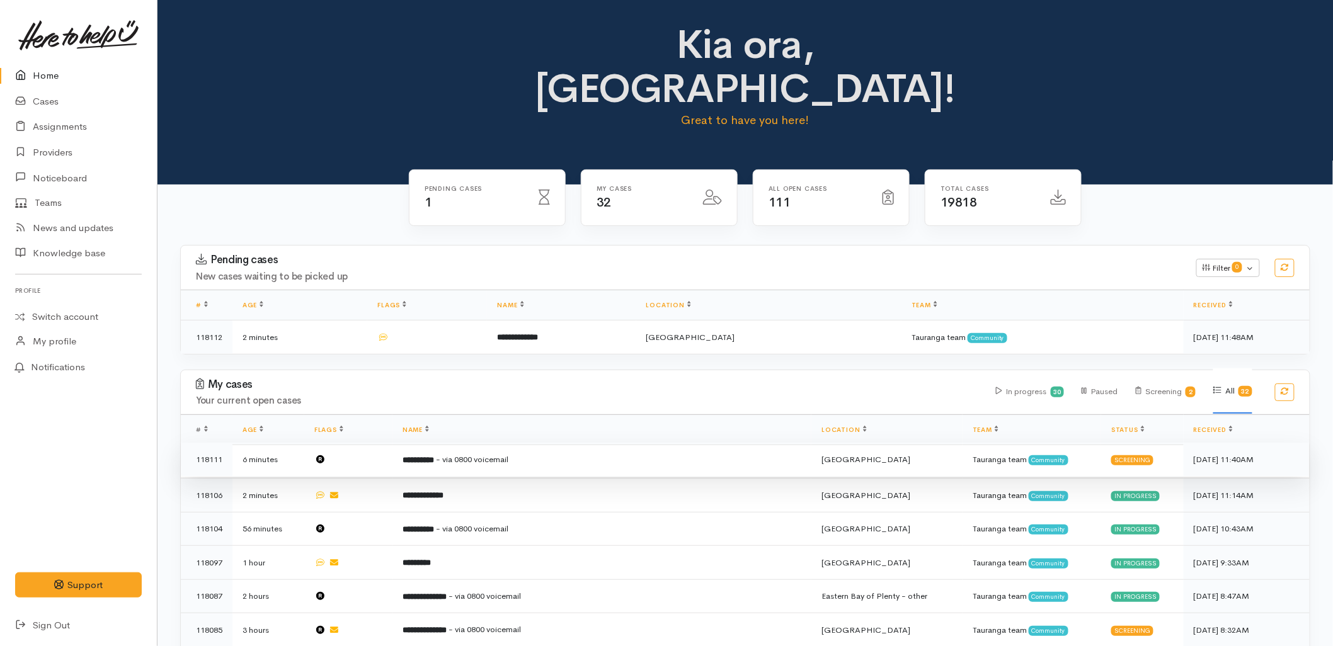
click at [480, 454] on span "- via 0800 voicemail" at bounding box center [472, 459] width 72 height 11
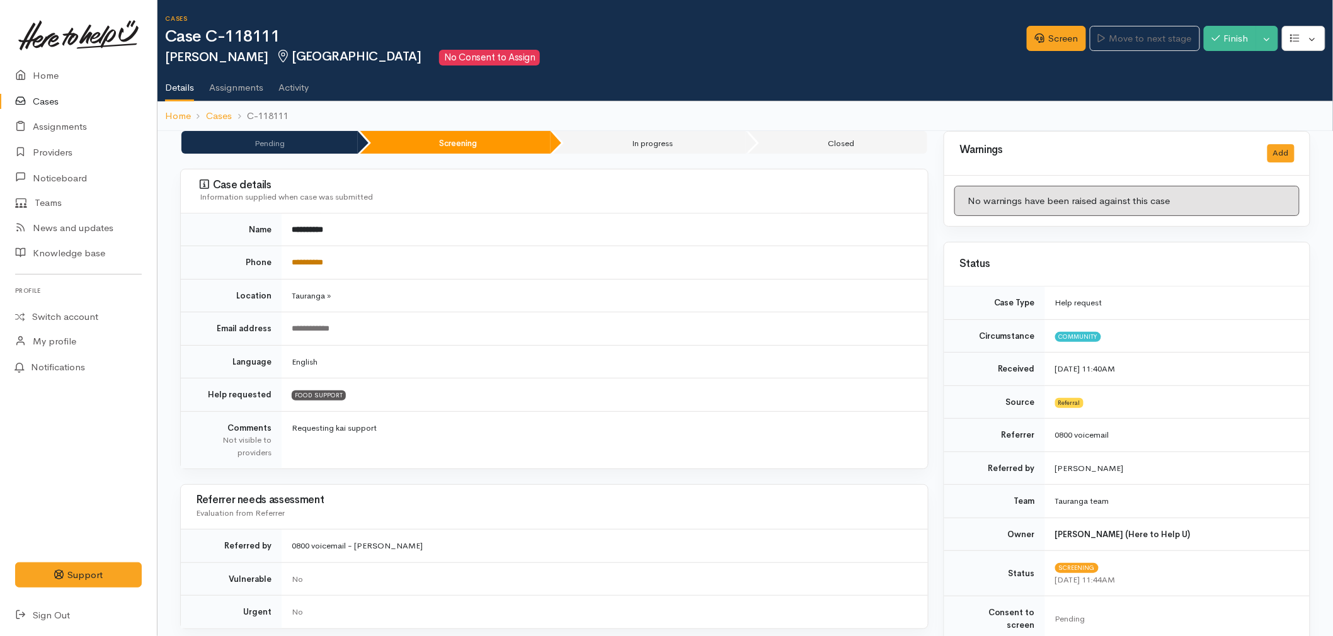
click at [307, 259] on link "**********" at bounding box center [307, 262] width 31 height 8
click at [1050, 44] on link "Screen" at bounding box center [1056, 39] width 59 height 26
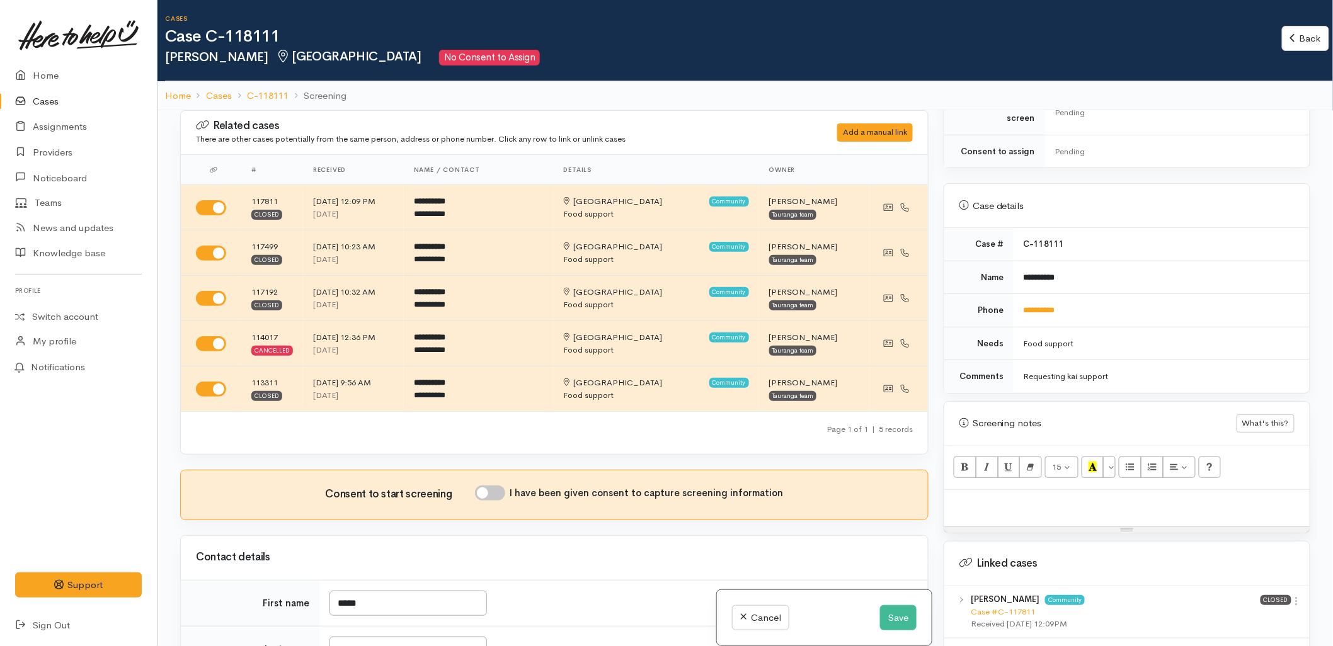
scroll to position [489, 0]
click at [981, 498] on div at bounding box center [1126, 505] width 365 height 37
paste div
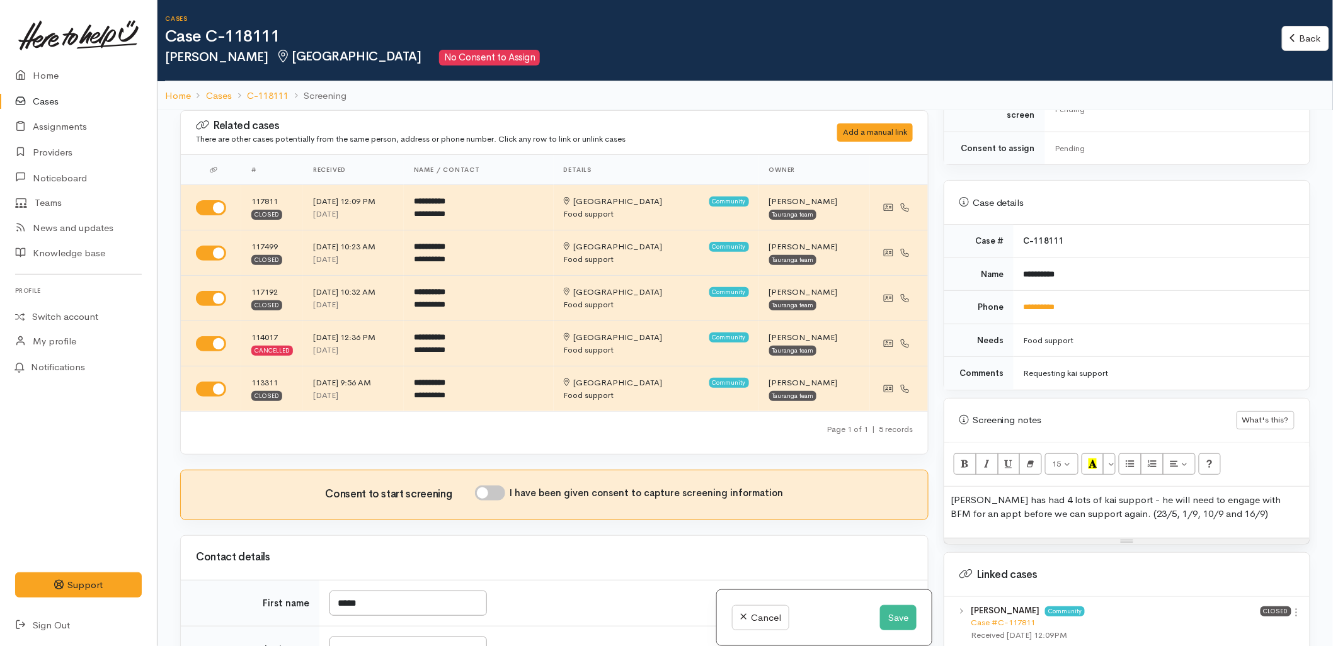
click at [1281, 494] on span "James has had 4 lots of kai support - he will need to engage with BFM for an ap…" at bounding box center [1115, 507] width 331 height 26
click at [1044, 502] on span "James has had 4 lots of kai support - he will need to engage with BFM for an ap…" at bounding box center [1126, 507] width 353 height 26
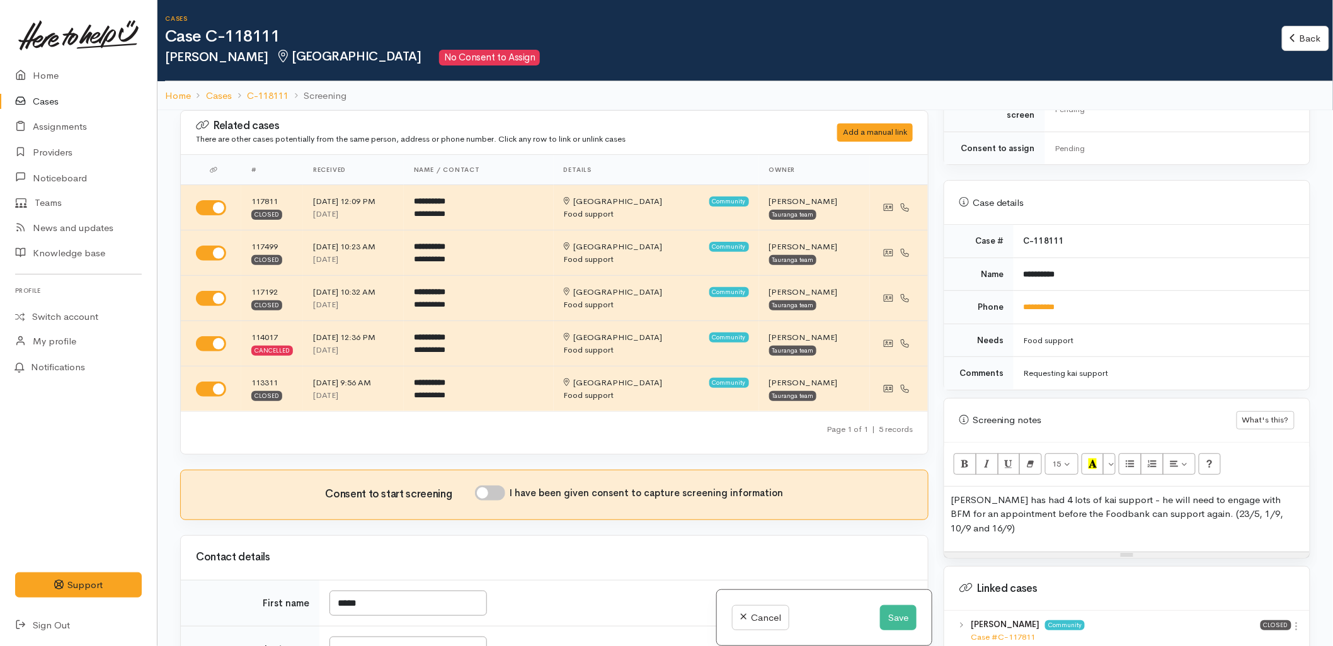
click at [1180, 503] on span "James has had 4 lots of kai support - he will need to engage with BFM for an ap…" at bounding box center [1116, 514] width 333 height 40
click at [1295, 503] on span "James has had 4 lots of kai support - he will need to engage with BFM for an ap…" at bounding box center [1126, 514] width 353 height 40
click at [1218, 499] on span "[PERSON_NAME] has had 4 lots of kai support - he will need to engage with BFM f…" at bounding box center [1126, 514] width 353 height 40
click at [1008, 515] on p "[PERSON_NAME] has had 4 lots of kai support - he will need to engage with BFM f…" at bounding box center [1126, 514] width 353 height 43
click at [885, 615] on button "Save" at bounding box center [898, 618] width 37 height 26
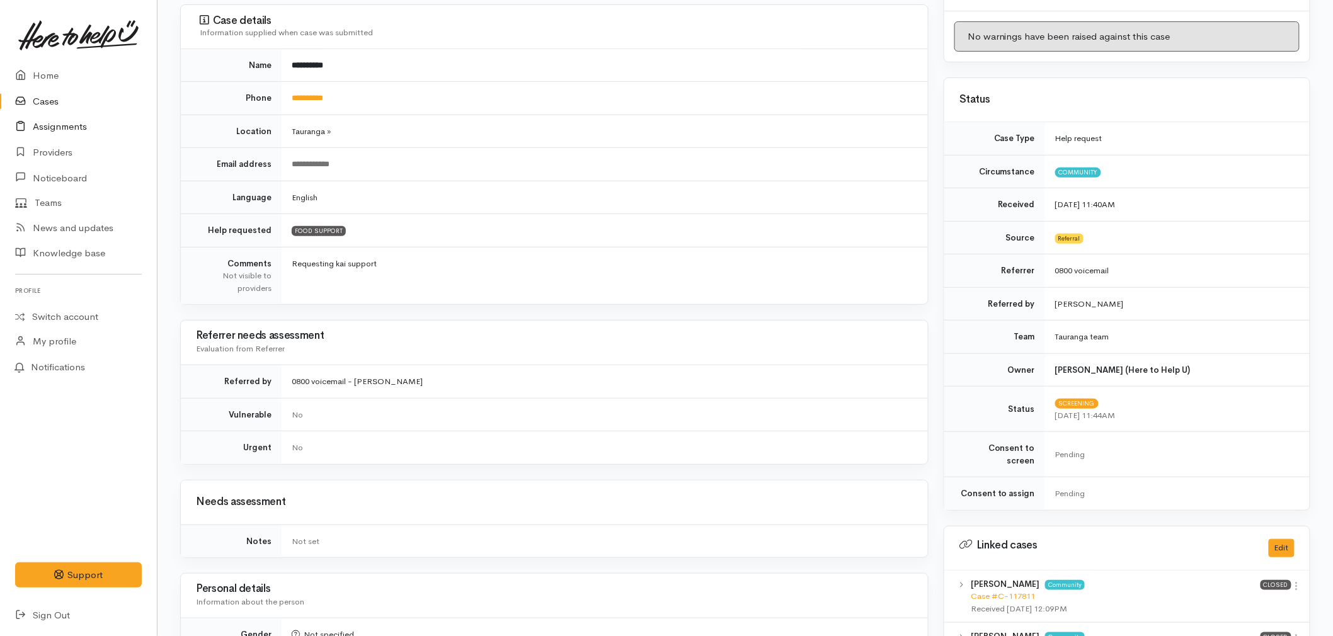
scroll to position [140, 0]
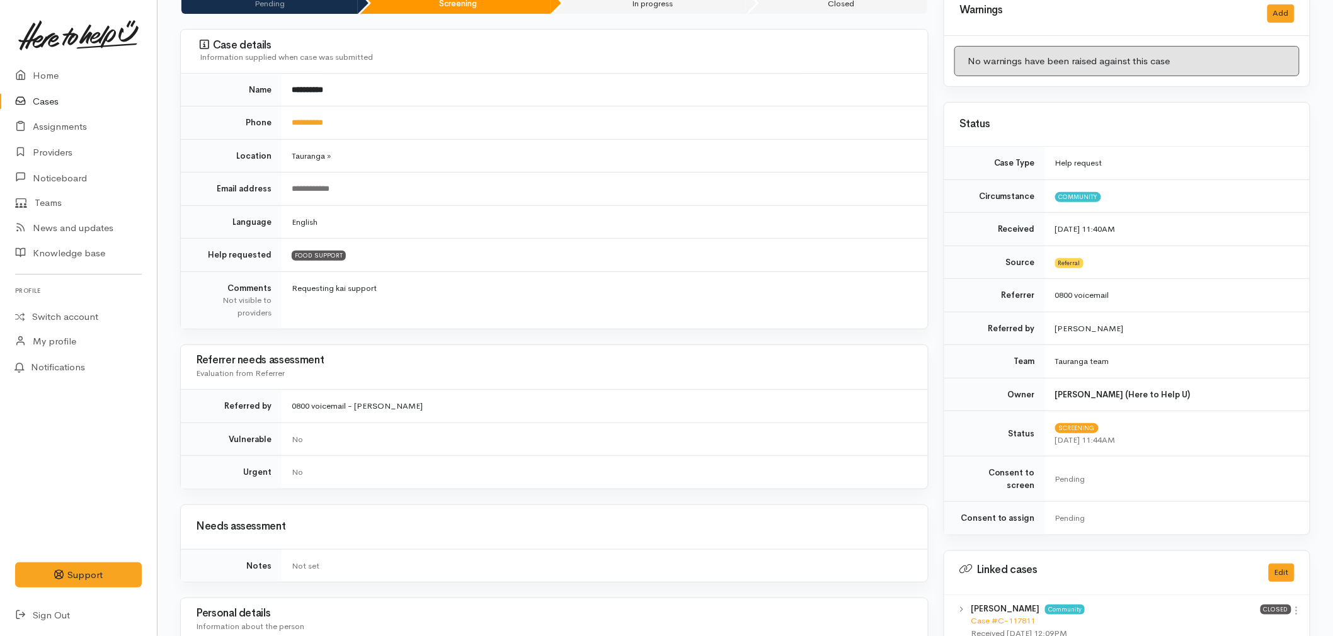
click at [559, 186] on div "**********" at bounding box center [602, 189] width 621 height 12
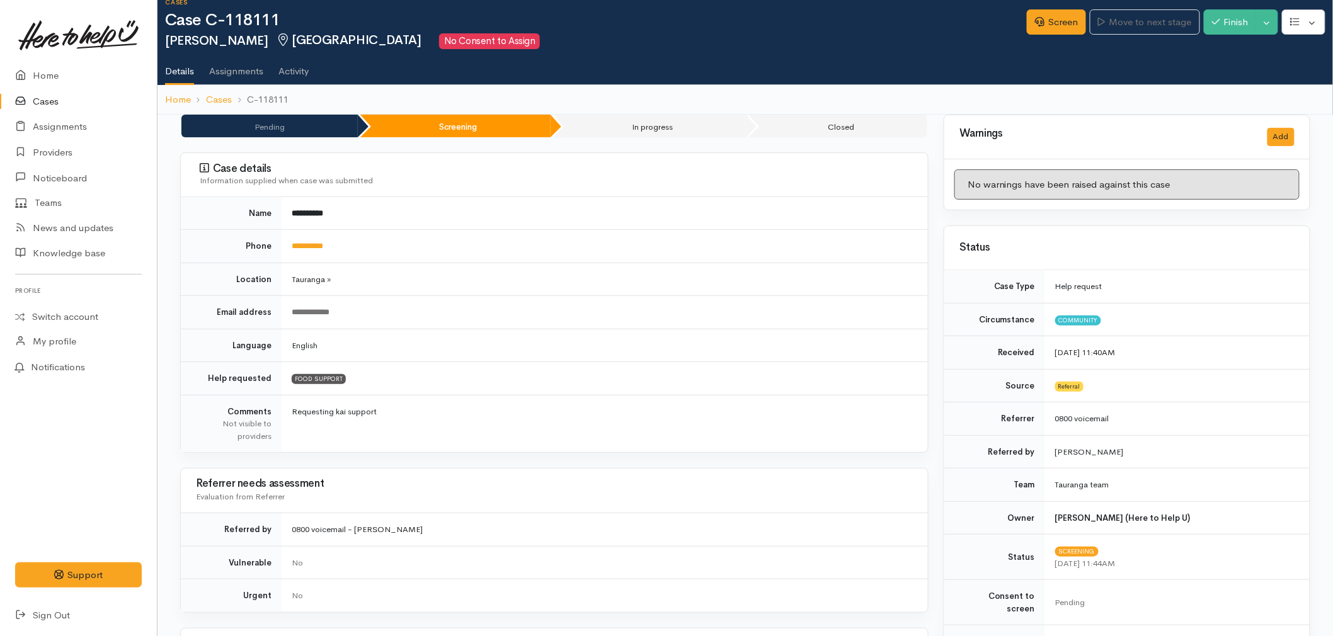
scroll to position [0, 0]
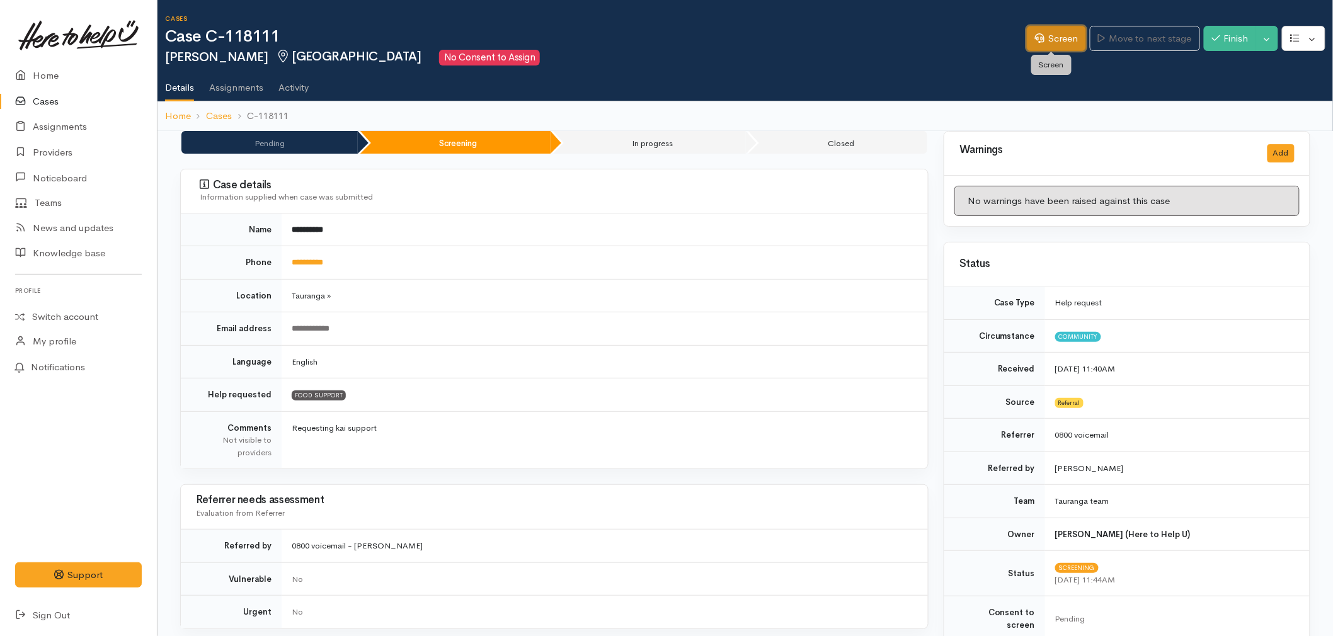
click at [1027, 36] on link "Screen" at bounding box center [1056, 39] width 59 height 26
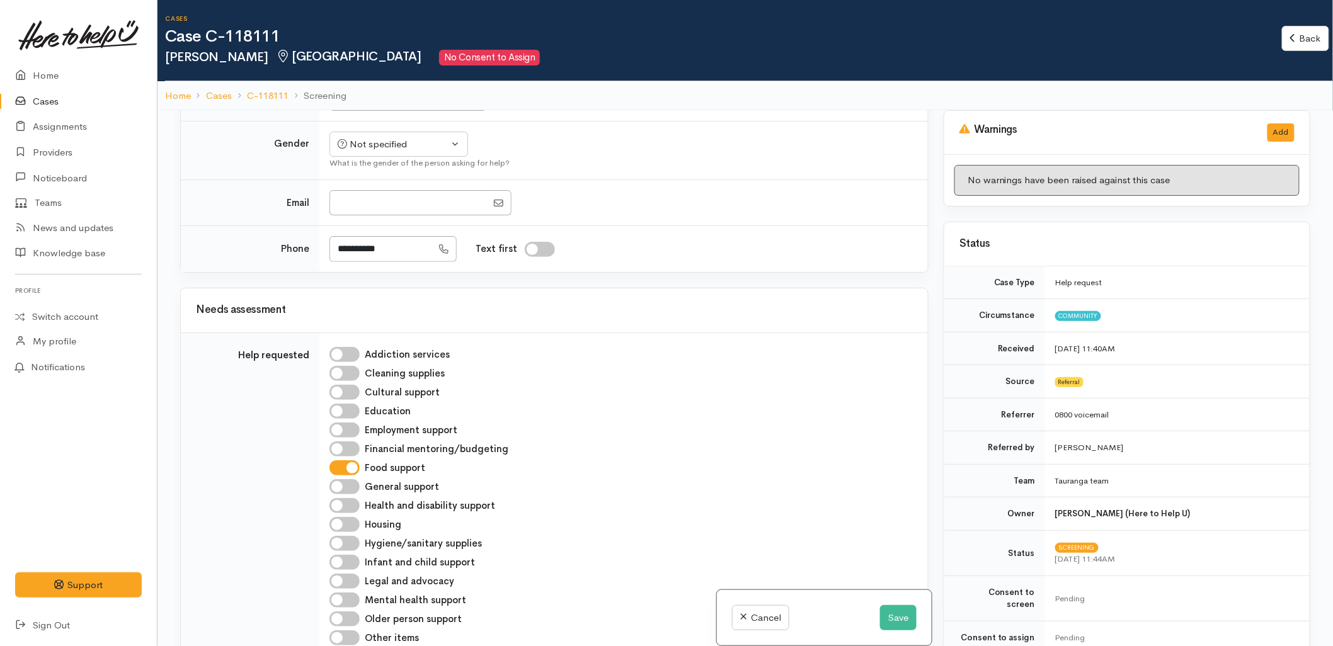
scroll to position [559, 0]
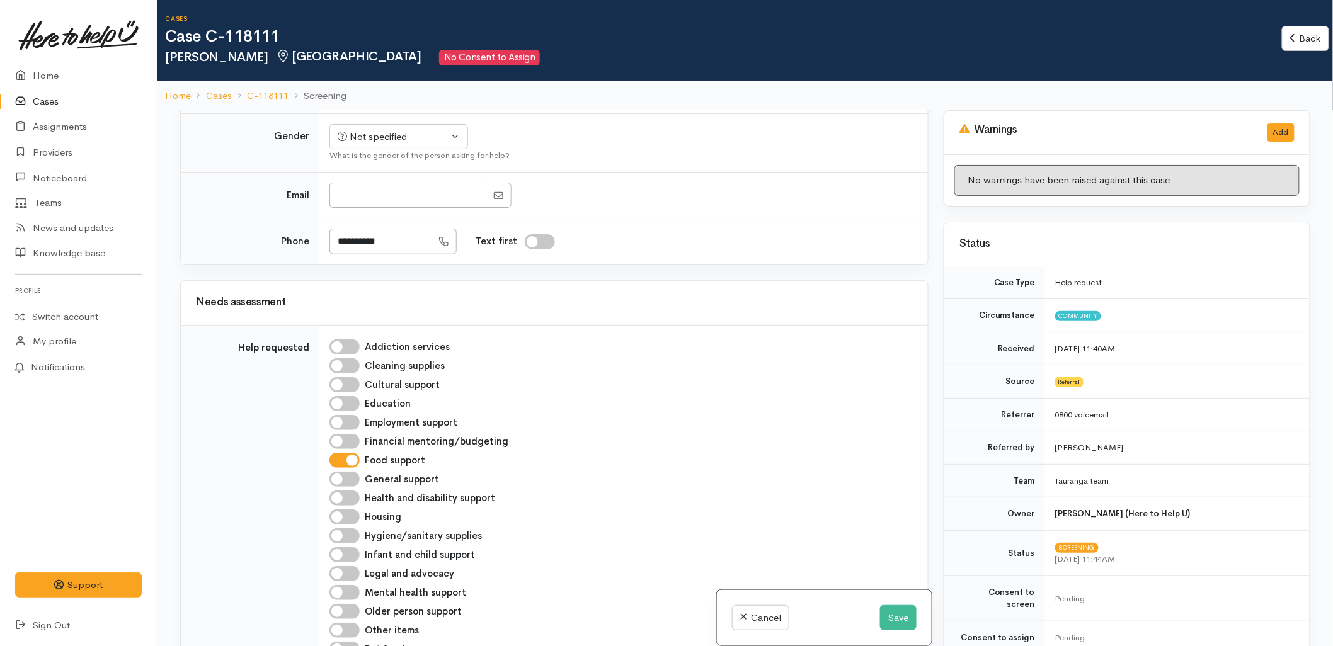
click at [697, 456] on div "Food support" at bounding box center [620, 460] width 583 height 15
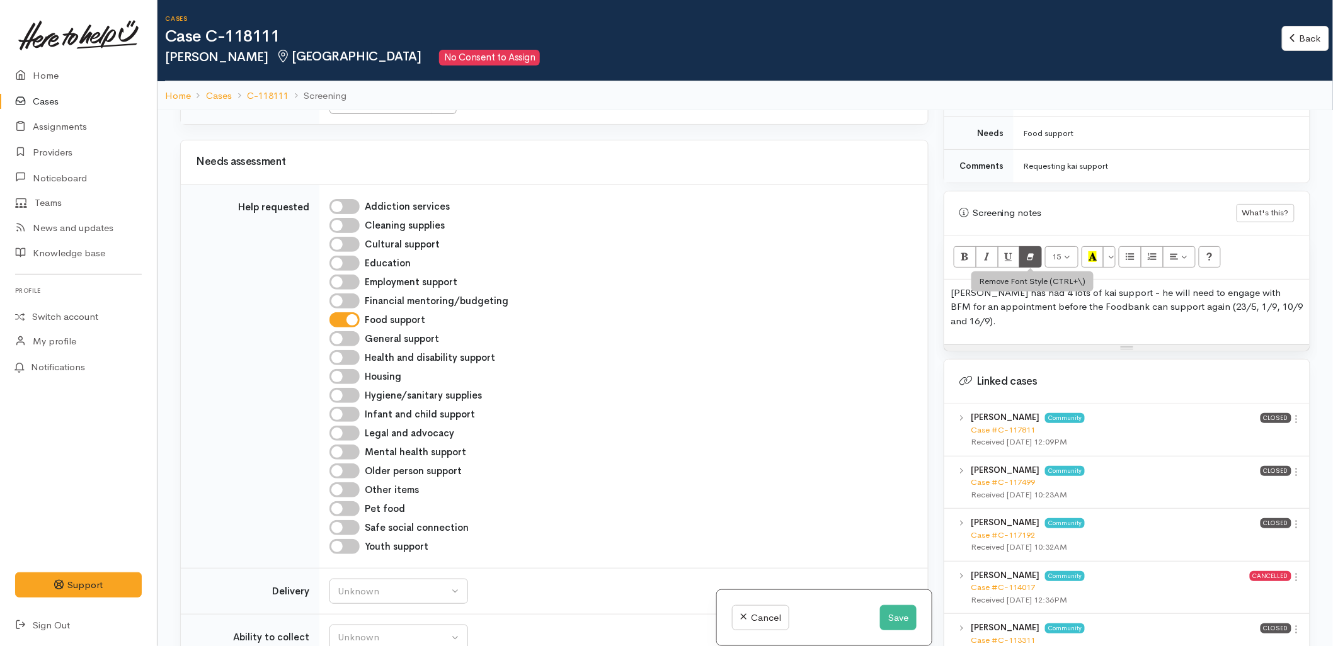
scroll to position [700, 0]
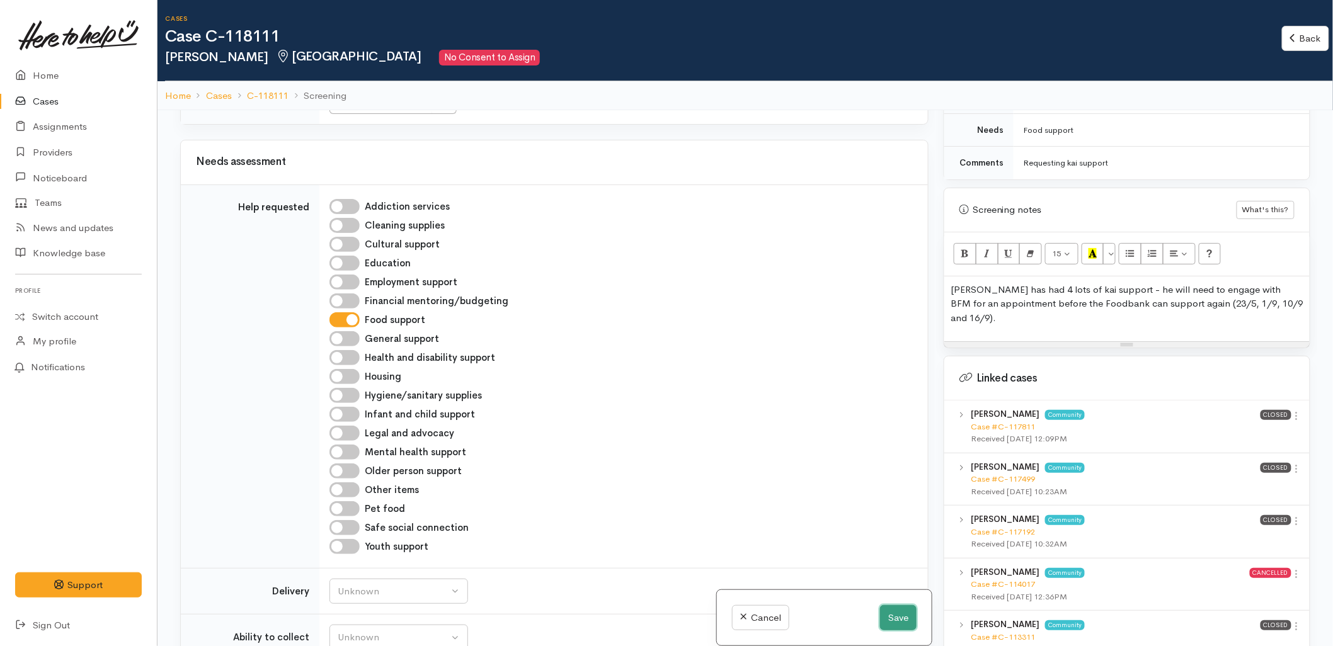
click at [895, 620] on button "Save" at bounding box center [898, 618] width 37 height 26
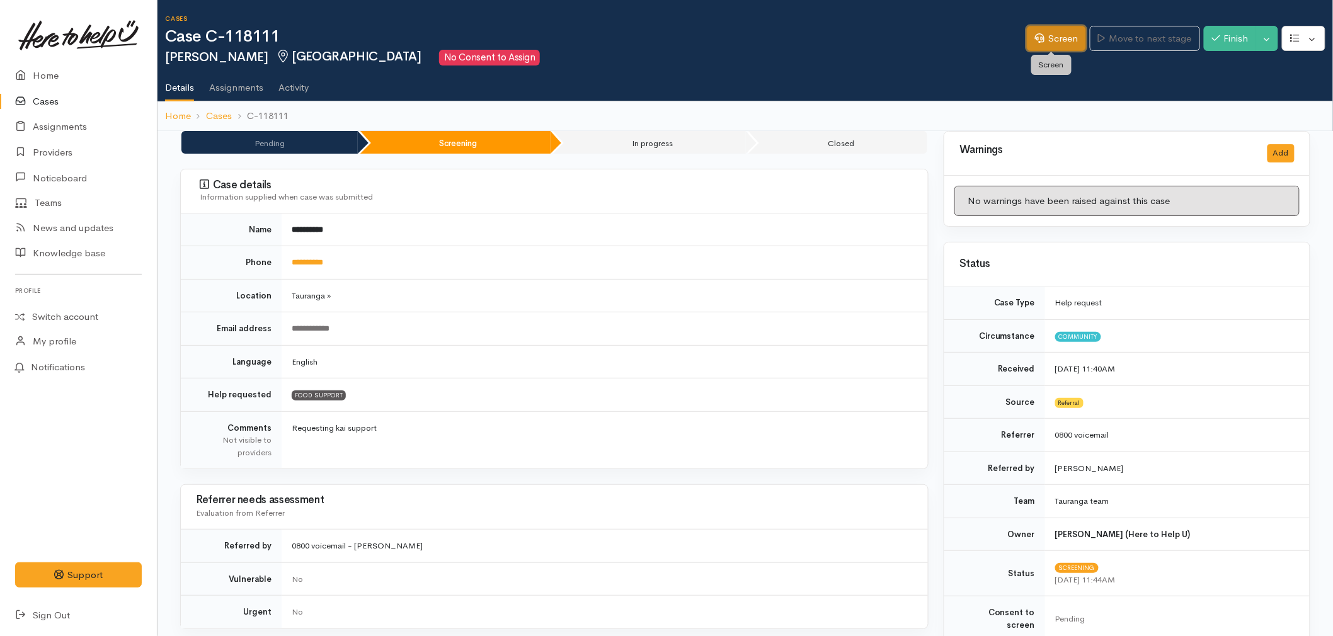
click at [1044, 37] on link "Screen" at bounding box center [1056, 39] width 59 height 26
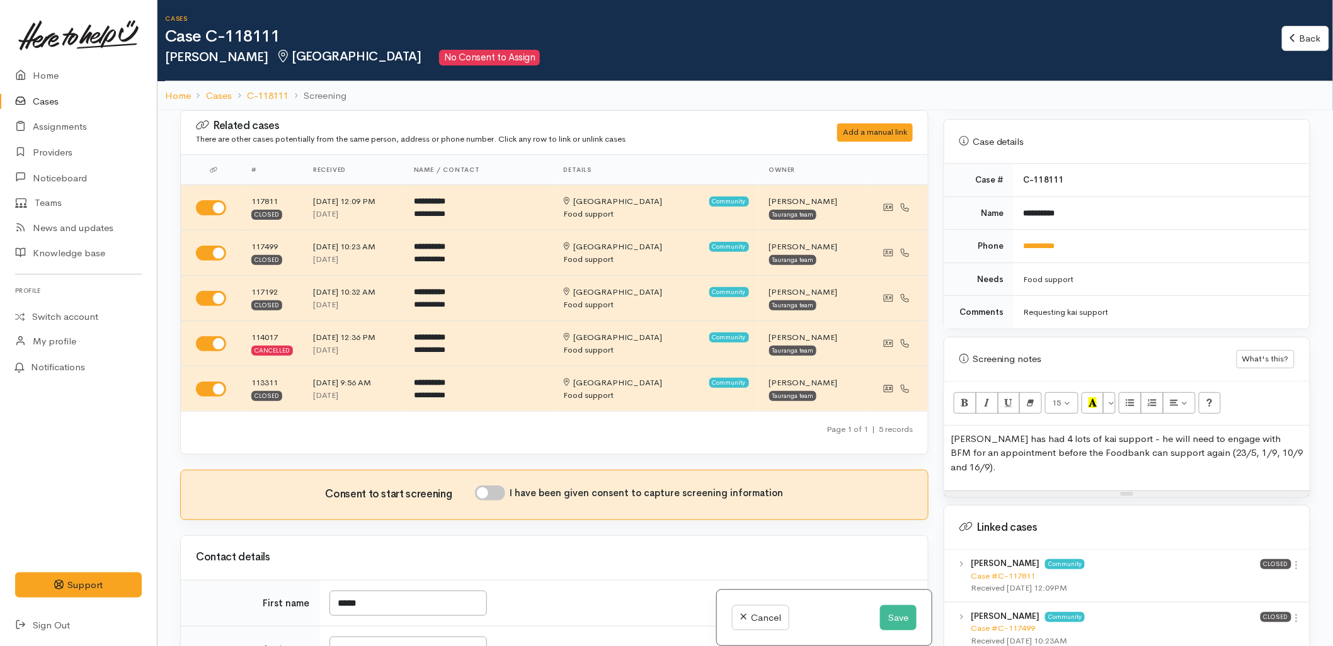
scroll to position [559, 0]
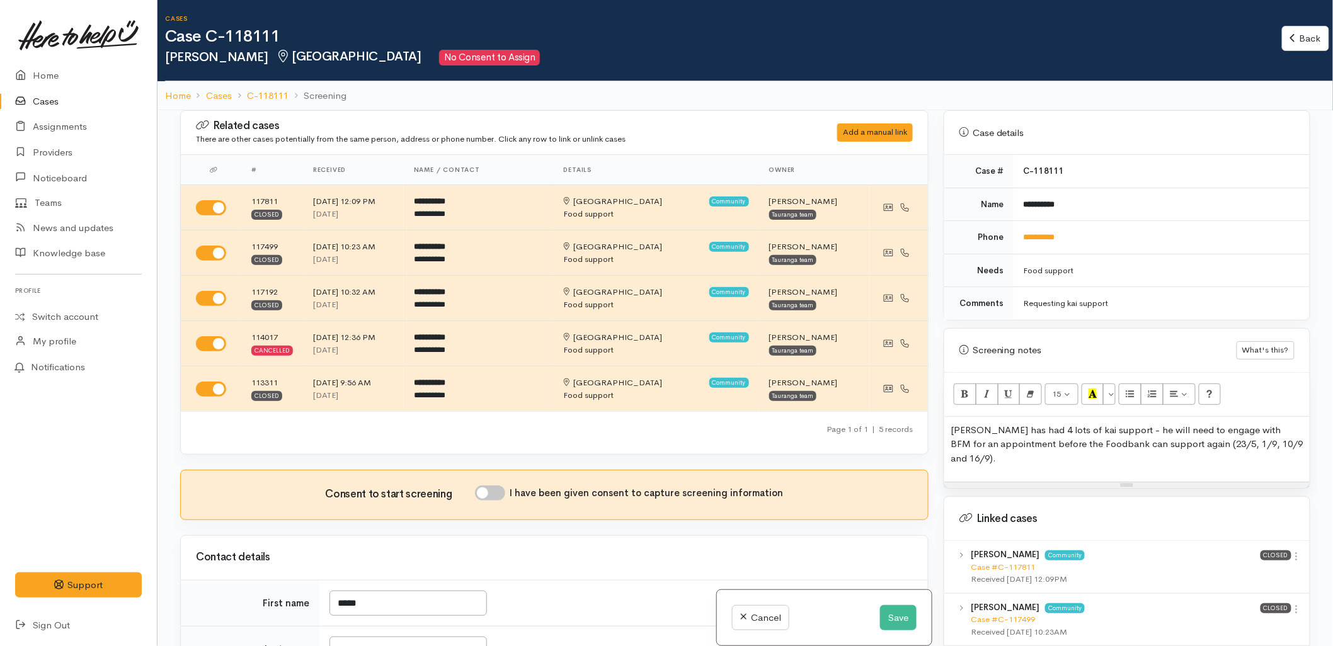
click at [1054, 445] on p "James has had 4 lots of kai support - he will need to engage with BFM for an ap…" at bounding box center [1126, 444] width 353 height 43
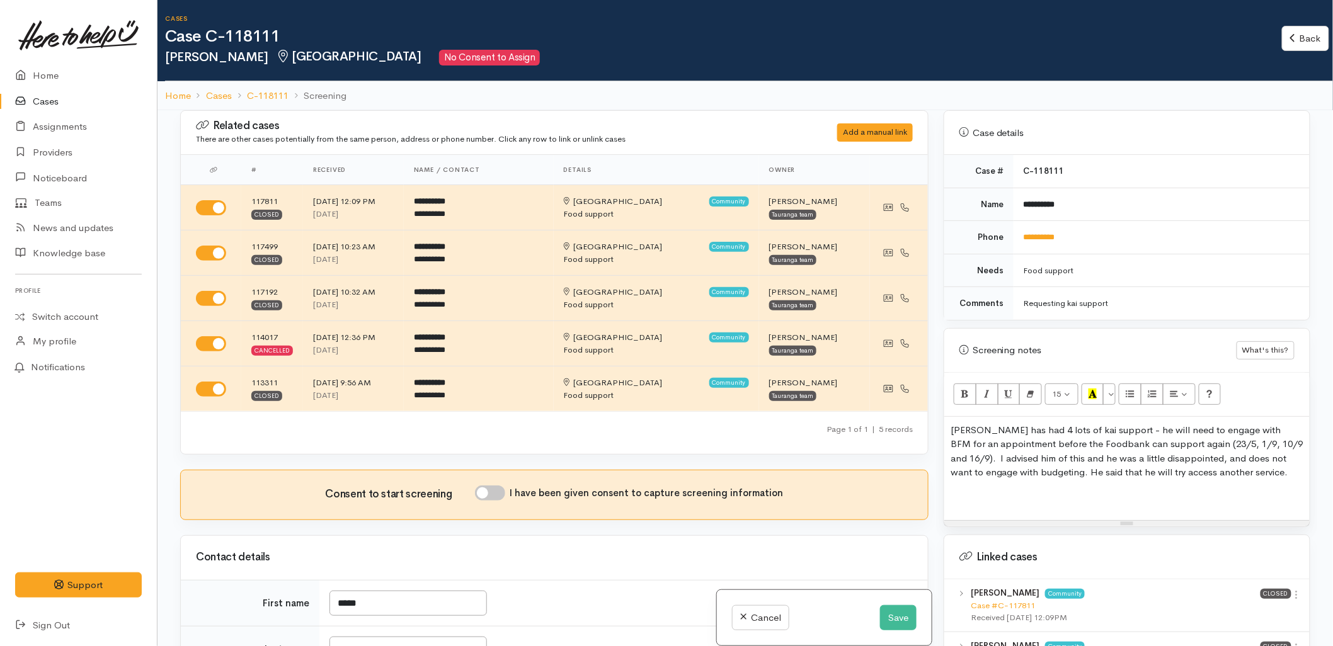
click at [1038, 490] on p at bounding box center [1126, 497] width 353 height 14
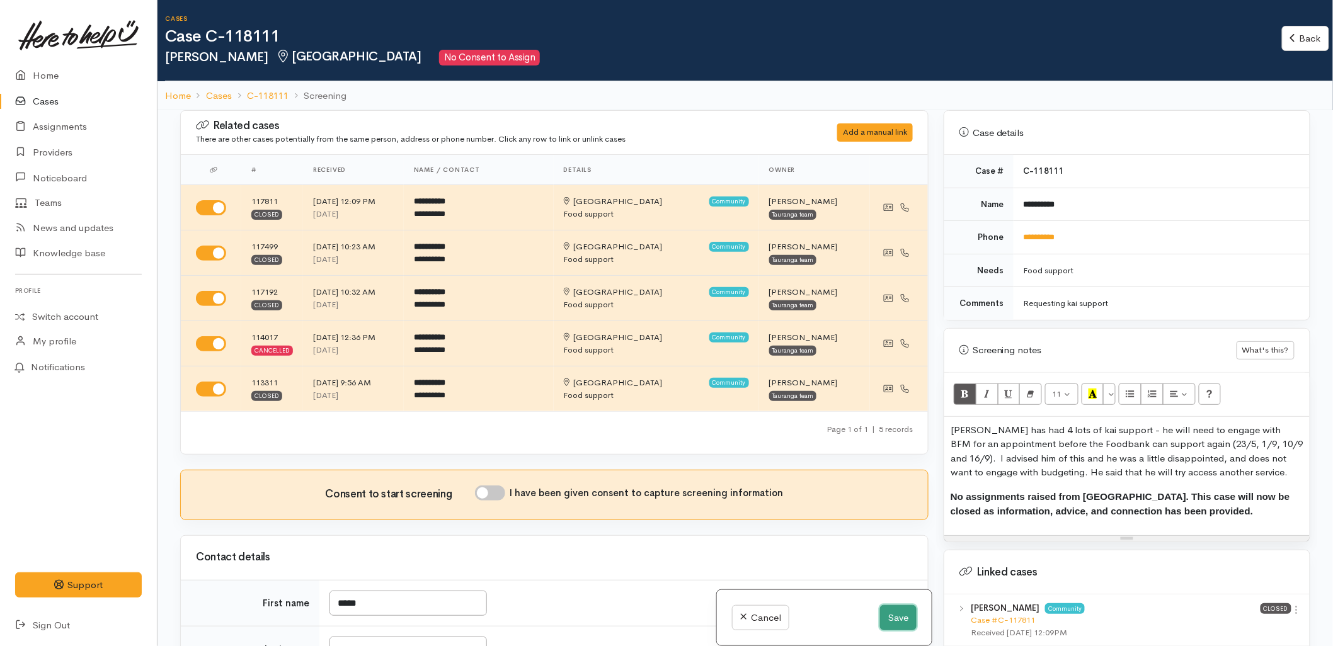
click at [884, 617] on button "Save" at bounding box center [898, 618] width 37 height 26
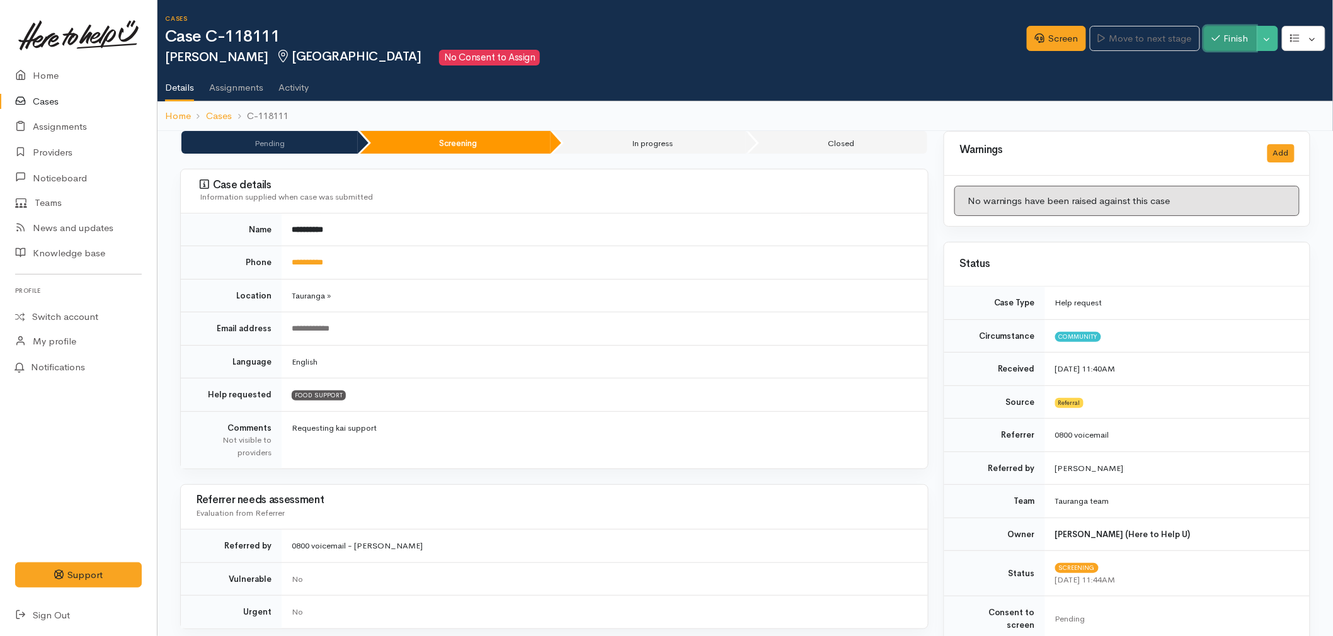
click at [1239, 42] on button "Finish" at bounding box center [1229, 39] width 53 height 26
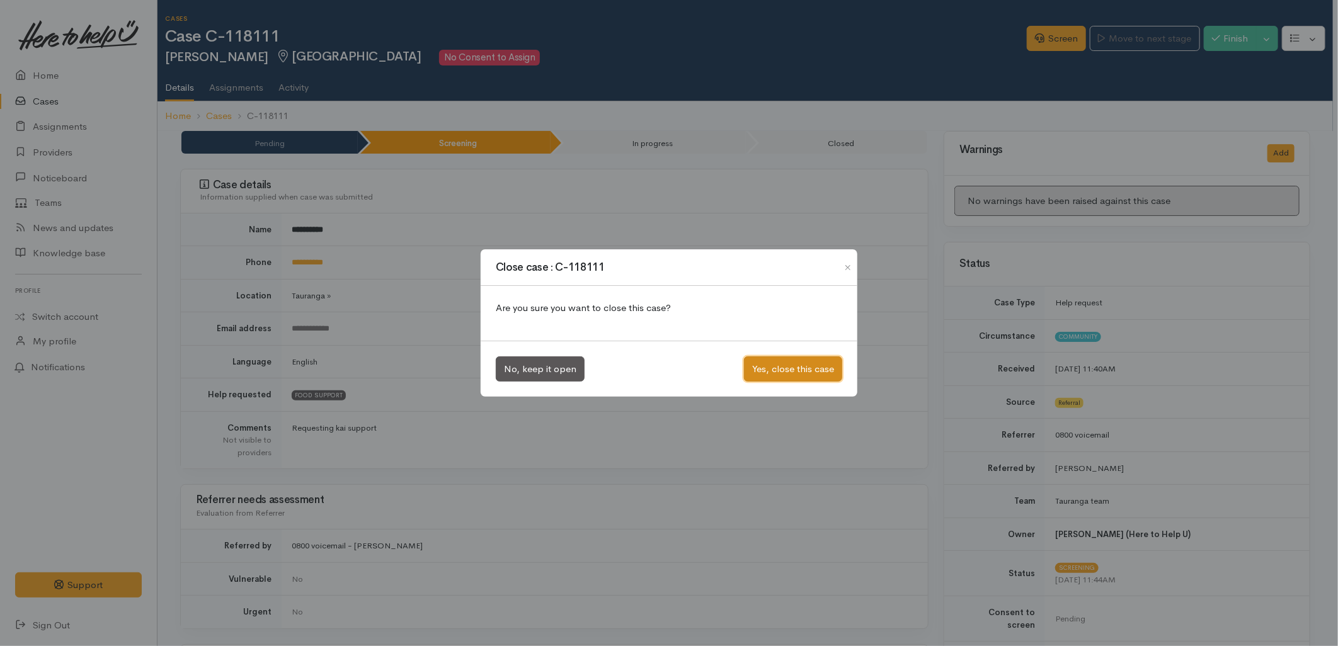
click at [807, 368] on button "Yes, close this case" at bounding box center [793, 369] width 98 height 26
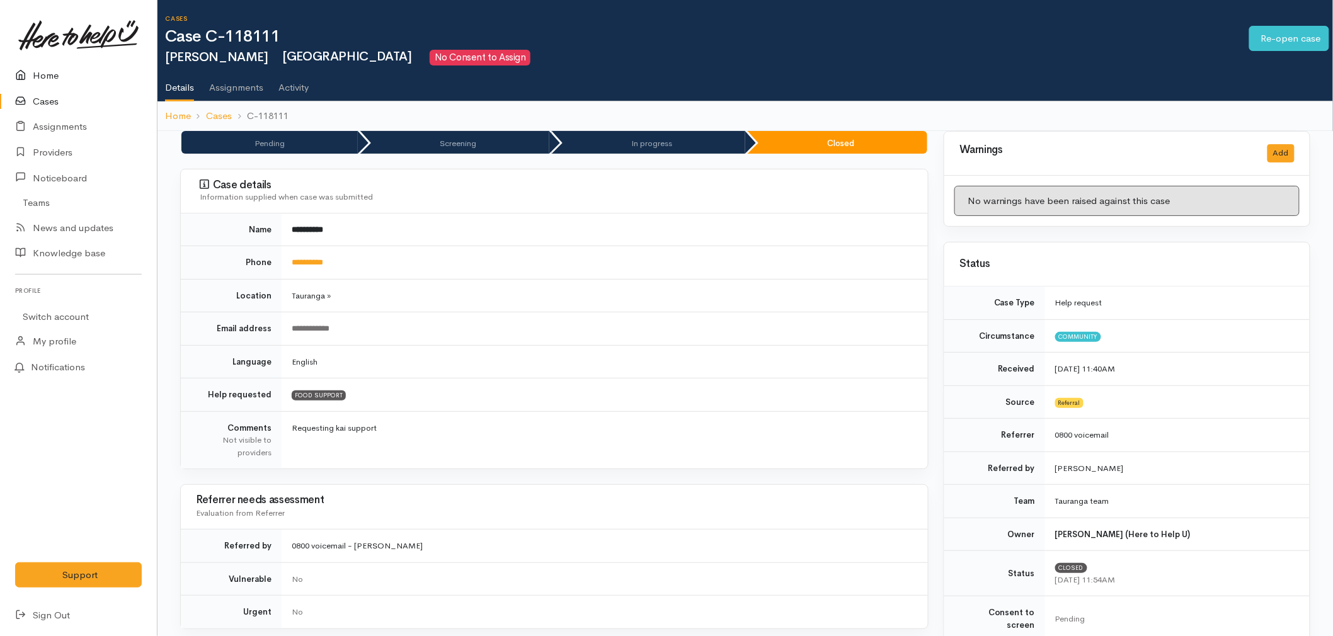
click at [44, 76] on link "Home" at bounding box center [78, 76] width 157 height 26
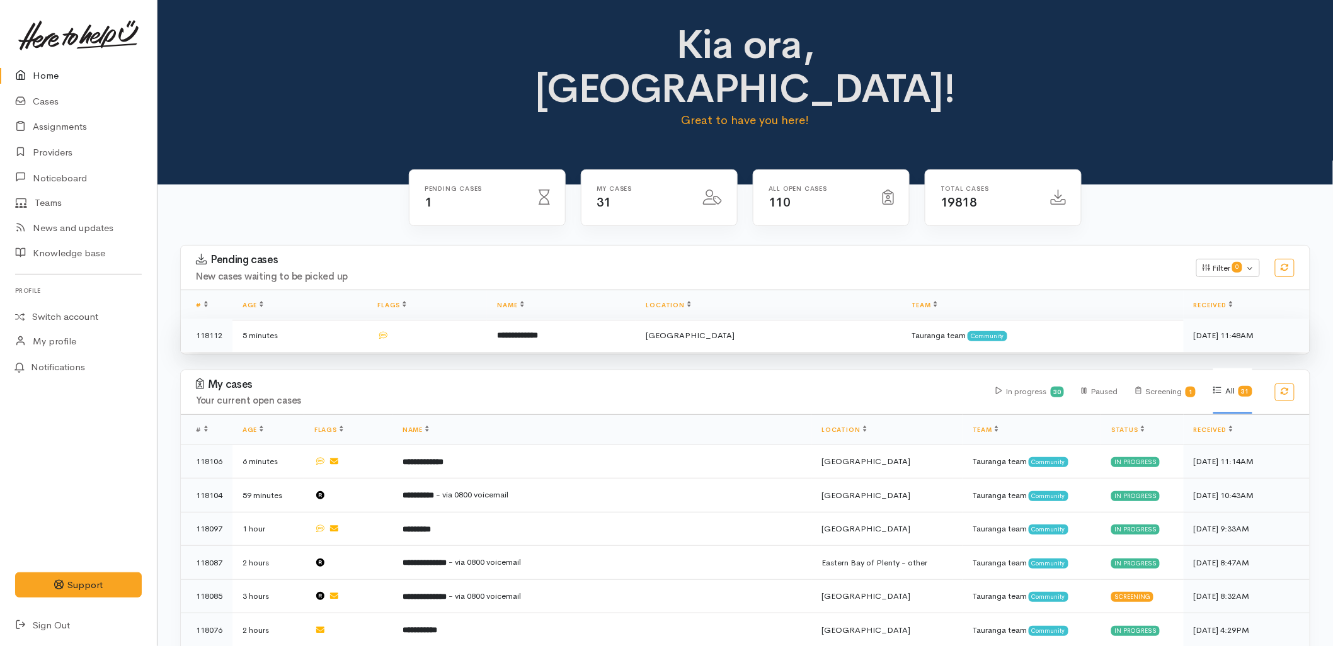
click at [487, 319] on td at bounding box center [427, 335] width 120 height 33
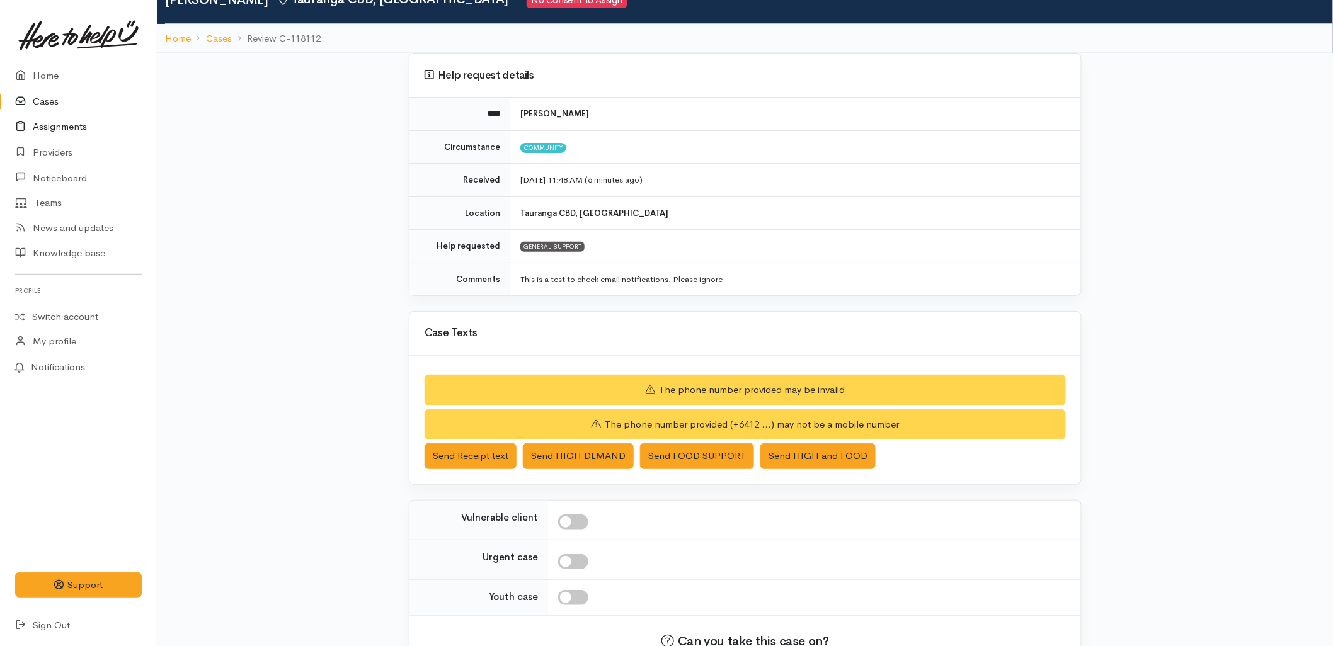
scroll to position [140, 0]
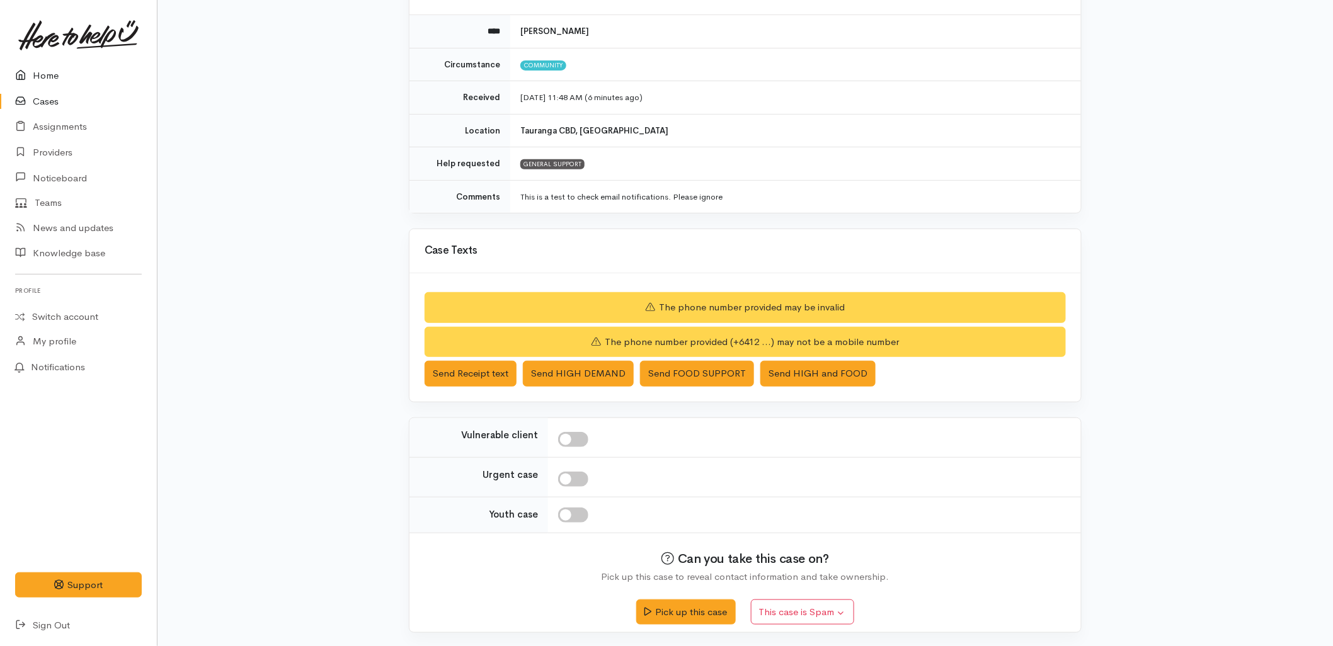
click at [44, 67] on link "Home" at bounding box center [78, 76] width 157 height 26
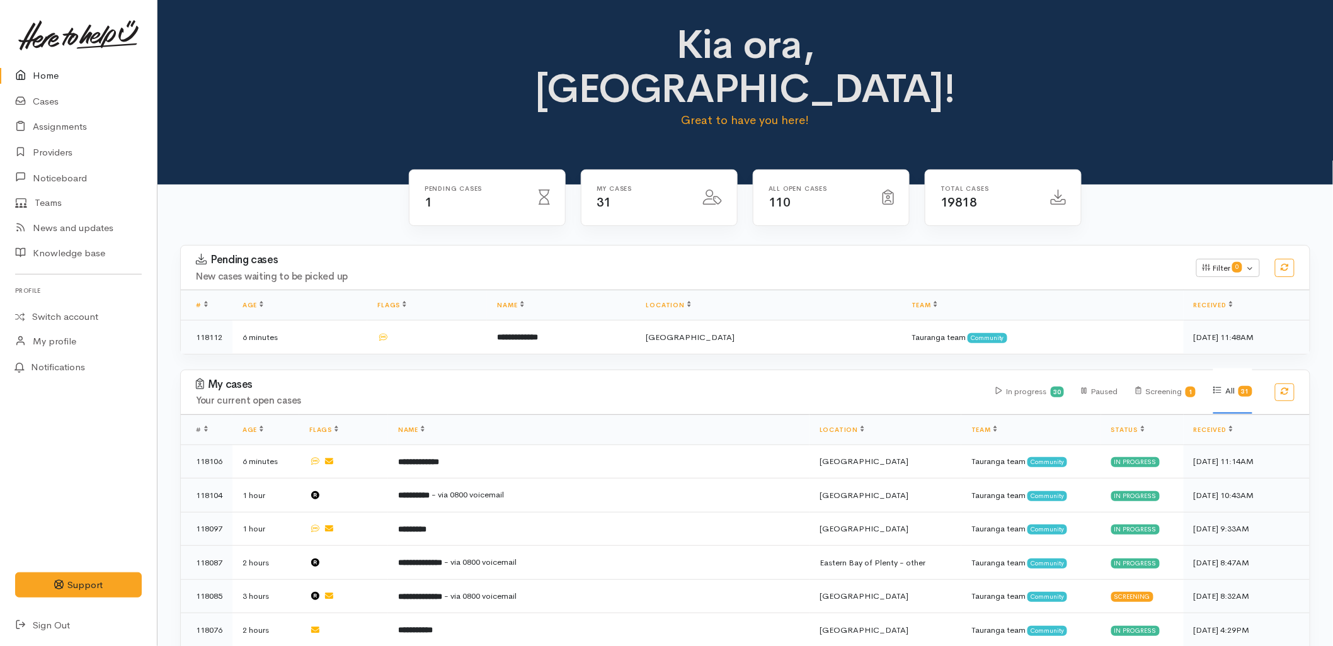
click at [650, 194] on div "My cases 31" at bounding box center [659, 205] width 172 height 72
click at [618, 370] on div "My cases Your current open cases In progress 30 Paused Screening 1 All 31" at bounding box center [745, 392] width 1144 height 44
click at [748, 271] on h4 "New cases waiting to be picked up" at bounding box center [688, 276] width 985 height 11
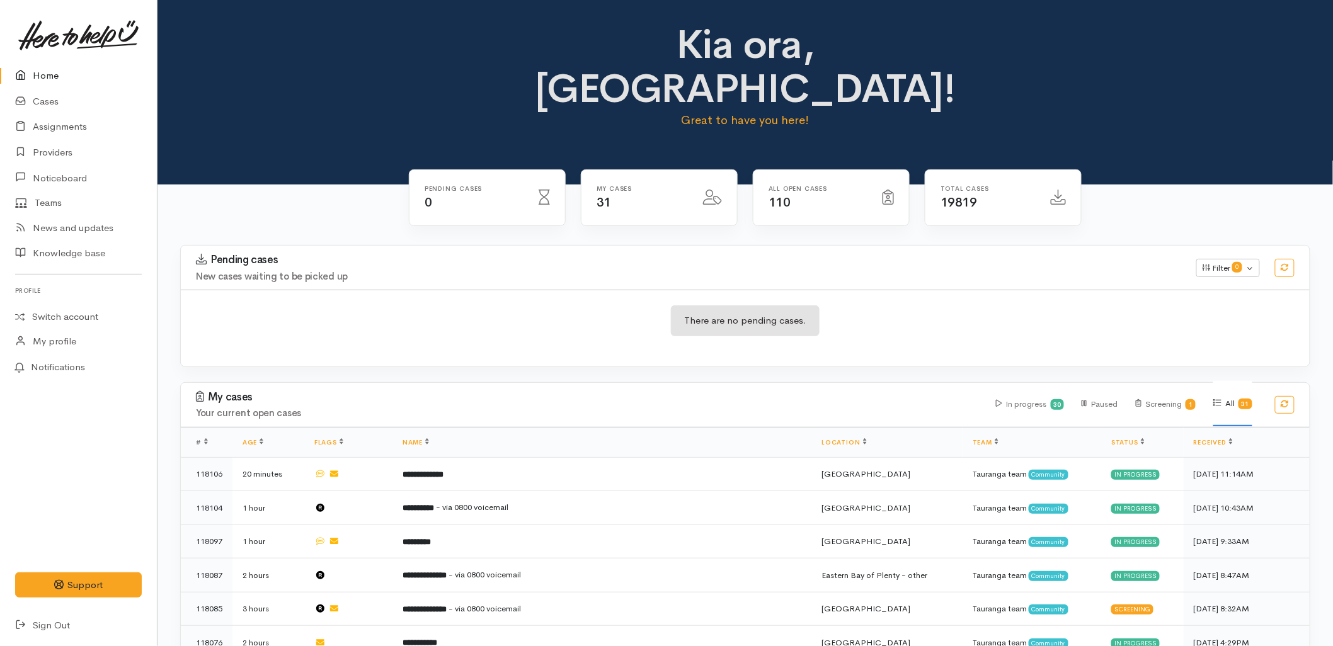
click at [314, 254] on div "Pending cases New cases waiting to be picked up" at bounding box center [688, 268] width 1000 height 28
click at [487, 190] on div "Pending cases 0" at bounding box center [487, 205] width 172 height 72
click at [487, 191] on div "Pending cases 0" at bounding box center [487, 205] width 172 height 72
drag, startPoint x: 932, startPoint y: 265, endPoint x: 783, endPoint y: 263, distance: 149.3
click at [932, 305] on div "There are no pending cases." at bounding box center [745, 328] width 1129 height 46
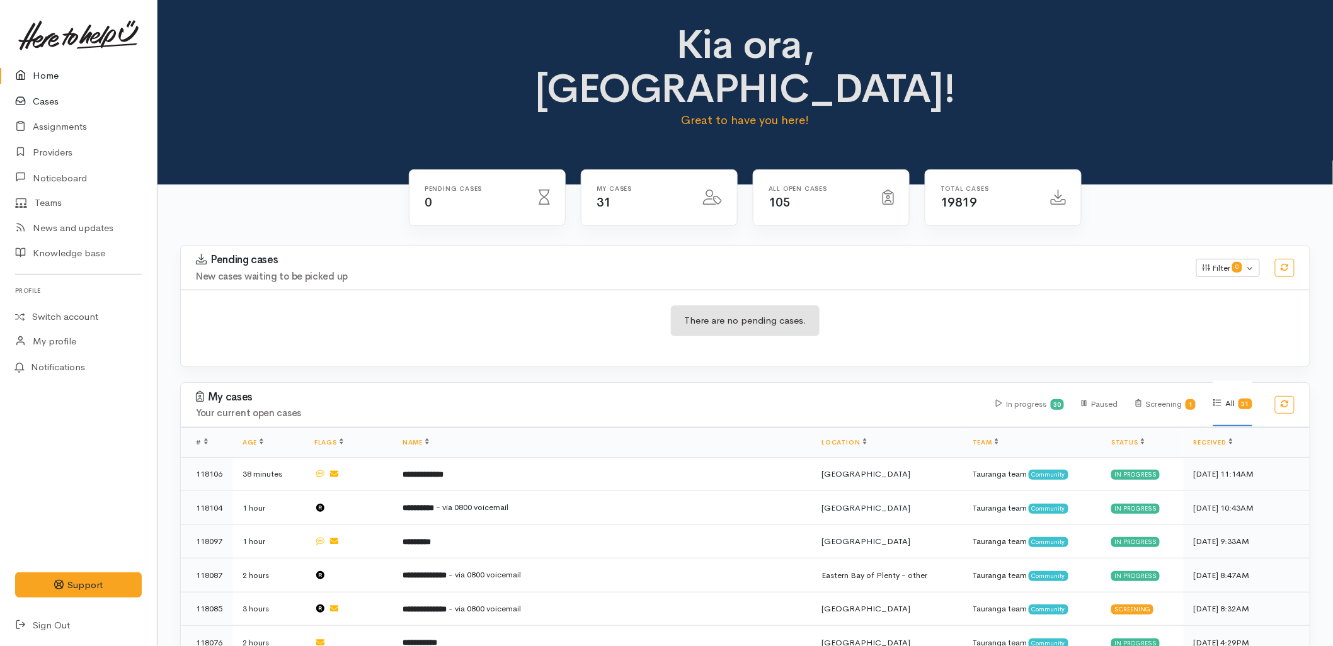
click at [28, 101] on icon at bounding box center [24, 102] width 18 height 16
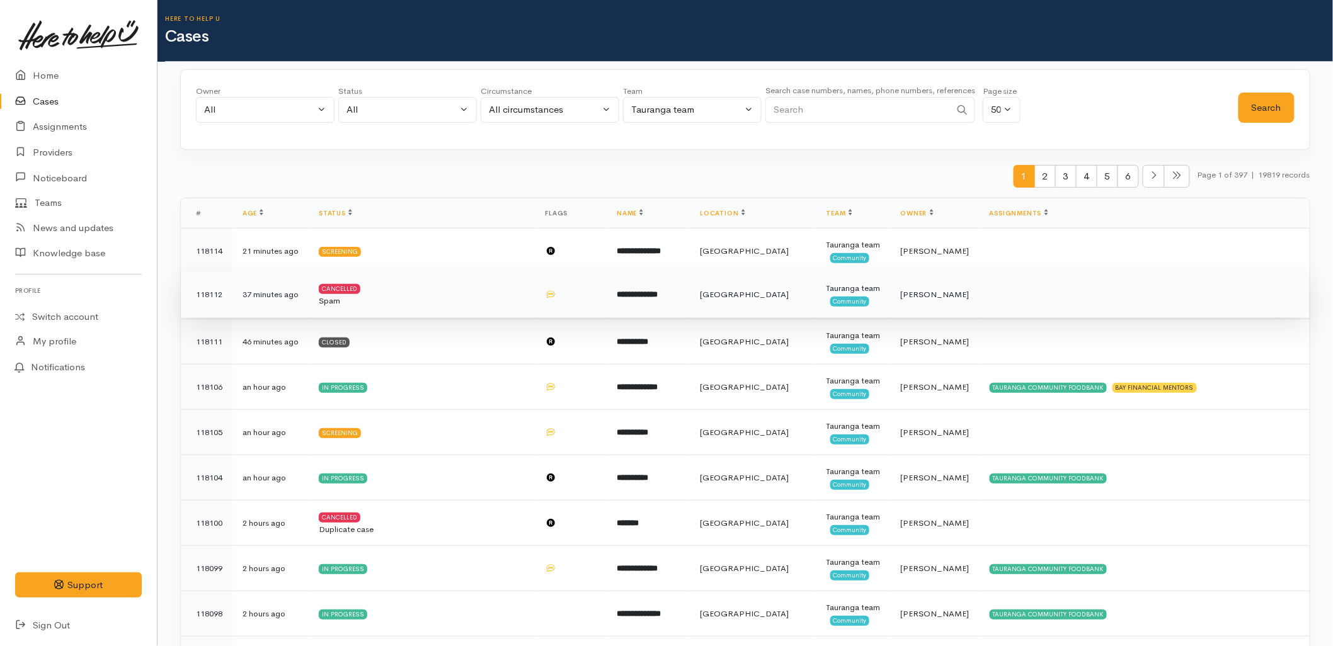
click at [568, 304] on td at bounding box center [571, 294] width 72 height 45
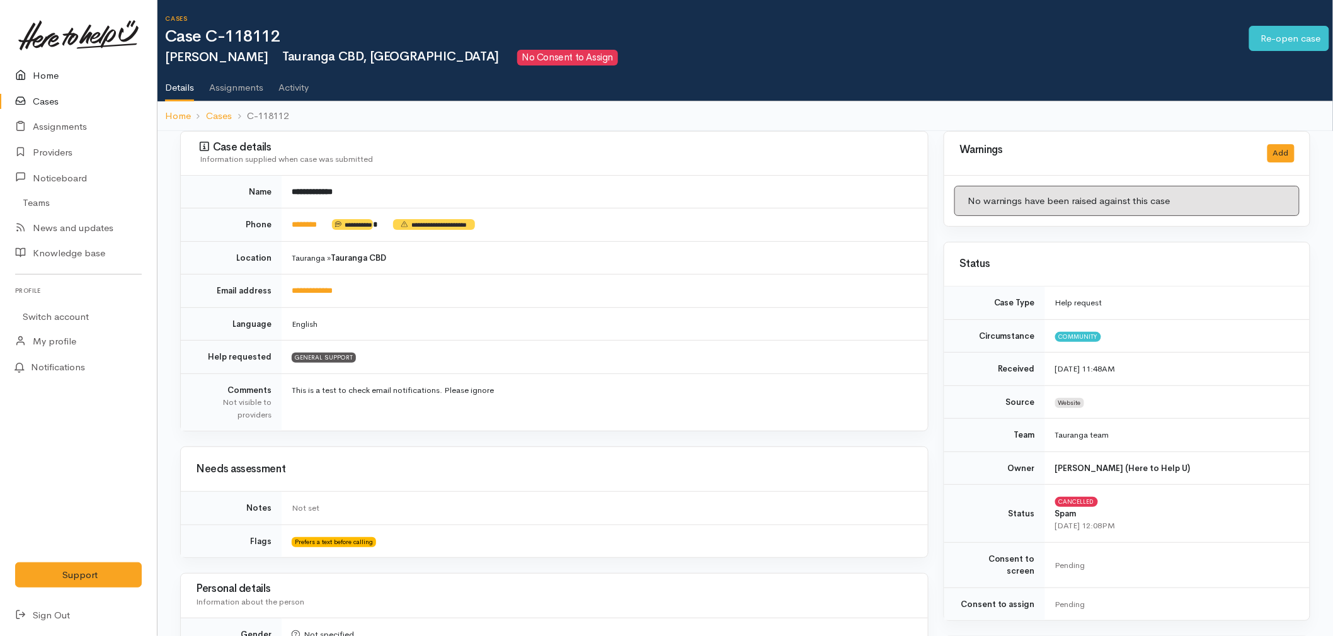
click at [41, 74] on link "Home" at bounding box center [78, 76] width 157 height 26
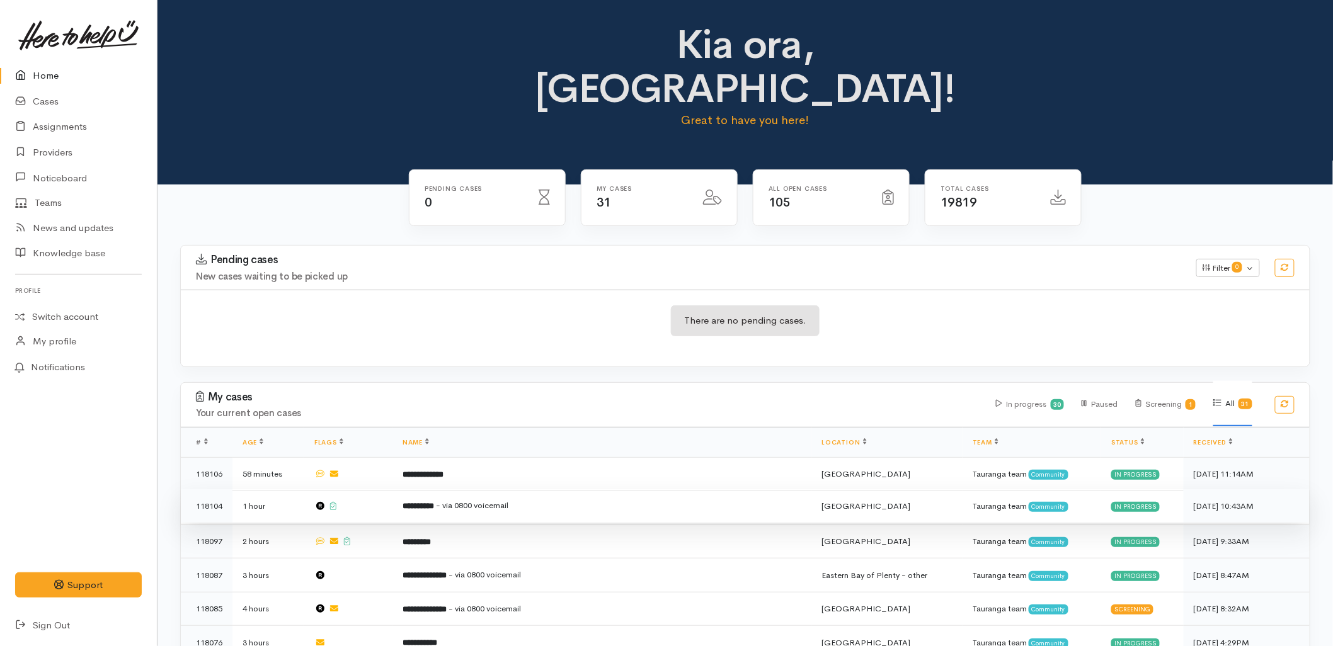
click at [524, 489] on td "**********" at bounding box center [601, 506] width 419 height 34
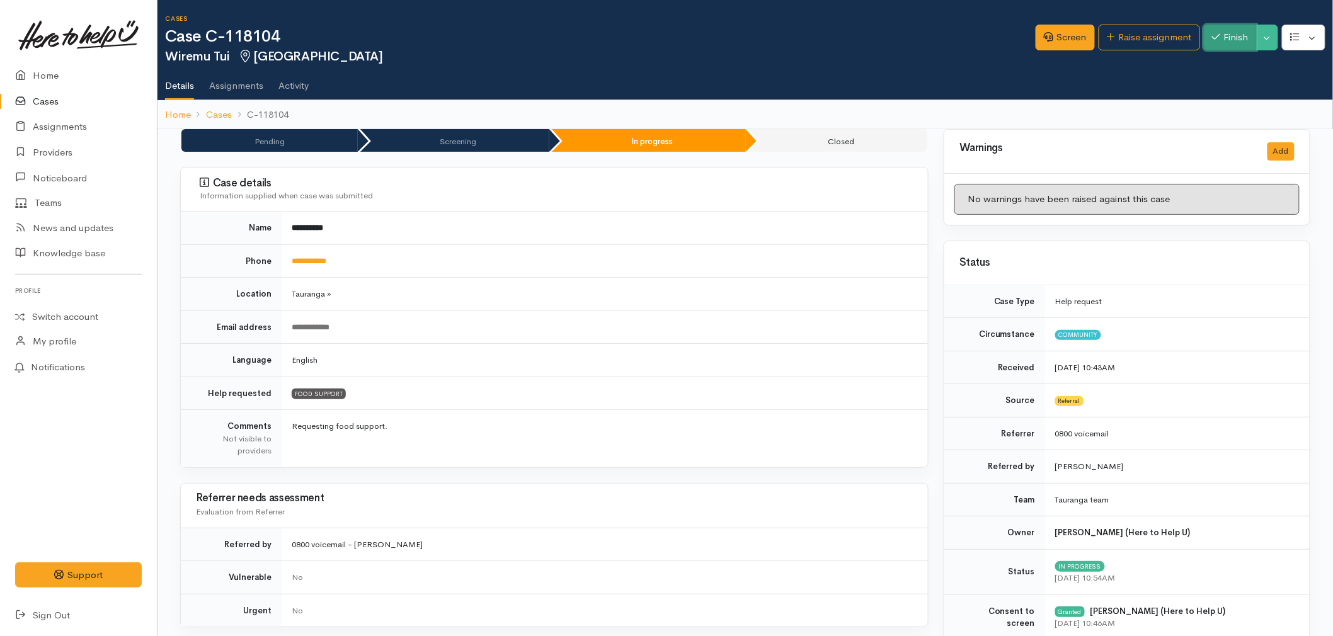
click at [1217, 33] on icon "button" at bounding box center [1216, 36] width 8 height 9
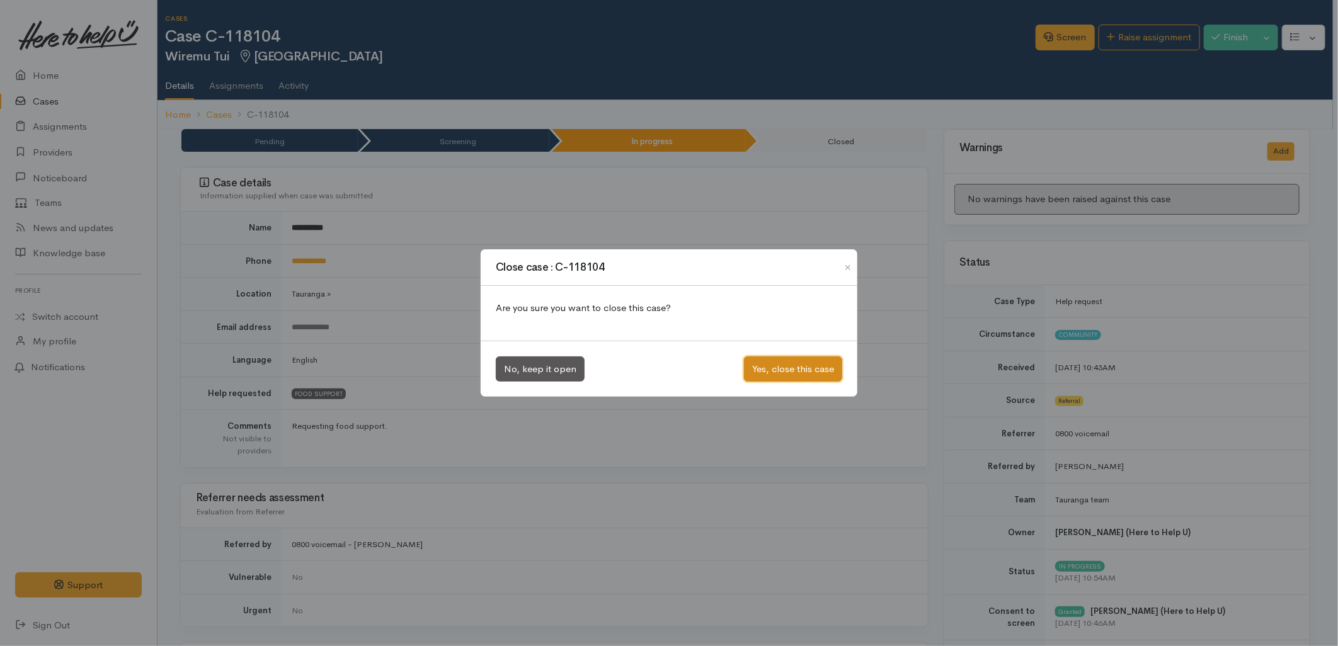
click at [814, 365] on button "Yes, close this case" at bounding box center [793, 369] width 98 height 26
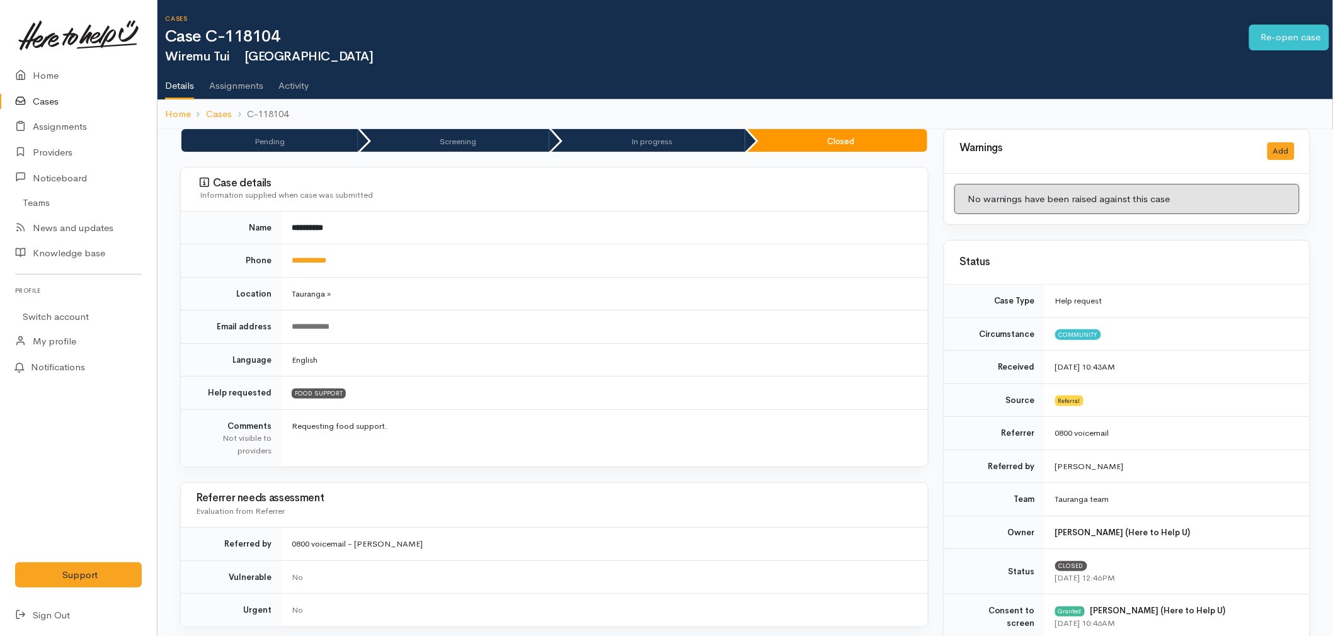
click at [66, 74] on link "Home" at bounding box center [78, 76] width 157 height 26
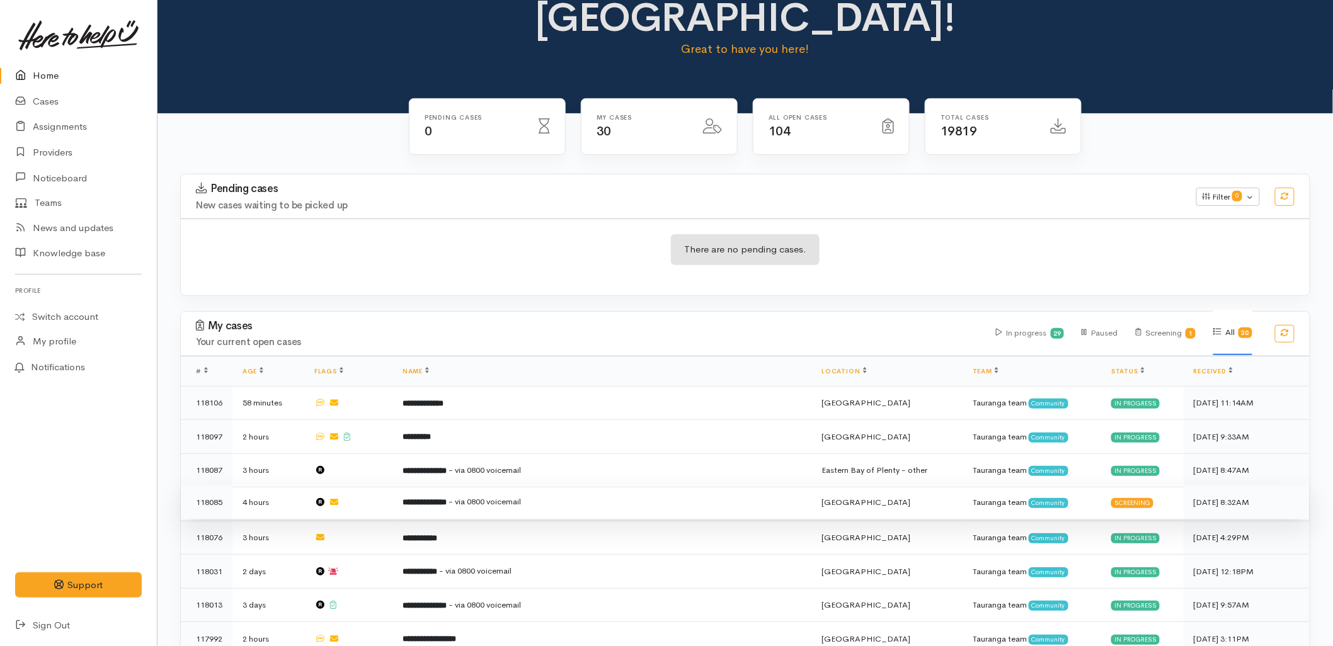
scroll to position [210, 0]
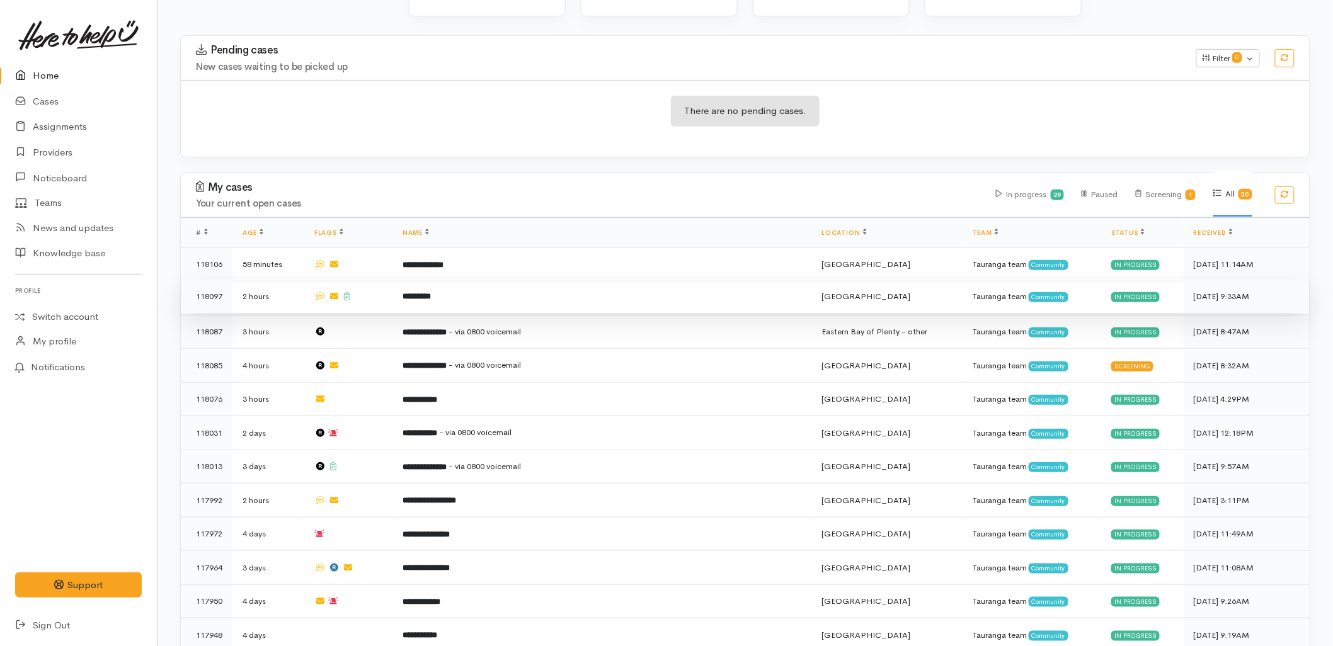
click at [431, 292] on b "*********" at bounding box center [416, 296] width 28 height 8
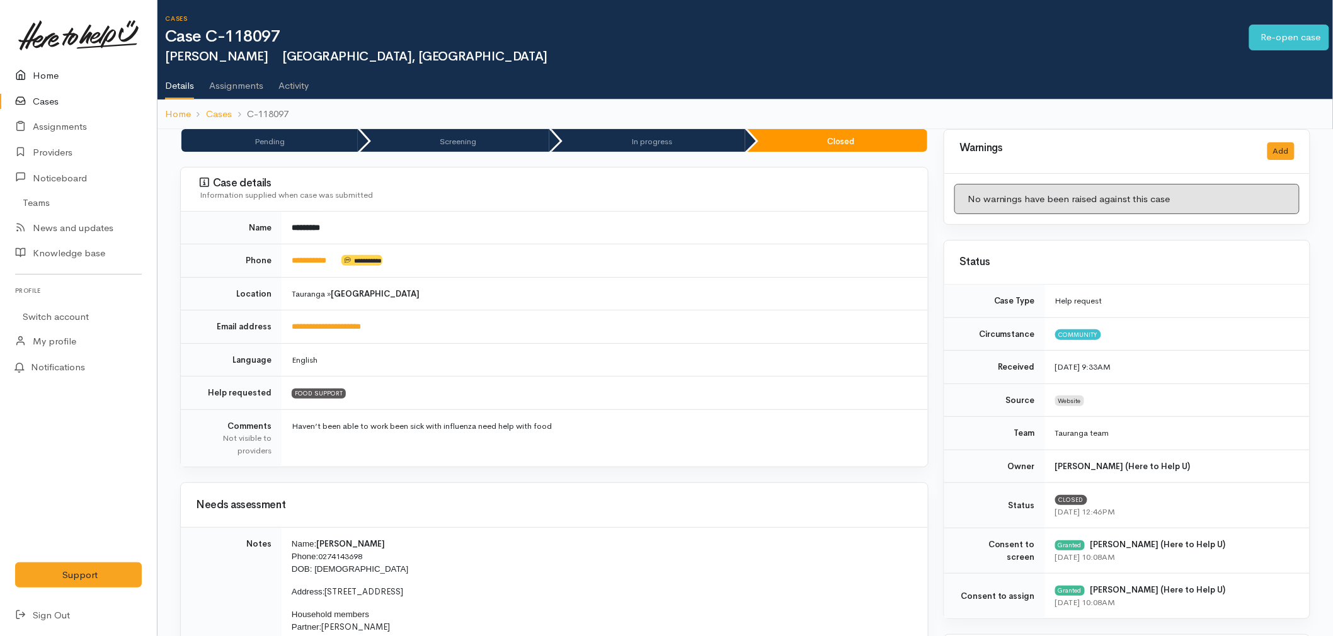
click at [57, 68] on link "Home" at bounding box center [78, 76] width 157 height 26
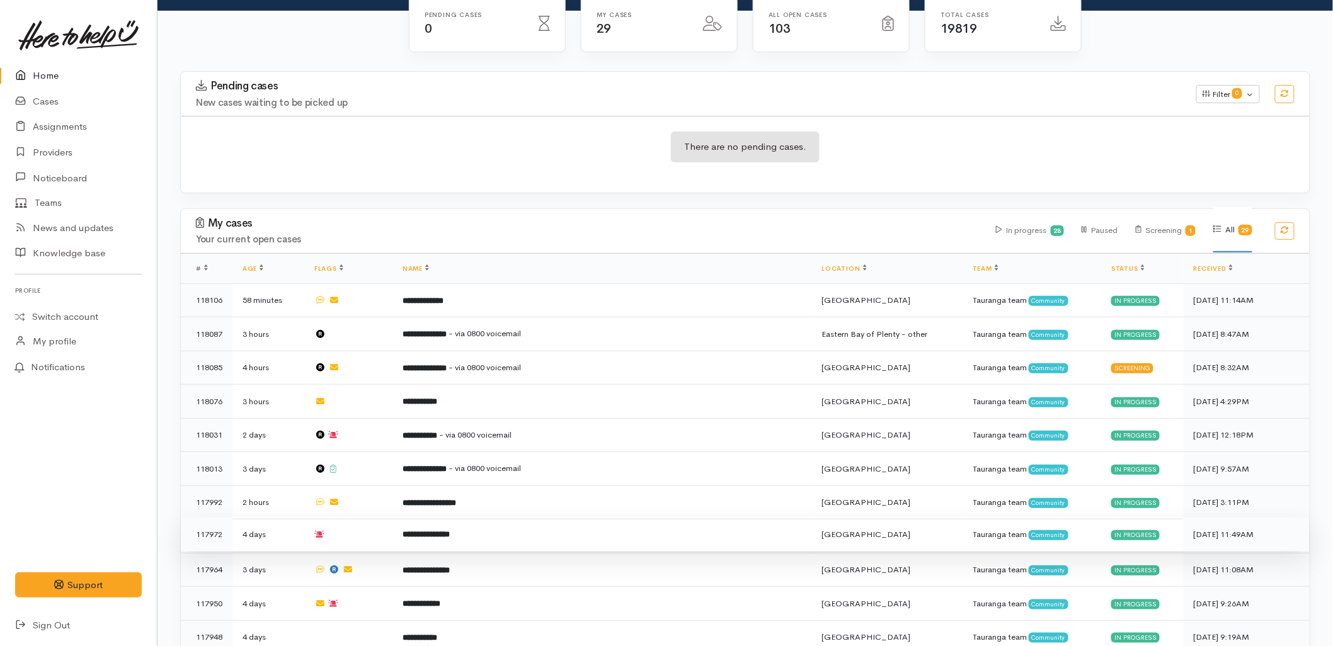
scroll to position [210, 0]
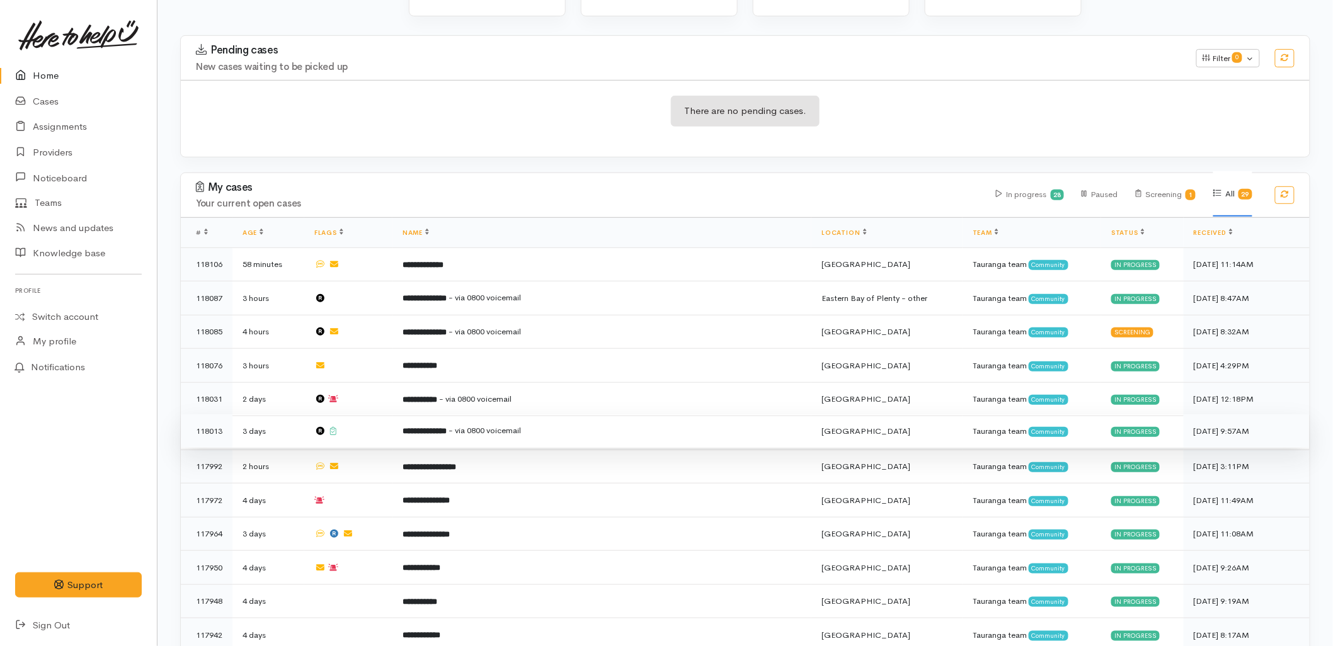
click at [447, 427] on b "**********" at bounding box center [424, 431] width 44 height 8
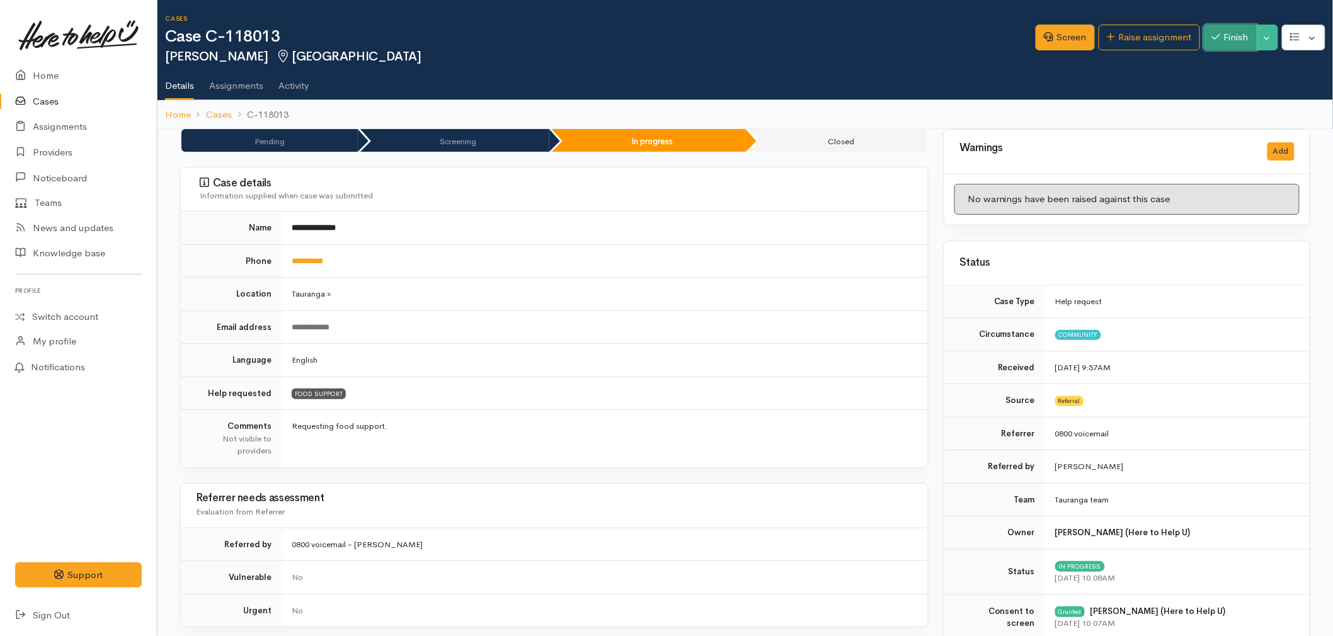
click at [1238, 38] on button "Finish" at bounding box center [1229, 38] width 53 height 26
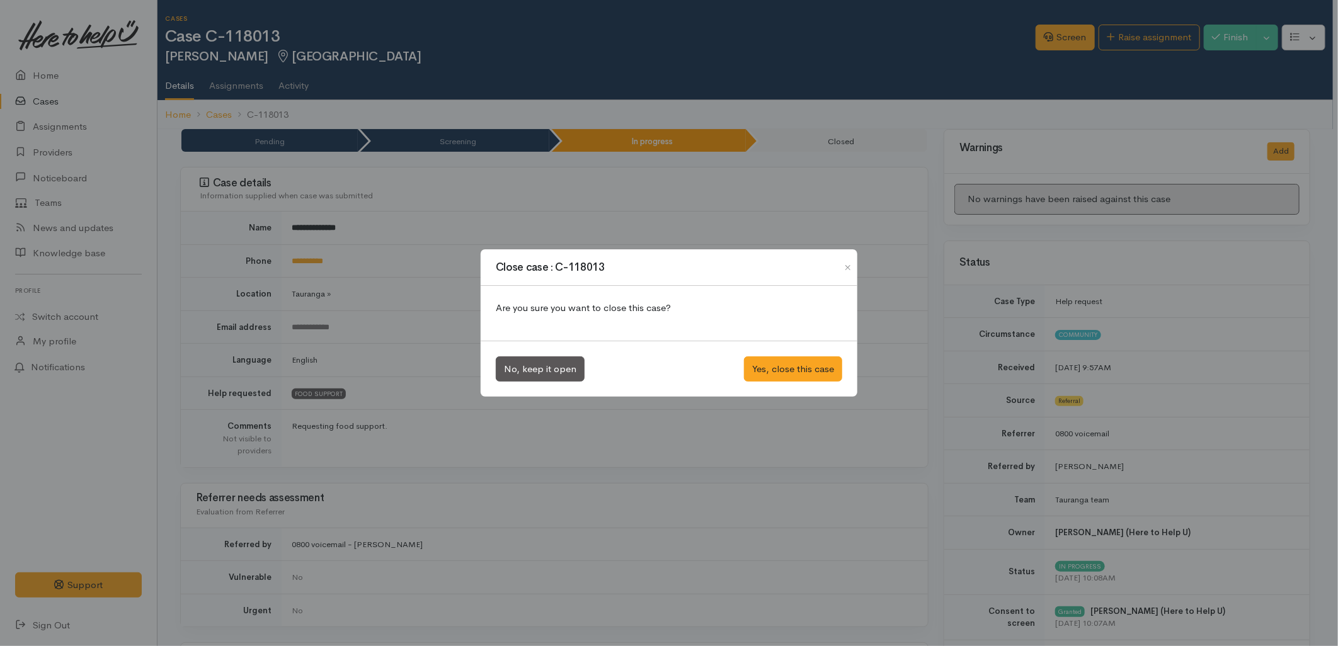
click at [767, 353] on div "No, keep it open Yes, close this case" at bounding box center [669, 369] width 377 height 57
click at [754, 366] on button "Yes, close this case" at bounding box center [793, 369] width 98 height 26
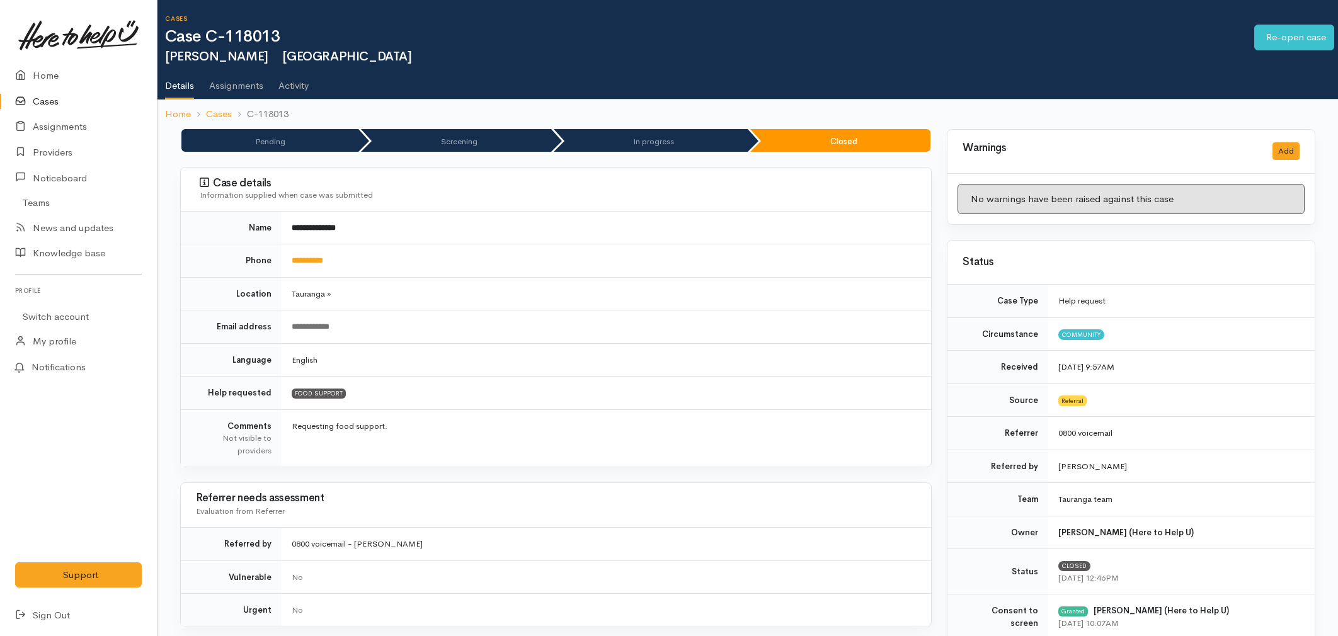
click at [52, 77] on link "Home" at bounding box center [78, 76] width 157 height 26
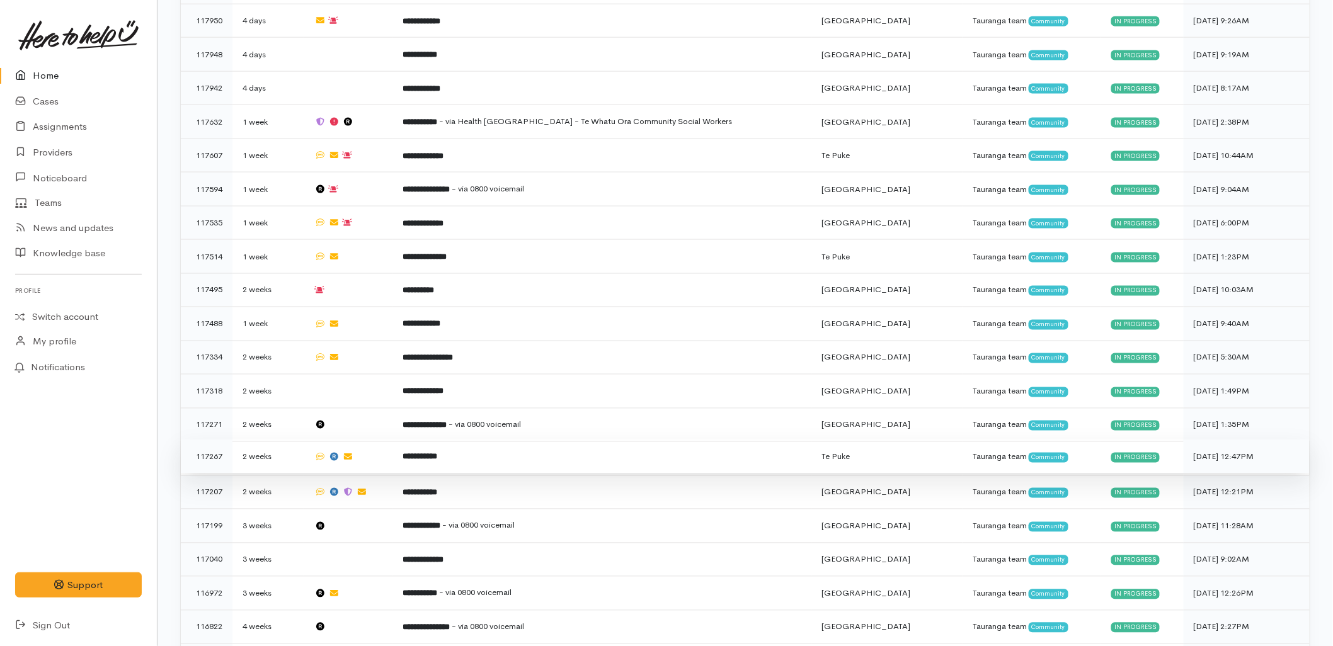
scroll to position [742, 0]
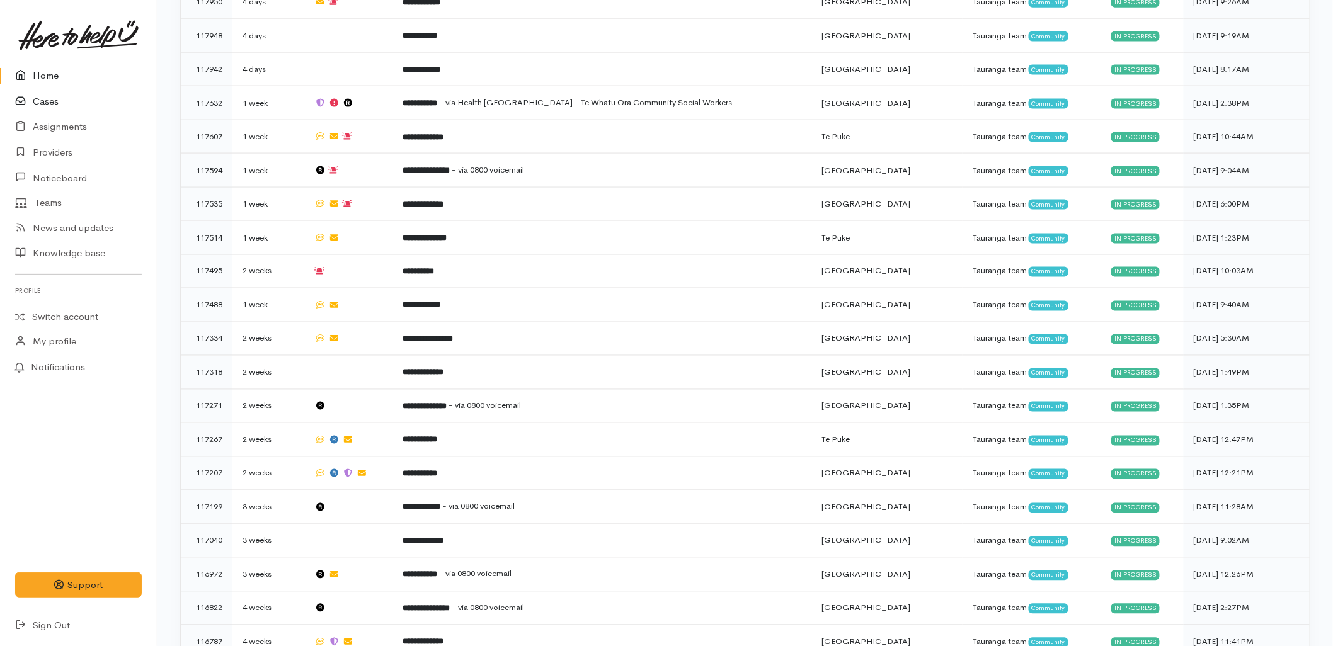
click at [21, 99] on icon at bounding box center [24, 102] width 18 height 16
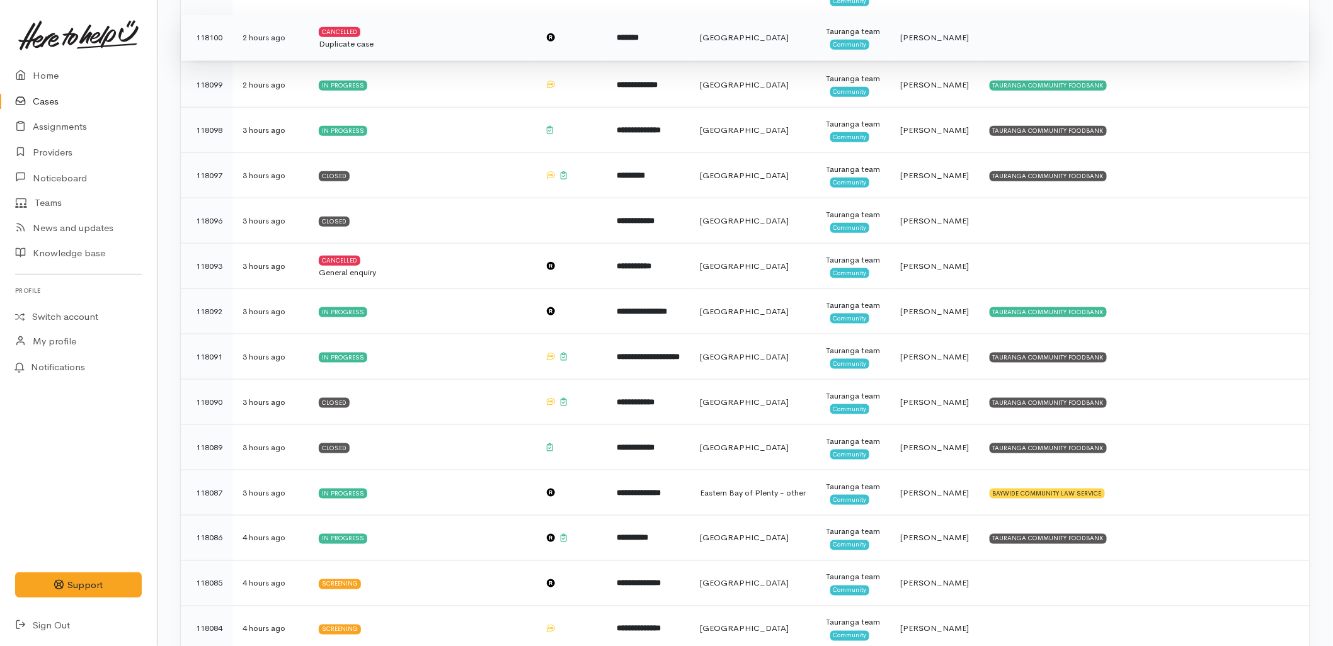
scroll to position [489, 0]
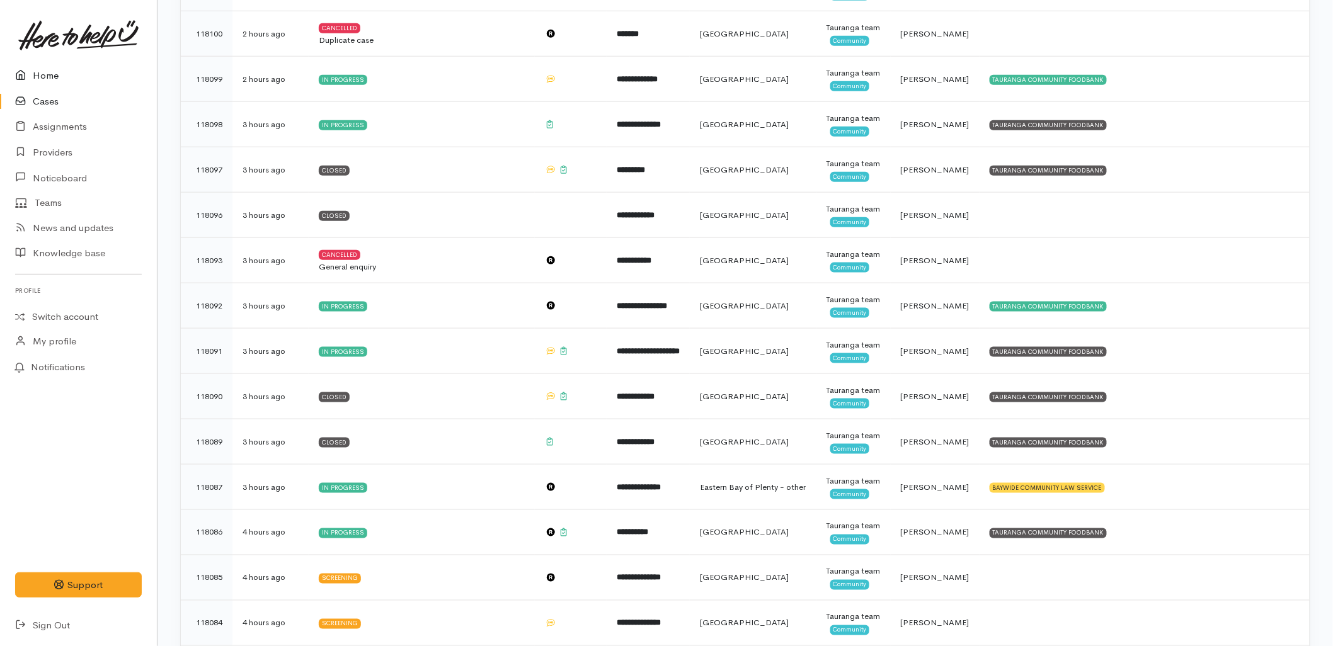
click at [32, 72] on link "Home" at bounding box center [78, 76] width 157 height 26
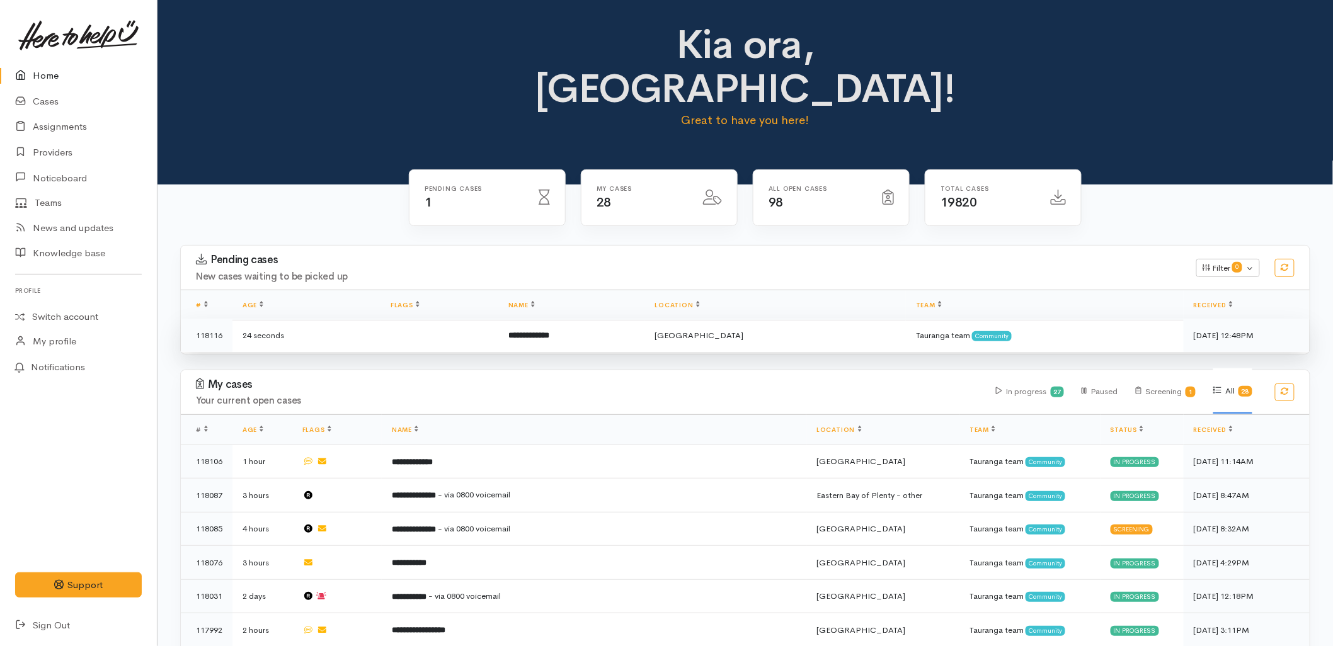
click at [550, 319] on td "**********" at bounding box center [571, 335] width 147 height 33
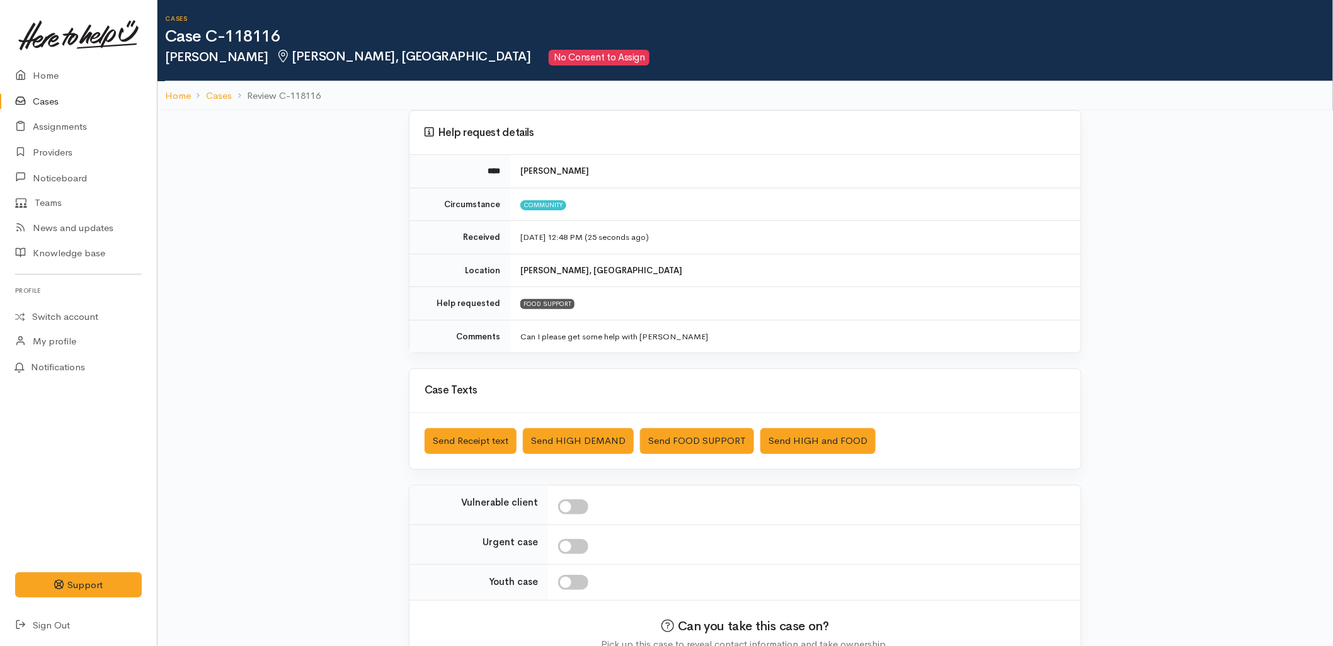
click at [40, 101] on link "Cases" at bounding box center [78, 102] width 157 height 26
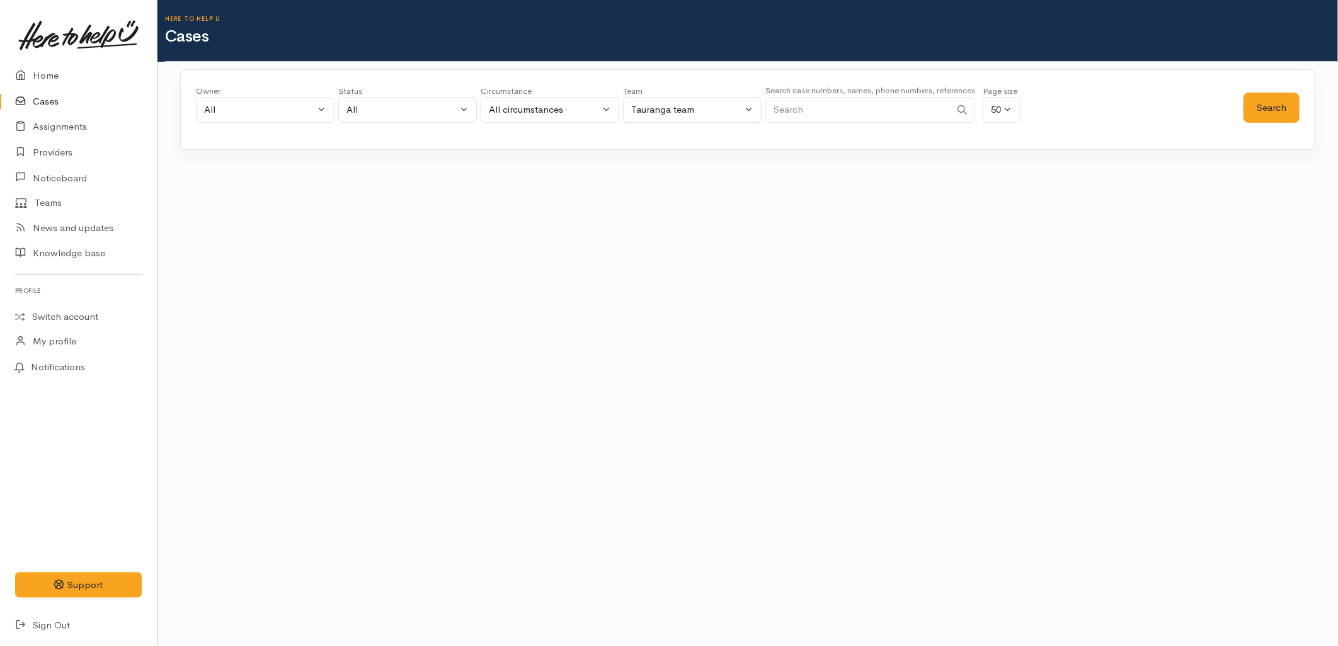
click at [853, 116] on input "Search" at bounding box center [857, 110] width 185 height 26
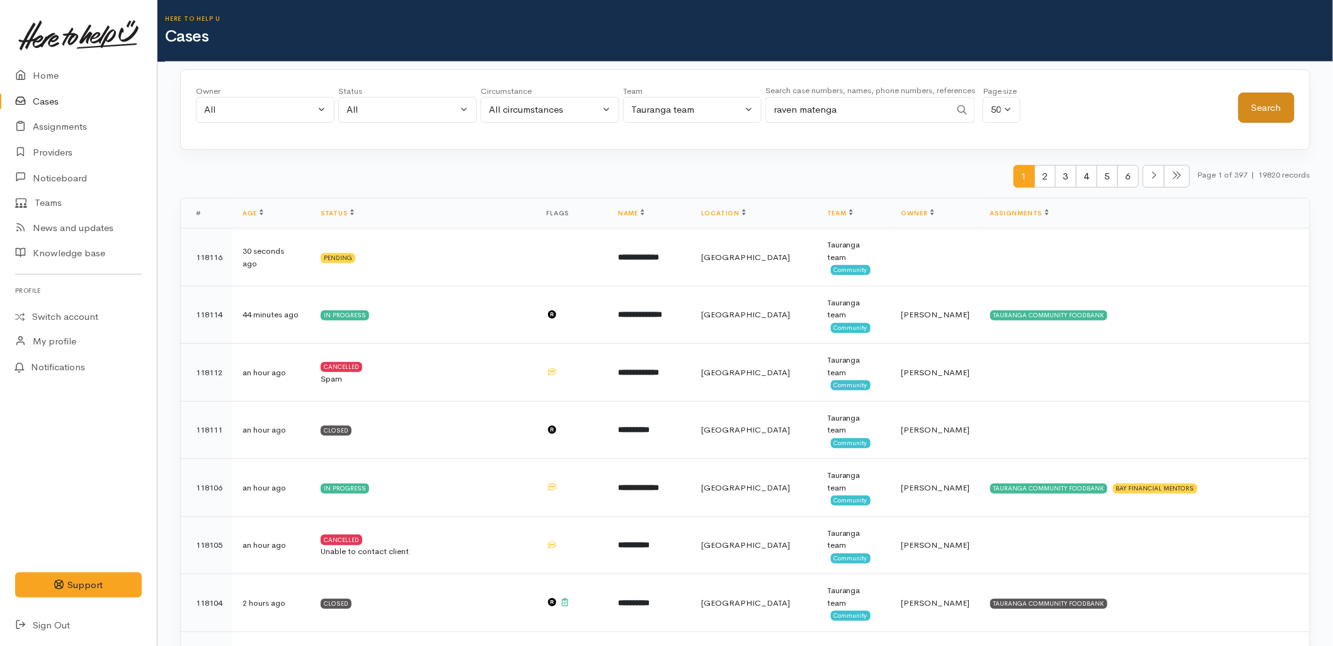
type input "raven matenga"
click at [1282, 110] on button "Search" at bounding box center [1266, 108] width 56 height 31
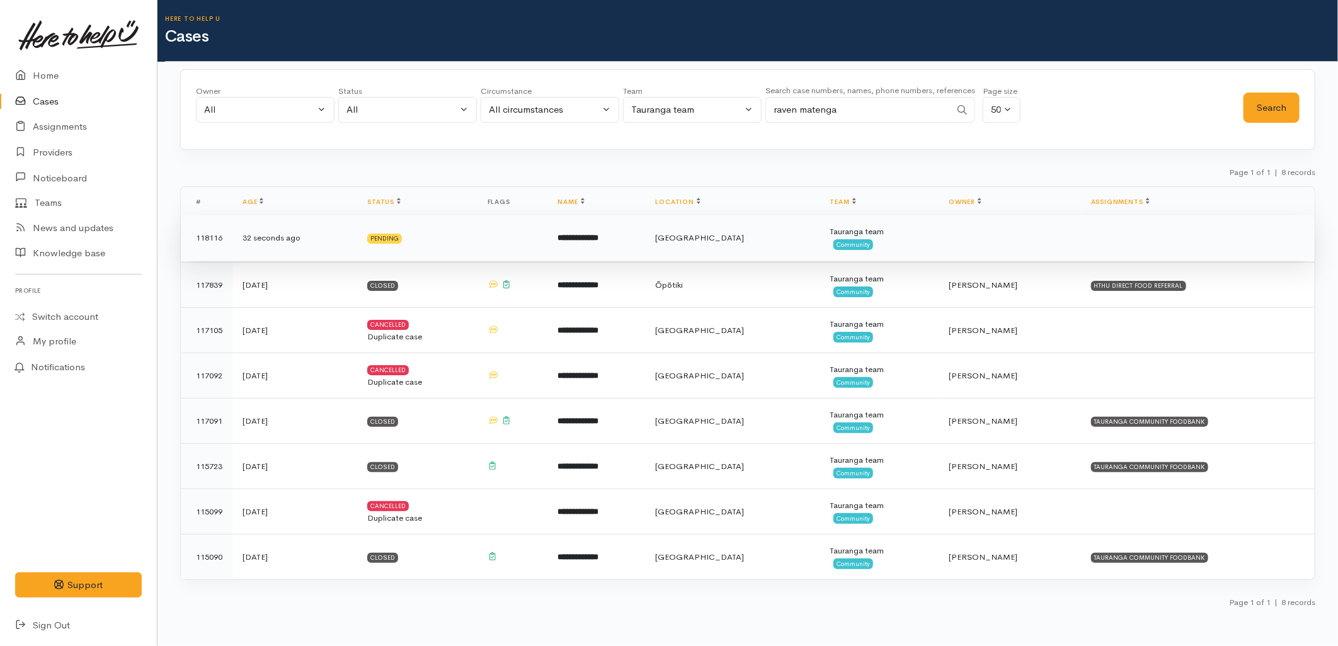
click at [600, 247] on td "**********" at bounding box center [596, 237] width 98 height 45
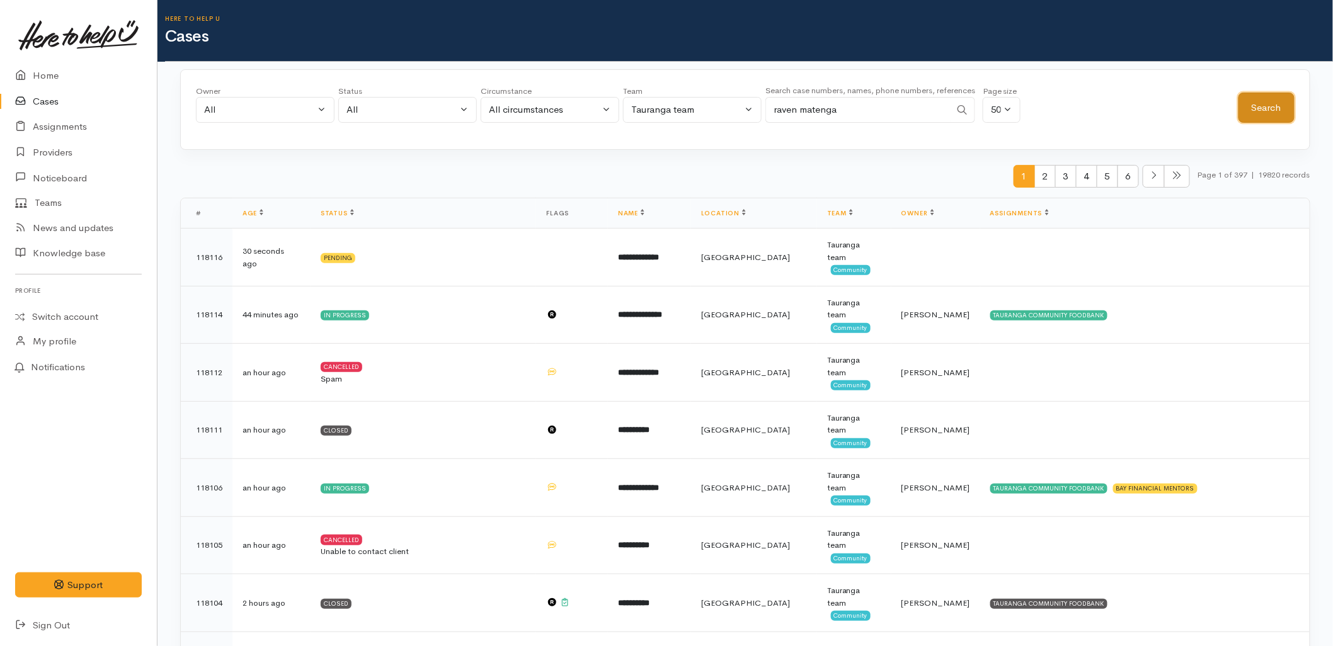
click at [1249, 101] on button "Search" at bounding box center [1266, 108] width 56 height 31
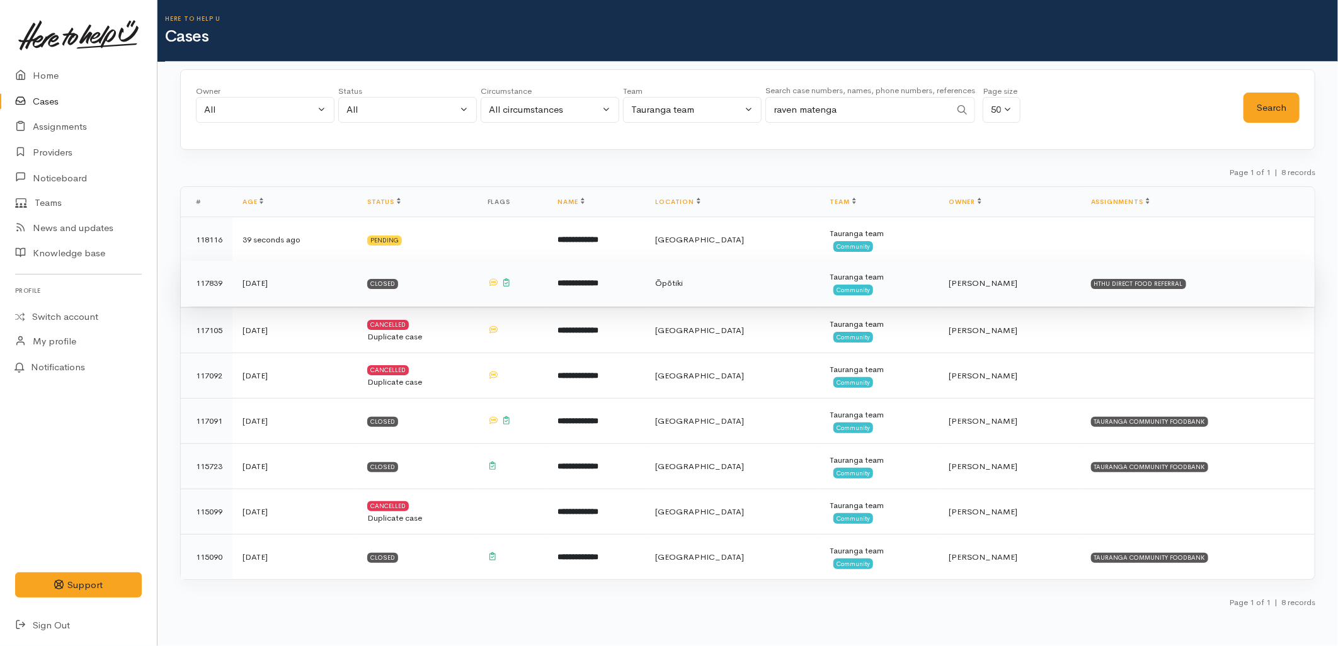
click at [746, 298] on td "Ōpōtiki" at bounding box center [733, 283] width 174 height 45
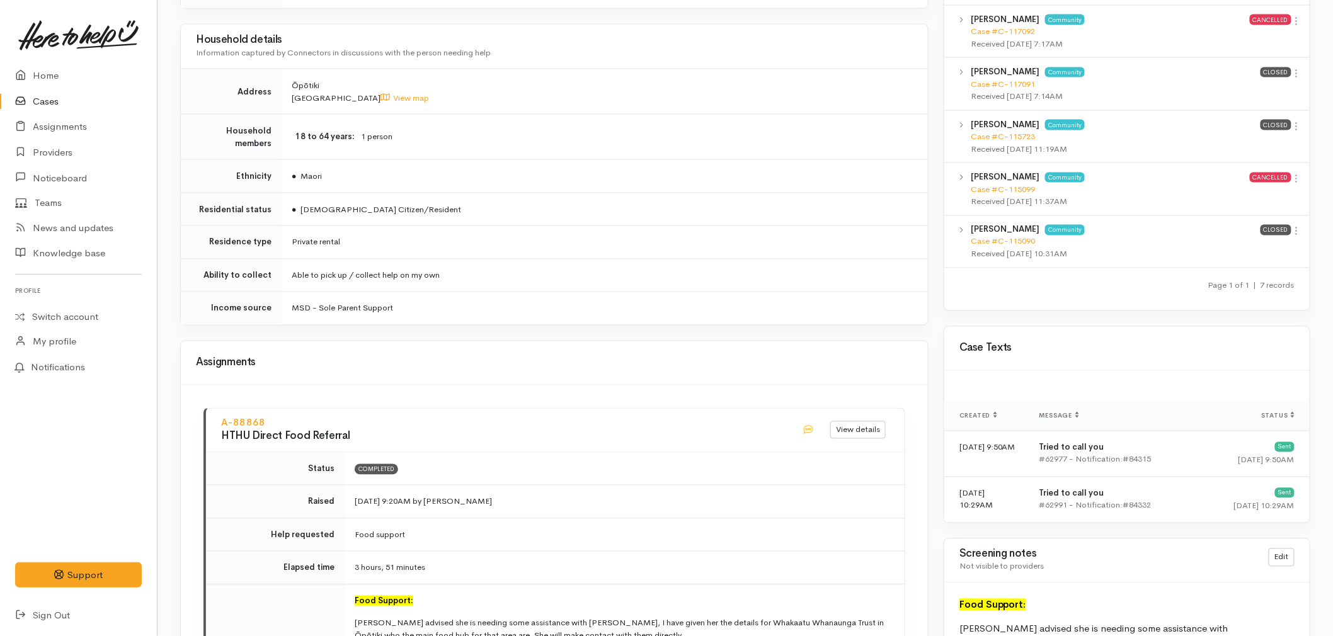
scroll to position [770, 0]
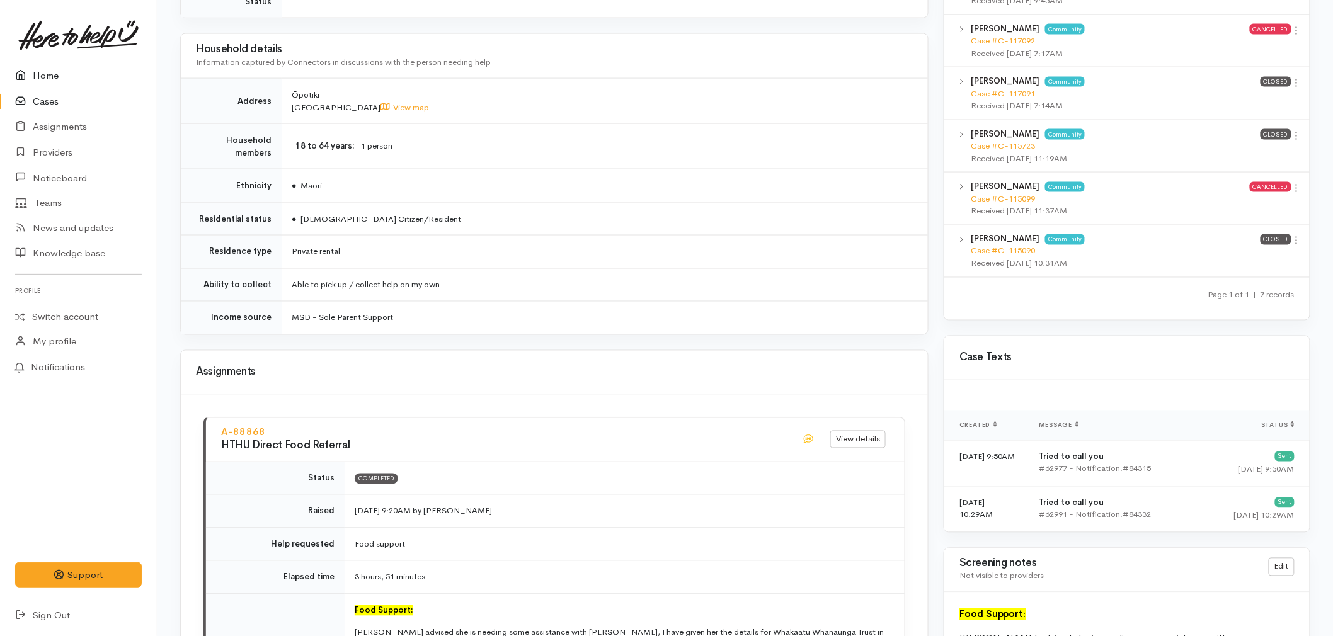
click at [45, 74] on link "Home" at bounding box center [78, 76] width 157 height 26
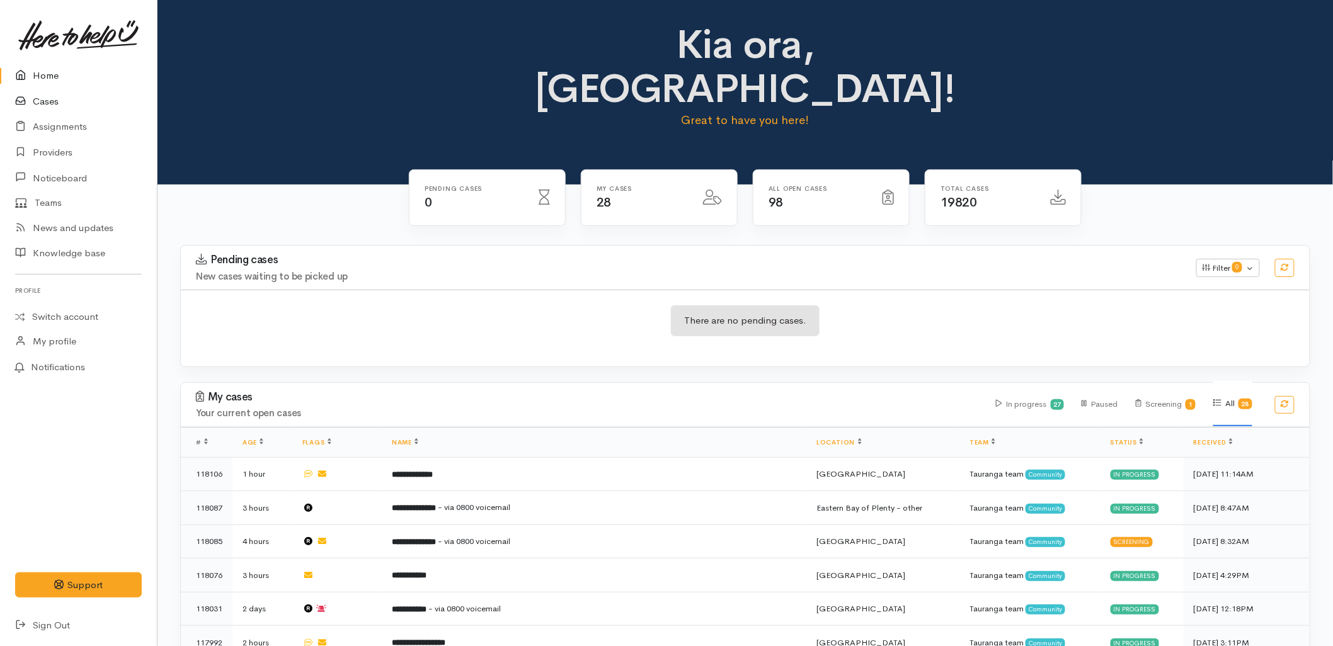
click link "Cases"
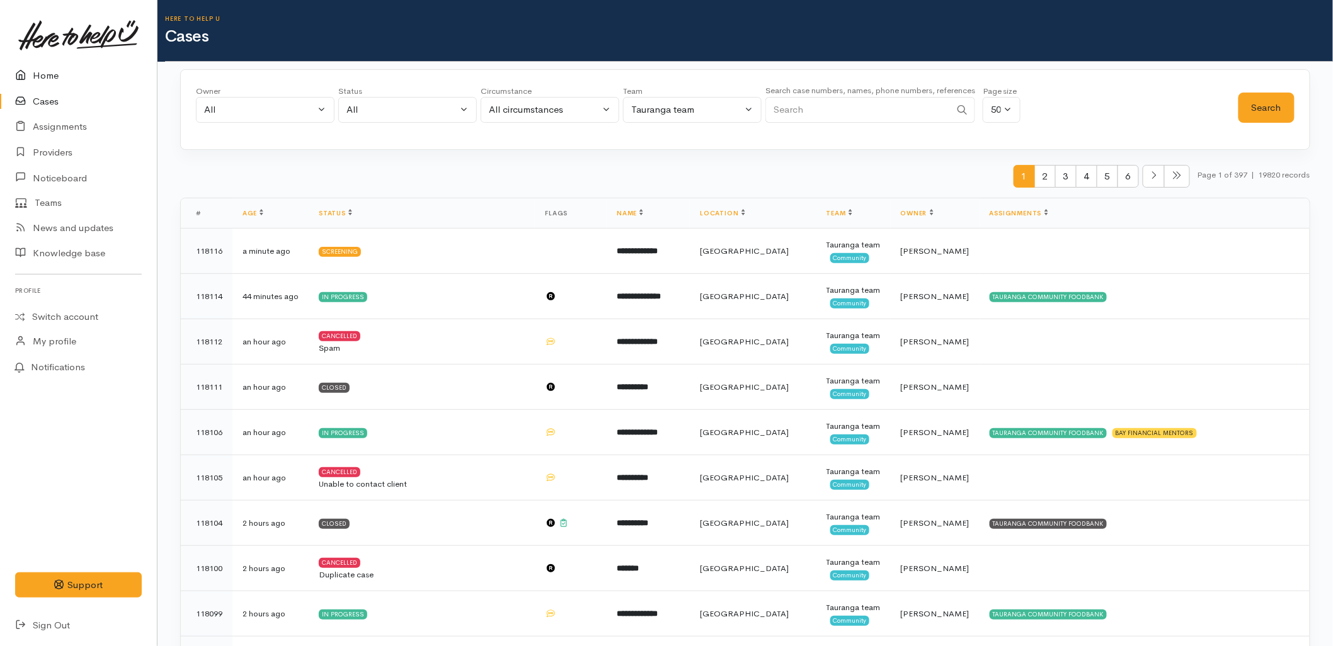
click at [42, 76] on link "Home" at bounding box center [78, 76] width 157 height 26
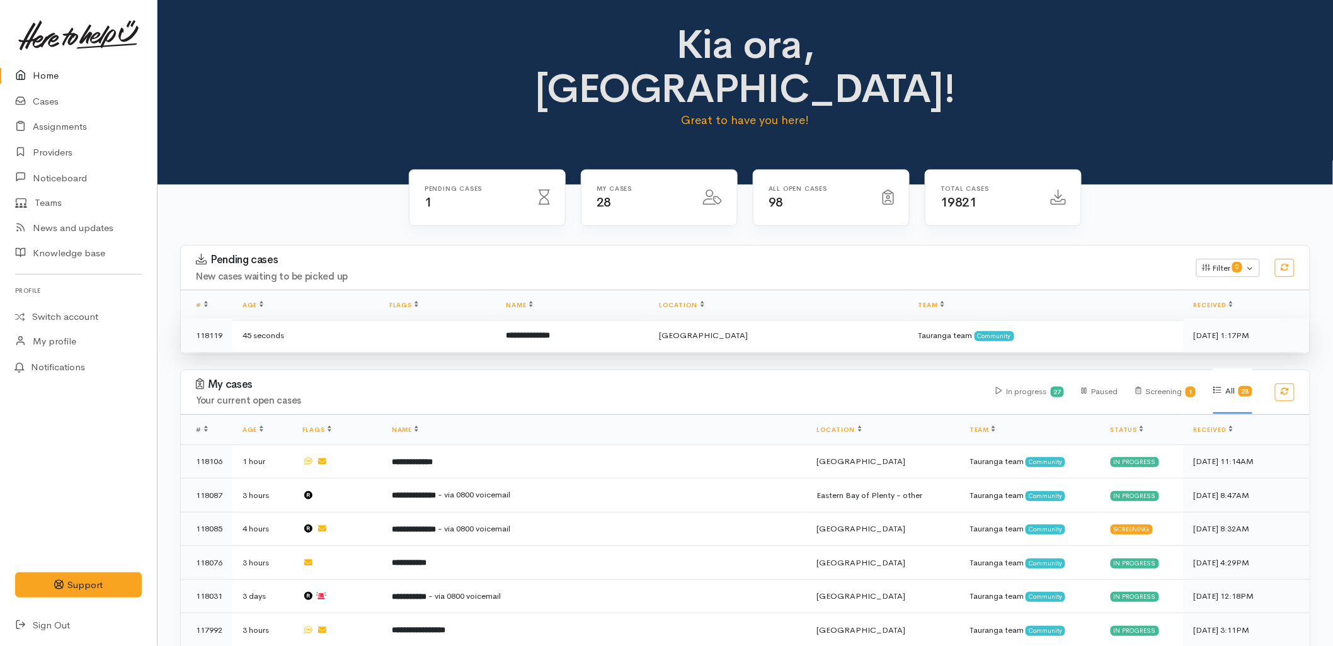
click at [540, 319] on td "**********" at bounding box center [572, 335] width 153 height 33
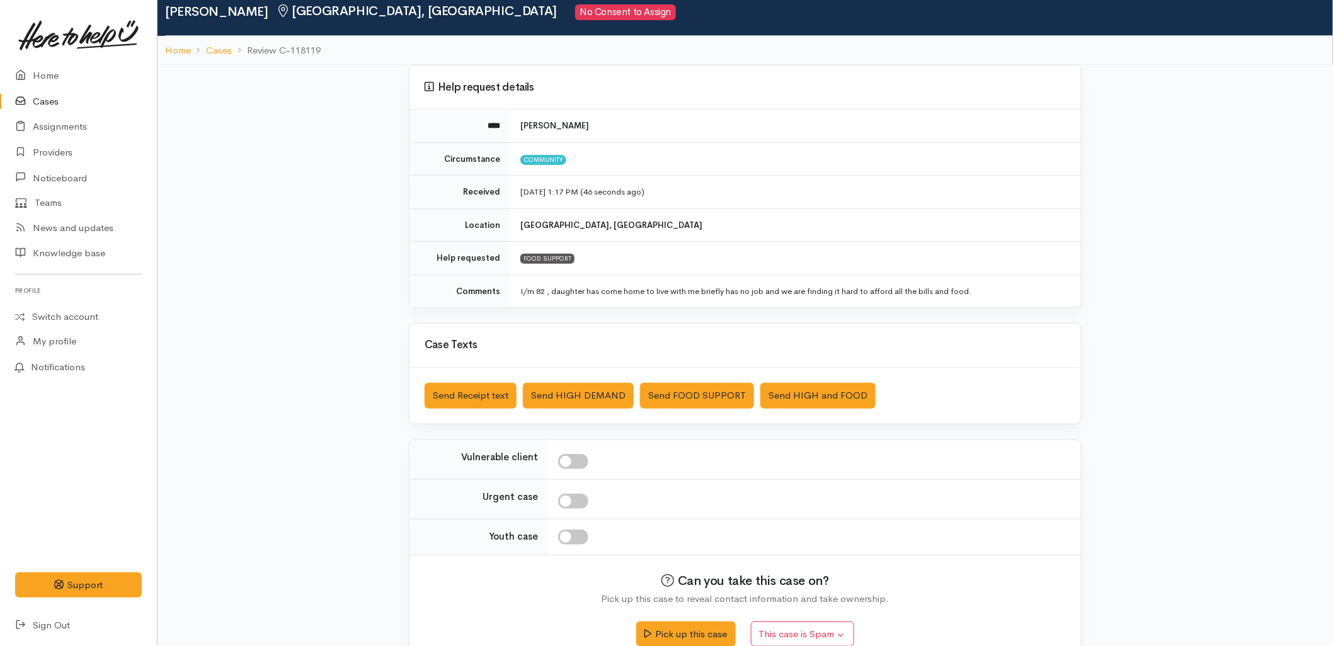
scroll to position [70, 0]
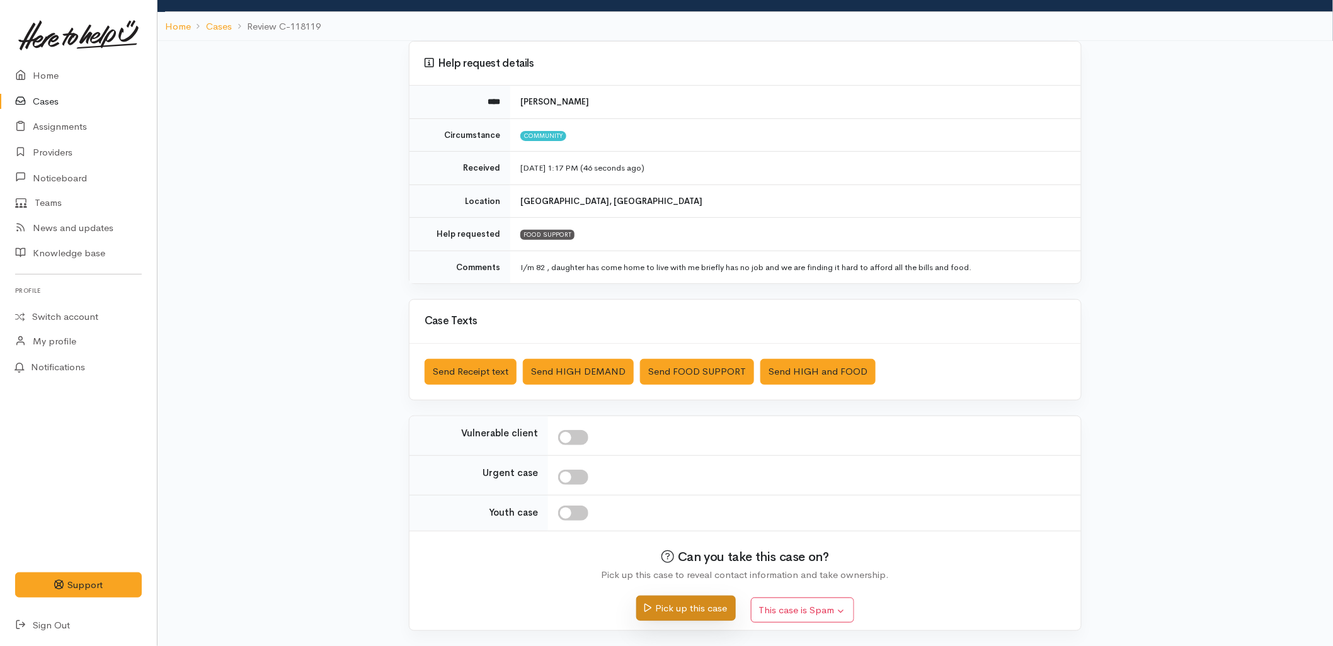
click at [685, 610] on button "Pick up this case" at bounding box center [685, 609] width 99 height 26
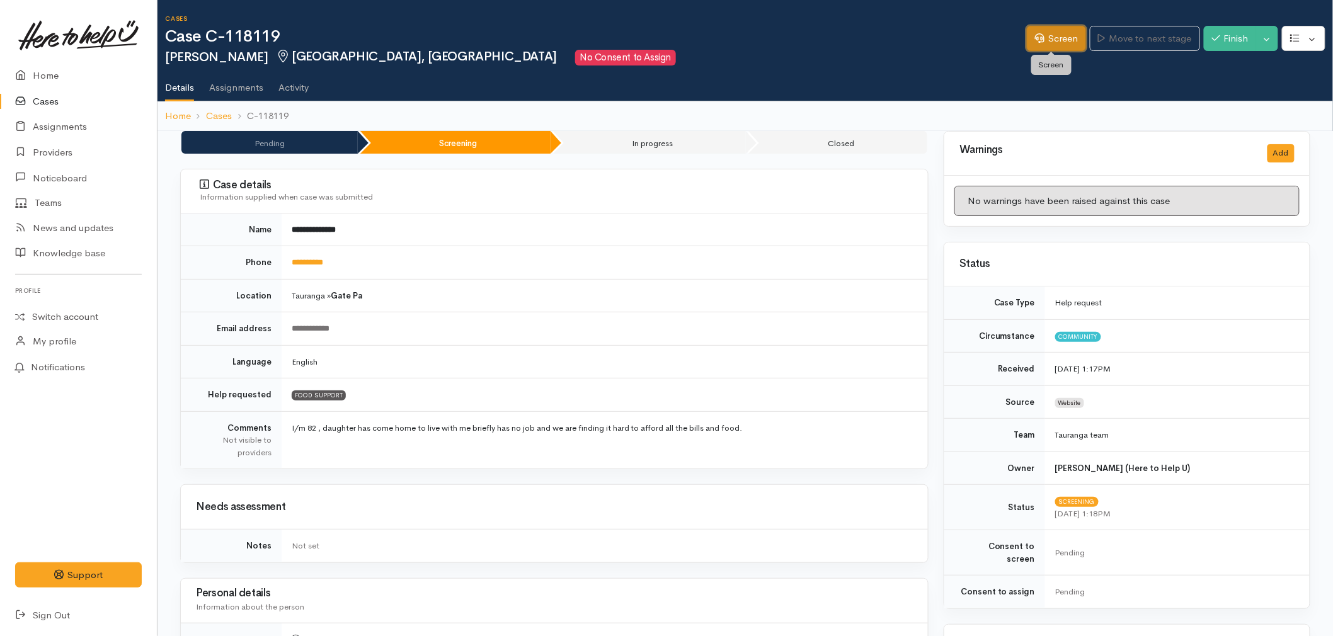
click at [1039, 42] on link "Screen" at bounding box center [1056, 39] width 59 height 26
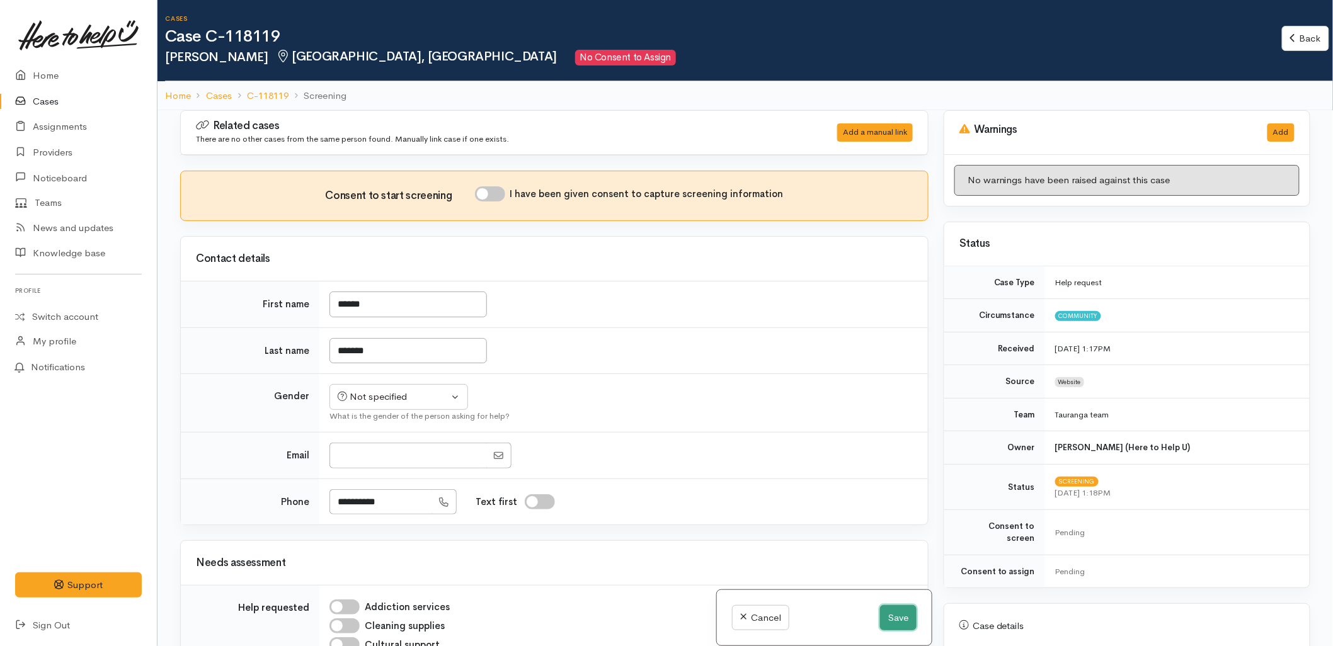
click at [880, 620] on button "Save" at bounding box center [898, 618] width 37 height 26
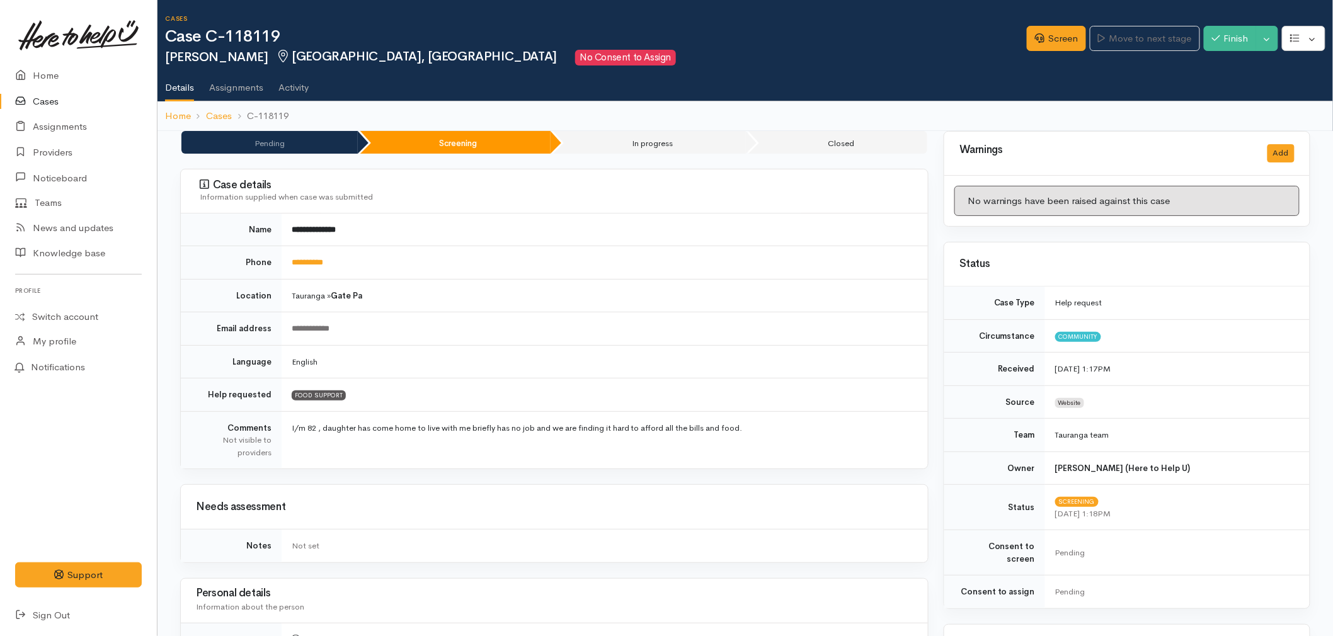
click at [45, 102] on link "Cases" at bounding box center [78, 102] width 157 height 26
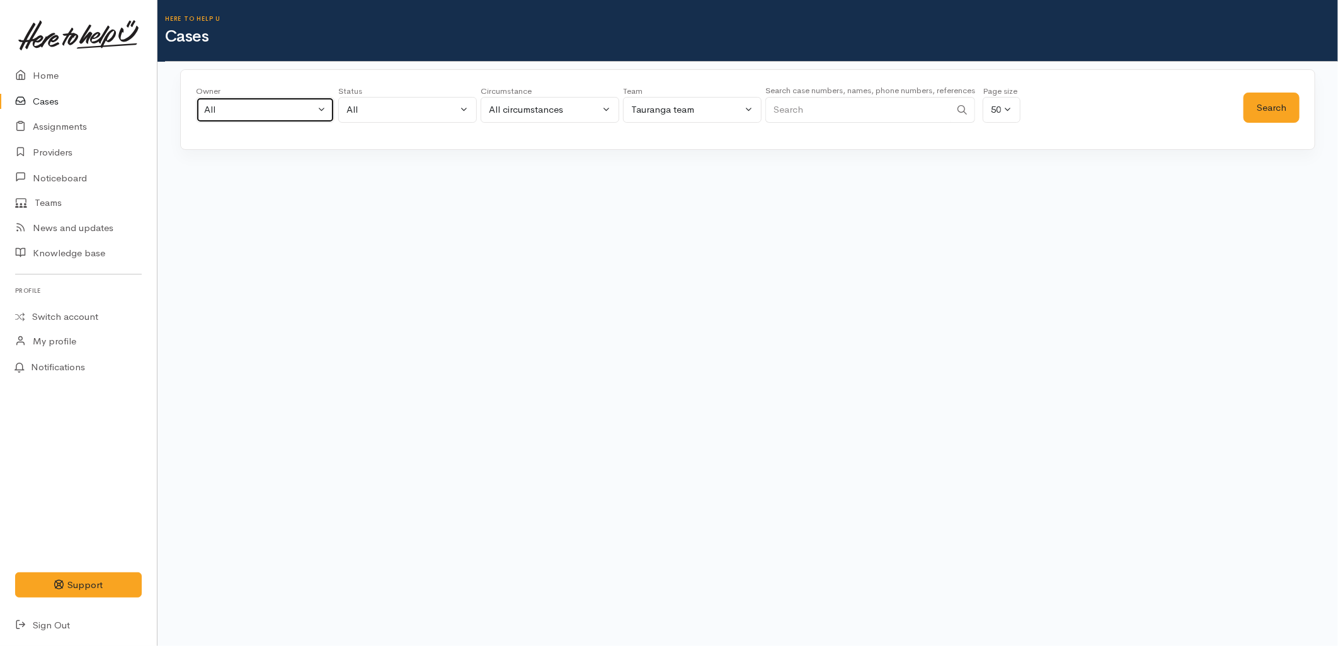
click at [312, 105] on div "All" at bounding box center [259, 110] width 111 height 14
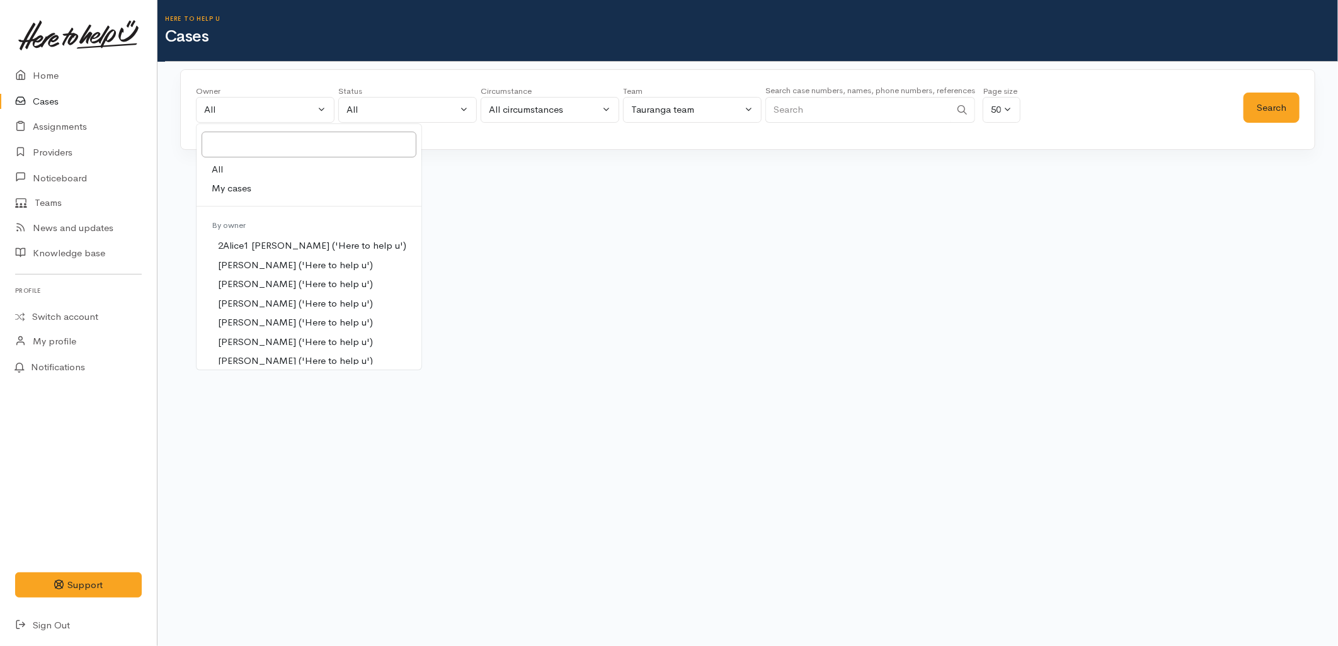
click at [319, 71] on div "Owner All My cases 2Alice1 Faye Davies ('Here to help u') Aandrea Murray ('Here…" at bounding box center [747, 109] width 1135 height 81
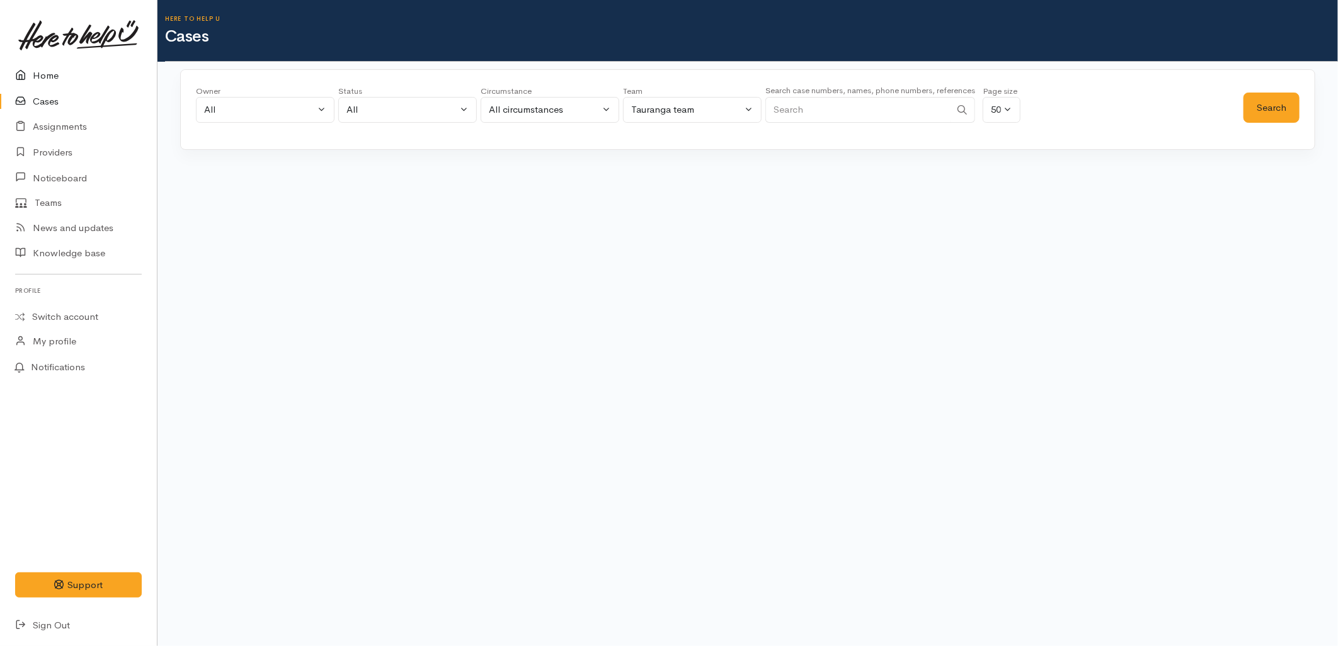
click at [52, 77] on link "Home" at bounding box center [78, 76] width 157 height 26
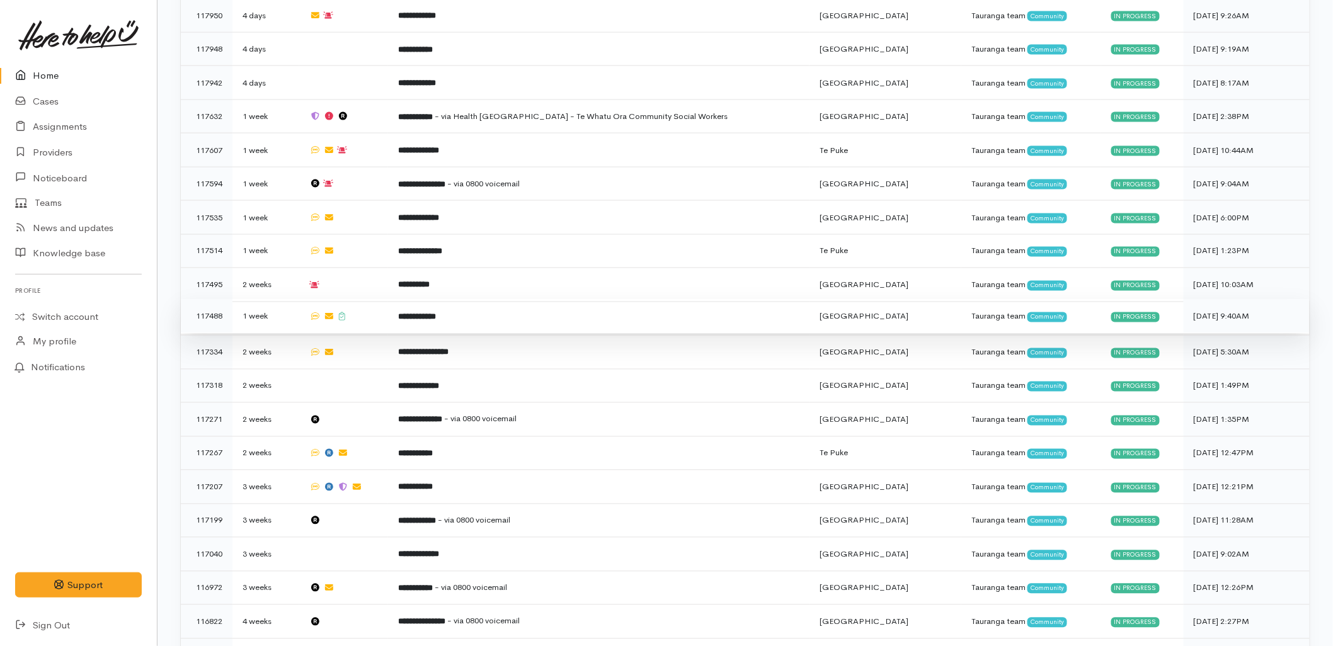
scroll to position [775, 0]
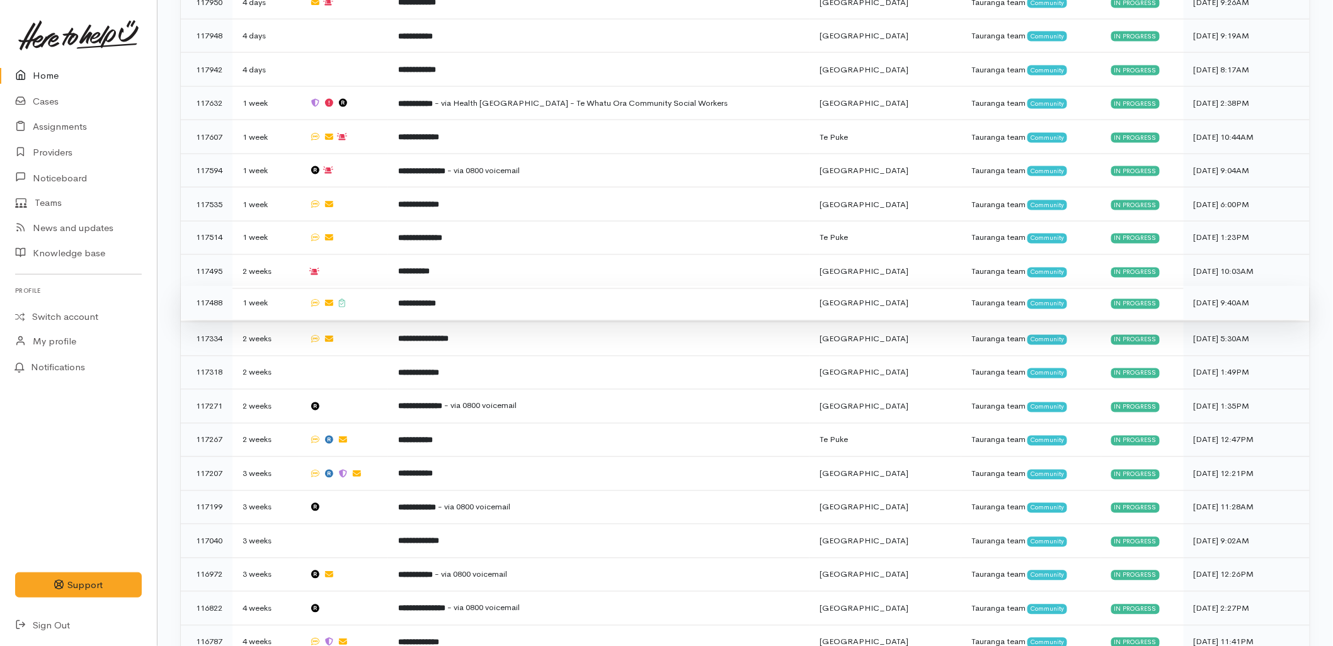
click at [382, 287] on td at bounding box center [343, 304] width 89 height 34
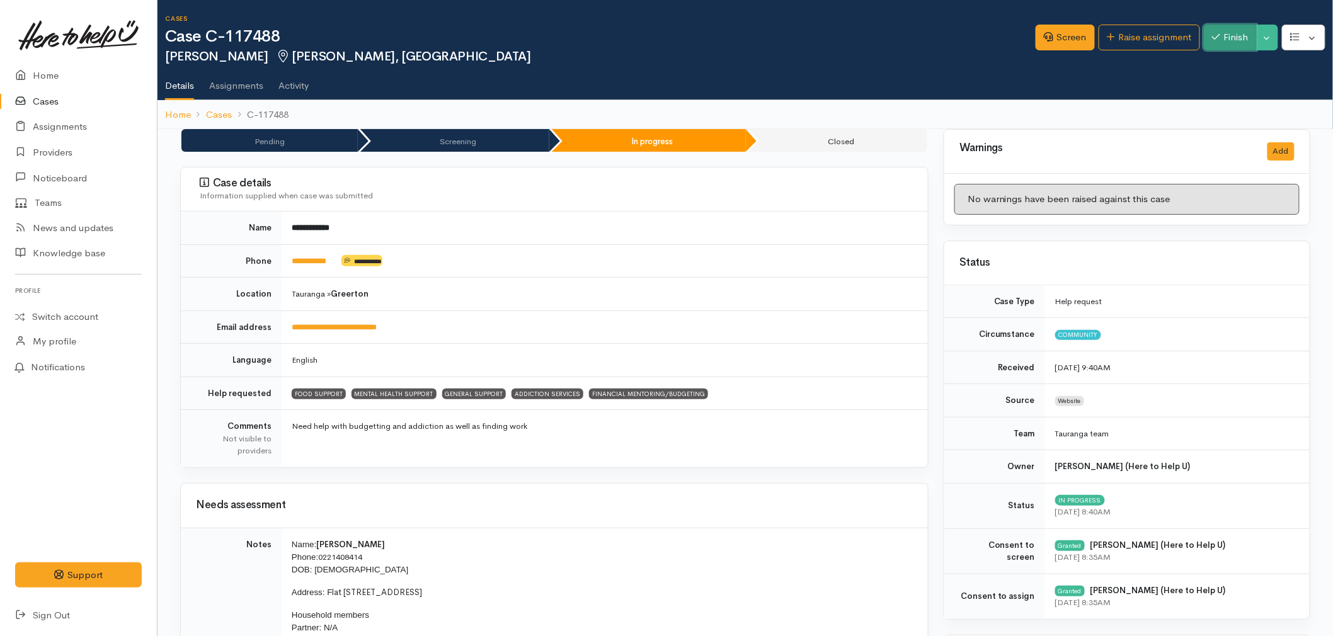
click at [1231, 33] on button "Finish" at bounding box center [1229, 38] width 53 height 26
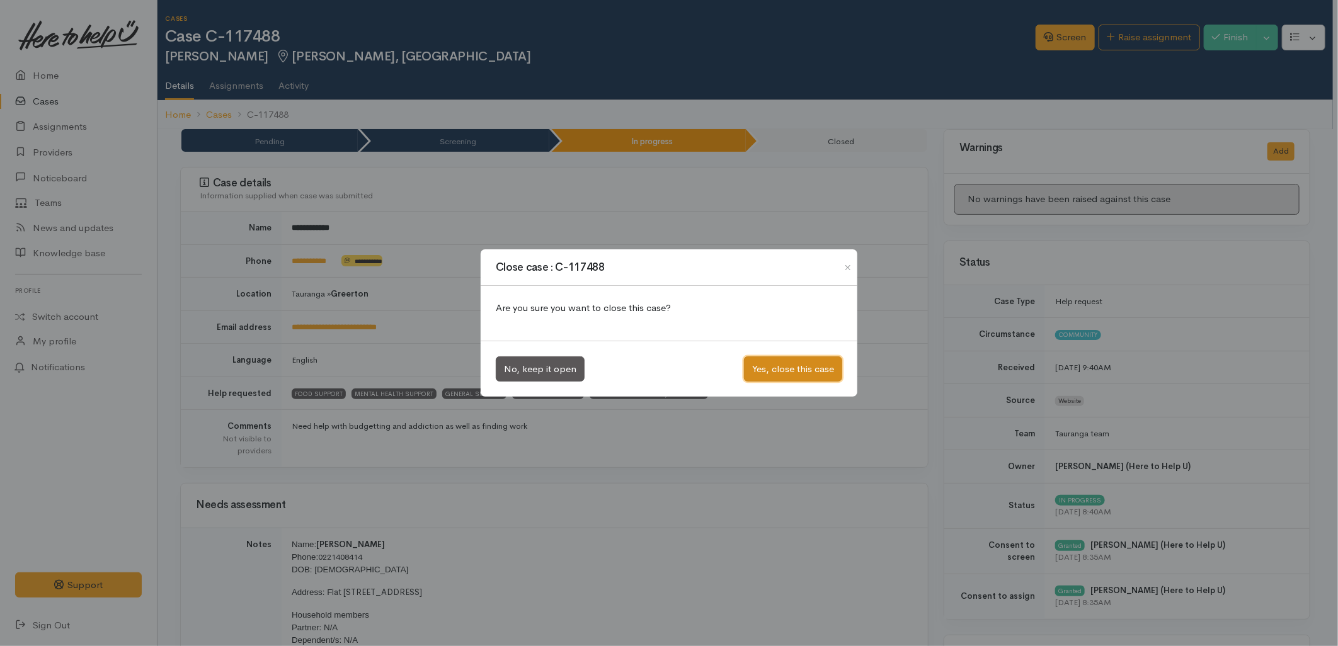
click at [801, 373] on button "Yes, close this case" at bounding box center [793, 369] width 98 height 26
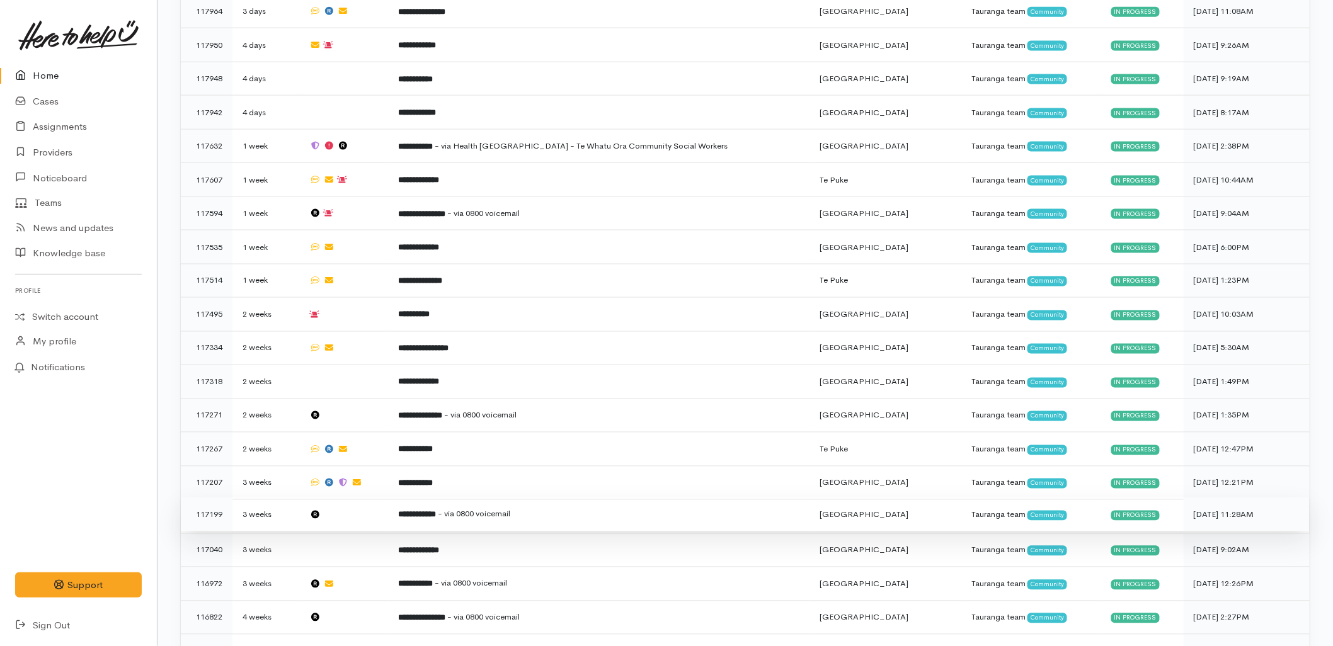
scroll to position [742, 0]
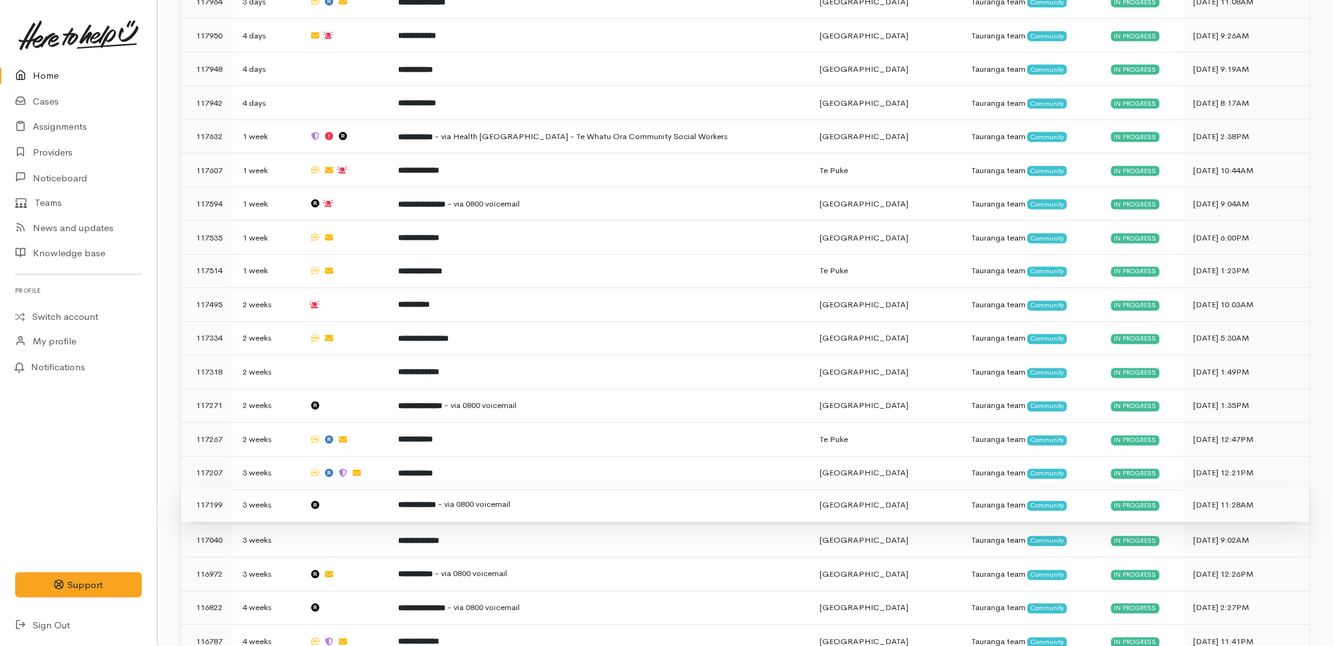
click at [494, 489] on td "**********" at bounding box center [598, 506] width 421 height 34
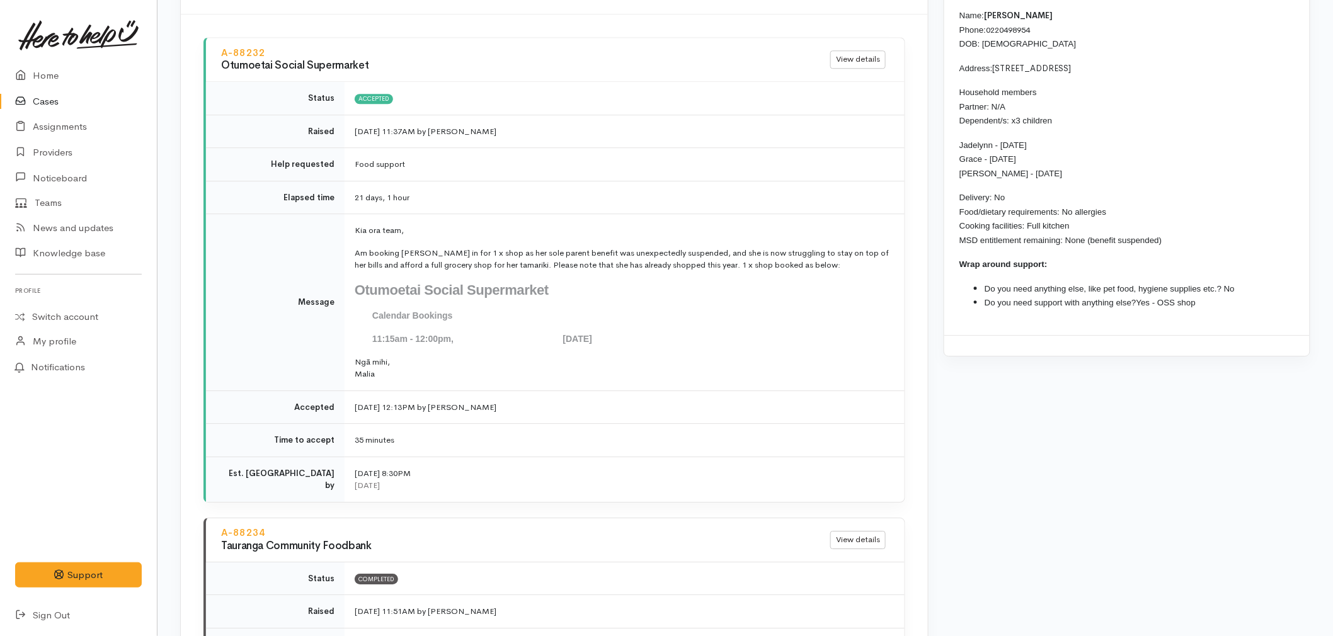
scroll to position [1332, 0]
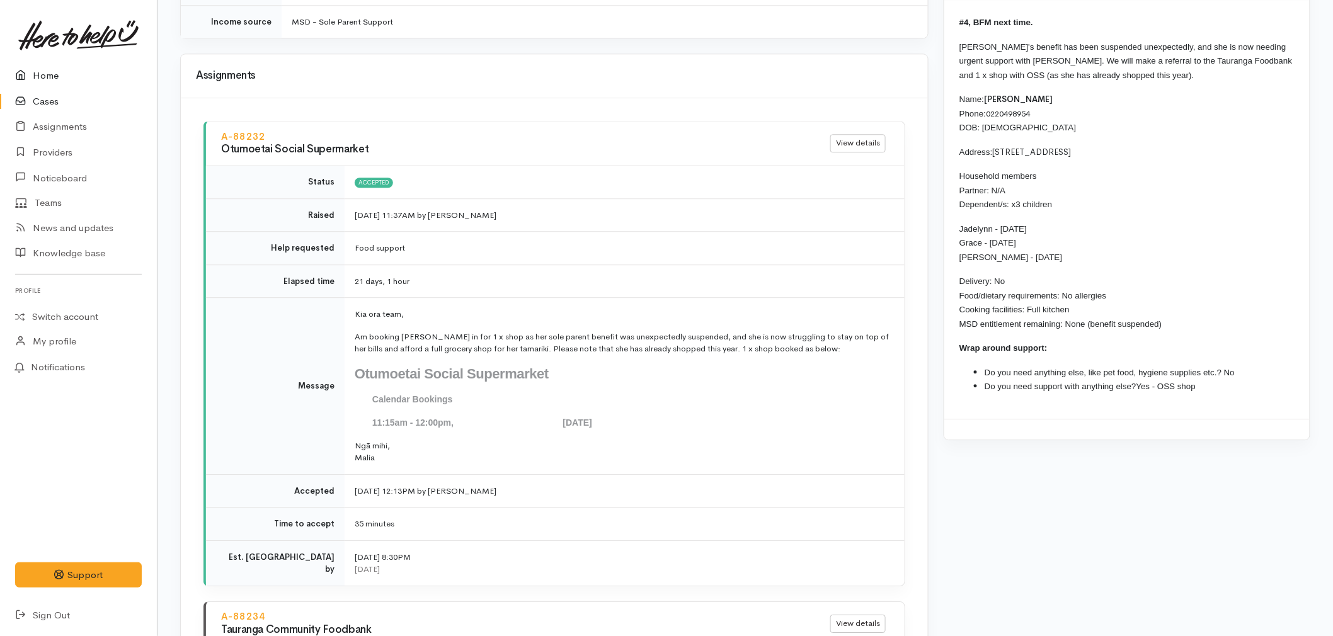
click at [42, 63] on link "Home" at bounding box center [78, 76] width 157 height 26
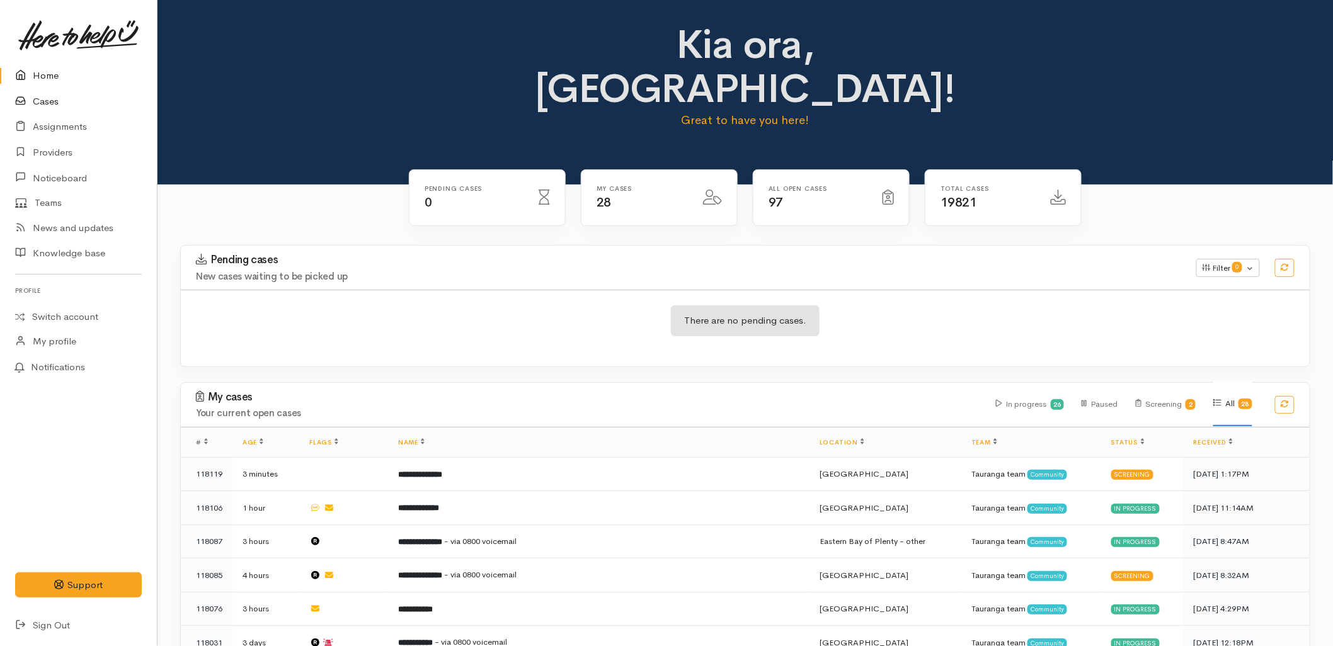
click at [17, 101] on icon at bounding box center [24, 102] width 18 height 16
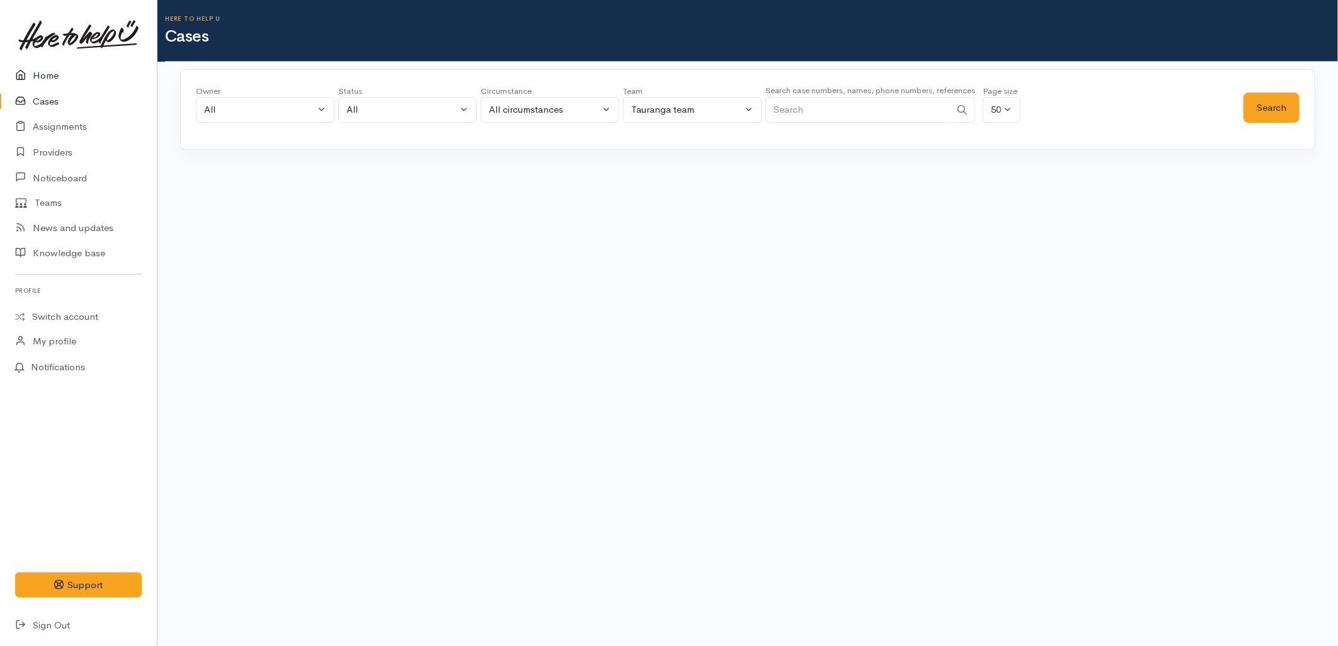
click at [31, 80] on icon at bounding box center [24, 76] width 18 height 16
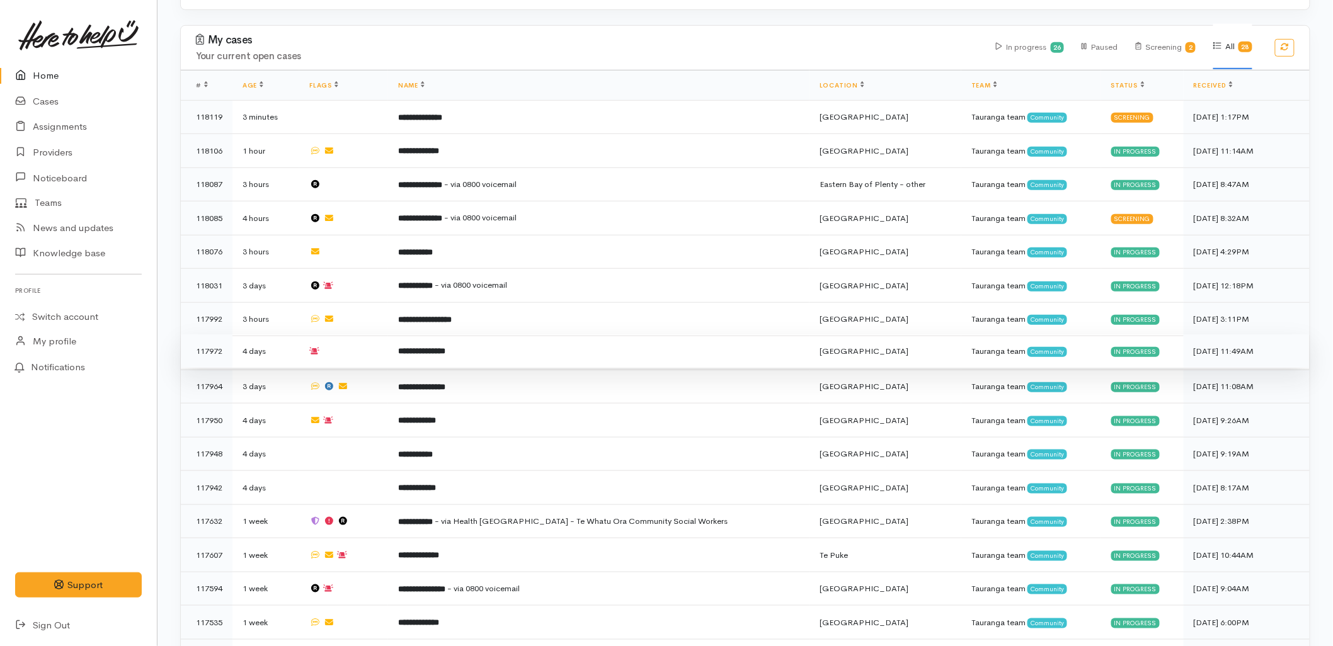
scroll to position [419, 0]
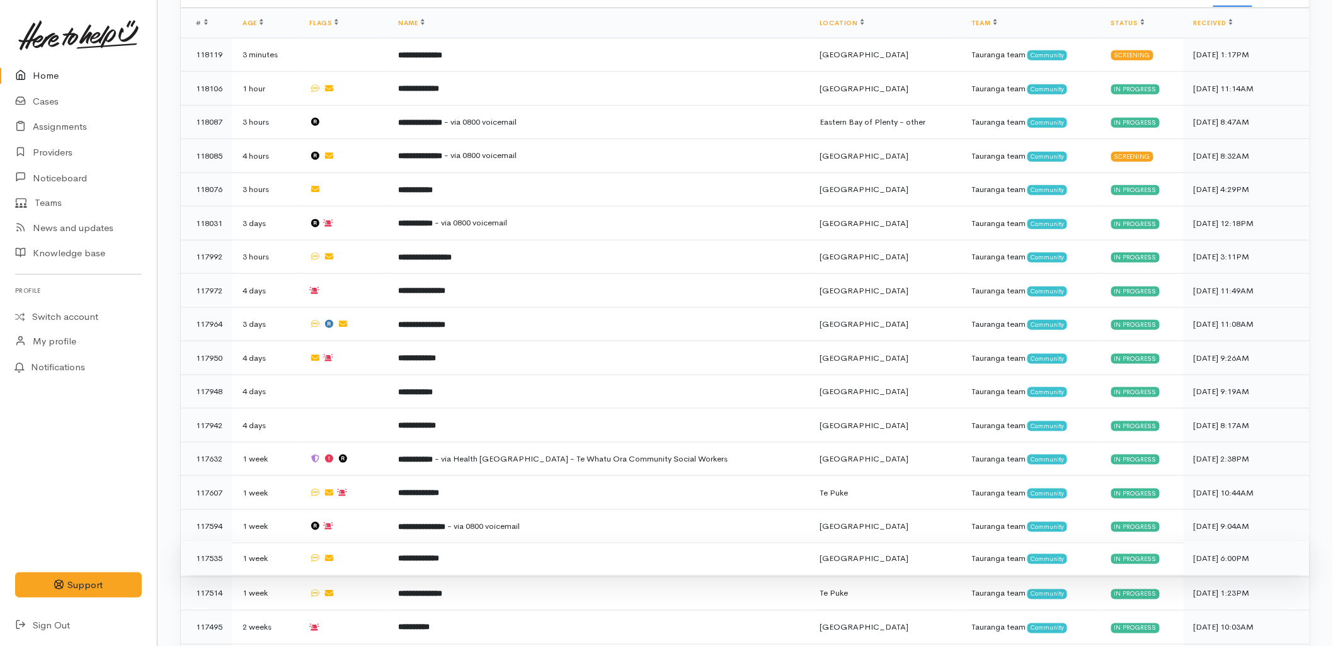
click at [285, 542] on td "1 week" at bounding box center [265, 559] width 67 height 34
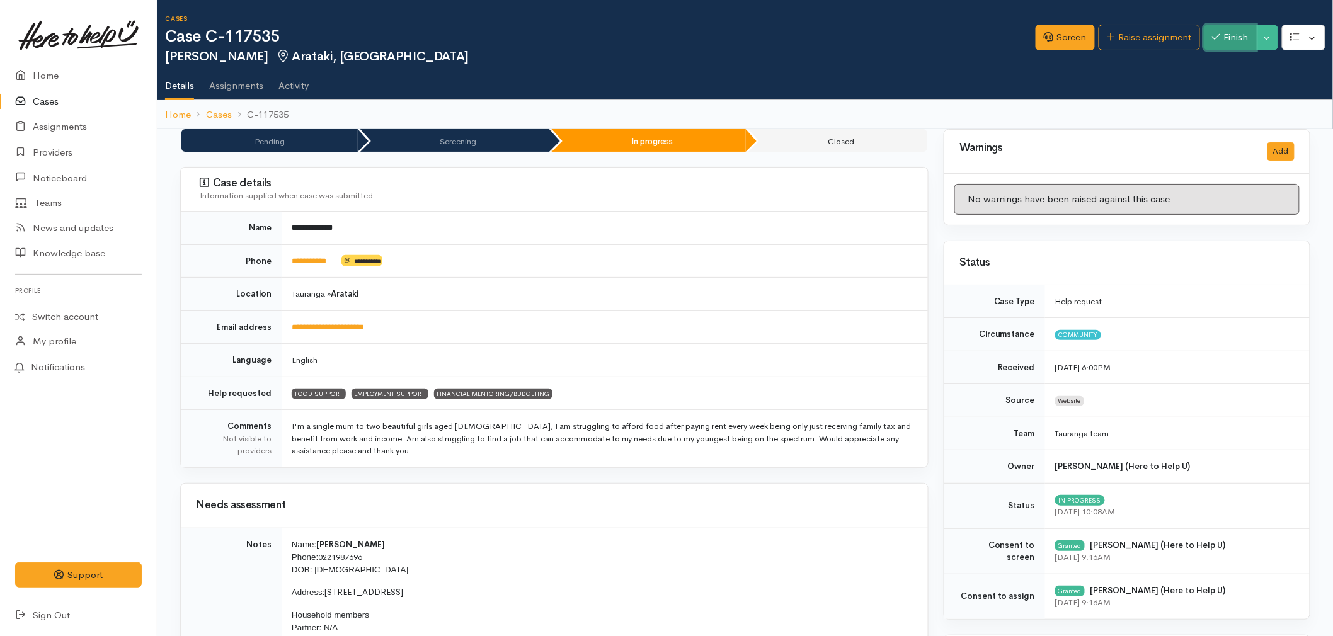
click at [1226, 41] on button "Finish" at bounding box center [1229, 38] width 53 height 26
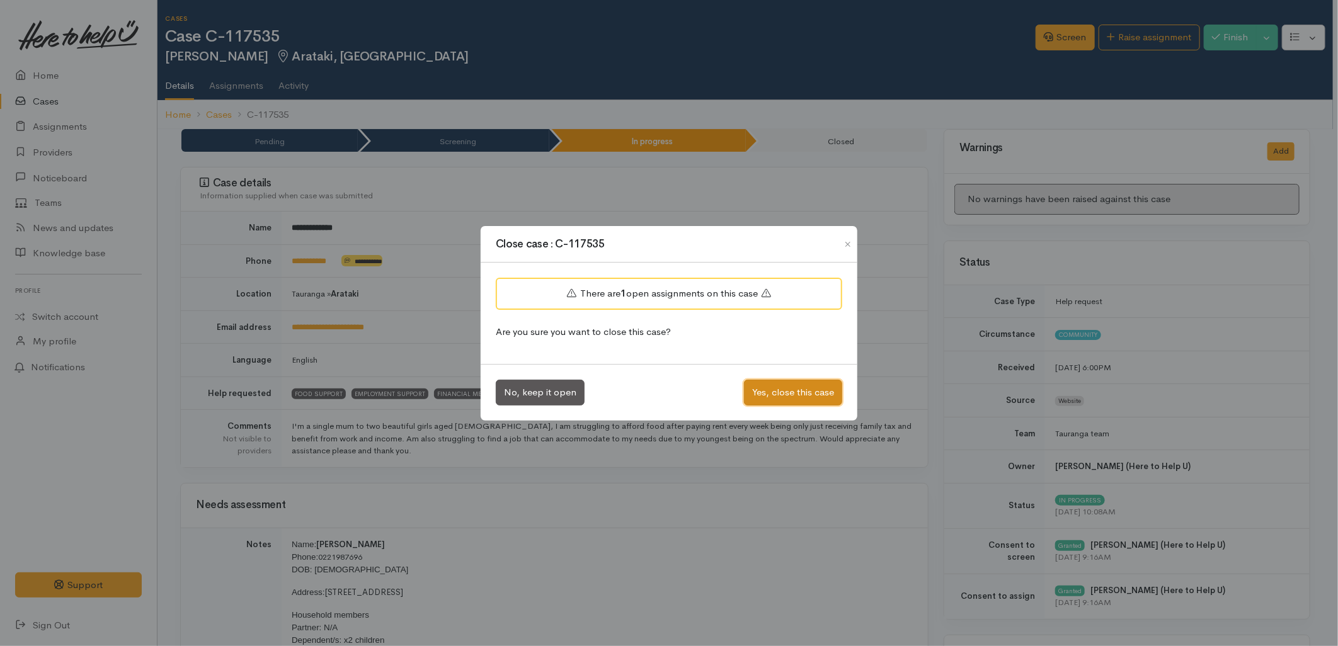
drag, startPoint x: 776, startPoint y: 397, endPoint x: 739, endPoint y: 542, distance: 148.9
click at [739, 542] on div "Close case : C-117535 There are 1 open assignments on this case Are you sure yo…" at bounding box center [669, 323] width 1338 height 646
click at [847, 243] on button "Close" at bounding box center [848, 244] width 20 height 15
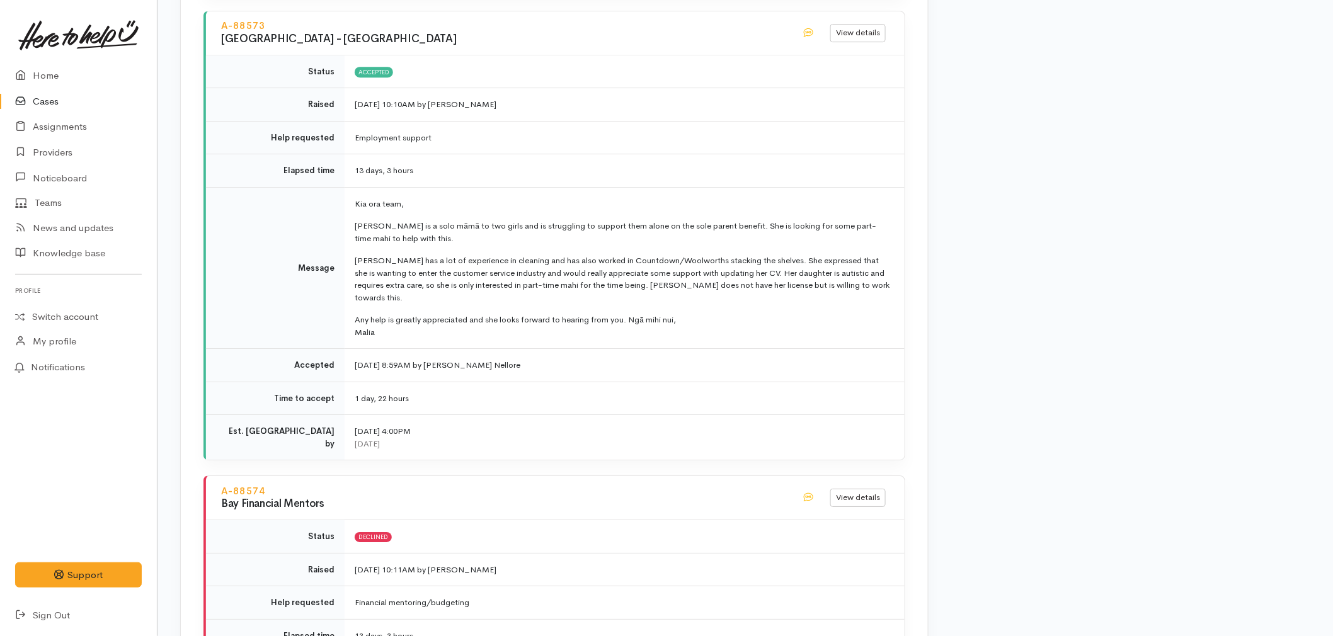
scroll to position [1647, 0]
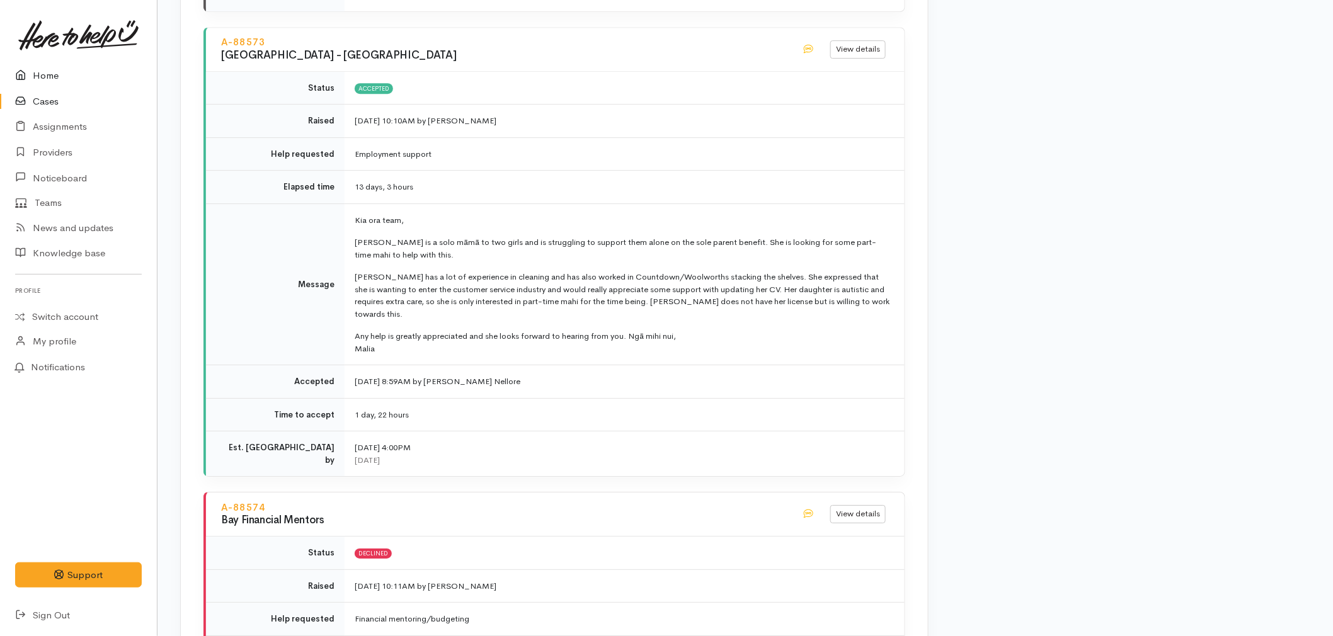
click at [40, 77] on link "Home" at bounding box center [78, 76] width 157 height 26
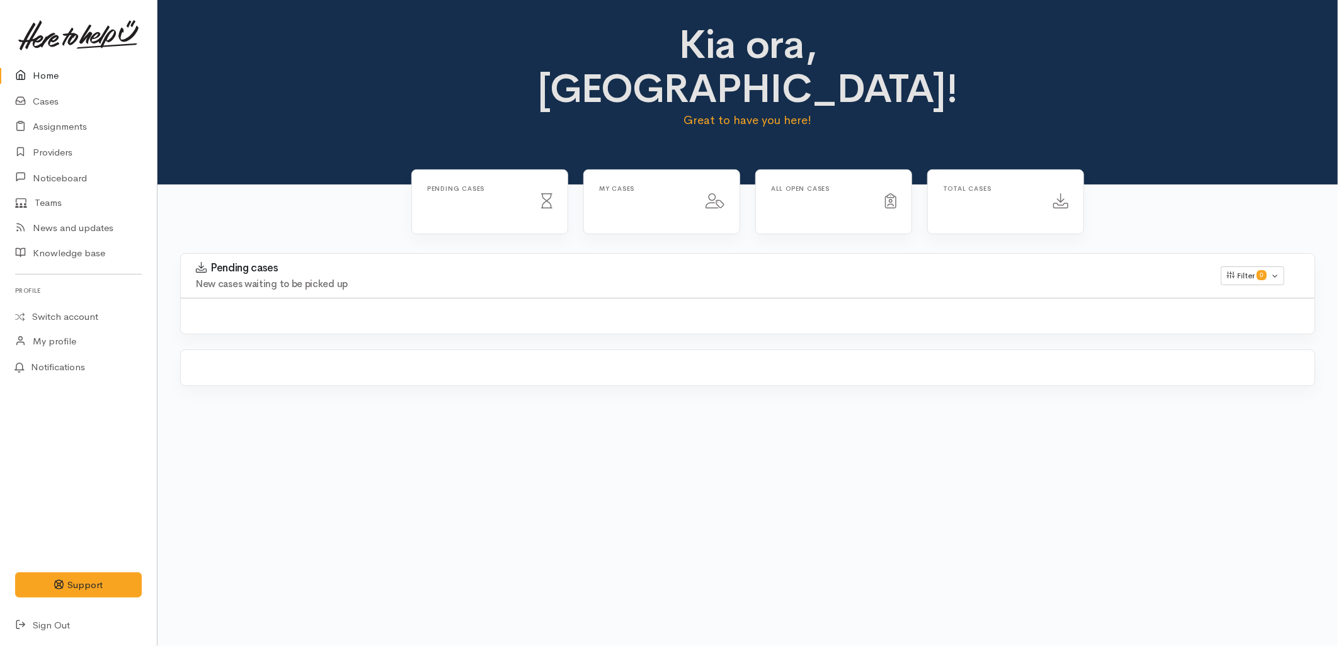
click at [326, 185] on div "Pending cases Loading... My cases Loading..." at bounding box center [747, 293] width 1180 height 217
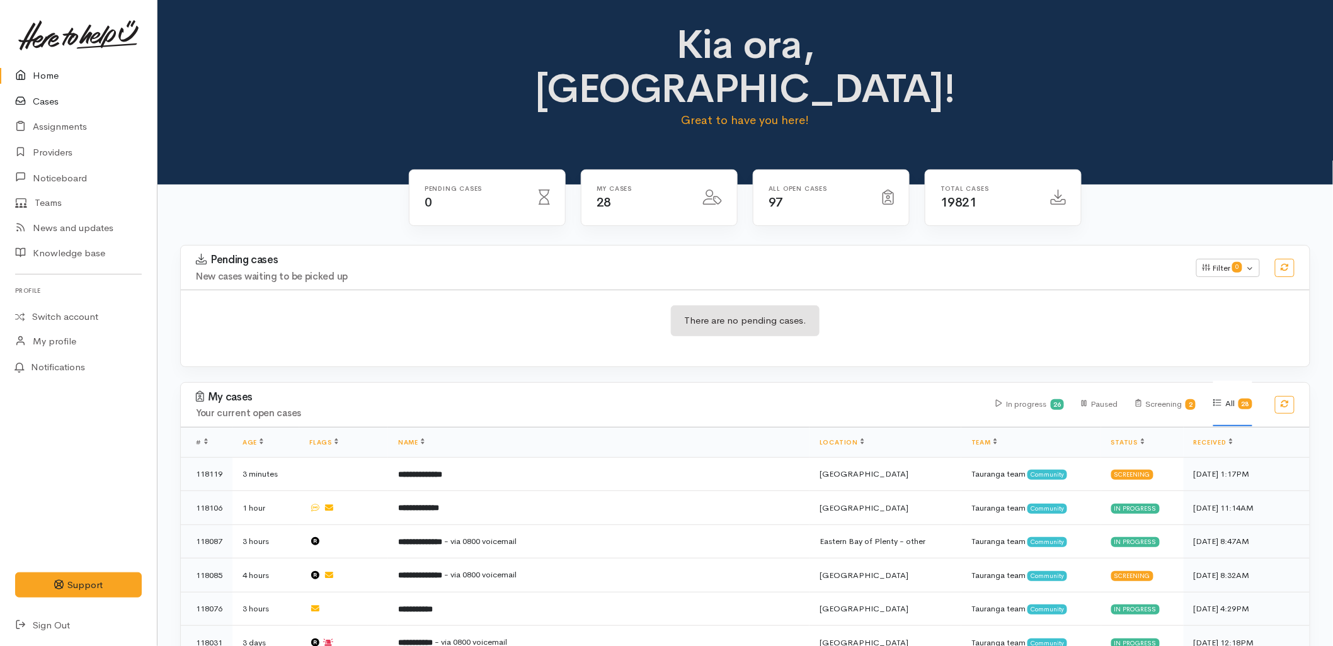
click at [22, 100] on icon at bounding box center [24, 102] width 18 height 16
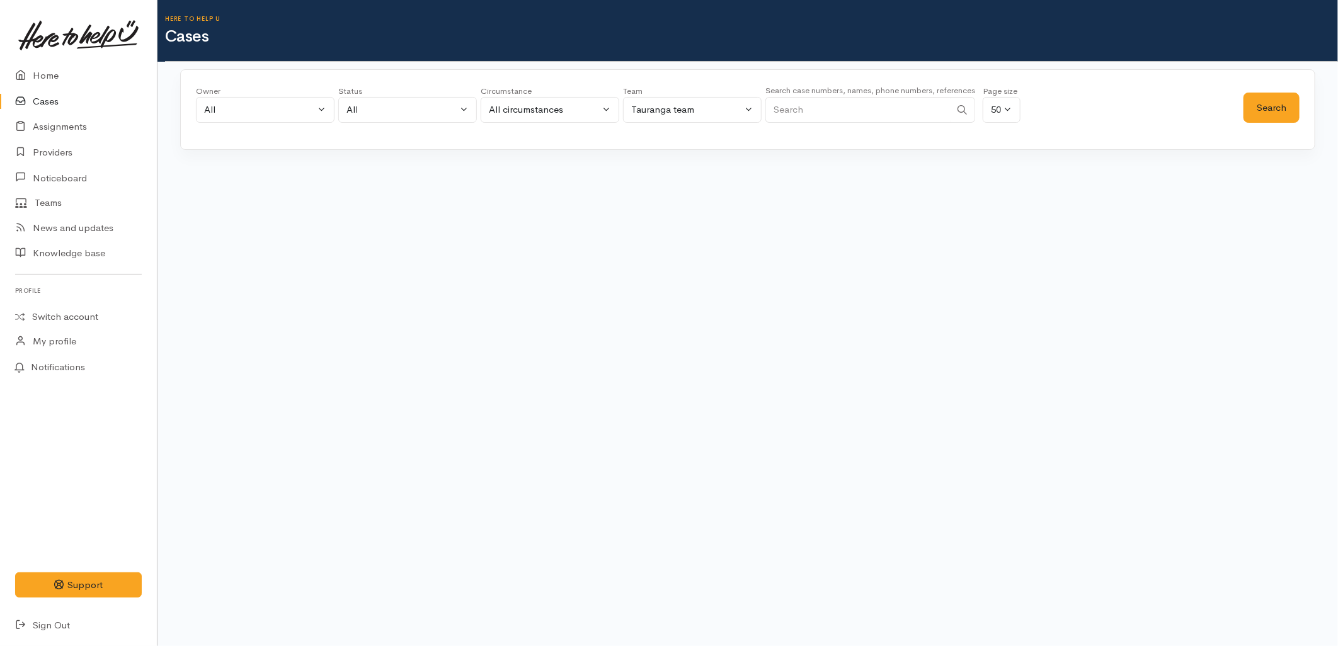
click at [833, 110] on input "Search" at bounding box center [857, 110] width 185 height 26
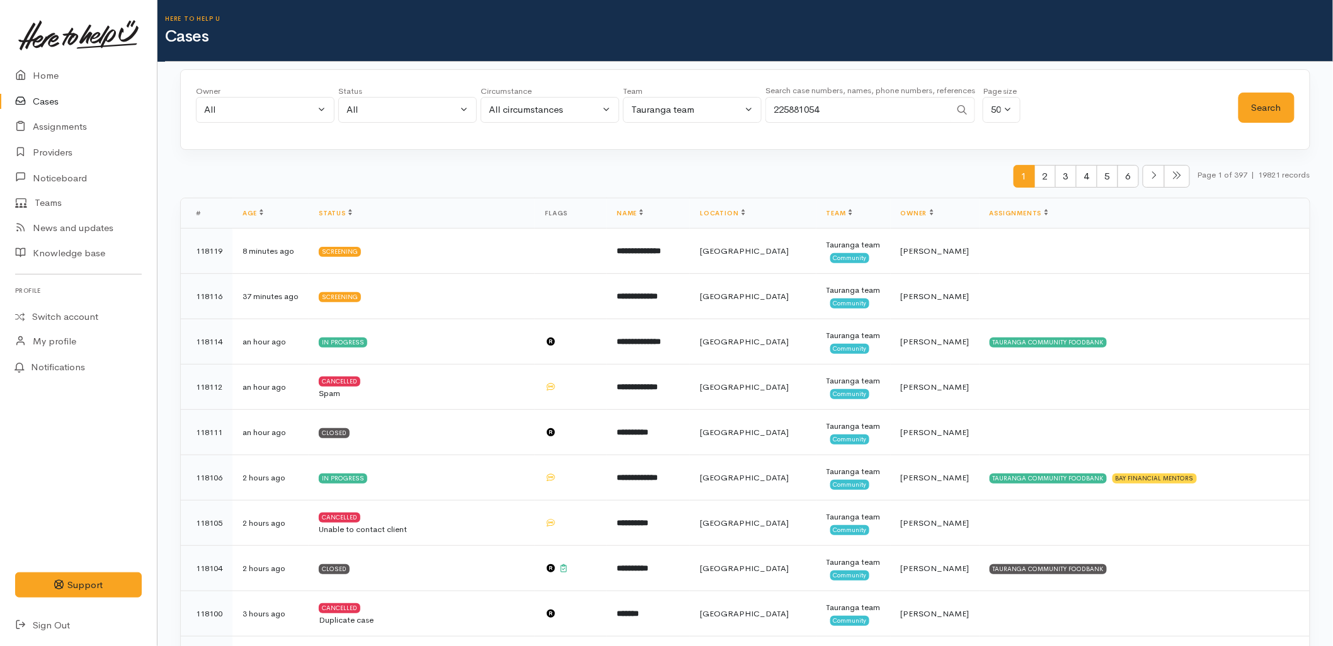
type input "225881054"
click at [1258, 124] on div "Search" at bounding box center [1266, 107] width 56 height 45
click at [1261, 110] on button "Search" at bounding box center [1266, 108] width 56 height 31
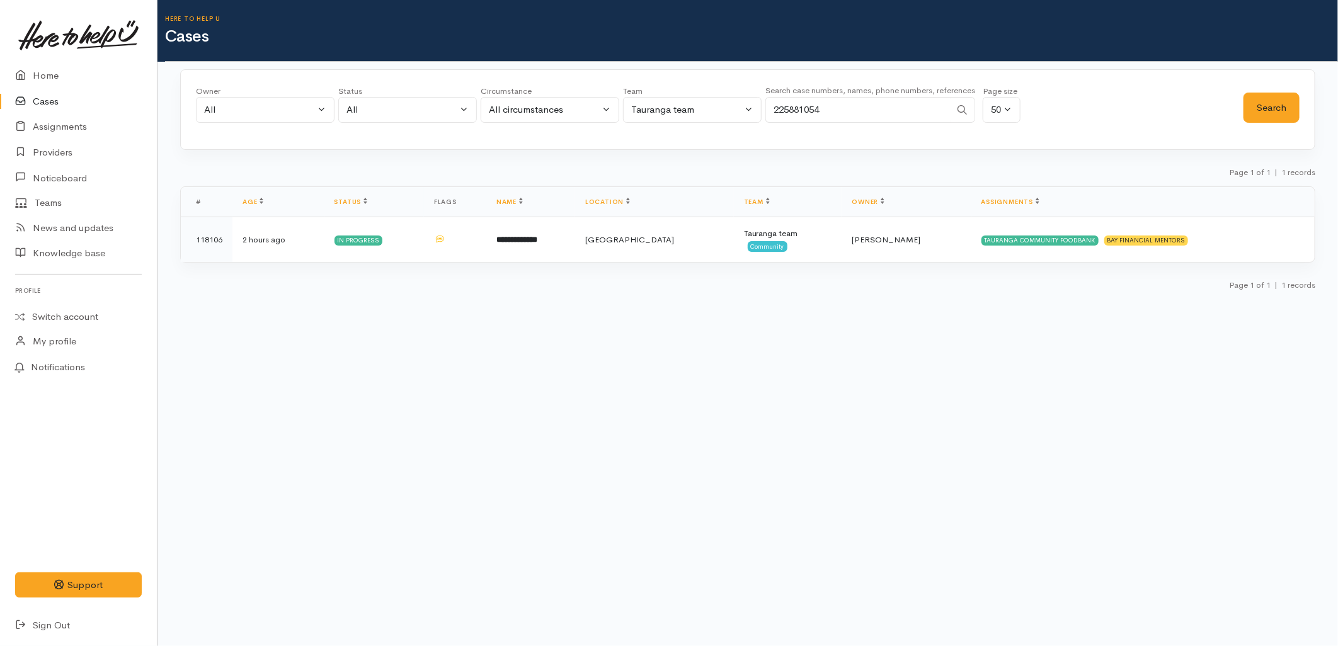
click at [911, 159] on div "Owner All My cases 2Alice1 Faye Davies ('Here to help u') Aandrea Murray ('Here…" at bounding box center [747, 184] width 1180 height 230
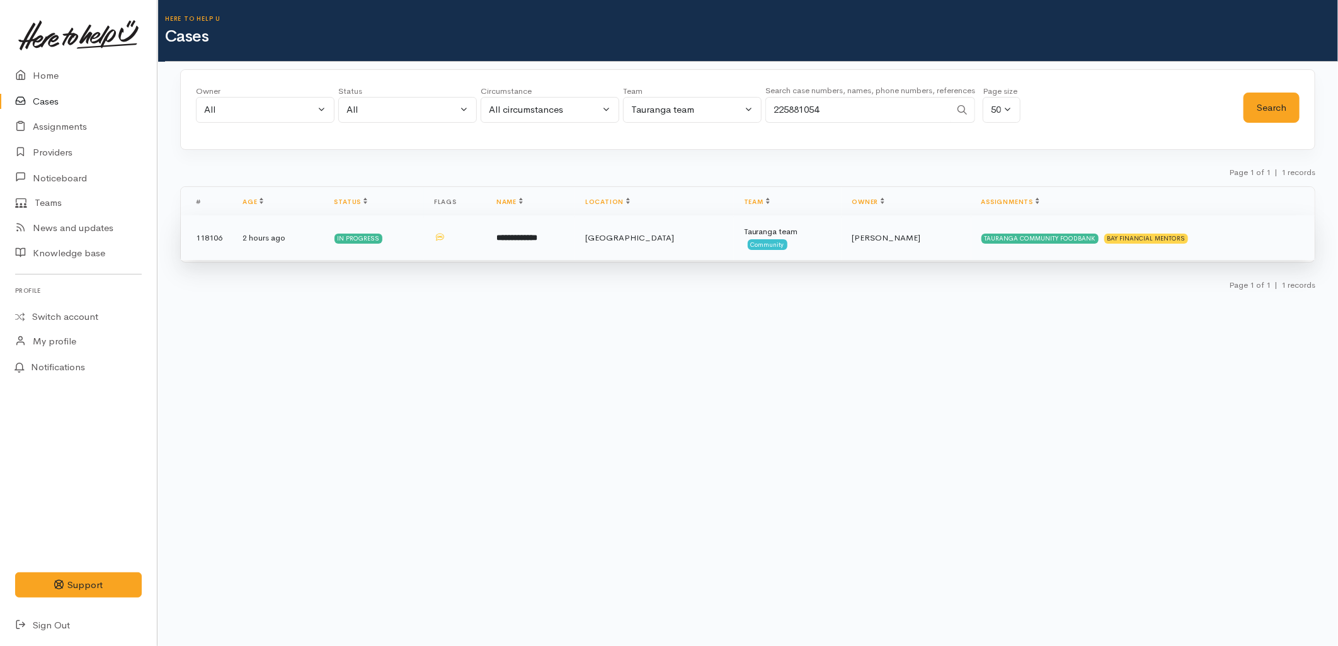
click at [552, 257] on td "**********" at bounding box center [530, 237] width 89 height 45
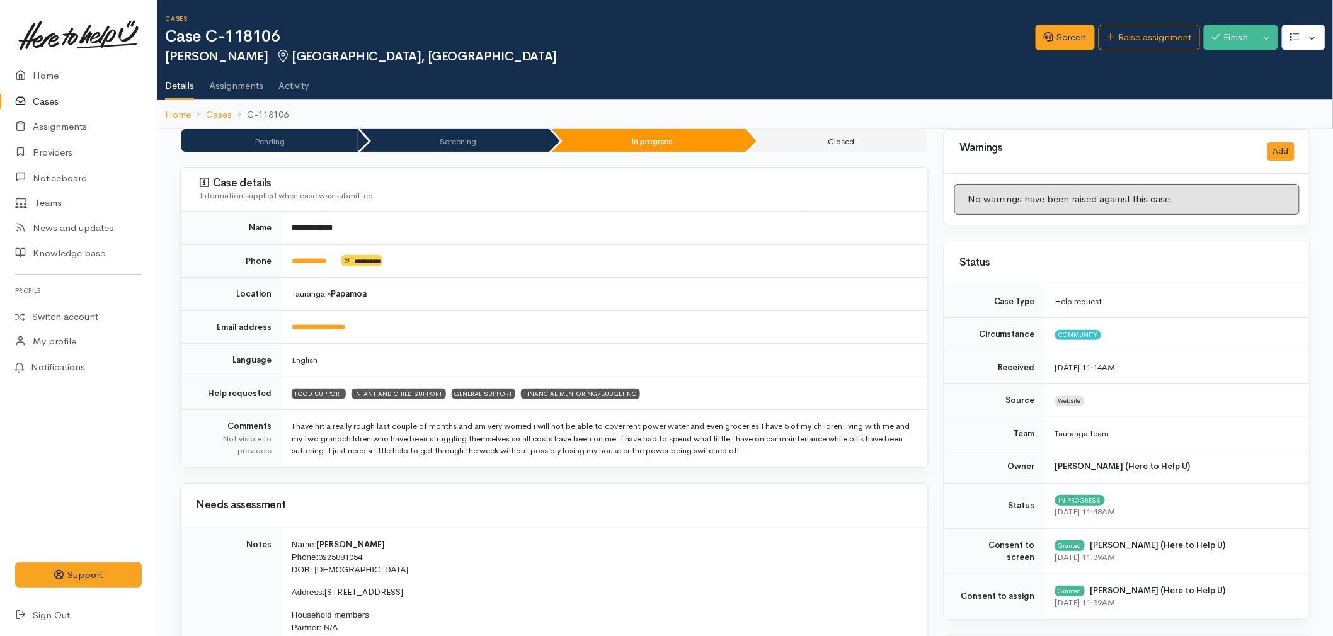
drag, startPoint x: 564, startPoint y: 565, endPoint x: 574, endPoint y: 571, distance: 11.6
click at [564, 565] on p "Name: [PERSON_NAME] Phone: [PHONE_NUMBER] DOB: [DEMOGRAPHIC_DATA]" at bounding box center [602, 557] width 621 height 38
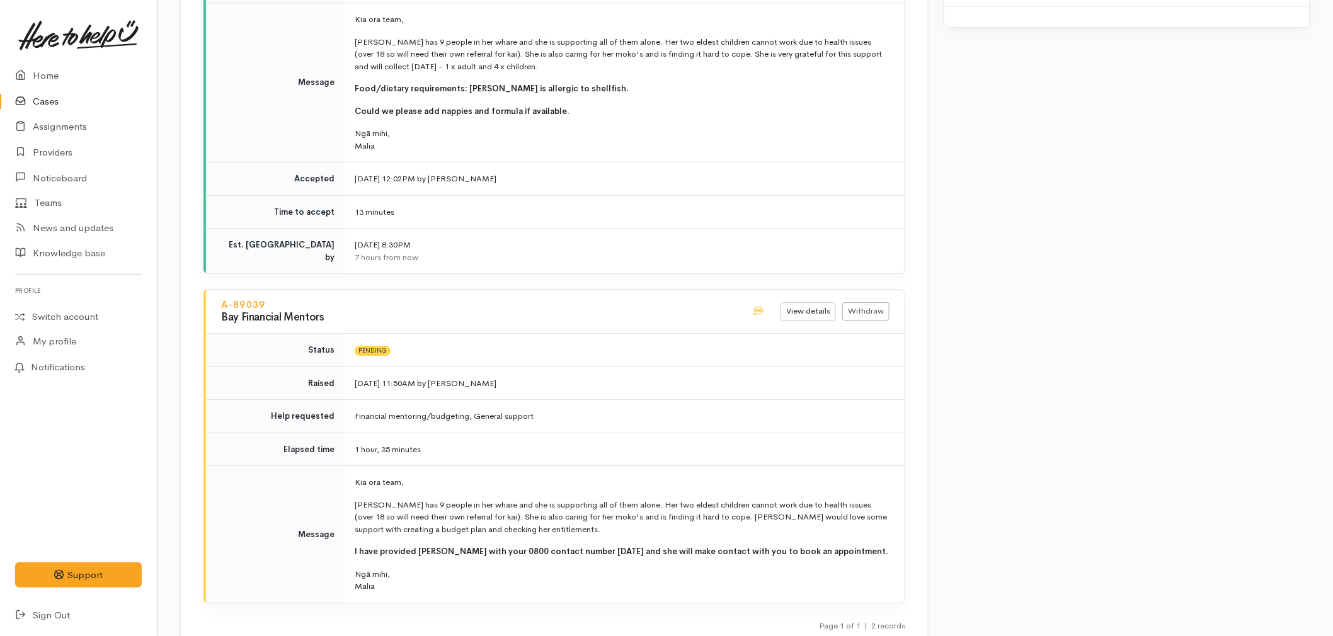
scroll to position [1539, 0]
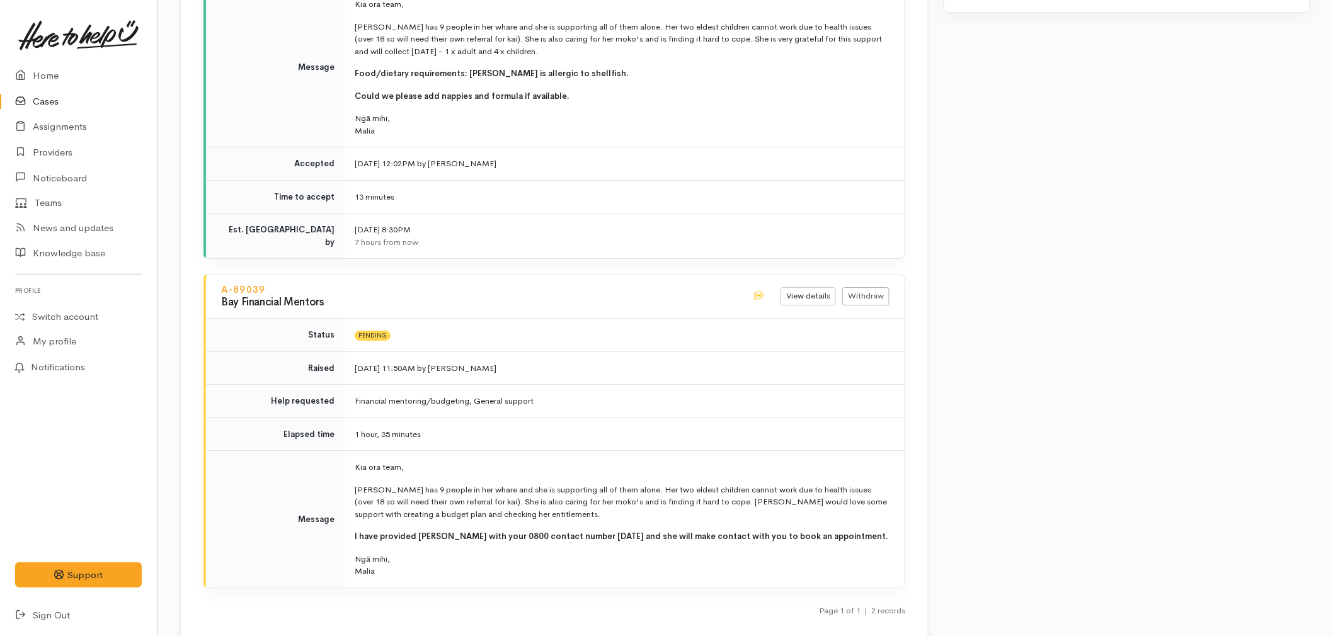
drag, startPoint x: 215, startPoint y: 294, endPoint x: 475, endPoint y: 559, distance: 370.5
click at [475, 559] on div "A-89039 Bay Financial Mentors View details Withdraw Status Pending Raised [DATE…" at bounding box center [554, 431] width 702 height 314
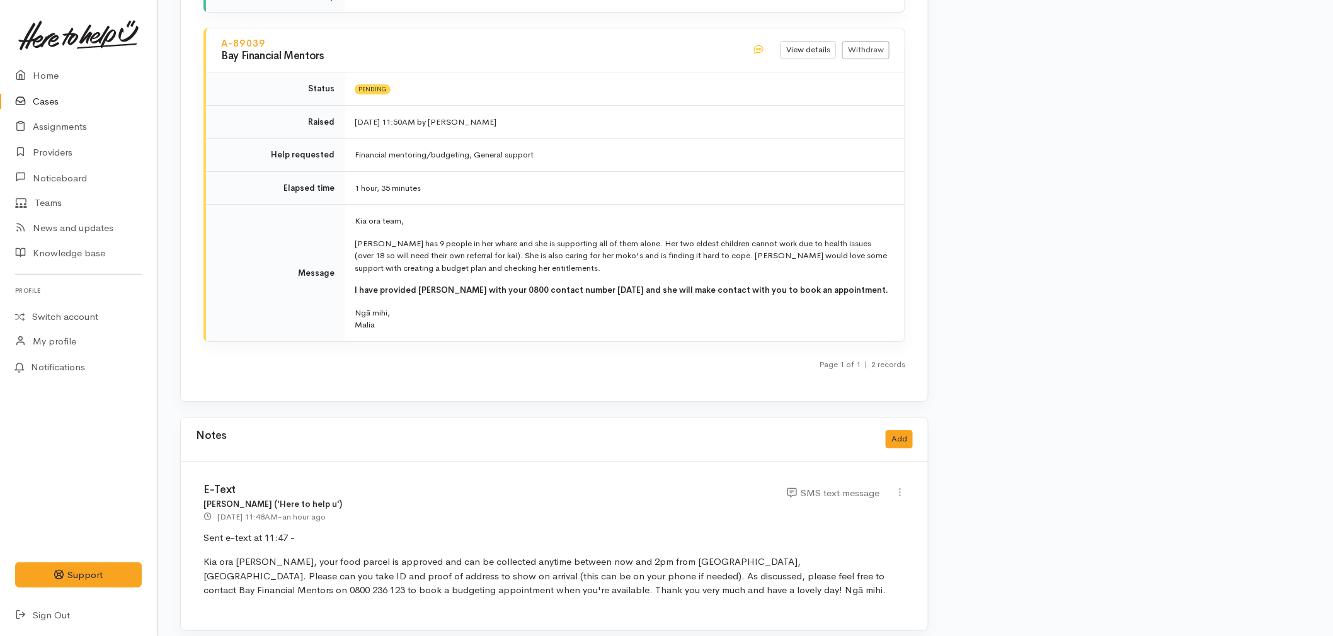
scroll to position [1790, 0]
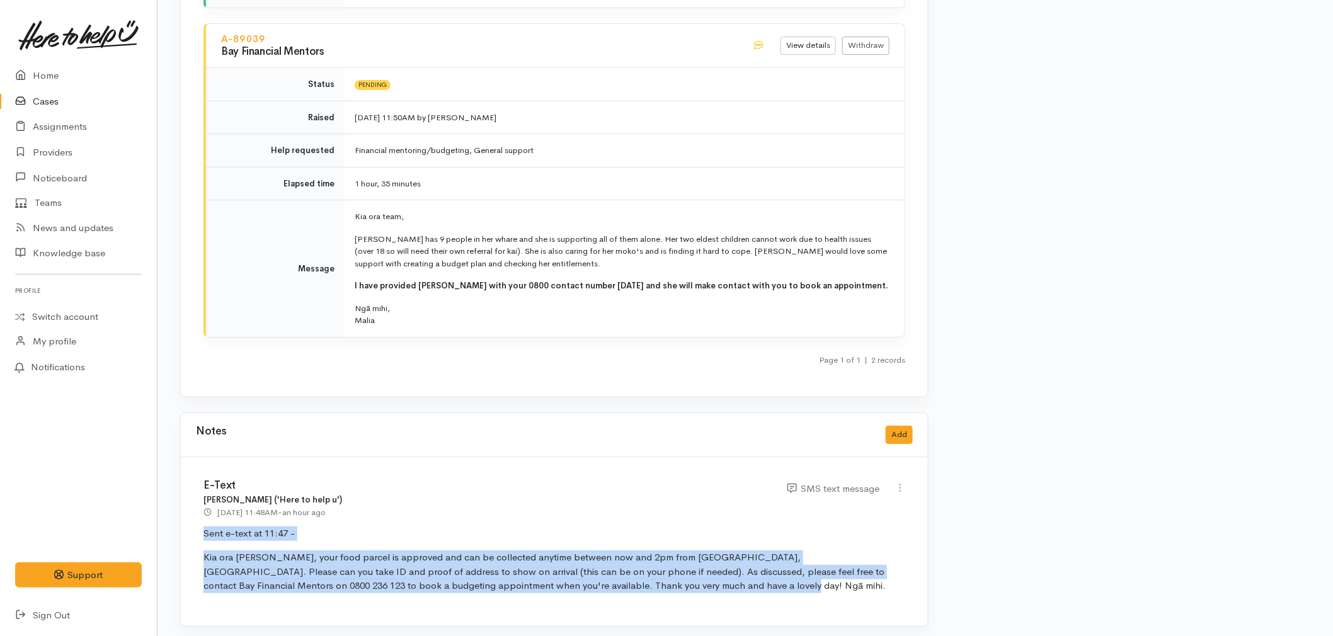
drag, startPoint x: 646, startPoint y: 581, endPoint x: 198, endPoint y: 525, distance: 451.2
click at [198, 525] on div "E-Text Malia Stowers ('Here to help u') 22 Sep 2025 11:48AM - an hour ago SMS t…" at bounding box center [554, 541] width 747 height 169
click at [395, 526] on p "Sent e-text at 11:47 -" at bounding box center [554, 533] width 702 height 14
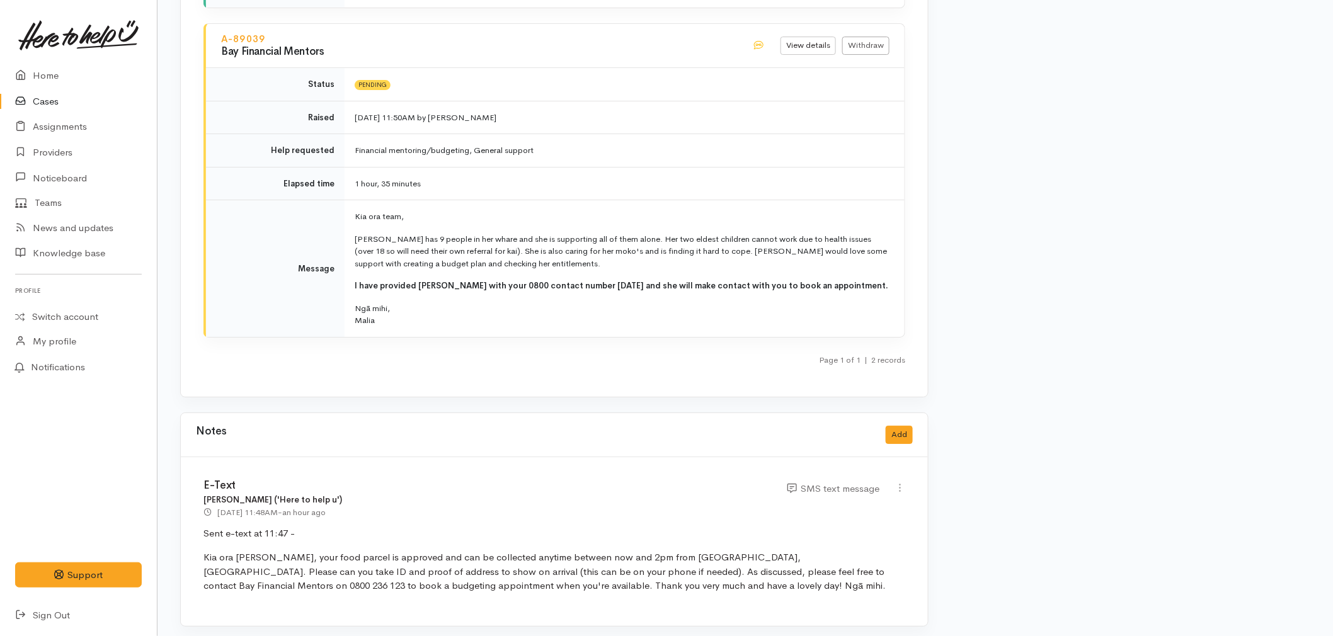
drag, startPoint x: 647, startPoint y: 576, endPoint x: 186, endPoint y: 469, distance: 474.0
click at [186, 469] on div "E-Text Malia Stowers ('Here to help u') 22 Sep 2025 11:48AM - an hour ago SMS t…" at bounding box center [554, 541] width 747 height 169
drag, startPoint x: 664, startPoint y: 571, endPoint x: 285, endPoint y: 510, distance: 384.0
click at [285, 510] on div "E-Text Malia Stowers ('Here to help u') 22 Sep 2025 11:48AM - an hour ago SMS t…" at bounding box center [554, 541] width 747 height 169
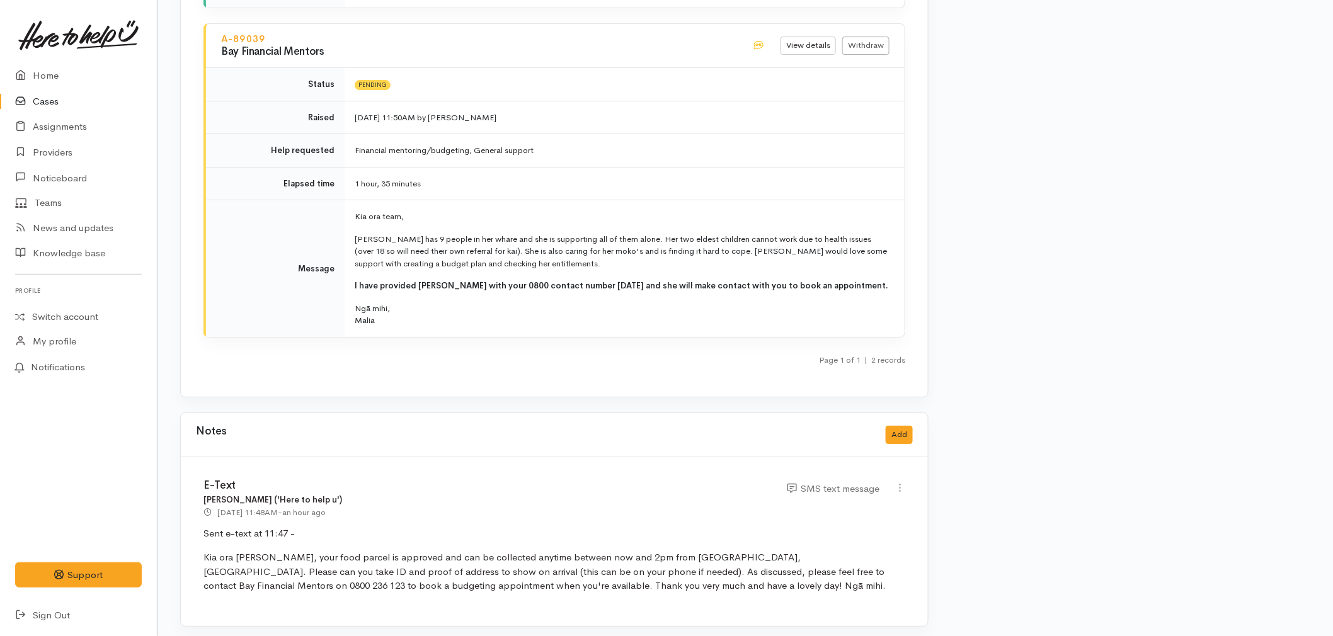
drag, startPoint x: 285, startPoint y: 510, endPoint x: 209, endPoint y: 519, distance: 76.7
click at [209, 519] on div "E-Text Malia Stowers ('Here to help u') 22 Sep 2025 11:48AM - an hour ago SMS t…" at bounding box center [554, 541] width 747 height 169
click at [336, 550] on p "Kia ora Veronica, your food parcel is approved and can be collected anytime bet…" at bounding box center [554, 571] width 702 height 43
drag, startPoint x: 664, startPoint y: 578, endPoint x: 191, endPoint y: 469, distance: 486.1
click at [191, 469] on div "E-Text Malia Stowers ('Here to help u') 22 Sep 2025 11:48AM - an hour ago SMS t…" at bounding box center [554, 541] width 747 height 169
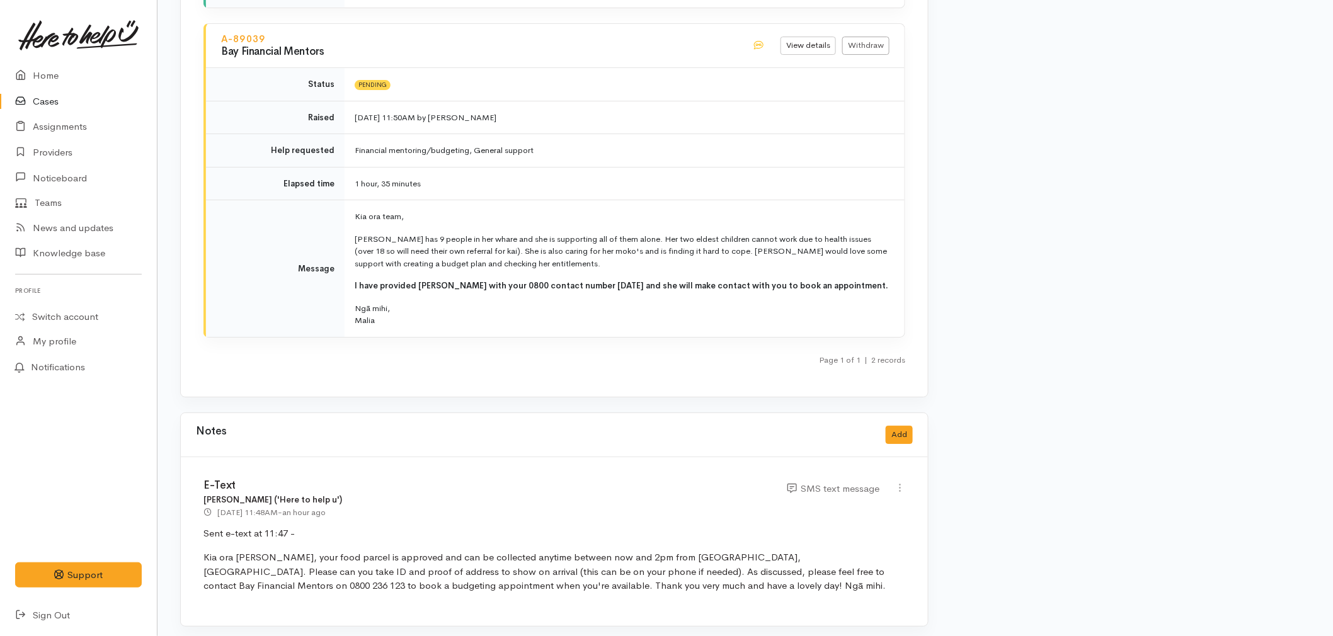
click at [572, 482] on h3 "E-Text" at bounding box center [487, 486] width 569 height 12
click at [728, 422] on div "Notes Add" at bounding box center [554, 435] width 717 height 26
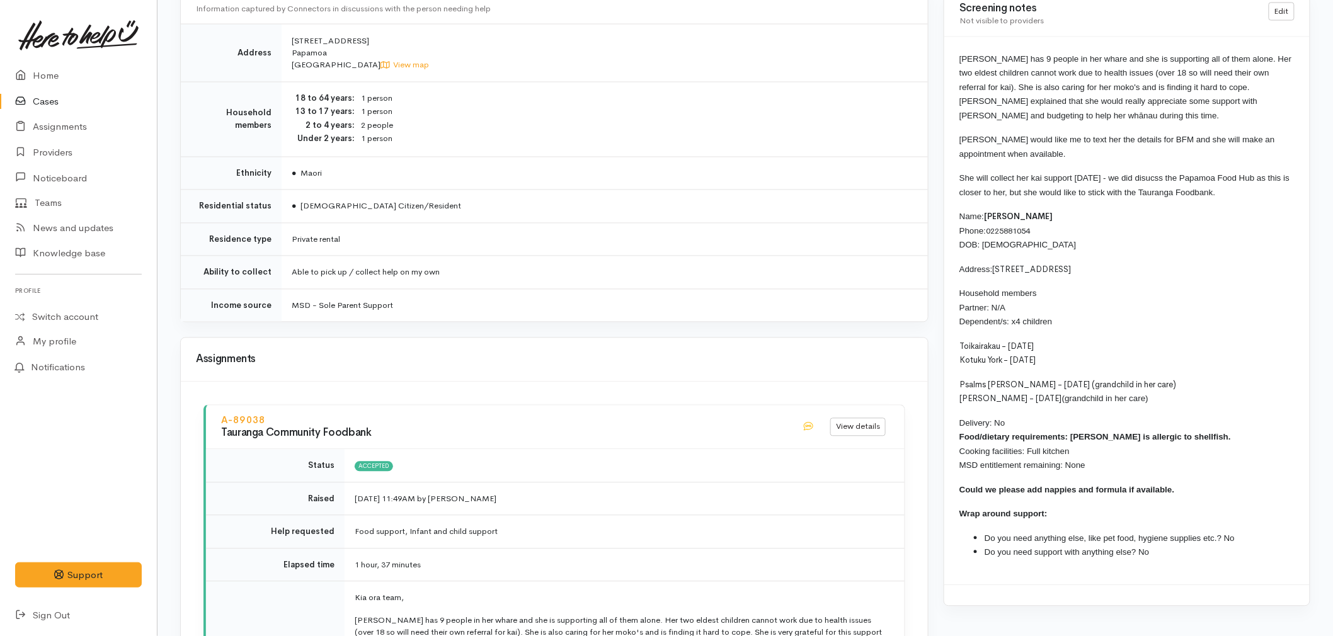
scroll to position [950, 0]
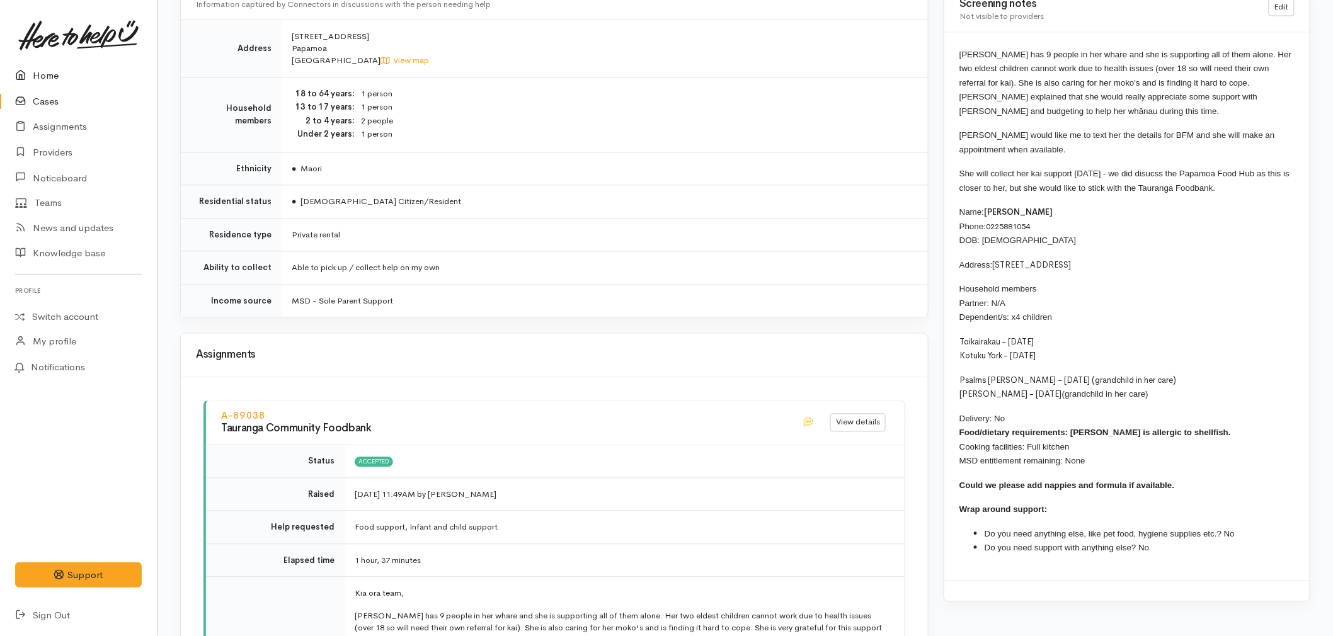
click at [52, 72] on link "Home" at bounding box center [78, 76] width 157 height 26
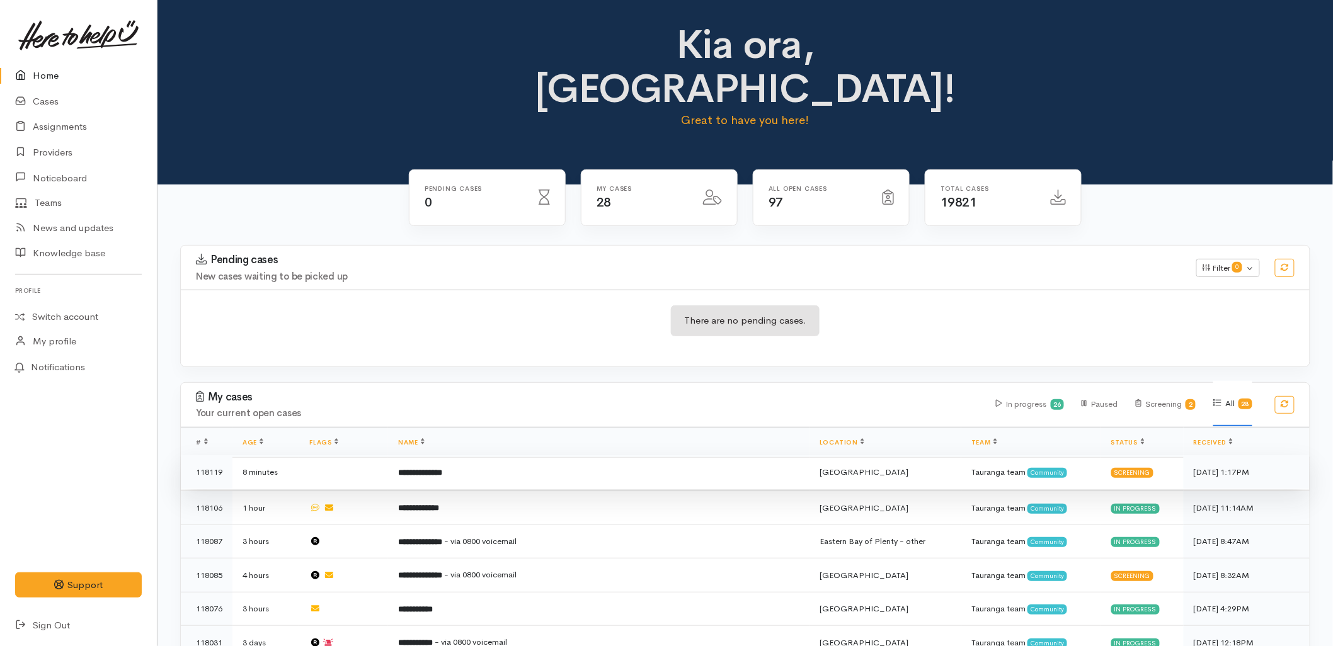
click at [442, 469] on b "**********" at bounding box center [420, 473] width 44 height 8
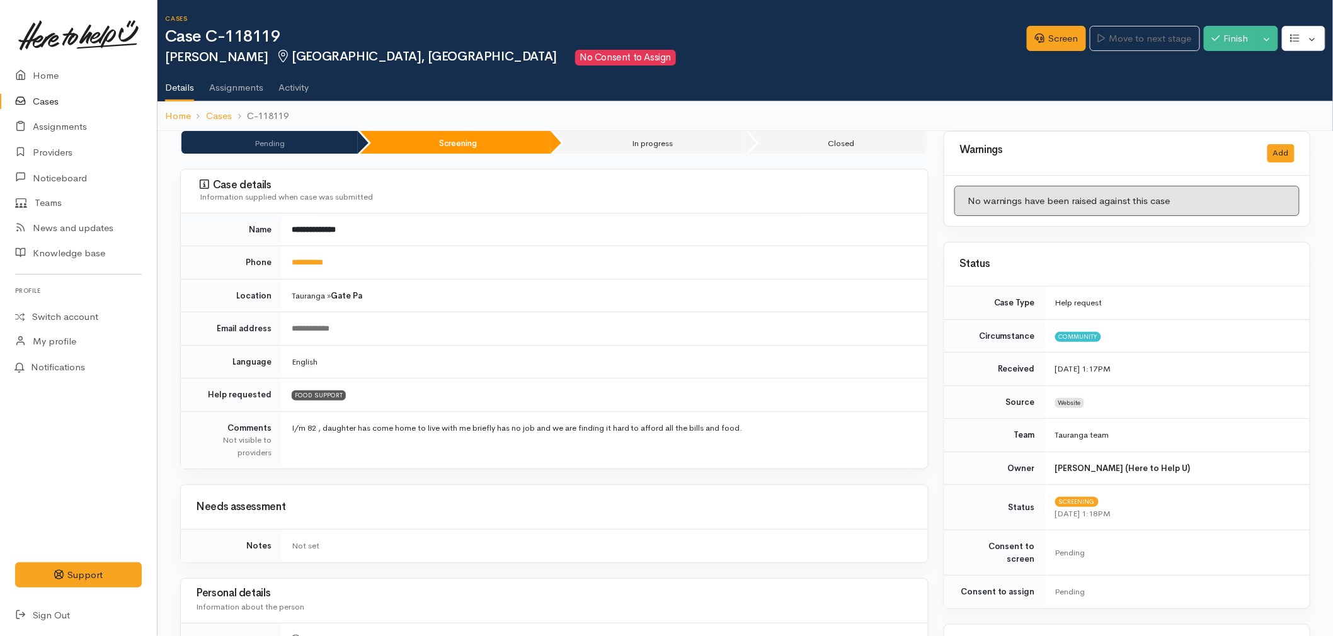
click at [333, 255] on td "**********" at bounding box center [605, 262] width 646 height 33
click at [323, 261] on link "**********" at bounding box center [307, 262] width 31 height 8
click at [1045, 32] on link "Screen" at bounding box center [1056, 39] width 59 height 26
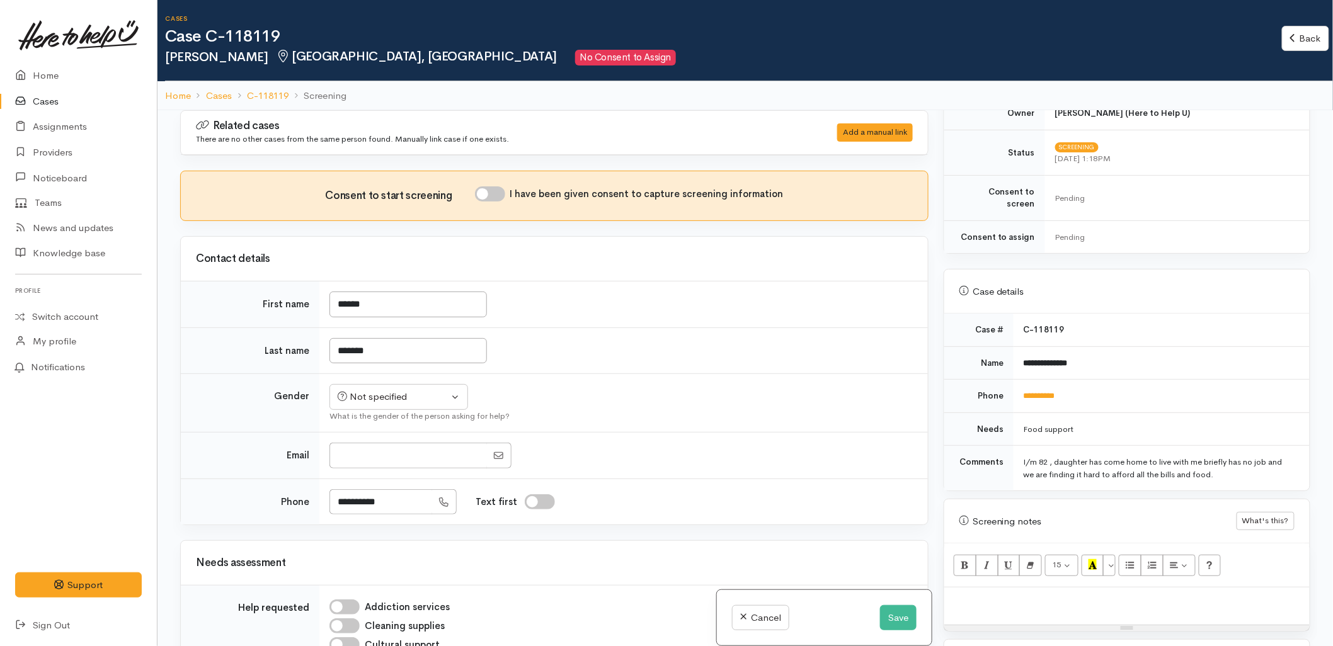
scroll to position [350, 0]
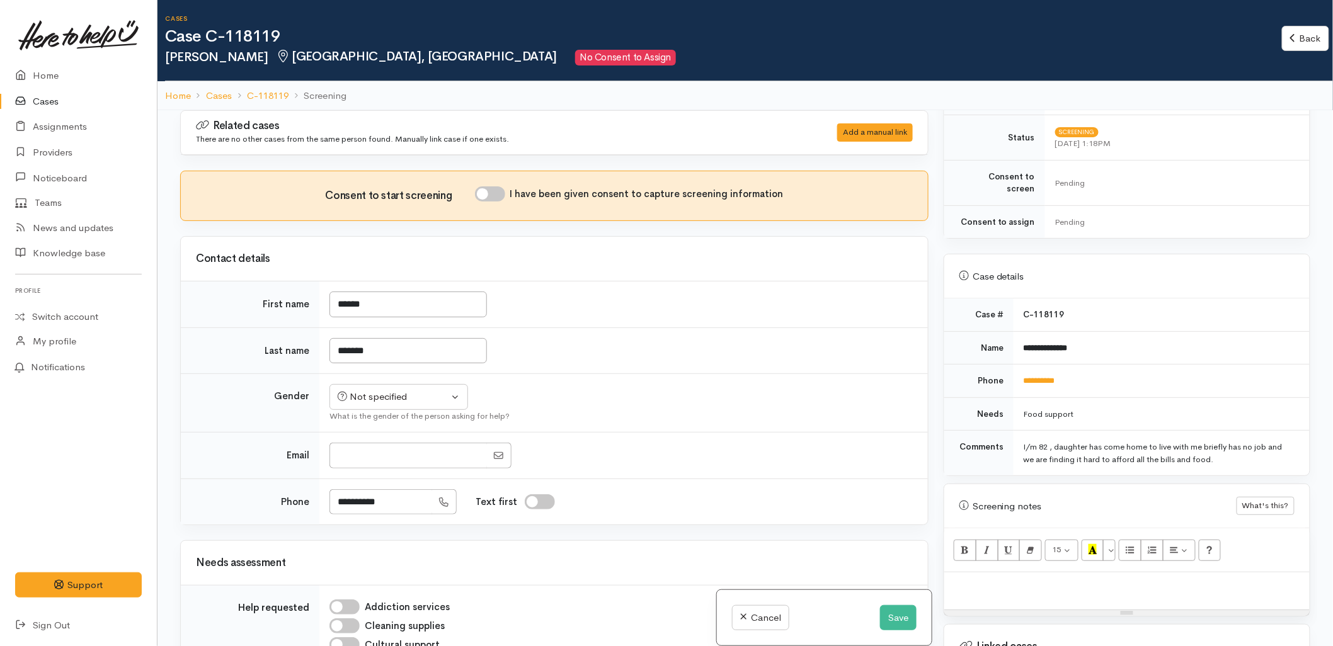
click at [984, 579] on p at bounding box center [1126, 586] width 353 height 14
paste div
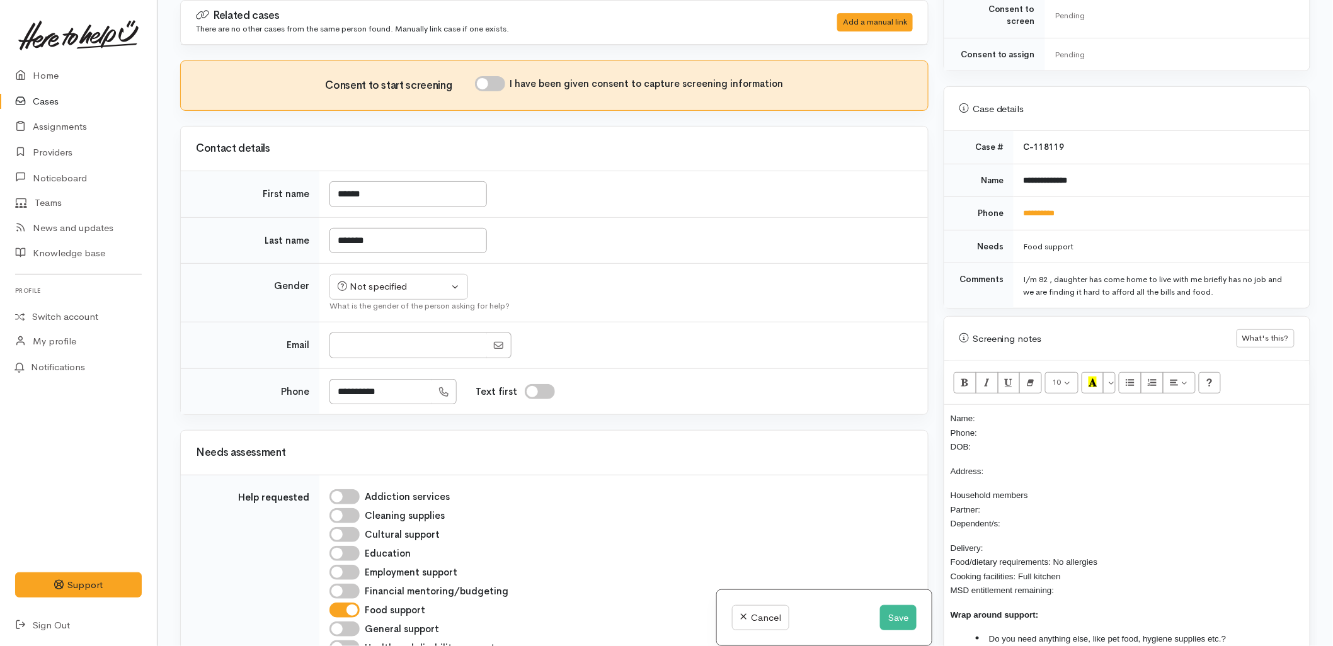
click at [1154, 541] on p "Delivery: Food/dietary requirements: No allergies Cooking facilities: Full kitc…" at bounding box center [1126, 569] width 353 height 57
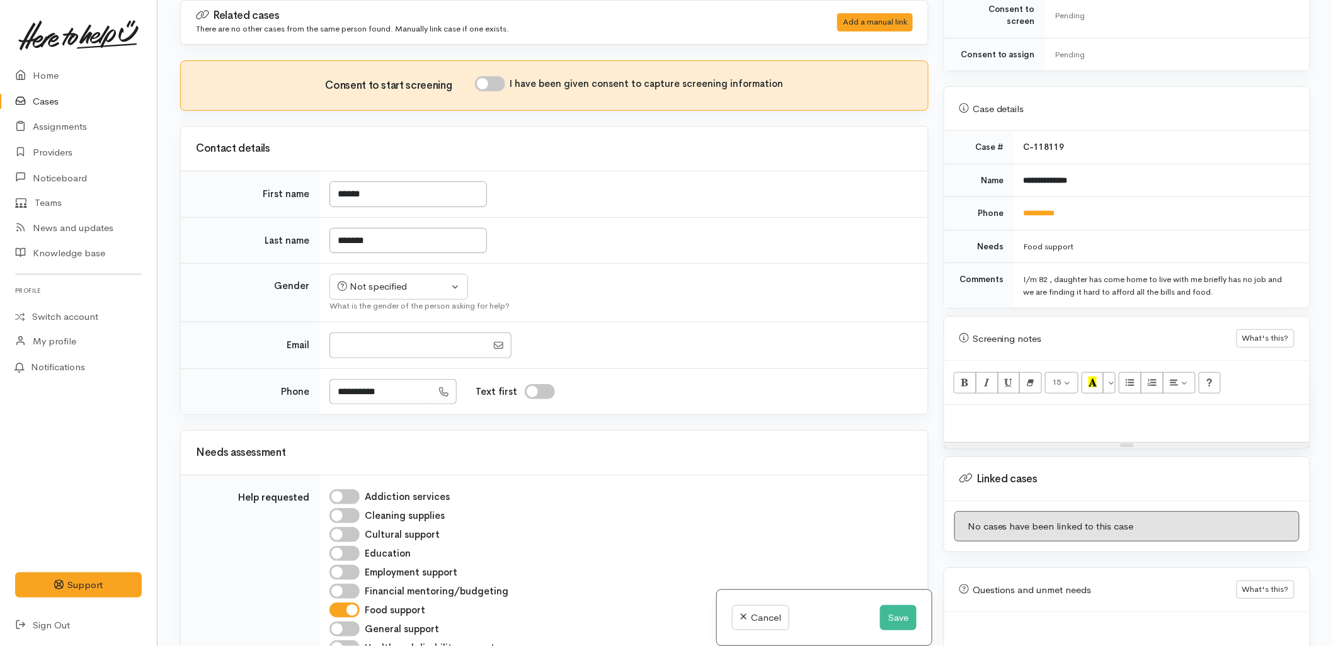
click at [706, 291] on td "Not specified Male Female Diverse Not specified What is the gender of the perso…" at bounding box center [623, 293] width 608 height 59
click at [896, 618] on button "Save" at bounding box center [898, 618] width 37 height 26
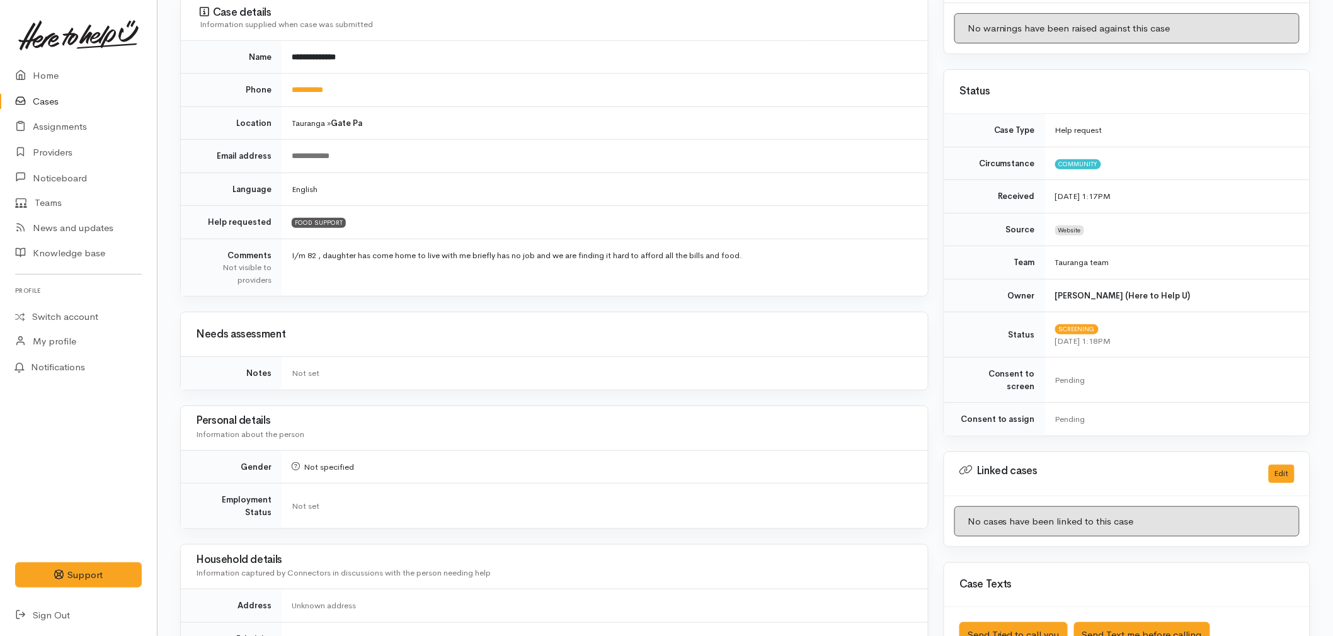
scroll to position [210, 0]
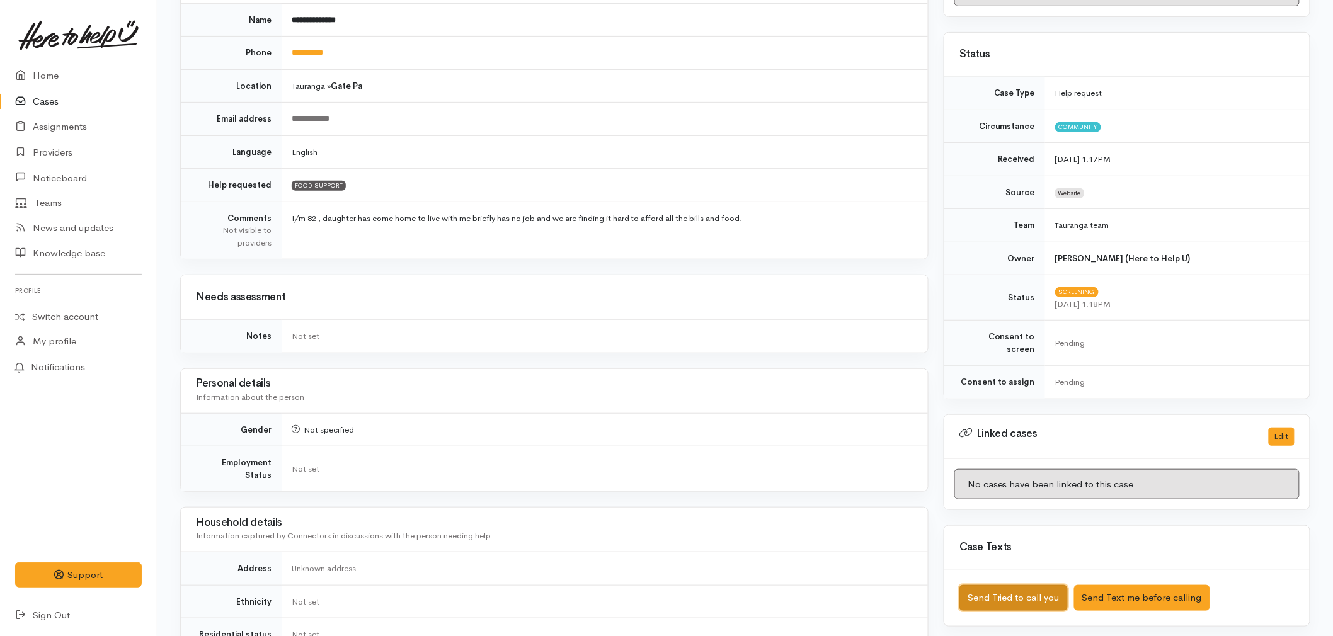
click at [1008, 585] on button "Send Tried to call you" at bounding box center [1013, 598] width 108 height 26
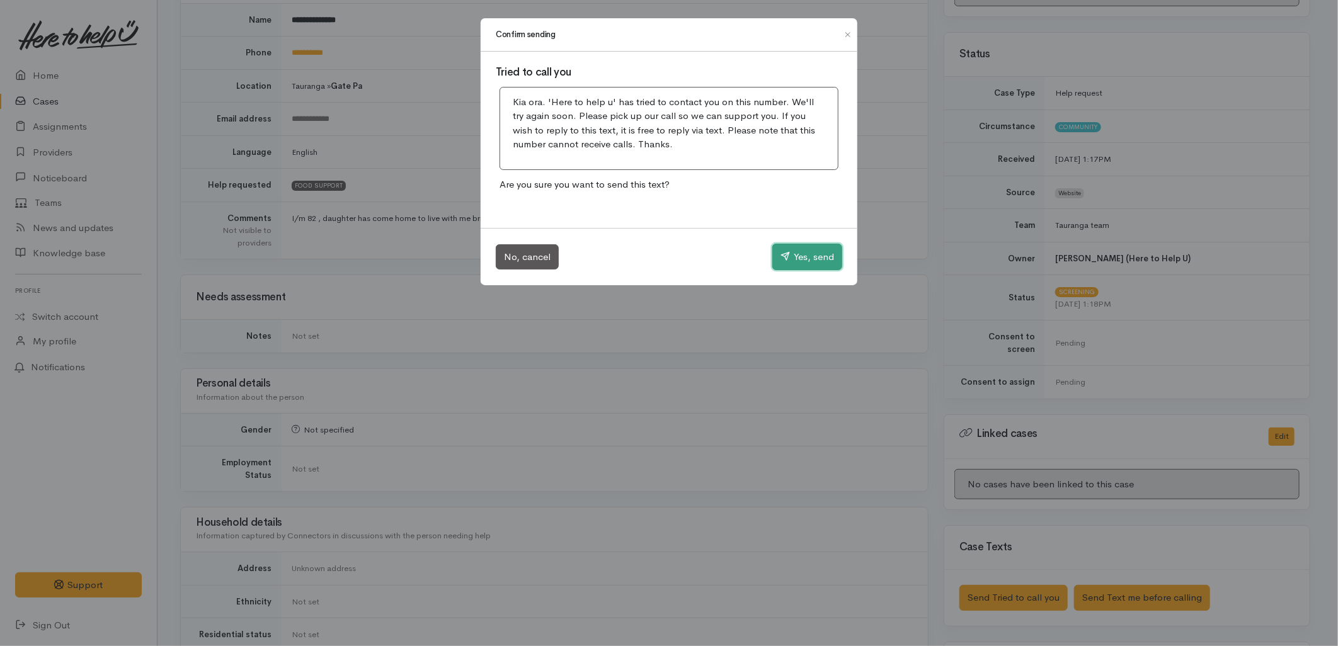
click at [798, 257] on button "Yes, send" at bounding box center [807, 257] width 70 height 26
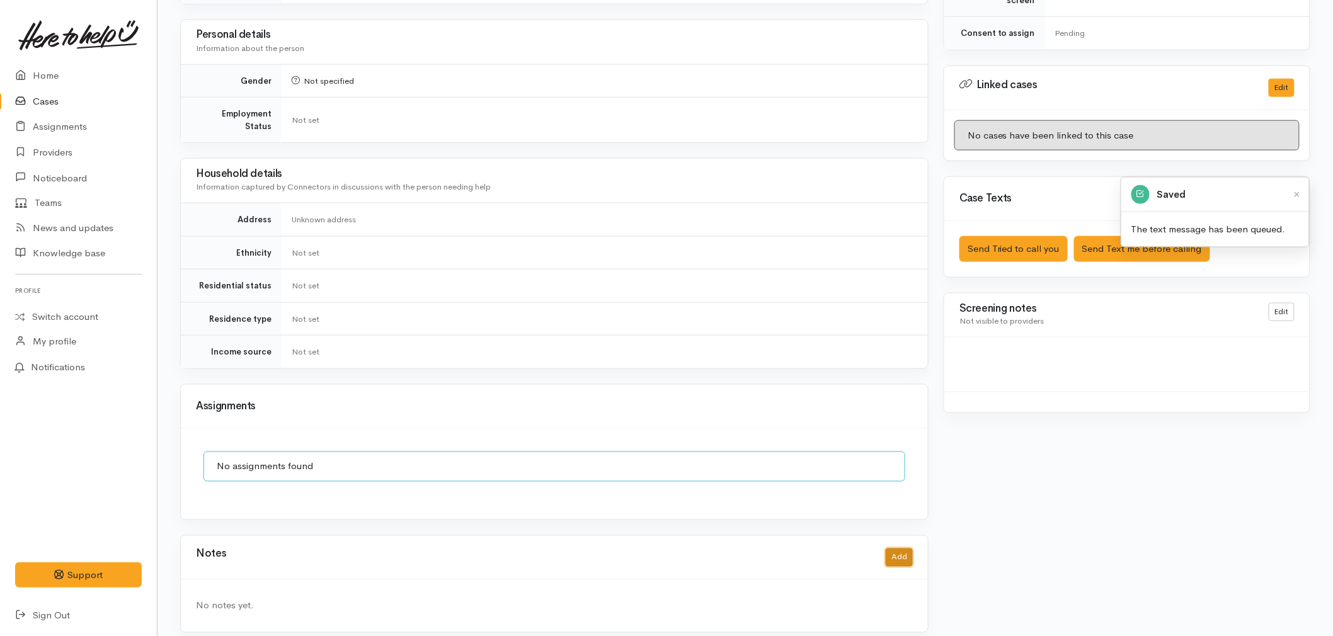
click at [893, 549] on button "Add" at bounding box center [898, 558] width 27 height 18
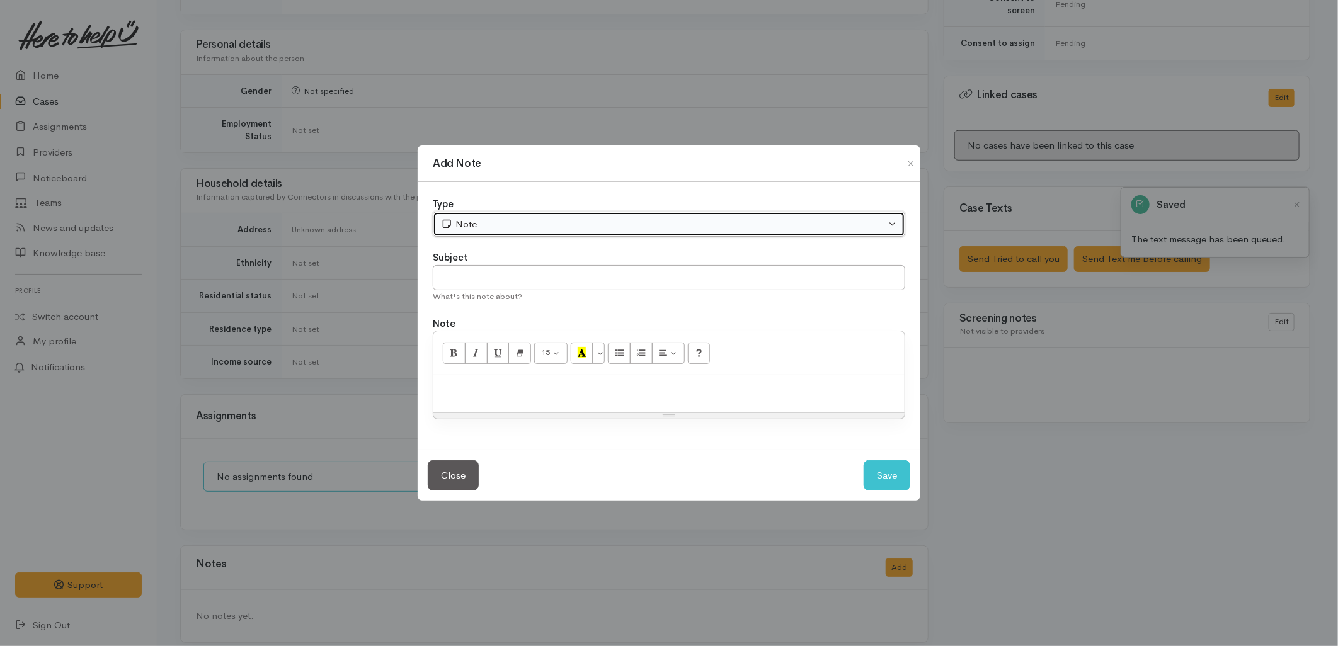
click at [487, 222] on div "Note" at bounding box center [663, 224] width 445 height 14
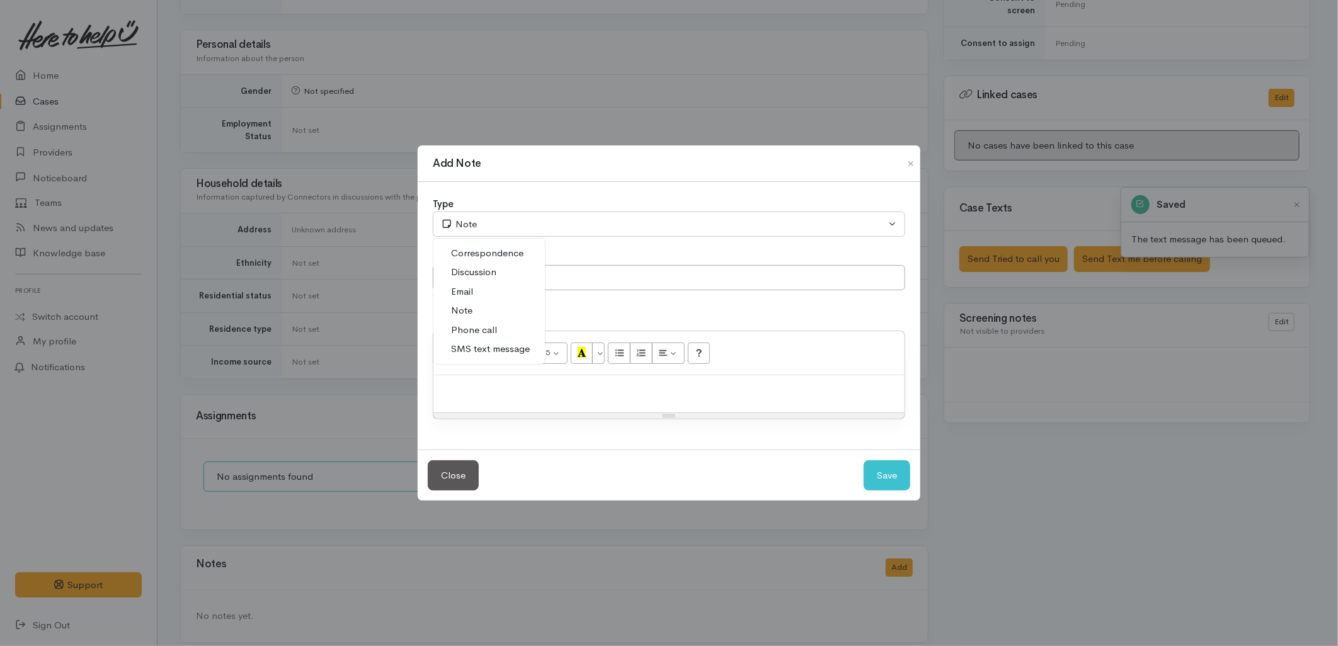
click at [465, 334] on span "Phone call" at bounding box center [474, 330] width 46 height 14
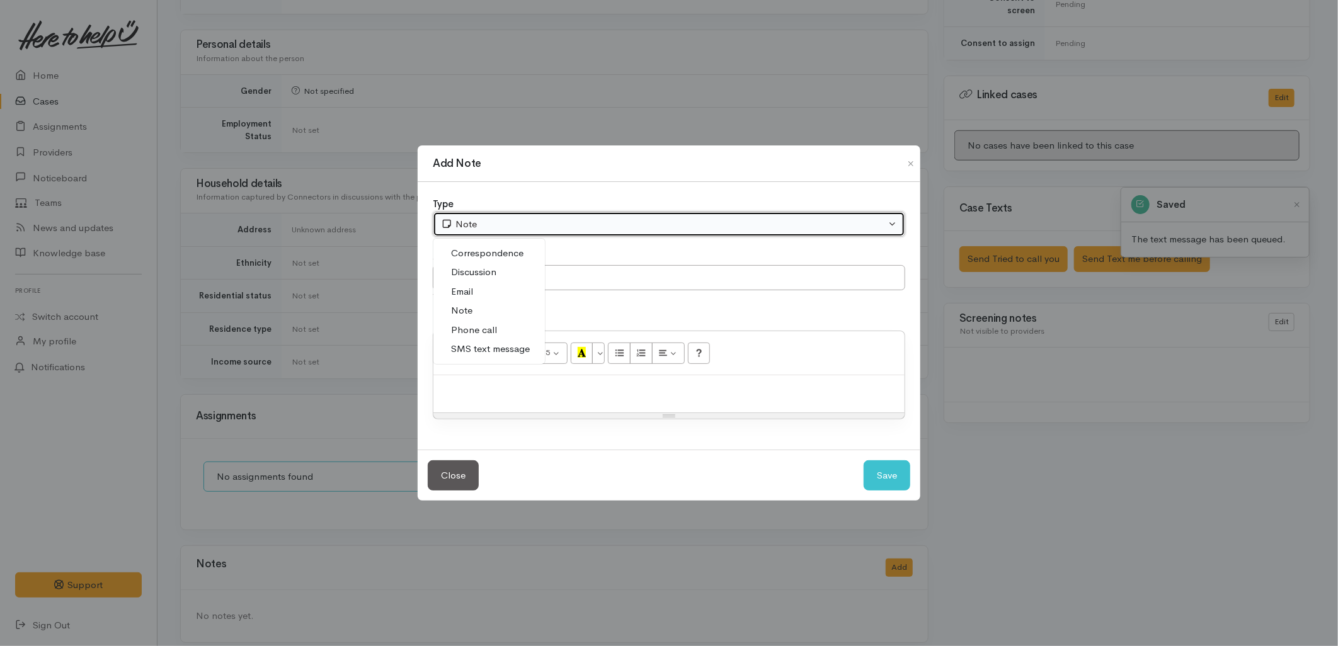
select select "3"
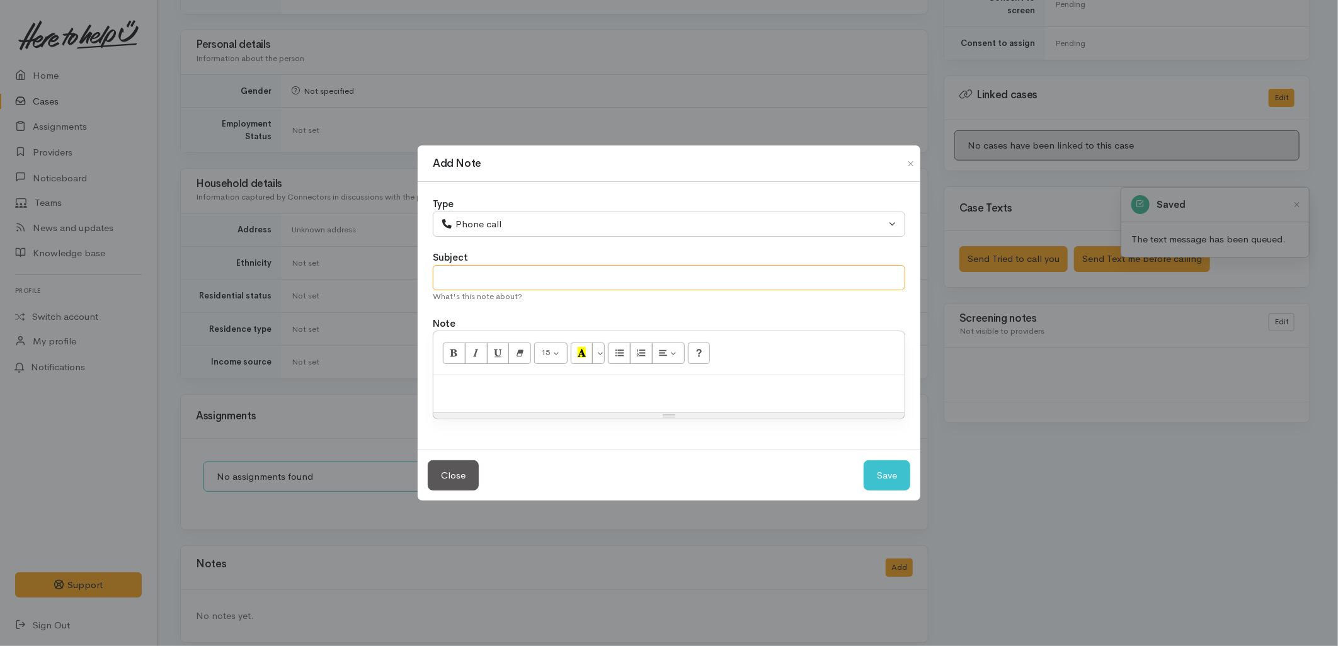
click at [461, 275] on input "text" at bounding box center [669, 278] width 472 height 26
type input "Attempted to Contact"
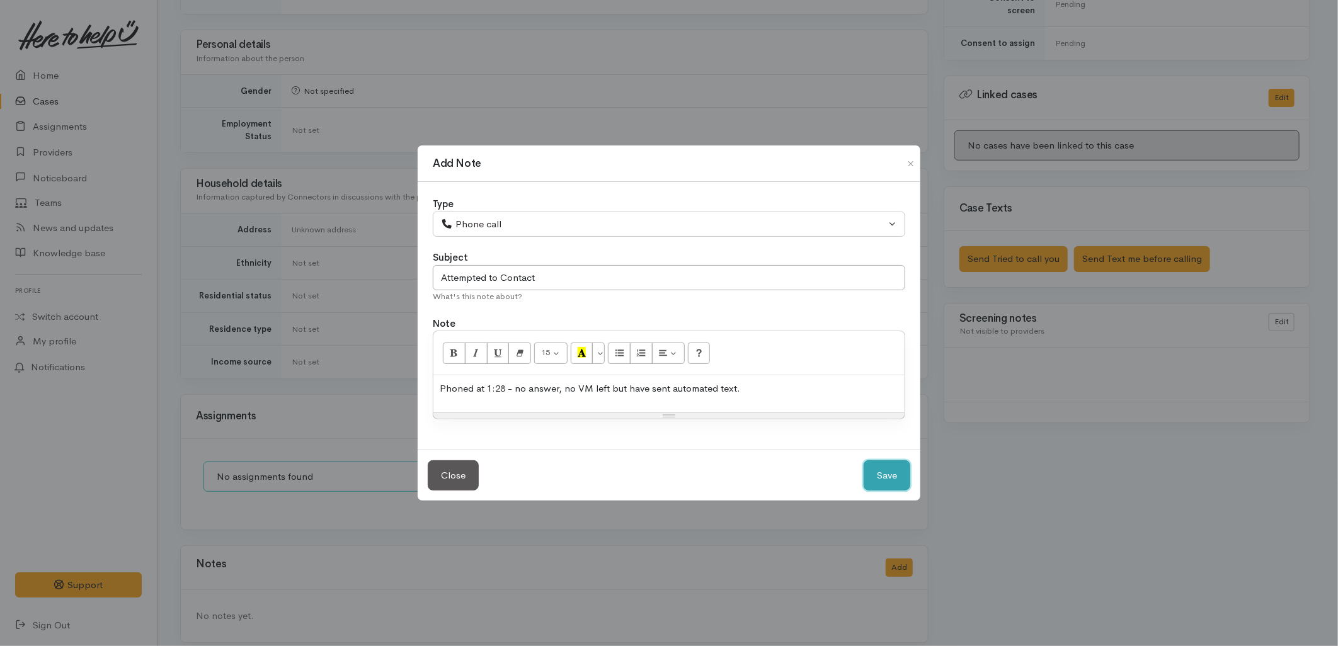
click at [886, 480] on button "Save" at bounding box center [886, 475] width 47 height 31
select select "1"
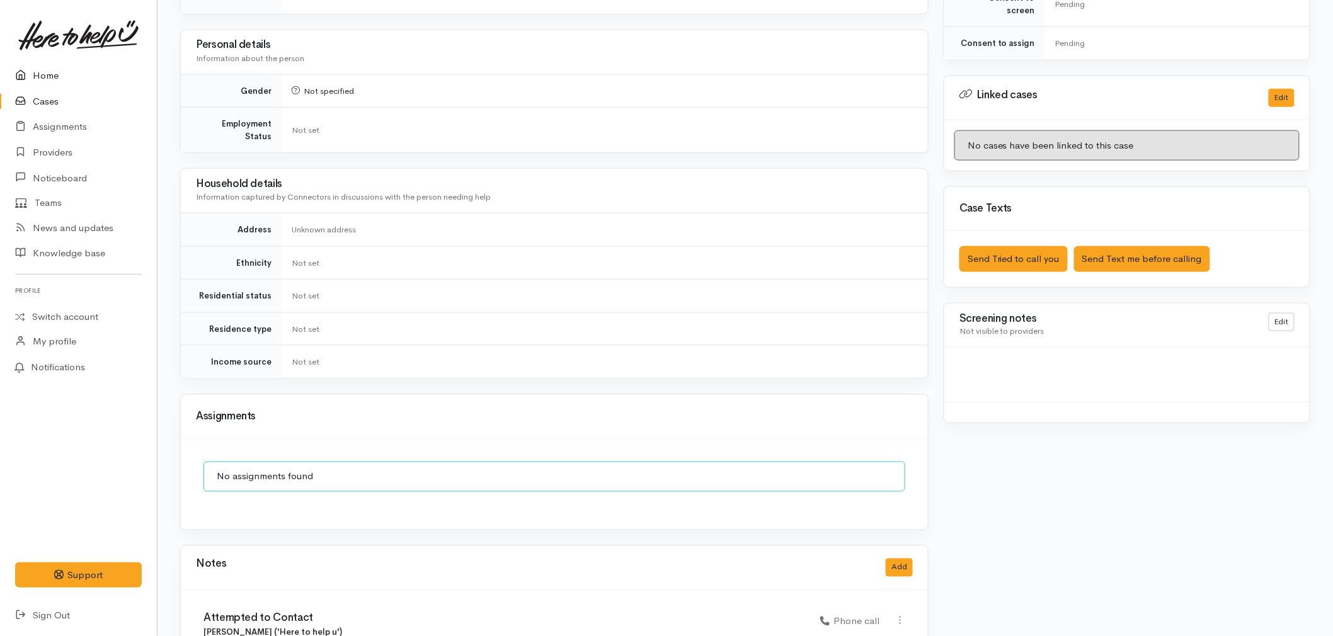
click at [39, 74] on link "Home" at bounding box center [78, 76] width 157 height 26
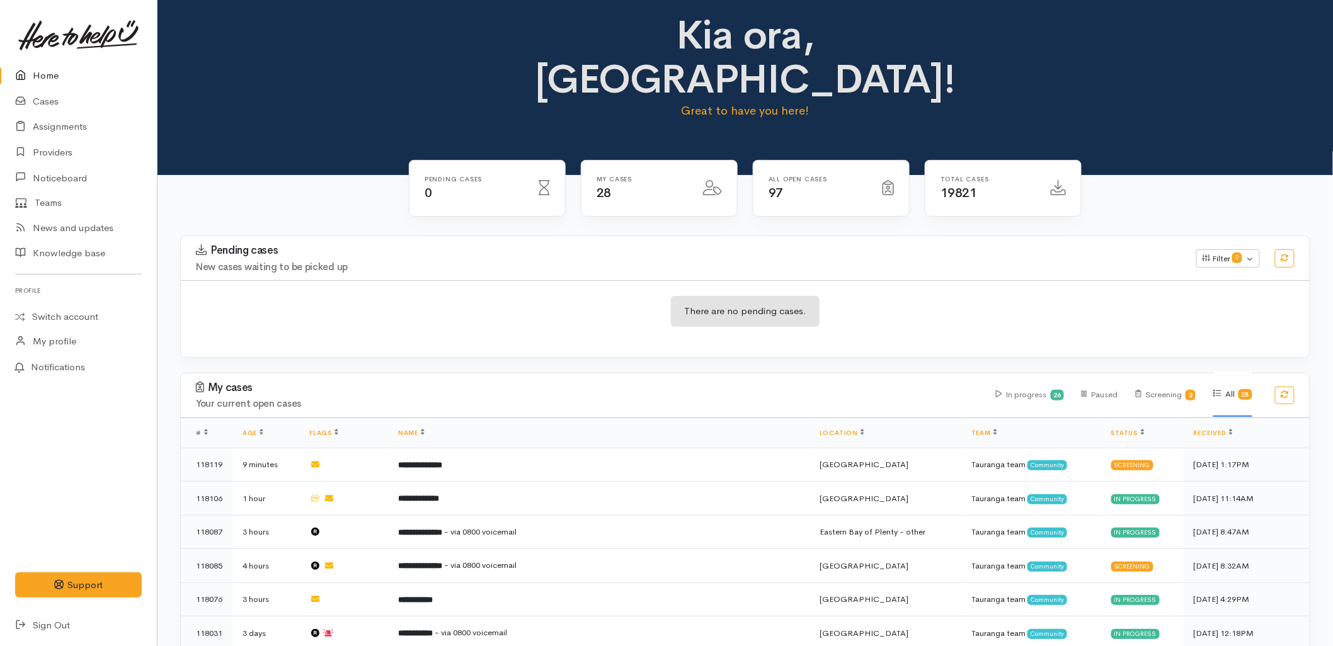
scroll to position [70, 0]
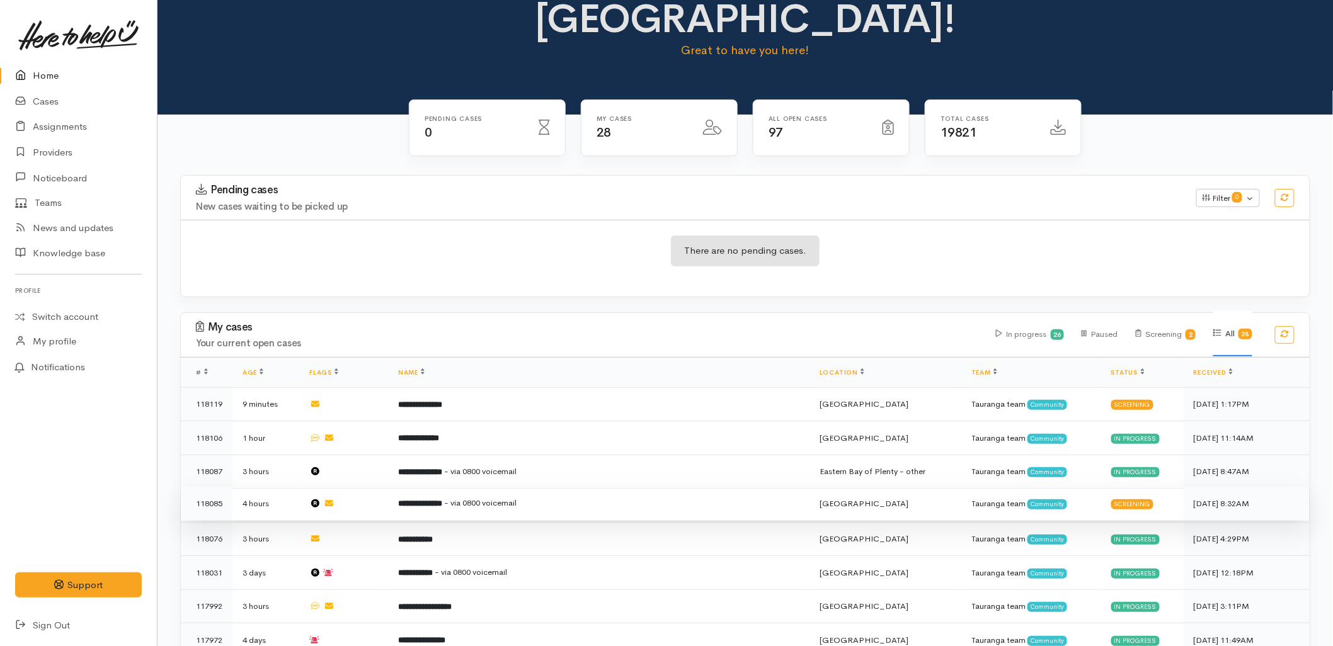
click at [492, 487] on td "**********" at bounding box center [598, 504] width 421 height 34
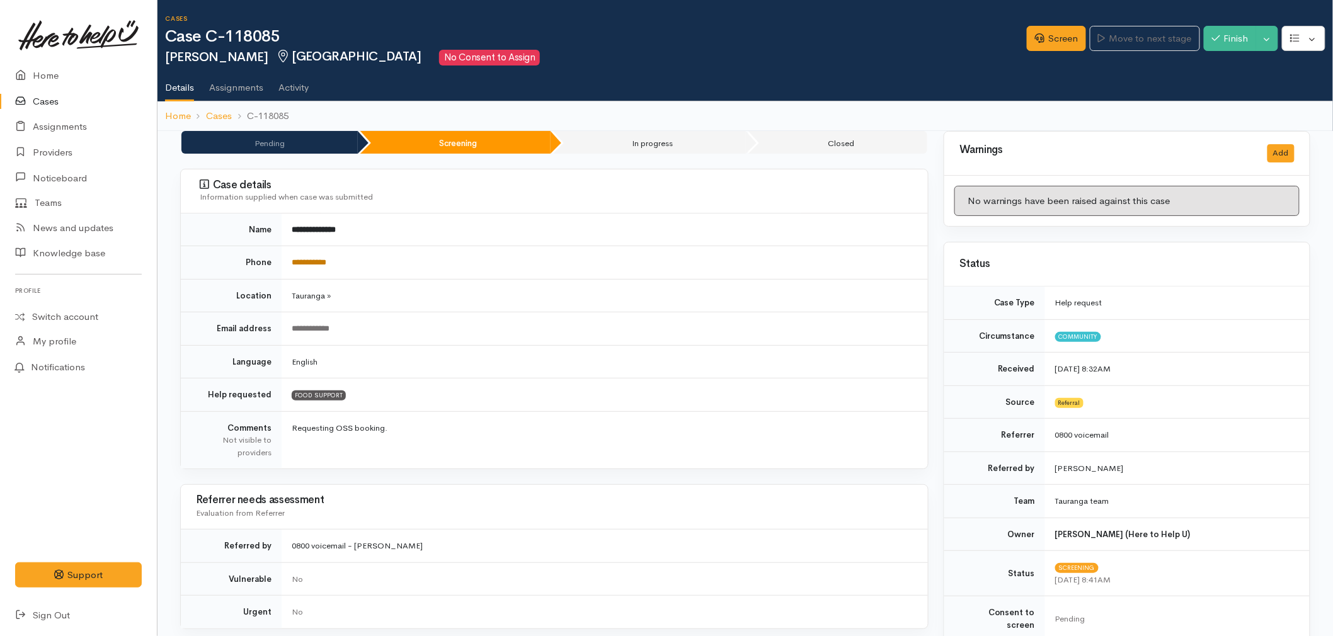
click at [316, 259] on link "**********" at bounding box center [309, 262] width 35 height 8
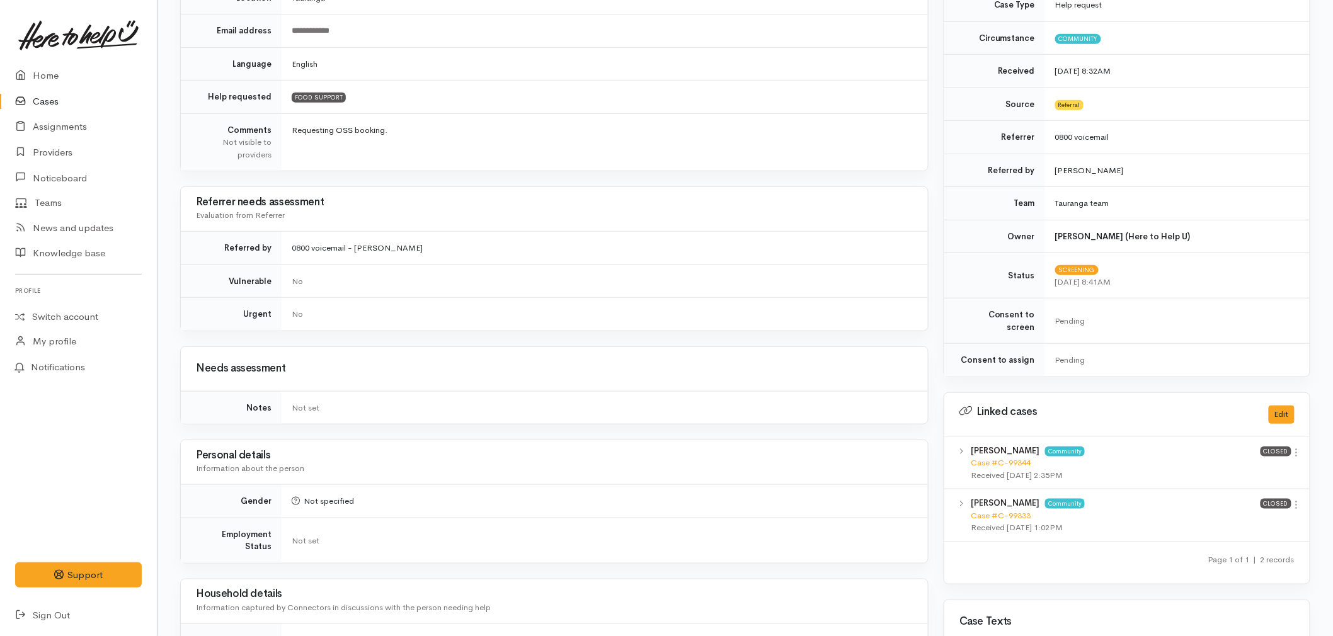
scroll to position [350, 0]
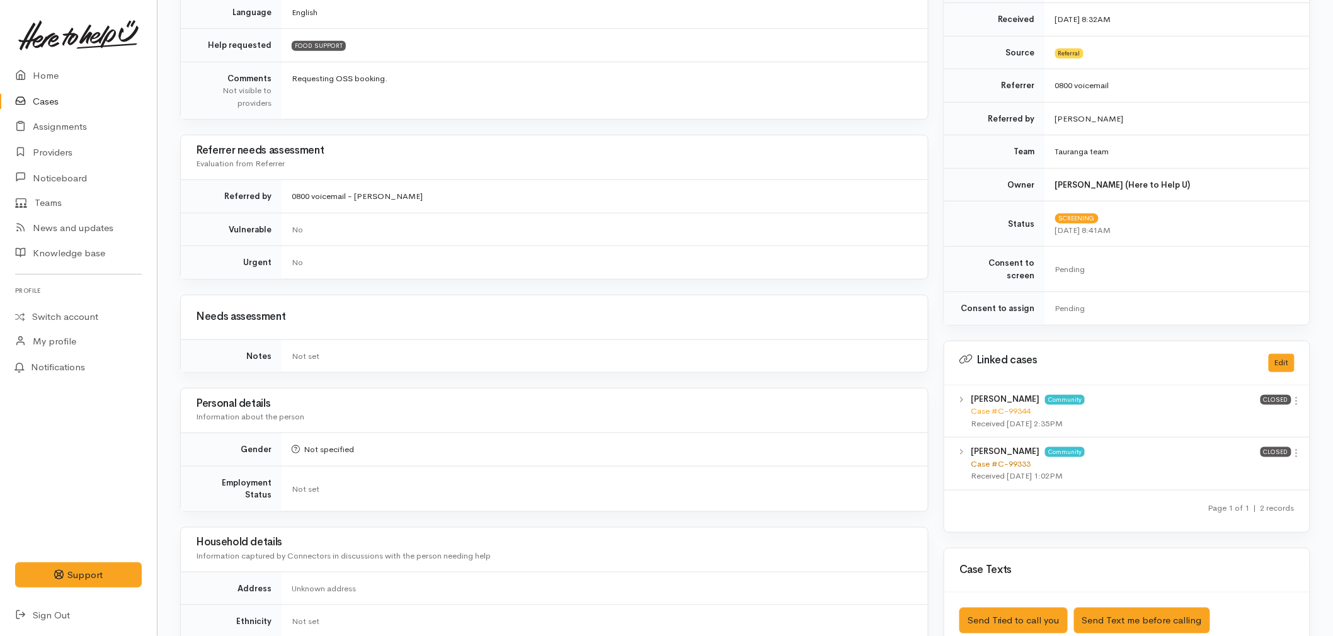
click at [1004, 458] on link "Case #C-99333" at bounding box center [1000, 463] width 60 height 11
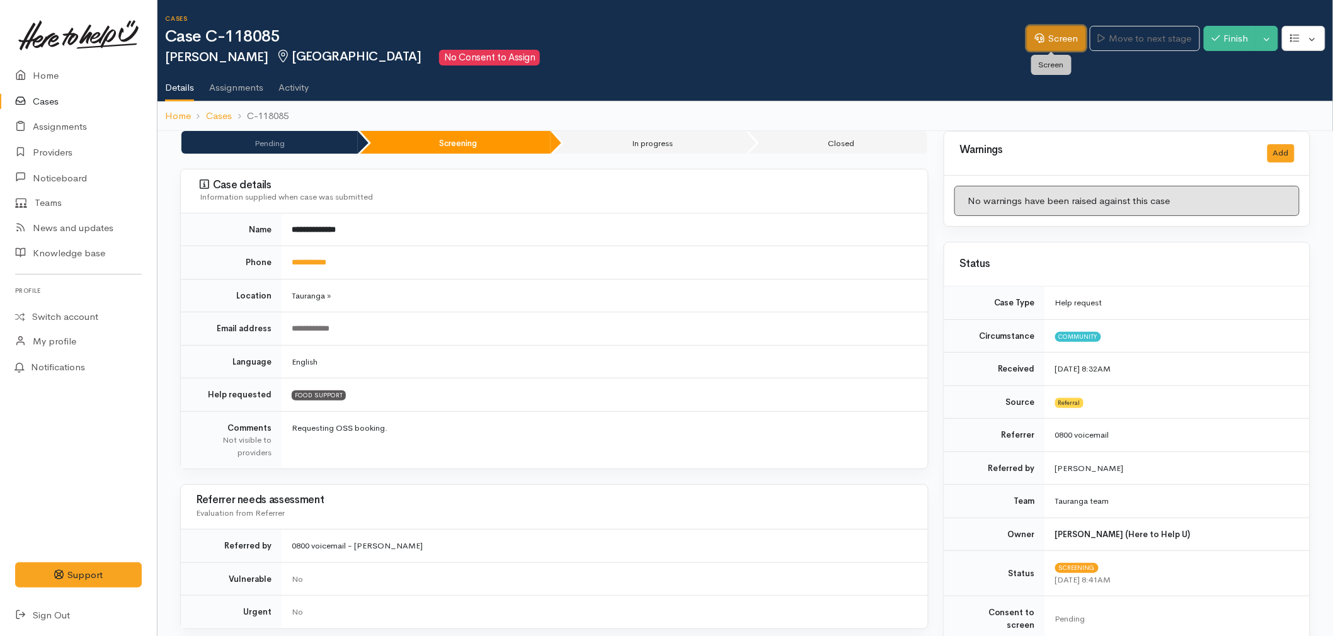
click at [1061, 39] on link "Screen" at bounding box center [1056, 39] width 59 height 26
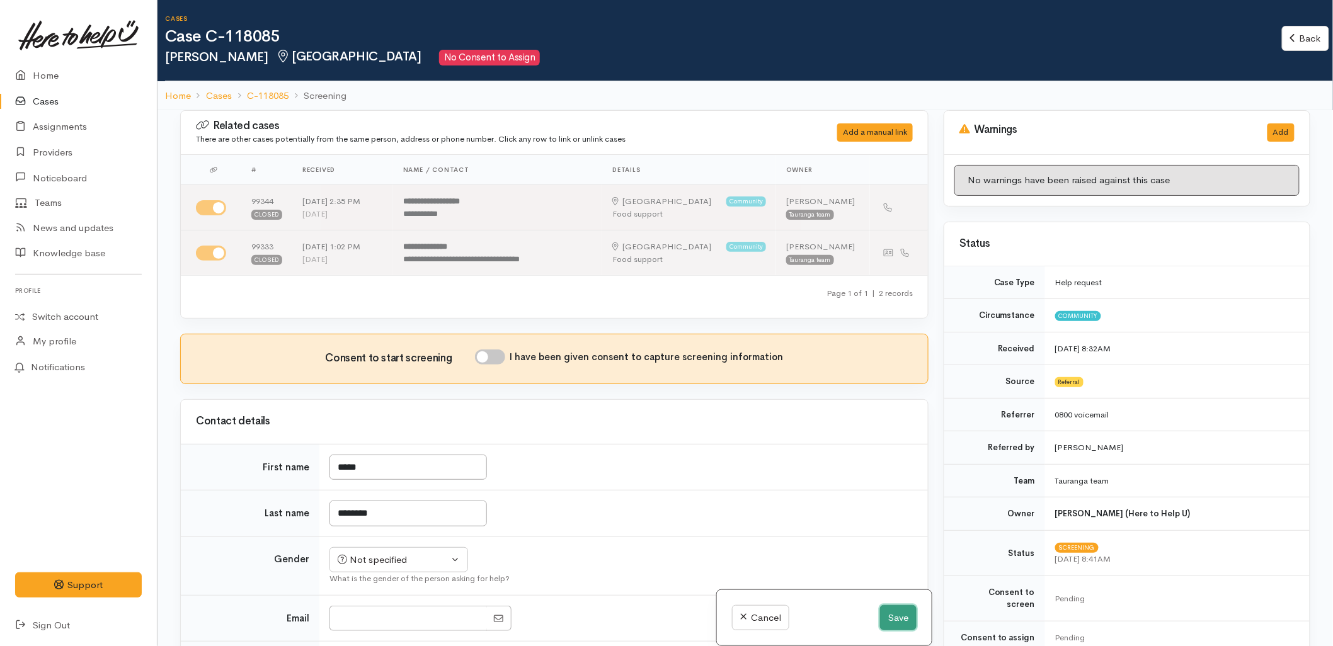
click at [892, 618] on button "Save" at bounding box center [898, 618] width 37 height 26
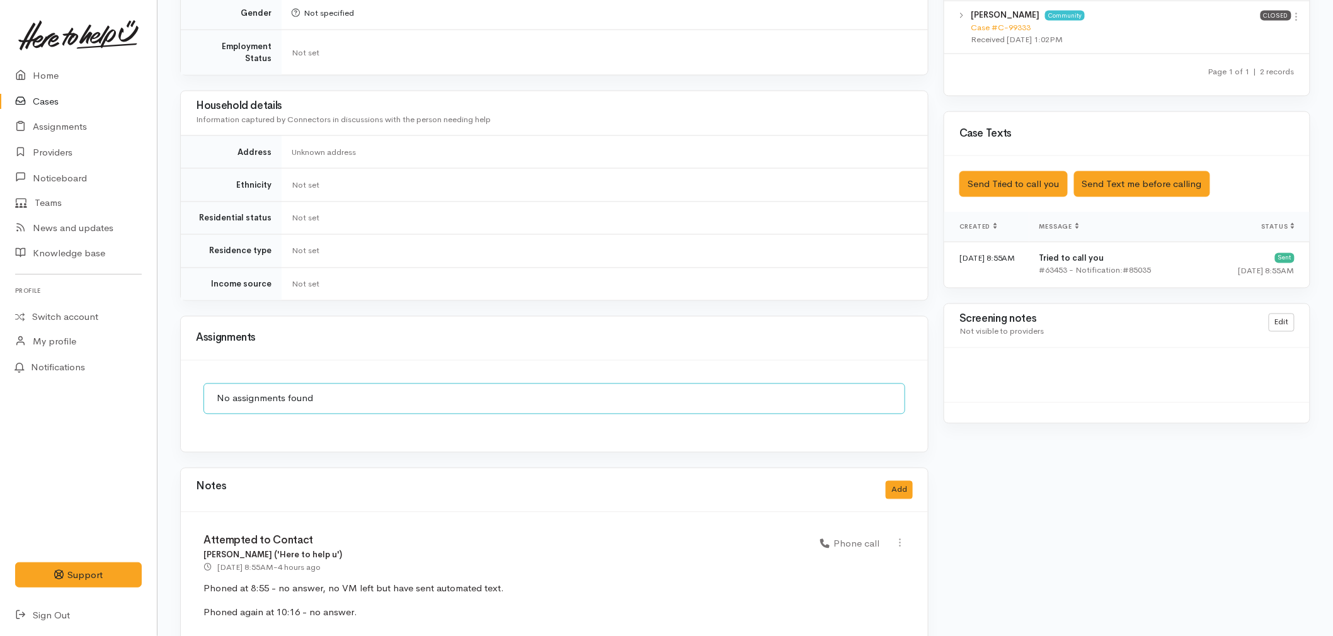
scroll to position [807, 0]
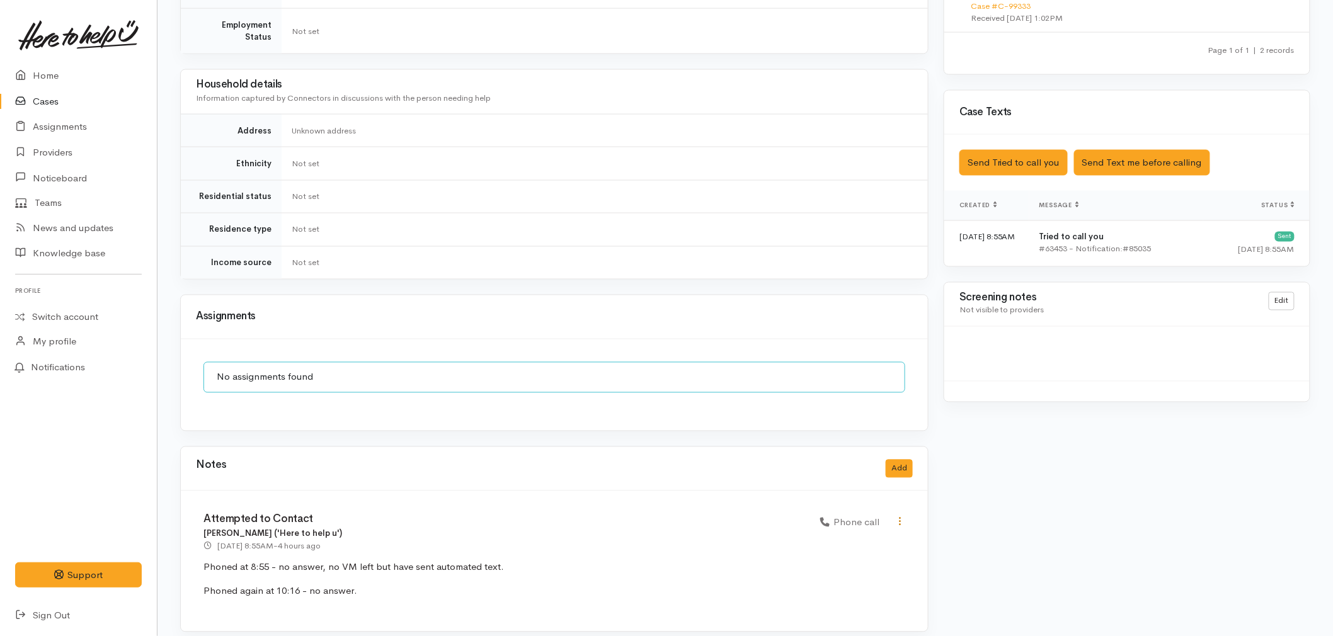
click at [899, 516] on icon at bounding box center [899, 521] width 11 height 11
click at [864, 537] on link "Edit" at bounding box center [855, 547] width 100 height 20
select select "3"
type input "Attempted to Contact"
select select "3"
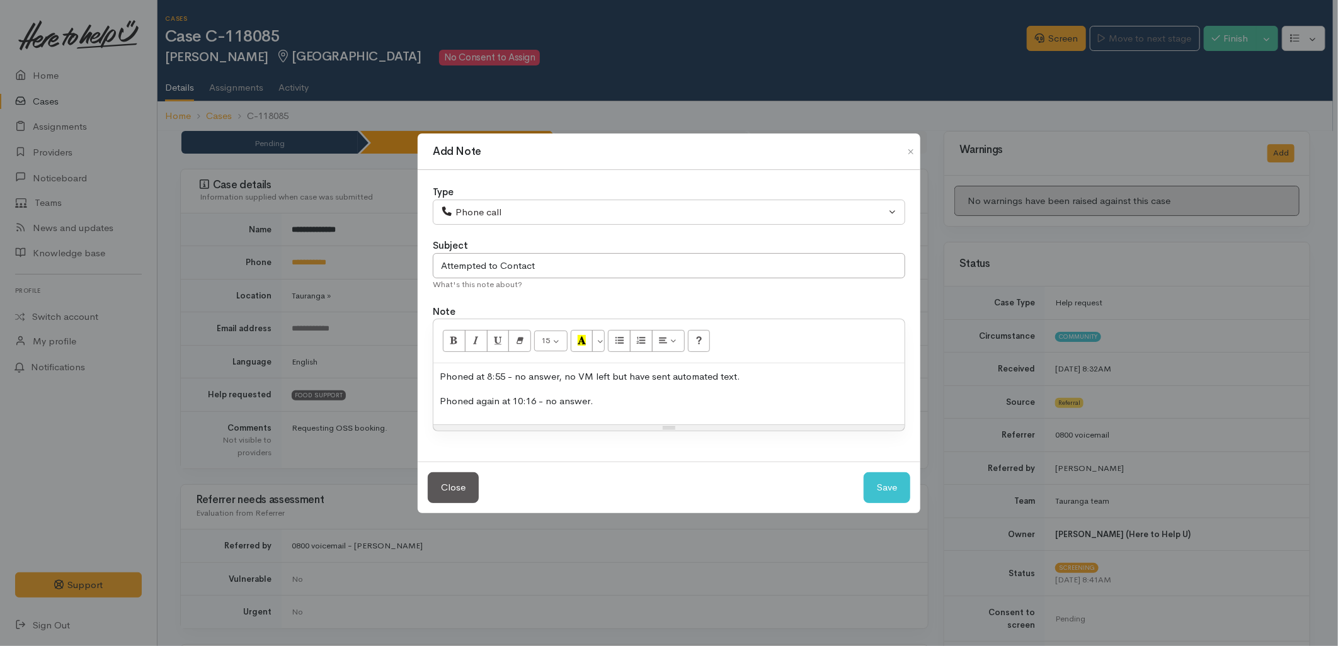
click at [790, 412] on div "Phoned at 8:55 - no answer, no VM left but have sent automated text. Phoned aga…" at bounding box center [668, 393] width 471 height 61
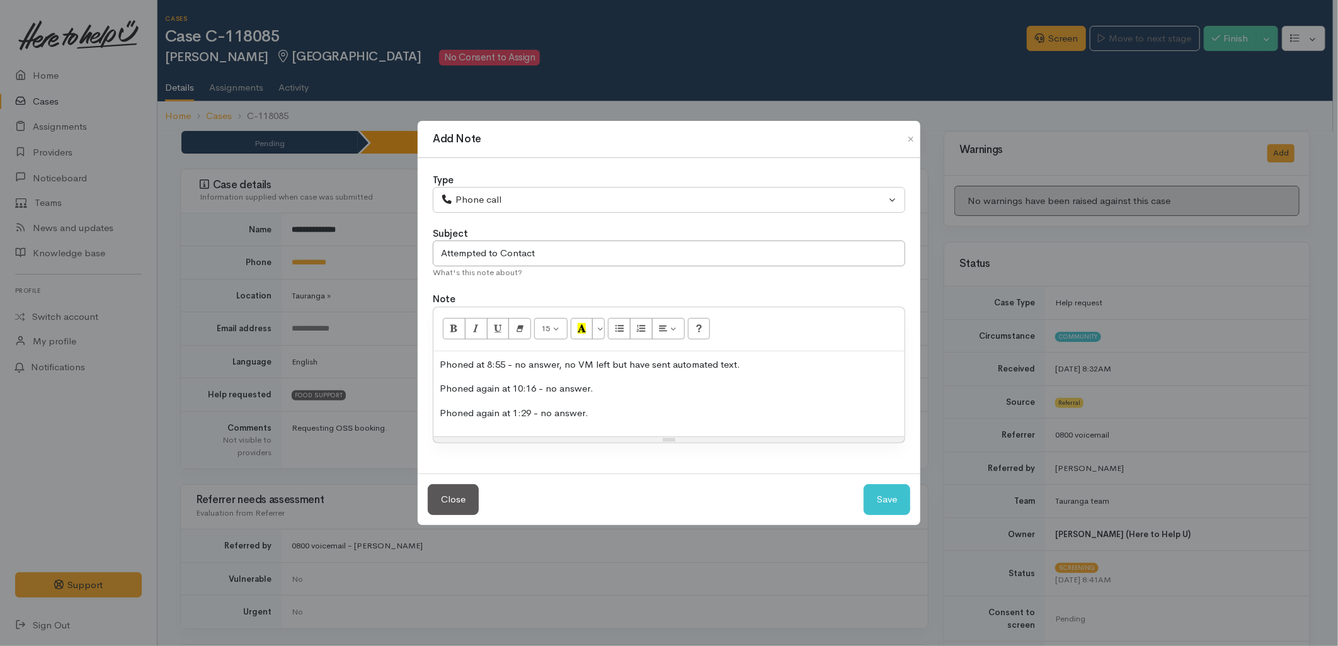
click at [862, 502] on div "Close Save" at bounding box center [669, 500] width 503 height 52
click at [870, 501] on button "Save" at bounding box center [886, 499] width 47 height 31
select select "1"
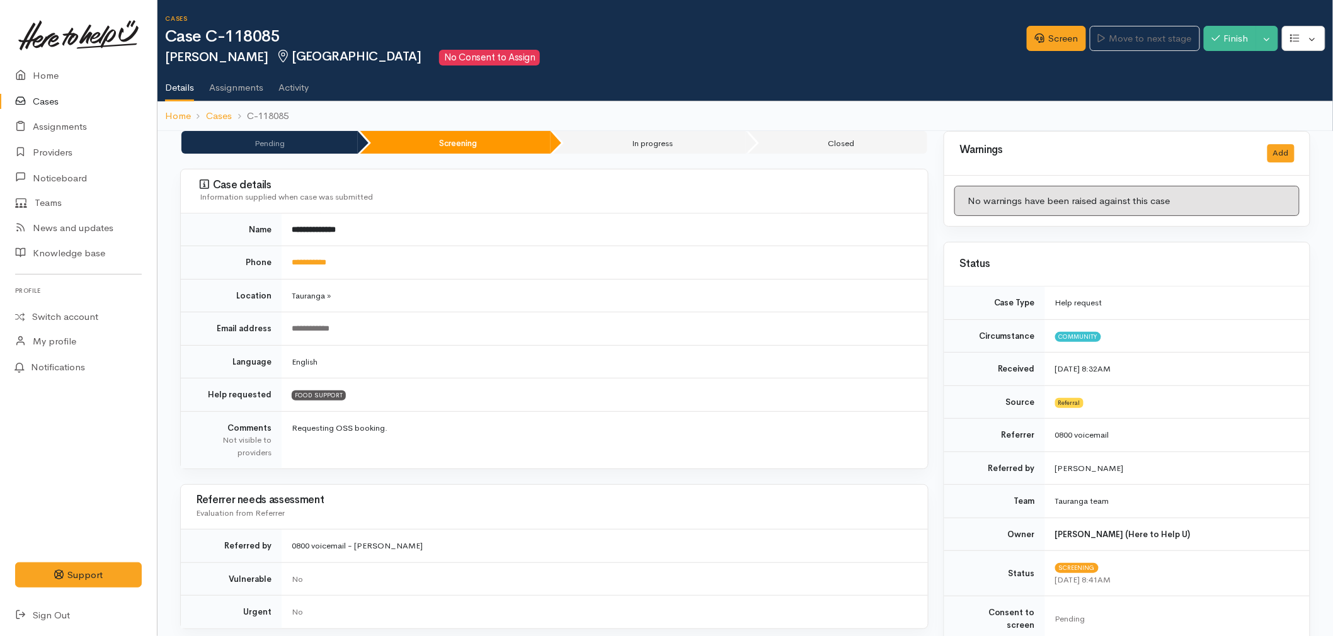
click at [55, 97] on link "Cases" at bounding box center [78, 102] width 157 height 26
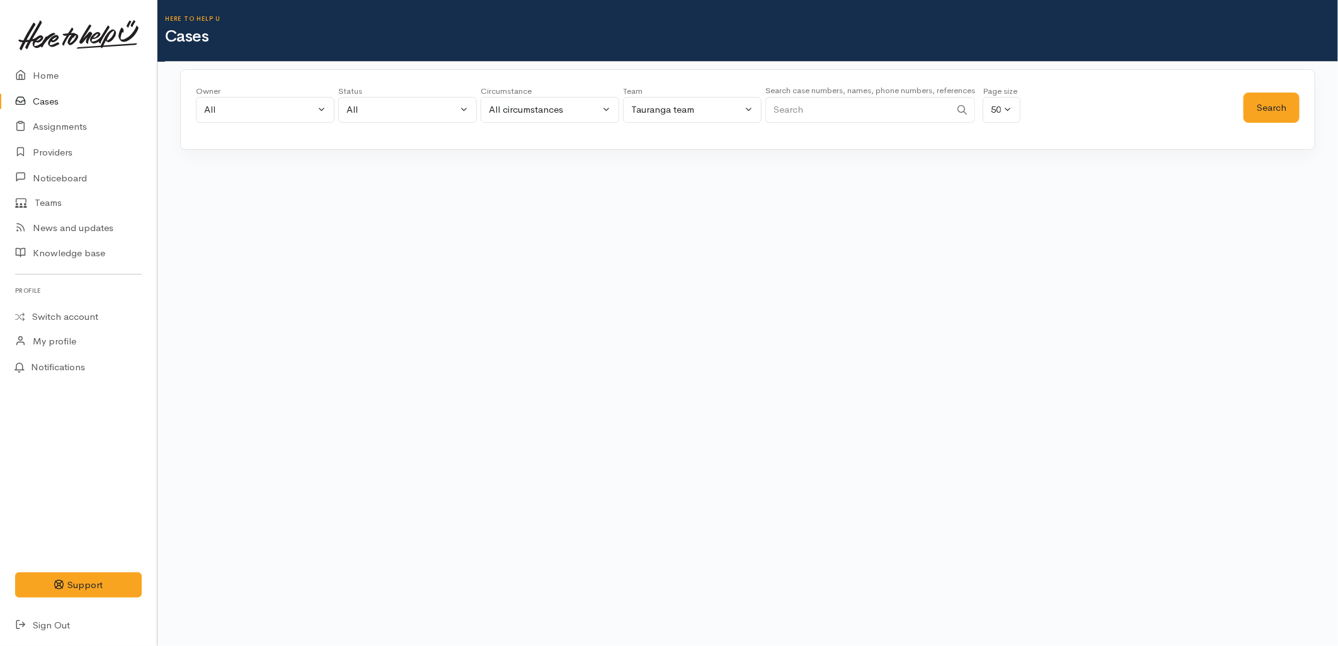
click at [879, 101] on input "Search" at bounding box center [857, 110] width 185 height 26
paste input "220663142"
click at [1252, 107] on button "Search" at bounding box center [1271, 108] width 56 height 31
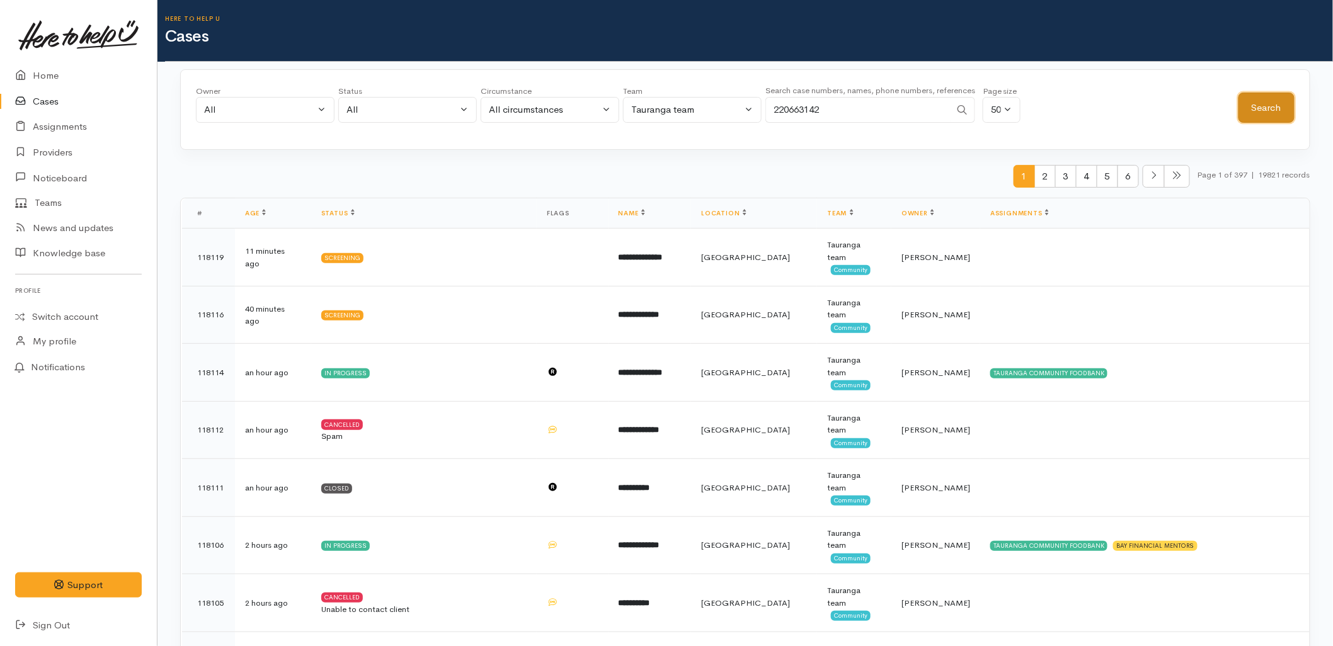
click at [1252, 107] on button "Search" at bounding box center [1266, 108] width 56 height 31
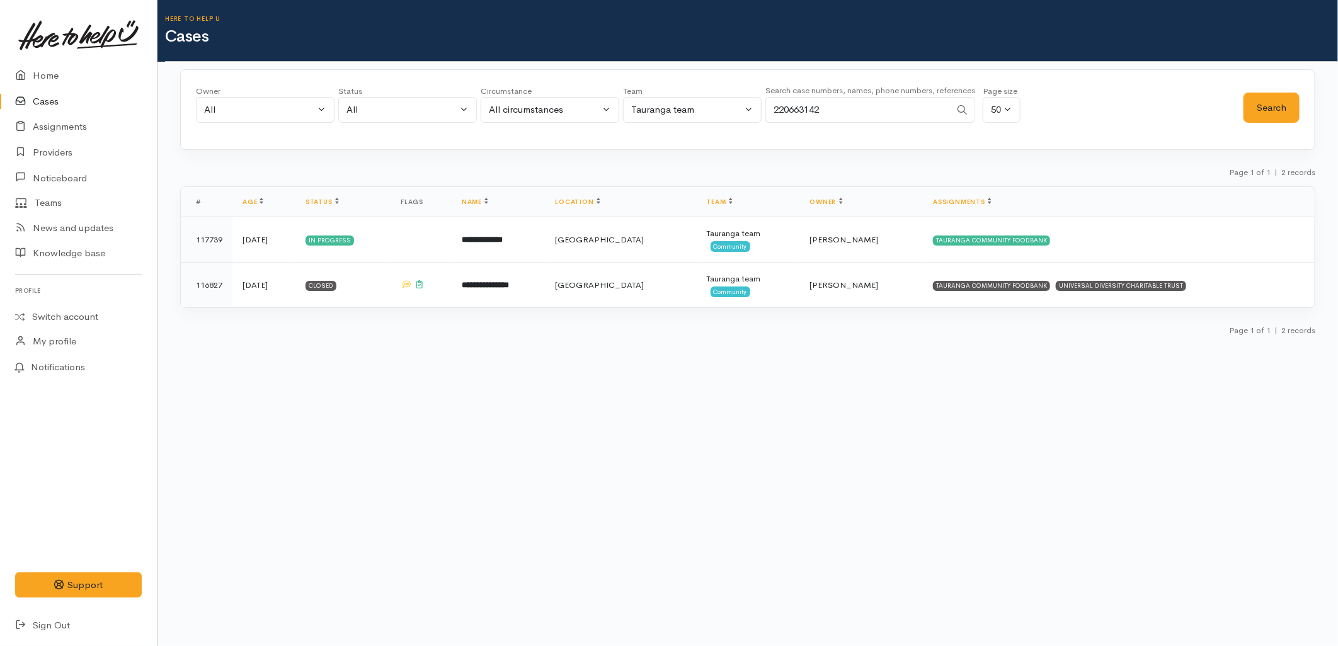
drag, startPoint x: 860, startPoint y: 111, endPoint x: 584, endPoint y: 110, distance: 275.8
click at [584, 110] on div "Owner All My cases 2Alice1 [PERSON_NAME] ('Here to help u') [PERSON_NAME] ('Her…" at bounding box center [719, 107] width 1047 height 45
paste input "74537801"
type input "274537801"
click at [1263, 110] on button "Search" at bounding box center [1271, 108] width 56 height 31
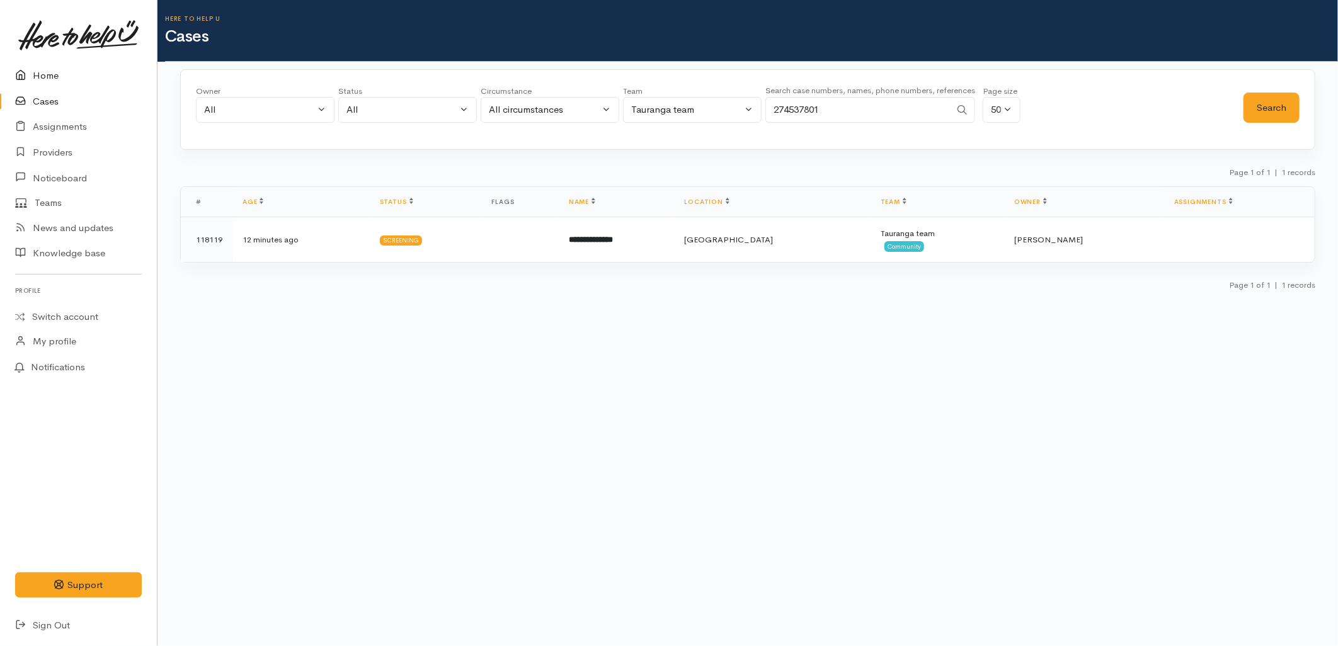
click at [53, 76] on link "Home" at bounding box center [78, 76] width 157 height 26
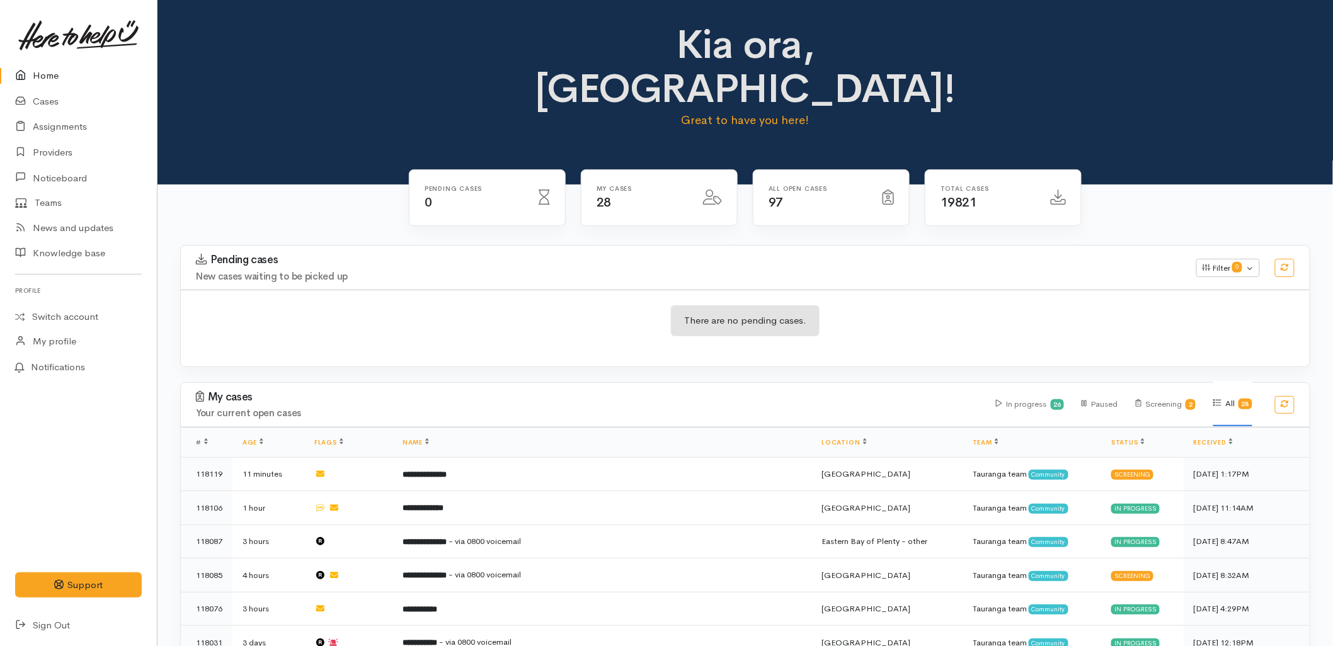
click at [247, 246] on div "Pending cases New cases waiting to be picked up Filter 0 Filters Clear filters …" at bounding box center [745, 268] width 1144 height 44
click at [543, 309] on div "There are no pending cases." at bounding box center [745, 328] width 1129 height 77
click at [450, 305] on div "There are no pending cases." at bounding box center [745, 328] width 1129 height 46
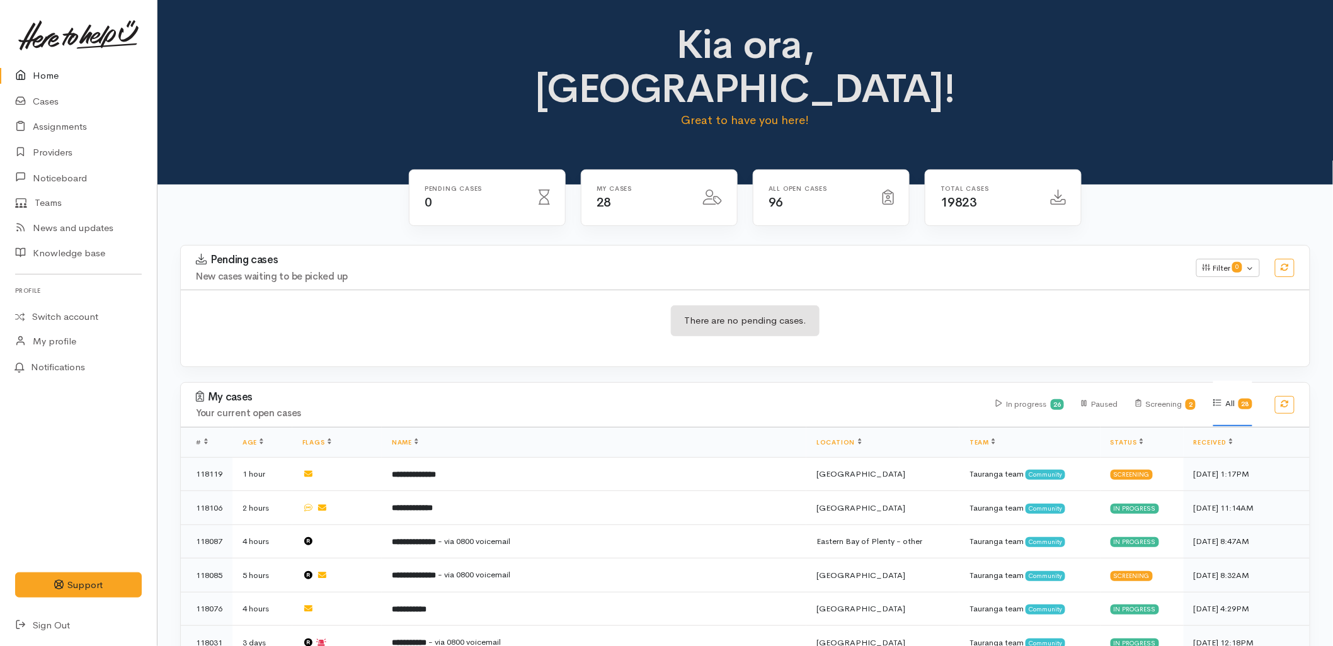
click at [492, 290] on div "There are no pending cases." at bounding box center [745, 328] width 1129 height 77
click at [854, 290] on div "There are no pending cases." at bounding box center [745, 328] width 1129 height 77
click at [903, 305] on div "There are no pending cases." at bounding box center [745, 328] width 1129 height 46
click at [584, 254] on h3 "Pending cases" at bounding box center [688, 260] width 985 height 13
click at [44, 108] on link "Cases" at bounding box center [78, 102] width 157 height 26
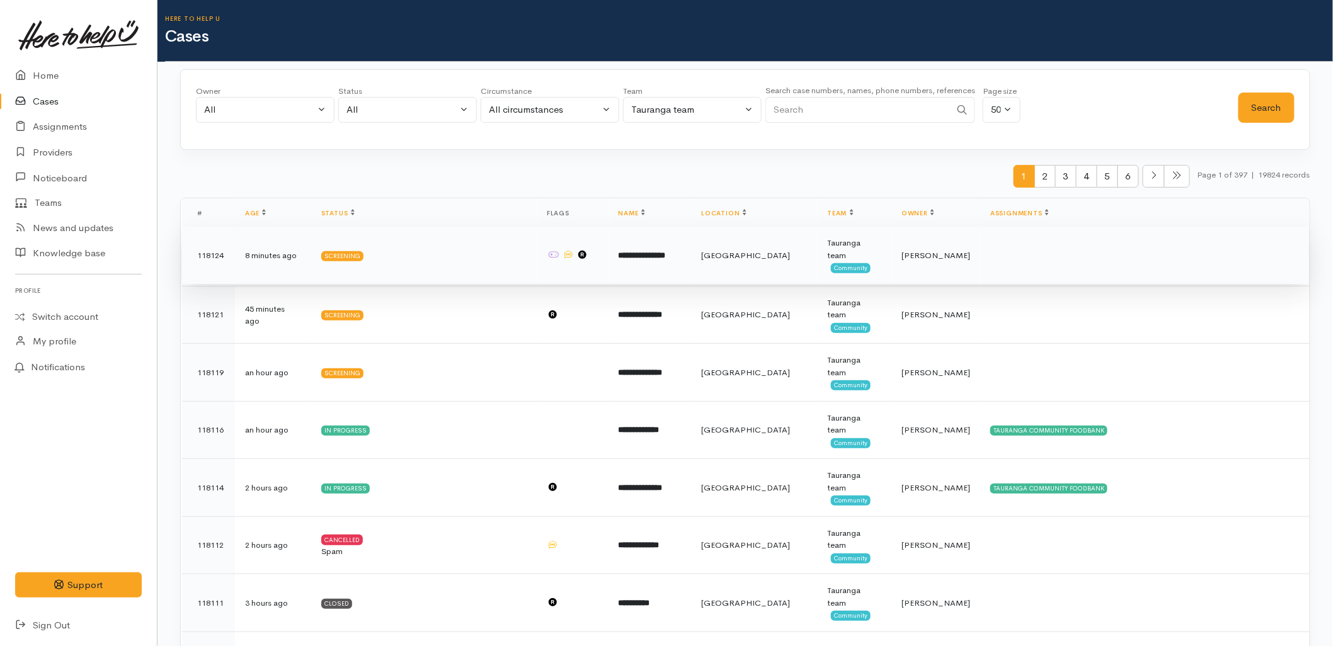
click at [652, 268] on td "**********" at bounding box center [649, 256] width 83 height 58
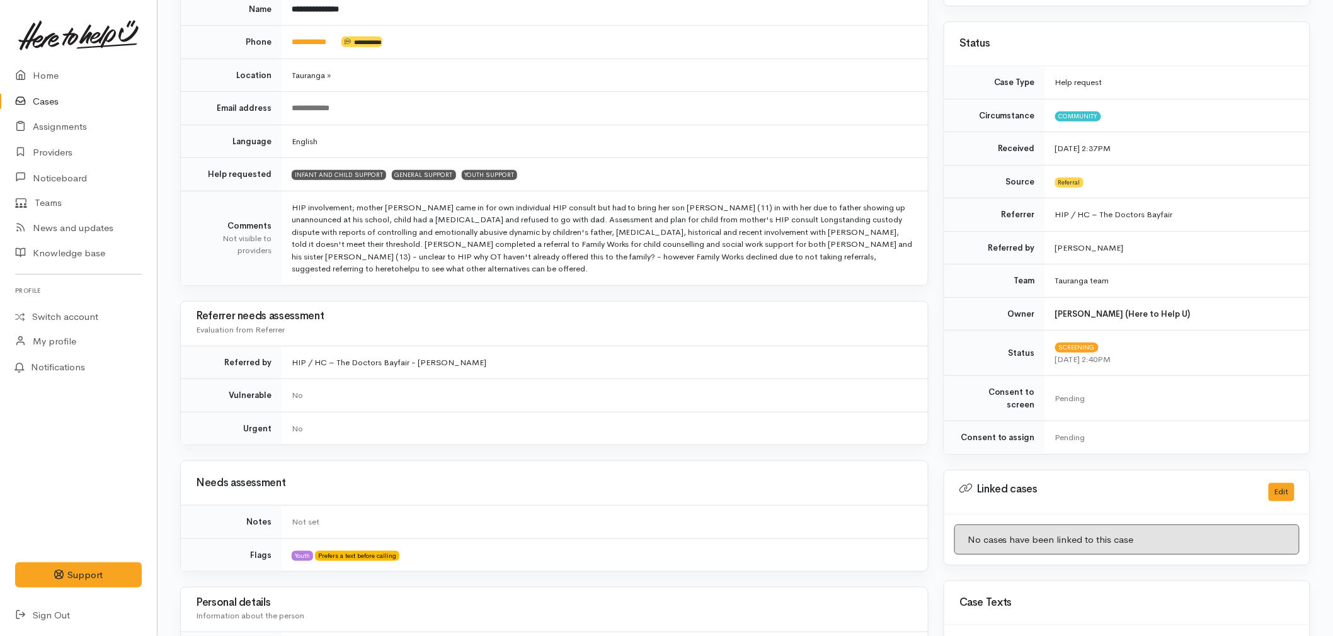
scroll to position [210, 0]
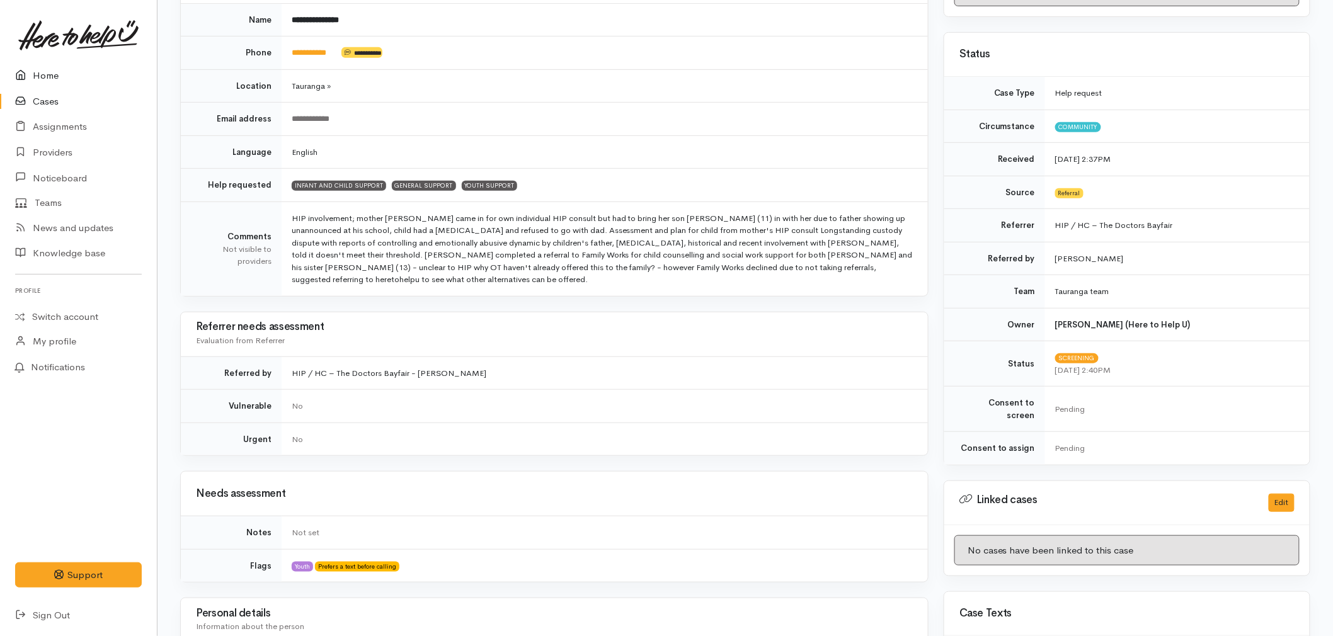
click at [49, 66] on link "Home" at bounding box center [78, 76] width 157 height 26
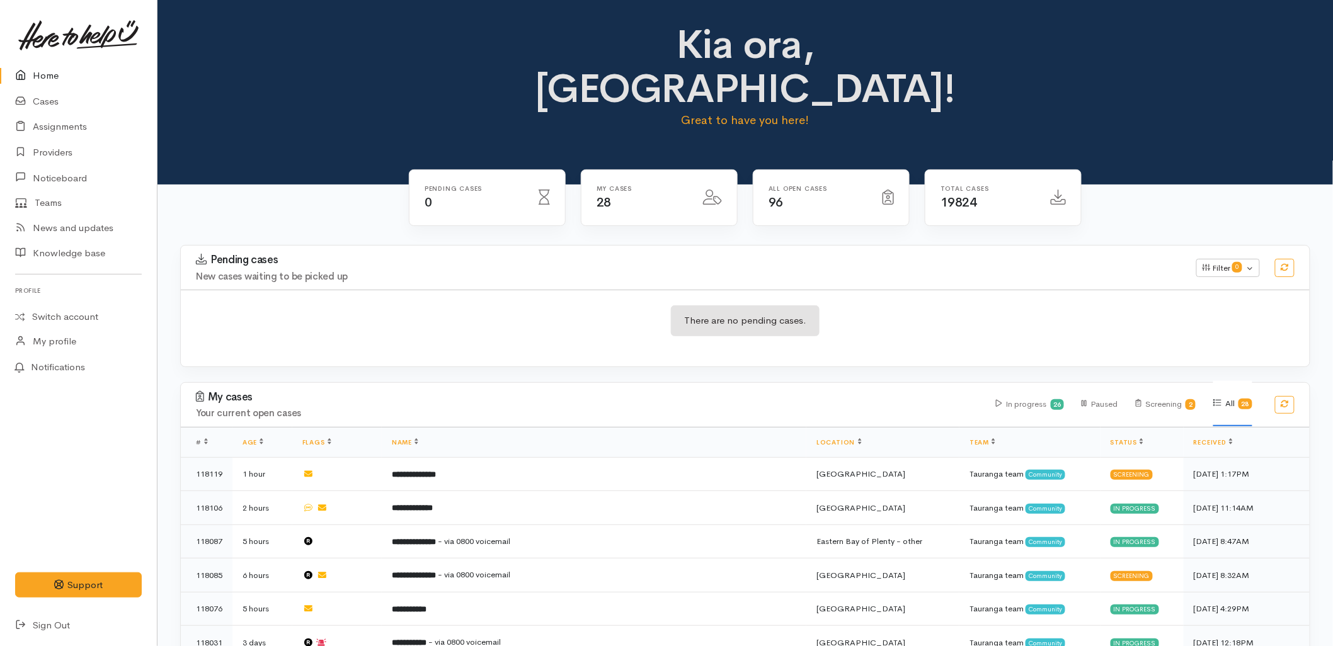
click at [65, 103] on link "Cases" at bounding box center [78, 102] width 157 height 26
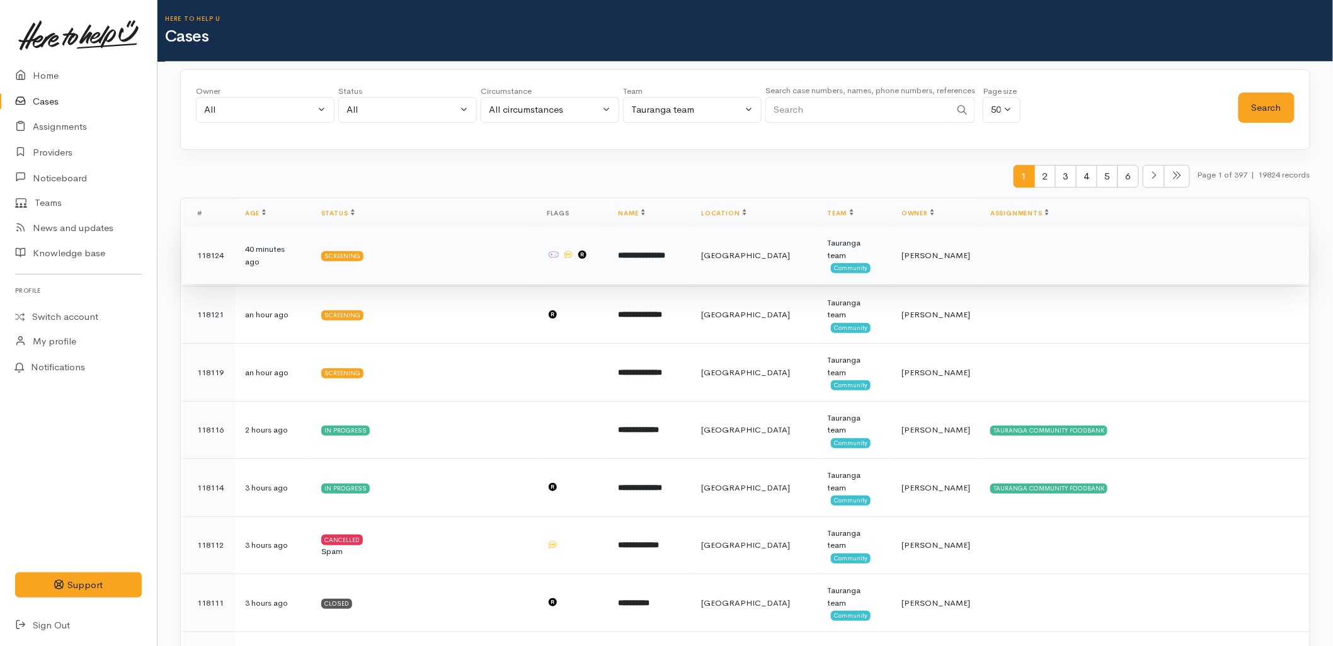
click at [691, 251] on td "**********" at bounding box center [649, 256] width 83 height 58
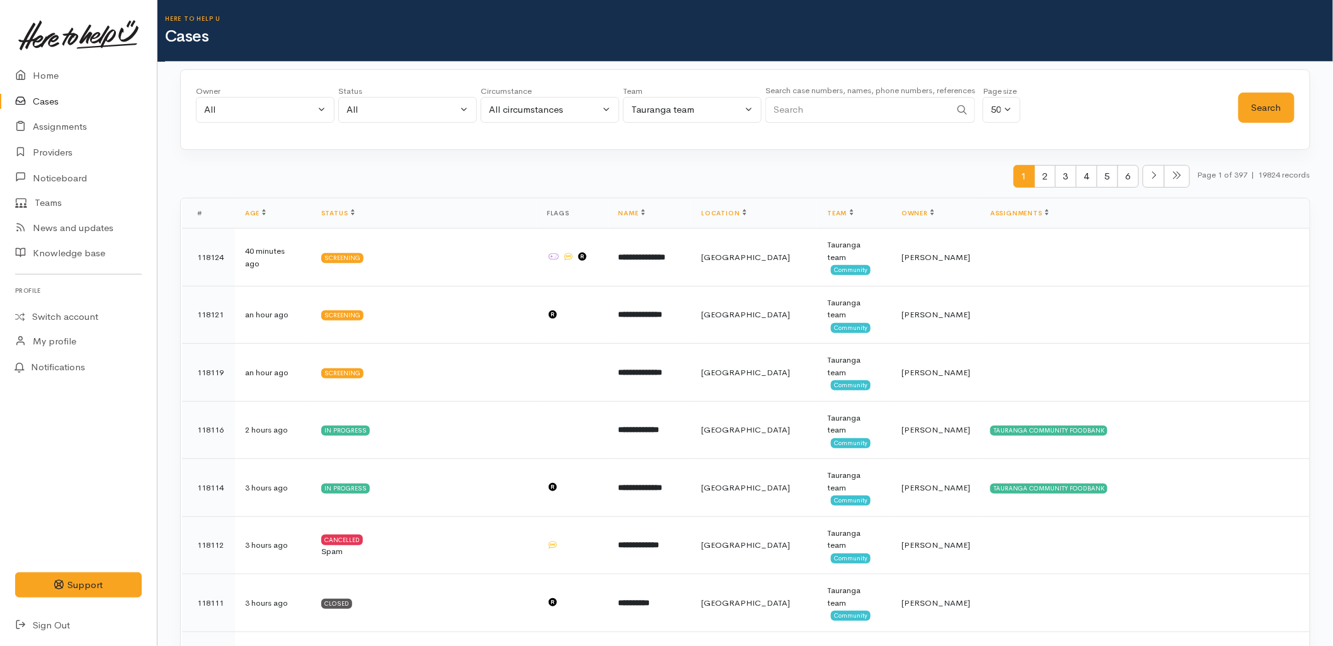
click at [828, 108] on input "Search" at bounding box center [857, 110] width 185 height 26
paste input "223681299"
click at [1289, 108] on button "Search" at bounding box center [1266, 108] width 56 height 31
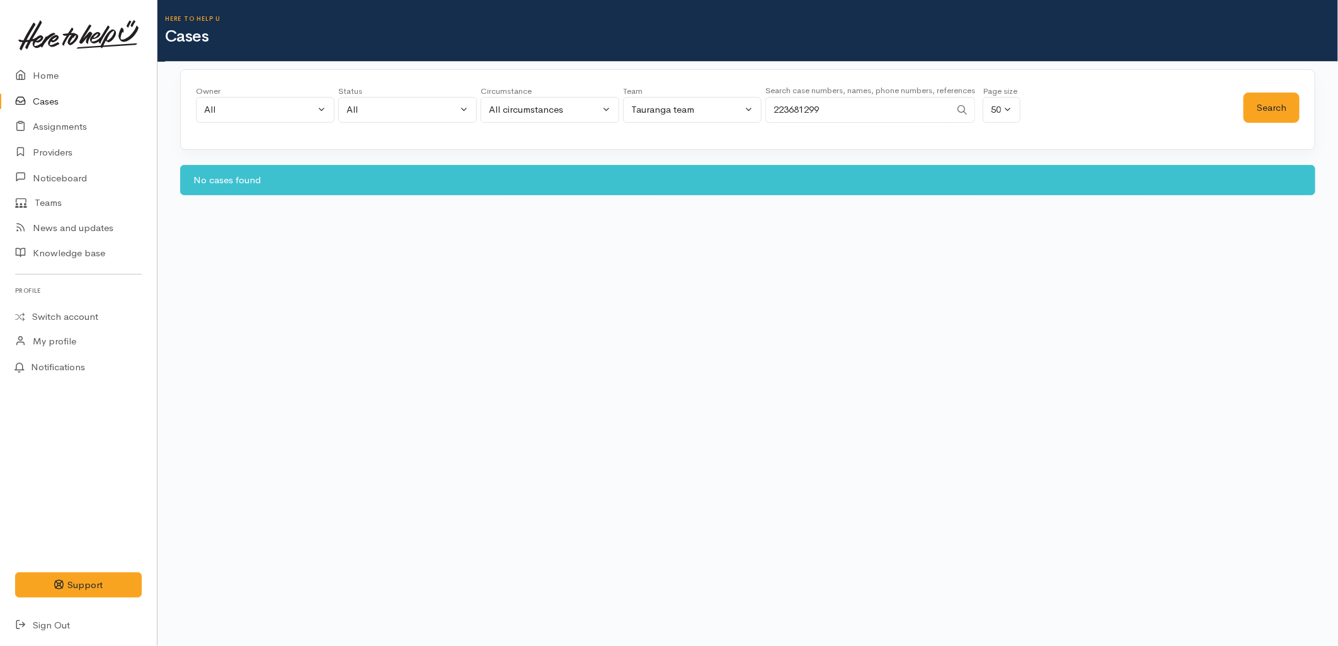
drag, startPoint x: 877, startPoint y: 112, endPoint x: 717, endPoint y: 112, distance: 160.0
click at [717, 112] on div "Owner All My cases 2Alice1 [PERSON_NAME] ('Here to help u') [PERSON_NAME] ('Her…" at bounding box center [719, 107] width 1047 height 45
paste input "040078"
type input "223040078"
click at [1268, 108] on button "Search" at bounding box center [1271, 108] width 56 height 31
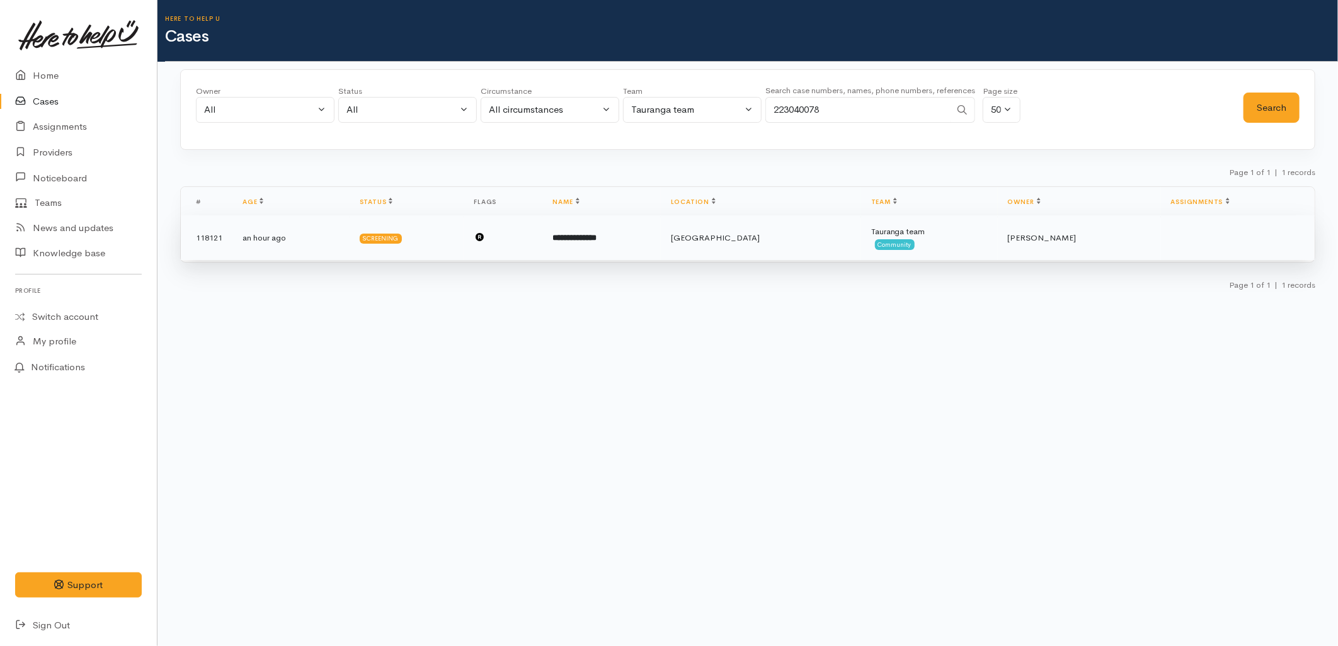
click at [660, 228] on td "**********" at bounding box center [601, 237] width 118 height 45
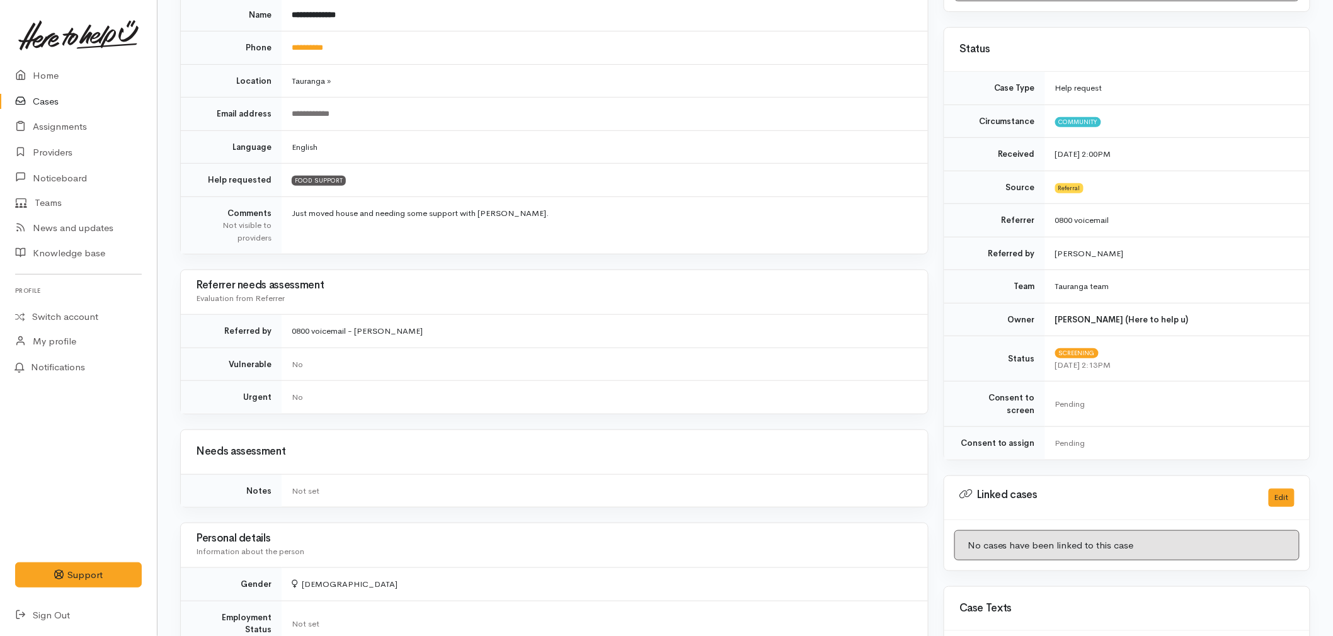
scroll to position [191, 0]
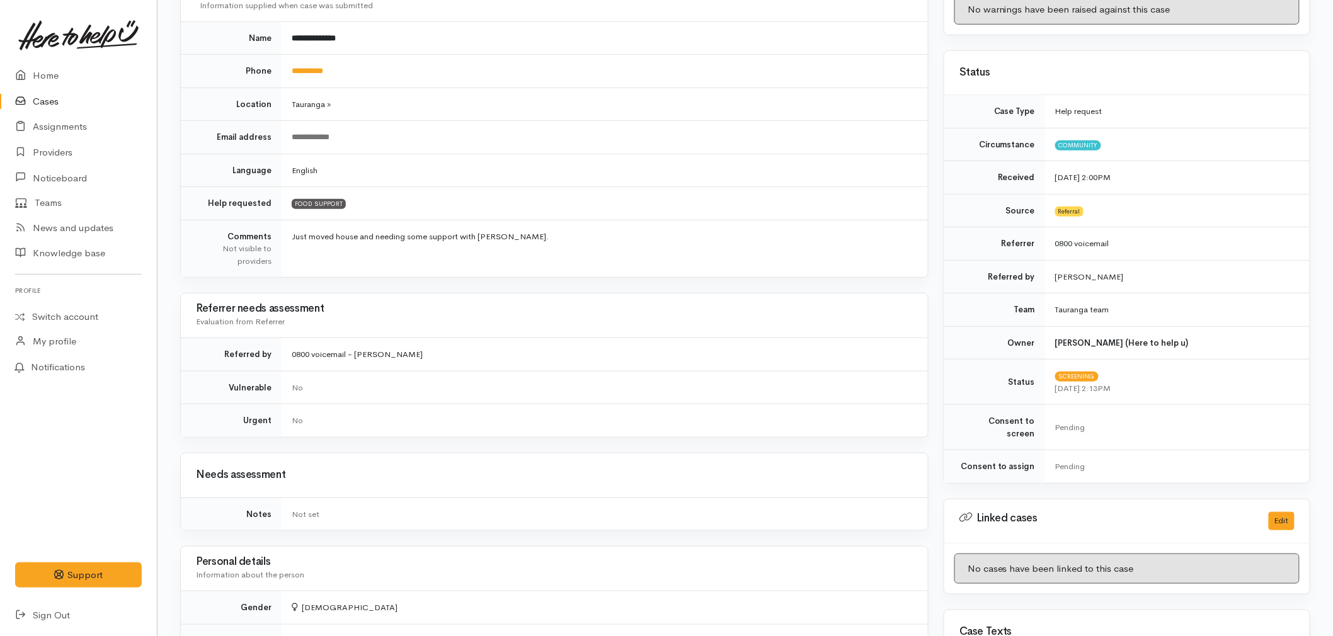
drag, startPoint x: 20, startPoint y: 93, endPoint x: 34, endPoint y: 93, distance: 14.5
click at [20, 94] on icon at bounding box center [24, 102] width 18 height 16
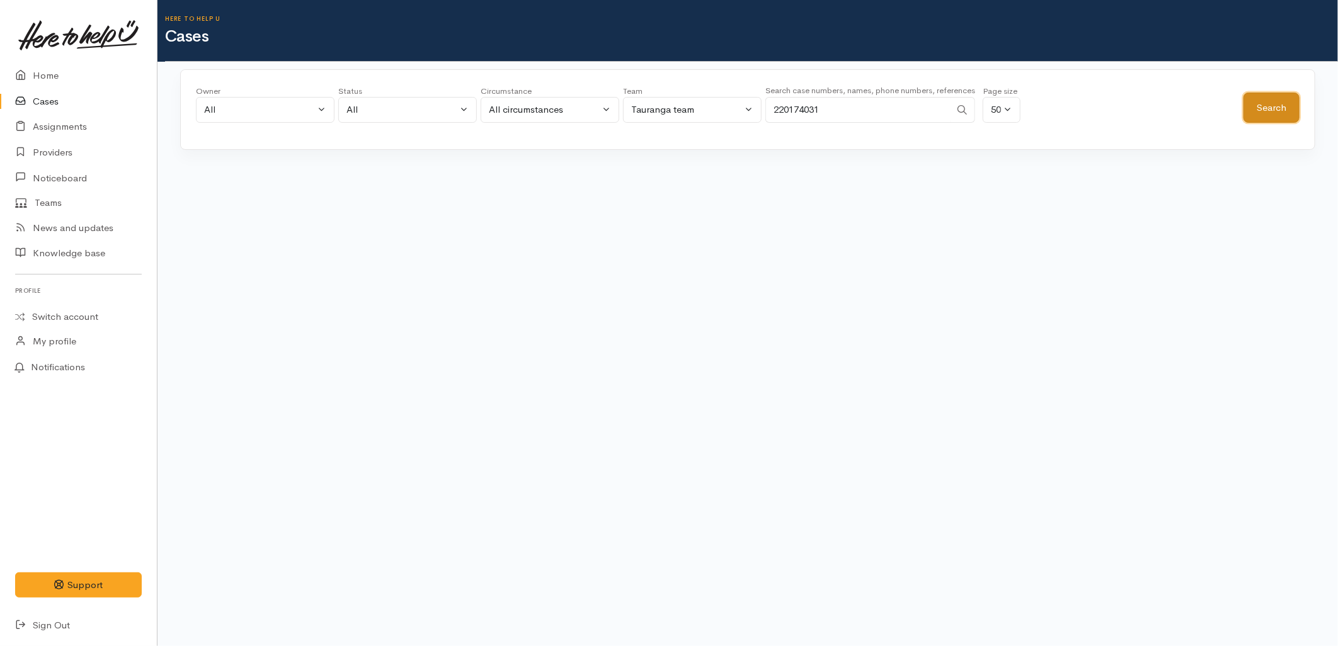
click at [1290, 109] on button "Search" at bounding box center [1271, 108] width 56 height 31
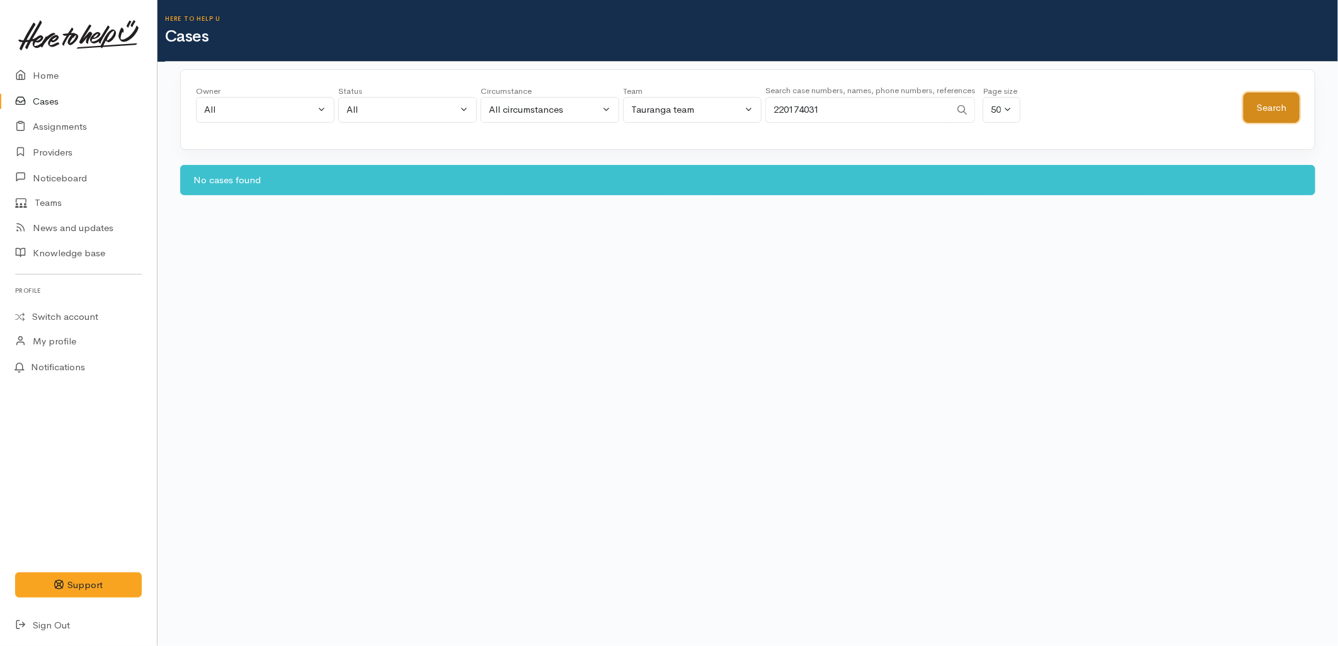
click at [1290, 109] on button "Search" at bounding box center [1271, 108] width 56 height 31
drag, startPoint x: 826, startPoint y: 108, endPoint x: 713, endPoint y: 107, distance: 112.7
click at [713, 107] on div "Owner All My cases 2Alice1 Faye Davies ('Here to help u') Aandrea Murray ('Here…" at bounding box center [719, 107] width 1047 height 45
paste input "7453780"
click at [1212, 108] on div "Owner All My cases 2Alice1 Faye Davies ('Here to help u') Aandrea Murray ('Here…" at bounding box center [719, 107] width 1047 height 45
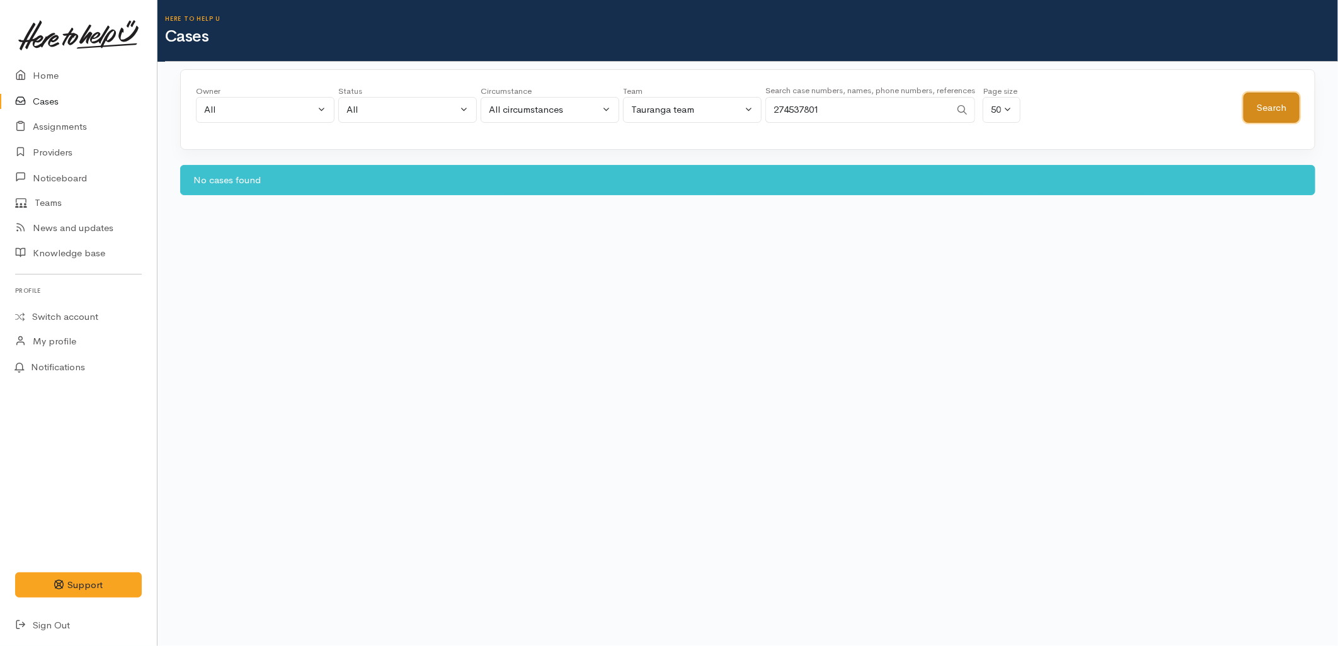
click at [1247, 108] on button "Search" at bounding box center [1271, 108] width 56 height 31
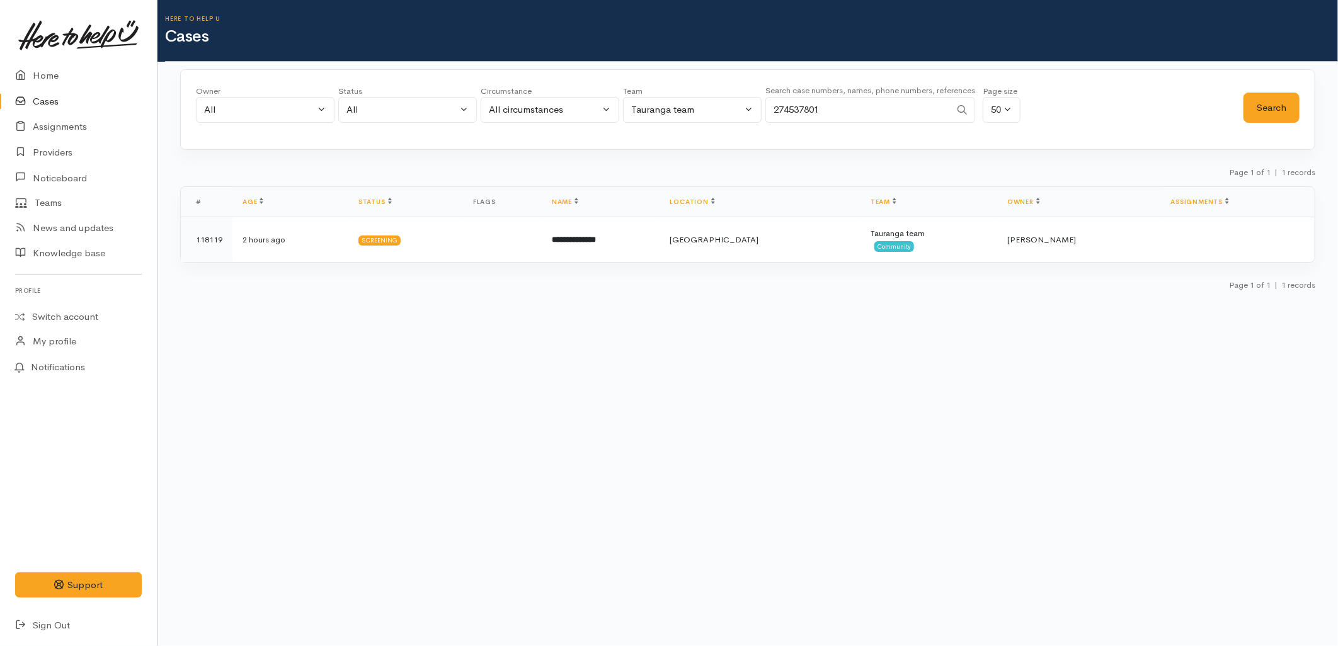
drag, startPoint x: 851, startPoint y: 118, endPoint x: 696, endPoint y: 120, distance: 155.6
click at [696, 120] on div "Owner All My cases 2Alice1 Faye Davies ('Here to help u') Aandrea Murray ('Here…" at bounding box center [719, 107] width 1047 height 45
paste input "040213142"
type input "2040213142"
click at [1273, 114] on button "Search" at bounding box center [1271, 108] width 56 height 31
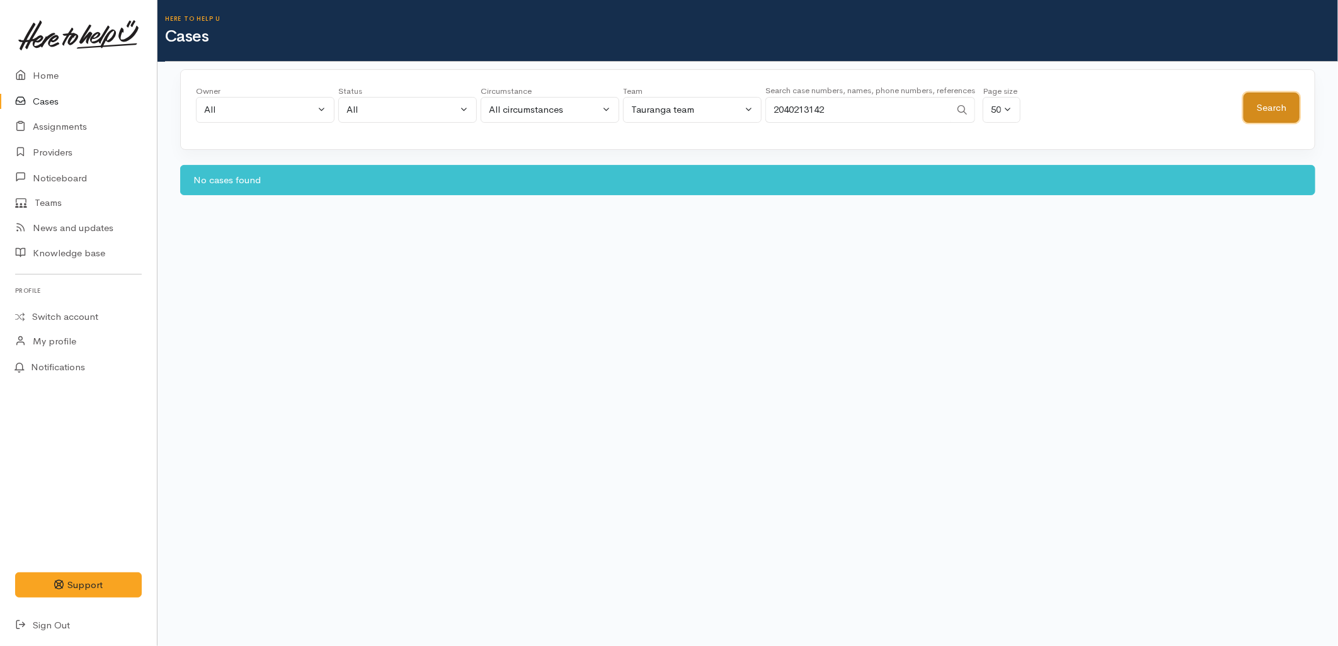
click at [1273, 110] on button "Search" at bounding box center [1271, 108] width 56 height 31
click at [9, 72] on link "Home" at bounding box center [78, 76] width 157 height 26
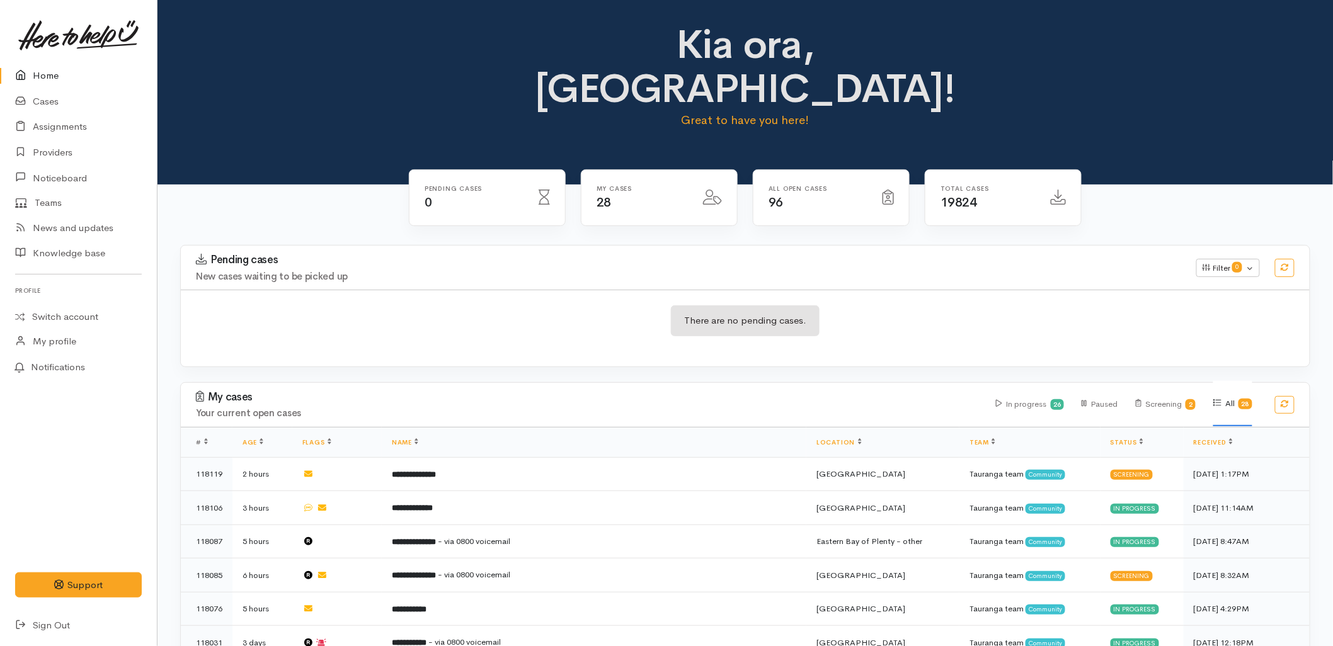
click at [1156, 65] on div "Kia ora, [GEOGRAPHIC_DATA]! Great to have you here!" at bounding box center [745, 81] width 1145 height 117
click at [973, 325] on div "Pending cases New cases waiting to be picked up Filter 0 Filters Clear filters …" at bounding box center [745, 313] width 1145 height 137
click at [49, 626] on link "Sign Out" at bounding box center [78, 626] width 157 height 26
